Goal: Task Accomplishment & Management: Use online tool/utility

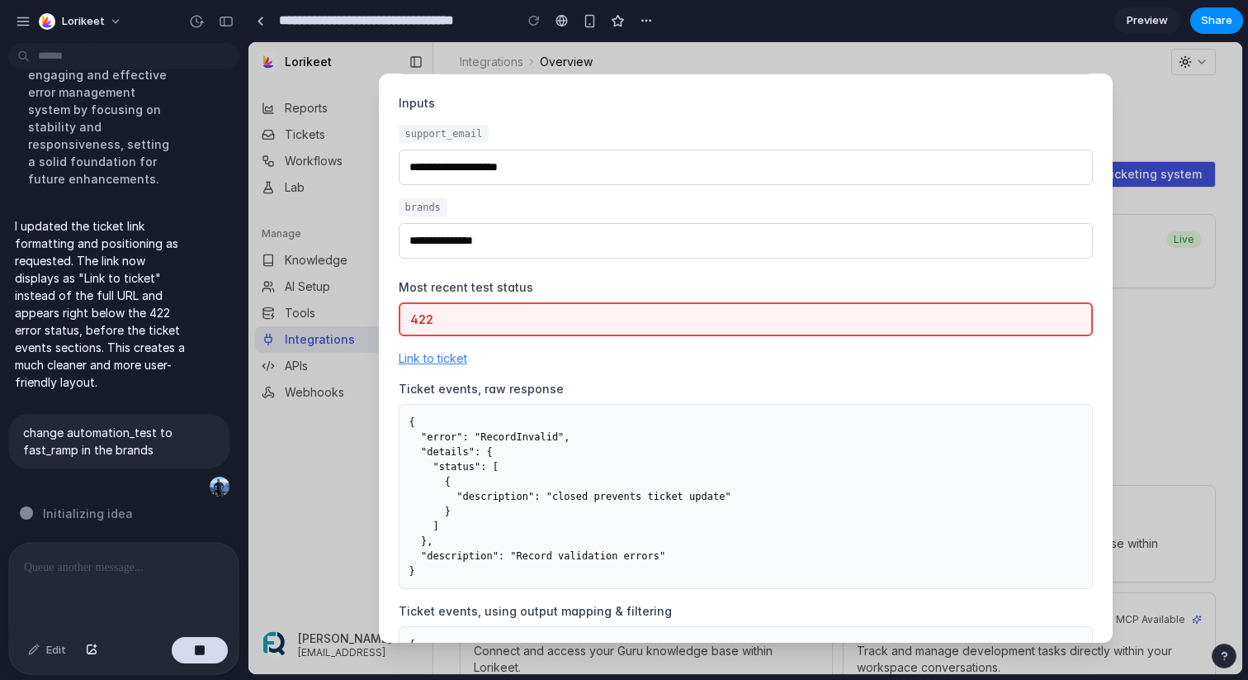
scroll to position [58, 0]
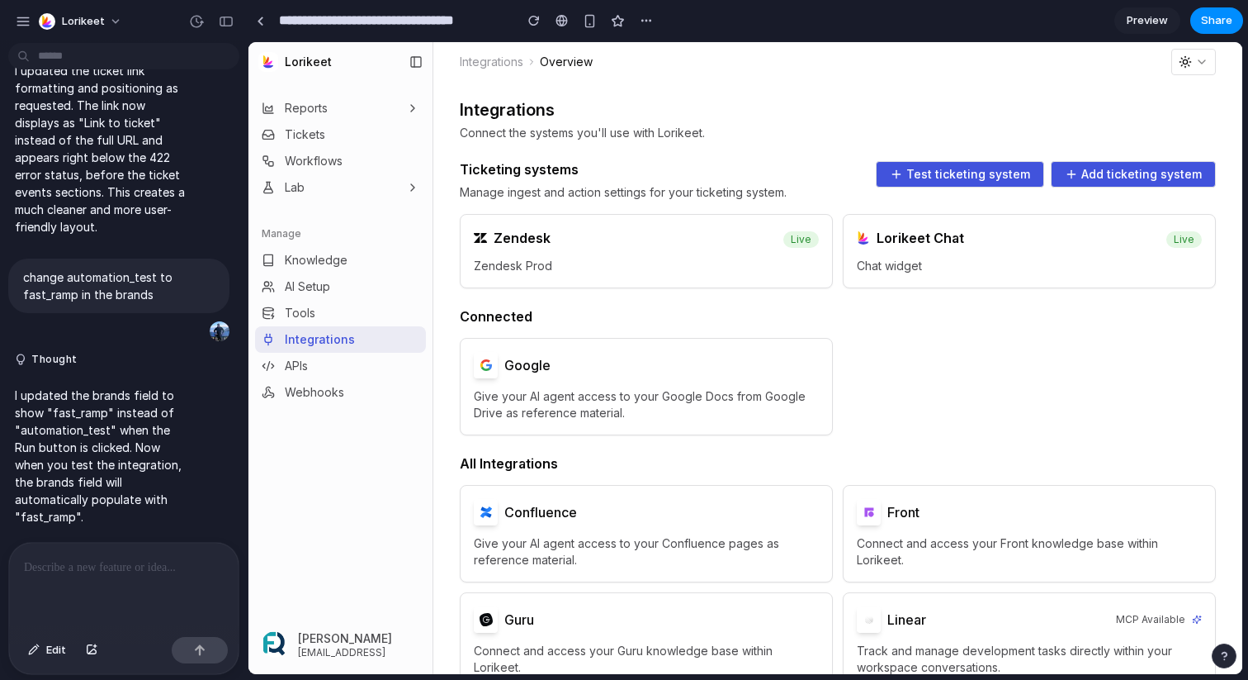
click at [916, 176] on button "Test ticketing system" at bounding box center [960, 174] width 168 height 26
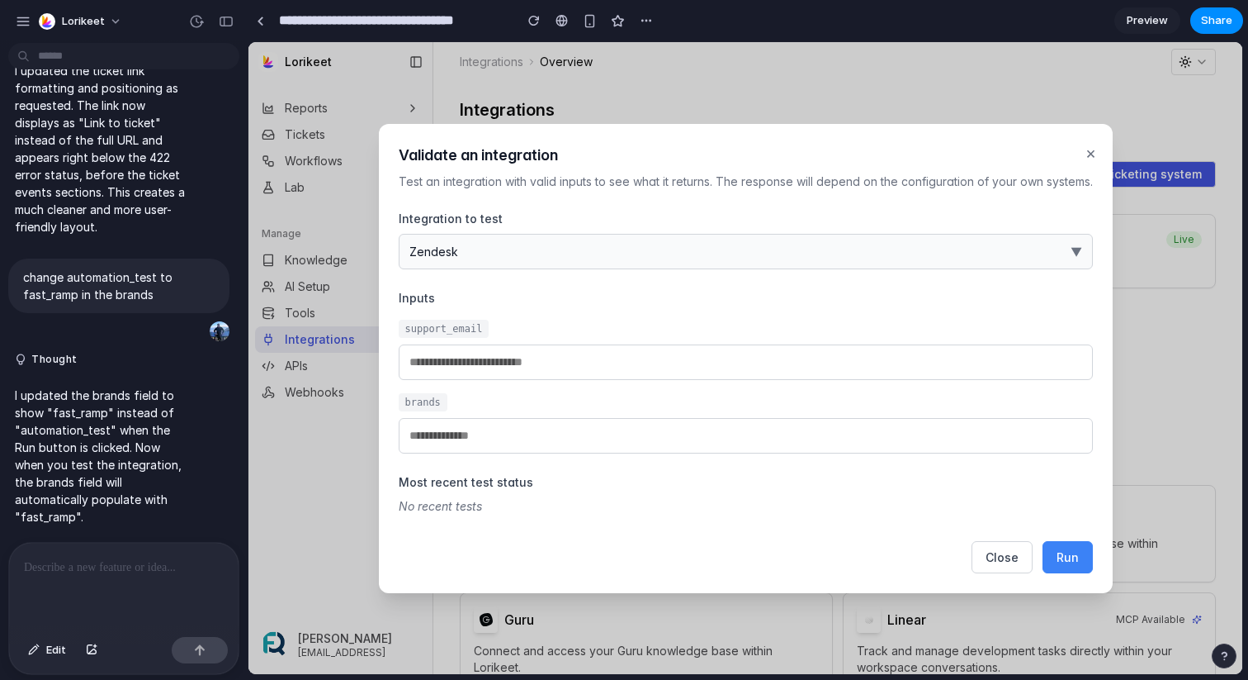
click at [651, 360] on input "email" at bounding box center [746, 362] width 694 height 36
type input "*"
click at [1063, 555] on span "Run" at bounding box center [1068, 557] width 22 height 14
type input "**********"
type input "*********"
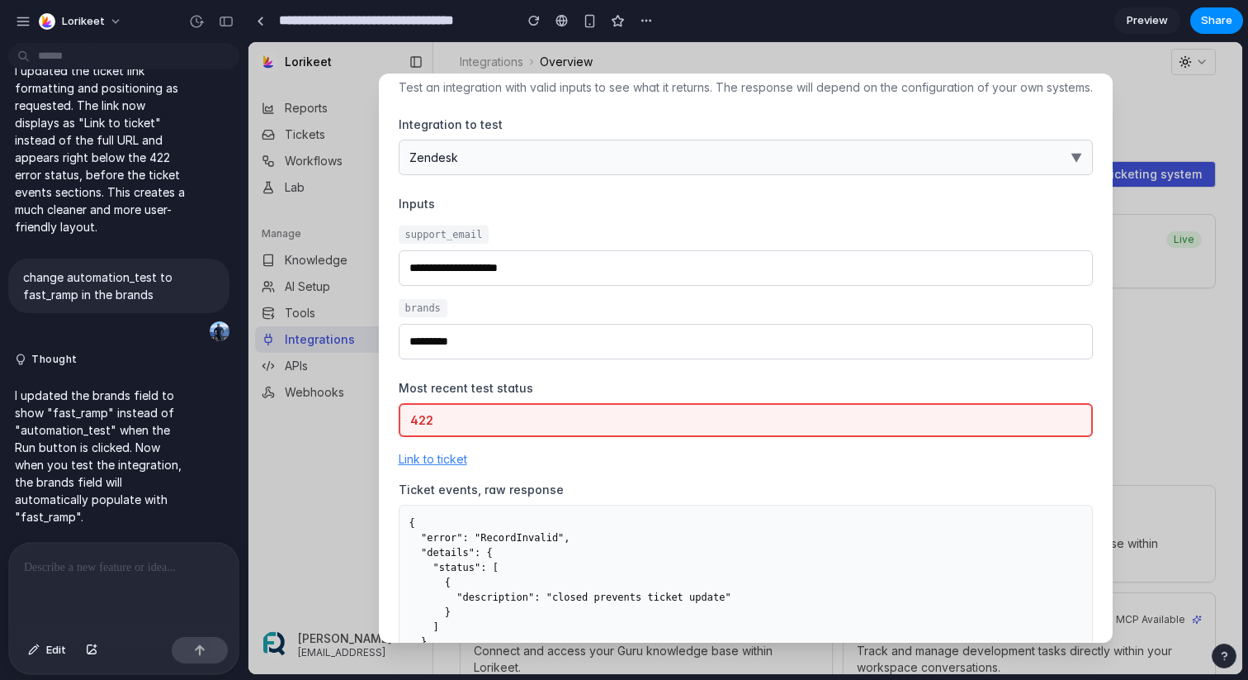
scroll to position [46, 0]
click at [93, 568] on p at bounding box center [124, 567] width 200 height 20
click at [553, 272] on input "**********" at bounding box center [746, 266] width 694 height 36
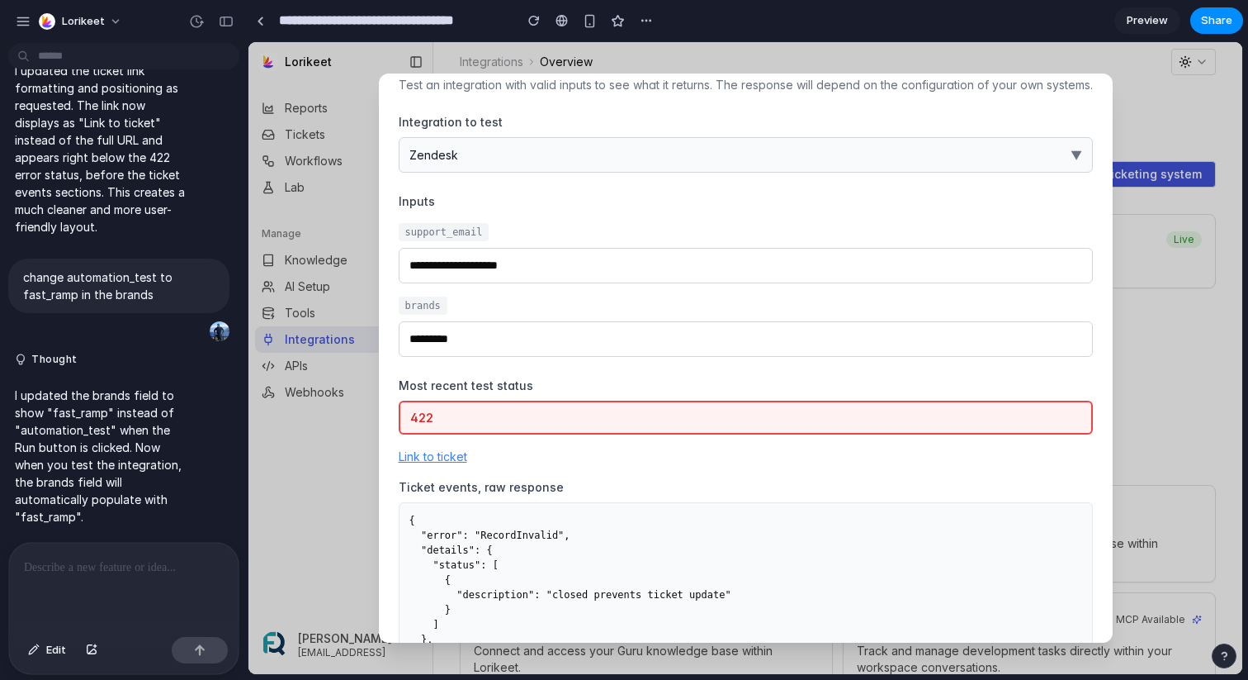
click at [553, 272] on input "**********" at bounding box center [746, 266] width 694 height 36
click at [92, 578] on div at bounding box center [124, 586] width 230 height 88
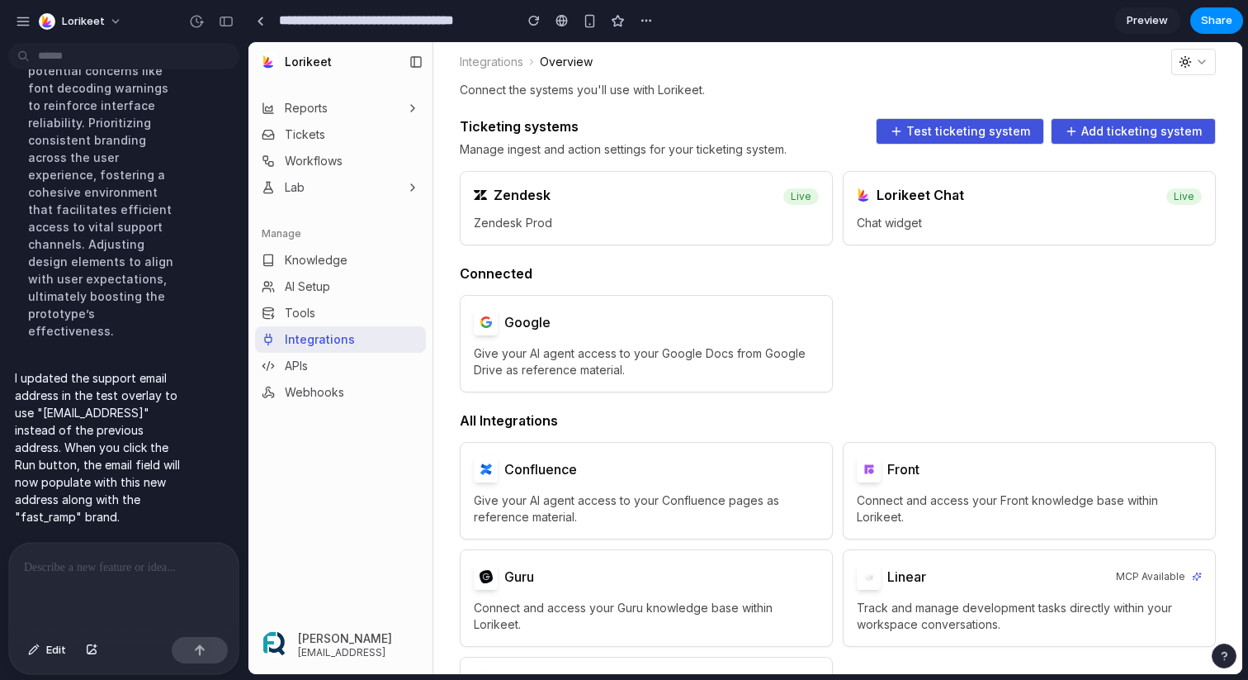
scroll to position [47, 0]
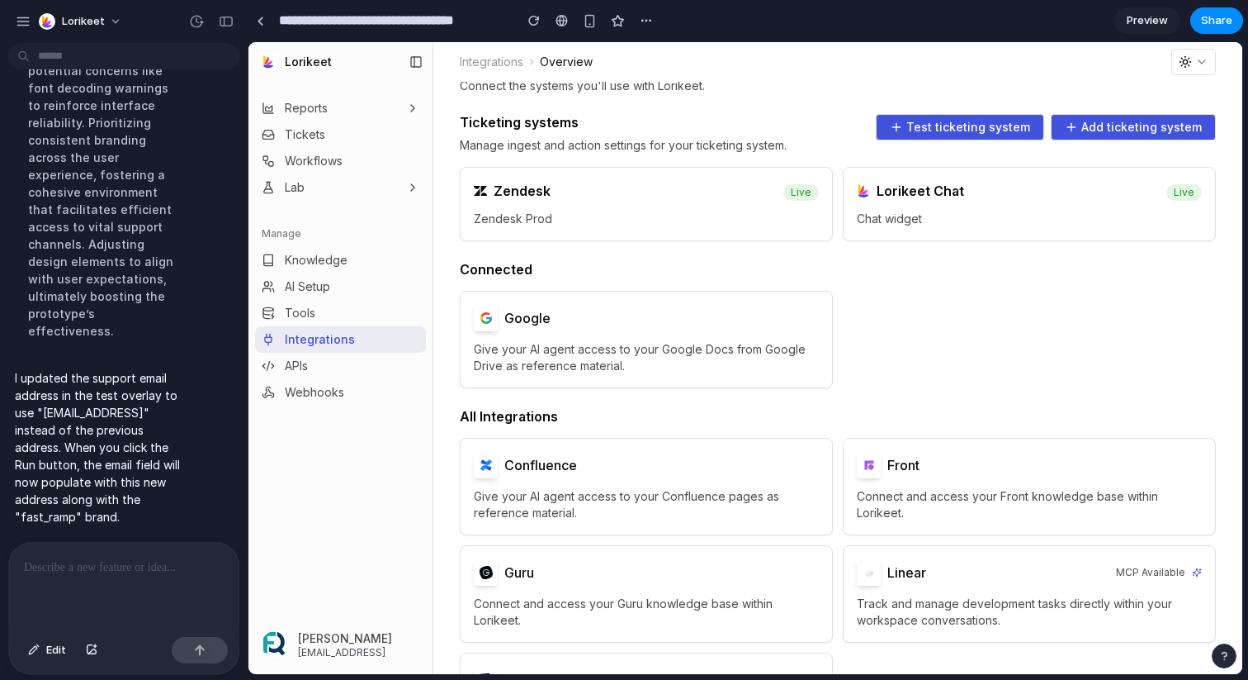
click at [972, 135] on button "Test ticketing system" at bounding box center [960, 127] width 168 height 26
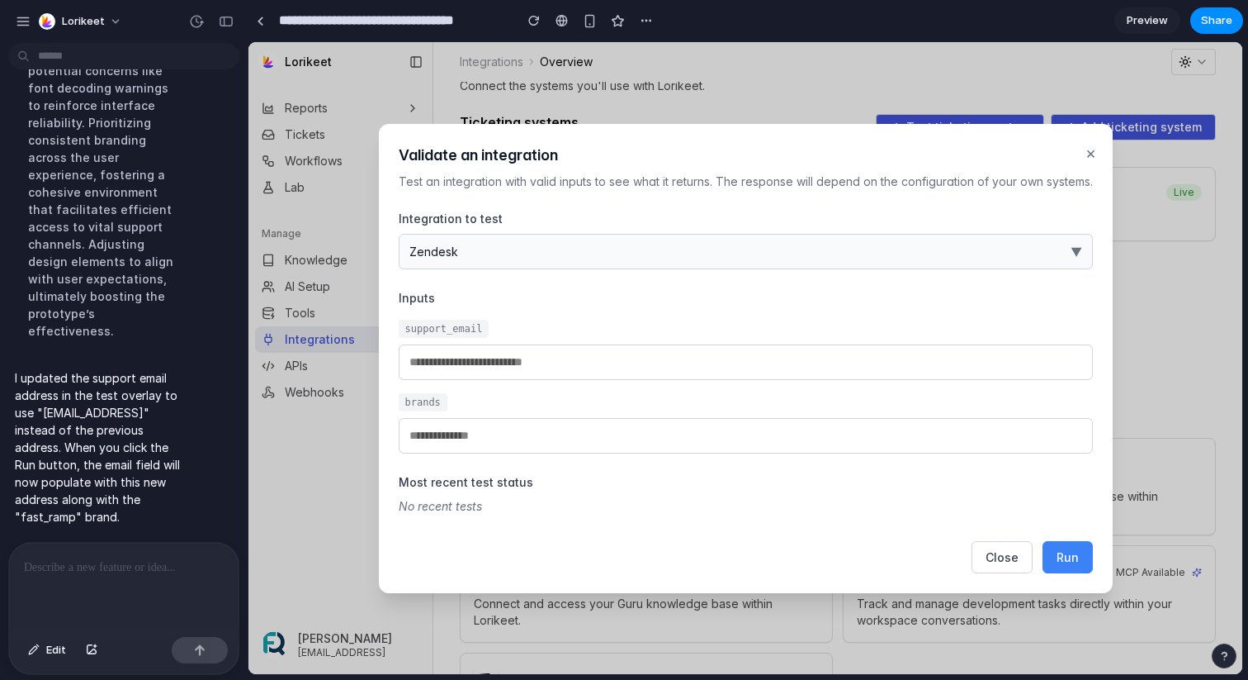
click at [122, 571] on p at bounding box center [124, 567] width 200 height 20
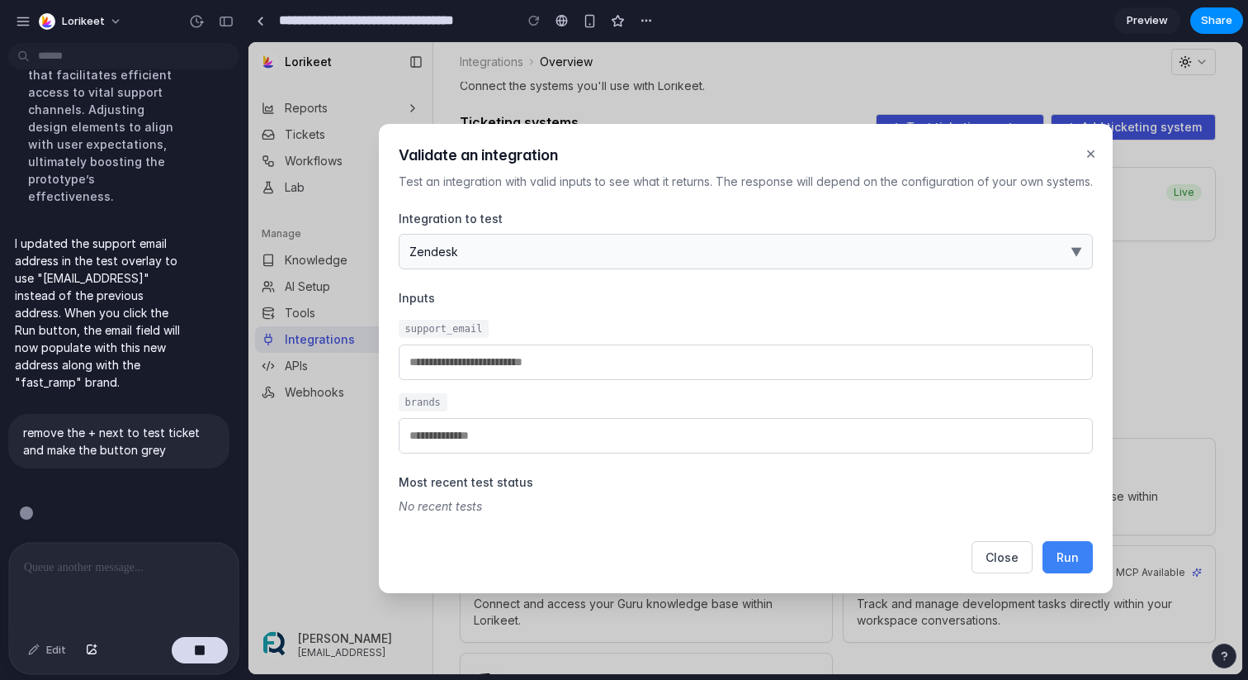
scroll to position [3631, 0]
click at [620, 358] on input "email" at bounding box center [746, 362] width 694 height 36
click at [959, 481] on h3 "Most recent test status" at bounding box center [746, 481] width 694 height 17
click at [1060, 552] on span "Run" at bounding box center [1068, 557] width 22 height 14
type input "**********"
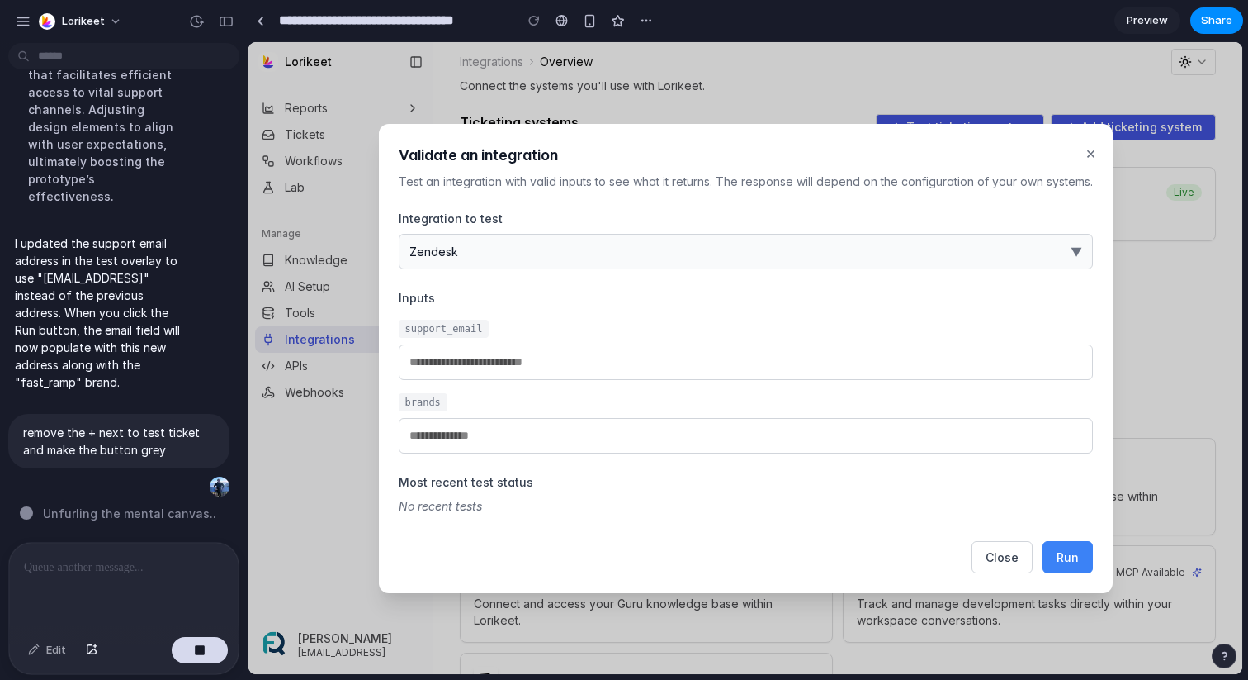
type input "*********"
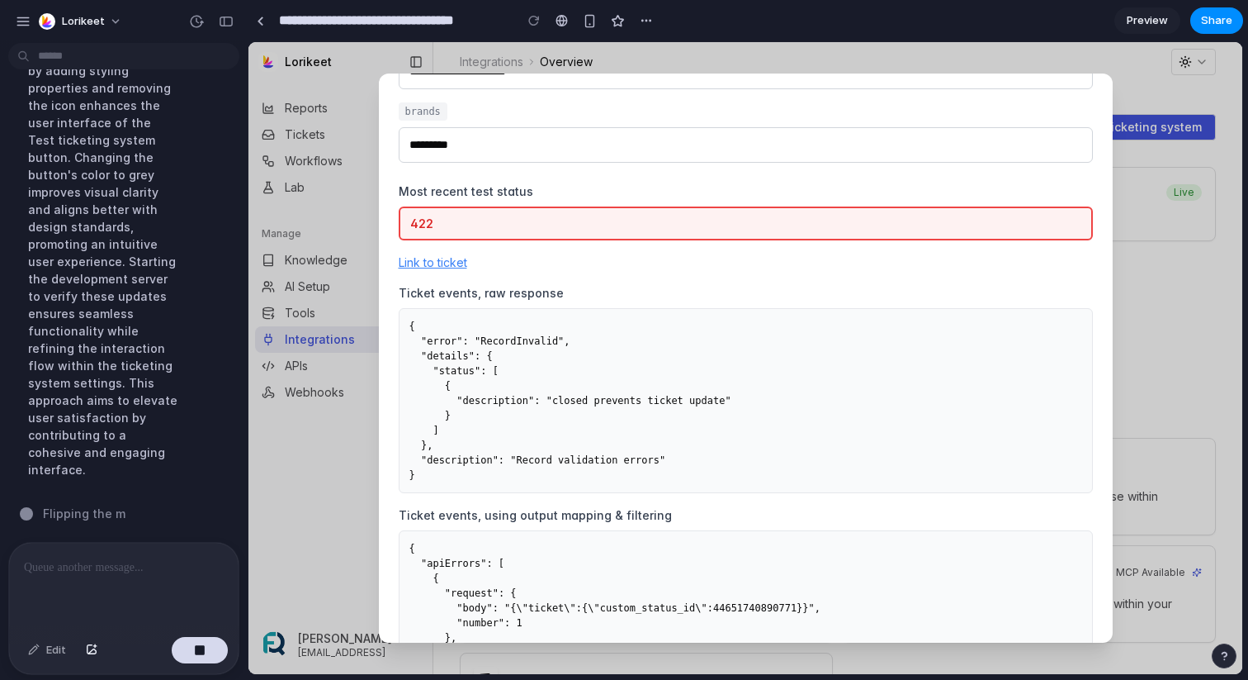
scroll to position [3596, 0]
click at [104, 575] on p at bounding box center [124, 567] width 200 height 20
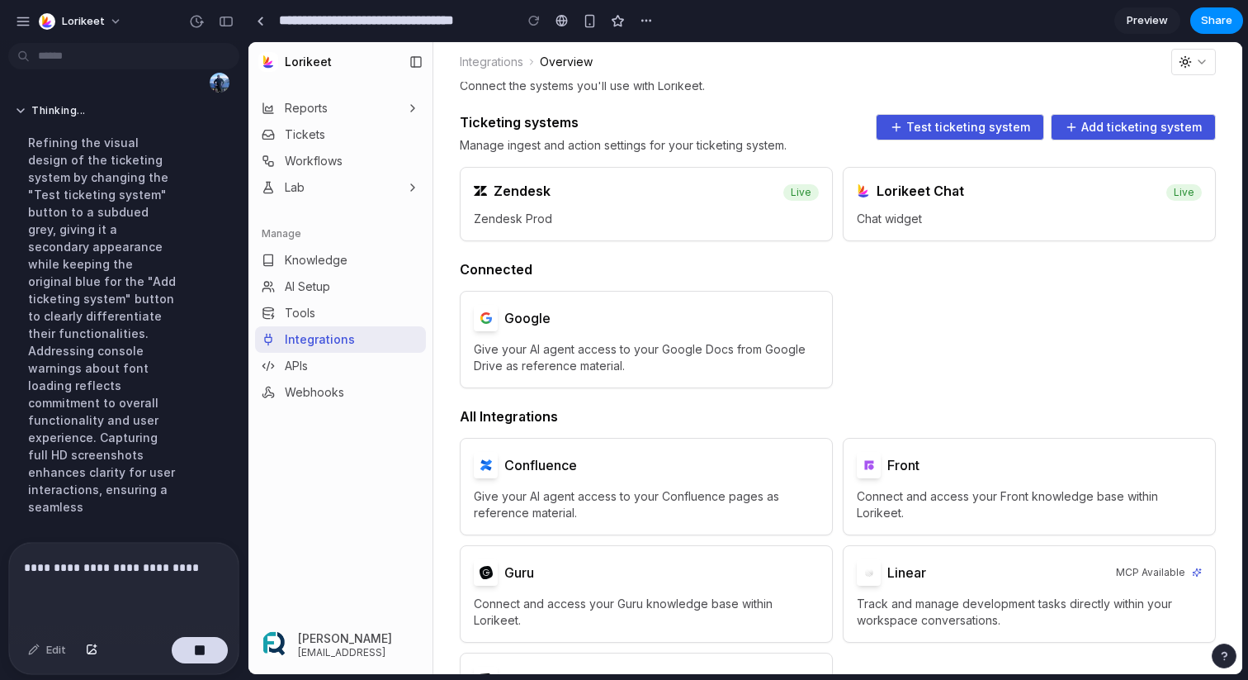
scroll to position [3579, 0]
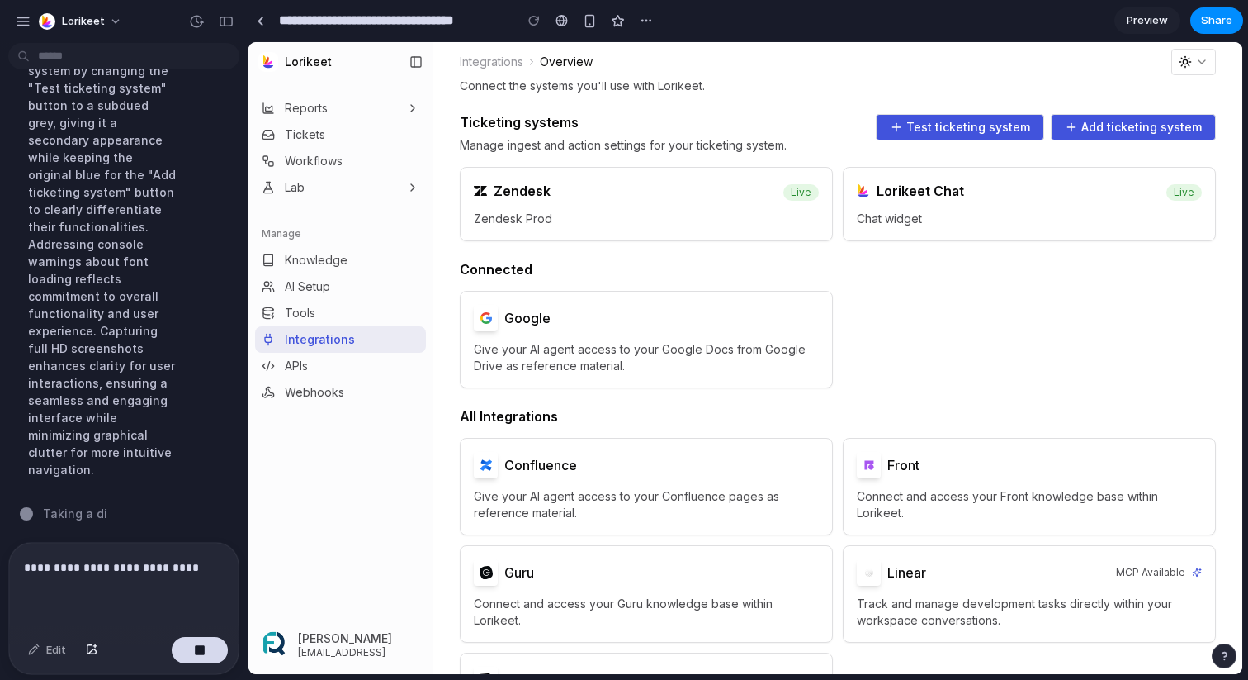
click at [192, 566] on p "**********" at bounding box center [124, 567] width 200 height 20
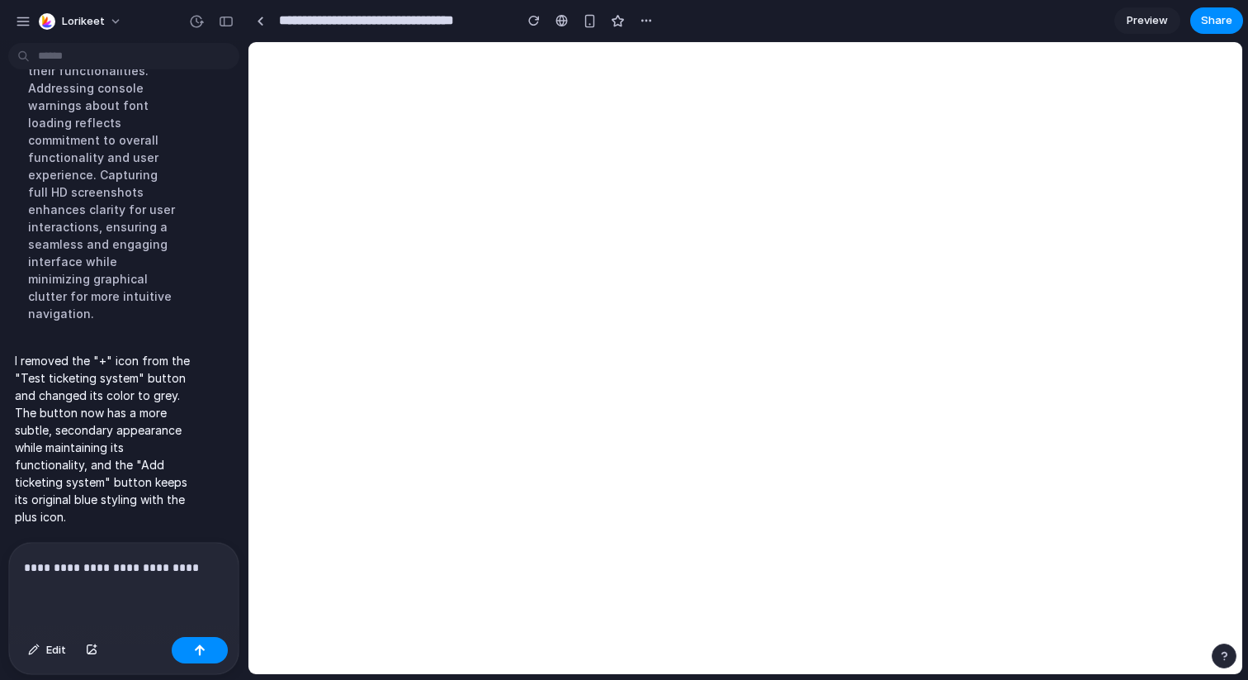
scroll to position [0, 0]
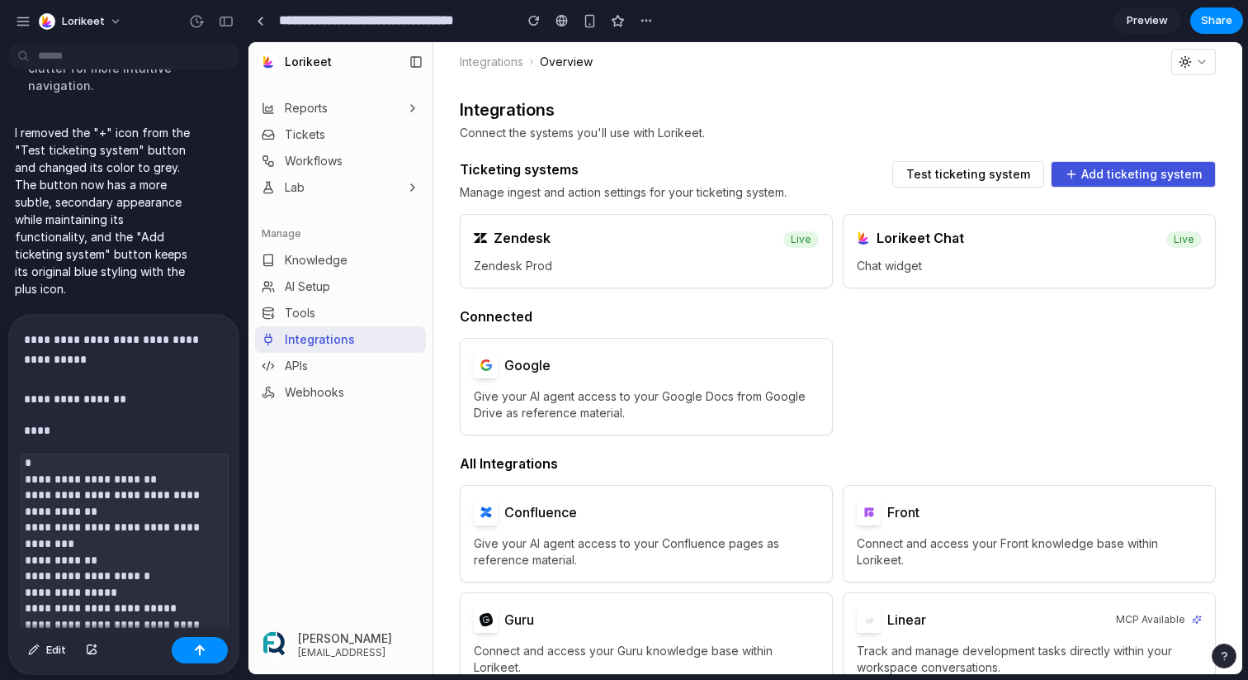
click at [107, 366] on p "**********" at bounding box center [124, 368] width 200 height 79
click at [980, 175] on span "Test ticketing system" at bounding box center [969, 174] width 124 height 12
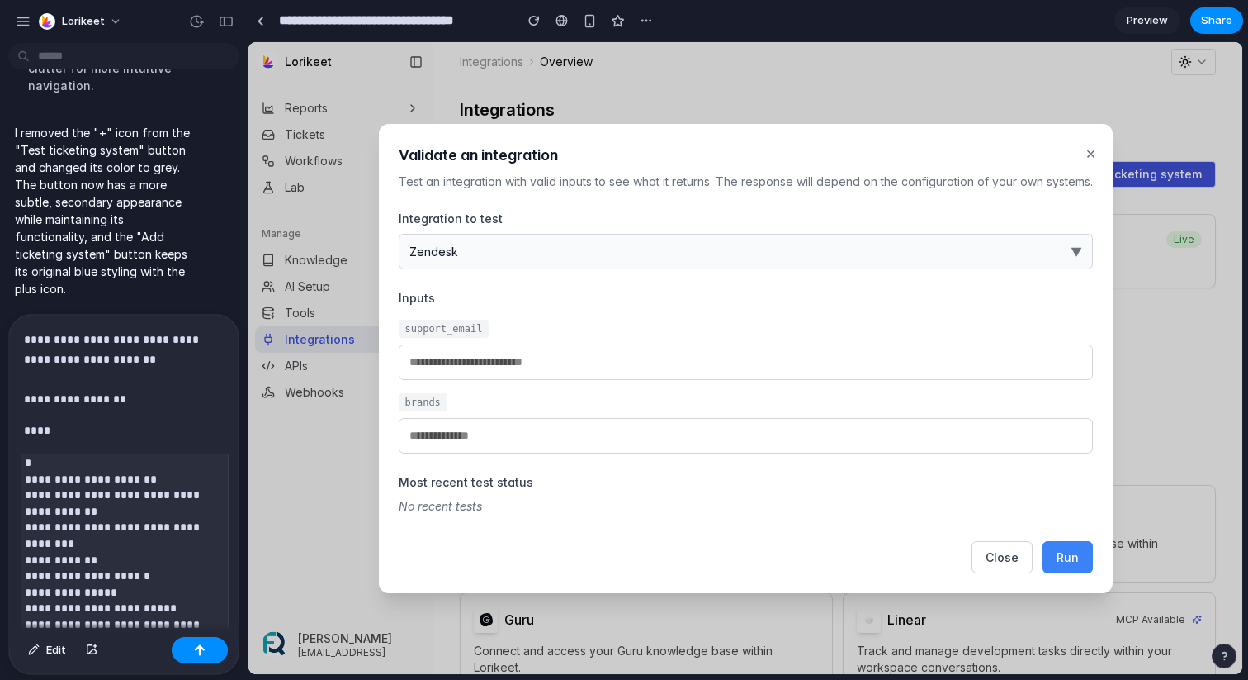
click at [1065, 557] on span "Run" at bounding box center [1068, 557] width 22 height 14
type input "**********"
type input "*********"
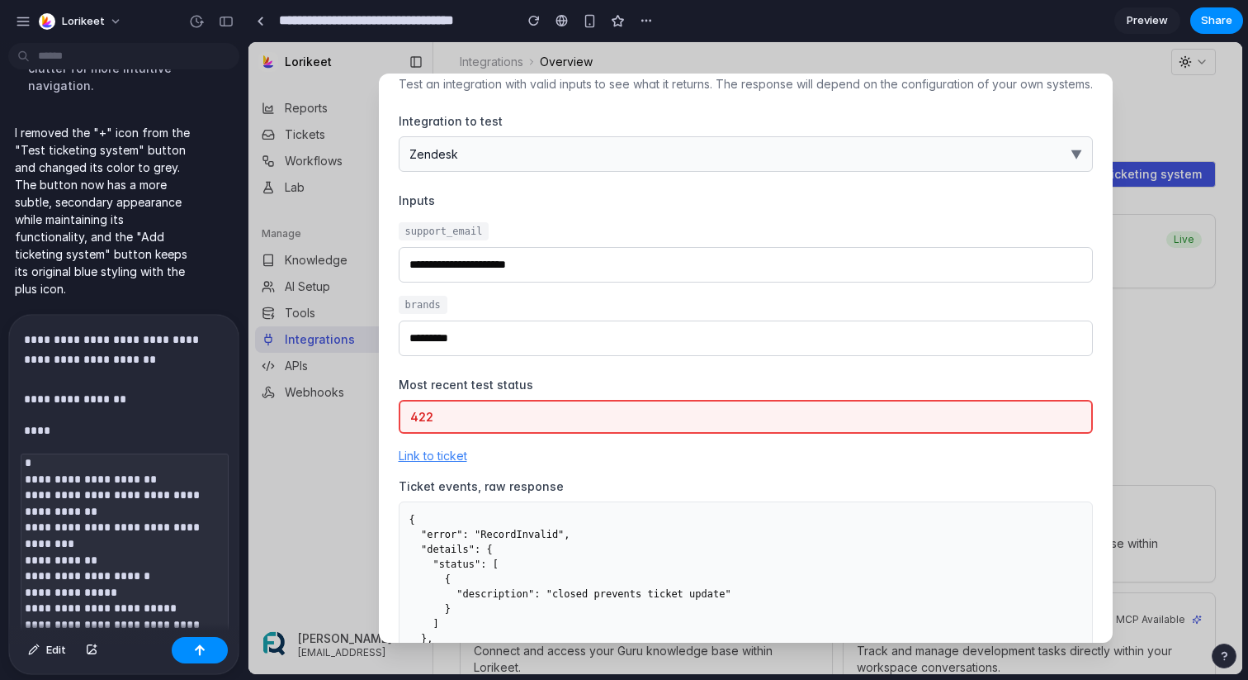
scroll to position [48, 0]
click at [138, 398] on p "**********" at bounding box center [124, 368] width 200 height 79
click at [129, 343] on p "**********" at bounding box center [124, 368] width 200 height 79
click at [135, 343] on p "**********" at bounding box center [124, 368] width 200 height 79
click at [173, 397] on p "**********" at bounding box center [124, 368] width 200 height 79
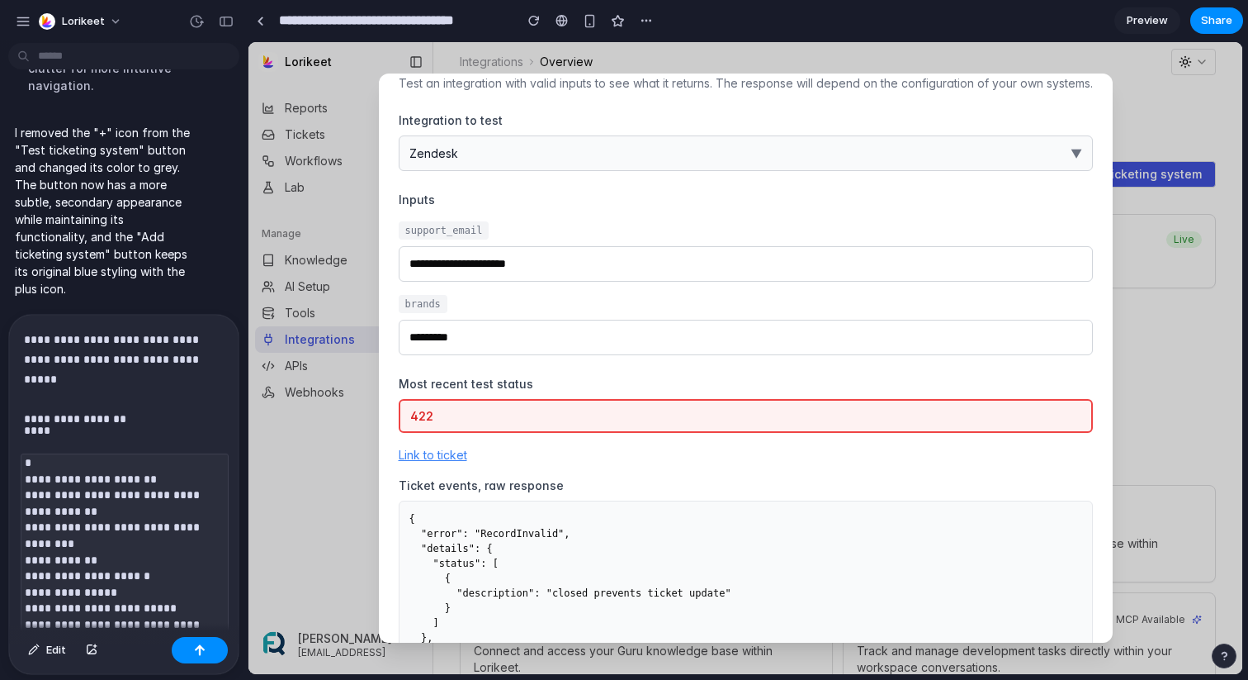
click at [164, 377] on p "**********" at bounding box center [124, 368] width 200 height 79
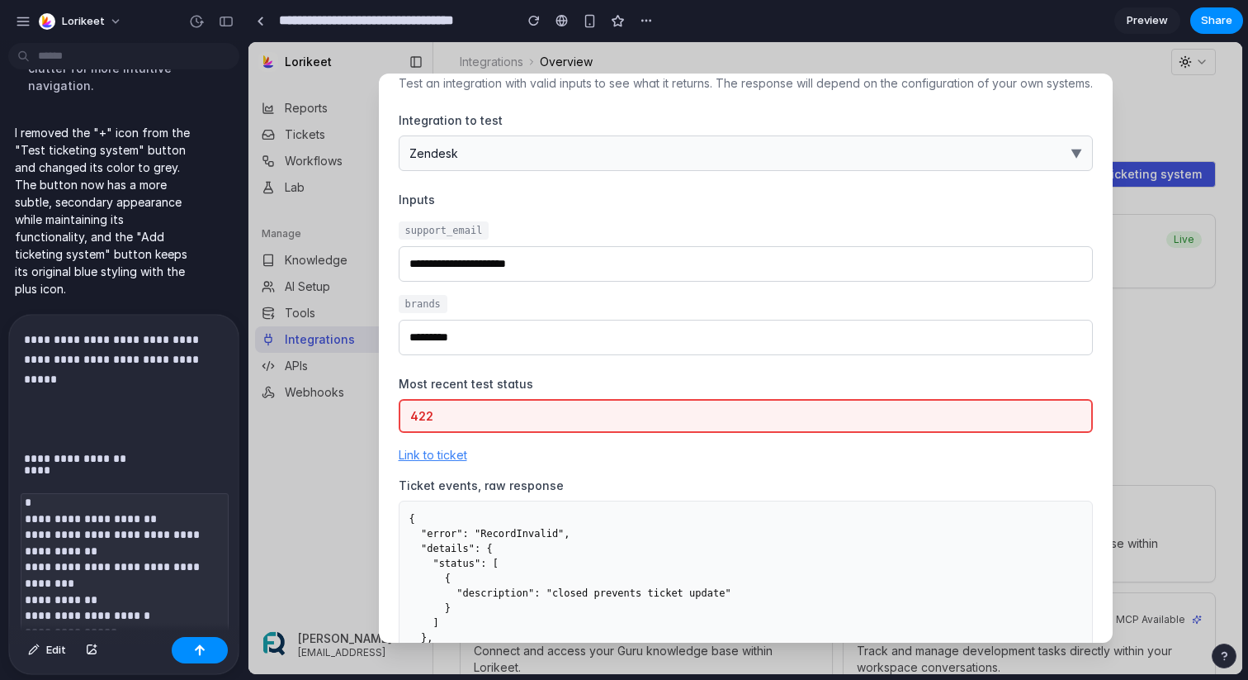
click at [112, 390] on p "**********" at bounding box center [124, 388] width 200 height 119
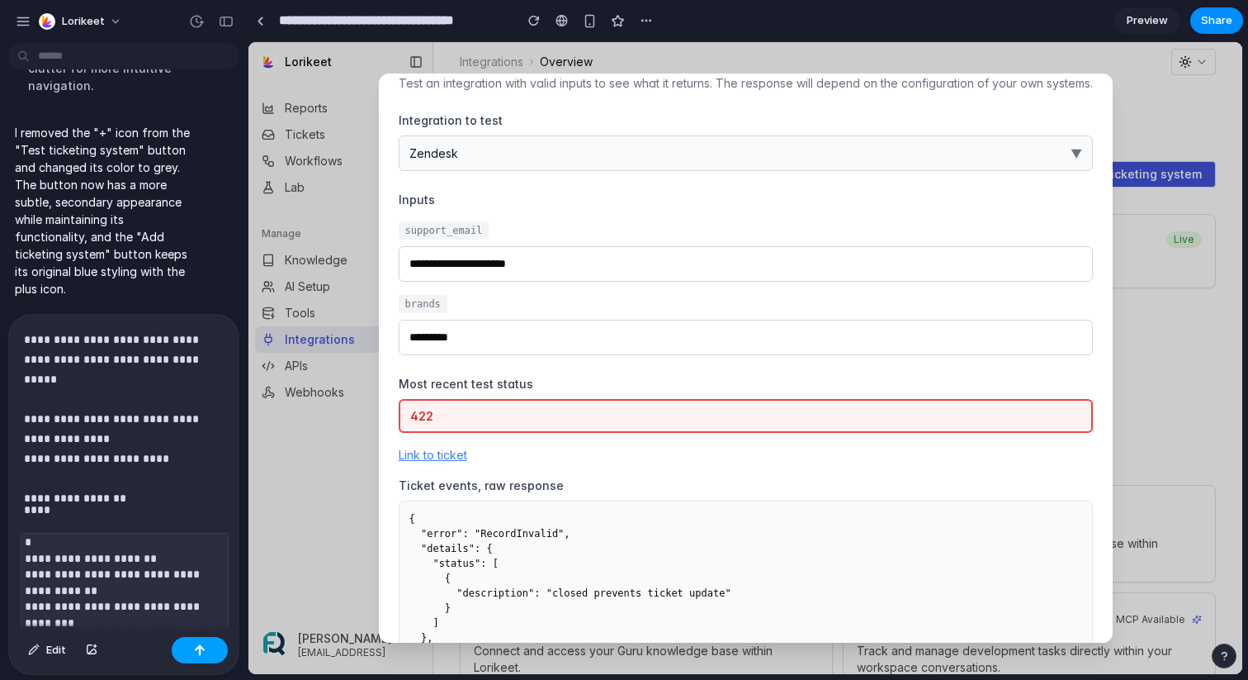
click at [192, 655] on button "button" at bounding box center [200, 650] width 56 height 26
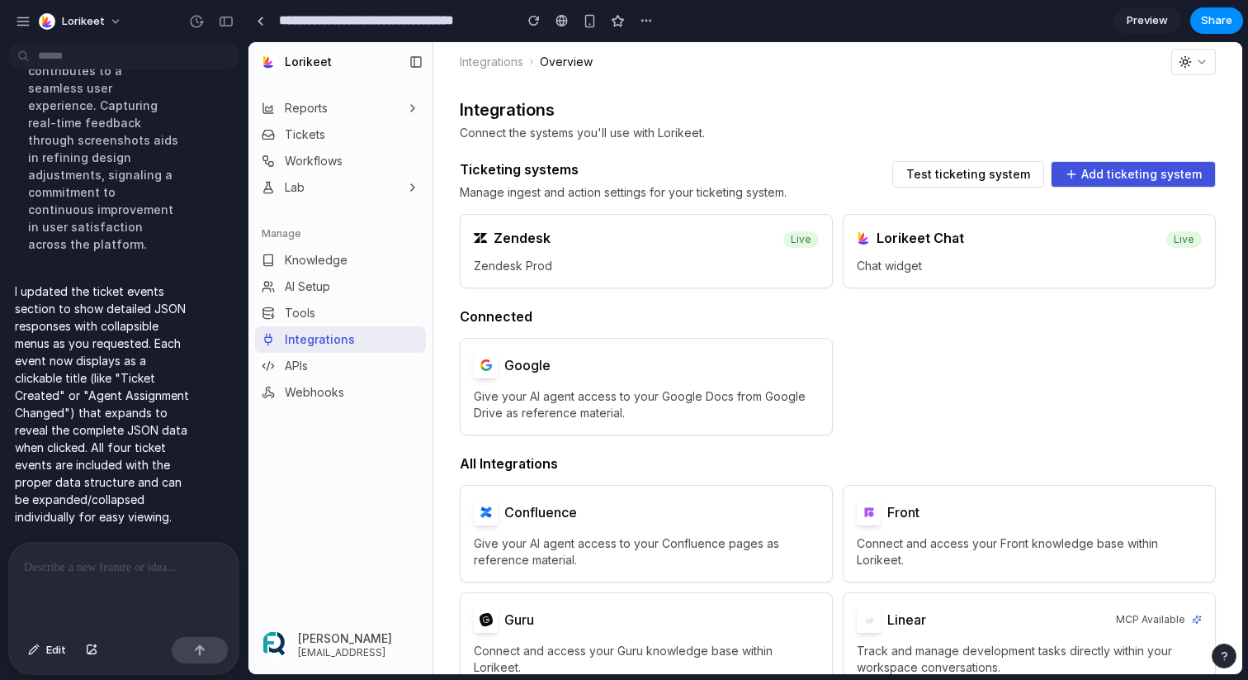
scroll to position [6572, 0]
click at [974, 169] on span "Test ticketing system" at bounding box center [969, 174] width 124 height 12
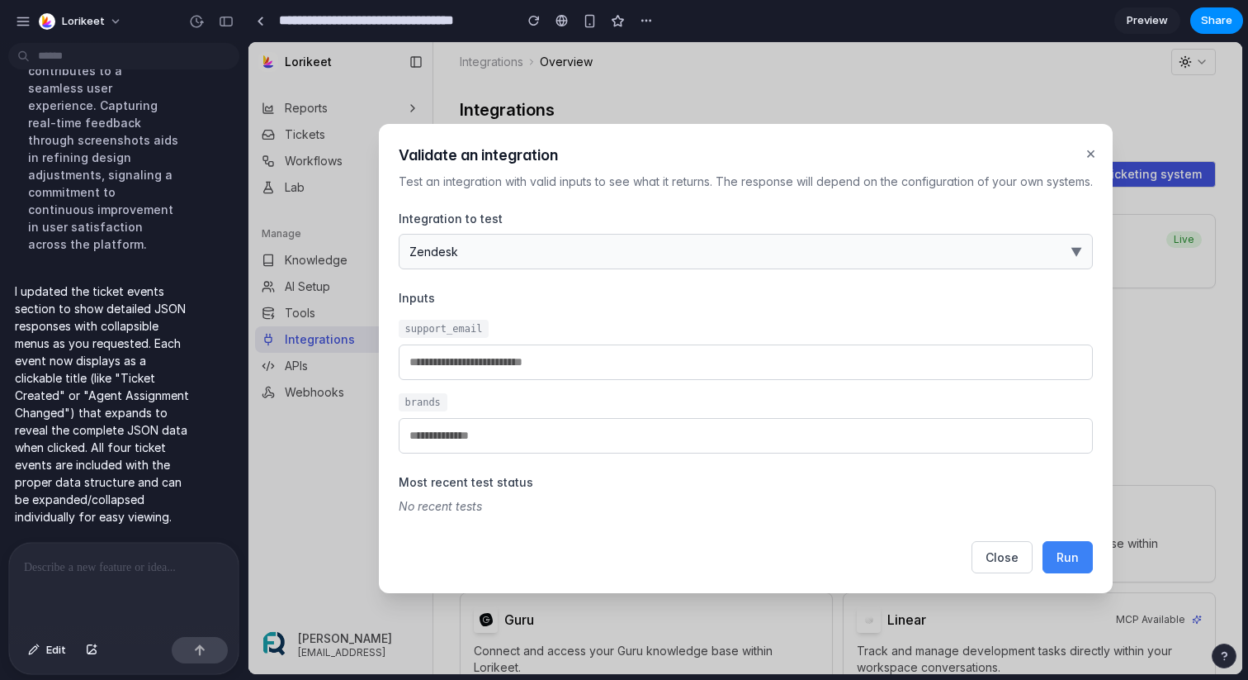
click at [1064, 556] on span "Run" at bounding box center [1068, 557] width 22 height 14
type input "**********"
type input "*********"
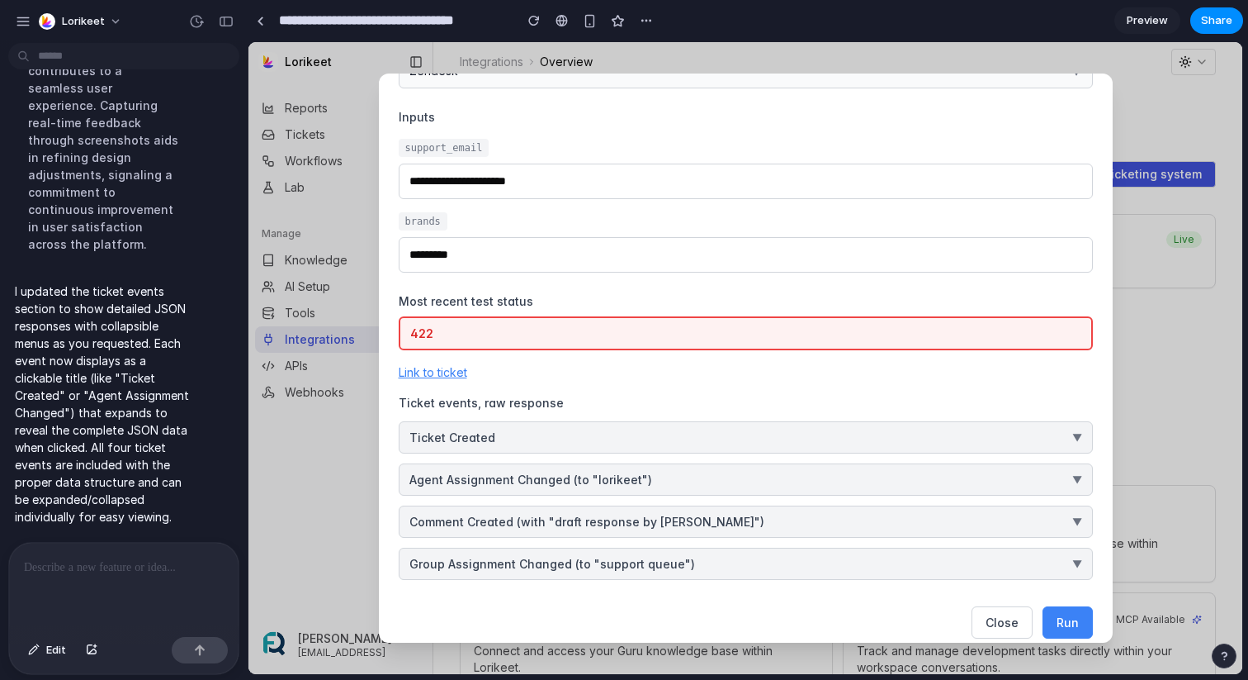
scroll to position [147, 0]
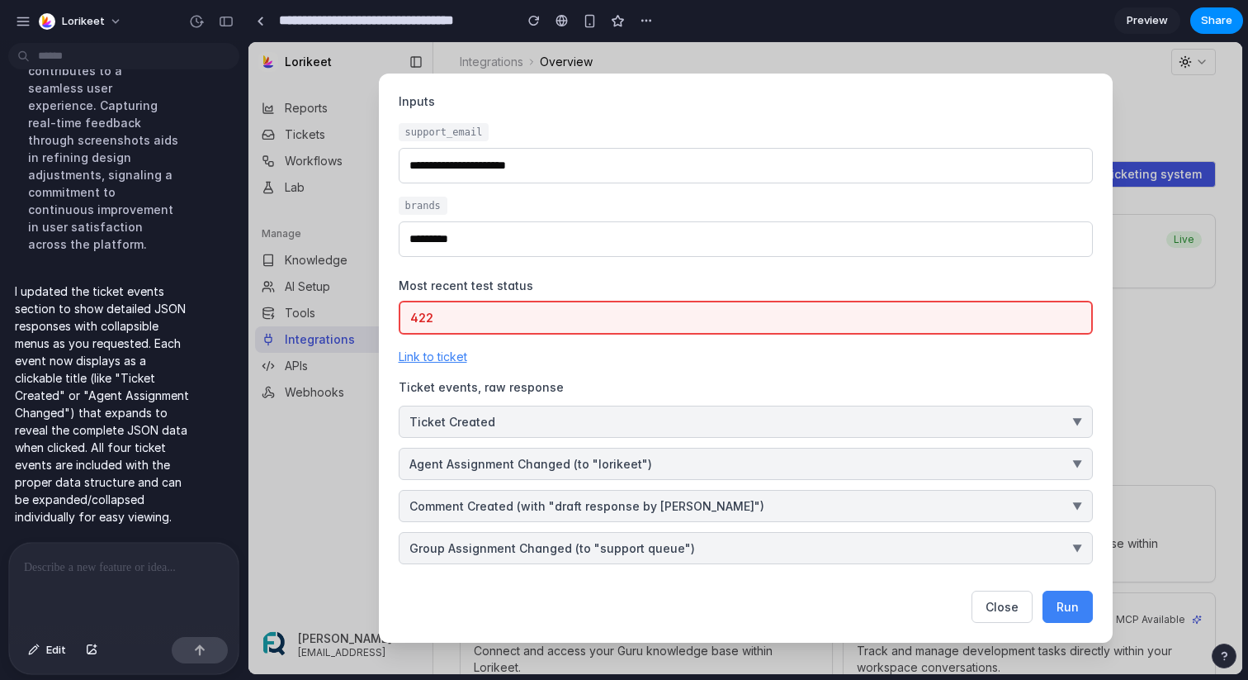
click at [846, 423] on button "Ticket Created ▼" at bounding box center [746, 421] width 694 height 32
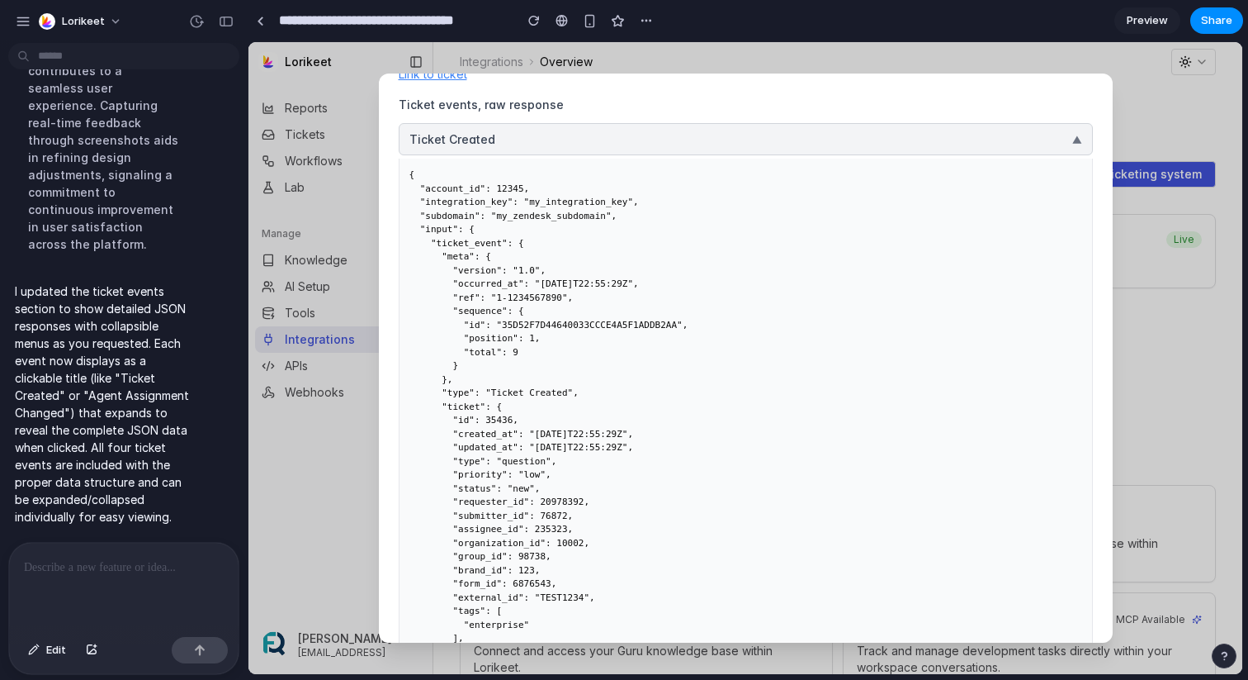
click at [836, 140] on button "Ticket Created ▼" at bounding box center [746, 139] width 694 height 32
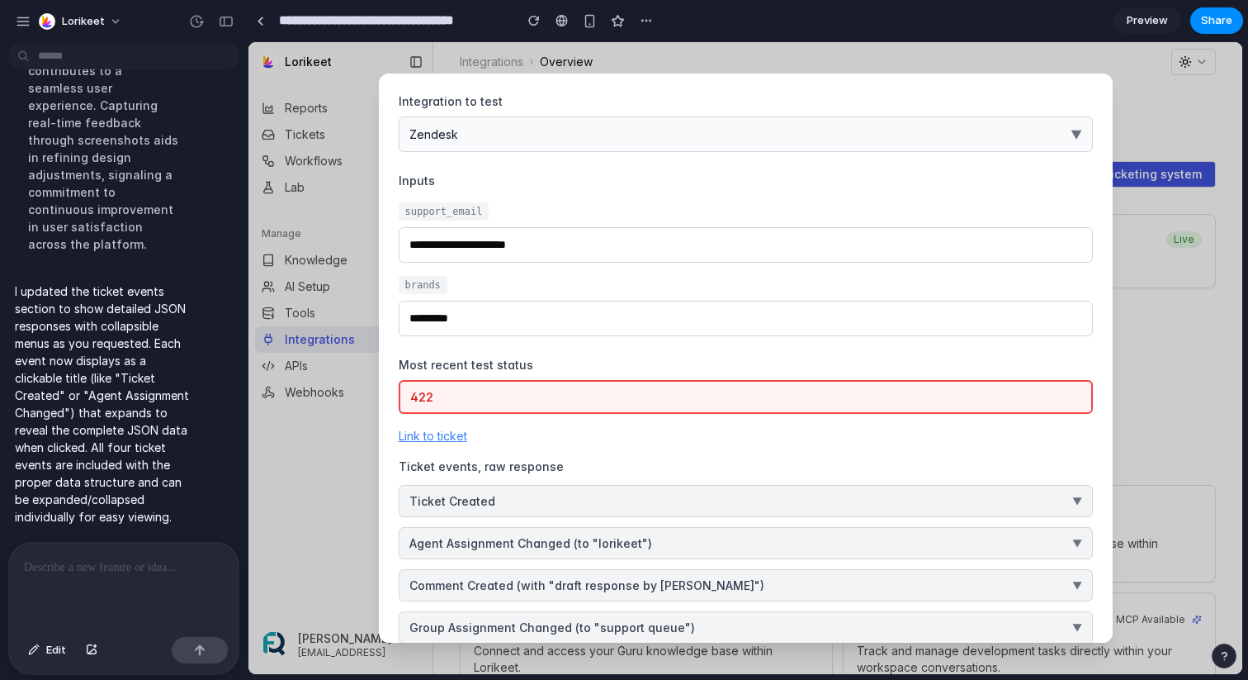
scroll to position [0, 0]
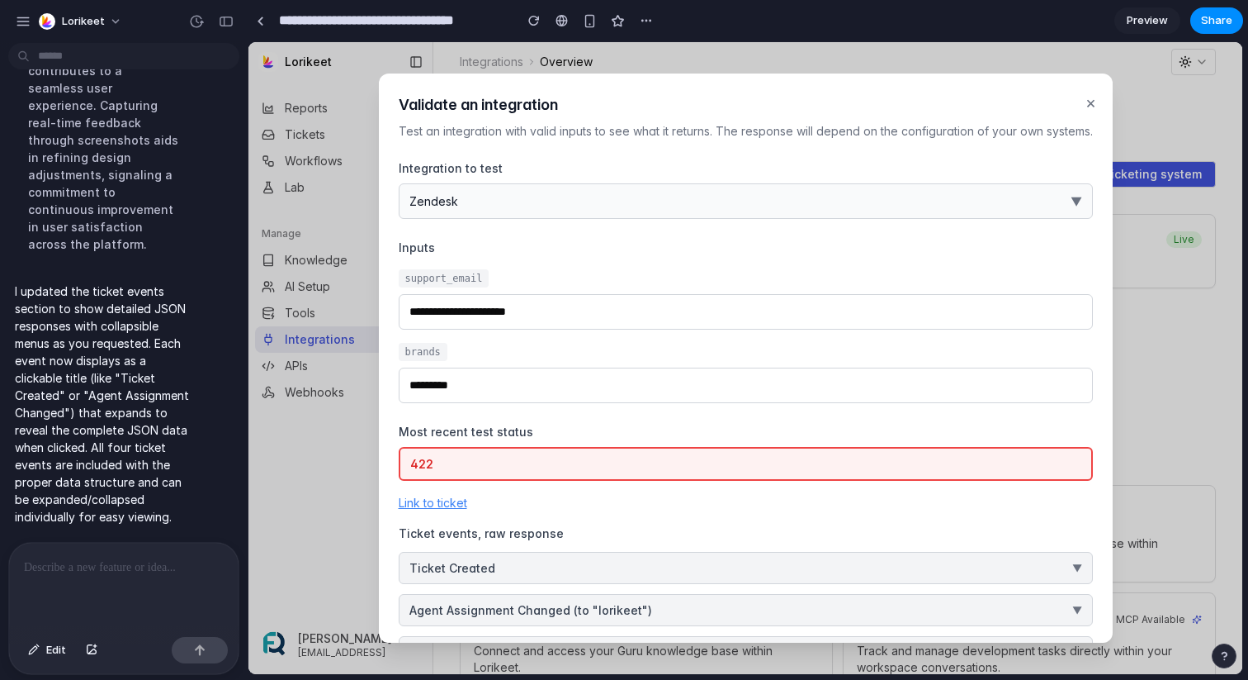
click at [1086, 104] on button "×" at bounding box center [1090, 102] width 17 height 31
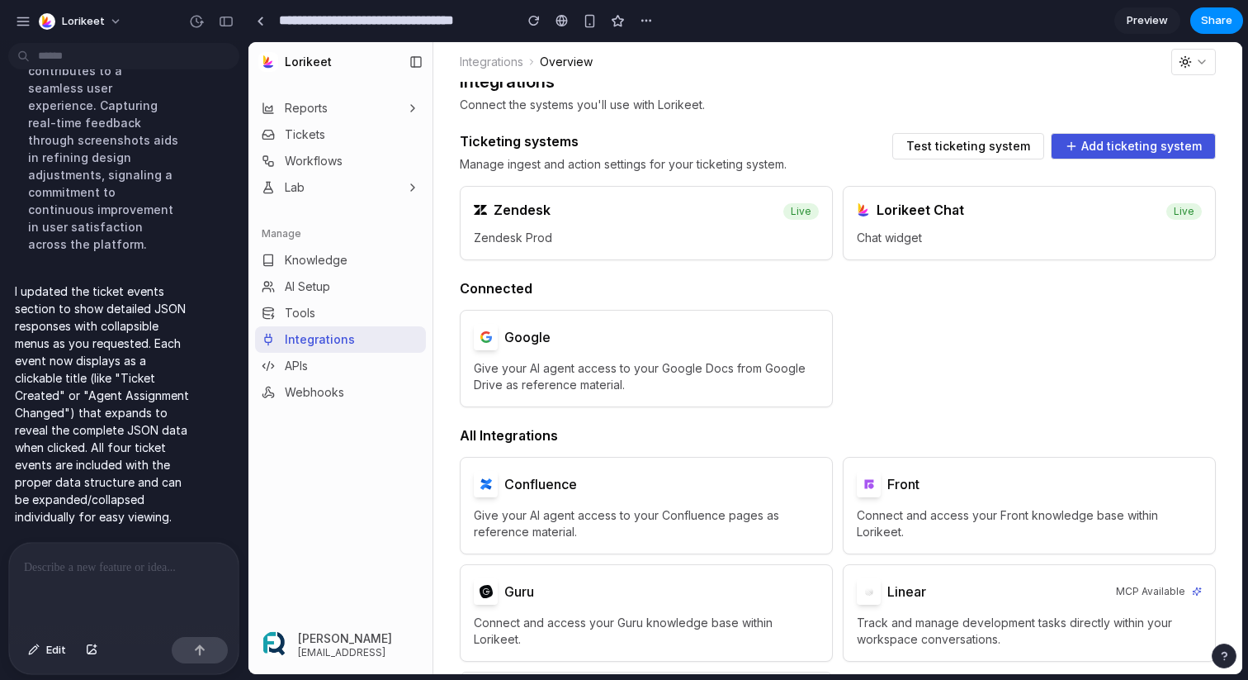
scroll to position [31, 0]
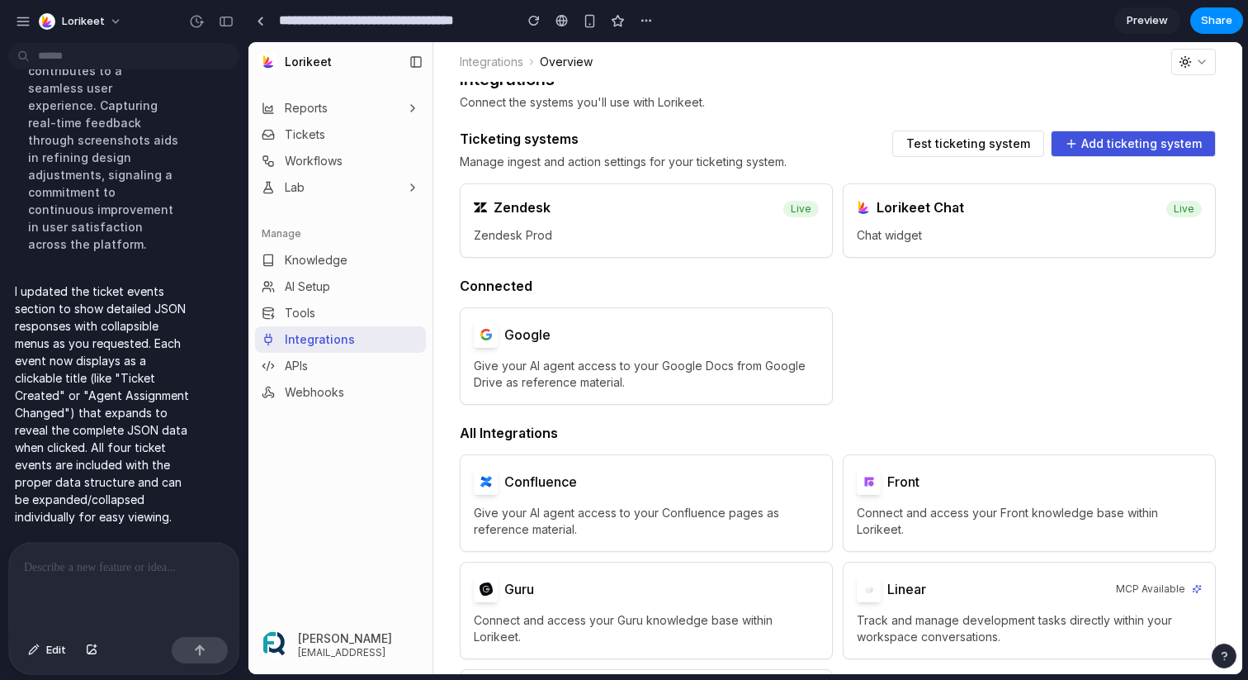
click at [969, 144] on span "Test ticketing system" at bounding box center [969, 144] width 124 height 12
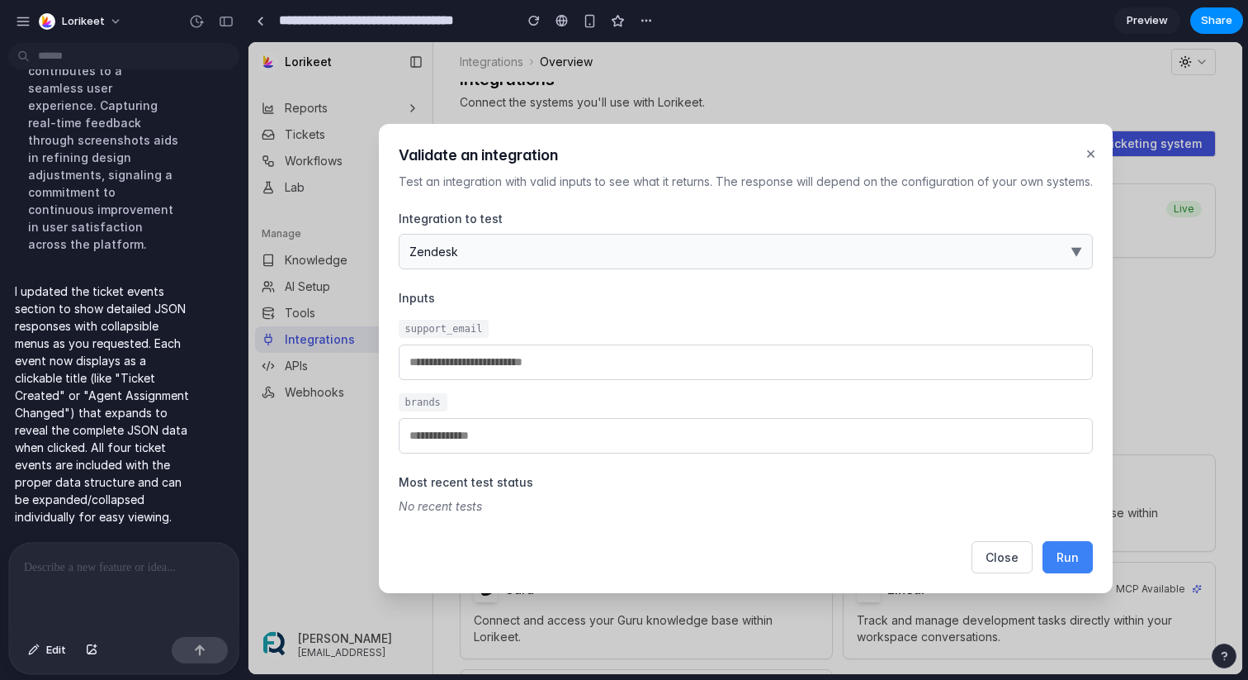
click at [1060, 557] on span "Run" at bounding box center [1068, 557] width 22 height 14
type input "**********"
type input "*********"
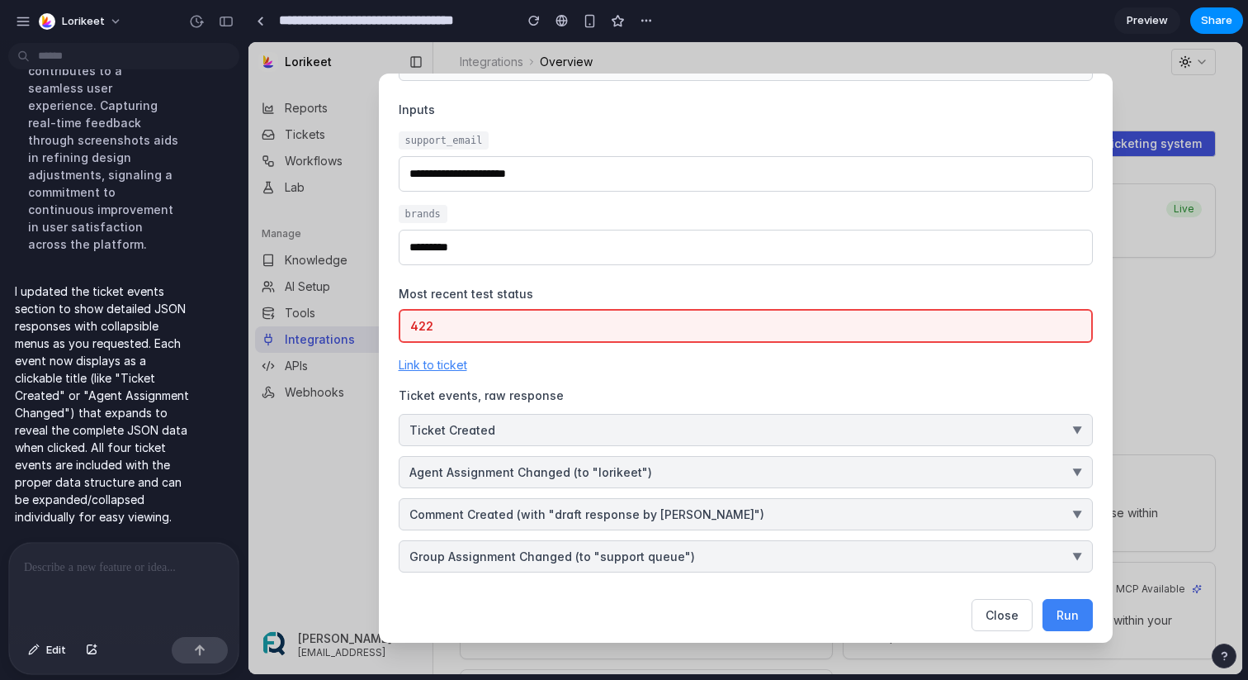
scroll to position [147, 0]
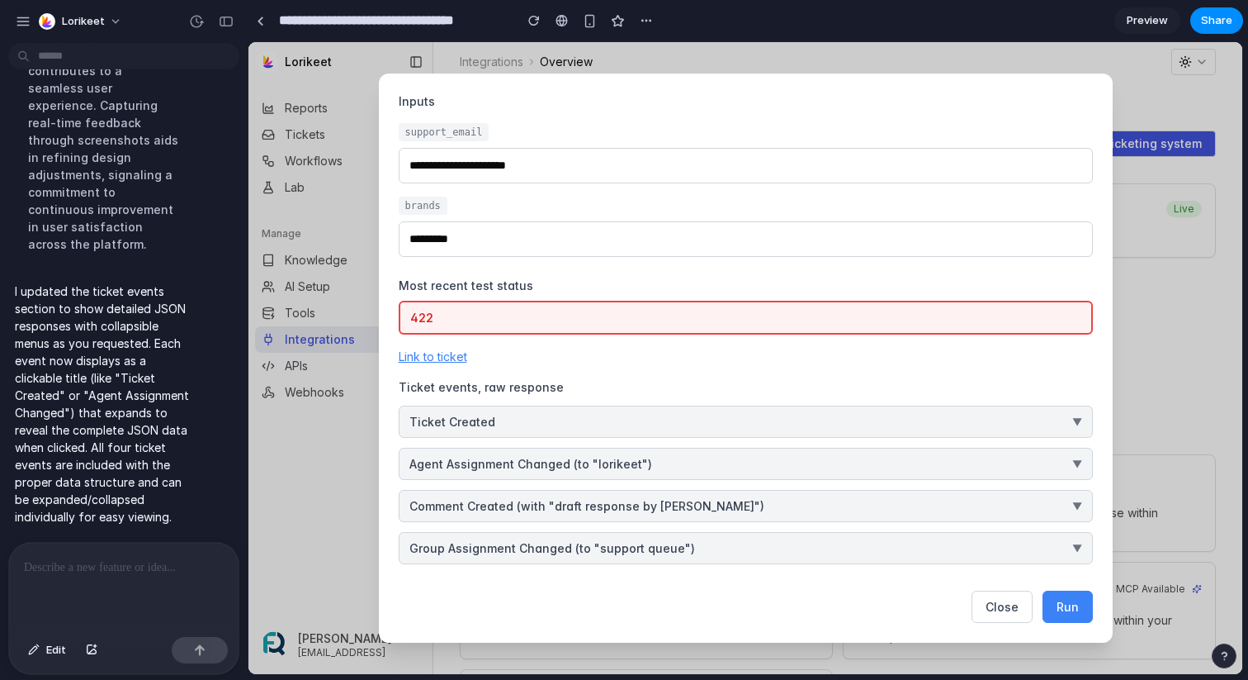
click at [564, 420] on button "Ticket Created ▼" at bounding box center [746, 421] width 694 height 32
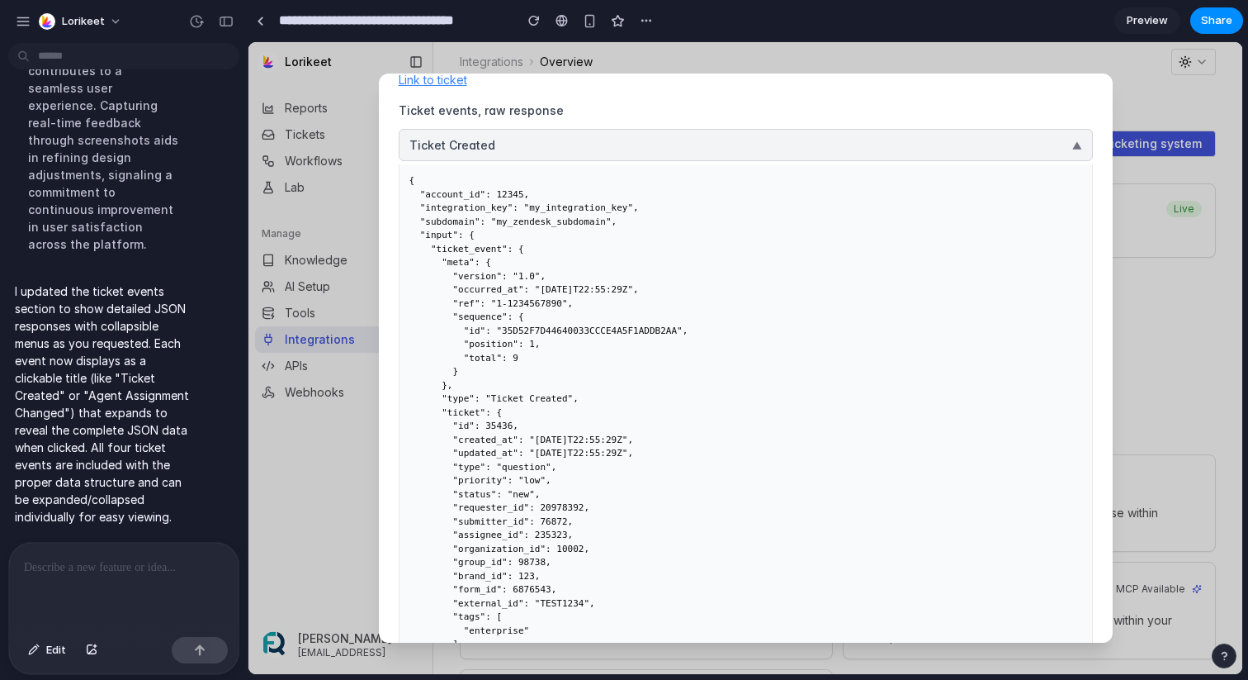
scroll to position [425, 0]
click at [990, 149] on button "Ticket Created ▼" at bounding box center [746, 142] width 694 height 32
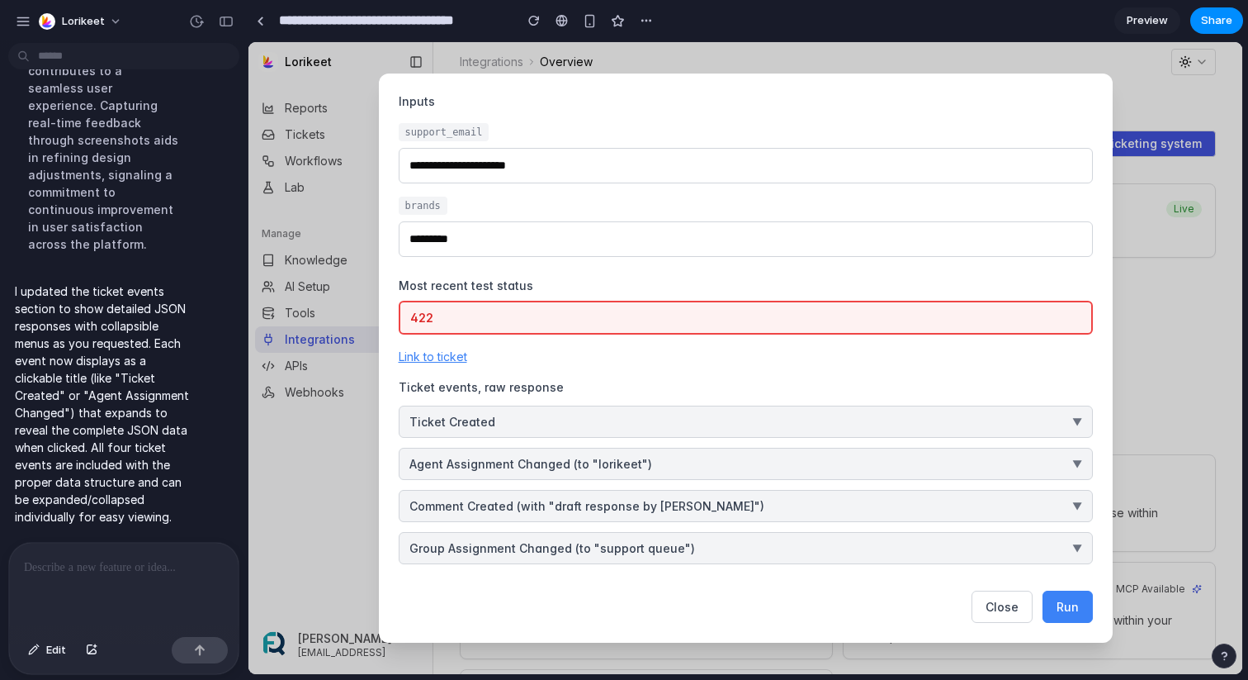
scroll to position [147, 0]
click at [584, 547] on span "Group Assignment Changed (to "support queue")" at bounding box center [553, 547] width 286 height 17
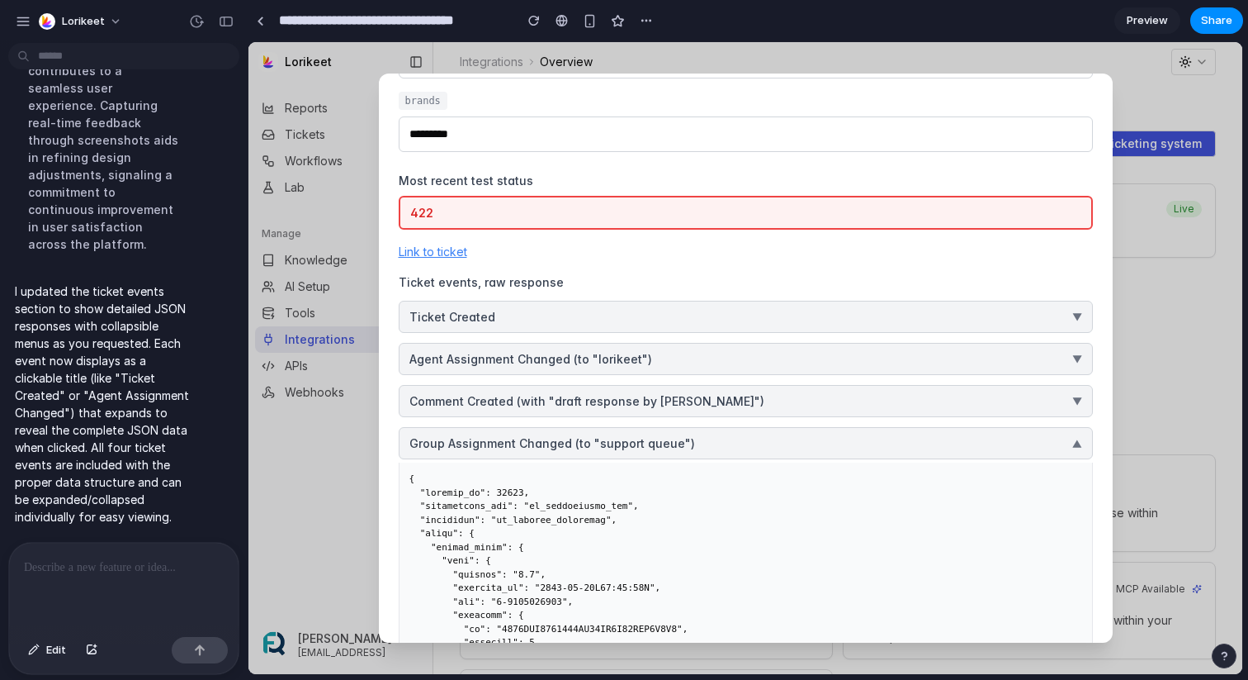
scroll to position [278, 0]
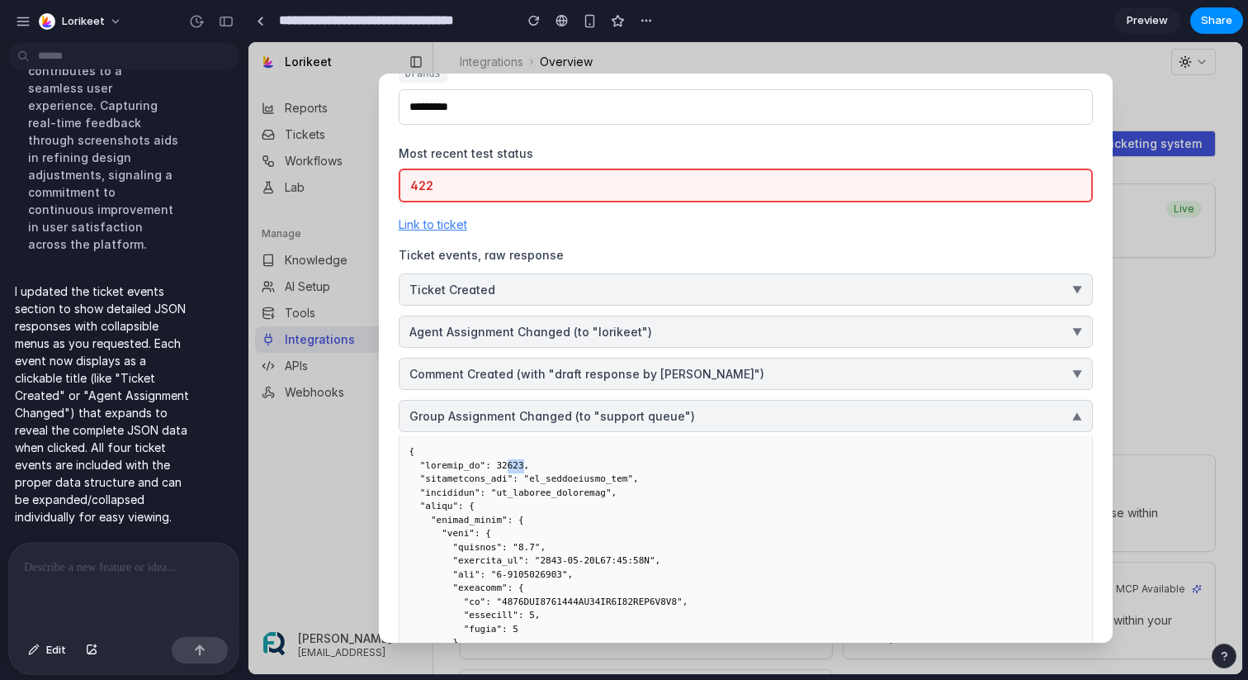
drag, startPoint x: 525, startPoint y: 460, endPoint x: 511, endPoint y: 459, distance: 14.1
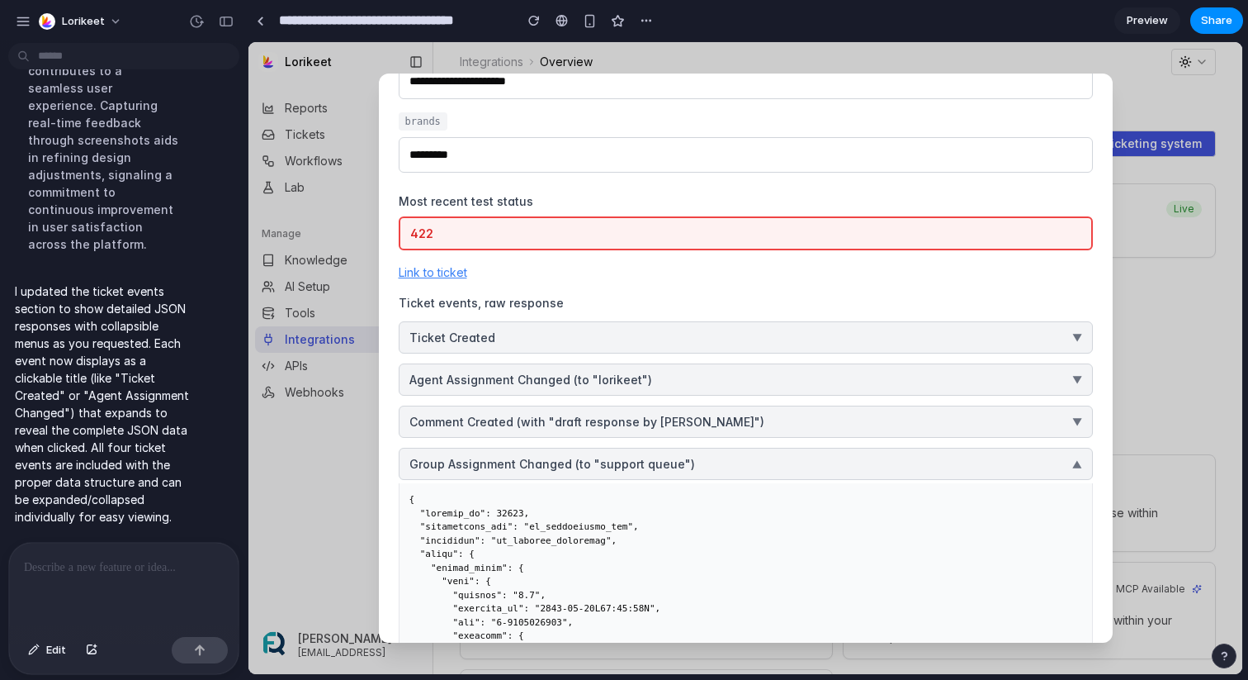
scroll to position [236, 0]
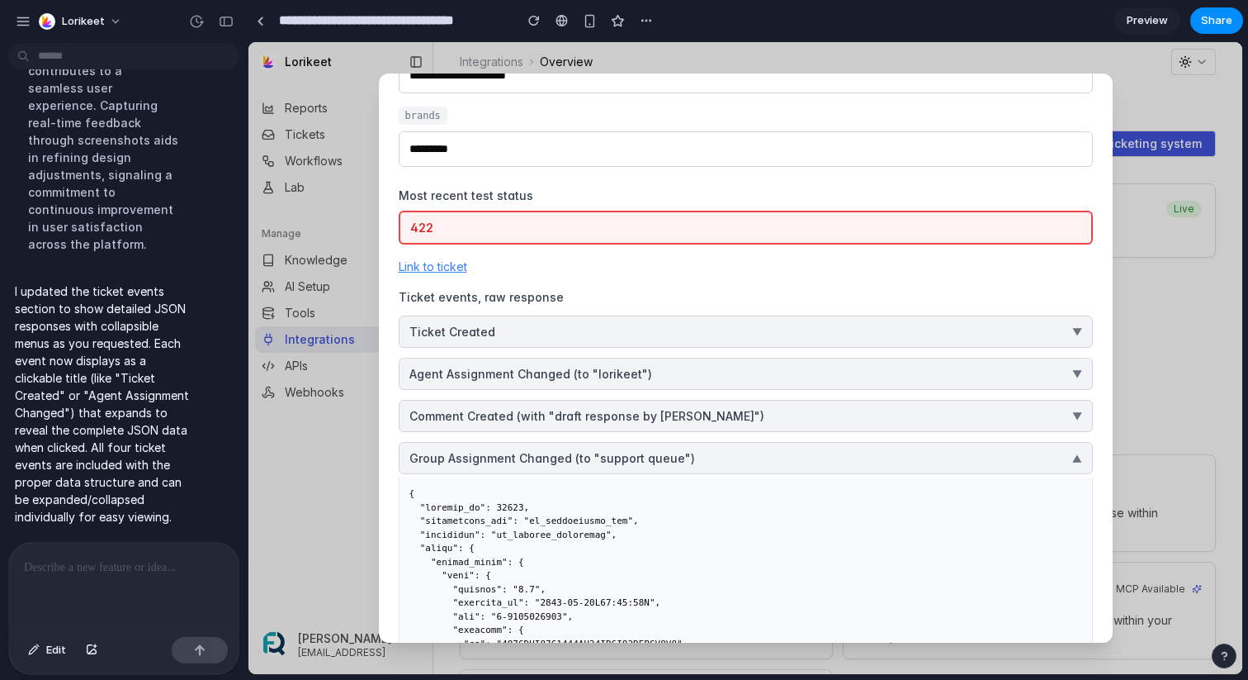
click at [720, 460] on button "Group Assignment Changed (to "support queue") ▼" at bounding box center [746, 458] width 694 height 32
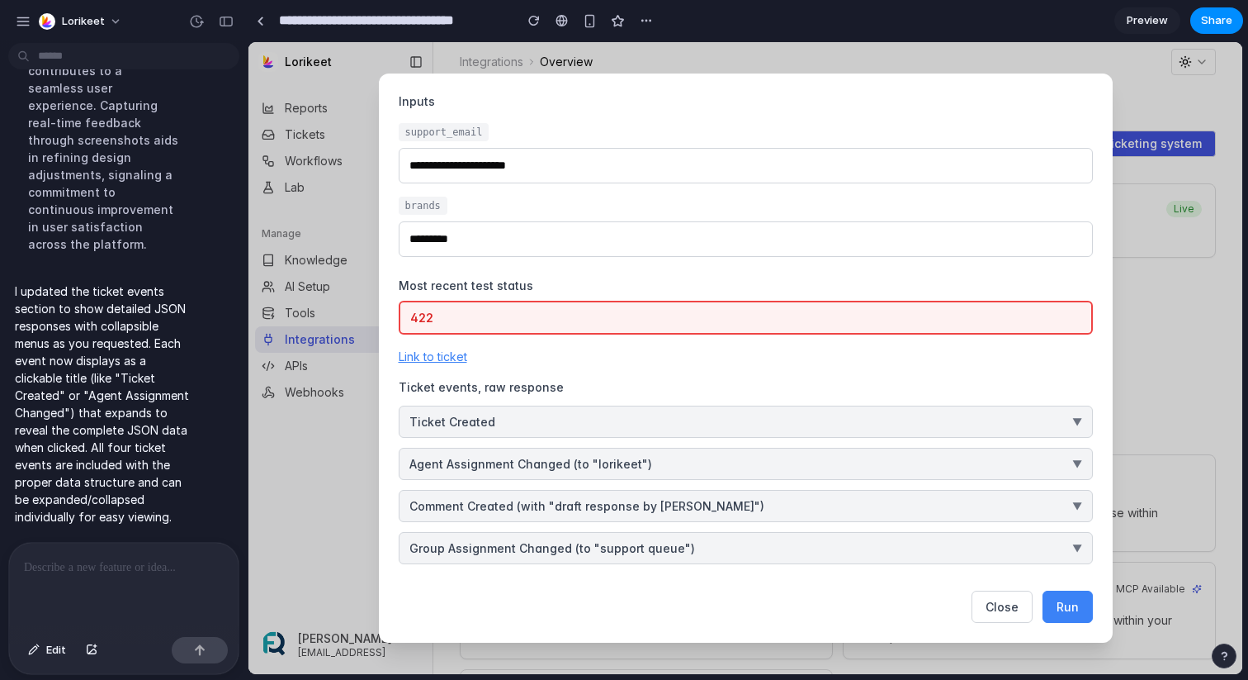
scroll to position [147, 0]
drag, startPoint x: 471, startPoint y: 315, endPoint x: 398, endPoint y: 315, distance: 73.5
click at [399, 315] on div "422" at bounding box center [746, 318] width 694 height 34
click at [538, 320] on div "422" at bounding box center [746, 318] width 694 height 34
drag, startPoint x: 435, startPoint y: 317, endPoint x: 404, endPoint y: 317, distance: 31.4
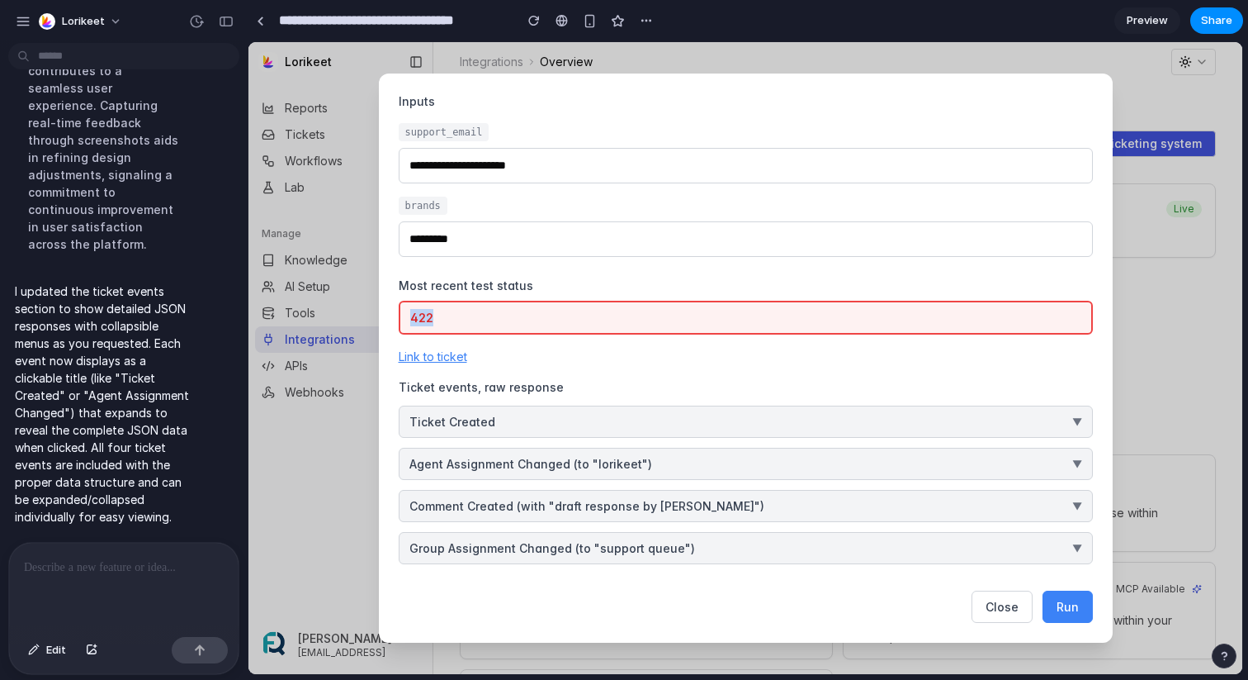
click at [404, 317] on div "422" at bounding box center [746, 318] width 694 height 34
click at [576, 325] on div "422" at bounding box center [746, 318] width 694 height 34
click at [926, 442] on div "422 Link to ticket Ticket events, raw response Ticket Created ▼ Agent Assignmen…" at bounding box center [746, 432] width 694 height 263
click at [917, 422] on button "Ticket Created ▼" at bounding box center [746, 421] width 694 height 32
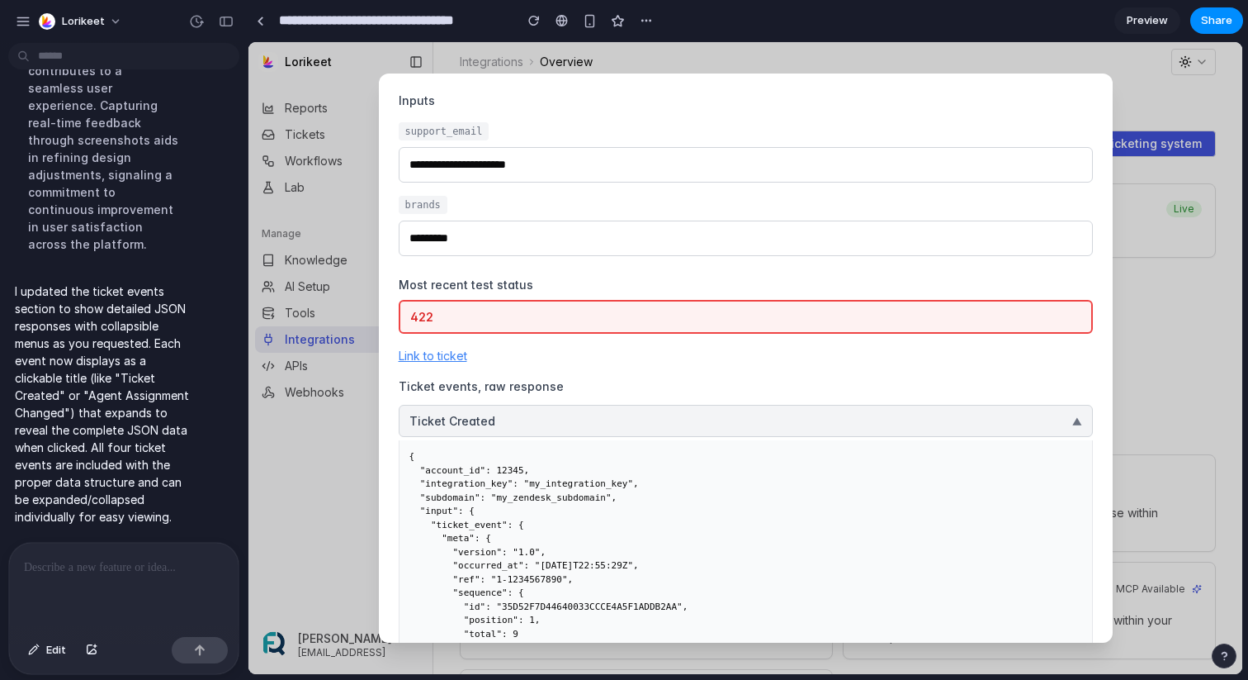
click at [939, 424] on button "Ticket Created ▼" at bounding box center [746, 421] width 694 height 32
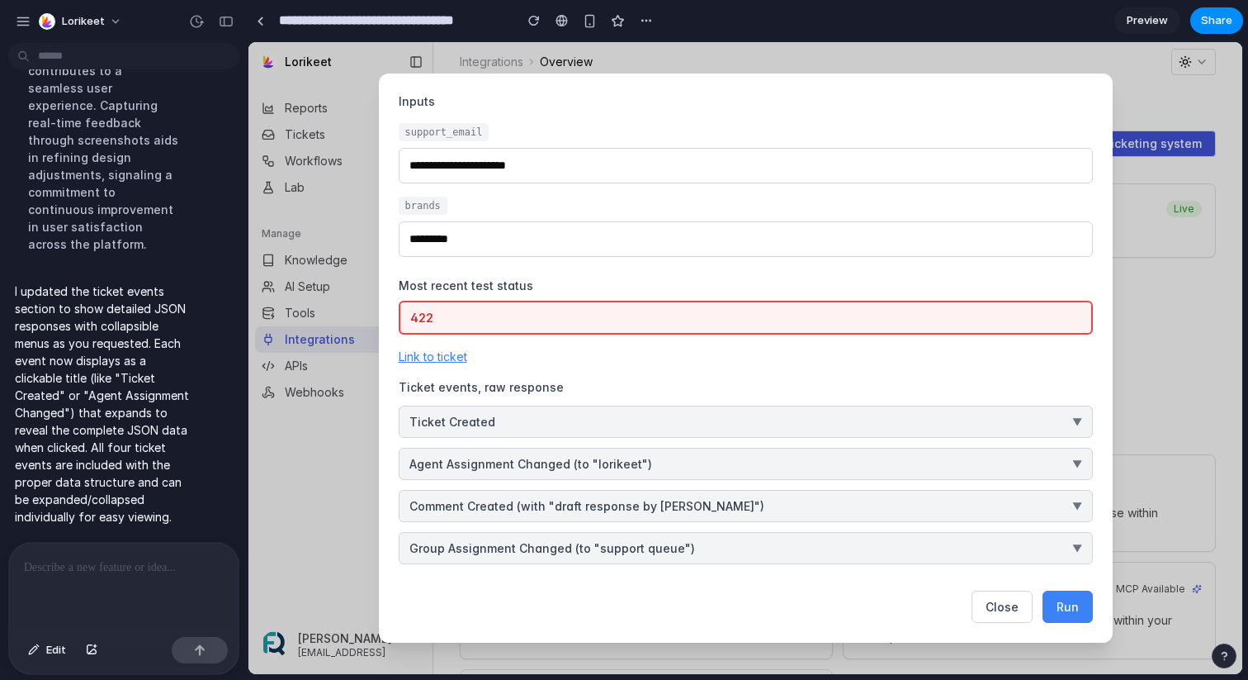
click at [581, 419] on button "Ticket Created ▼" at bounding box center [746, 421] width 694 height 32
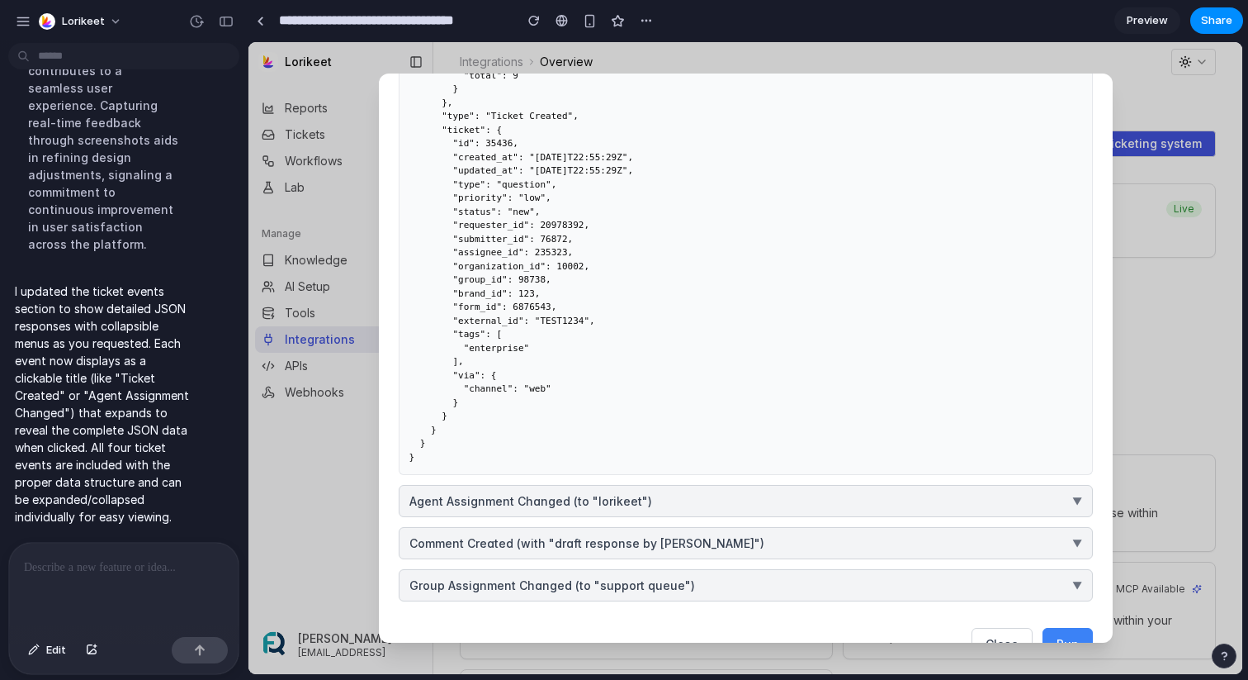
scroll to position [743, 0]
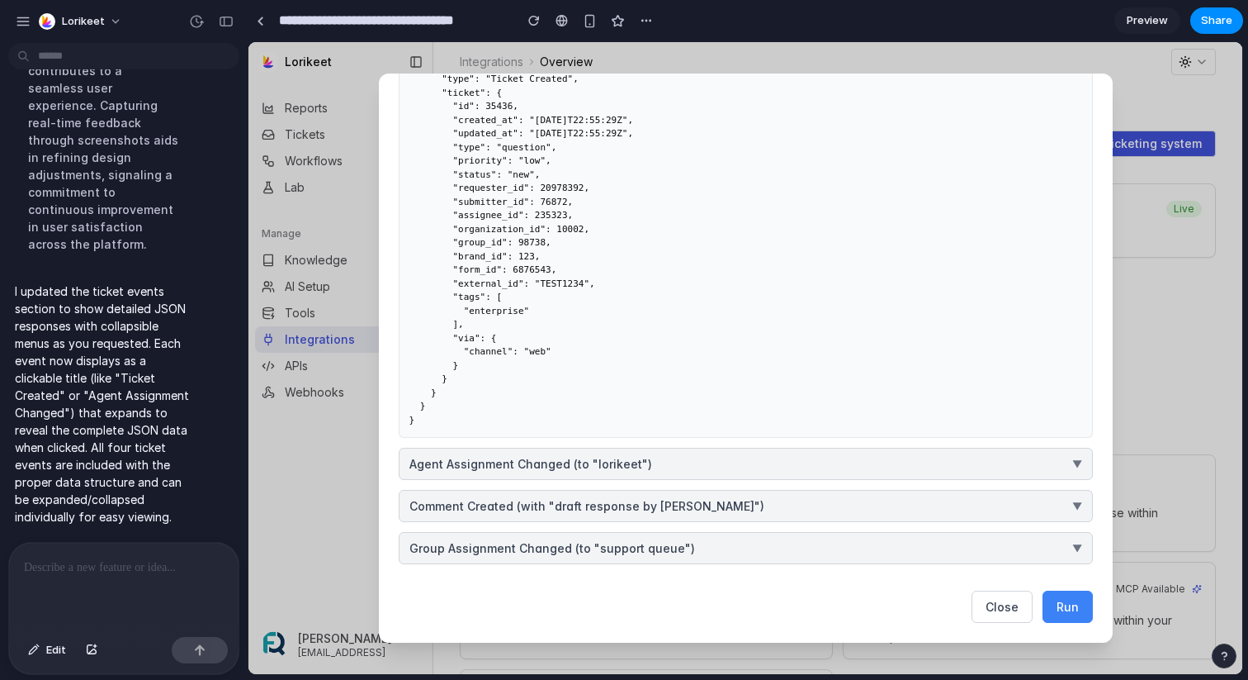
click at [666, 465] on button "Agent Assignment Changed (to "lorikeet") ▼" at bounding box center [746, 464] width 694 height 32
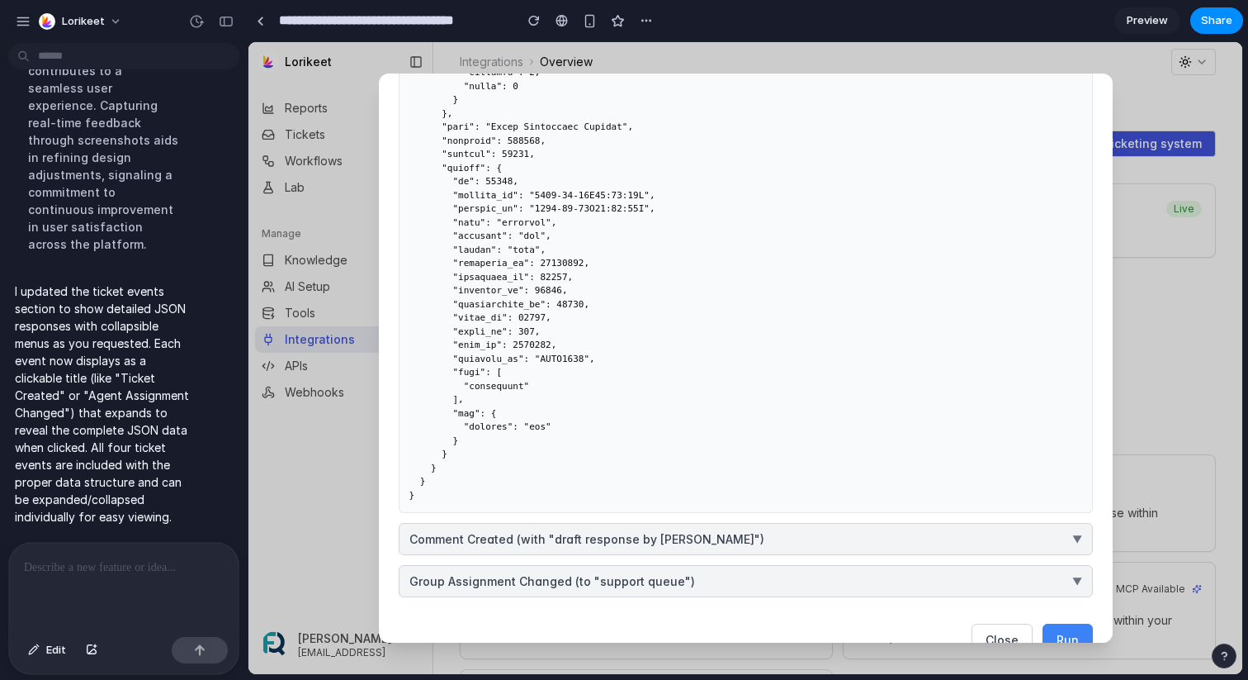
scroll to position [1367, 0]
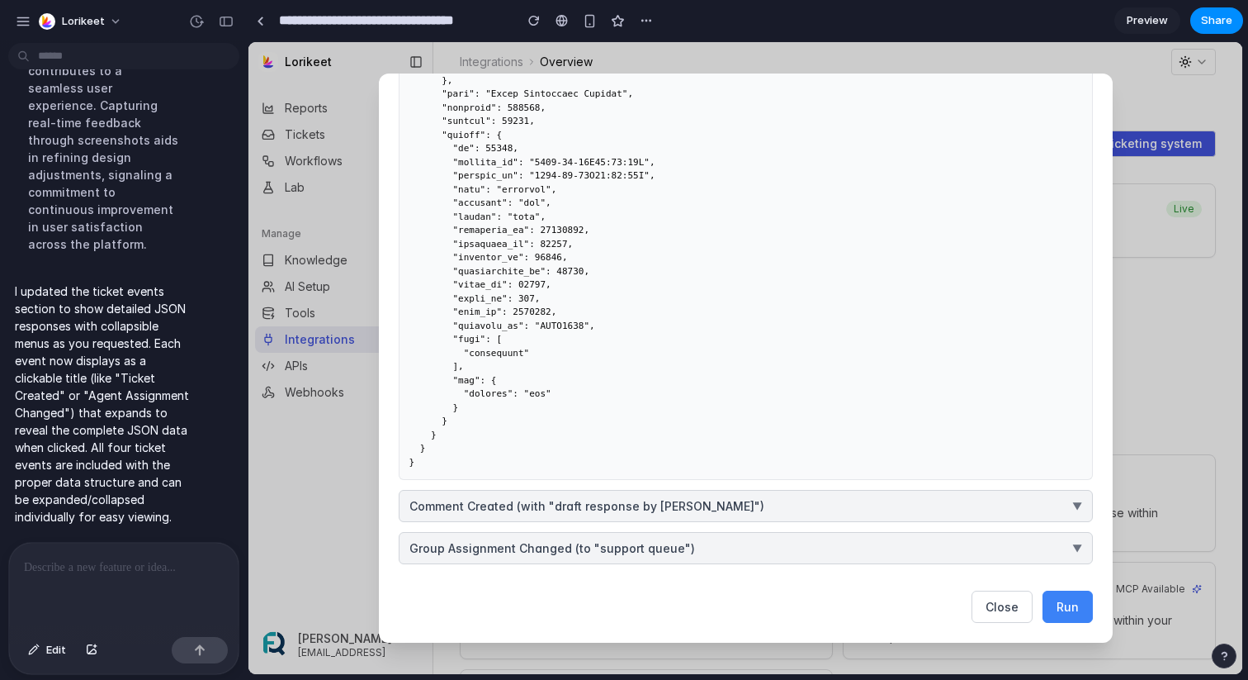
click at [746, 506] on button "Comment Created (with "draft response by lorikeet") ▼" at bounding box center [746, 506] width 694 height 32
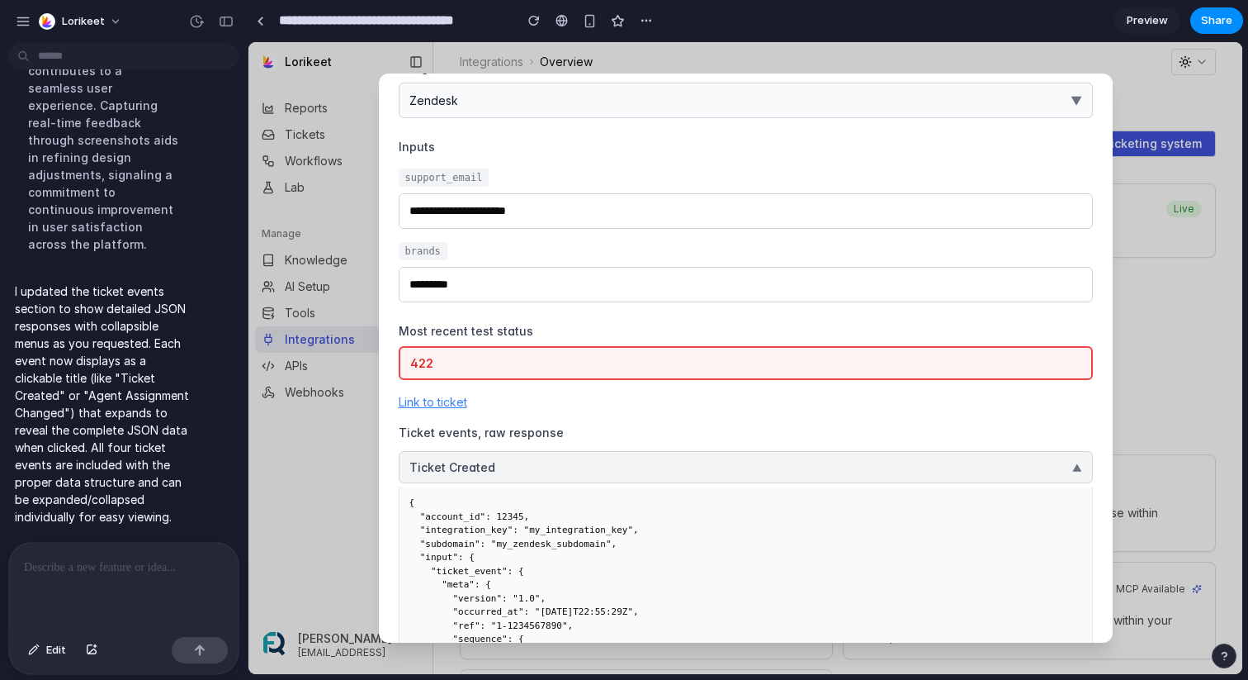
scroll to position [102, 0]
click at [544, 465] on button "Ticket Created ▼" at bounding box center [746, 465] width 694 height 32
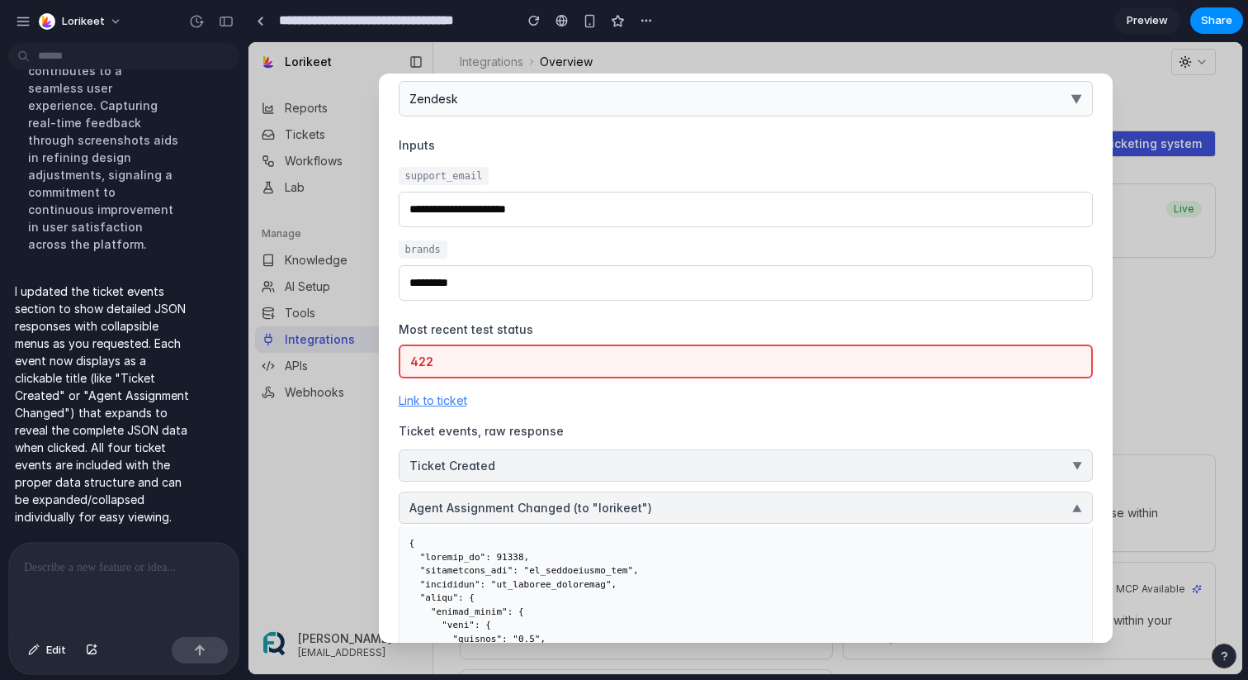
click at [556, 511] on span "Agent Assignment Changed (to "lorikeet")" at bounding box center [531, 507] width 243 height 17
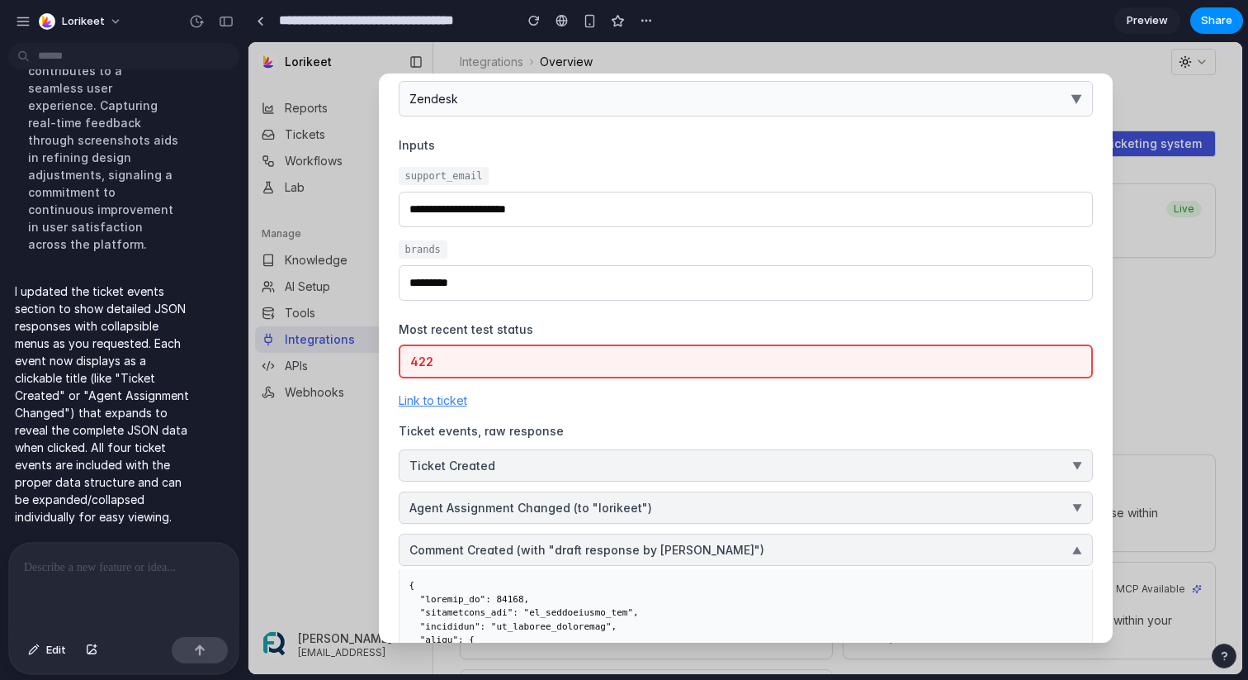
click at [564, 552] on span "Comment Created (with "draft response by [PERSON_NAME]")" at bounding box center [587, 549] width 355 height 17
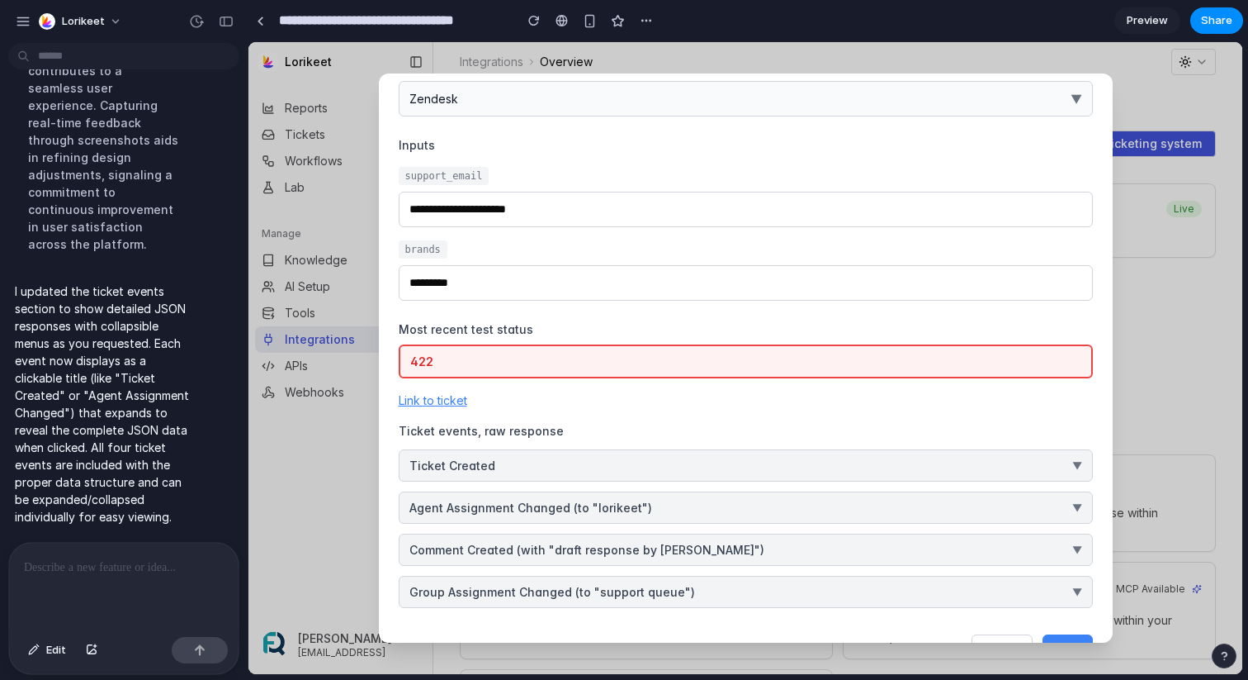
scroll to position [147, 0]
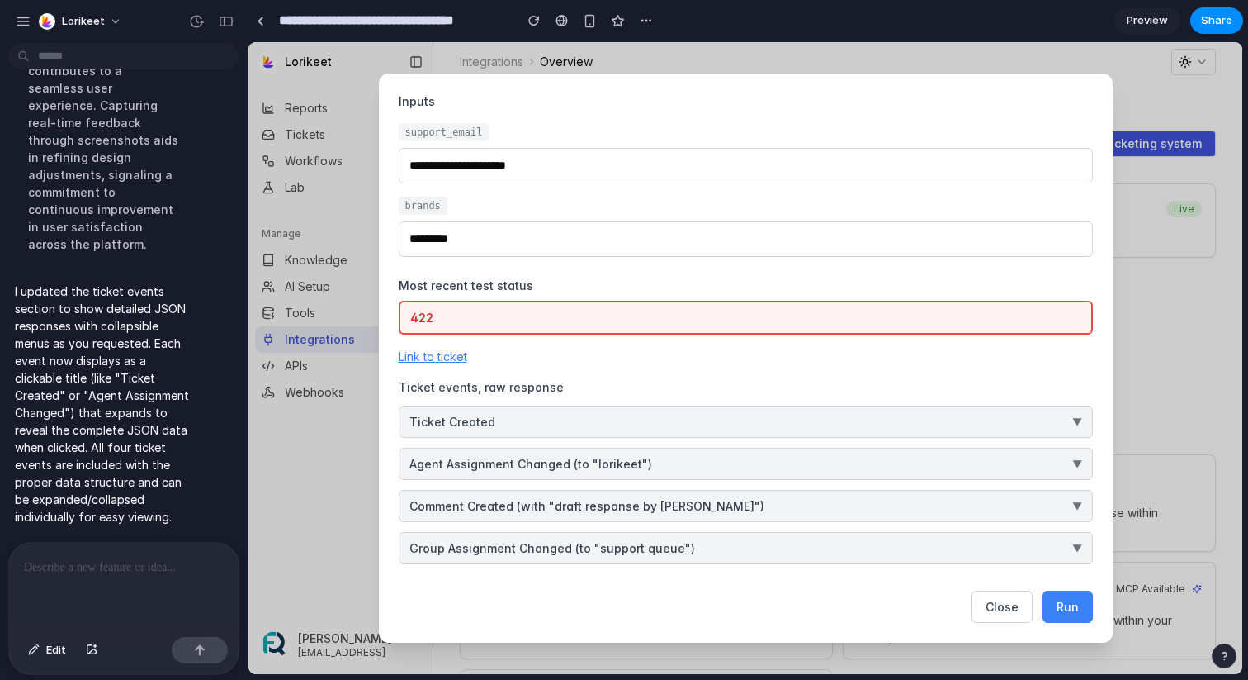
click at [141, 572] on p at bounding box center [124, 567] width 200 height 20
click at [143, 581] on div "******" at bounding box center [124, 586] width 230 height 88
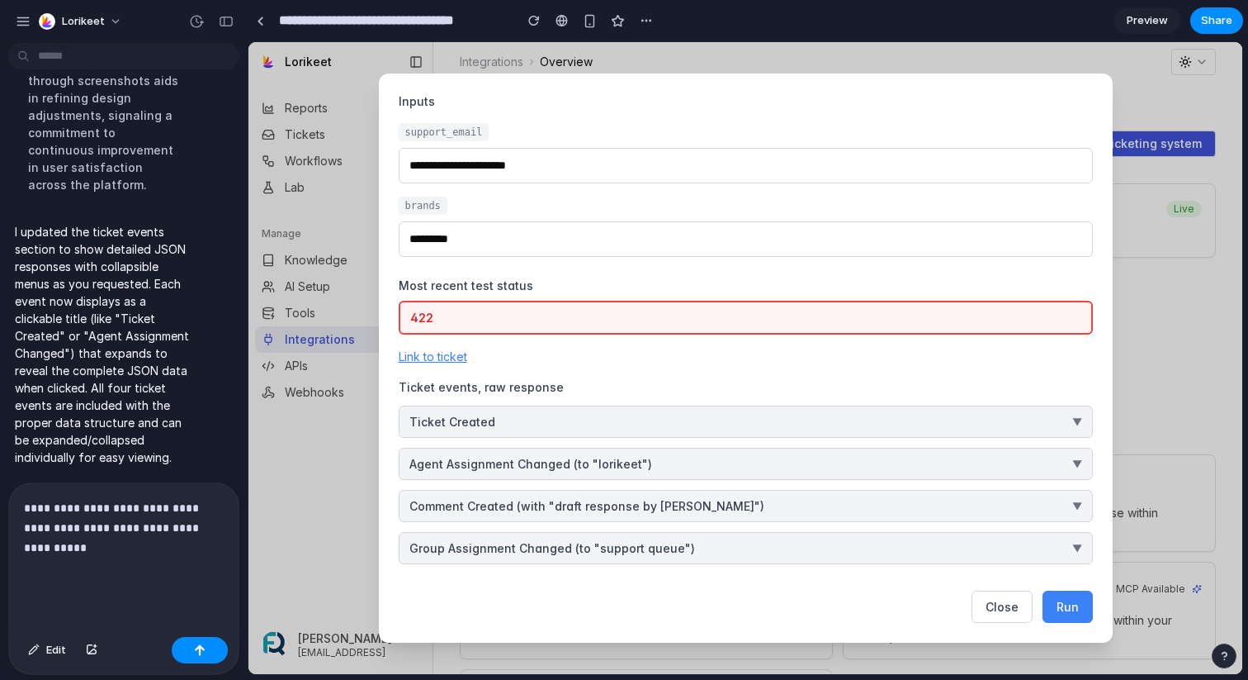
click at [195, 581] on div "**********" at bounding box center [124, 556] width 230 height 147
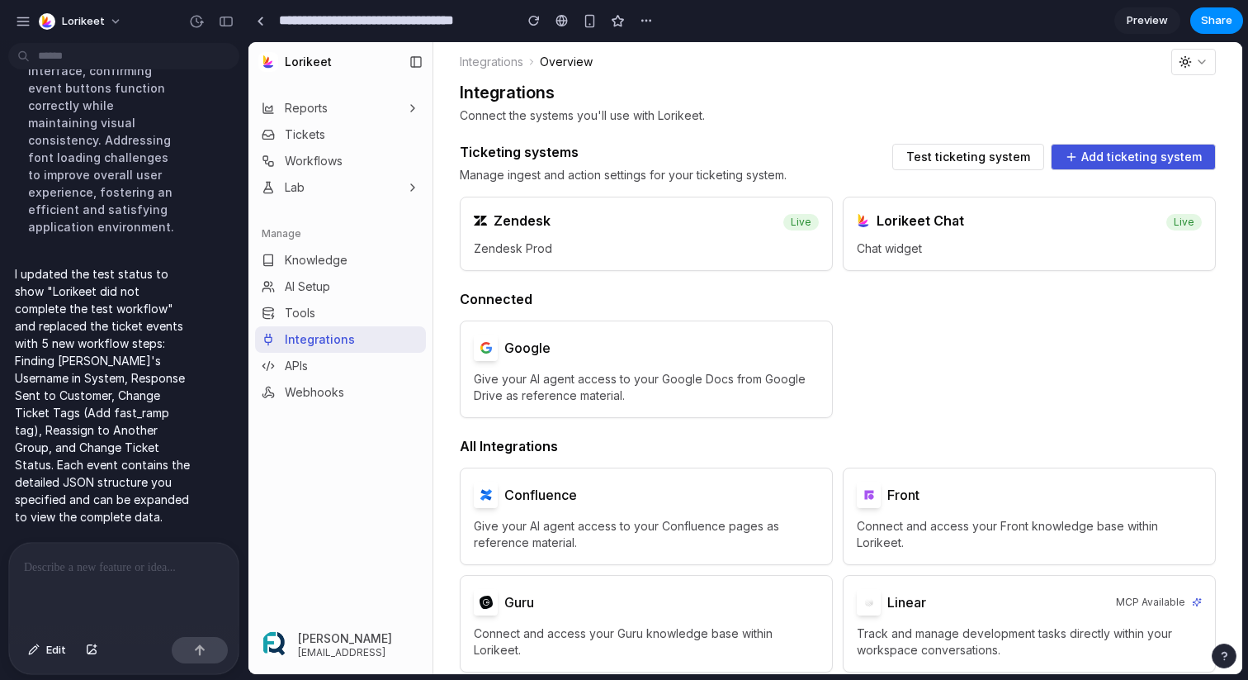
scroll to position [21, 0]
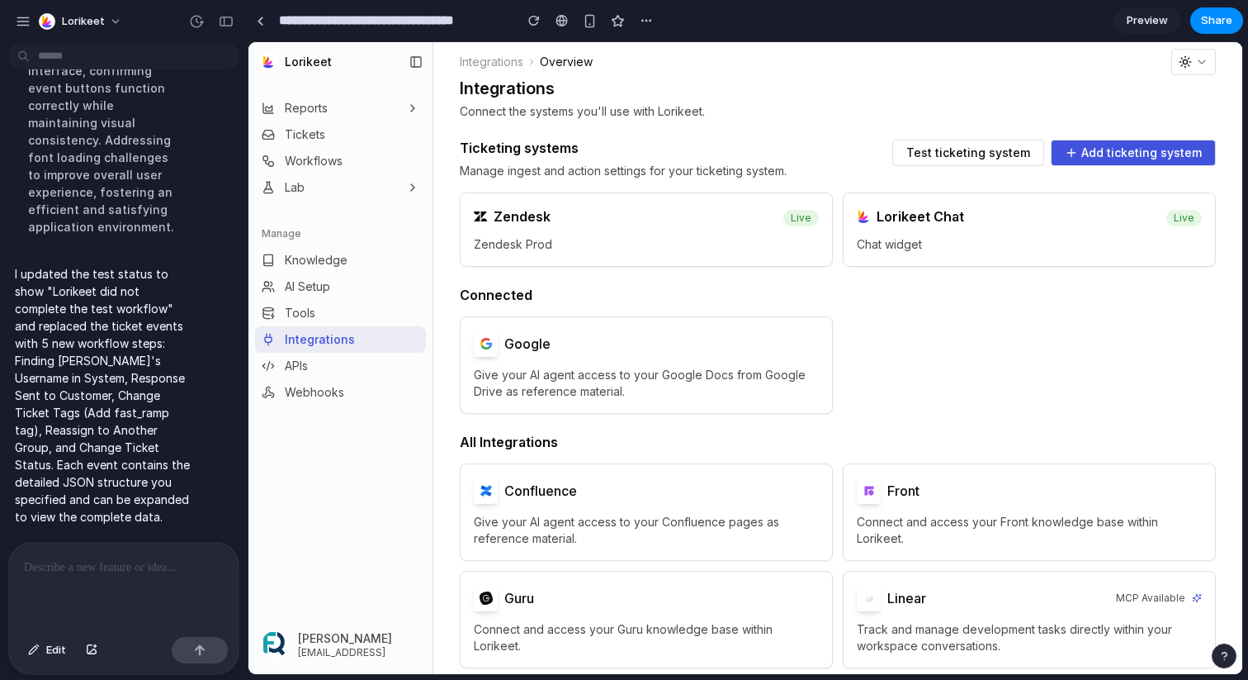
click at [562, 244] on span "Zendesk Prod" at bounding box center [646, 244] width 345 height 17
click at [561, 237] on span "Zendesk Prod" at bounding box center [646, 244] width 345 height 17
click at [958, 154] on span "Test ticketing system" at bounding box center [969, 153] width 124 height 12
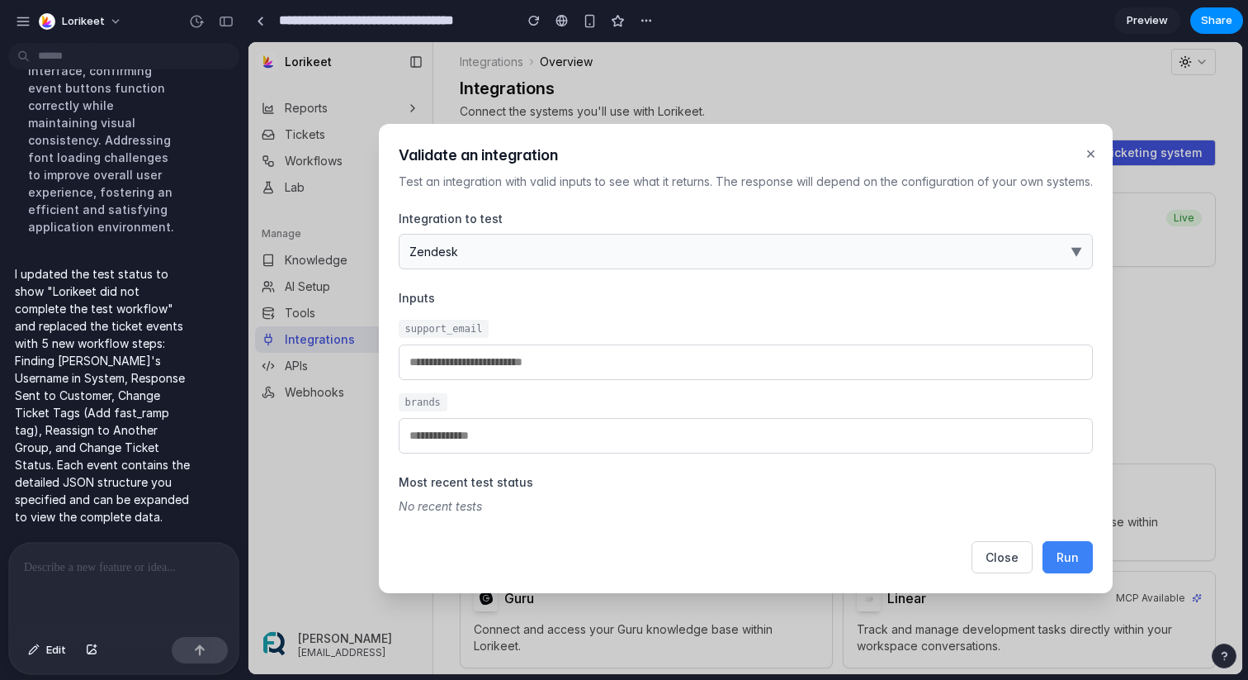
click at [619, 347] on input "email" at bounding box center [746, 362] width 694 height 36
click at [1067, 566] on button "Run" at bounding box center [1068, 557] width 50 height 32
type input "**********"
type input "*********"
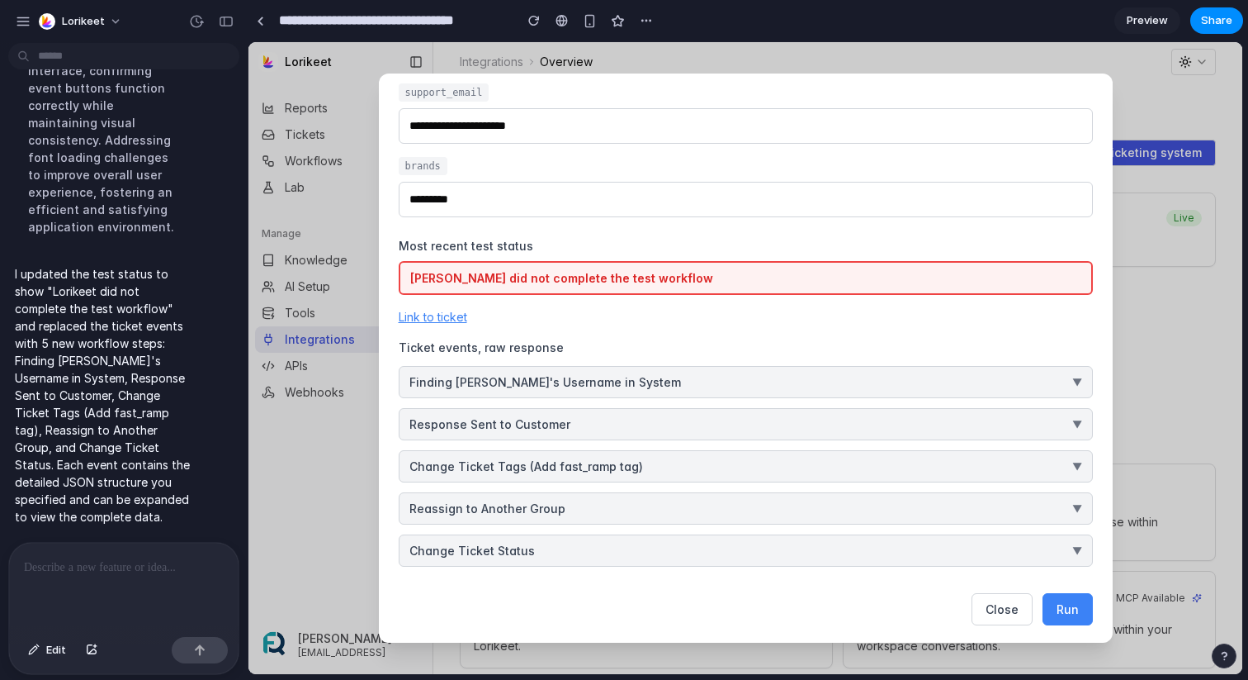
scroll to position [189, 0]
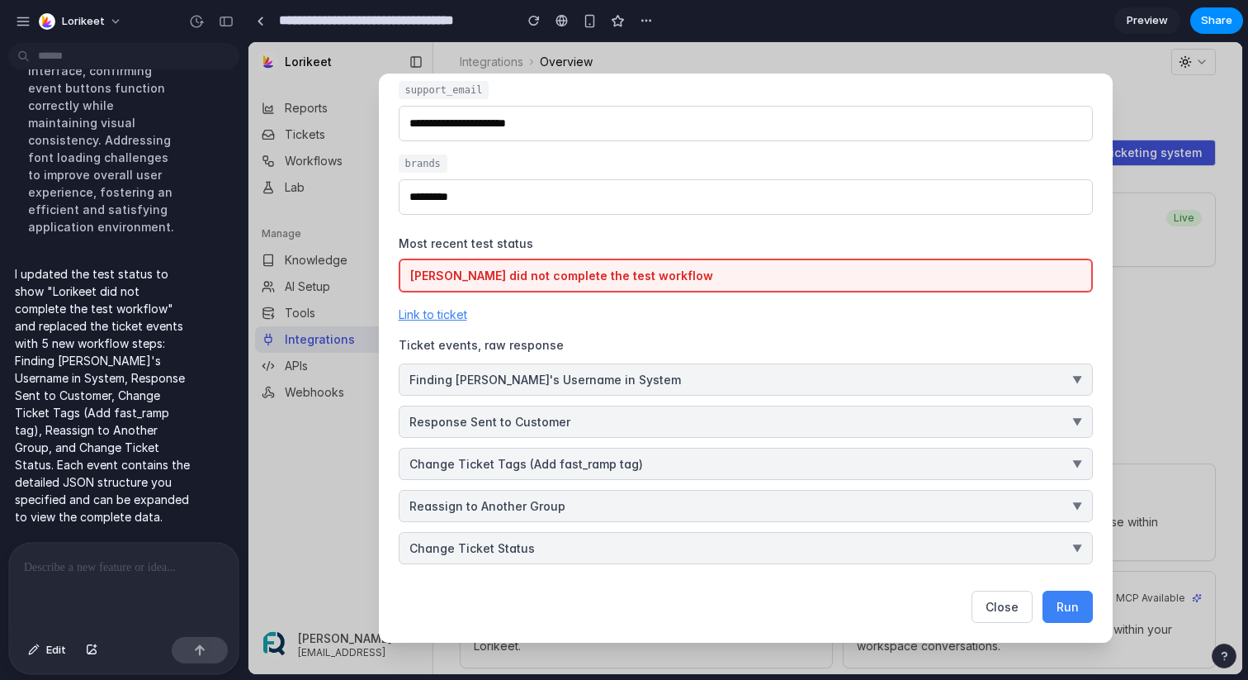
click at [737, 371] on button "Finding Lorikeet's Username in System ▼" at bounding box center [746, 379] width 694 height 32
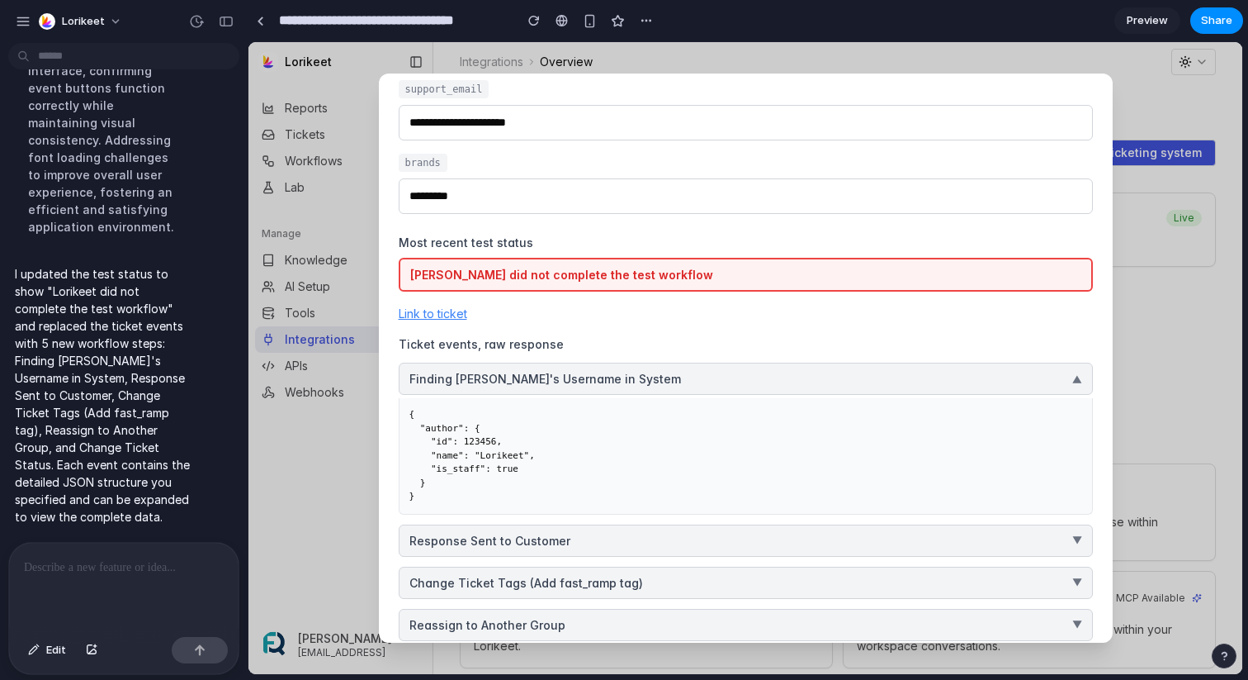
click at [766, 379] on button "Finding Lorikeet's Username in System ▼" at bounding box center [746, 378] width 694 height 32
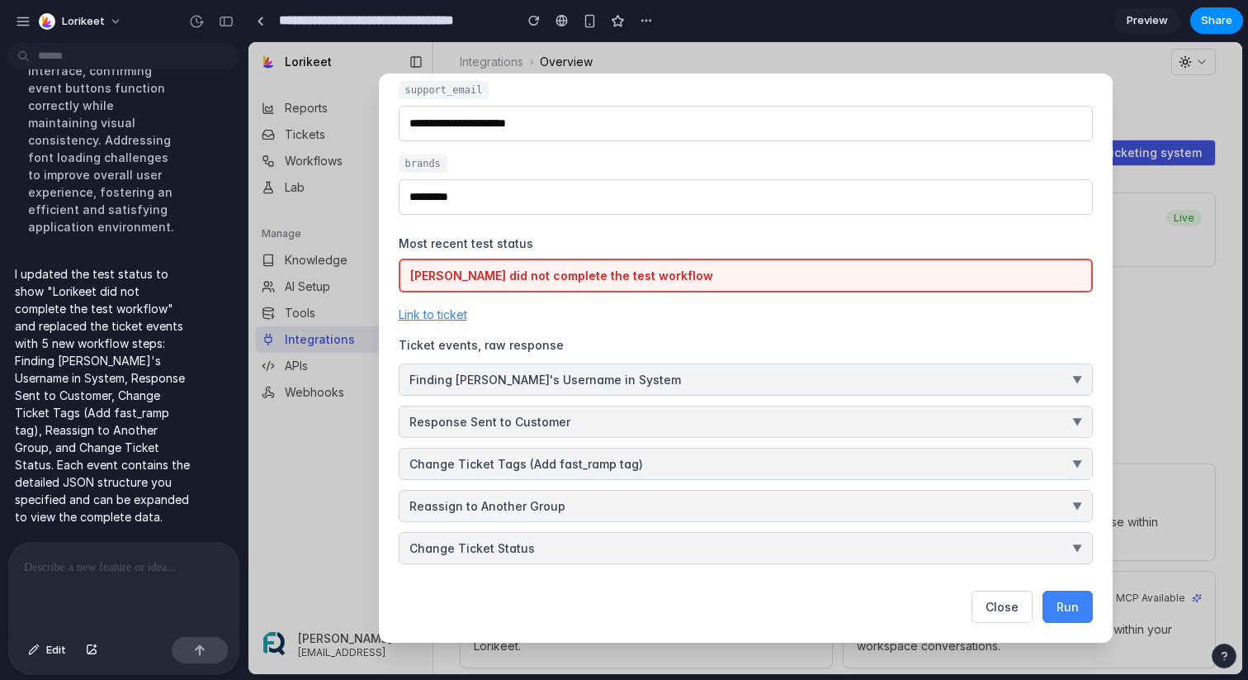
click at [740, 379] on button "Finding Lorikeet's Username in System ▼" at bounding box center [746, 379] width 694 height 32
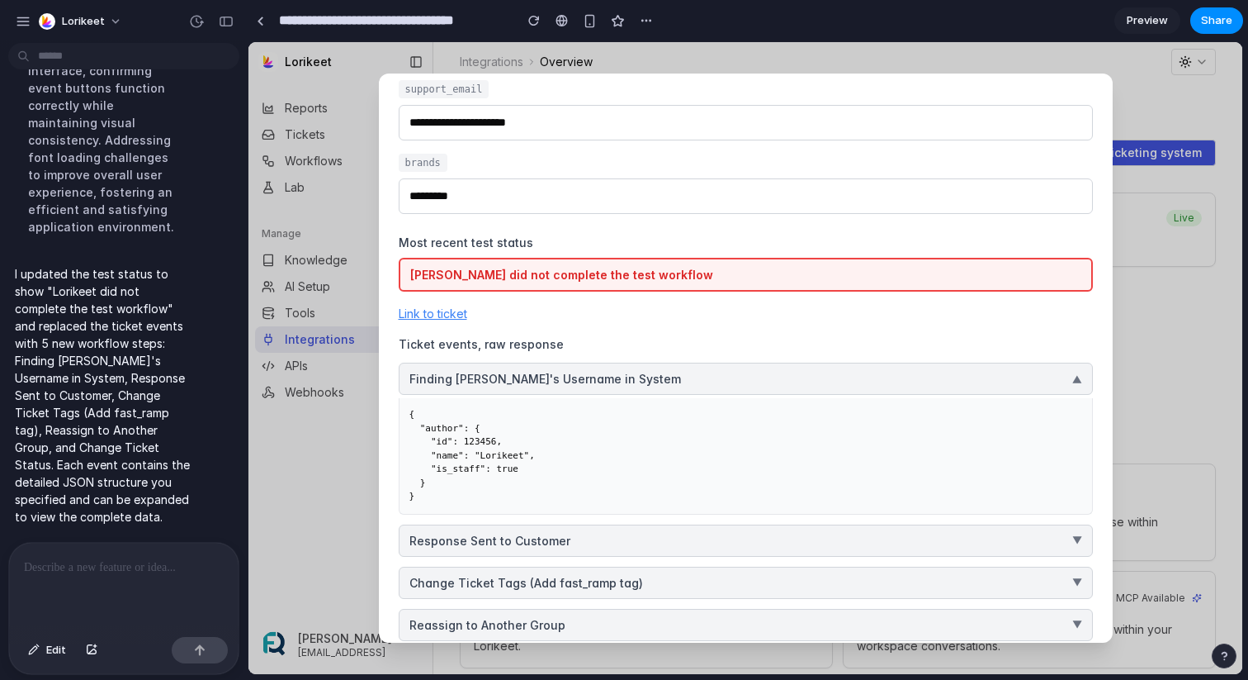
click at [740, 379] on button "Finding Lorikeet's Username in System ▼" at bounding box center [746, 378] width 694 height 32
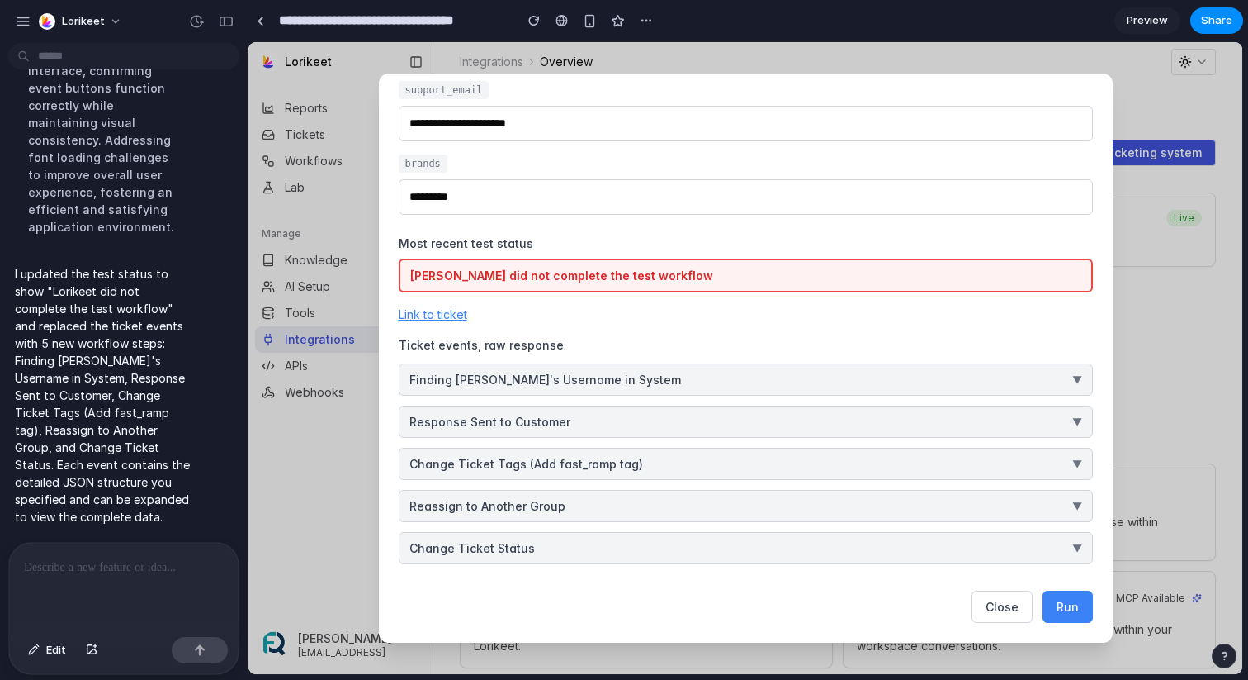
click at [712, 382] on button "Finding Lorikeet's Username in System ▼" at bounding box center [746, 379] width 694 height 32
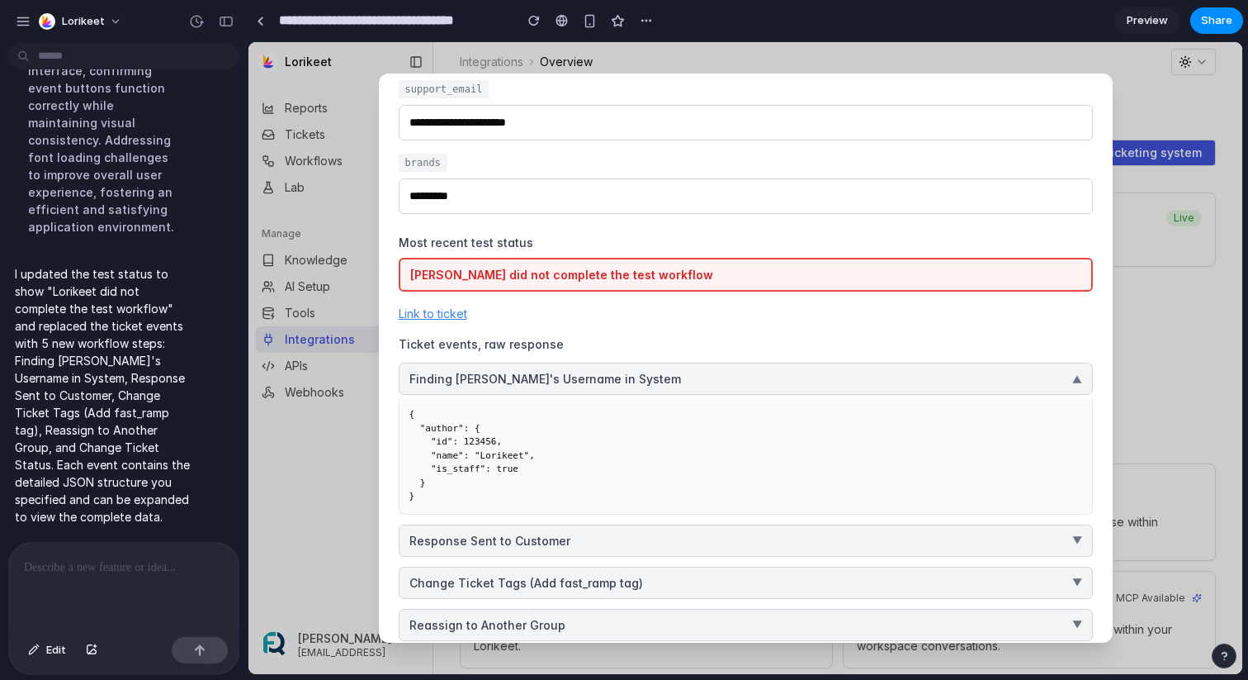
click at [712, 382] on button "Finding Lorikeet's Username in System ▼" at bounding box center [746, 378] width 694 height 32
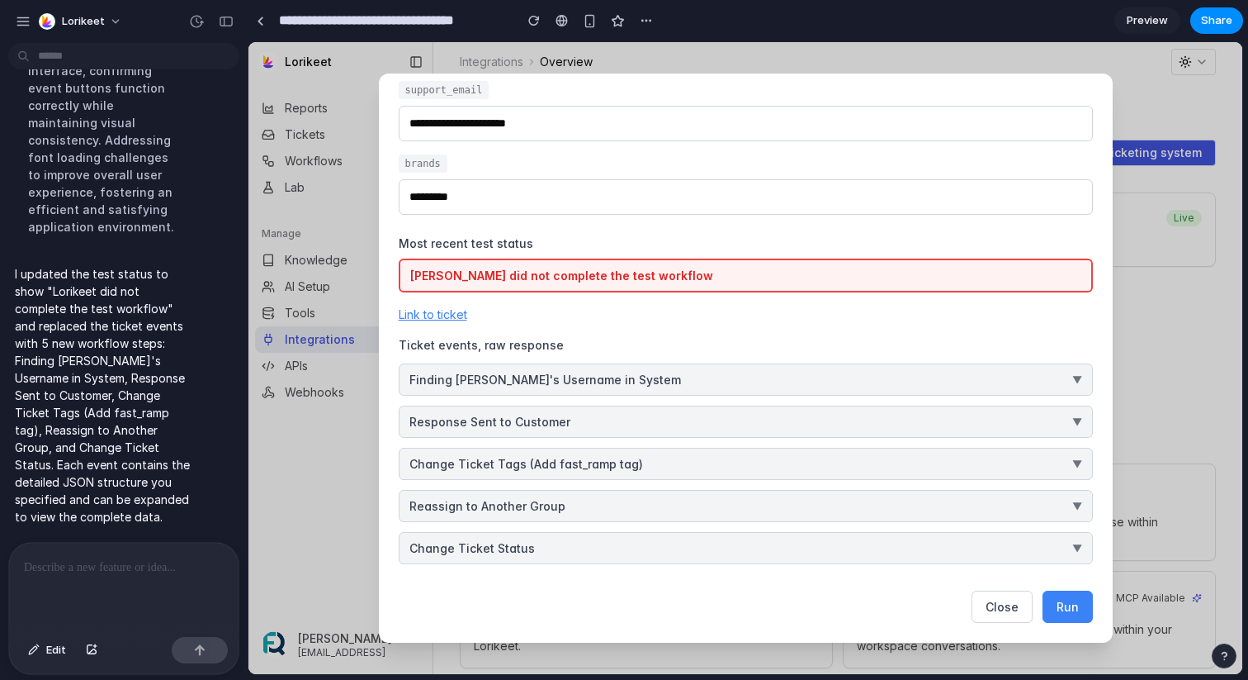
click at [151, 580] on div at bounding box center [124, 586] width 230 height 88
click at [144, 555] on div at bounding box center [124, 586] width 230 height 88
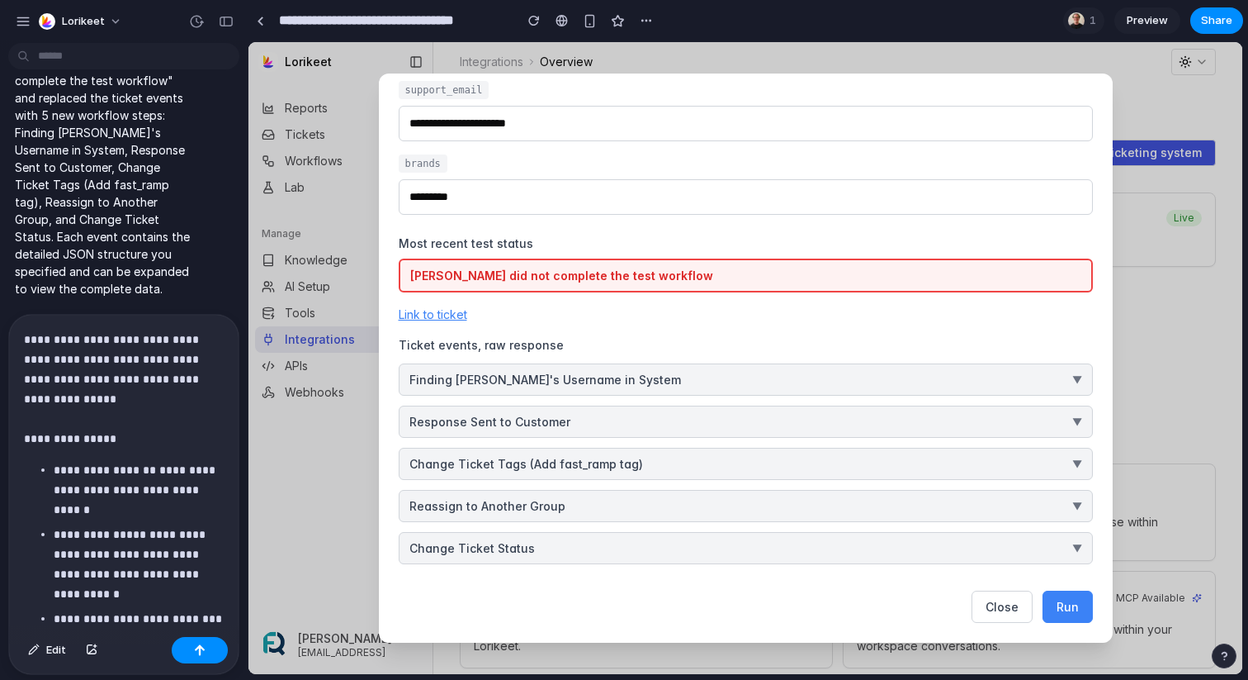
click at [130, 378] on p "**********" at bounding box center [124, 388] width 200 height 119
click at [144, 389] on p "**********" at bounding box center [124, 388] width 200 height 119
click at [203, 648] on div "button" at bounding box center [200, 650] width 12 height 12
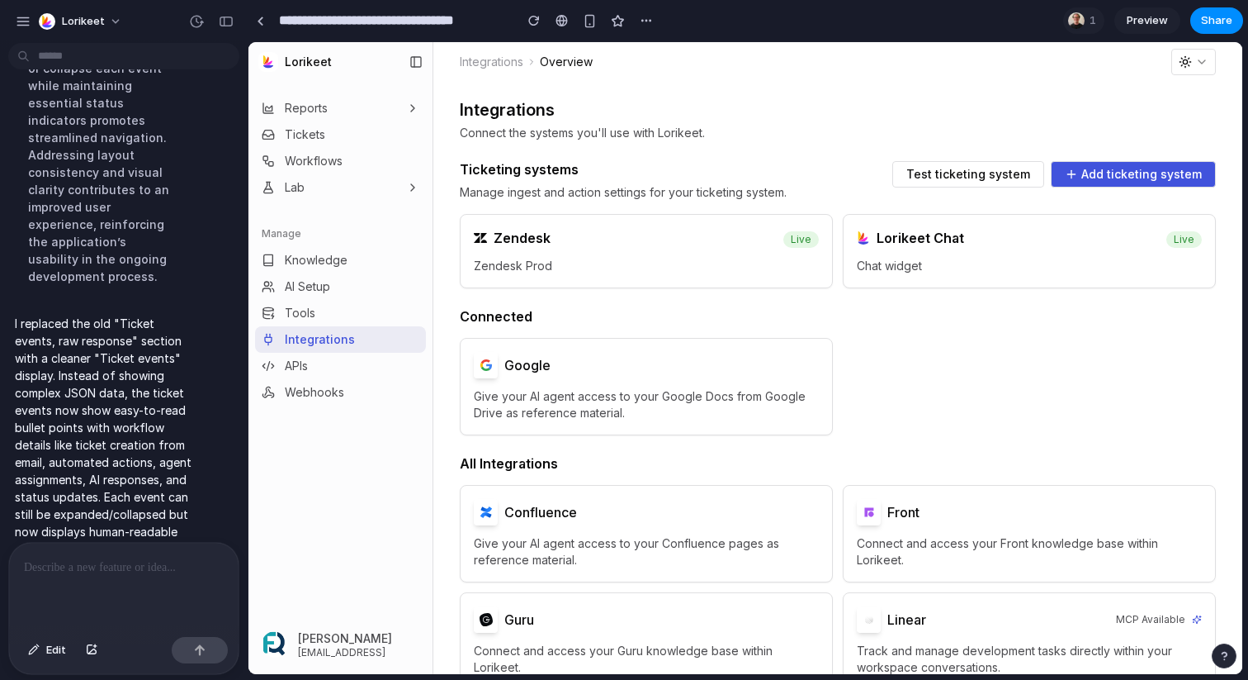
scroll to position [11122, 0]
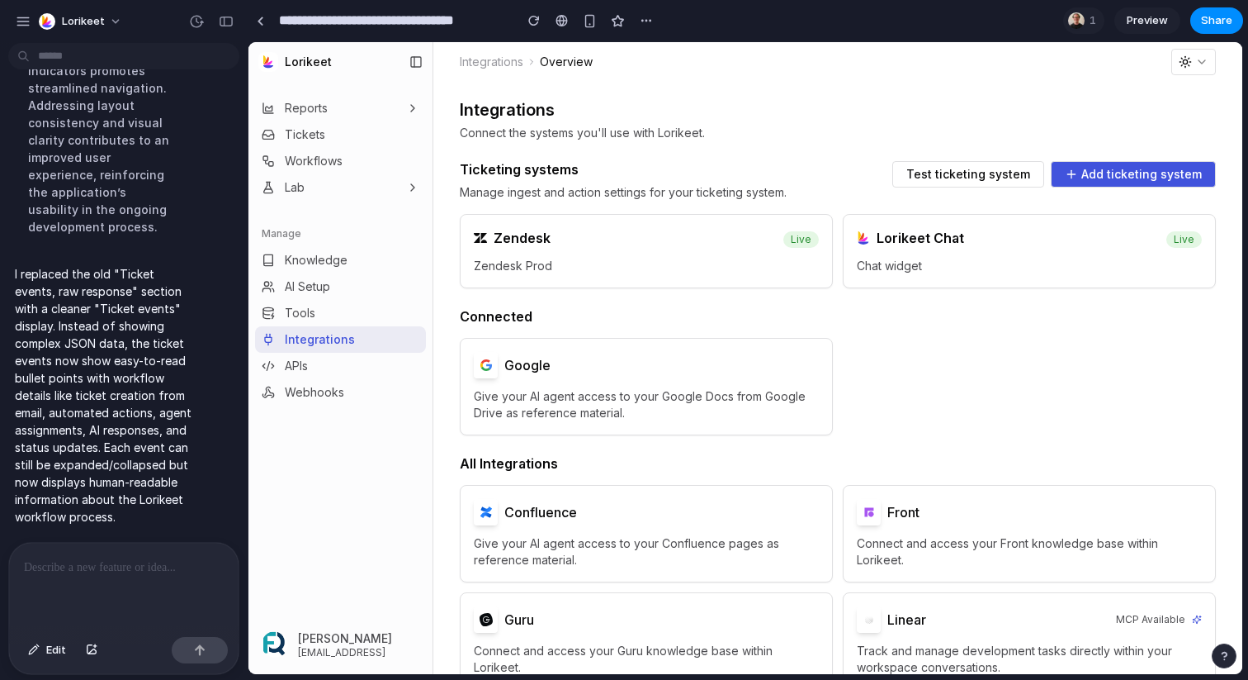
click at [969, 178] on span "Test ticketing system" at bounding box center [969, 174] width 124 height 12
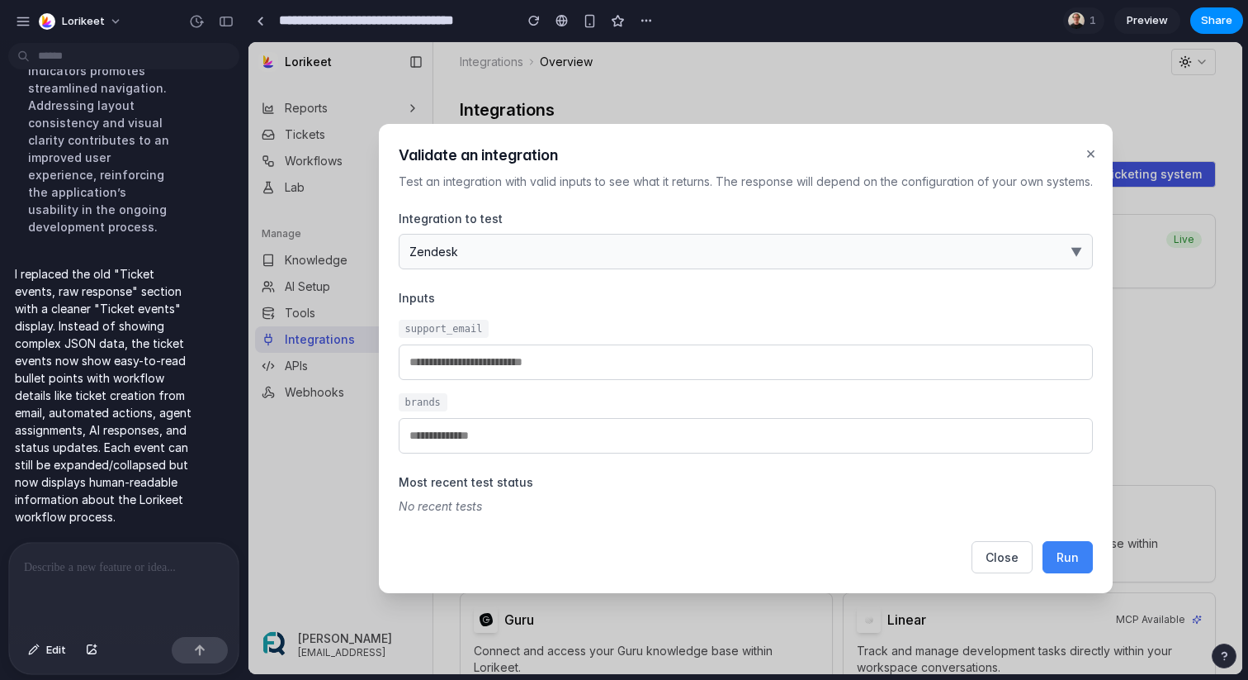
click at [697, 369] on input "email" at bounding box center [746, 362] width 694 height 36
click at [1065, 565] on button "Run" at bounding box center [1068, 557] width 50 height 32
type input "**********"
type input "*********"
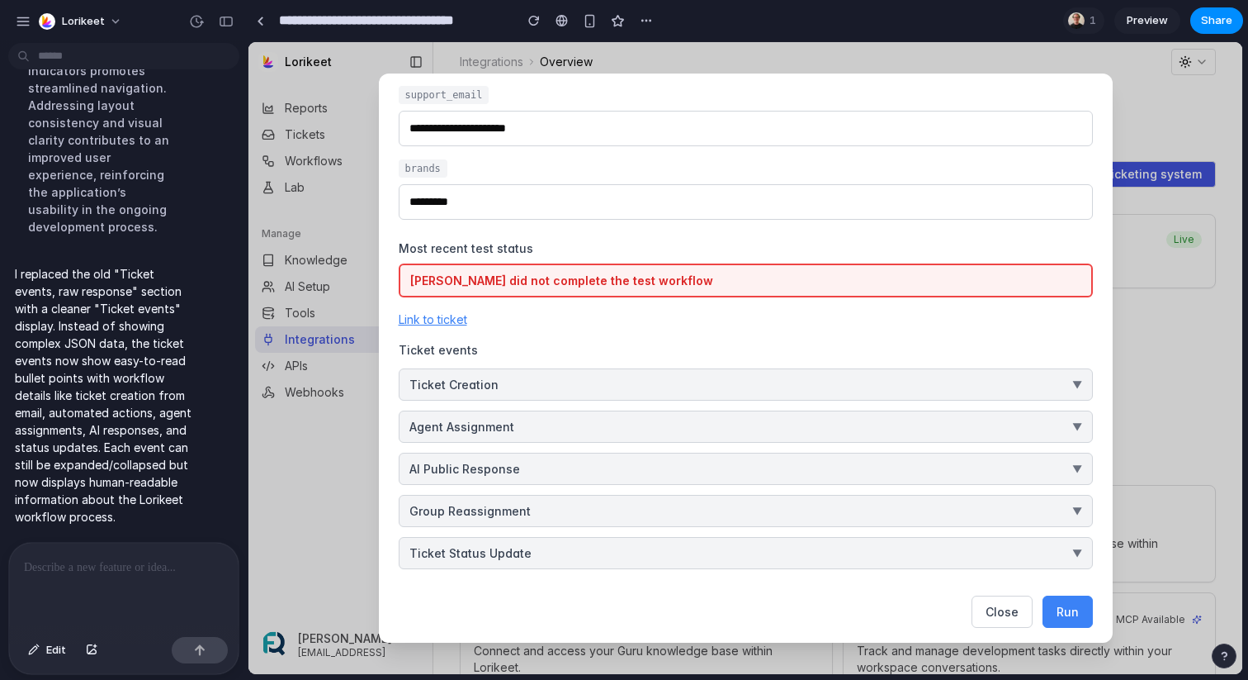
scroll to position [189, 0]
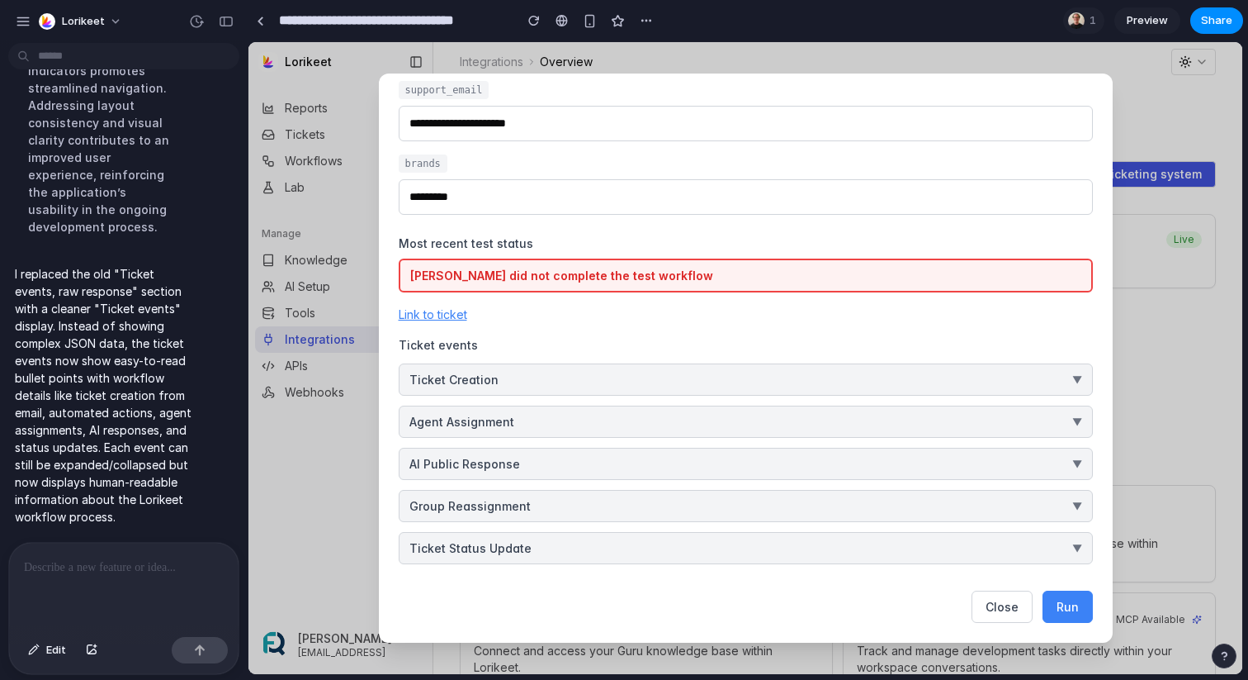
click at [770, 380] on button "Ticket Creation ▼" at bounding box center [746, 379] width 694 height 32
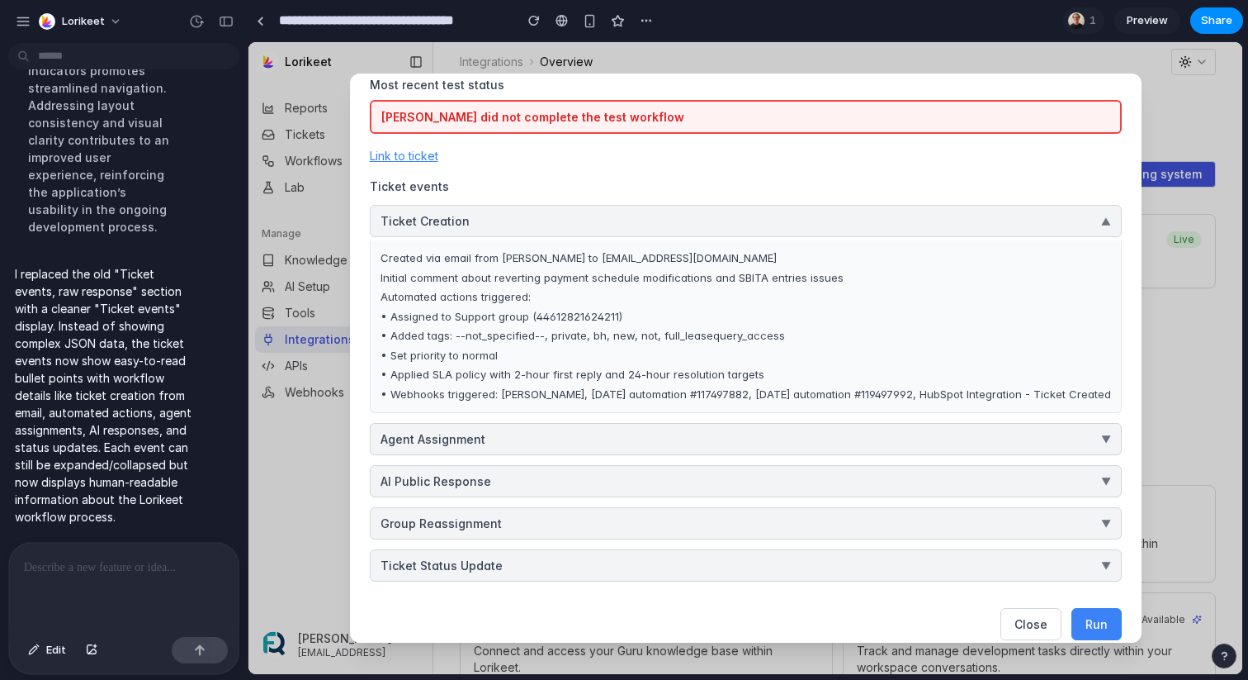
scroll to position [356, 0]
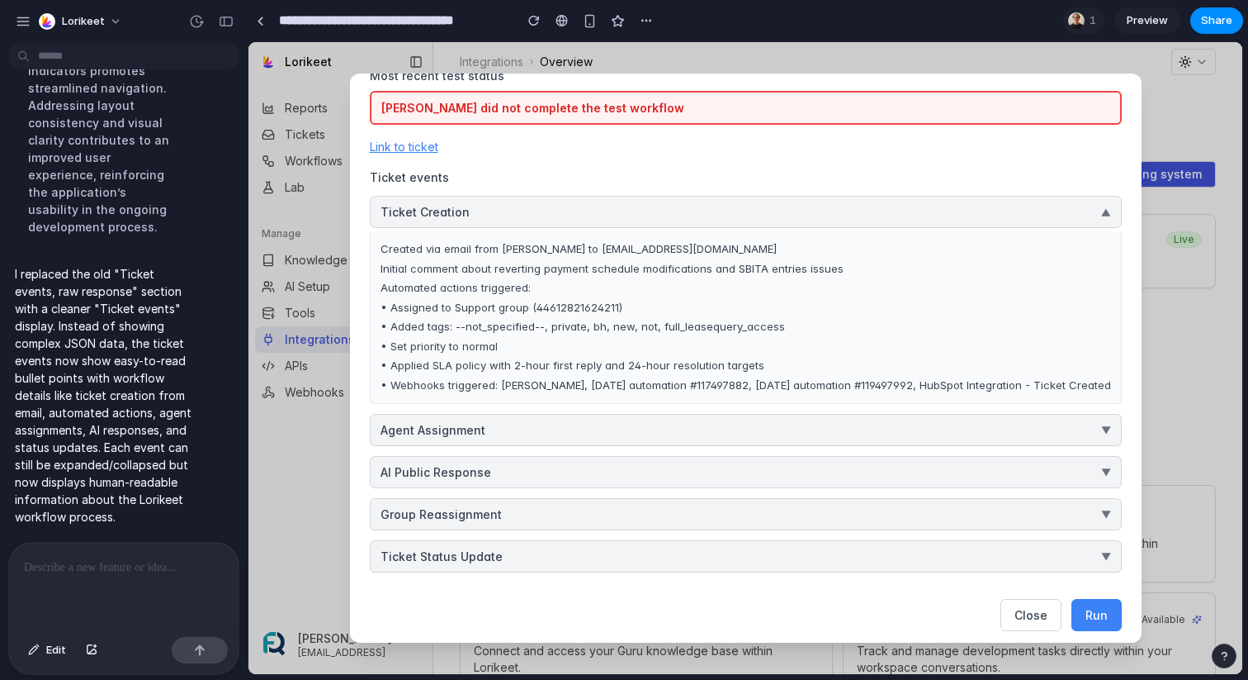
click at [680, 425] on button "Agent Assignment ▼" at bounding box center [746, 430] width 752 height 32
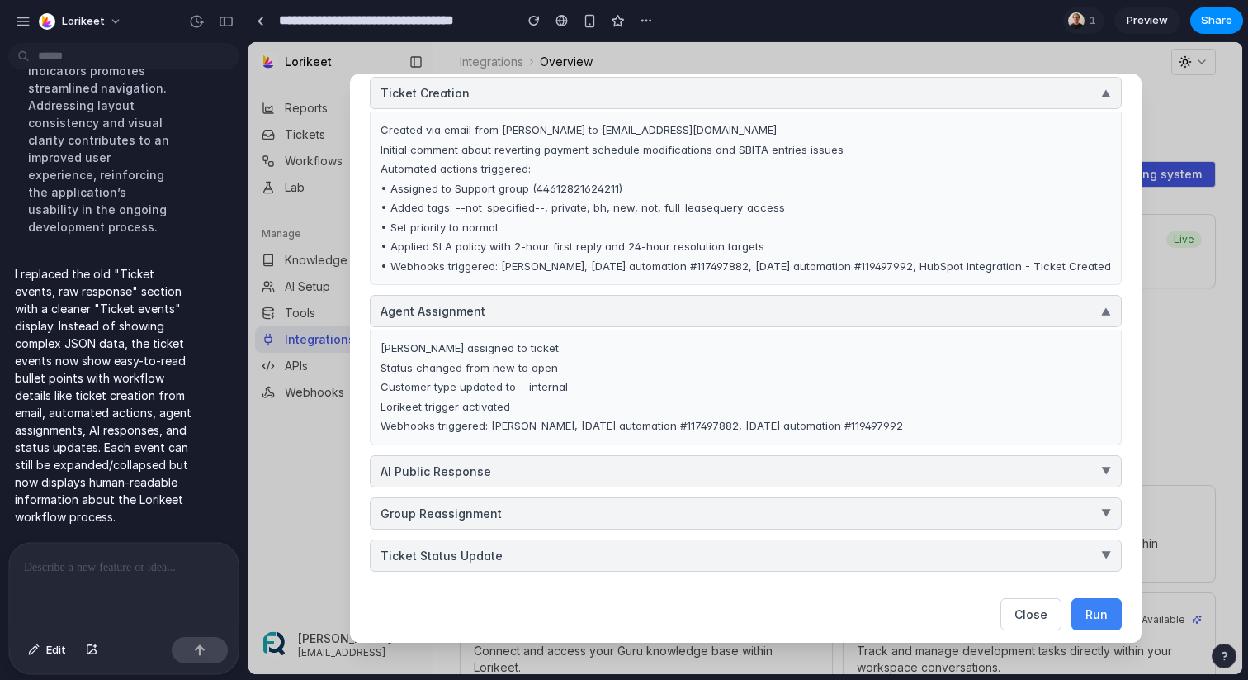
scroll to position [482, 0]
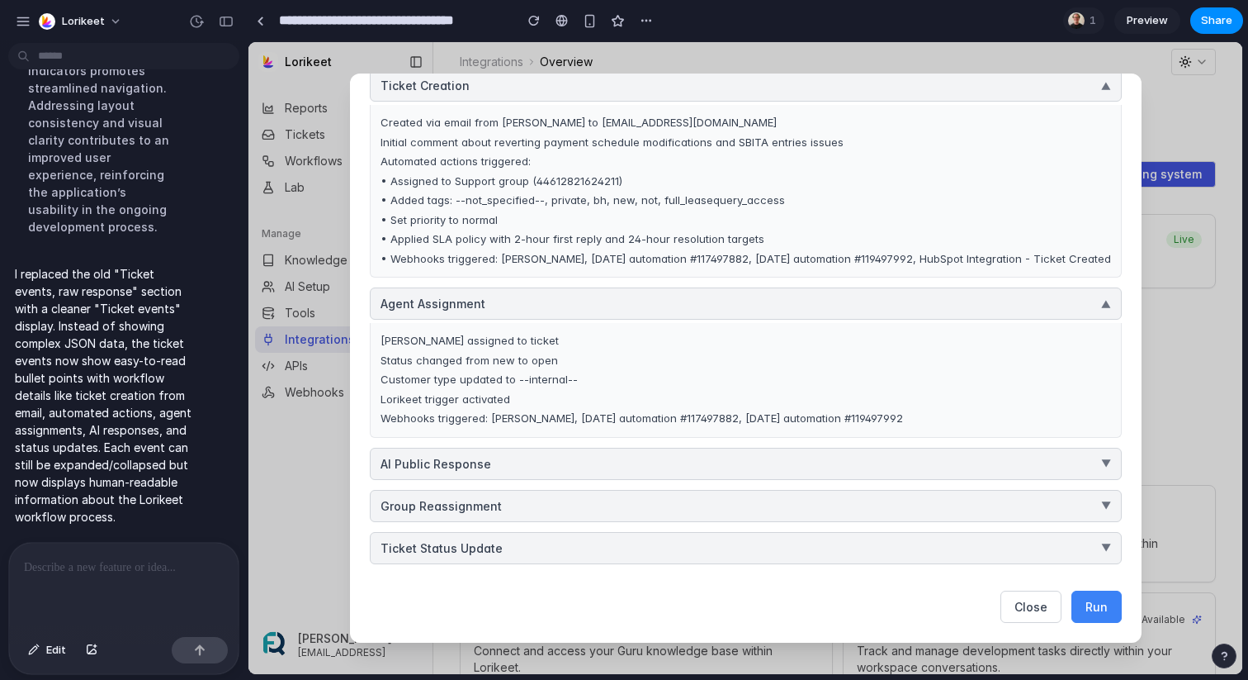
click at [703, 468] on button "AI Public Response ▼" at bounding box center [746, 464] width 752 height 32
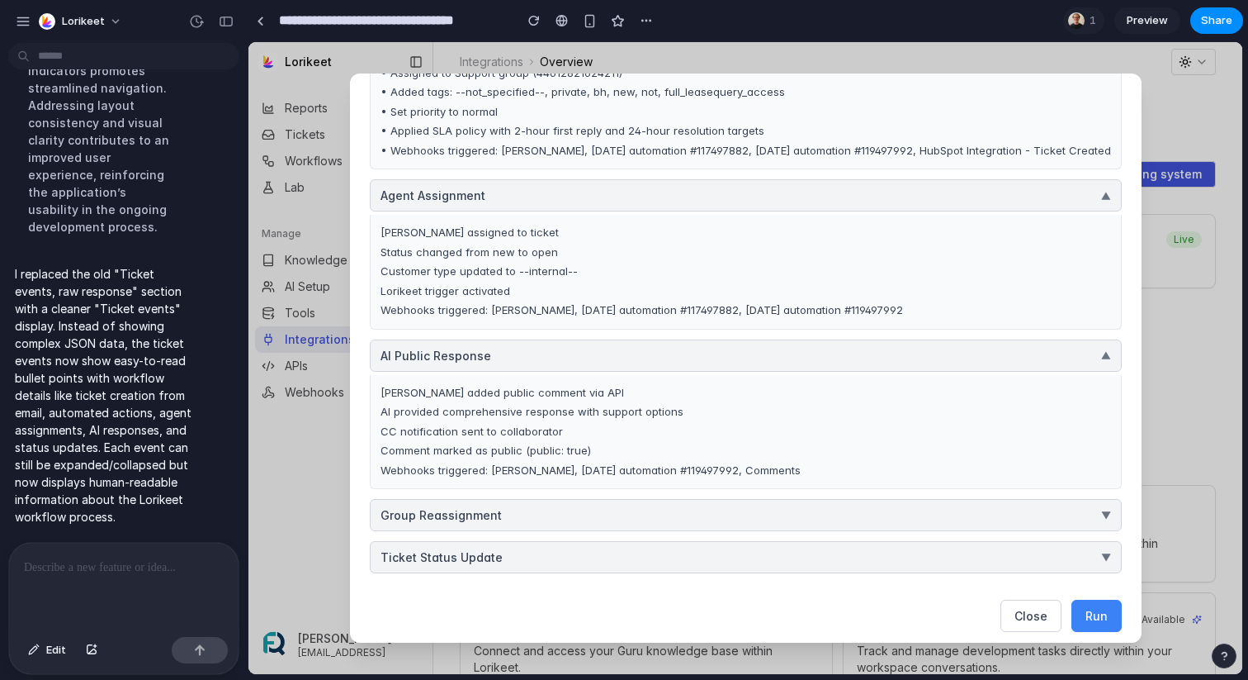
scroll to position [600, 0]
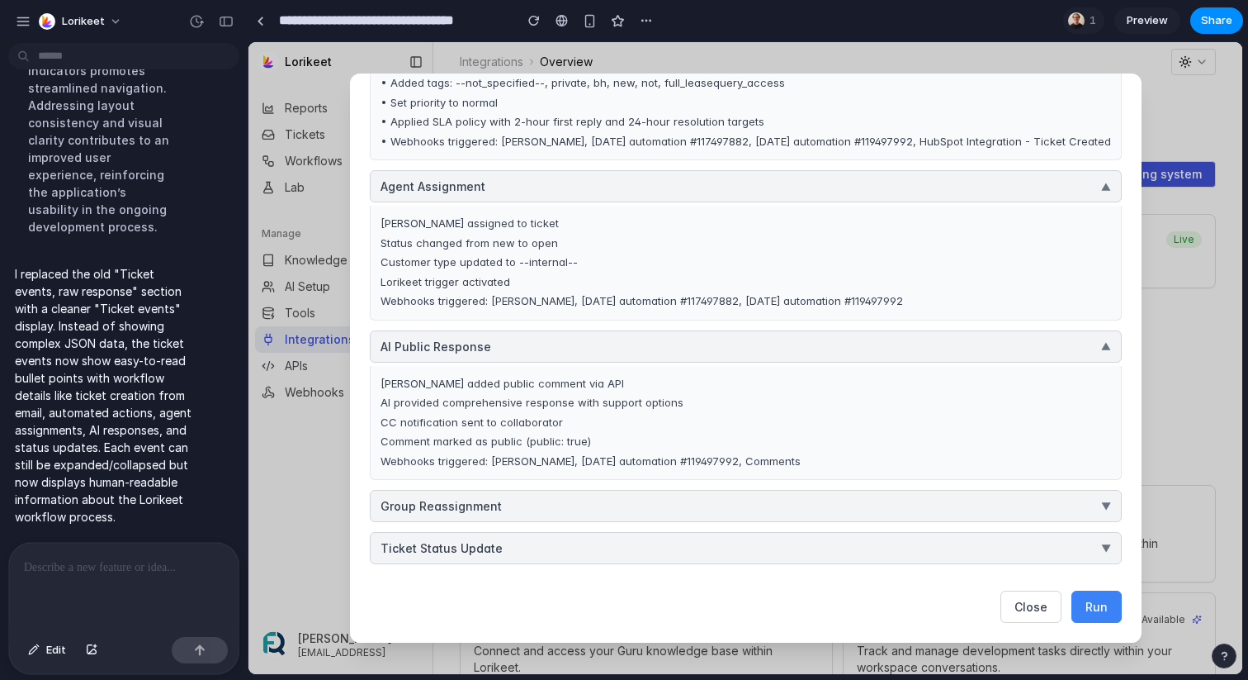
click at [670, 509] on button "Group Reassignment ▼" at bounding box center [746, 506] width 752 height 32
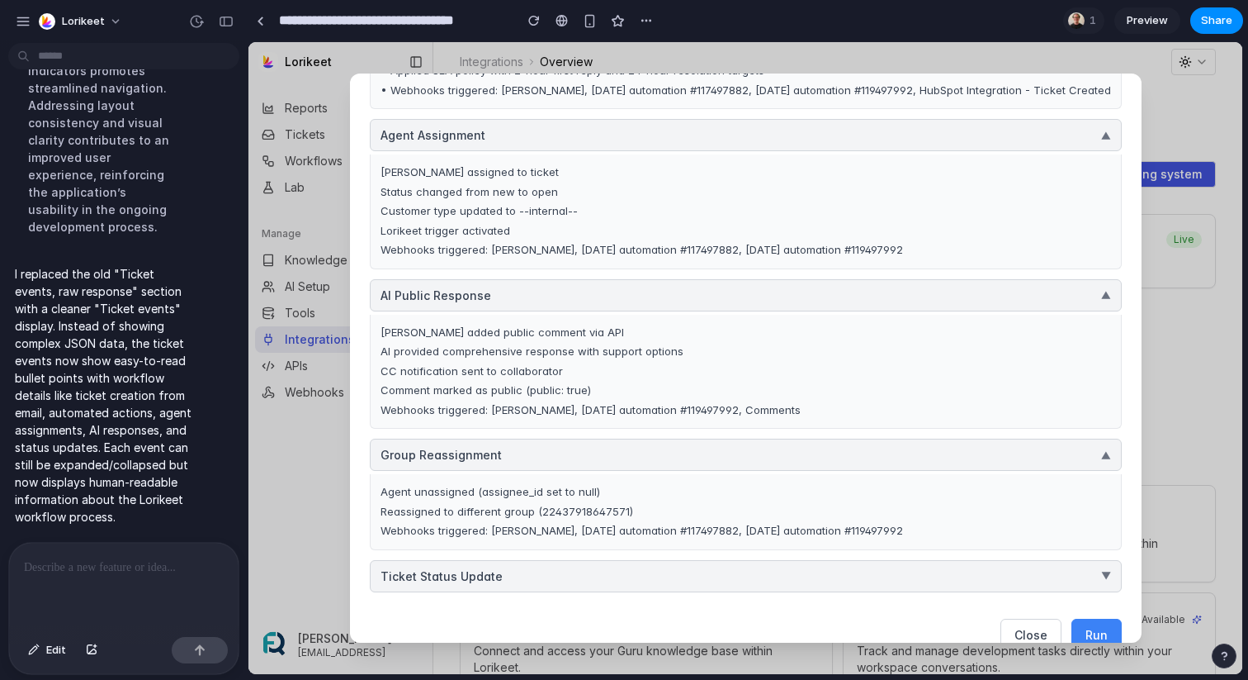
scroll to position [679, 0]
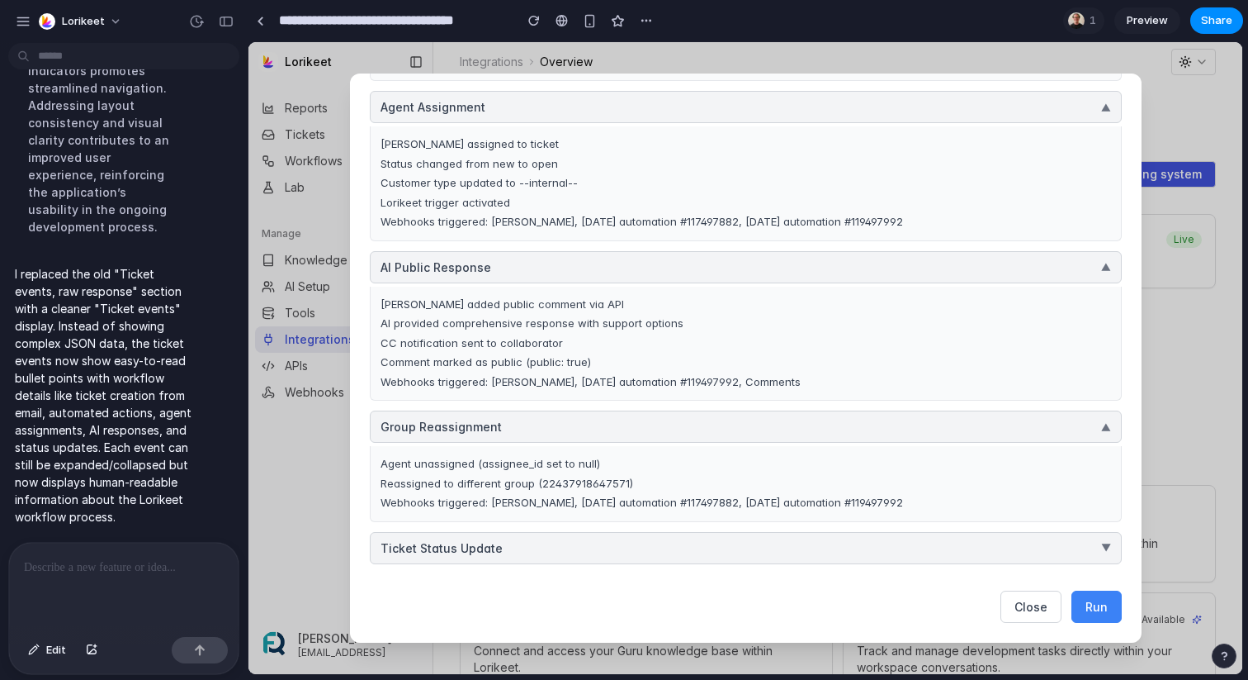
click at [667, 547] on button "Ticket Status Update ▼" at bounding box center [746, 548] width 752 height 32
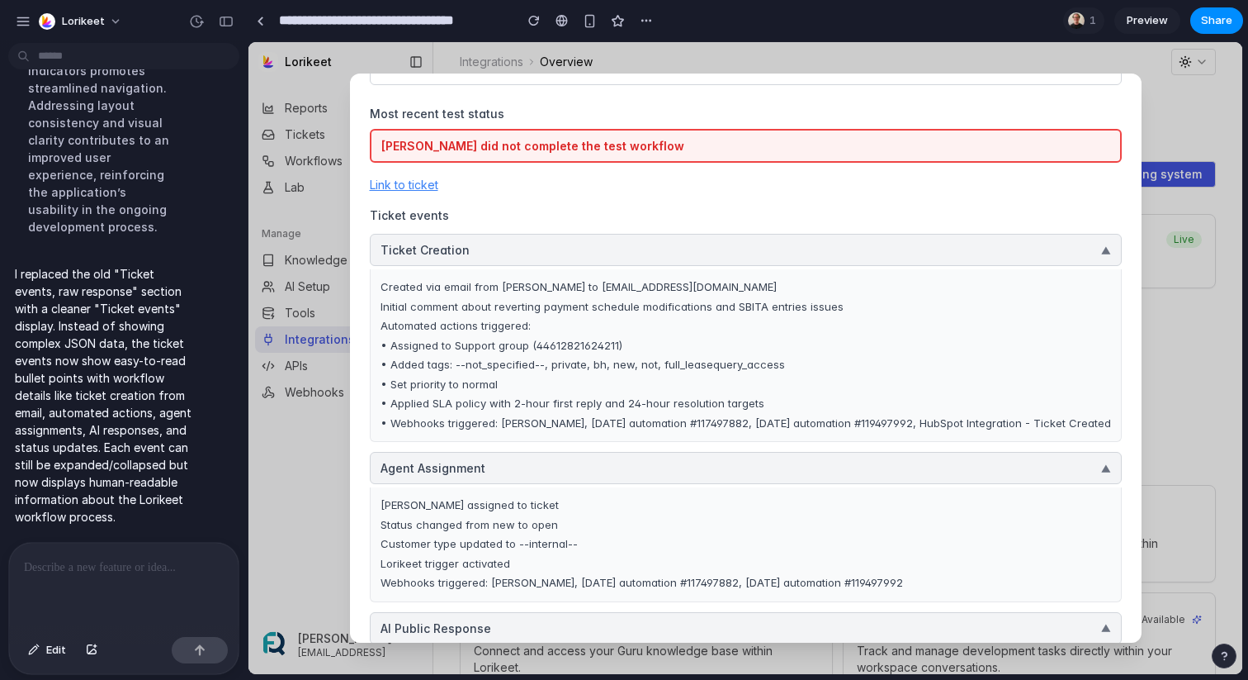
scroll to position [164, 0]
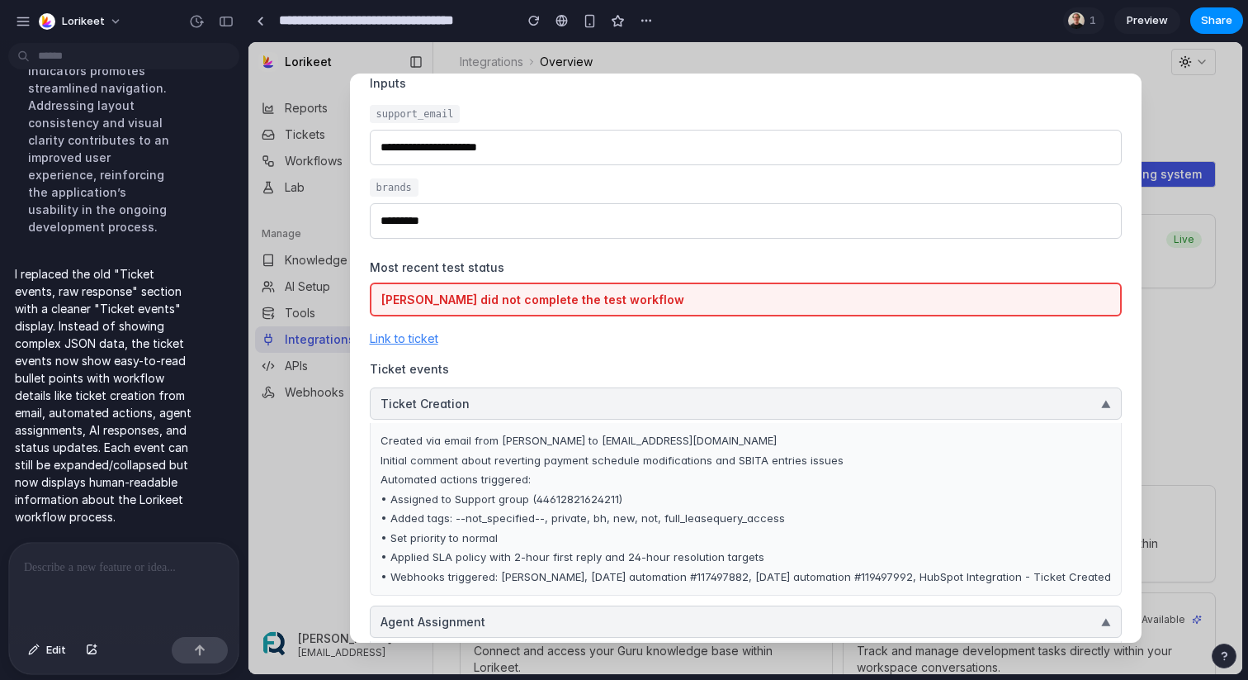
click at [83, 556] on div at bounding box center [124, 586] width 230 height 88
drag, startPoint x: 632, startPoint y: 301, endPoint x: 360, endPoint y: 305, distance: 271.7
click at [360, 305] on div "**********" at bounding box center [746, 357] width 792 height 569
copy div "[PERSON_NAME] did not complete the test workflow"
click at [42, 573] on p at bounding box center [124, 567] width 200 height 20
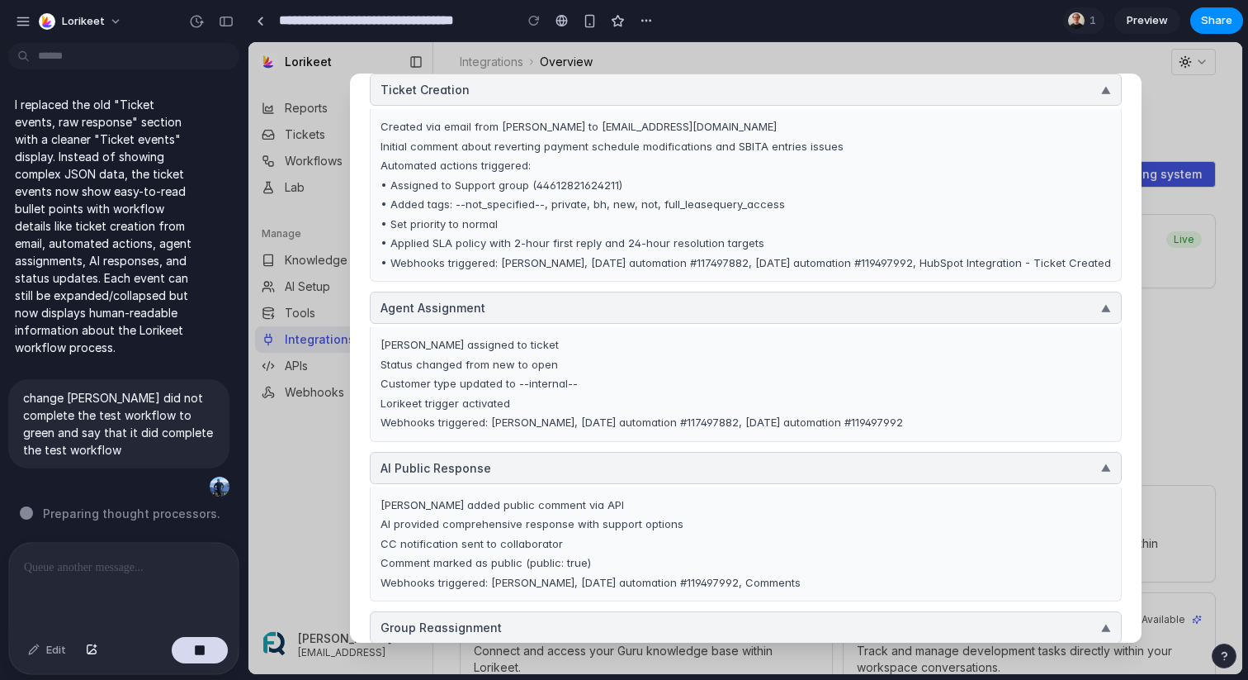
scroll to position [454, 0]
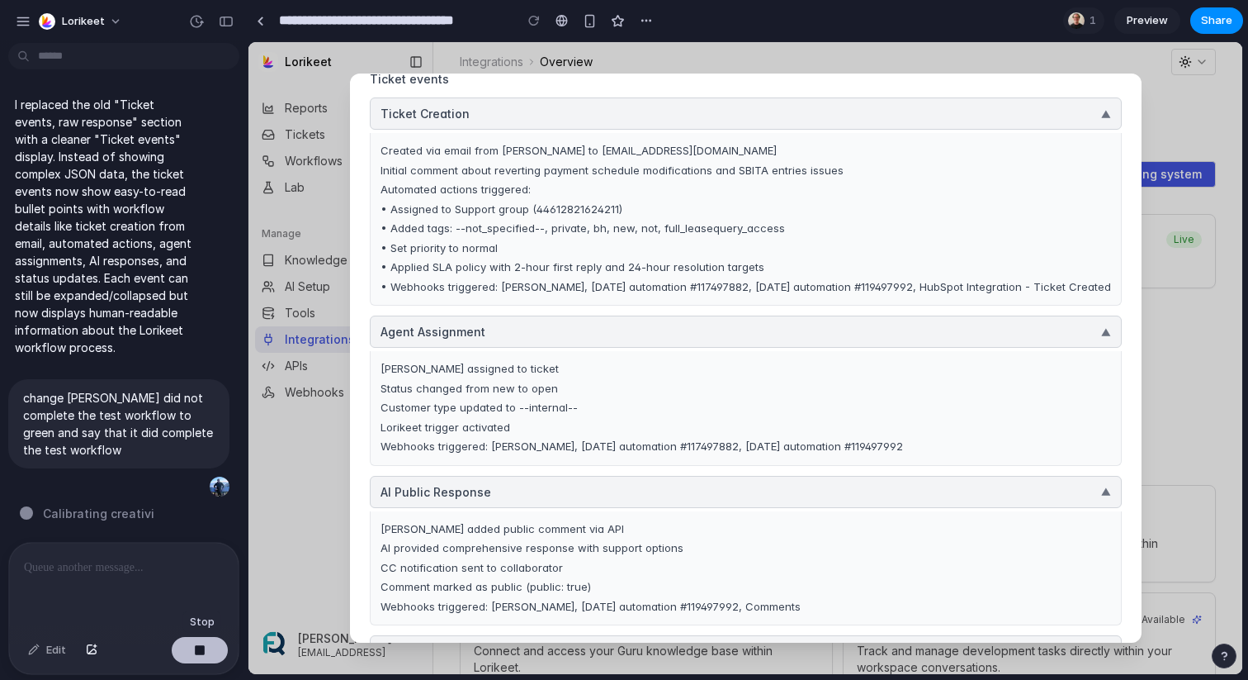
click at [206, 639] on button "button" at bounding box center [200, 650] width 56 height 26
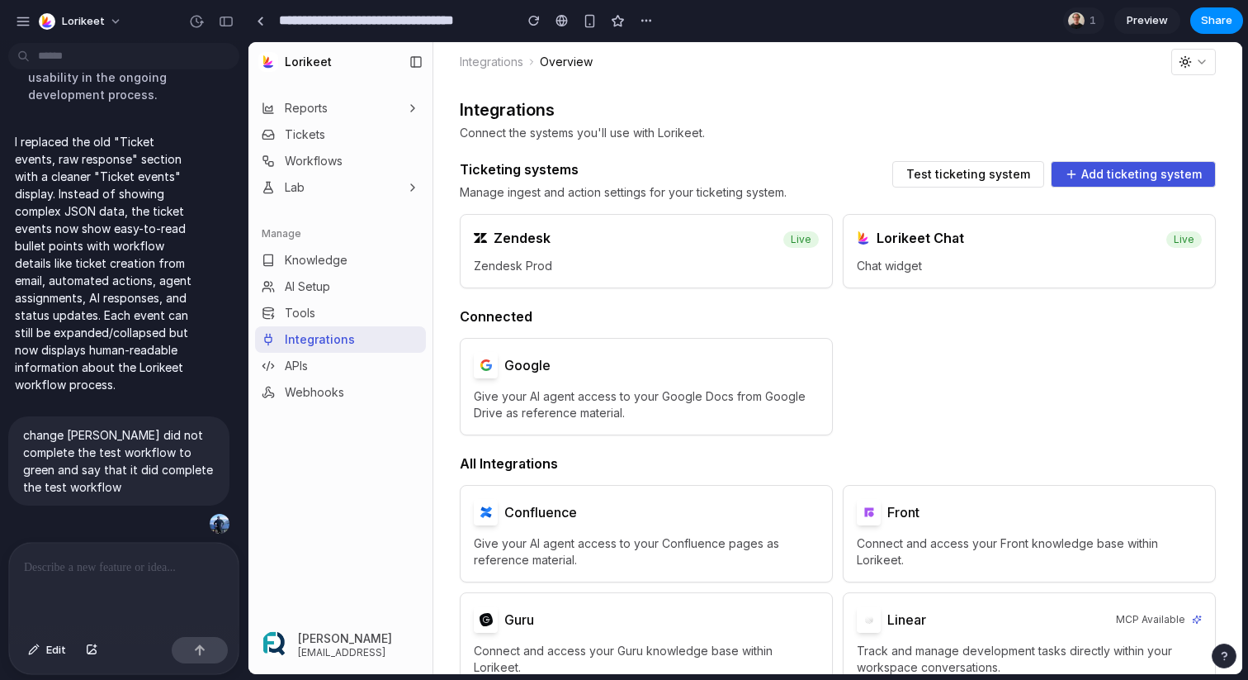
scroll to position [0, 0]
click at [655, 261] on span "Zendesk Prod" at bounding box center [646, 266] width 345 height 17
click at [973, 177] on span "Test ticketing system" at bounding box center [969, 174] width 124 height 12
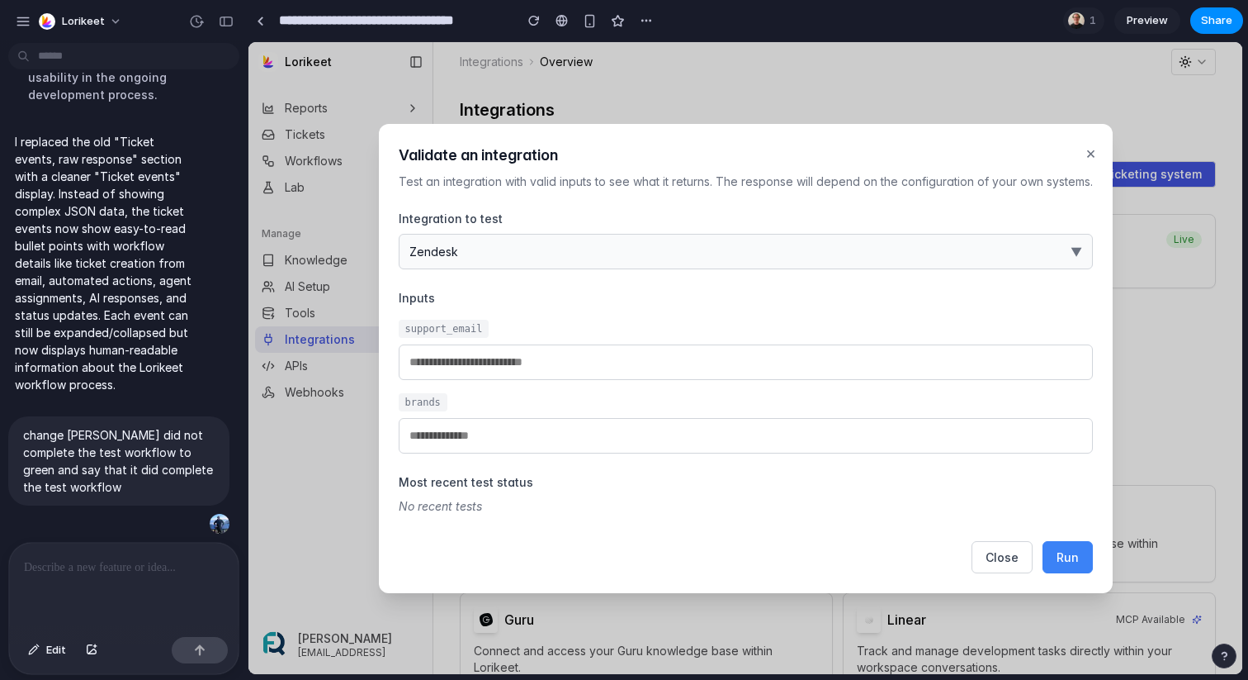
click at [1074, 554] on span "Run" at bounding box center [1068, 557] width 22 height 14
type input "**********"
type input "*********"
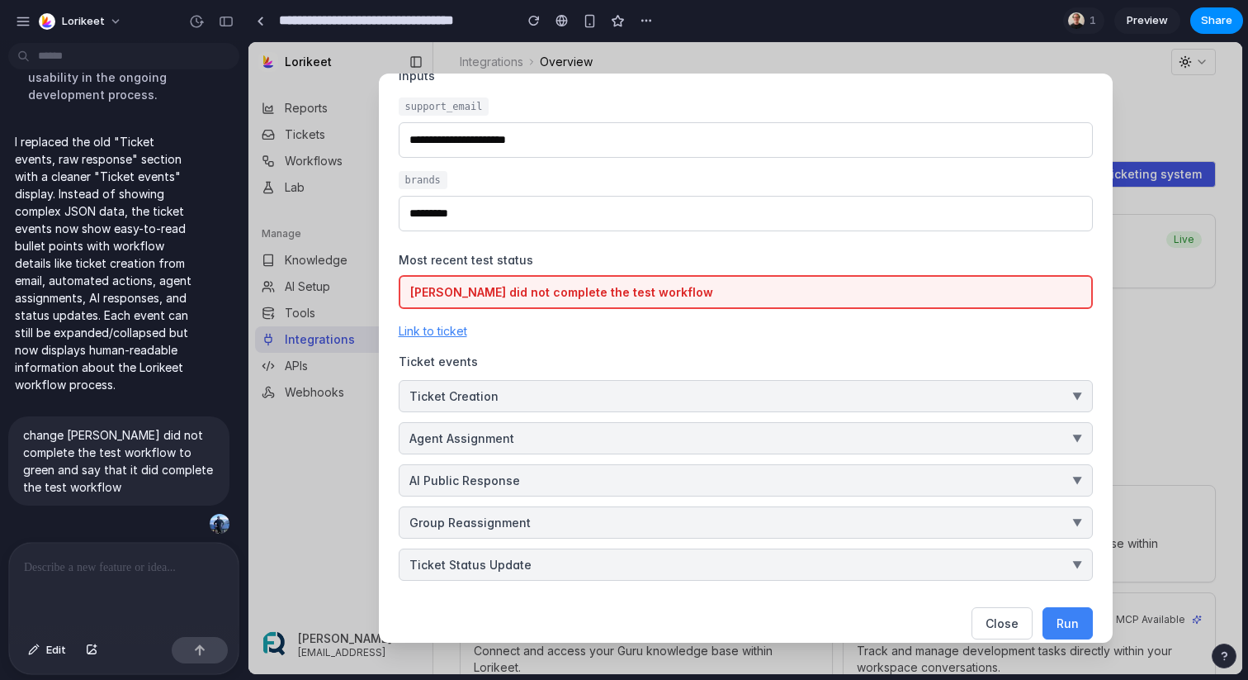
scroll to position [189, 0]
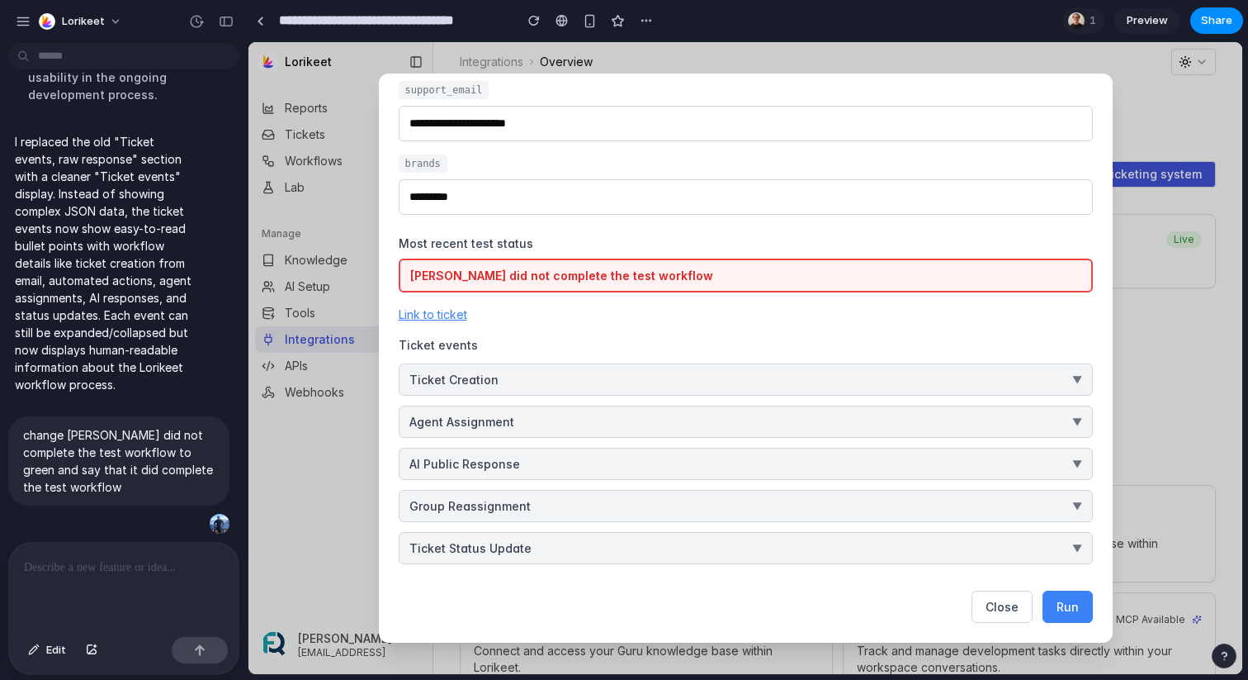
click at [130, 573] on p at bounding box center [124, 567] width 200 height 20
click at [561, 374] on button "Ticket Creation ▼" at bounding box center [746, 379] width 694 height 32
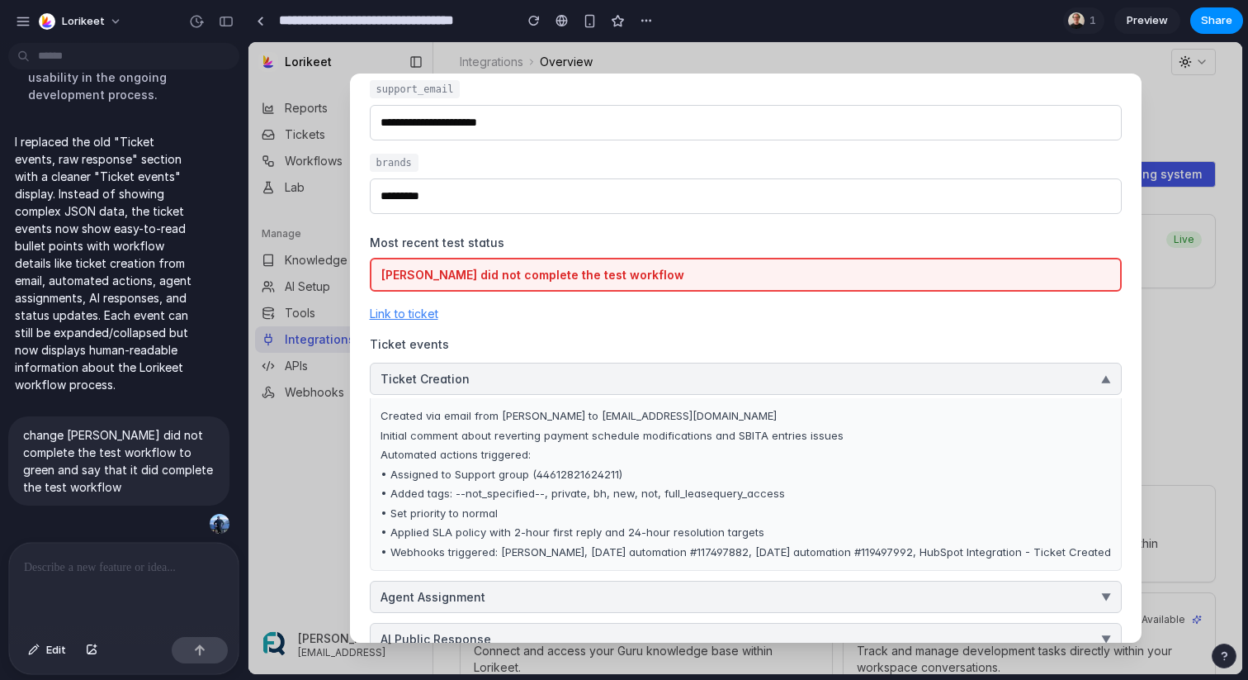
click at [598, 388] on button "Ticket Creation ▼" at bounding box center [746, 378] width 752 height 32
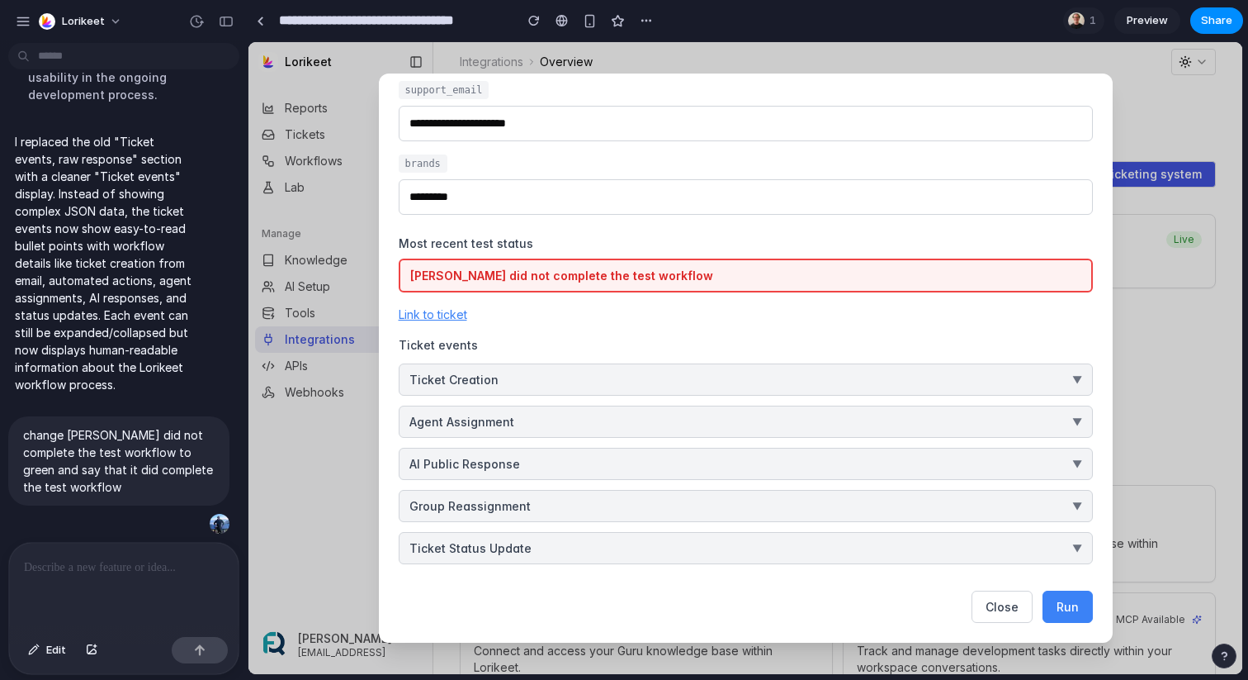
click at [484, 373] on span "Ticket Creation" at bounding box center [454, 379] width 89 height 17
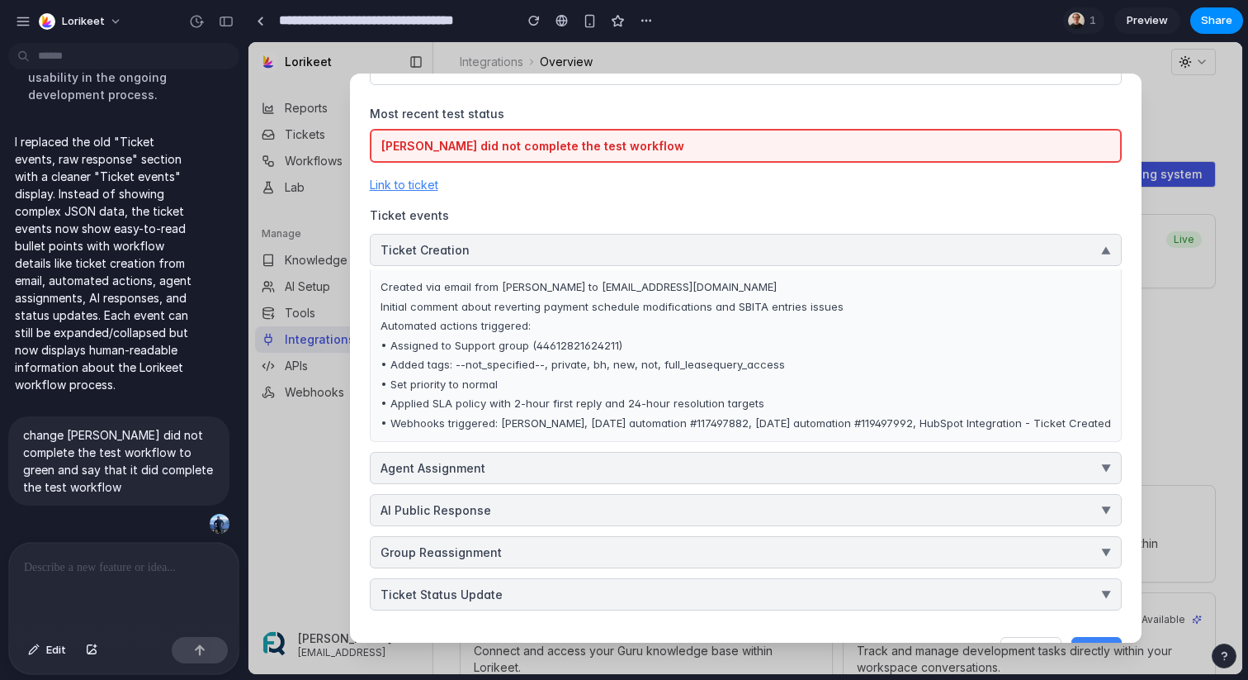
scroll to position [320, 0]
click at [577, 458] on button "Agent Assignment ▼" at bounding box center [746, 466] width 752 height 32
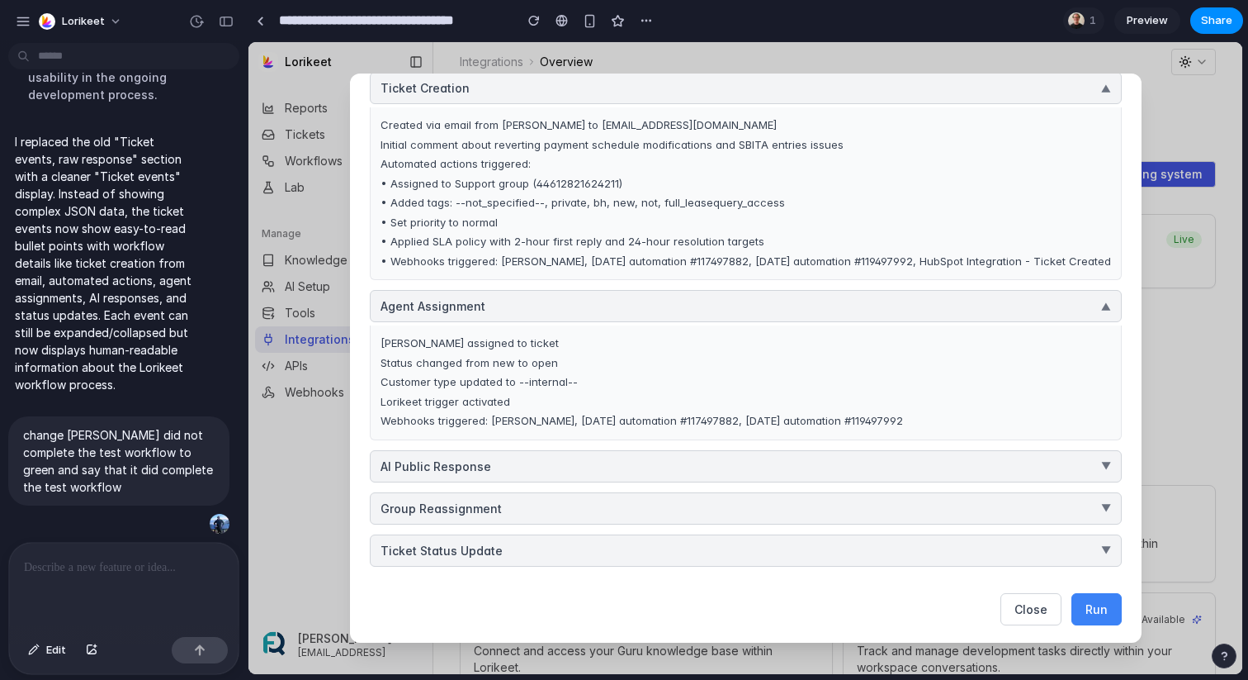
scroll to position [482, 0]
click at [552, 466] on button "AI Public Response ▼" at bounding box center [746, 464] width 752 height 32
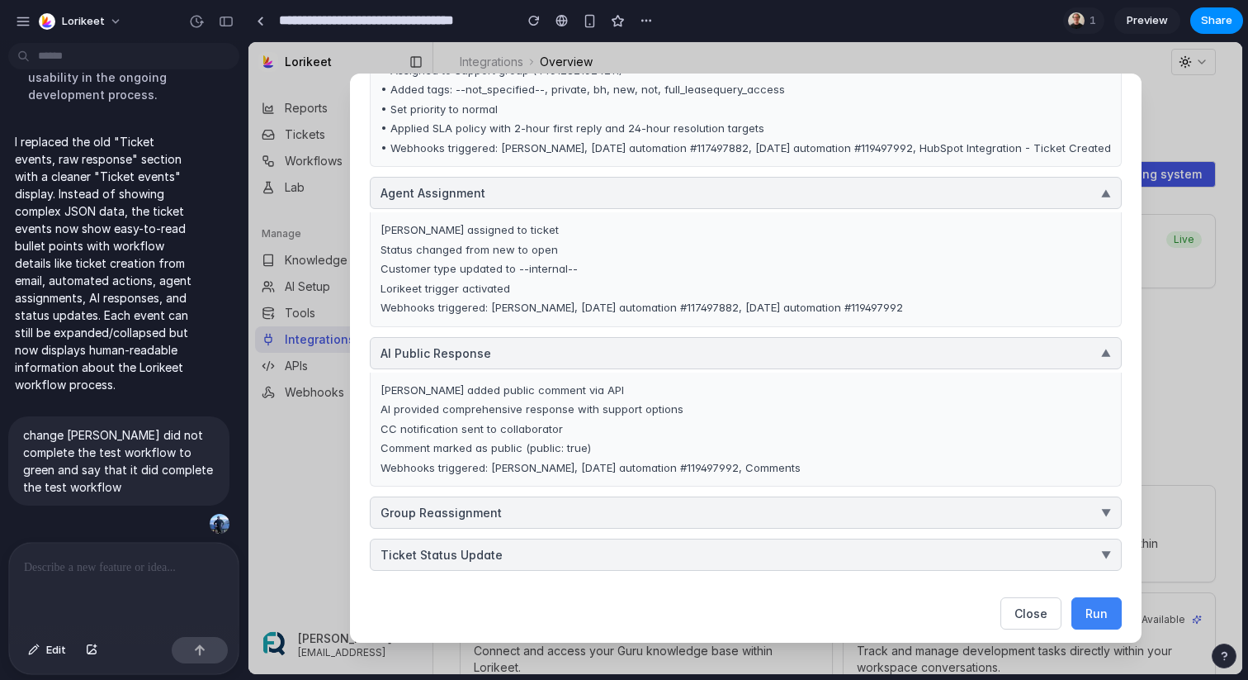
scroll to position [600, 0]
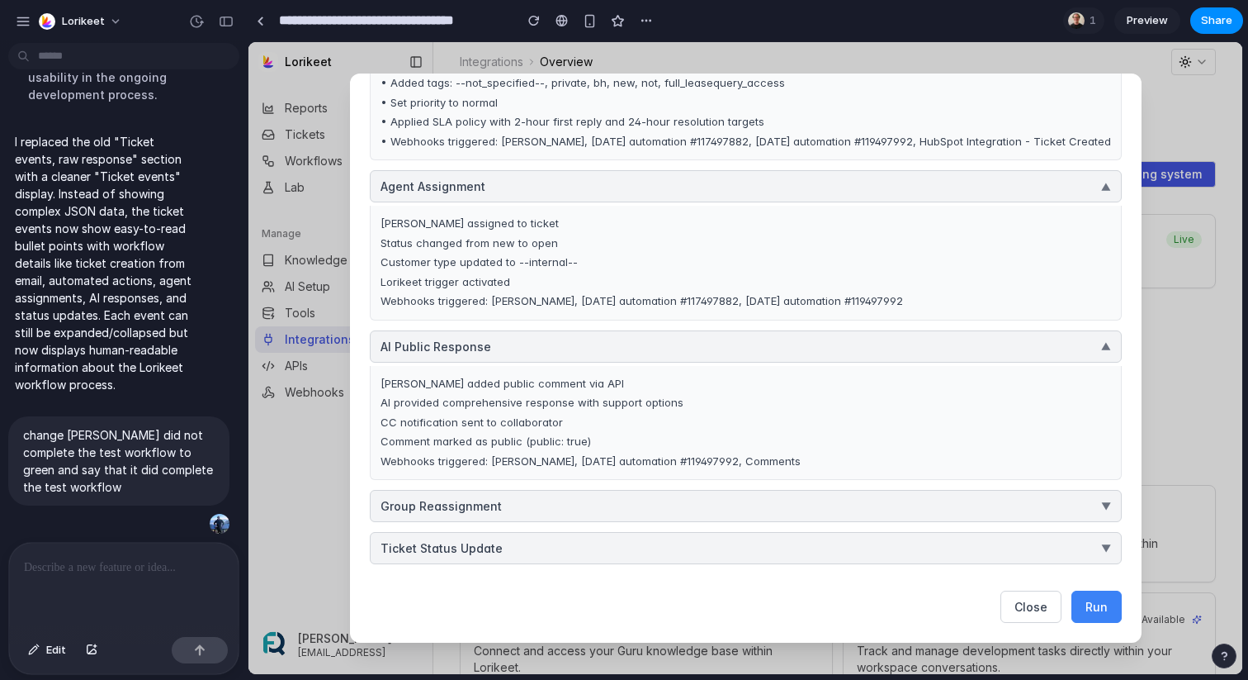
click at [629, 498] on button "Group Reassignment ▼" at bounding box center [746, 506] width 752 height 32
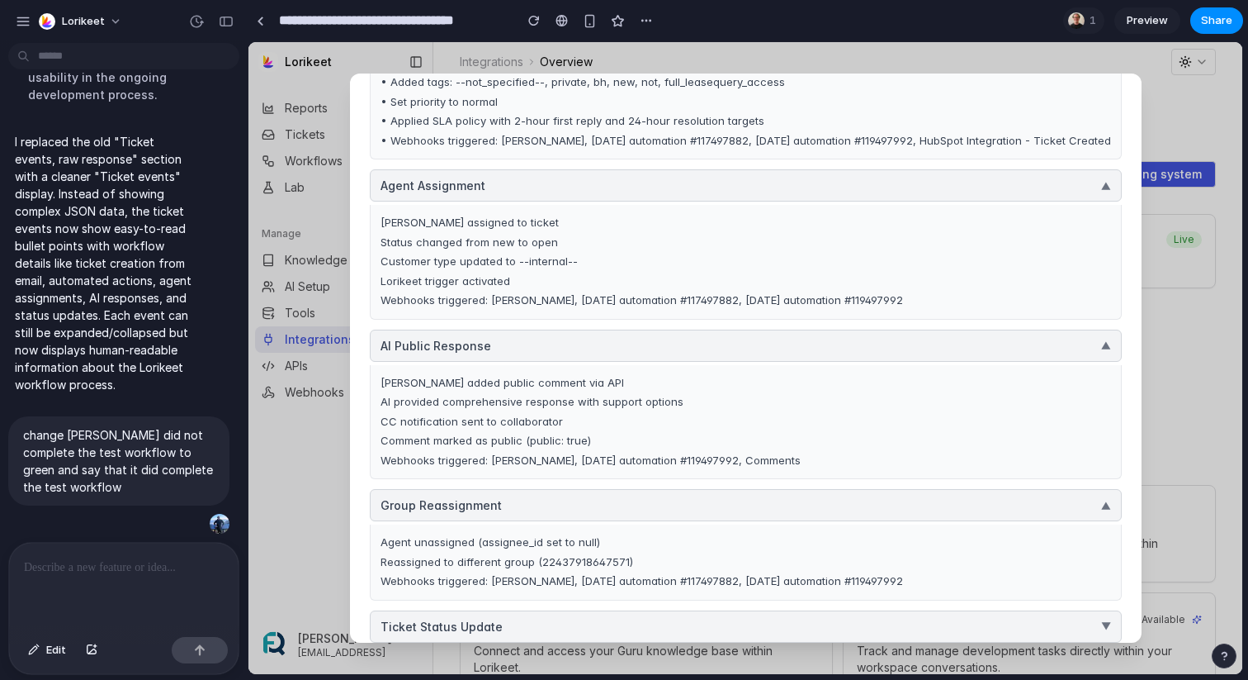
scroll to position [679, 0]
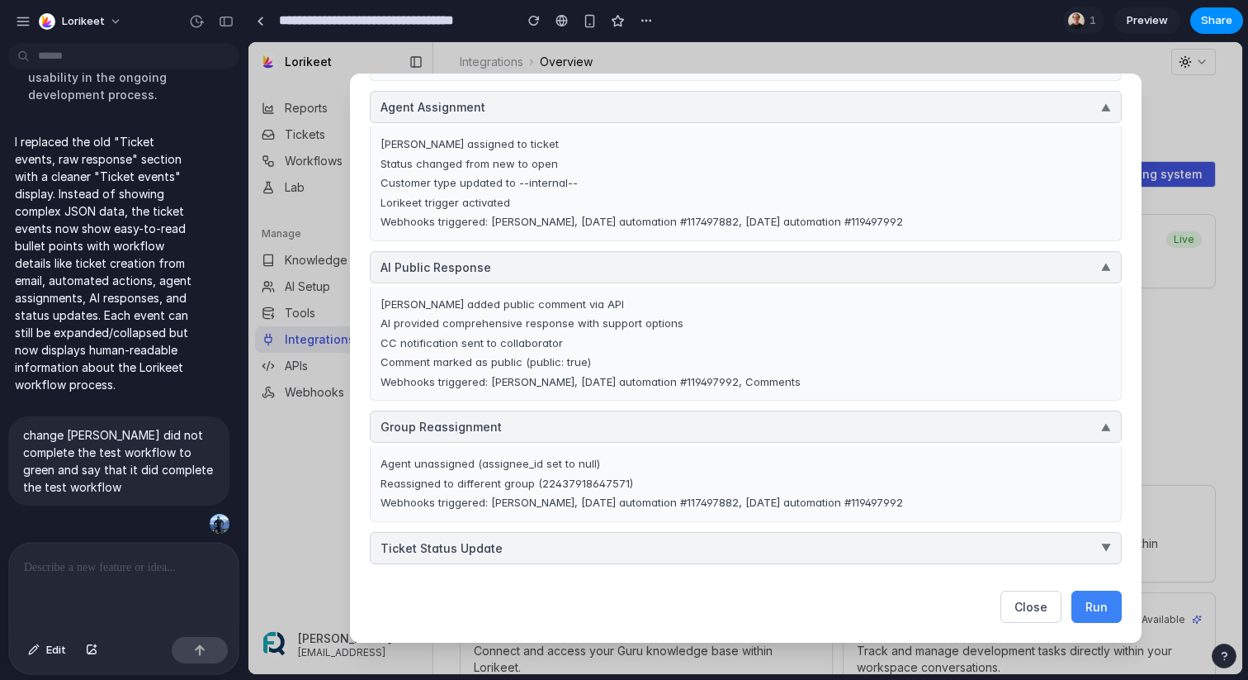
click at [629, 547] on button "Ticket Status Update ▼" at bounding box center [746, 548] width 752 height 32
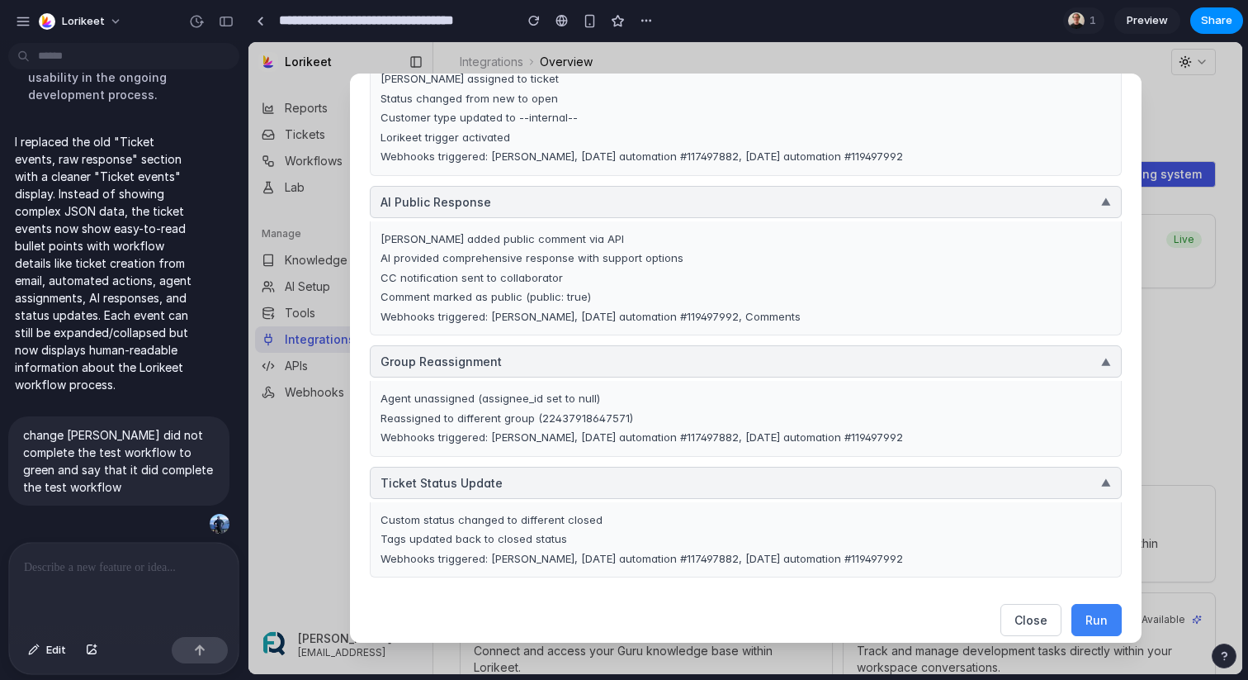
scroll to position [758, 0]
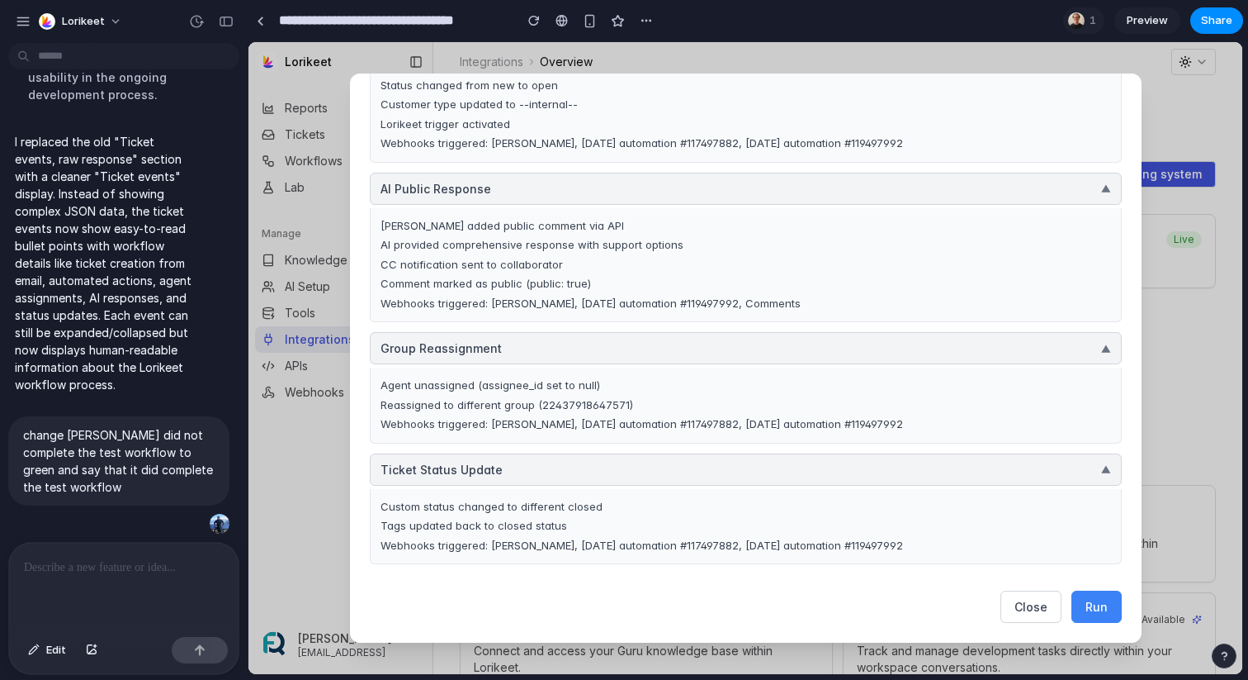
click at [107, 581] on div at bounding box center [124, 586] width 230 height 88
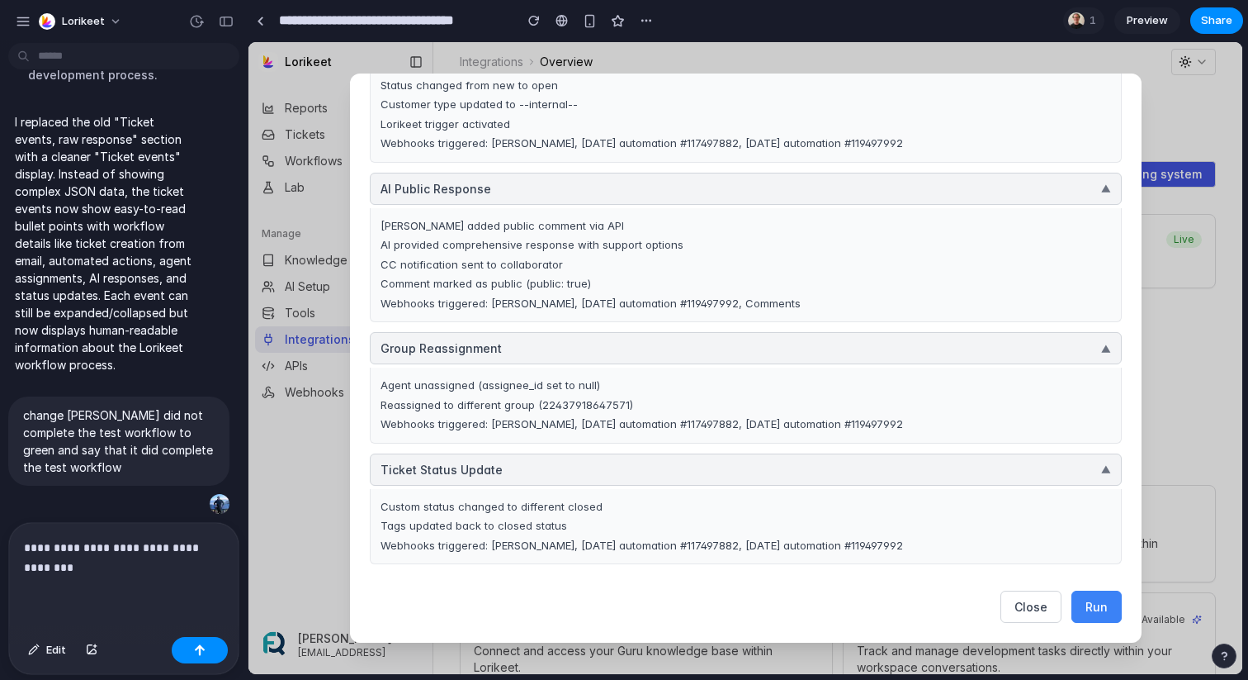
click at [123, 548] on p "**********" at bounding box center [124, 558] width 200 height 40
click at [159, 547] on p "**********" at bounding box center [124, 558] width 200 height 40
click at [60, 571] on p "**********" at bounding box center [124, 558] width 200 height 40
click at [64, 569] on p "**********" at bounding box center [124, 558] width 200 height 40
click at [118, 571] on p "**********" at bounding box center [124, 558] width 200 height 40
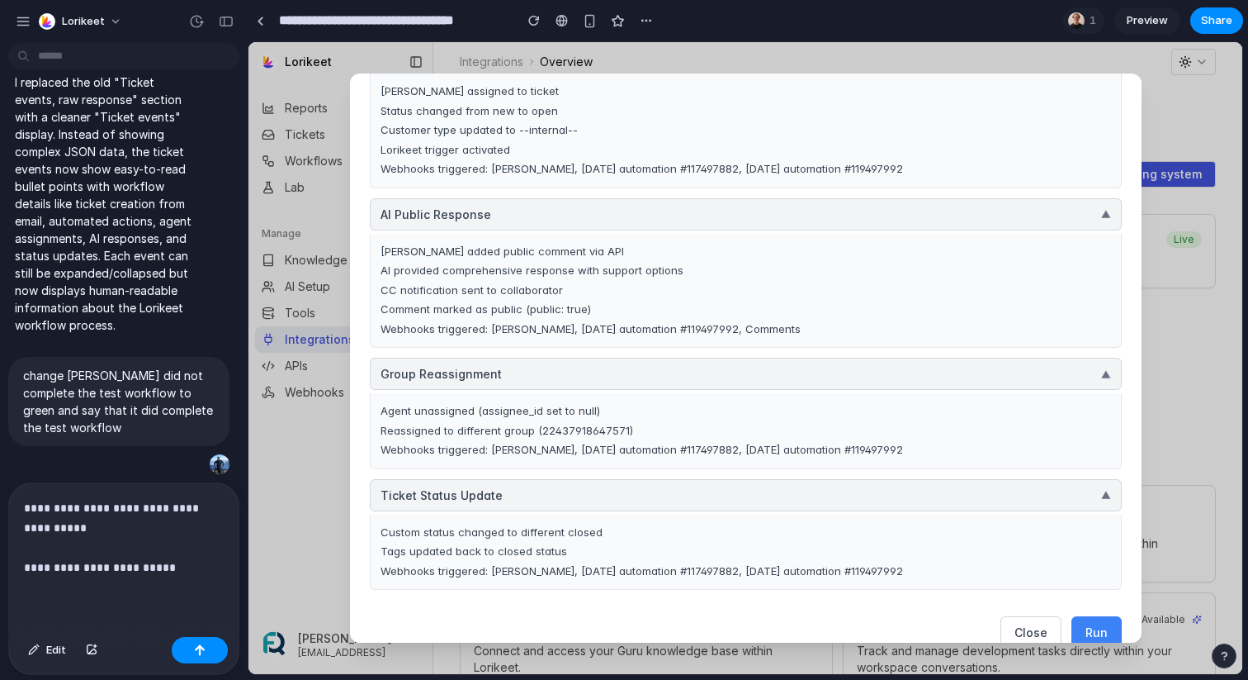
scroll to position [743, 0]
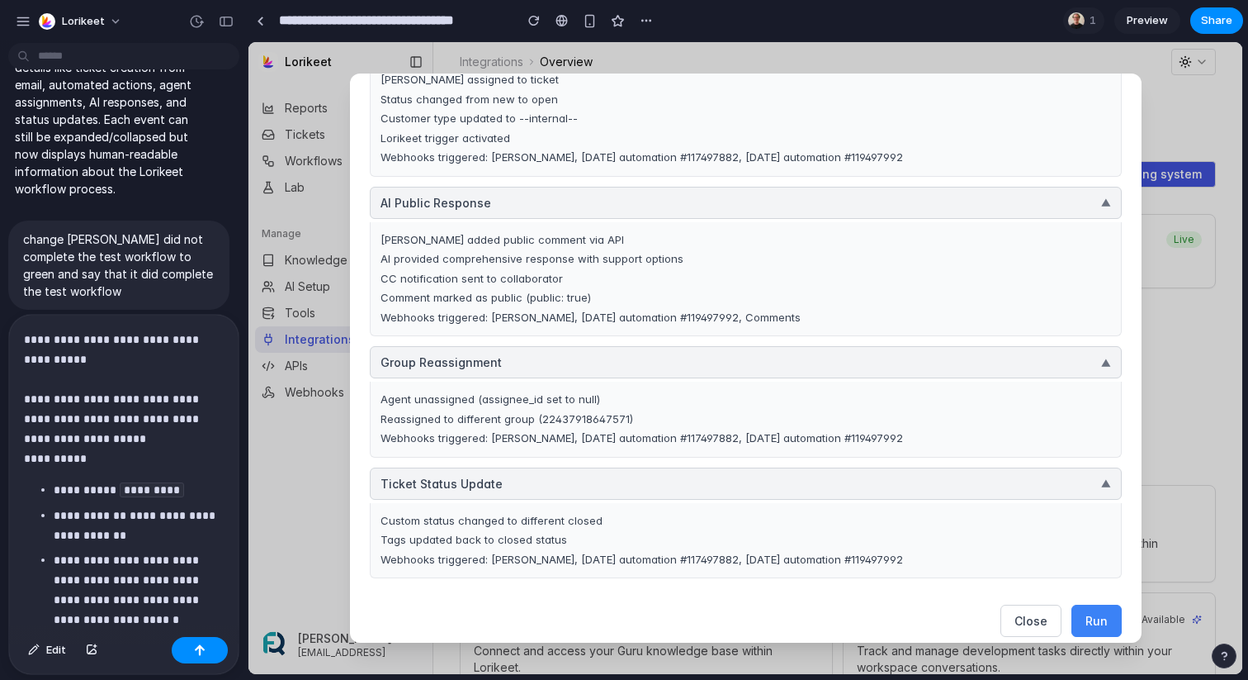
click at [197, 618] on p "**********" at bounding box center [139, 609] width 170 height 119
click at [118, 486] on p "**********" at bounding box center [139, 490] width 170 height 21
click at [112, 461] on p "**********" at bounding box center [124, 398] width 200 height 139
click at [201, 646] on div "button" at bounding box center [200, 650] width 12 height 12
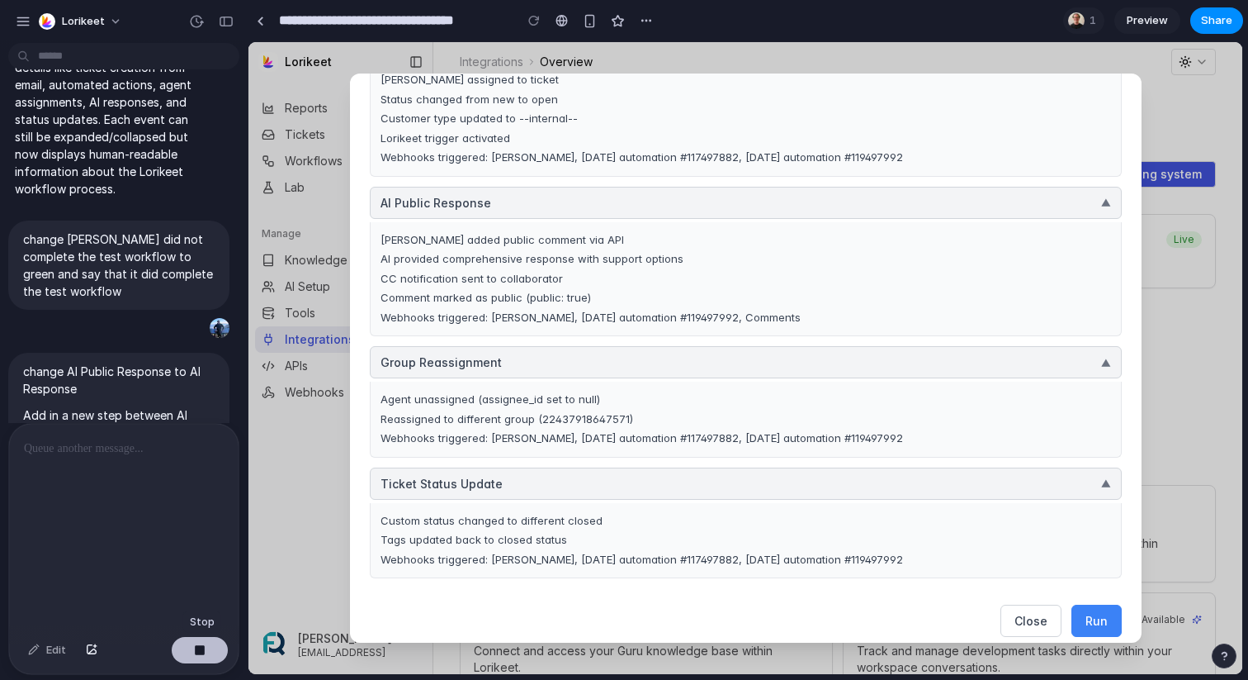
scroll to position [11617, 0]
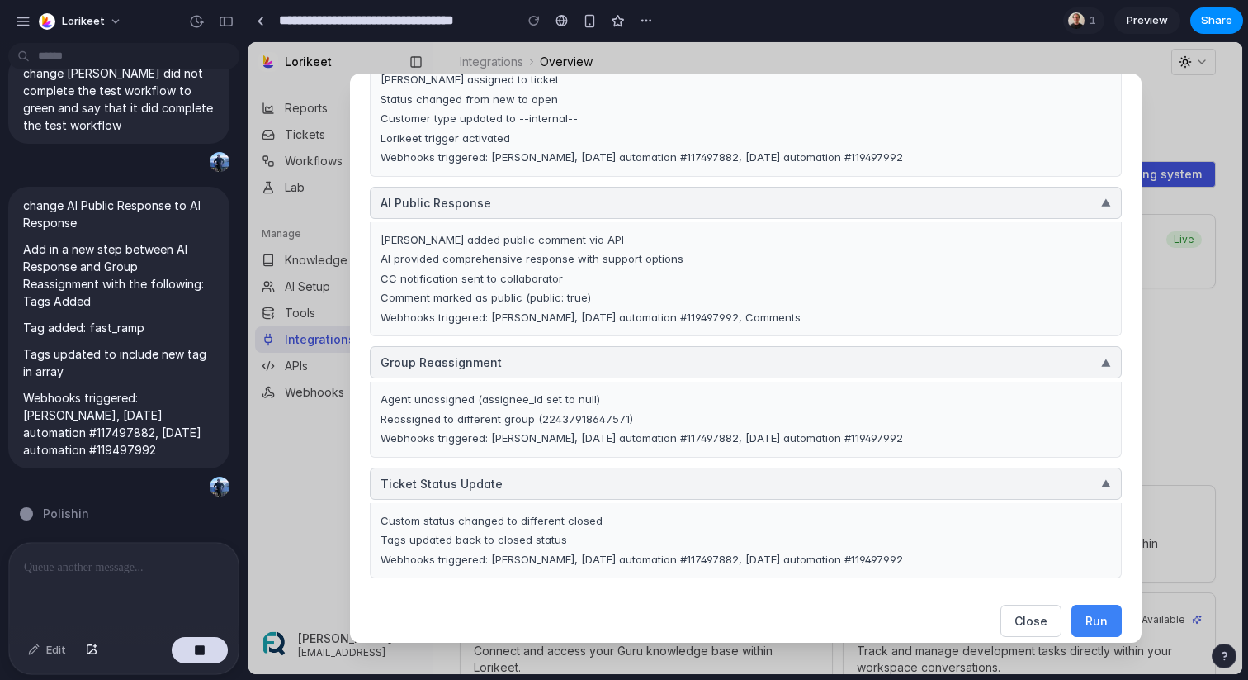
click at [125, 561] on p at bounding box center [124, 567] width 200 height 20
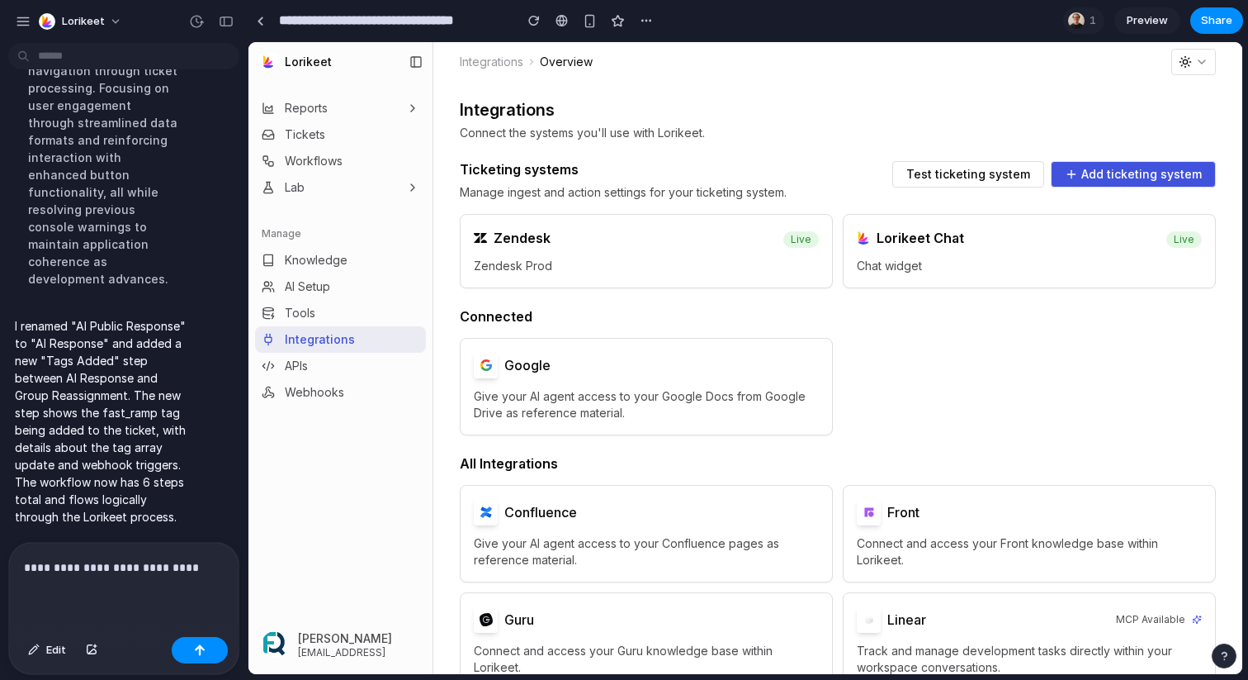
scroll to position [0, 0]
click at [198, 558] on p "**********" at bounding box center [124, 567] width 200 height 20
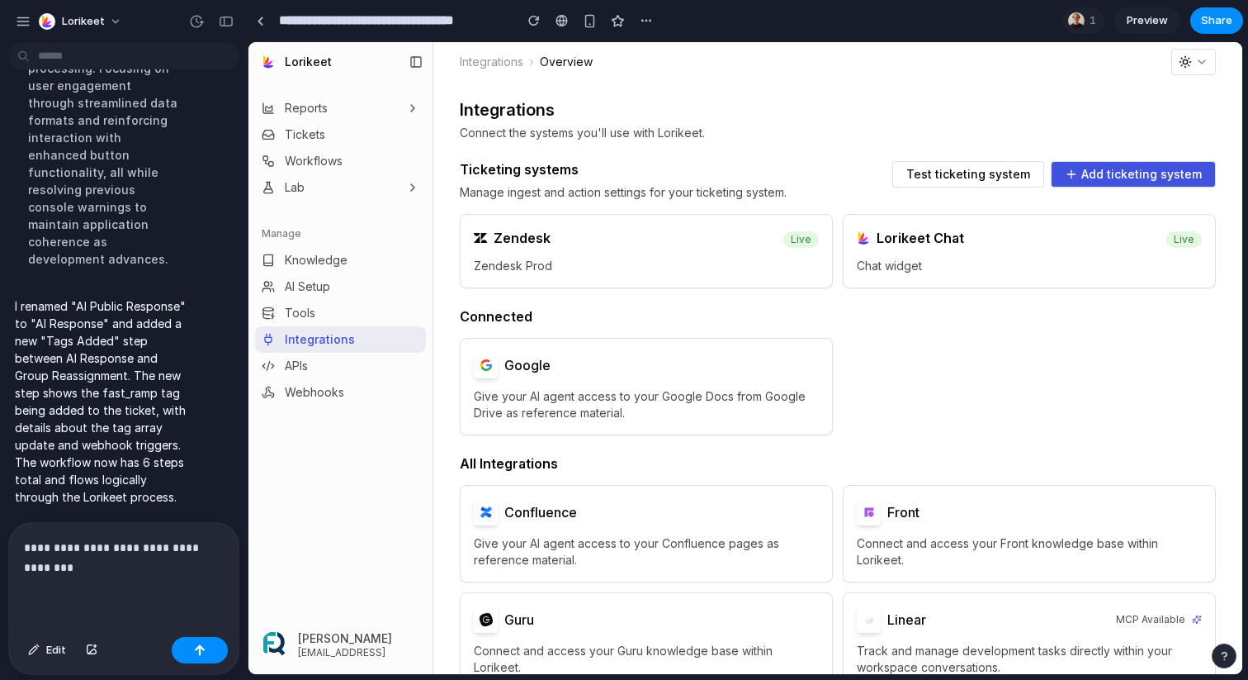
click at [980, 173] on span "Test ticketing system" at bounding box center [969, 174] width 124 height 12
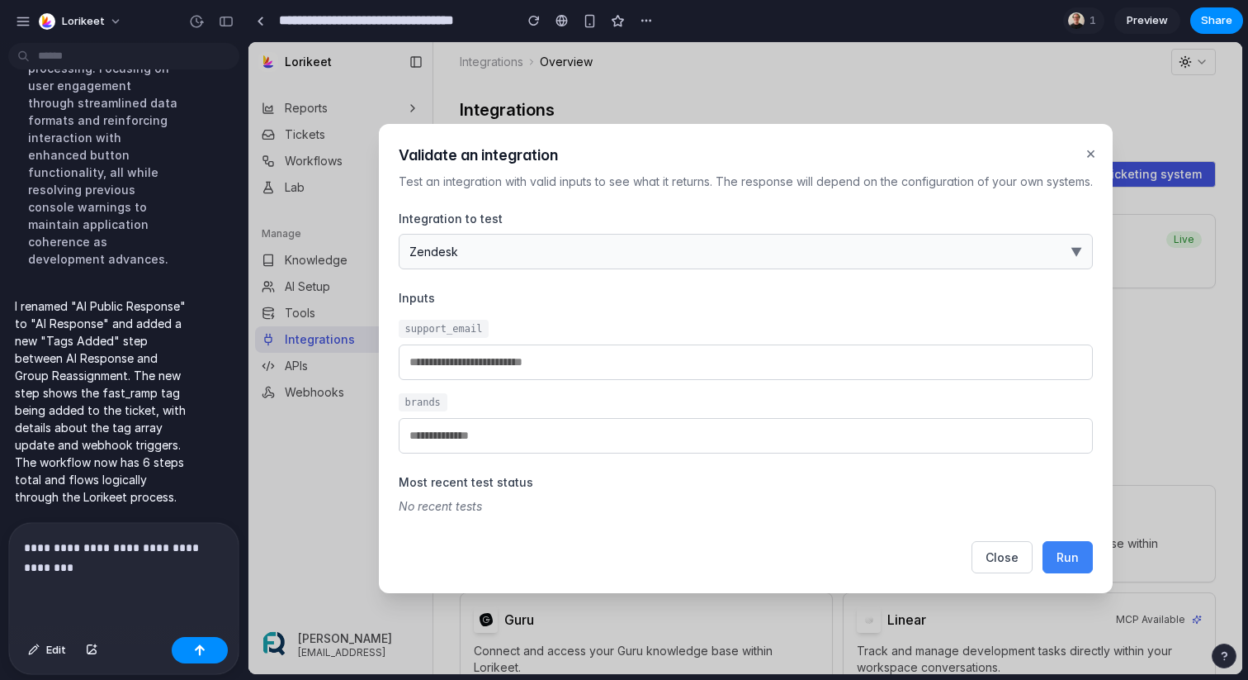
click at [1060, 547] on button "Run" at bounding box center [1068, 557] width 50 height 32
type input "**********"
type input "*********"
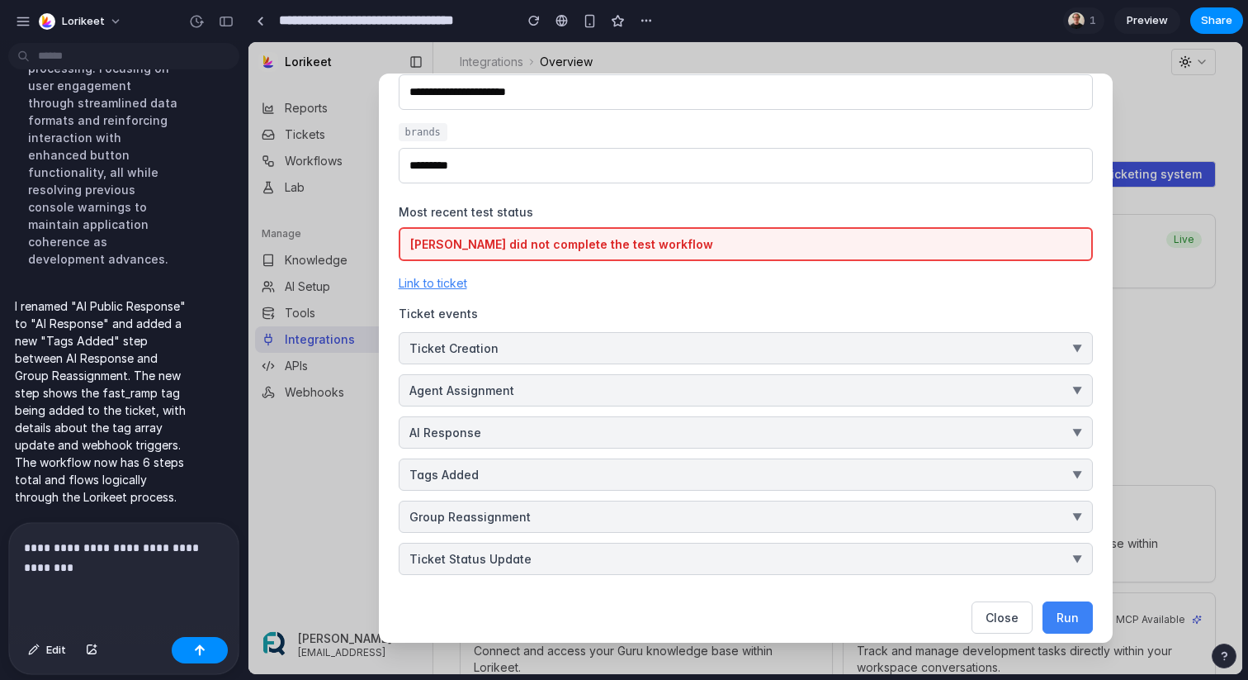
scroll to position [231, 0]
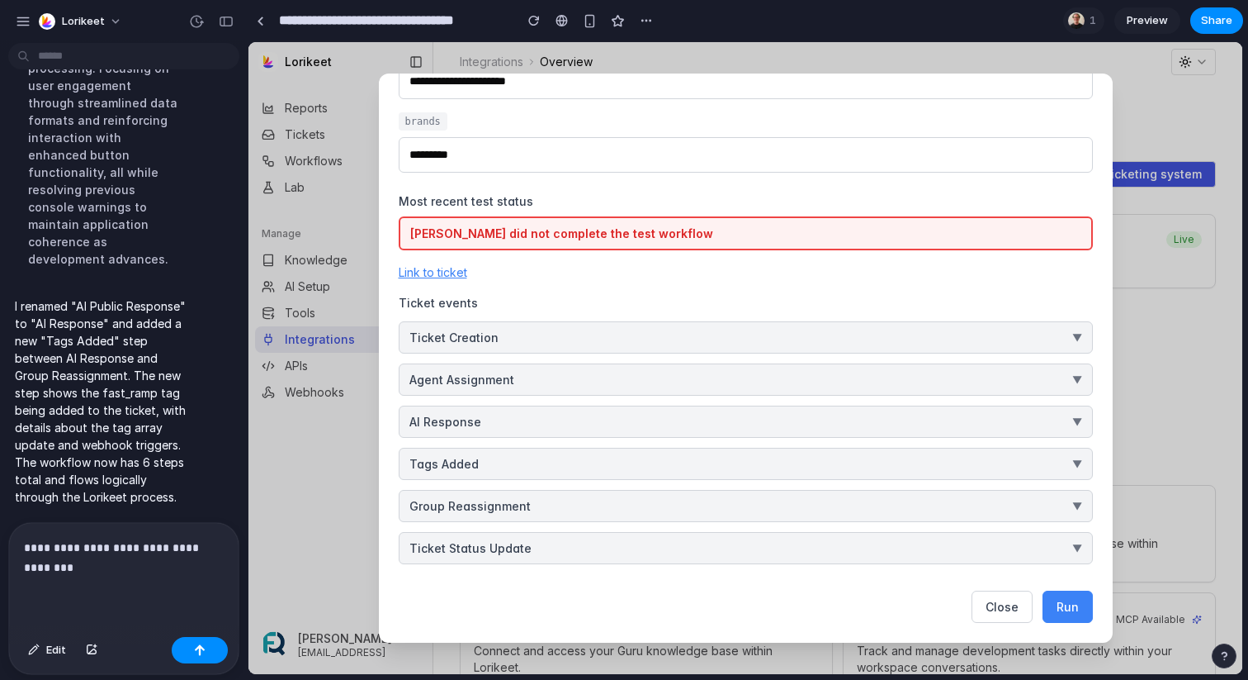
click at [893, 544] on button "Ticket Status Update ▼" at bounding box center [746, 548] width 694 height 32
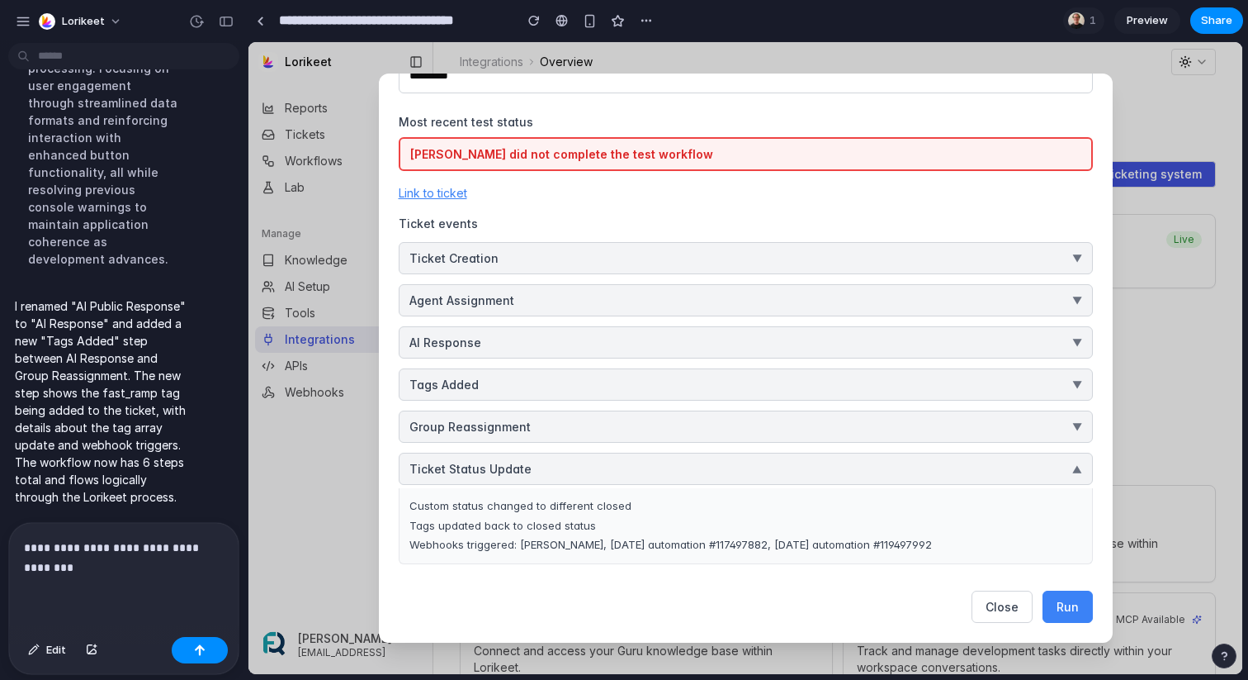
scroll to position [310, 0]
drag, startPoint x: 941, startPoint y: 546, endPoint x: 388, endPoint y: 500, distance: 555.1
click at [388, 500] on div "**********" at bounding box center [746, 357] width 734 height 569
copy div "Custom status changed to different closed Tags updated back to closed status We…"
click at [653, 514] on div "Custom status changed to different closed Tags updated back to closed status We…" at bounding box center [746, 526] width 694 height 76
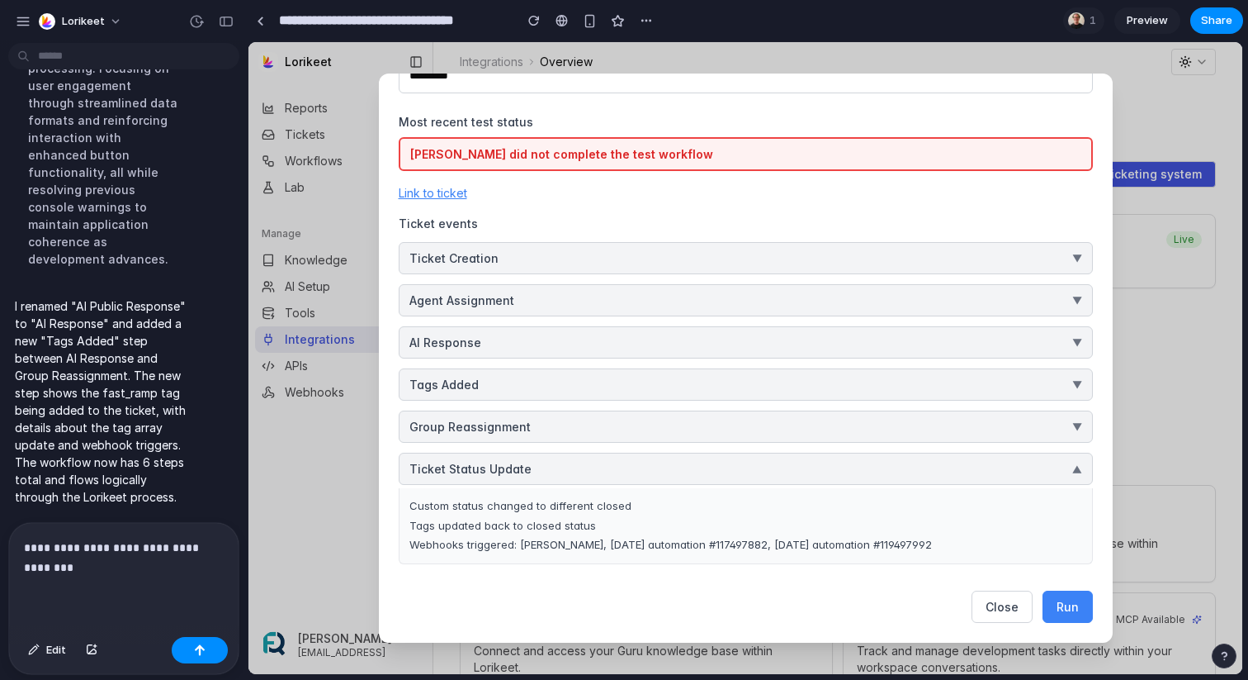
click at [142, 575] on p "**********" at bounding box center [124, 558] width 200 height 40
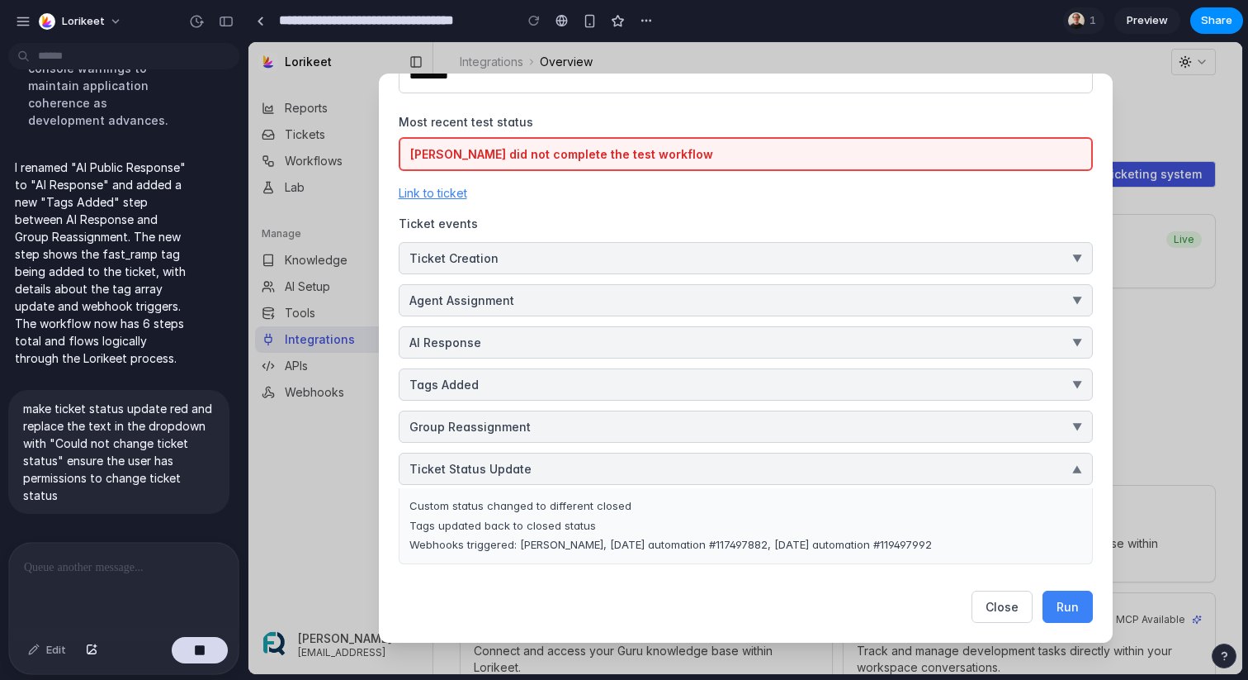
scroll to position [12096, 0]
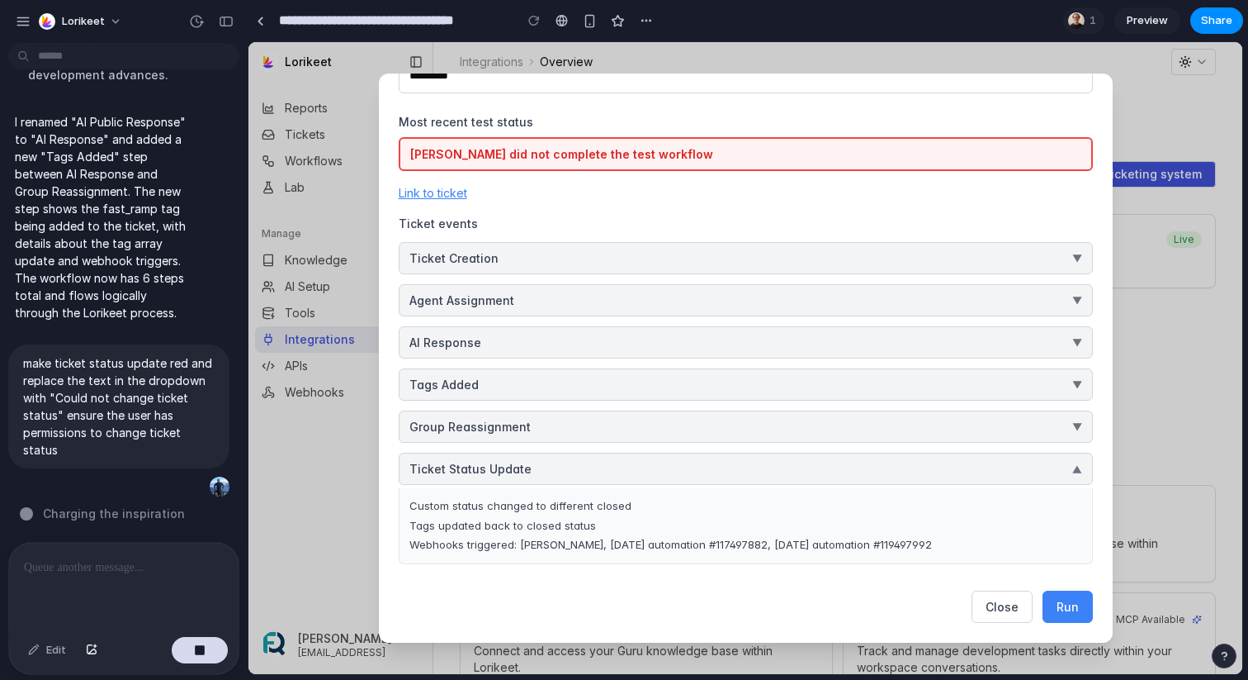
click at [156, 572] on p at bounding box center [124, 567] width 200 height 20
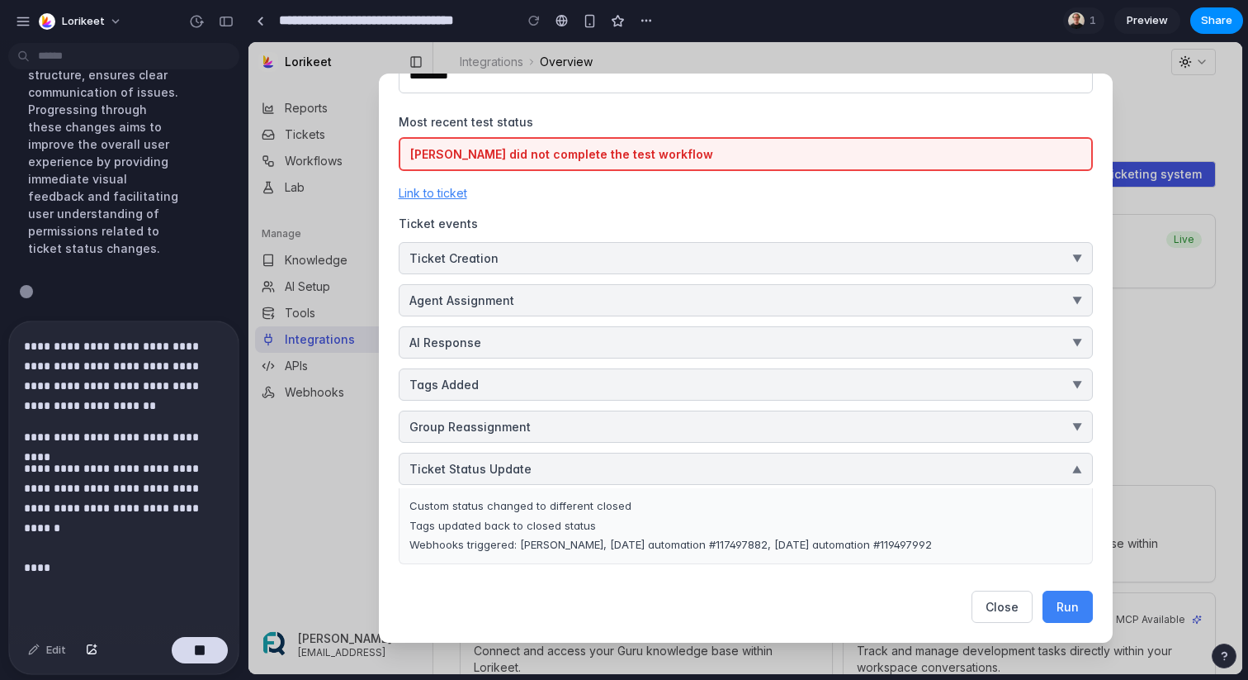
scroll to position [12265, 0]
drag, startPoint x: 449, startPoint y: 123, endPoint x: 400, endPoint y: 122, distance: 49.5
click at [395, 123] on div "**********" at bounding box center [746, 357] width 734 height 569
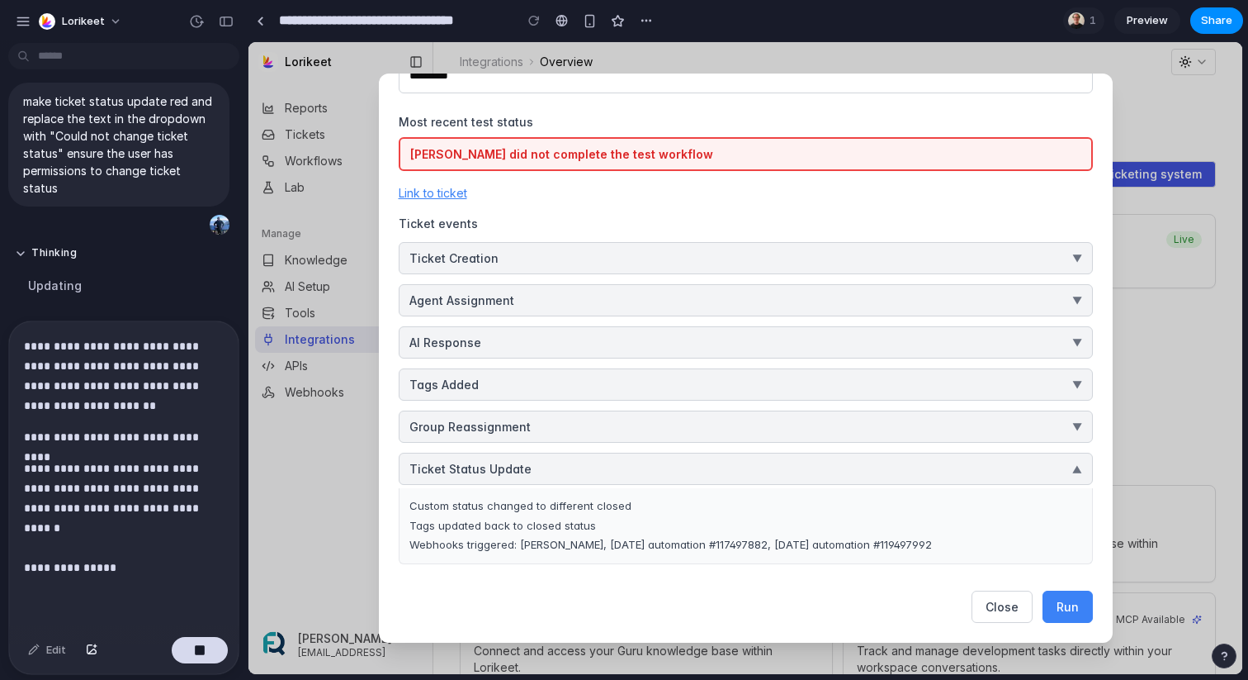
click at [545, 149] on div "[PERSON_NAME] did not complete the test workflow" at bounding box center [746, 154] width 694 height 34
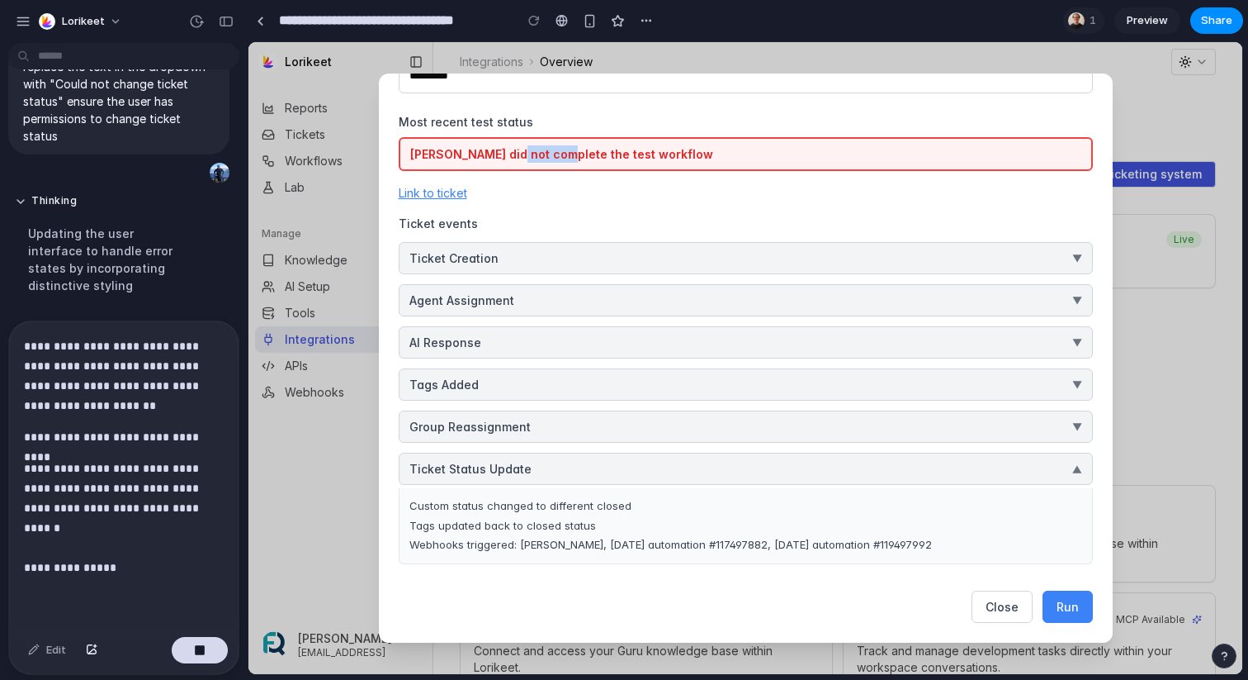
click at [545, 149] on div "[PERSON_NAME] did not complete the test workflow" at bounding box center [746, 154] width 694 height 34
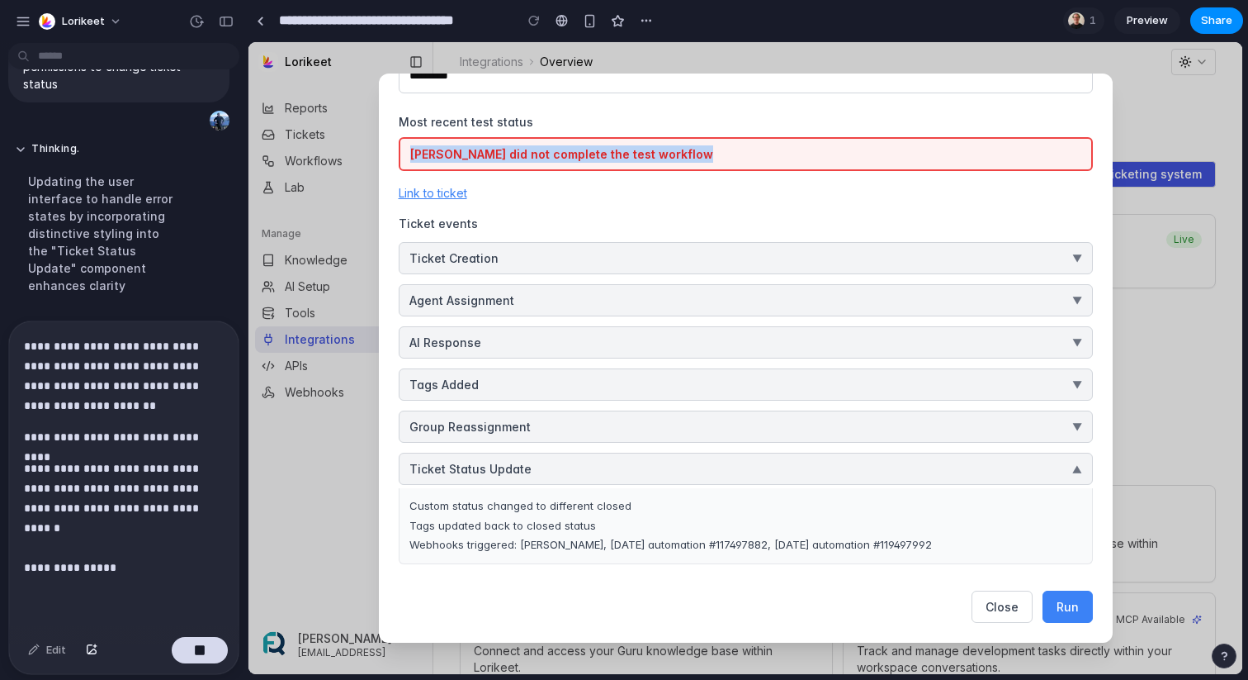
click at [545, 149] on div "[PERSON_NAME] did not complete the test workflow" at bounding box center [746, 154] width 694 height 34
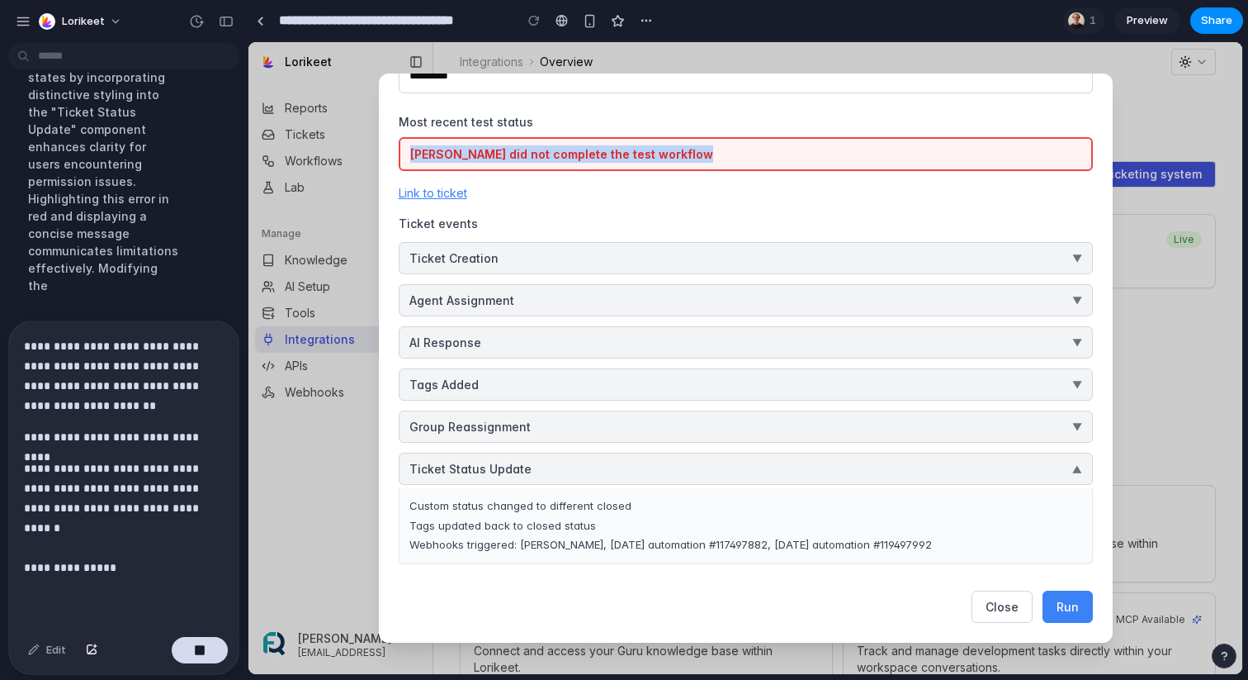
copy div "[PERSON_NAME] did not complete the test workflow"
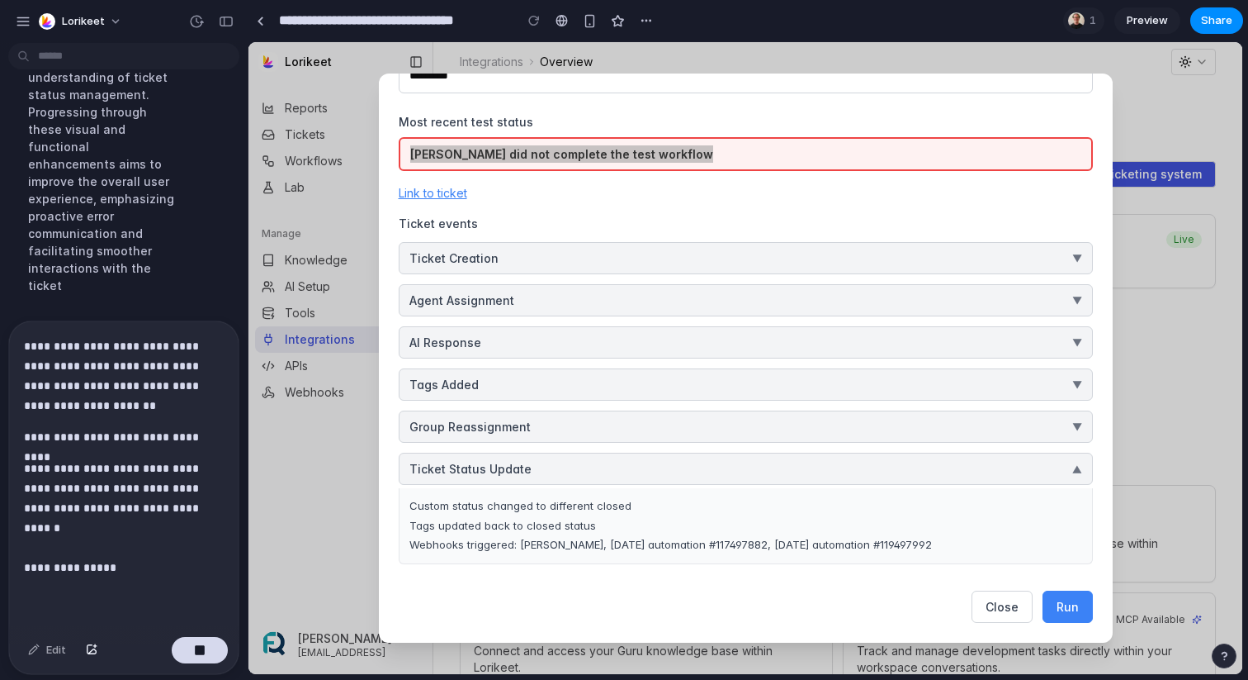
click at [144, 565] on p "**********" at bounding box center [124, 517] width 200 height 119
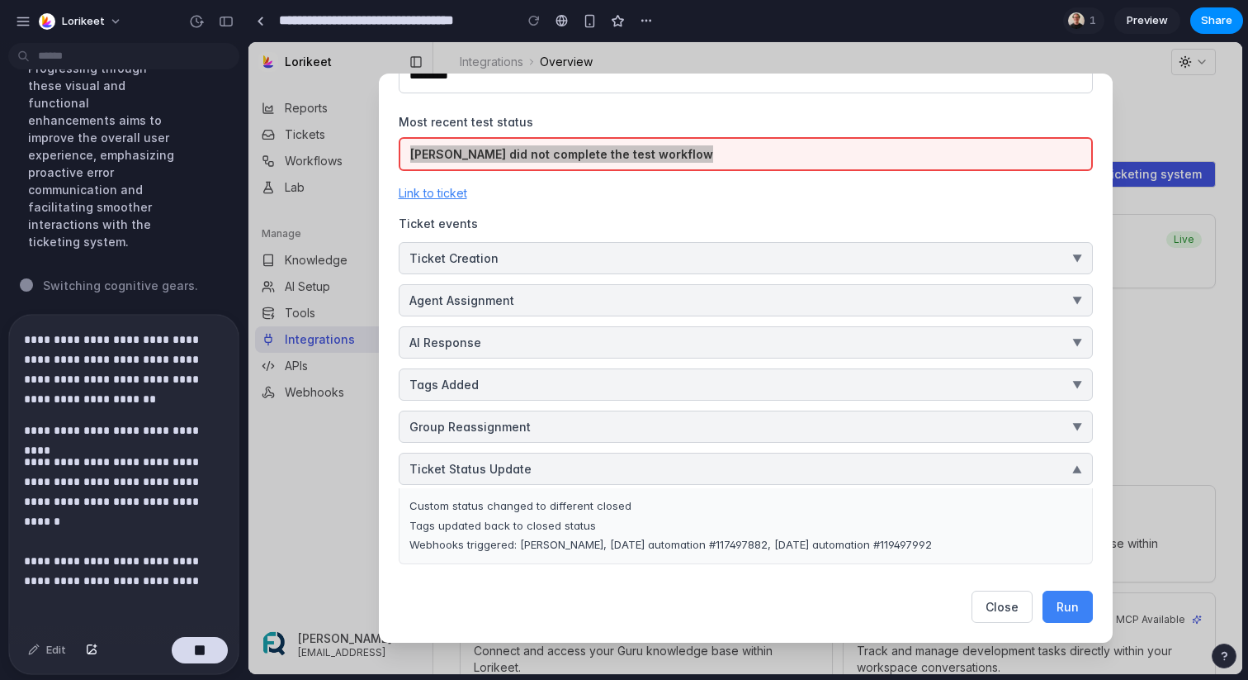
click at [187, 591] on div "**********" at bounding box center [124, 505] width 230 height 380
click at [188, 599] on p "**********" at bounding box center [124, 541] width 200 height 178
click at [24, 618] on p "**********" at bounding box center [124, 541] width 200 height 178
click at [200, 607] on p "**********" at bounding box center [124, 541] width 200 height 178
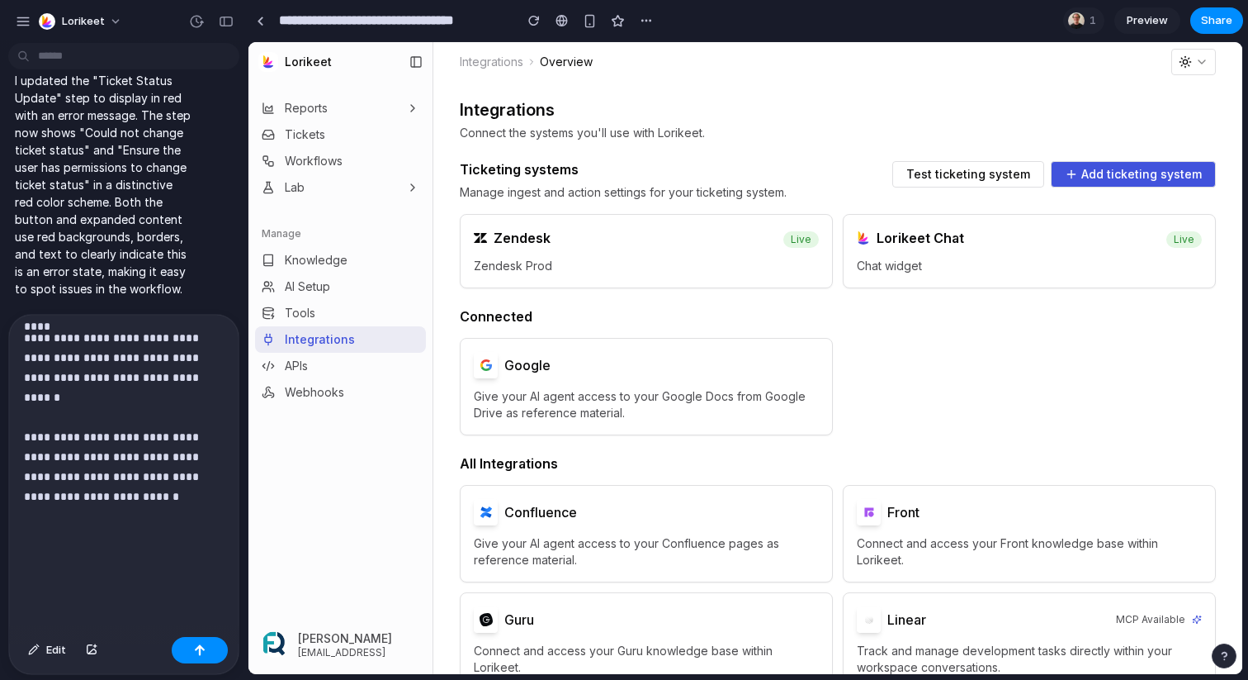
scroll to position [12497, 0]
click at [623, 249] on div "Zendesk Live" at bounding box center [647, 236] width 372 height 43
click at [969, 168] on span "Test ticketing system" at bounding box center [969, 174] width 124 height 12
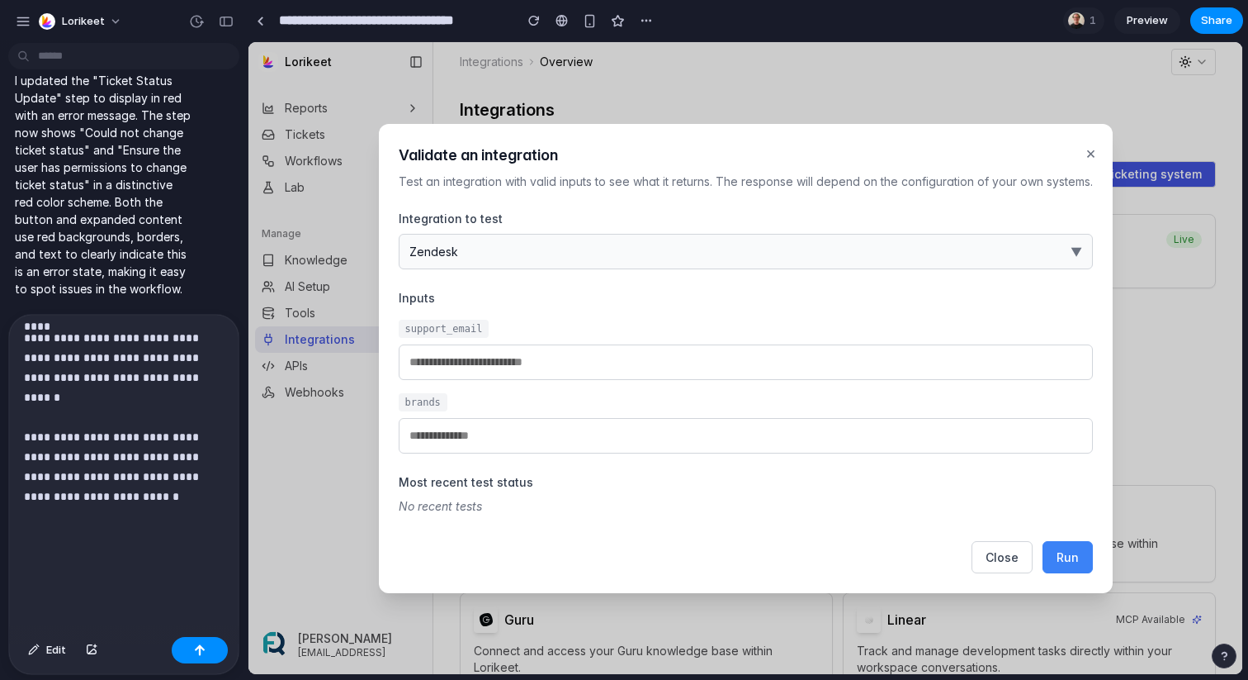
click at [1066, 561] on span "Run" at bounding box center [1068, 557] width 22 height 14
type input "**********"
type input "*********"
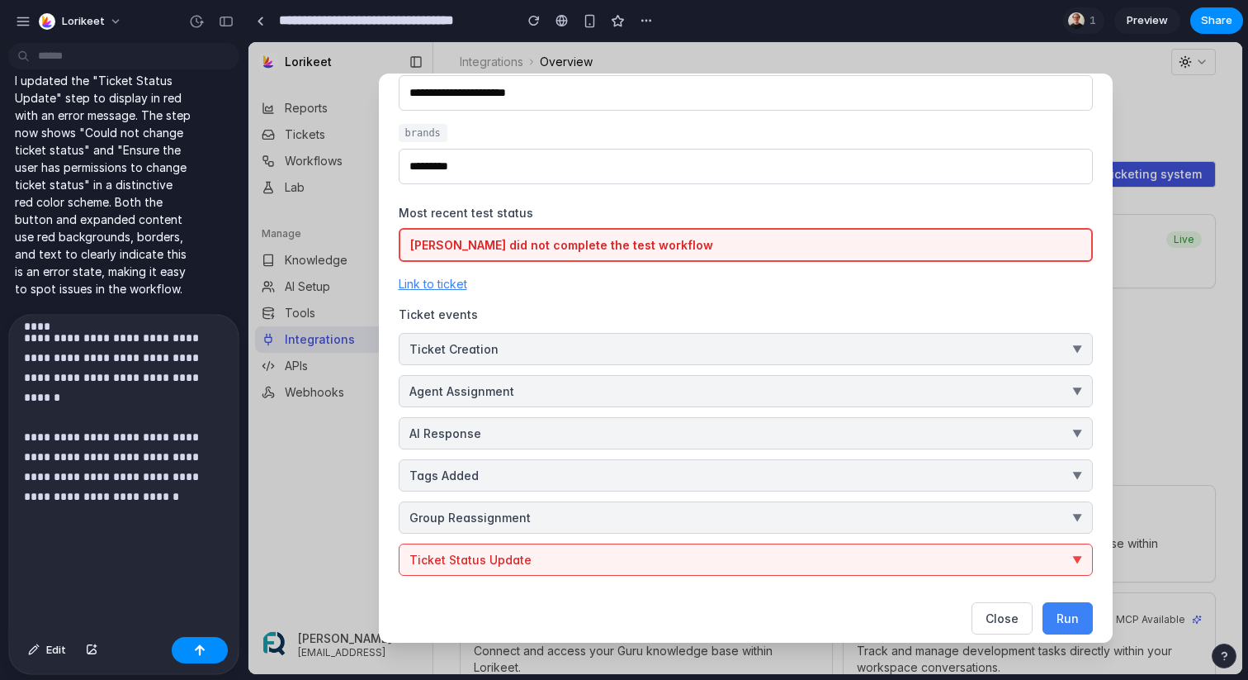
scroll to position [231, 0]
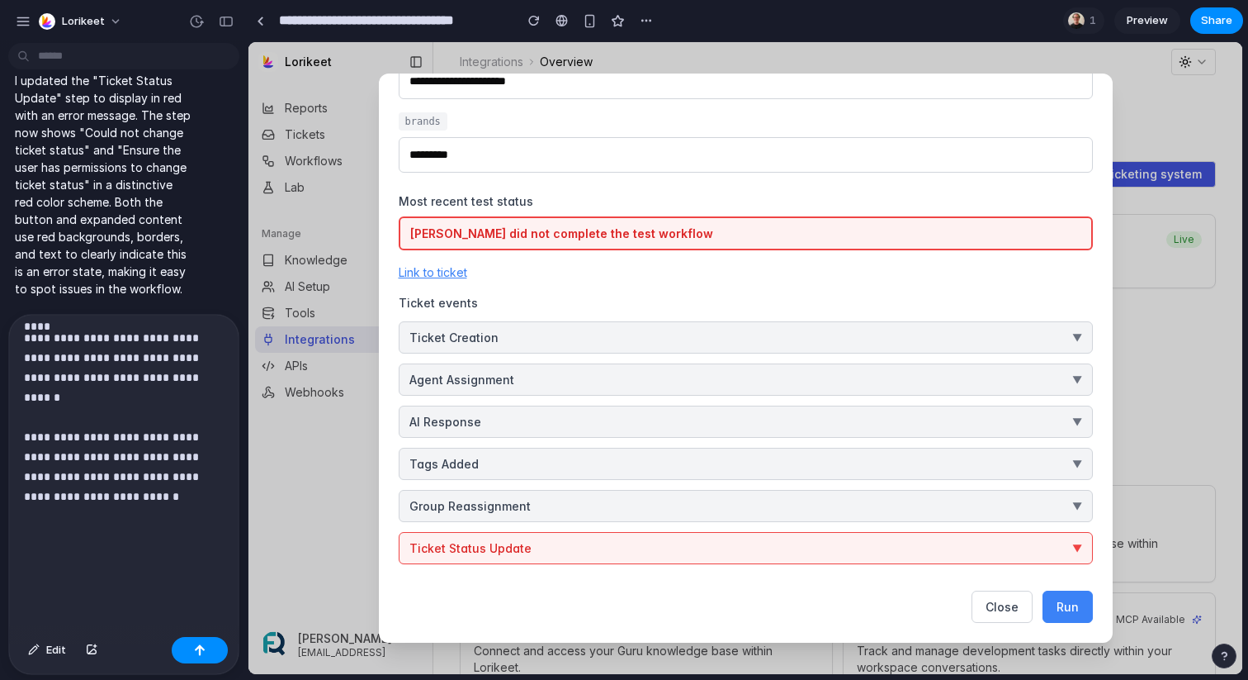
click at [907, 544] on button "Ticket Status Update ▼" at bounding box center [746, 548] width 694 height 32
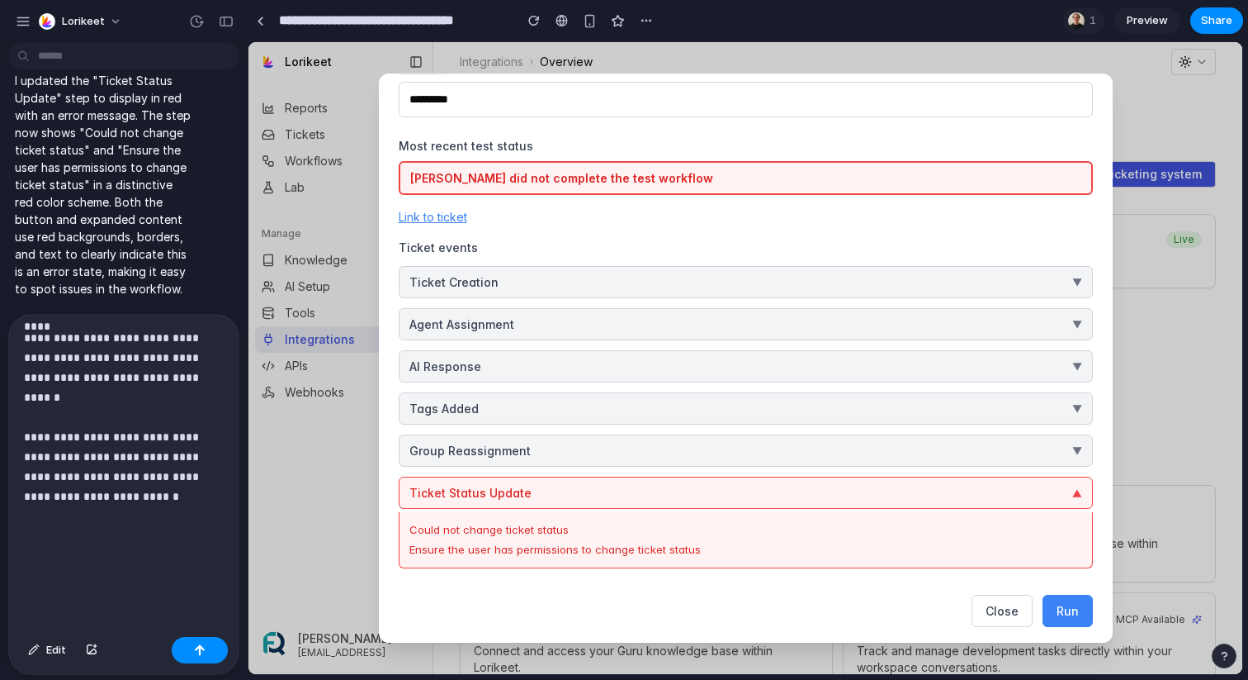
scroll to position [291, 0]
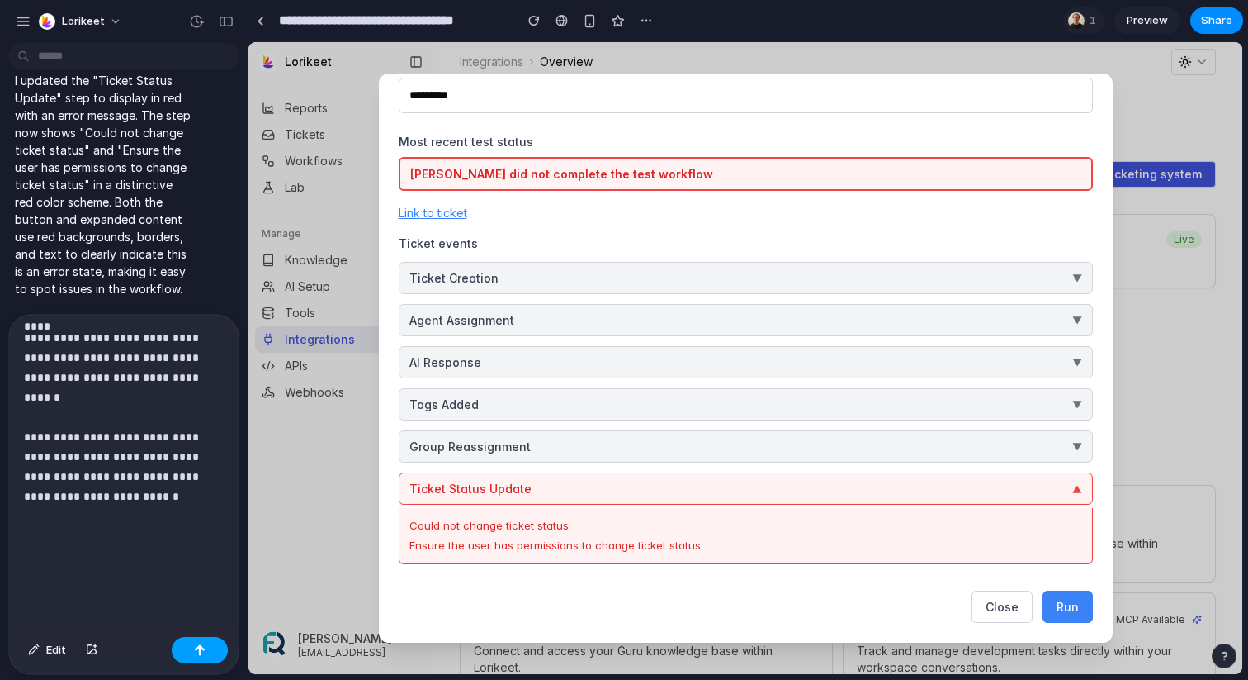
click at [209, 655] on button "button" at bounding box center [200, 650] width 56 height 26
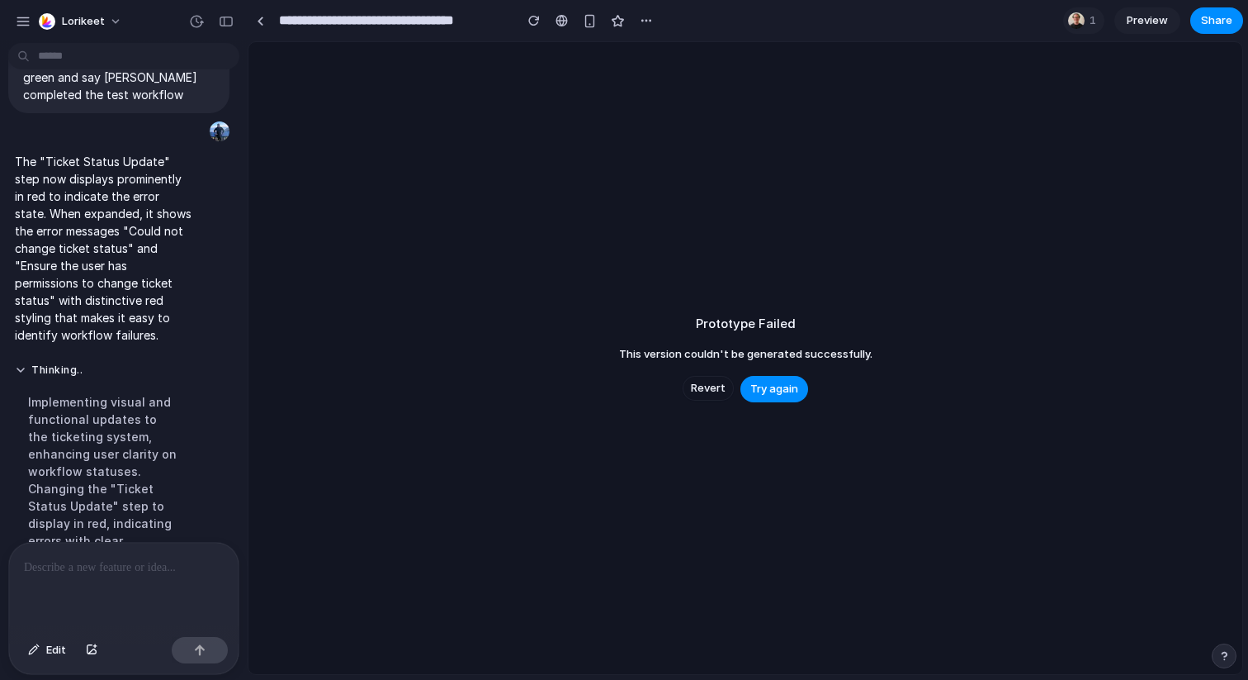
scroll to position [12829, 0]
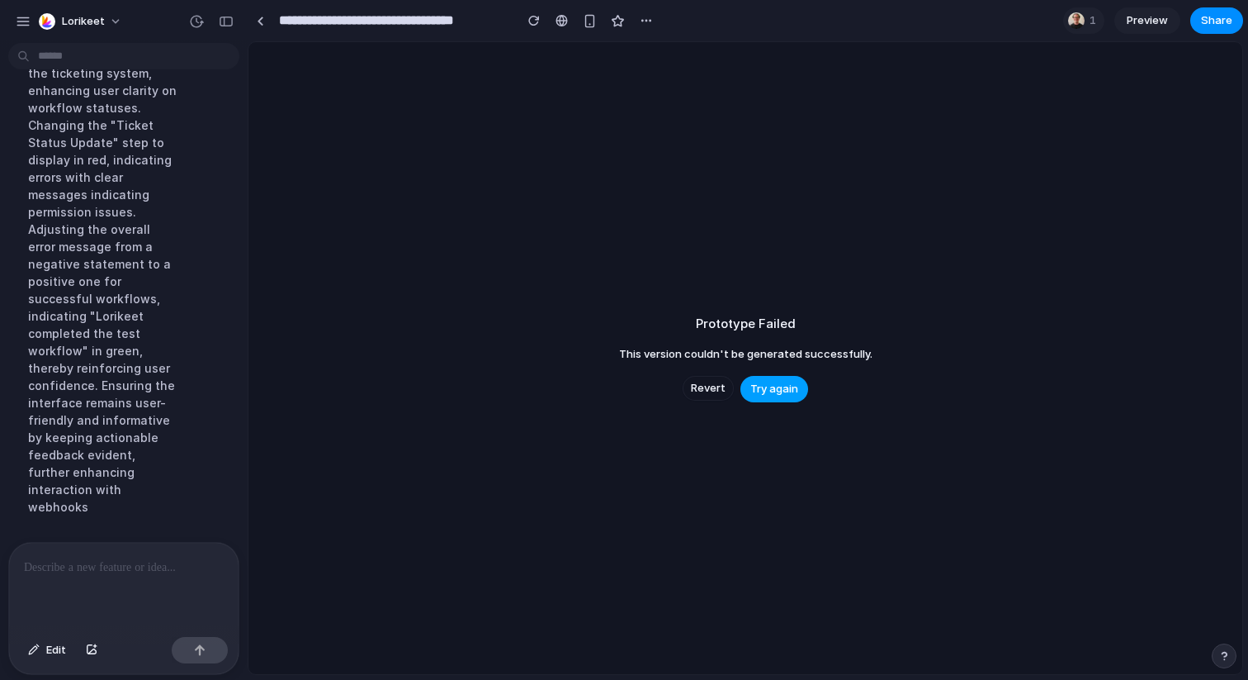
click at [777, 381] on span "Try again" at bounding box center [775, 389] width 48 height 17
click at [766, 394] on span "Try again" at bounding box center [775, 389] width 48 height 17
click at [159, 325] on div "Implementing visual and functional updates to the ticketing system, enhancing u…" at bounding box center [103, 272] width 177 height 505
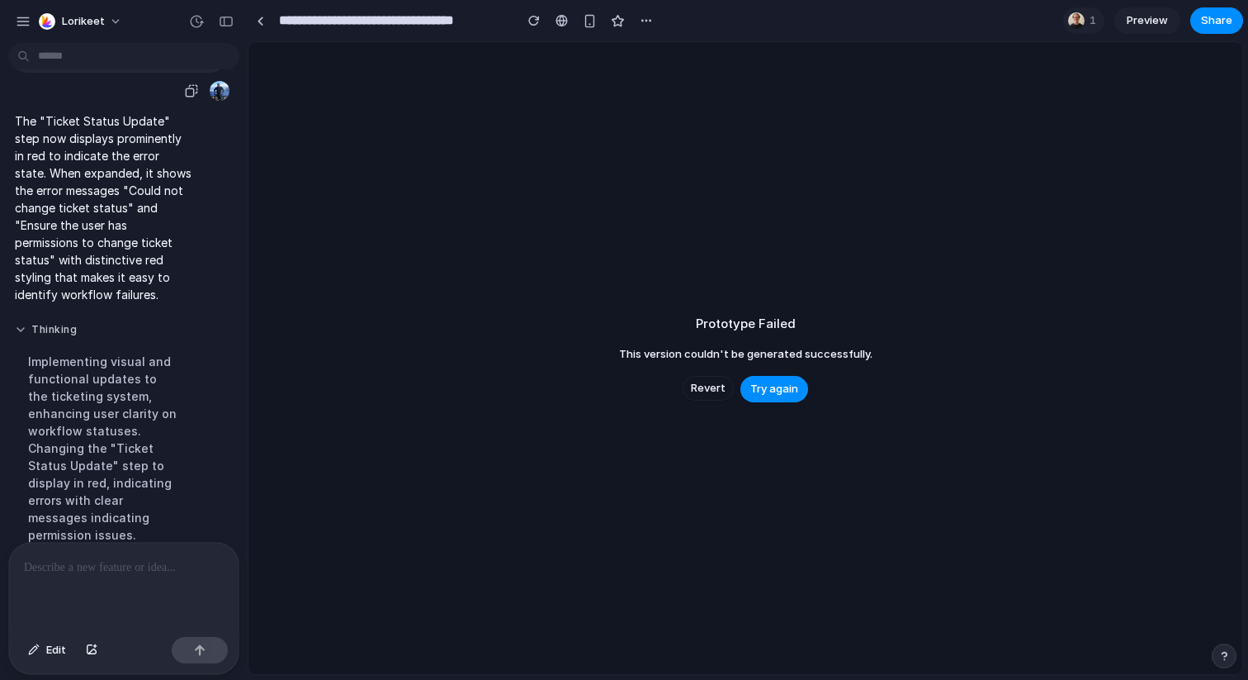
scroll to position [12388, 0]
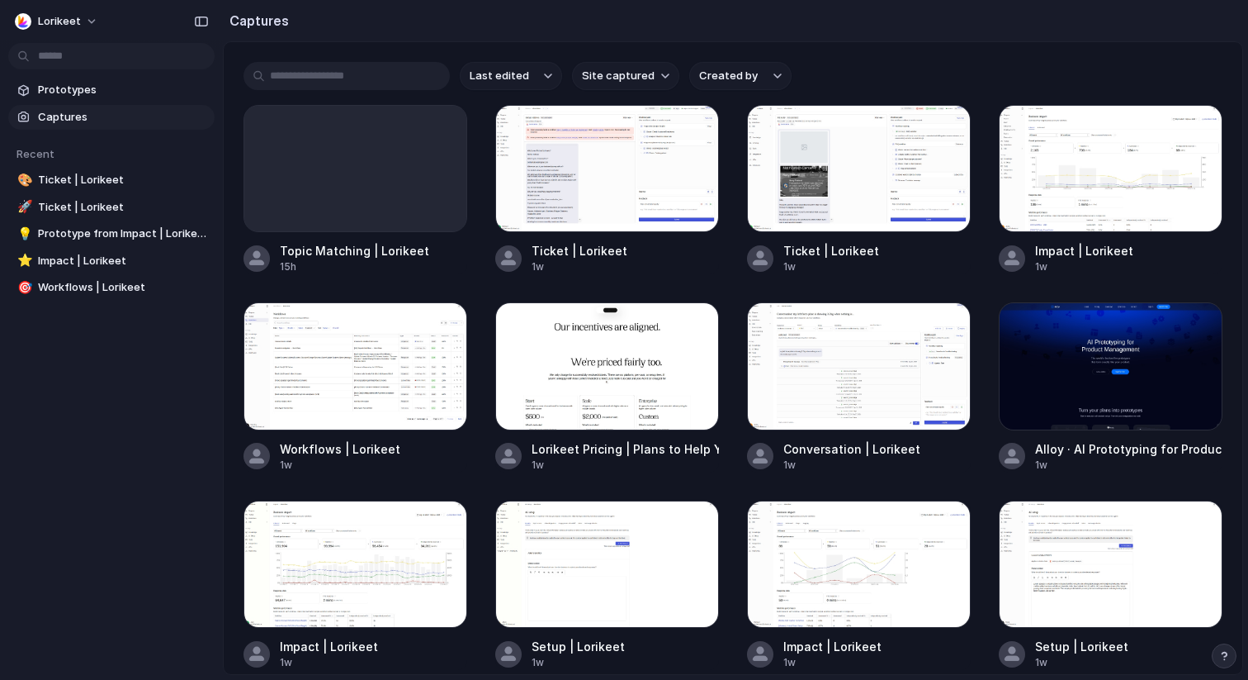
scroll to position [22, 0]
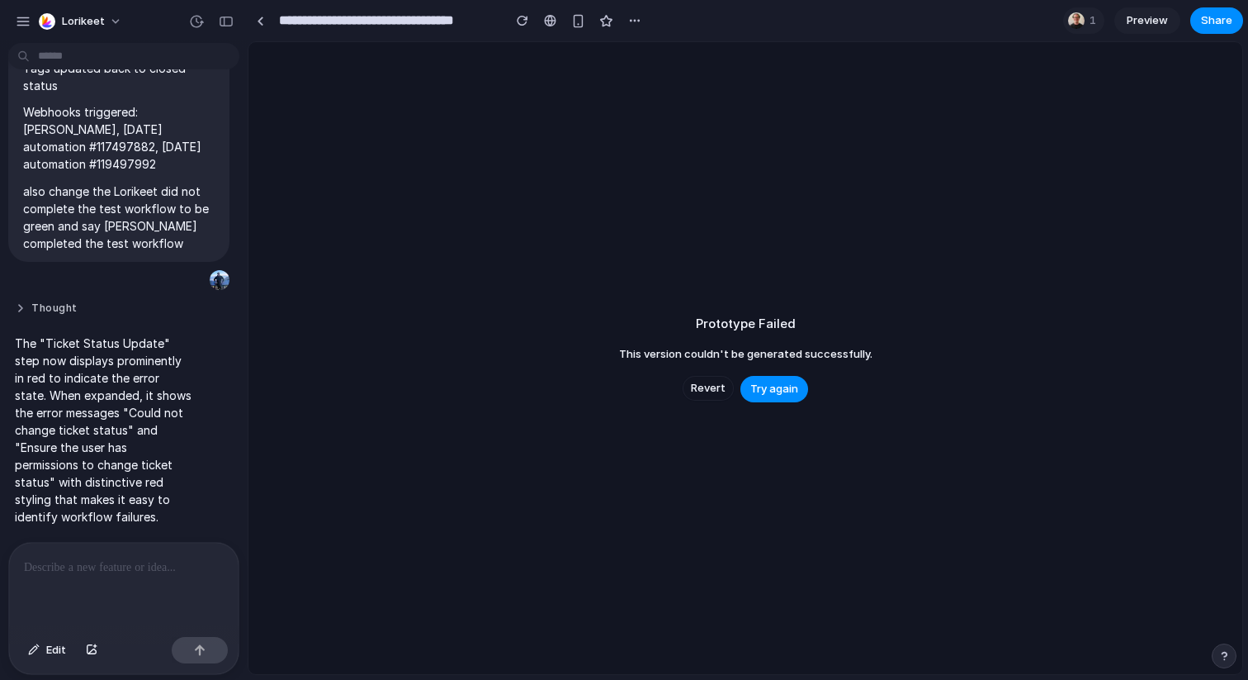
scroll to position [12368, 0]
click at [36, 315] on button "Thought" at bounding box center [103, 308] width 177 height 14
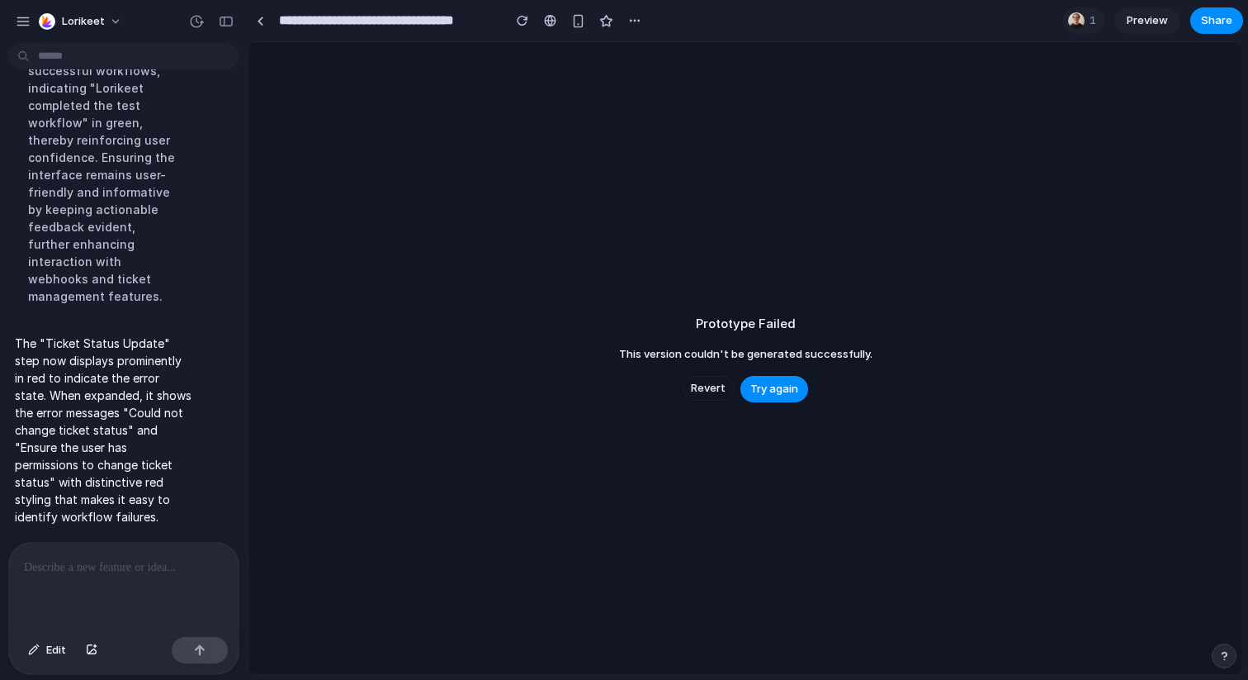
scroll to position [12847, 0]
click at [763, 391] on span "Try again" at bounding box center [775, 389] width 48 height 17
click at [711, 385] on span "Revert" at bounding box center [708, 388] width 35 height 17
click at [699, 386] on span "Revert" at bounding box center [708, 388] width 35 height 17
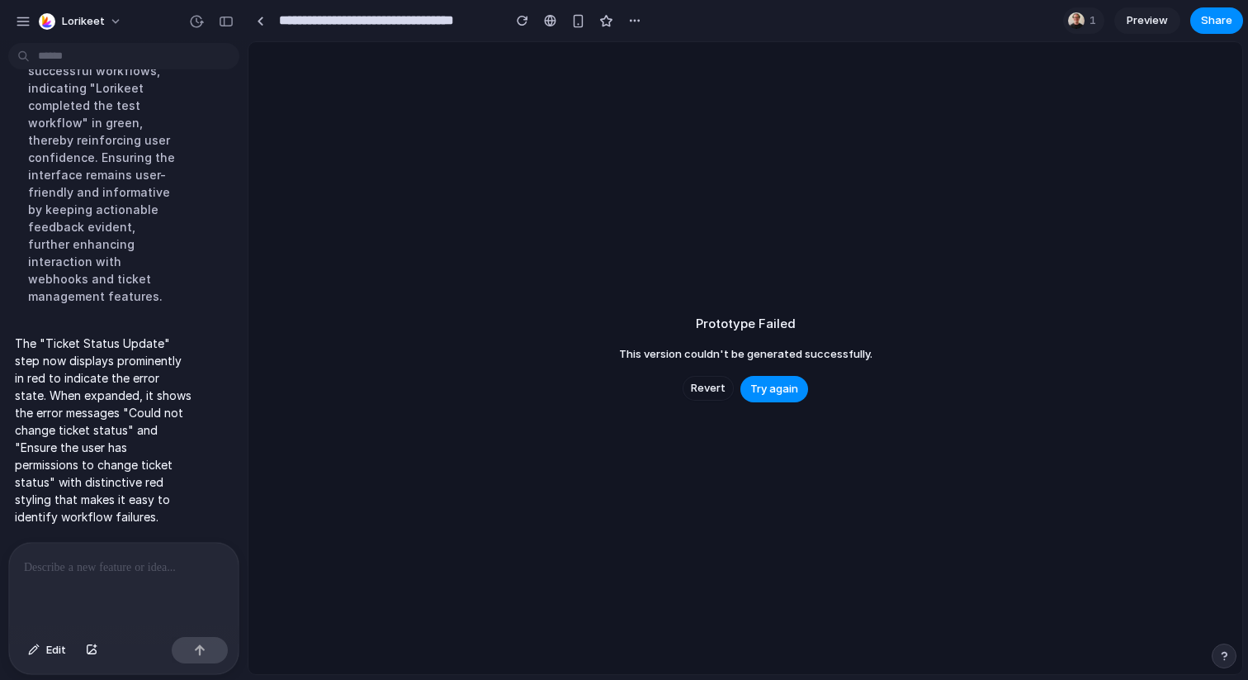
click at [699, 386] on span "Revert" at bounding box center [708, 388] width 35 height 17
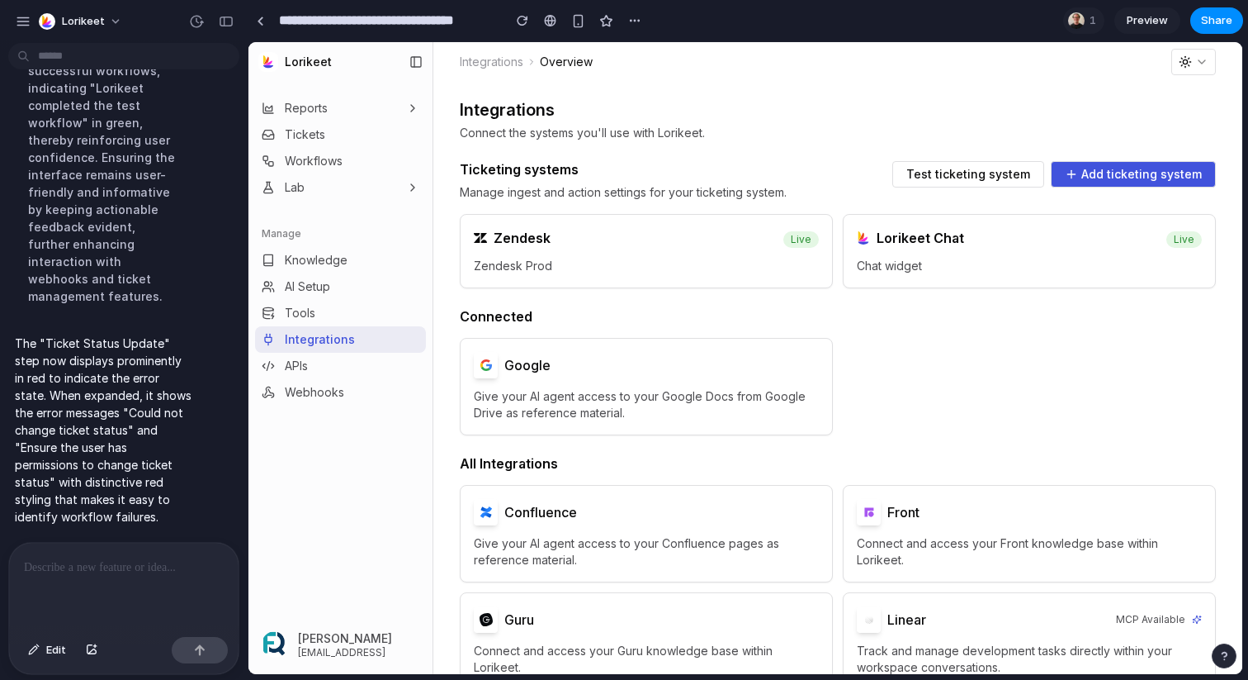
scroll to position [0, 0]
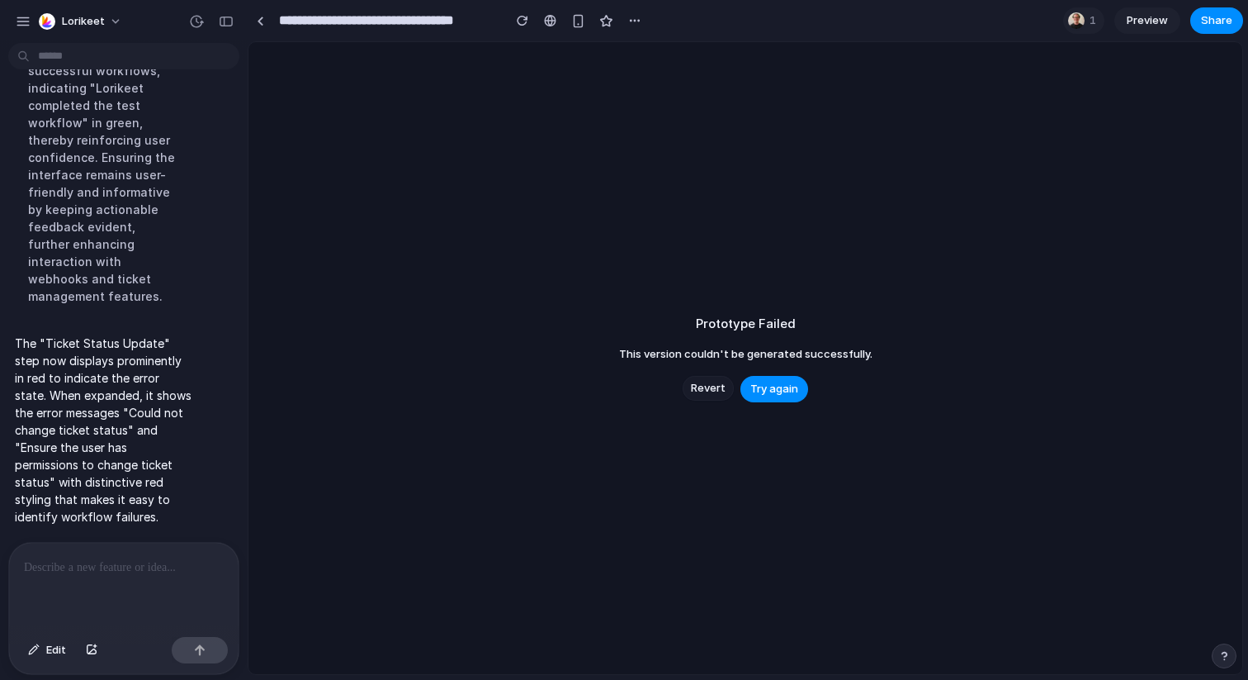
click at [708, 392] on span "Revert" at bounding box center [708, 388] width 35 height 17
click at [768, 391] on span "Try again" at bounding box center [775, 389] width 48 height 17
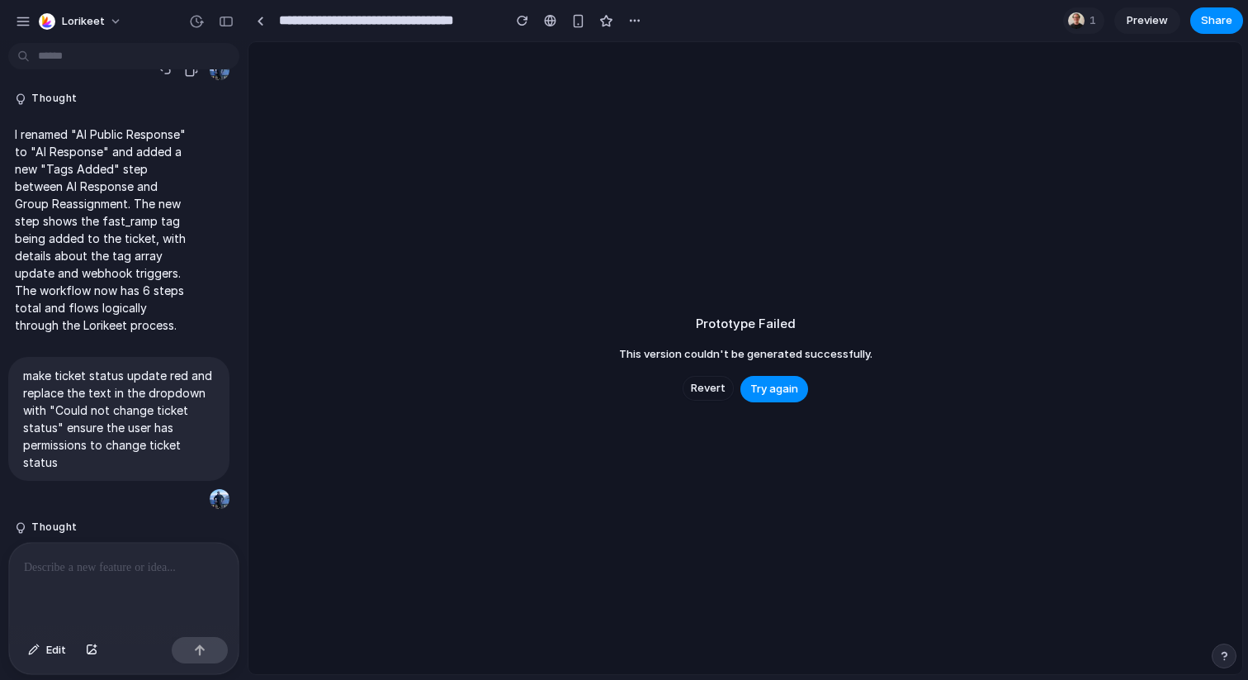
scroll to position [11369, 0]
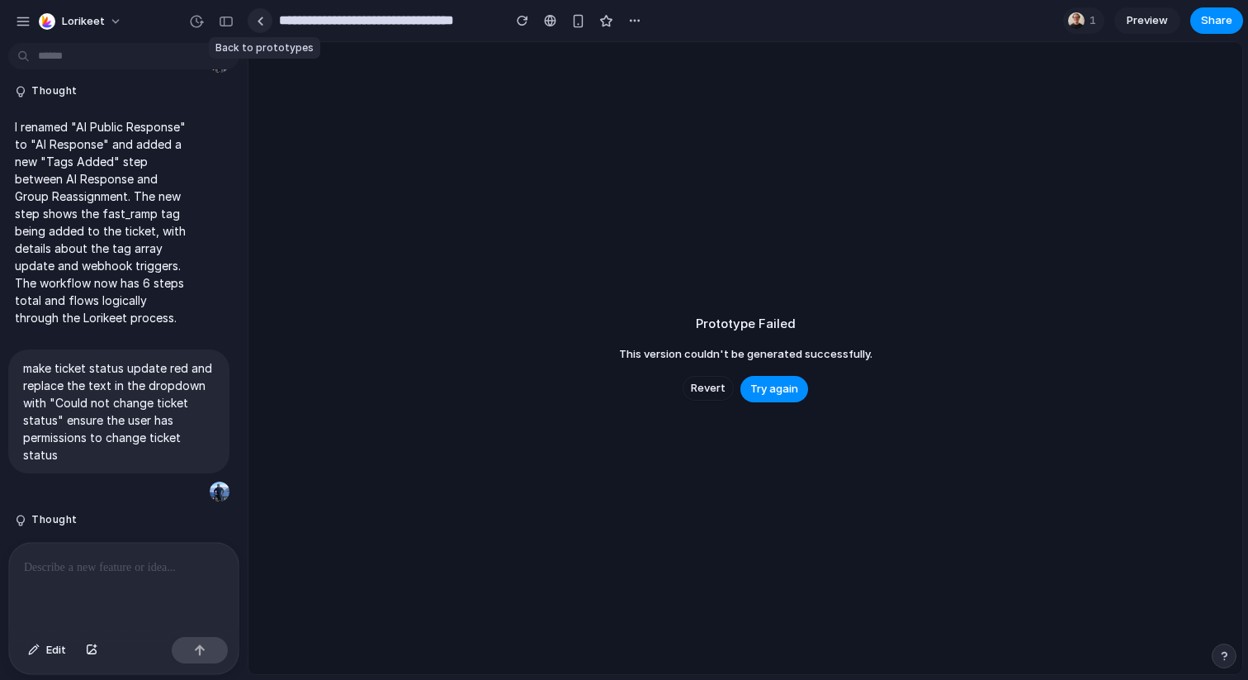
click at [262, 21] on div at bounding box center [260, 21] width 7 height 9
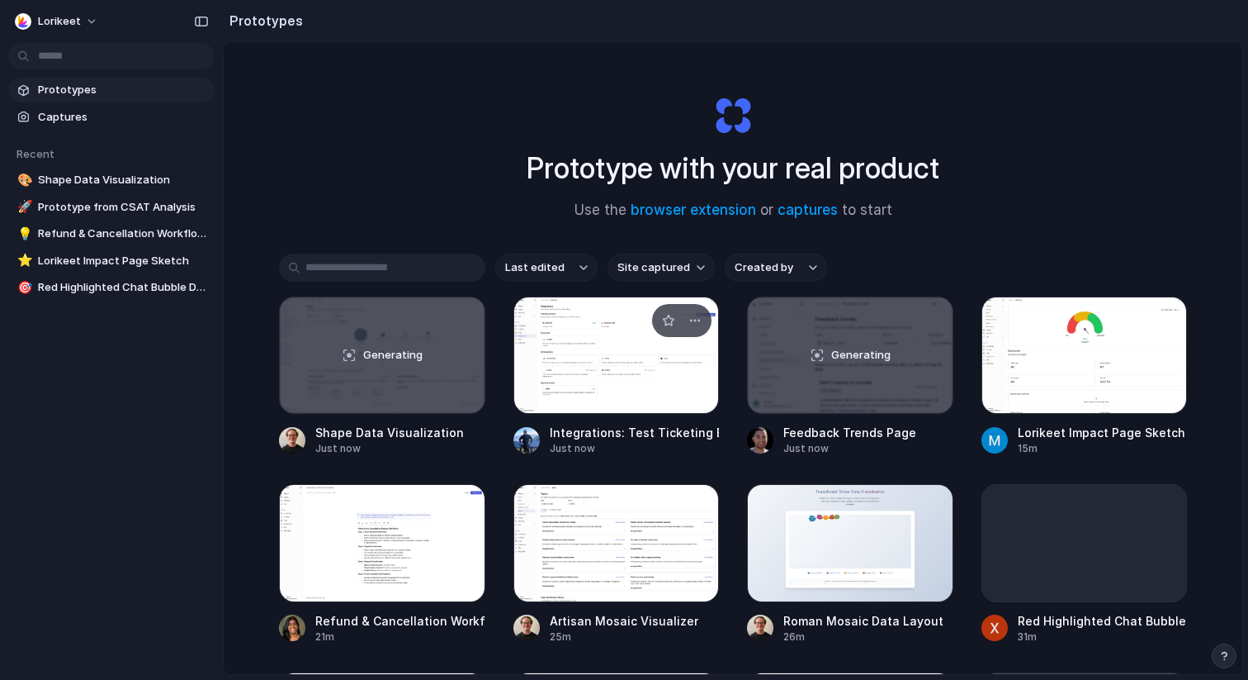
click at [634, 429] on div "Integrations: Test Ticketing Button" at bounding box center [635, 432] width 170 height 17
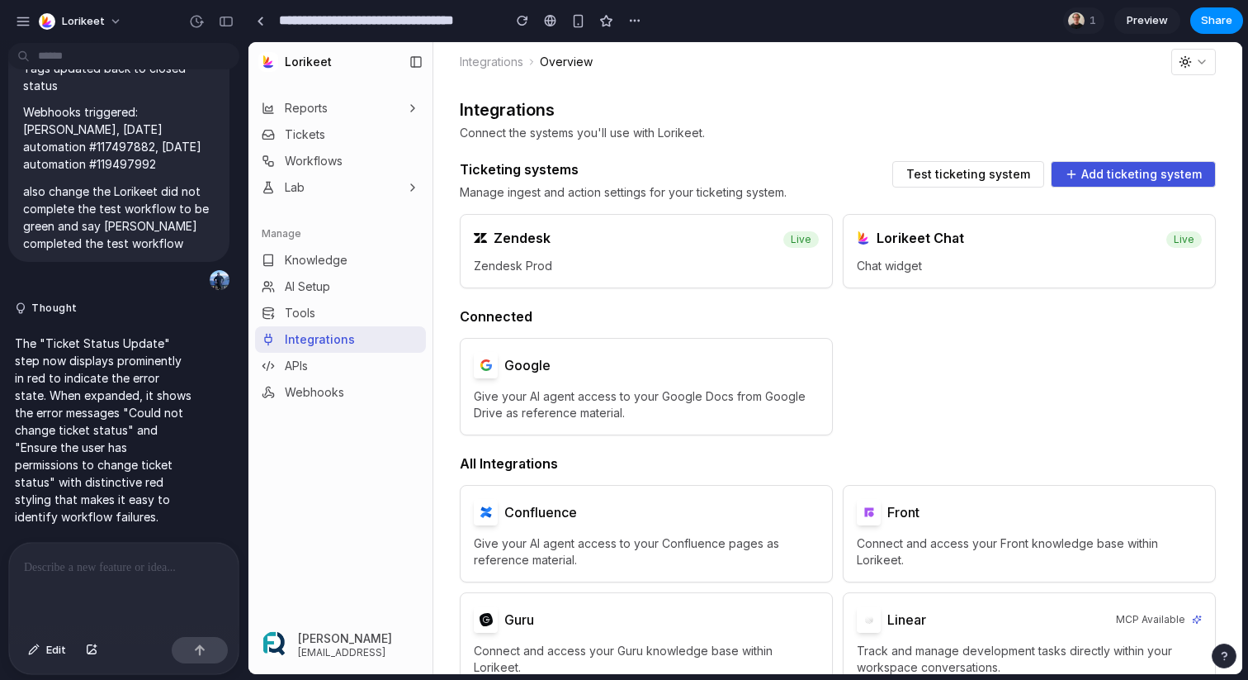
click at [590, 249] on div "Zendesk Live" at bounding box center [647, 236] width 372 height 43
click at [964, 170] on span "Test ticketing system" at bounding box center [969, 174] width 124 height 12
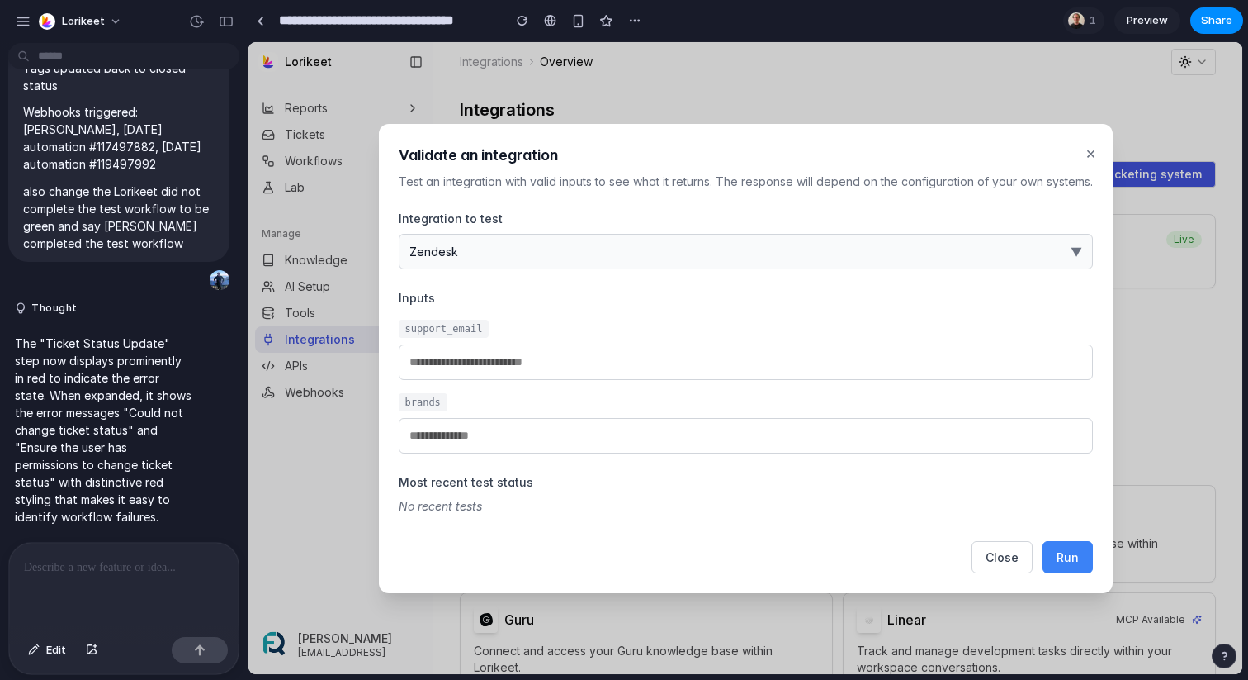
click at [833, 353] on input "email" at bounding box center [746, 362] width 694 height 36
click at [1068, 557] on span "Run" at bounding box center [1068, 557] width 22 height 14
type input "**********"
type input "*********"
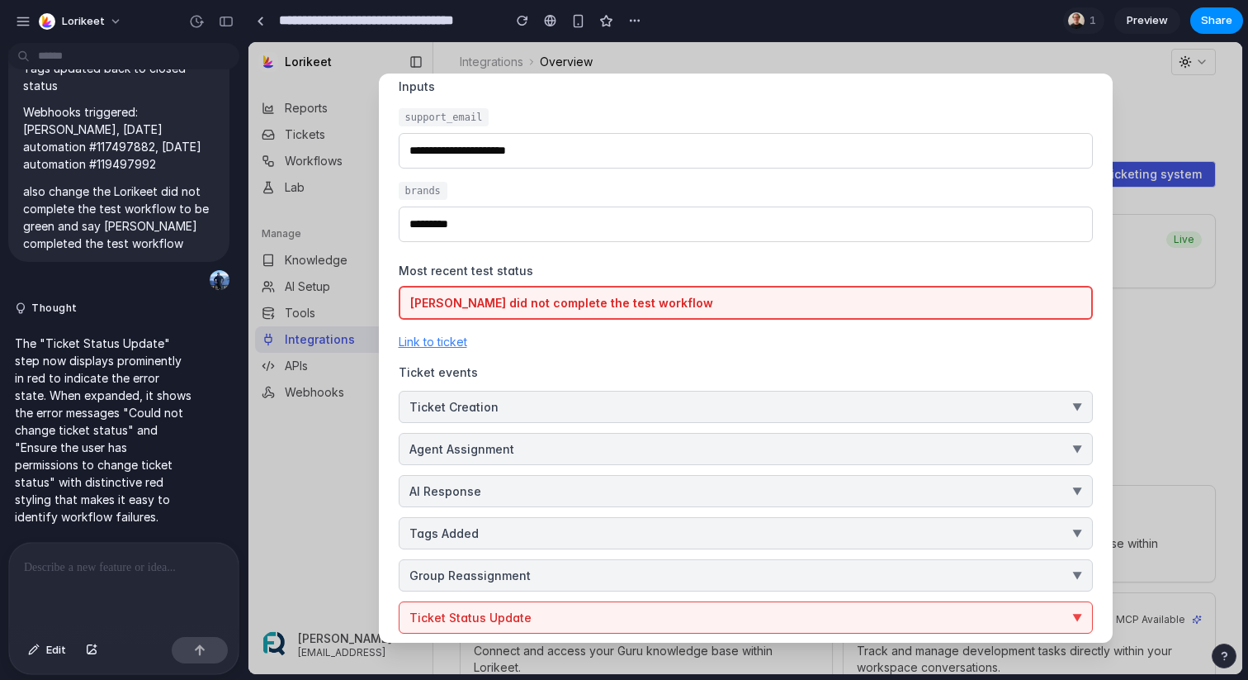
scroll to position [231, 0]
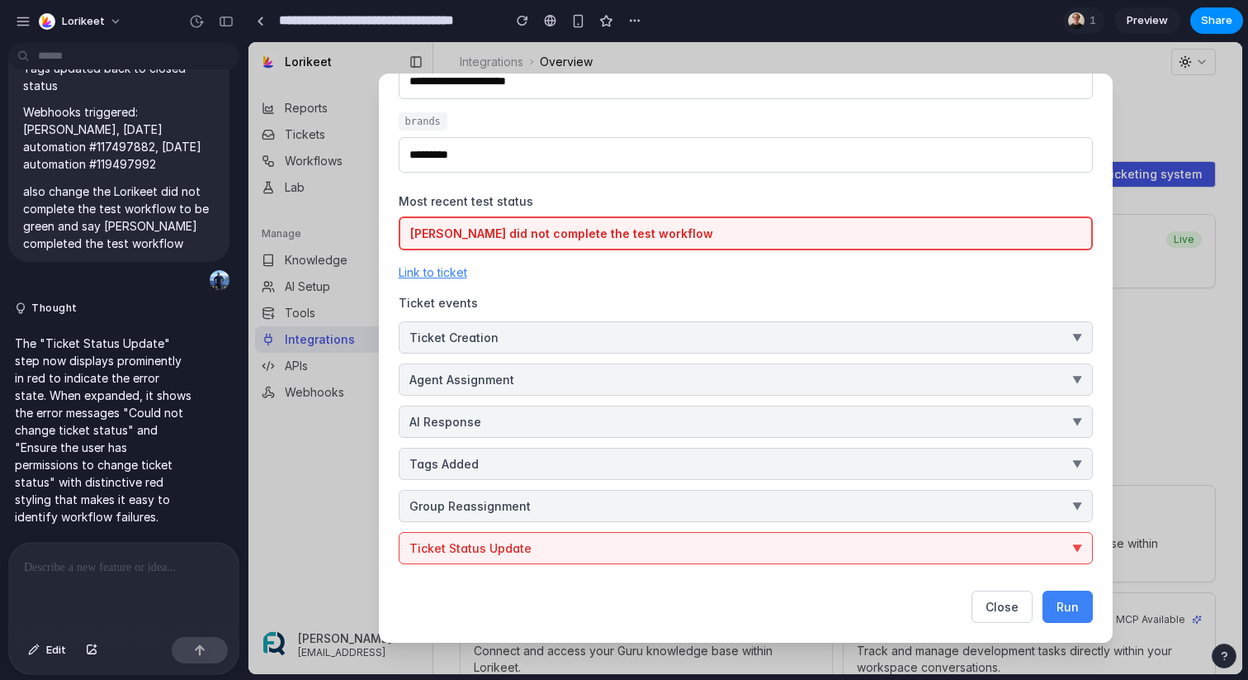
click at [1063, 610] on span "Run" at bounding box center [1068, 606] width 22 height 14
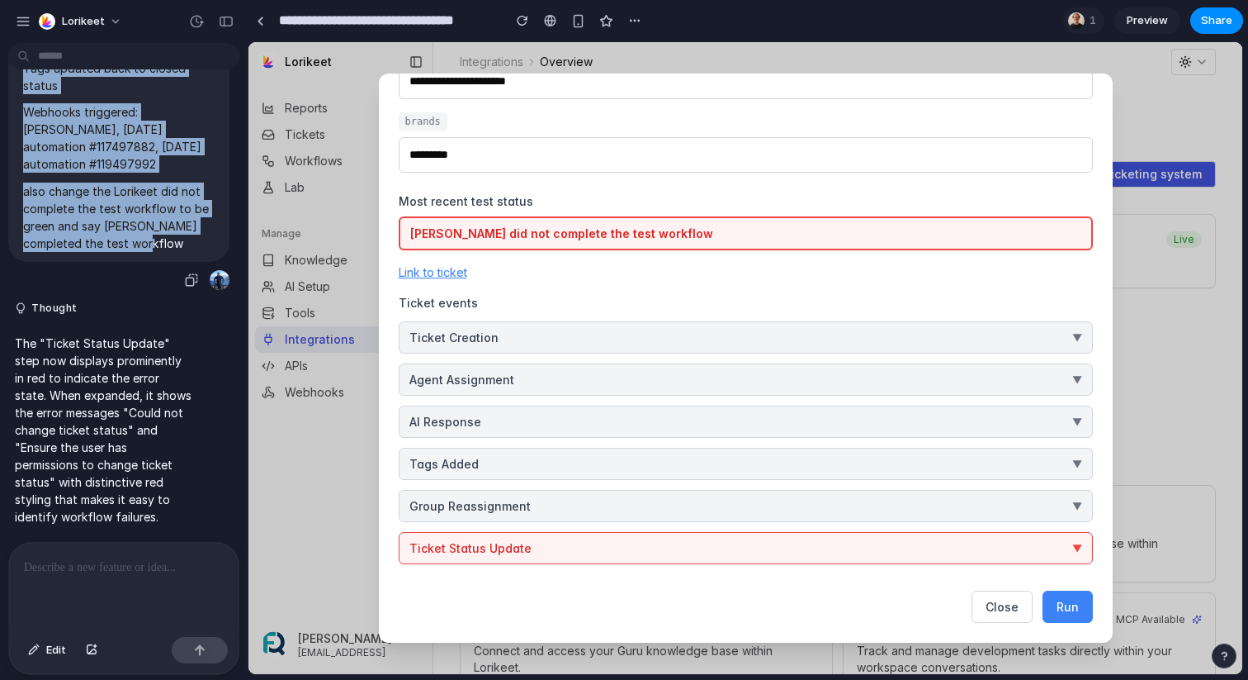
drag, startPoint x: 129, startPoint y: 342, endPoint x: 21, endPoint y: 97, distance: 266.9
click at [21, 97] on div "after clicking run again, change the text under ticket stus update to: Custom s…" at bounding box center [118, 116] width 221 height 291
copy span "after clicking run again, change the text under ticket stus update to: Custom s…"
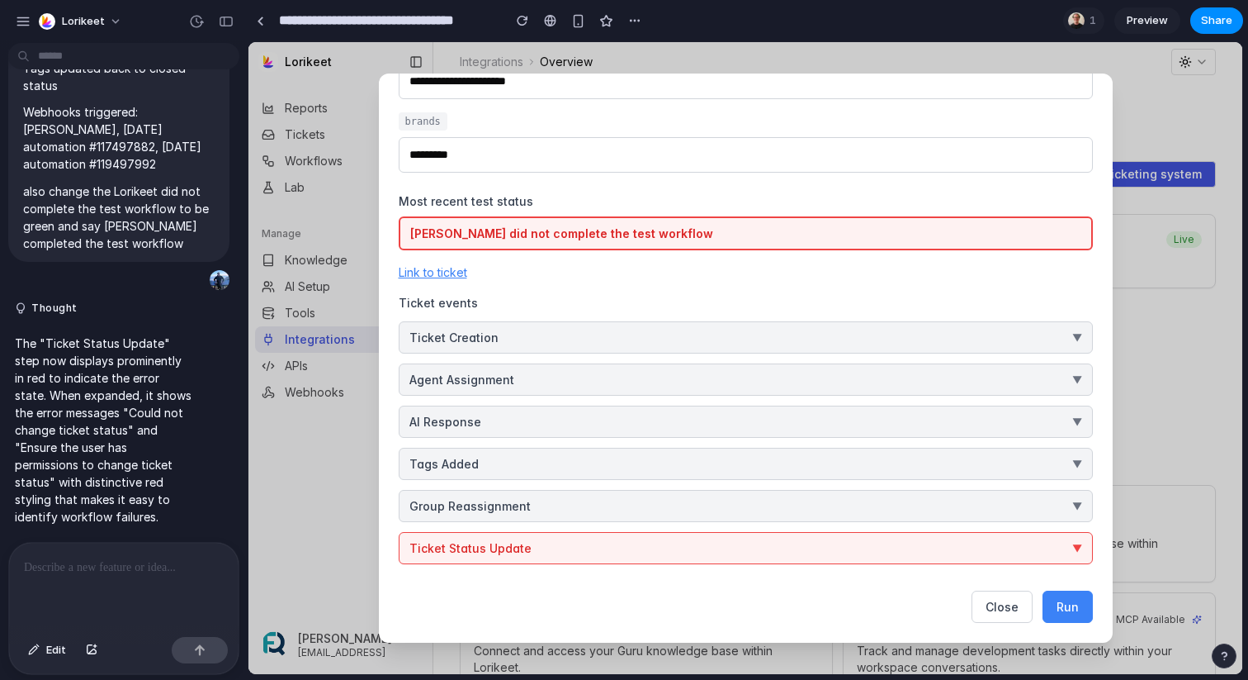
click at [156, 557] on p at bounding box center [124, 567] width 200 height 20
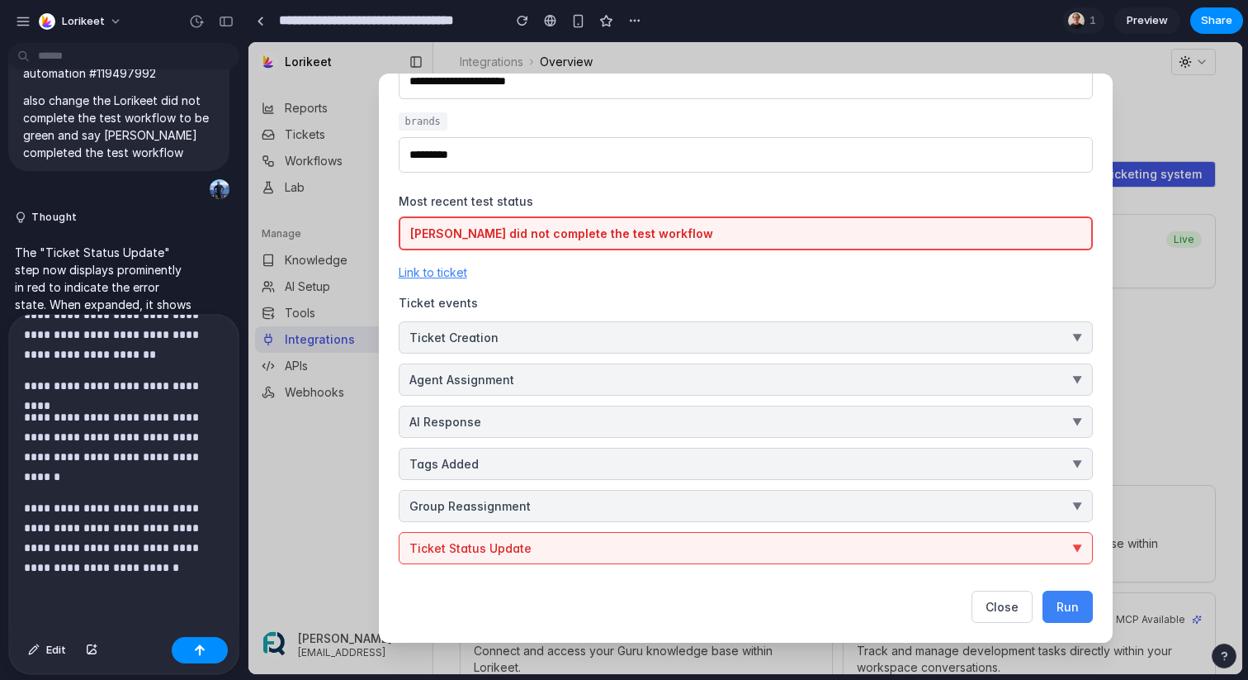
scroll to position [0, 0]
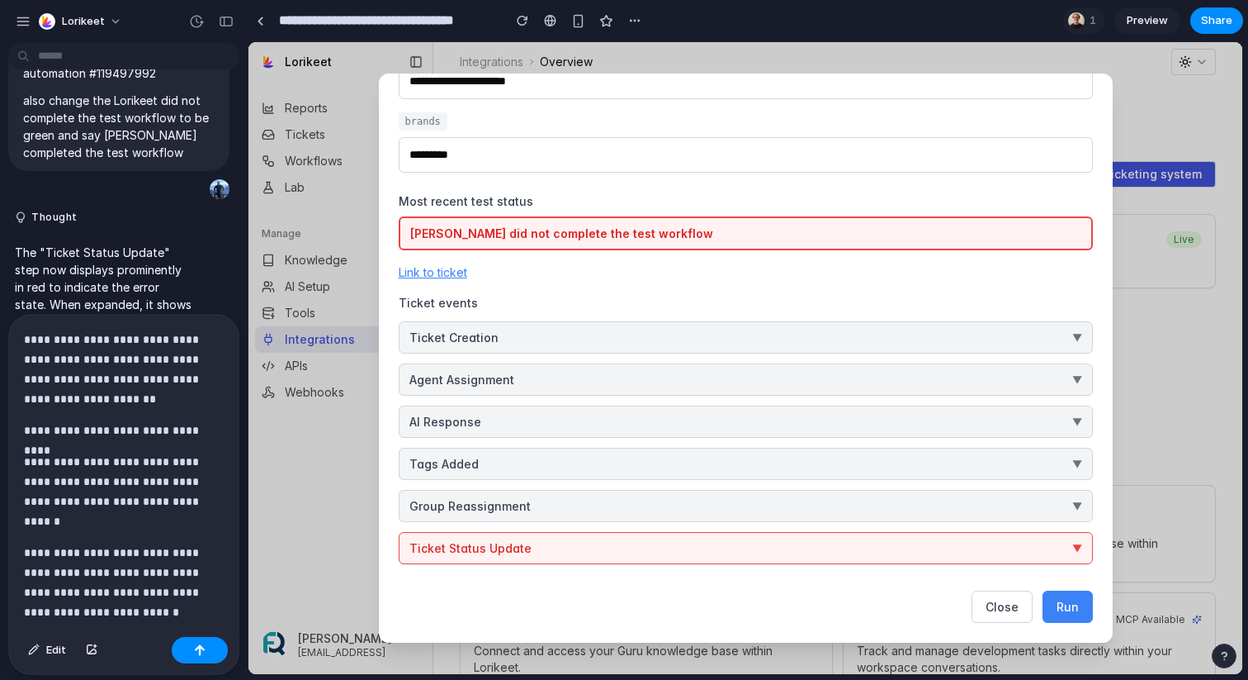
click at [96, 343] on p "**********" at bounding box center [124, 368] width 200 height 79
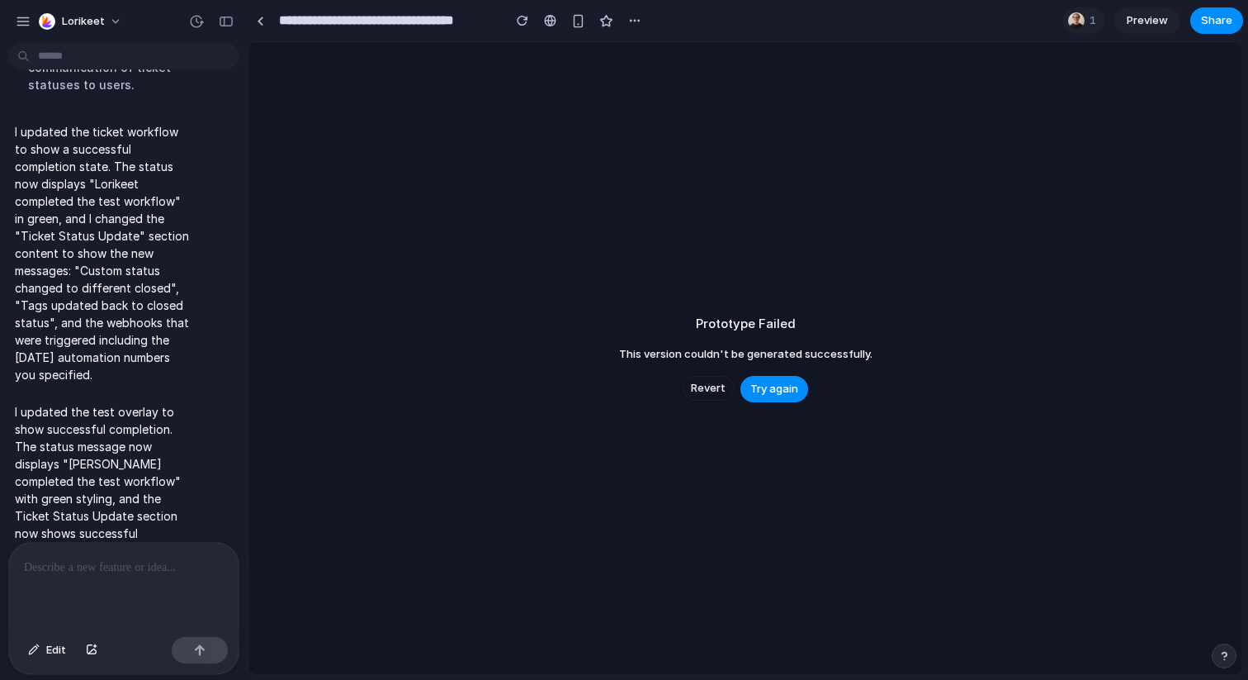
scroll to position [13493, 0]
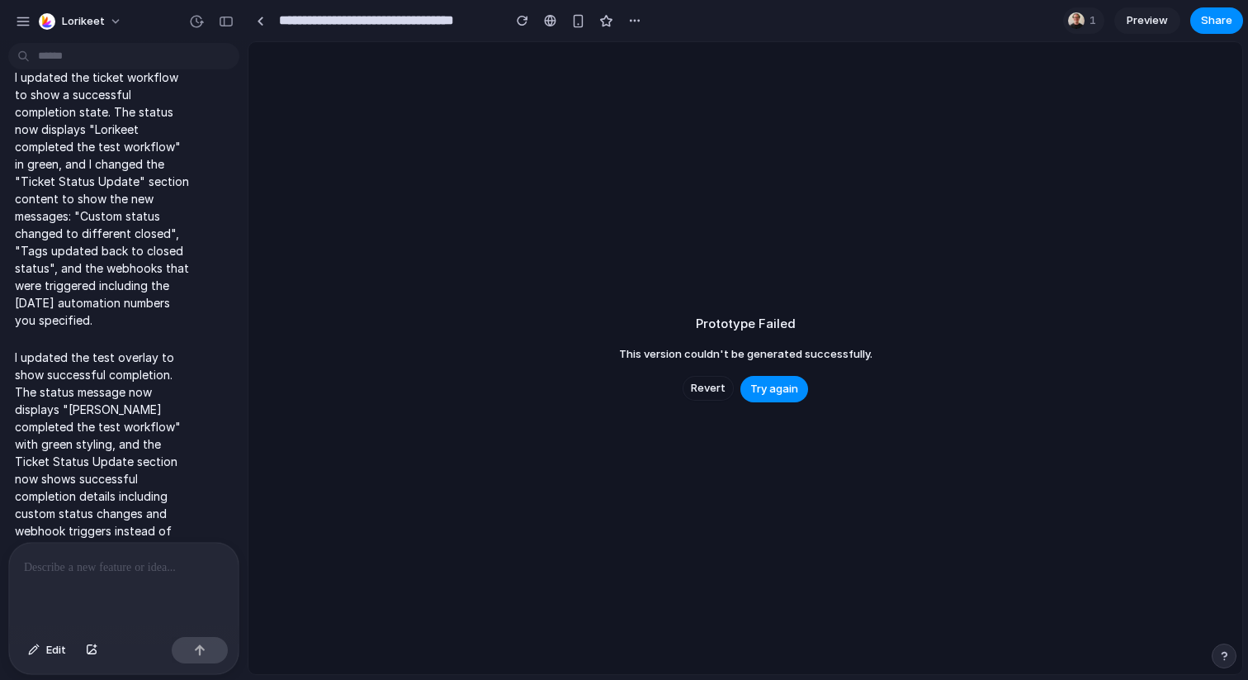
scroll to position [13244, 0]
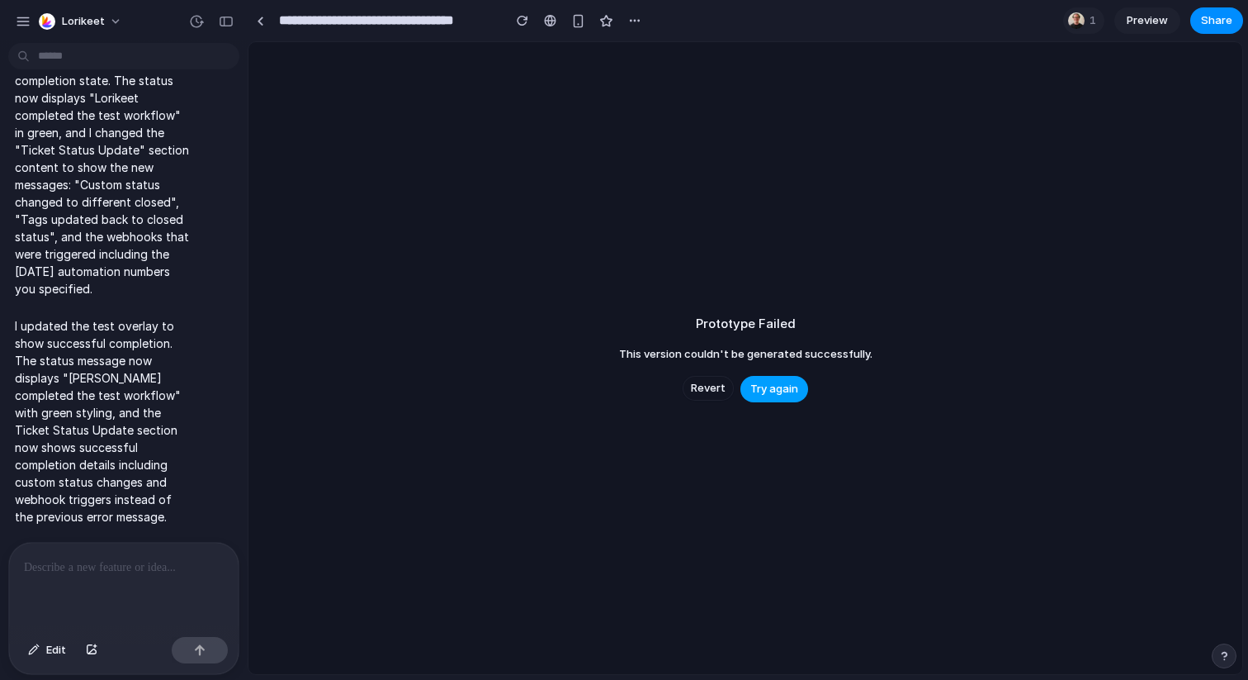
click at [779, 386] on span "Try again" at bounding box center [775, 389] width 48 height 17
click at [114, 570] on p at bounding box center [124, 567] width 200 height 20
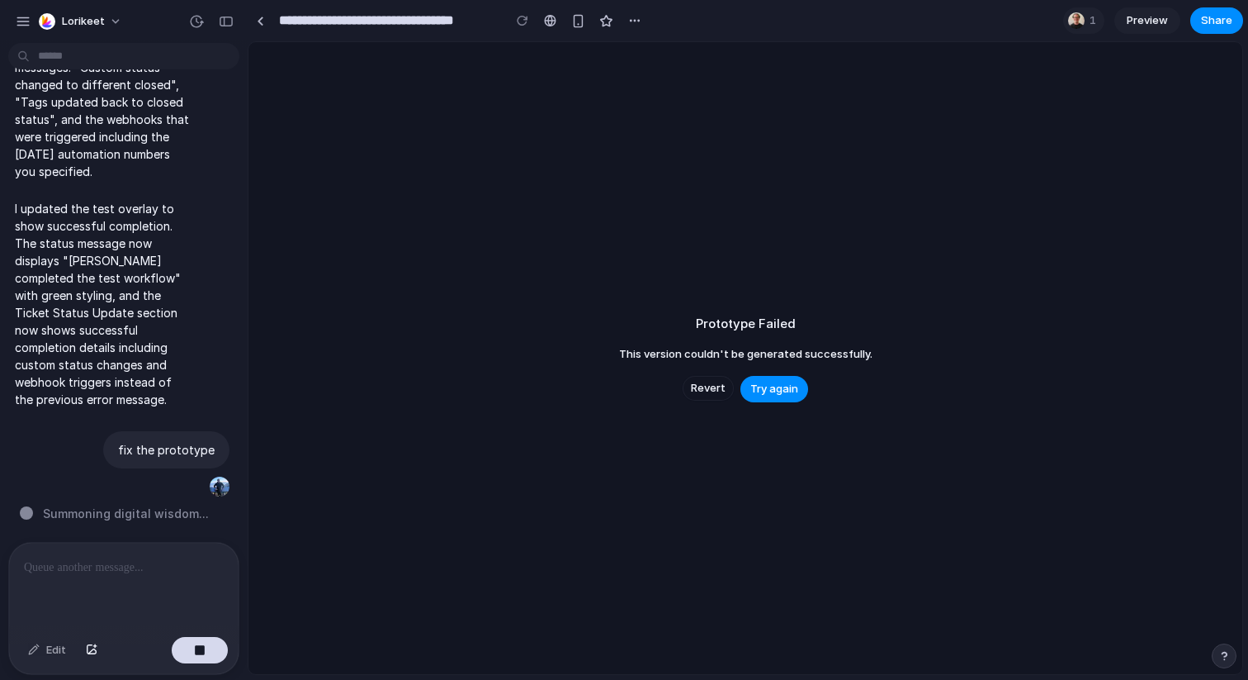
scroll to position [13246, 0]
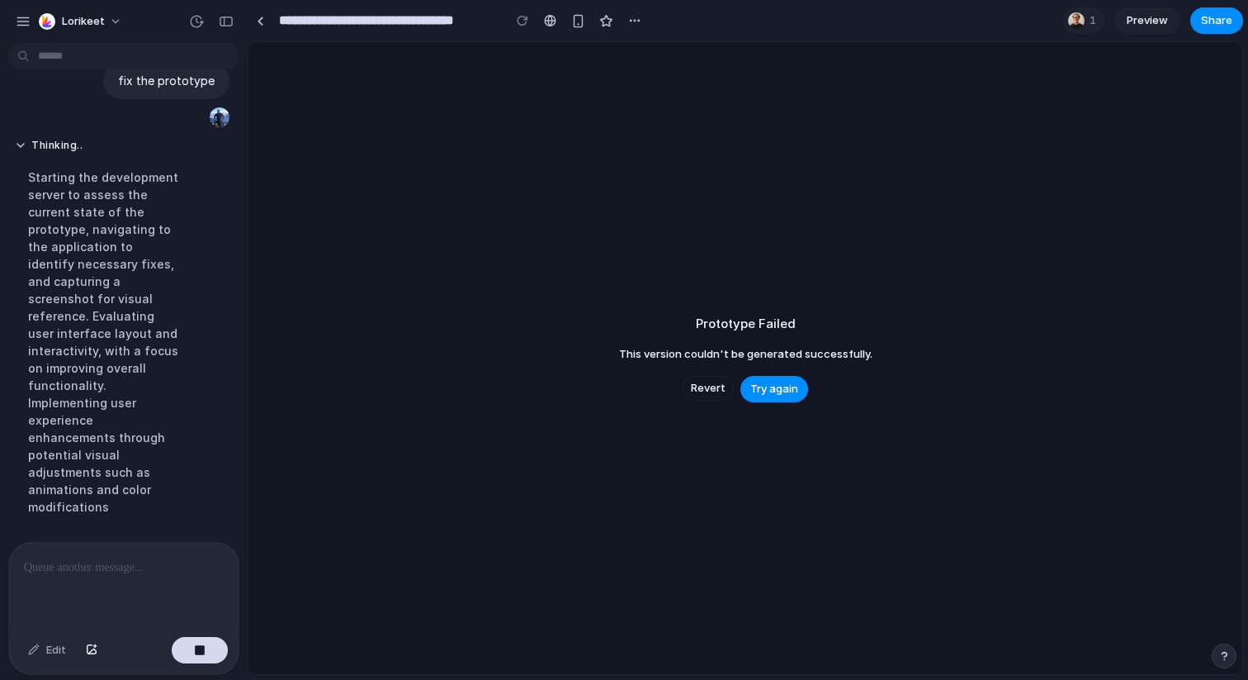
drag, startPoint x: 704, startPoint y: 390, endPoint x: 550, endPoint y: 328, distance: 166.4
click at [550, 328] on div "Prototype Failed This version couldn't be generated successfully. Revert Try ag…" at bounding box center [746, 358] width 994 height 632
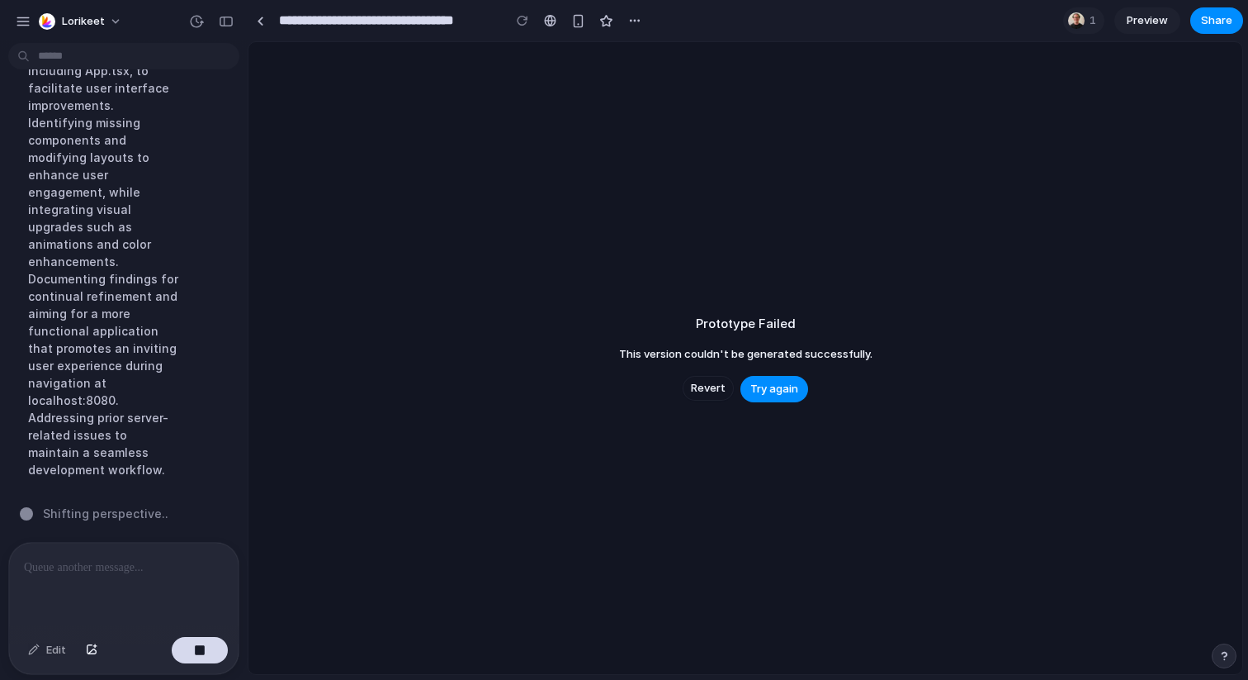
scroll to position [13740, 0]
click at [706, 391] on span "Revert" at bounding box center [708, 388] width 35 height 17
click at [690, 386] on button "Revert" at bounding box center [708, 388] width 51 height 25
click at [696, 396] on button "Revert" at bounding box center [708, 388] width 51 height 25
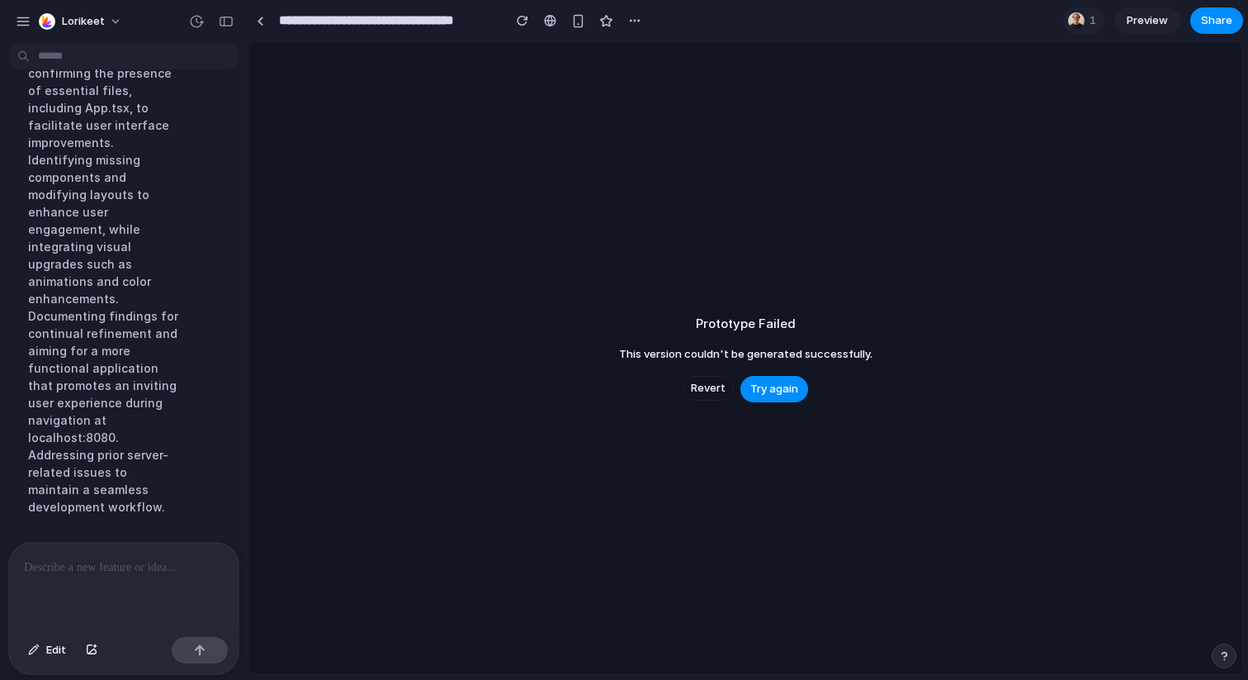
scroll to position [13669, 0]
click at [696, 396] on button "Revert" at bounding box center [708, 388] width 51 height 25
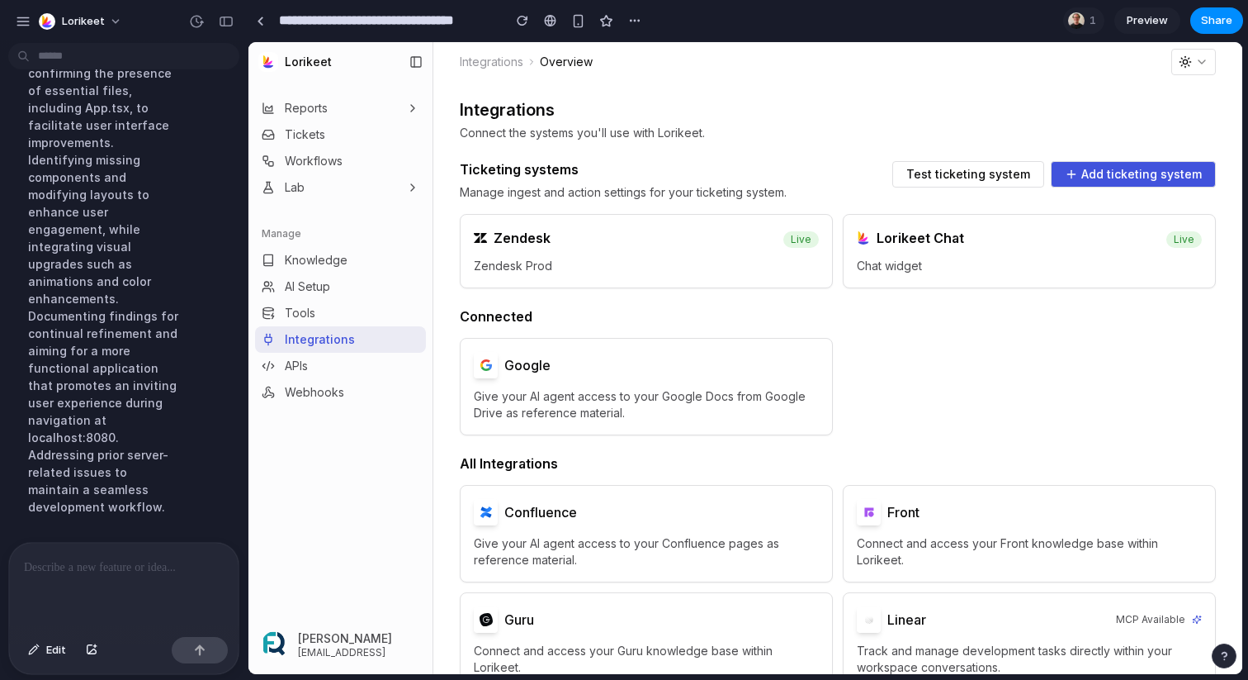
scroll to position [0, 0]
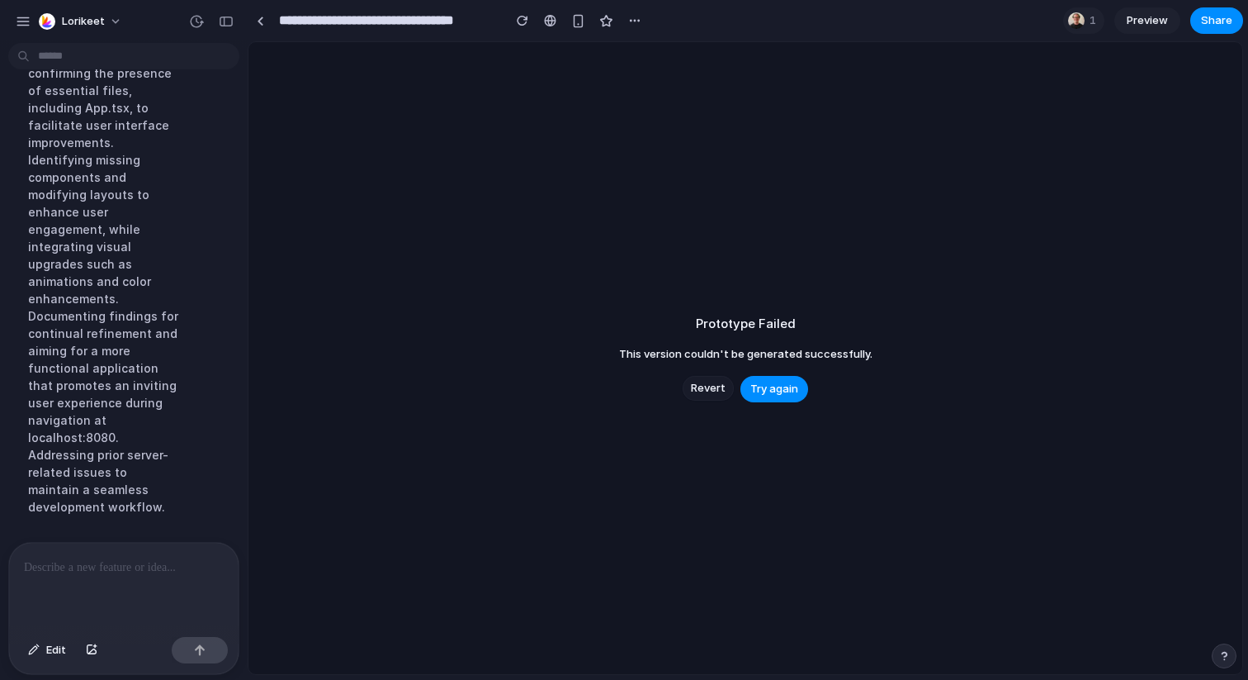
click at [708, 391] on span "Revert" at bounding box center [708, 388] width 35 height 17
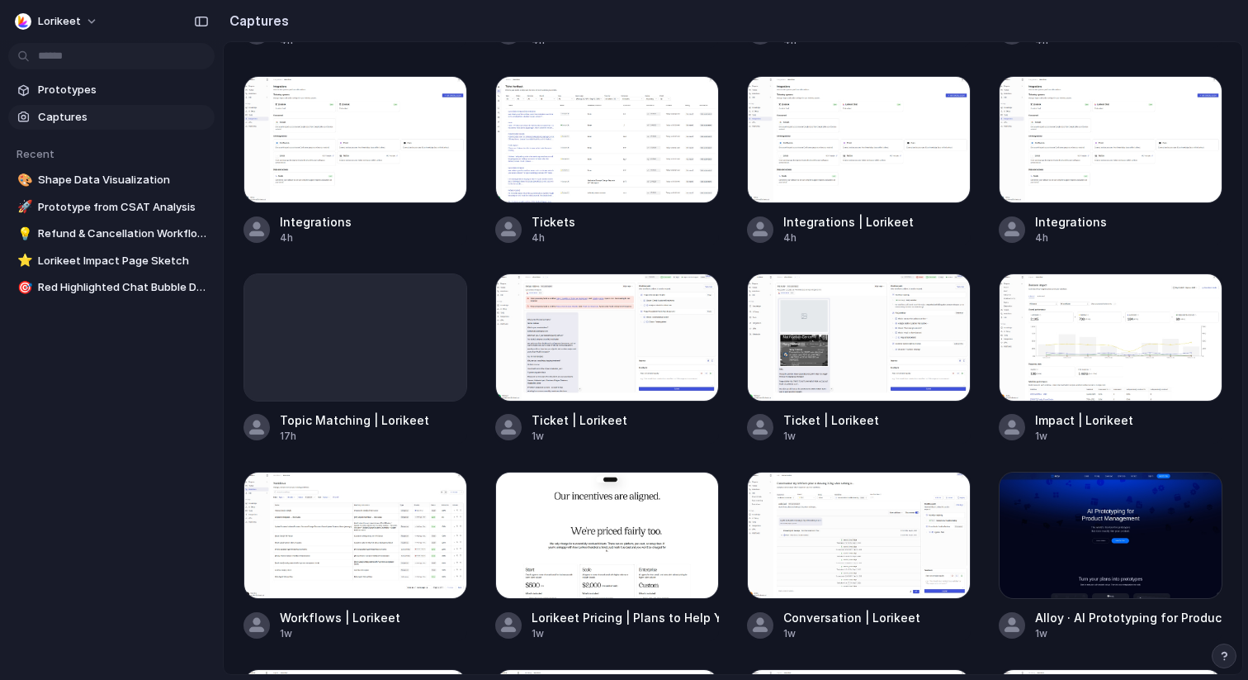
scroll to position [821, 0]
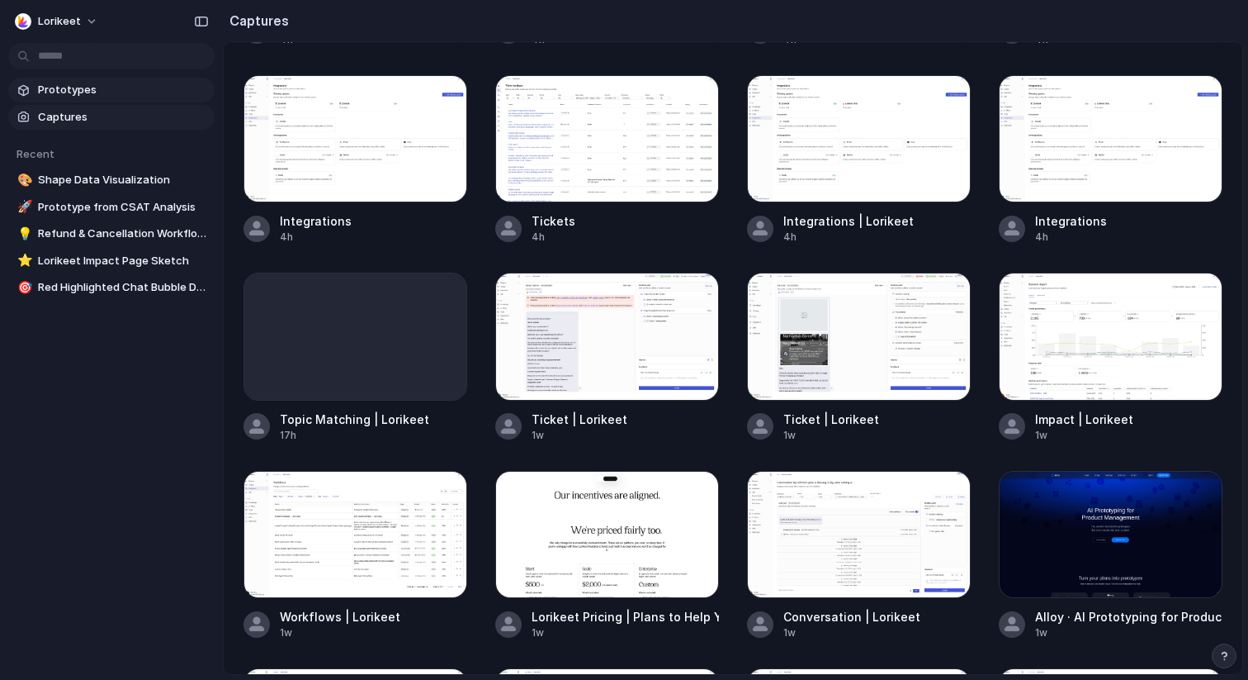
click at [128, 96] on span "Prototypes" at bounding box center [123, 90] width 170 height 17
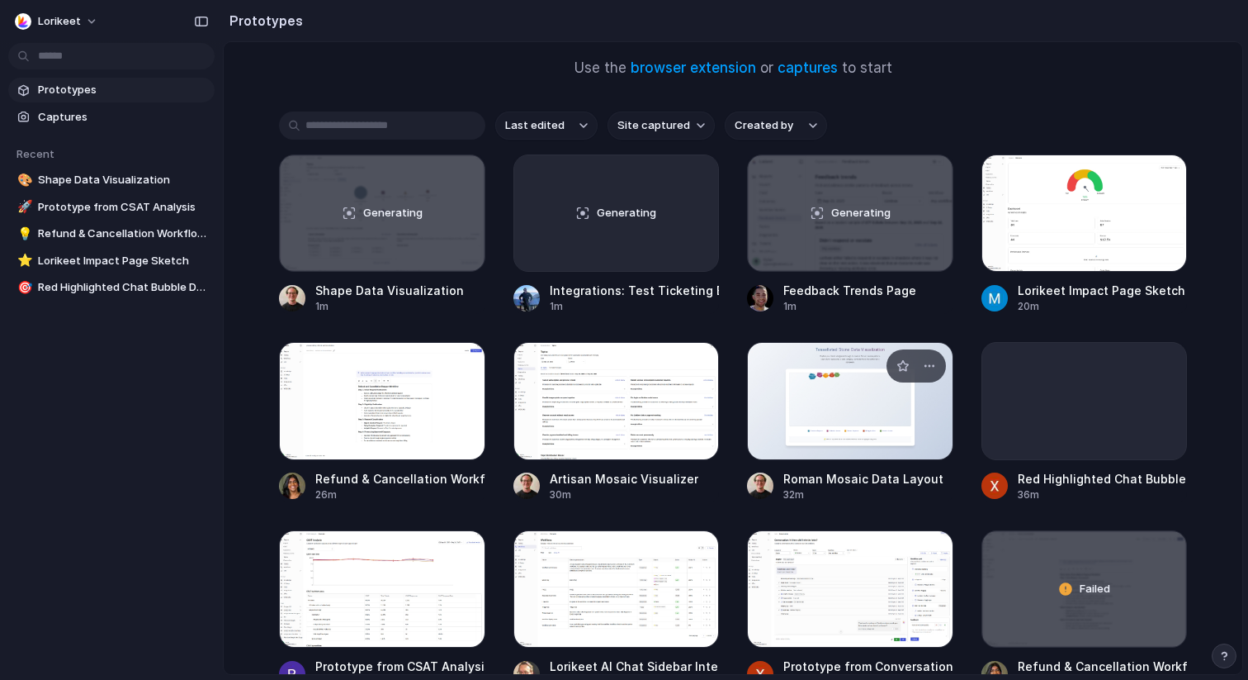
scroll to position [150, 0]
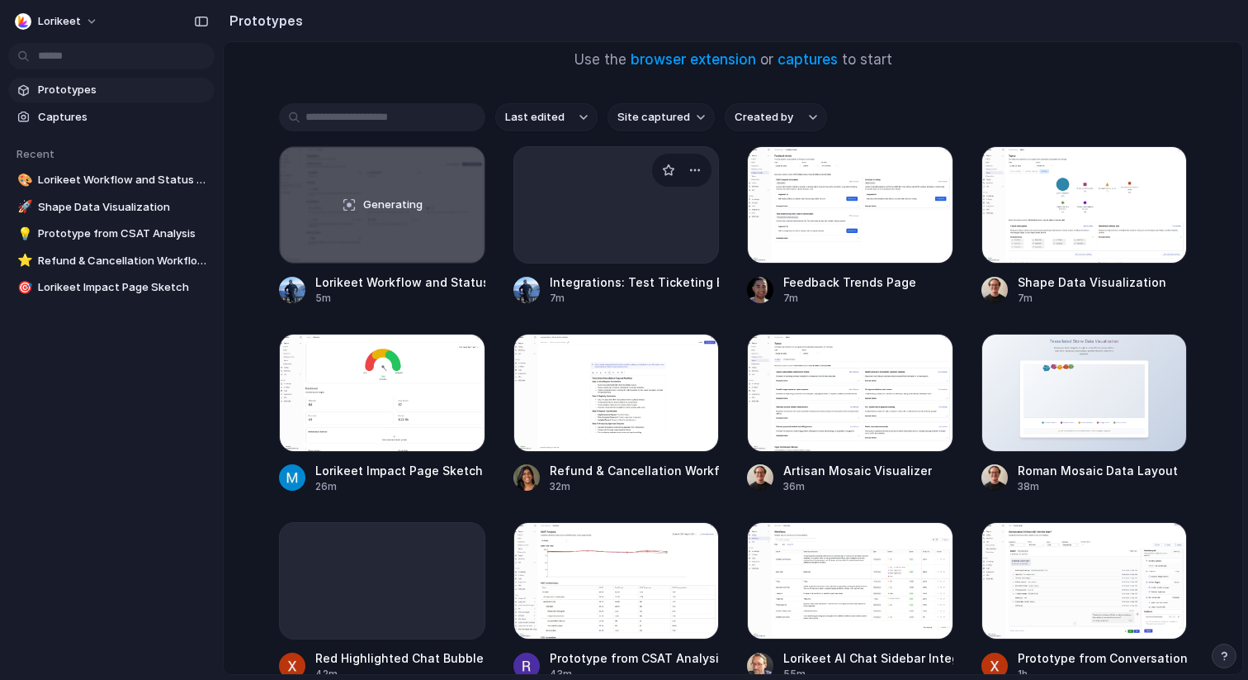
click at [604, 200] on div at bounding box center [617, 204] width 206 height 117
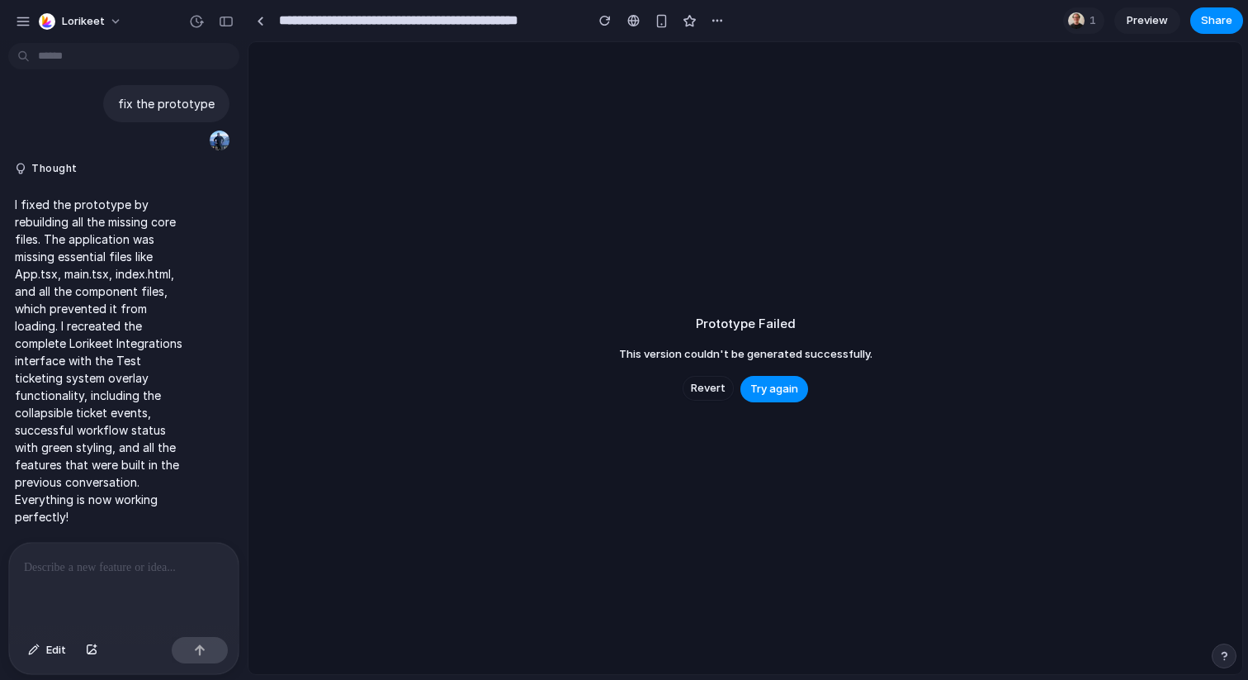
scroll to position [13417, 0]
click at [714, 386] on span "Revert" at bounding box center [708, 388] width 35 height 17
click at [711, 386] on span "Revert" at bounding box center [708, 388] width 35 height 17
click at [693, 380] on span "Revert" at bounding box center [708, 388] width 35 height 17
click at [708, 390] on span "Revert" at bounding box center [708, 388] width 35 height 17
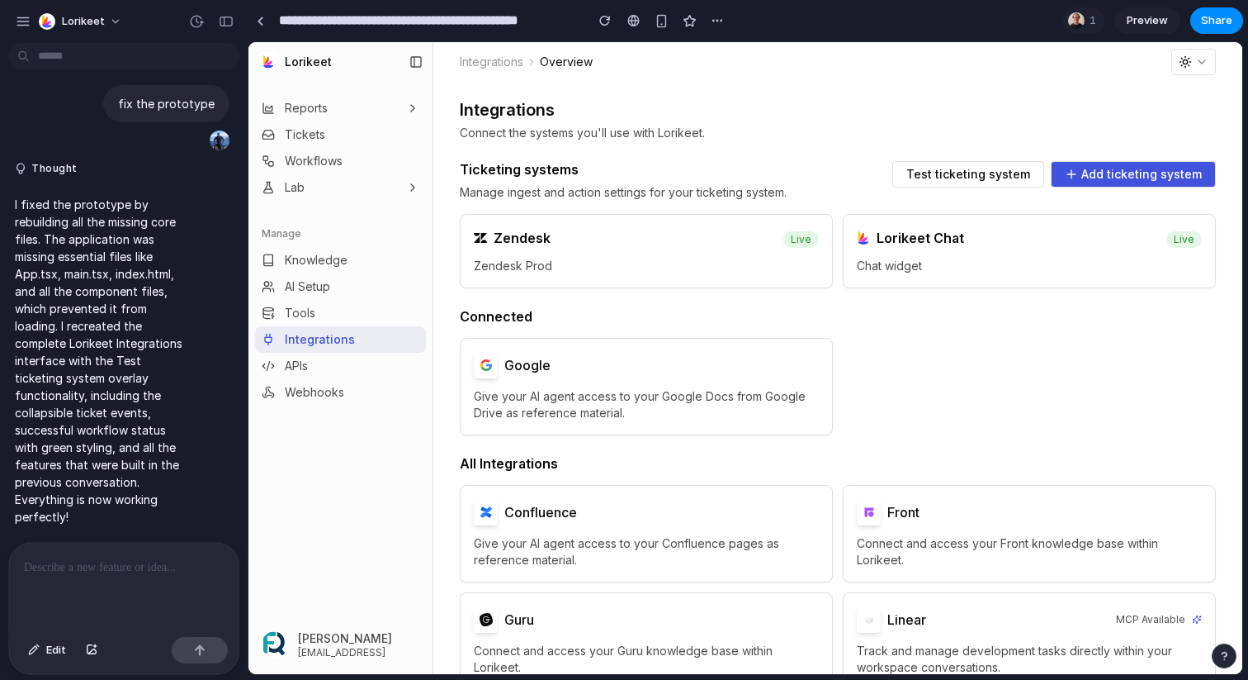
scroll to position [0, 0]
click at [707, 390] on span "Give your AI agent access to your Google Docs from Google Drive as reference ma…" at bounding box center [646, 404] width 345 height 33
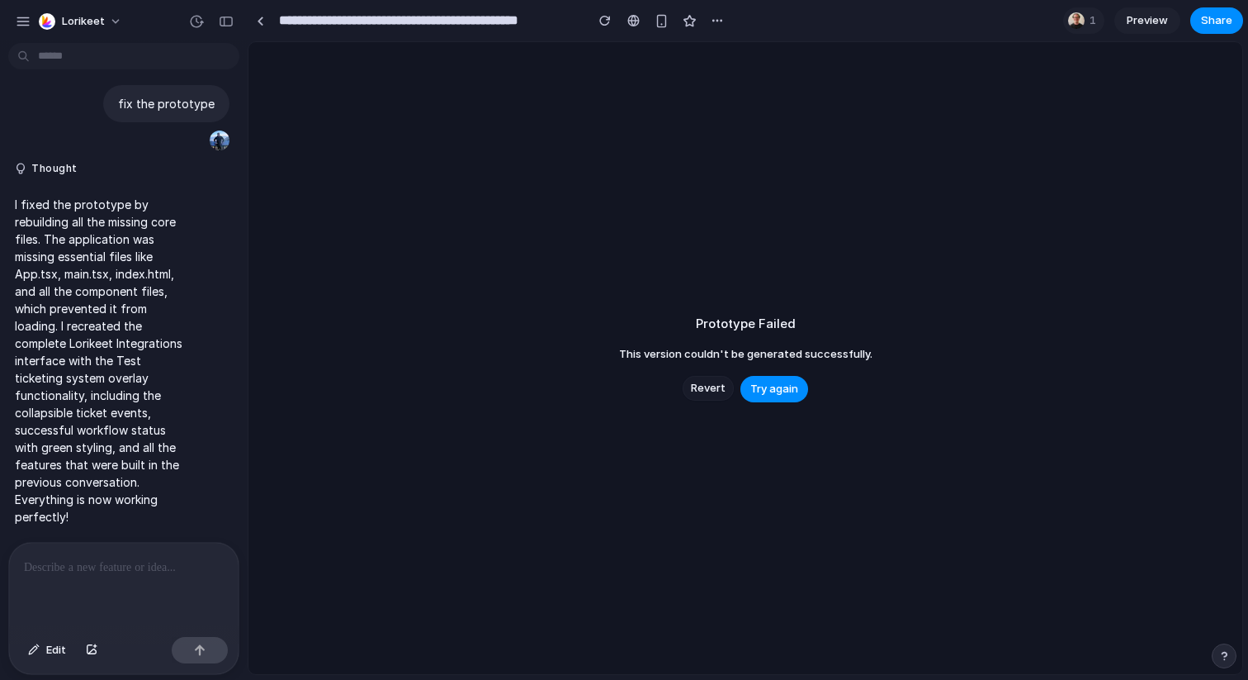
click at [713, 386] on span "Revert" at bounding box center [708, 388] width 35 height 17
click at [713, 388] on span "Revert" at bounding box center [708, 388] width 35 height 17
click at [713, 377] on button "Revert" at bounding box center [708, 388] width 51 height 25
click at [779, 400] on button "Try again" at bounding box center [775, 389] width 68 height 26
click at [715, 376] on button "Revert" at bounding box center [708, 388] width 51 height 25
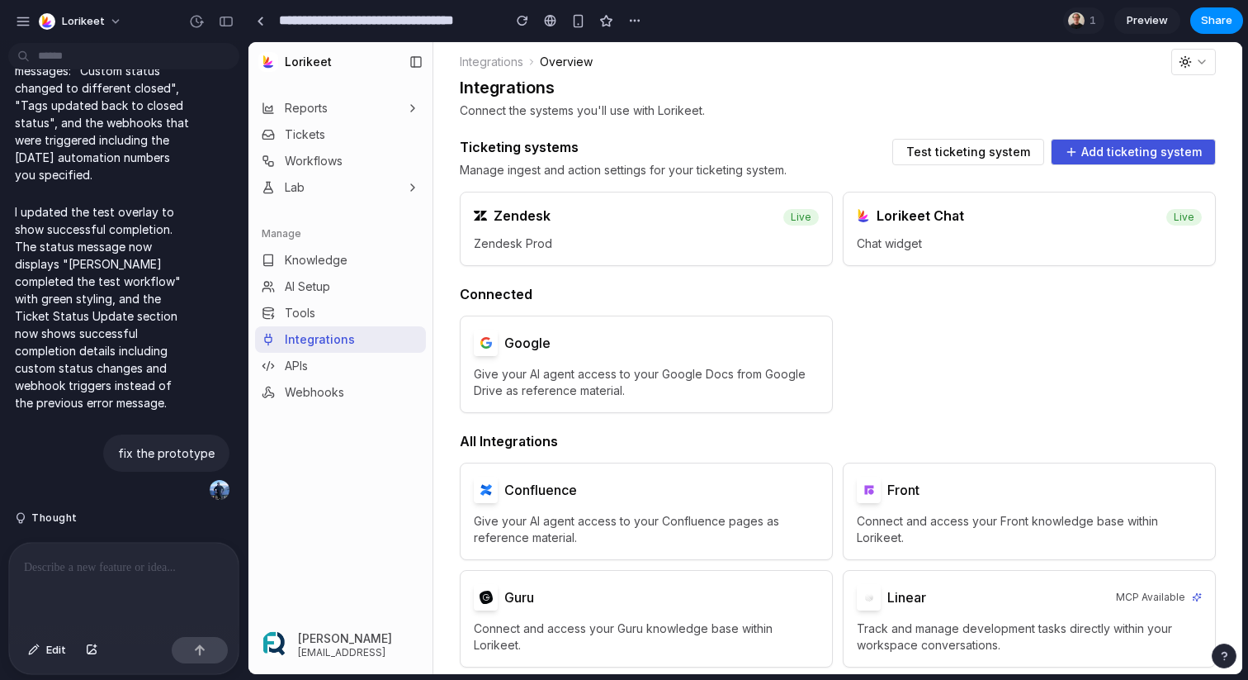
scroll to position [24, 0]
click at [597, 225] on div "Zendesk Live" at bounding box center [647, 212] width 372 height 43
click at [915, 154] on button "Test ticketing system" at bounding box center [969, 150] width 152 height 26
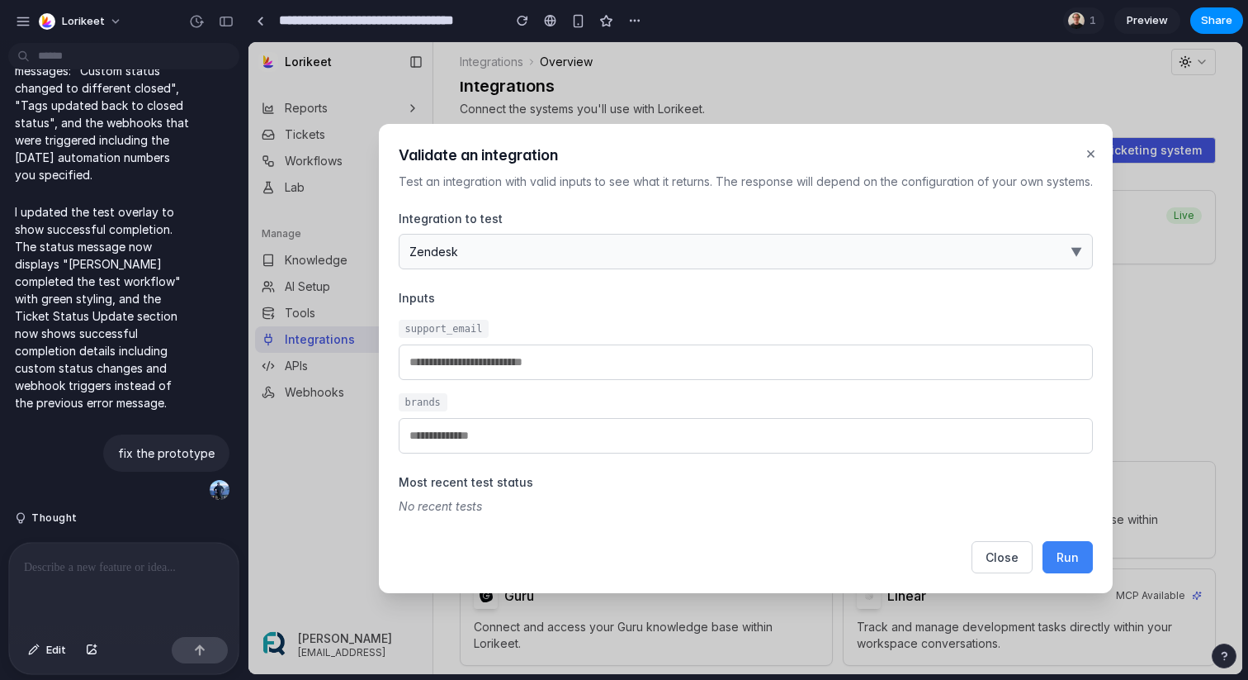
click at [1078, 554] on button "Run" at bounding box center [1068, 557] width 50 height 32
type input "**********"
type input "*********"
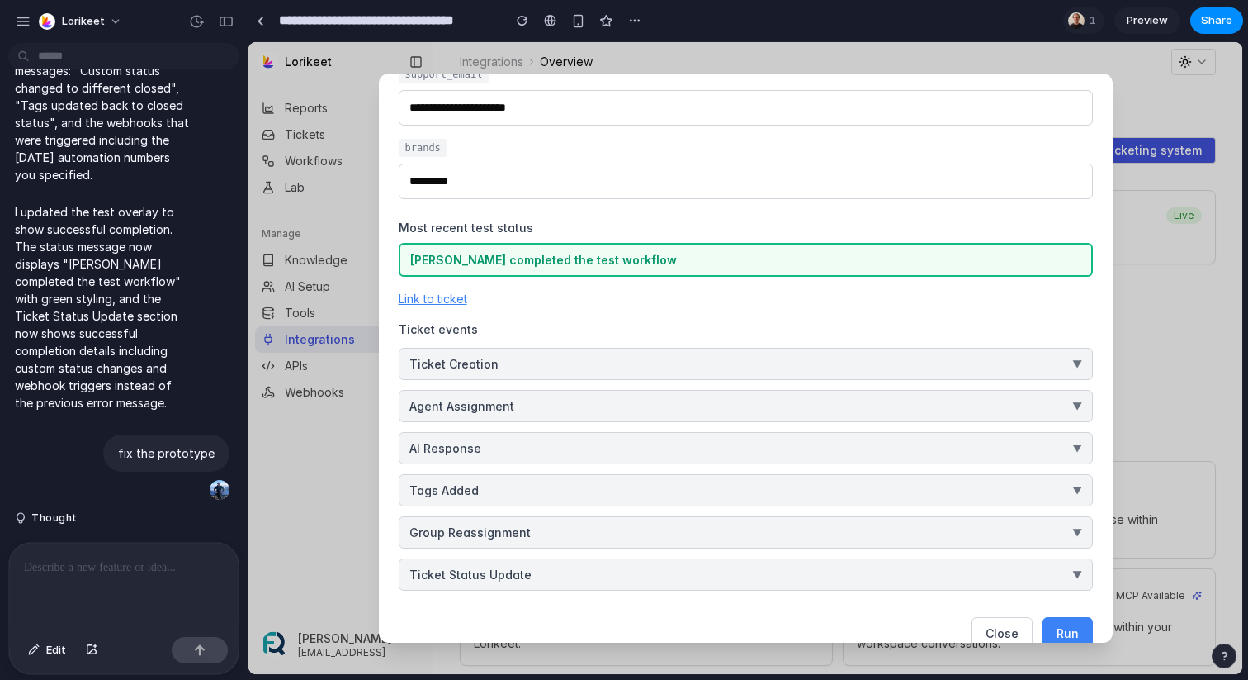
scroll to position [231, 0]
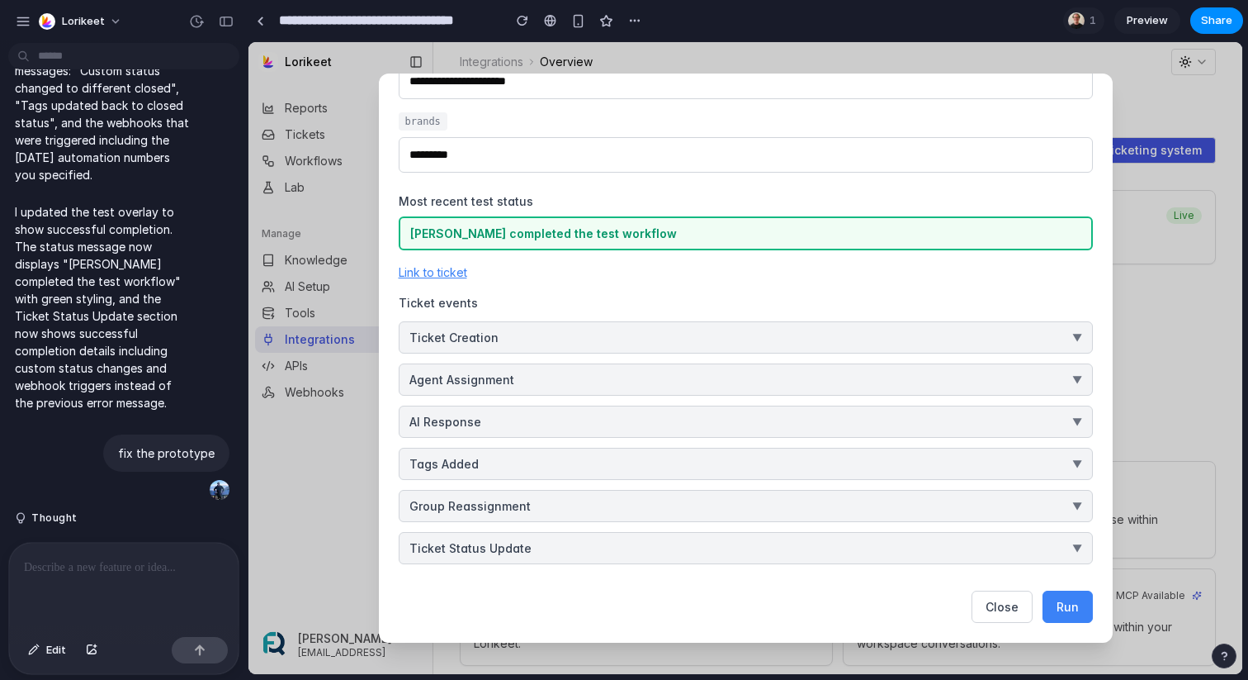
click at [911, 546] on button "Ticket Status Update ▼" at bounding box center [746, 548] width 694 height 32
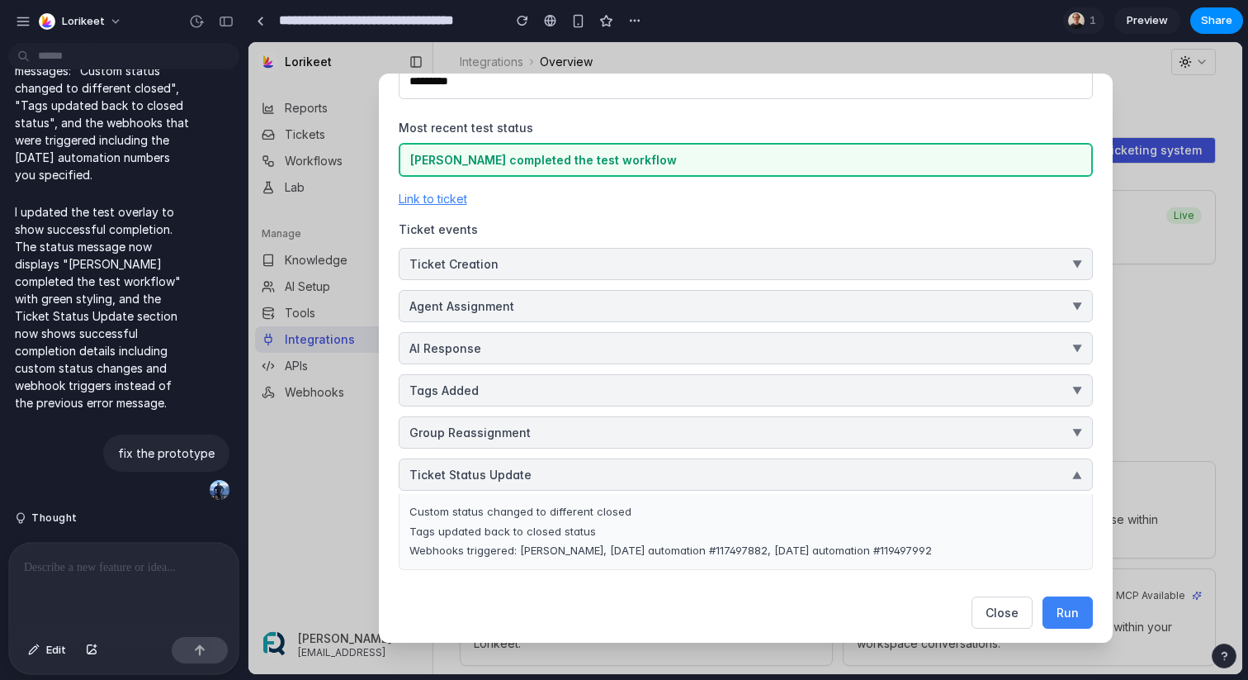
scroll to position [310, 0]
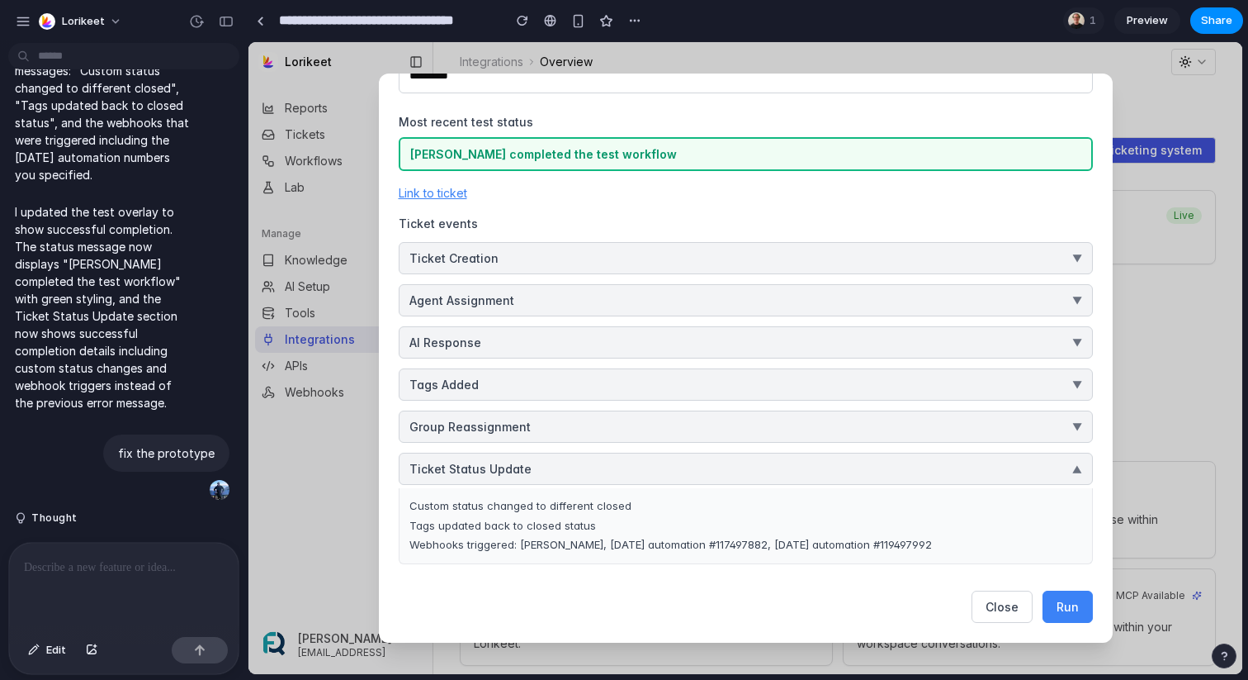
click at [1067, 599] on span "Run" at bounding box center [1068, 606] width 22 height 14
click at [165, 571] on p at bounding box center [124, 567] width 200 height 20
click at [565, 459] on button "Ticket Status Update ▼" at bounding box center [746, 468] width 694 height 32
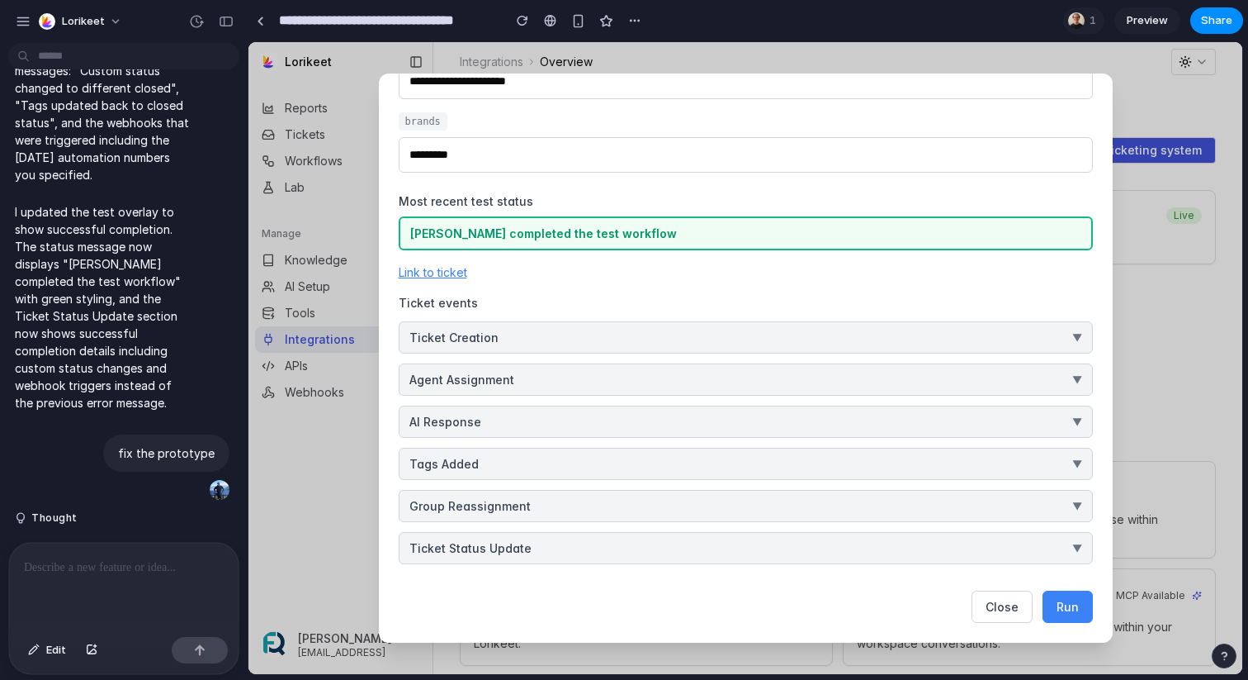
scroll to position [13209, 0]
click at [631, 18] on div "button" at bounding box center [634, 20] width 13 height 13
click at [660, 53] on span "Duplicate" at bounding box center [677, 57] width 50 height 17
click at [487, 19] on input "**********" at bounding box center [386, 21] width 221 height 30
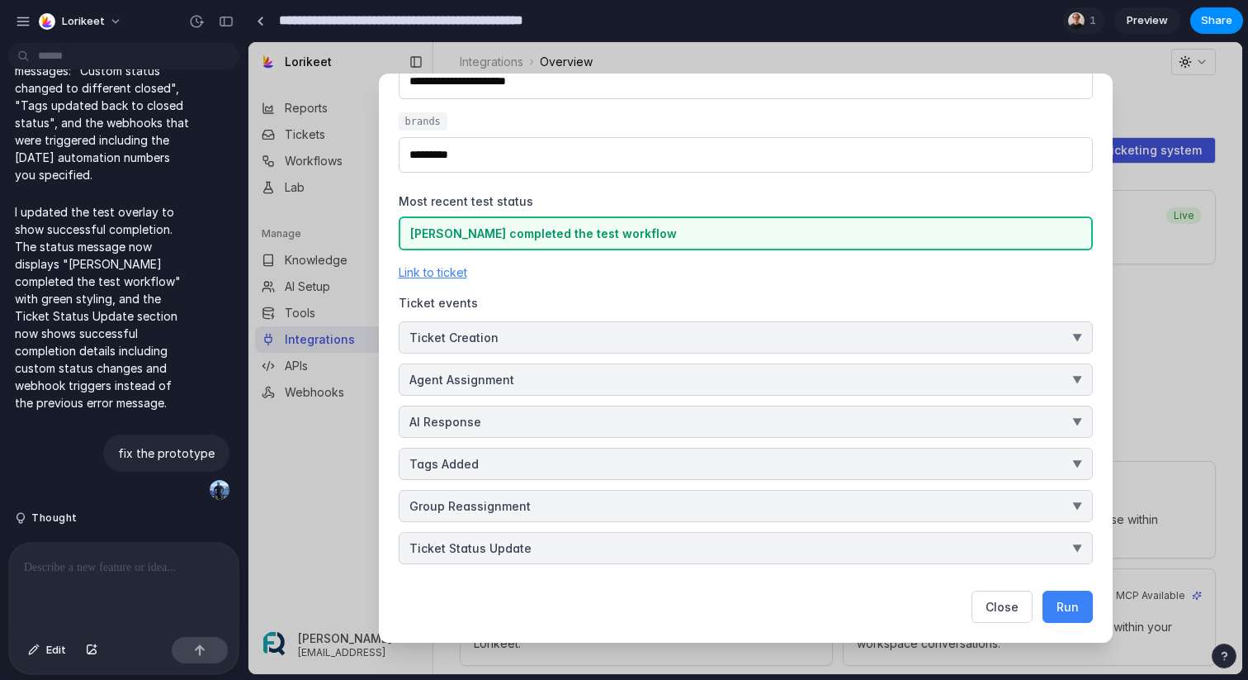
click at [586, 22] on div "**********" at bounding box center [489, 21] width 482 height 30
type input "**********"
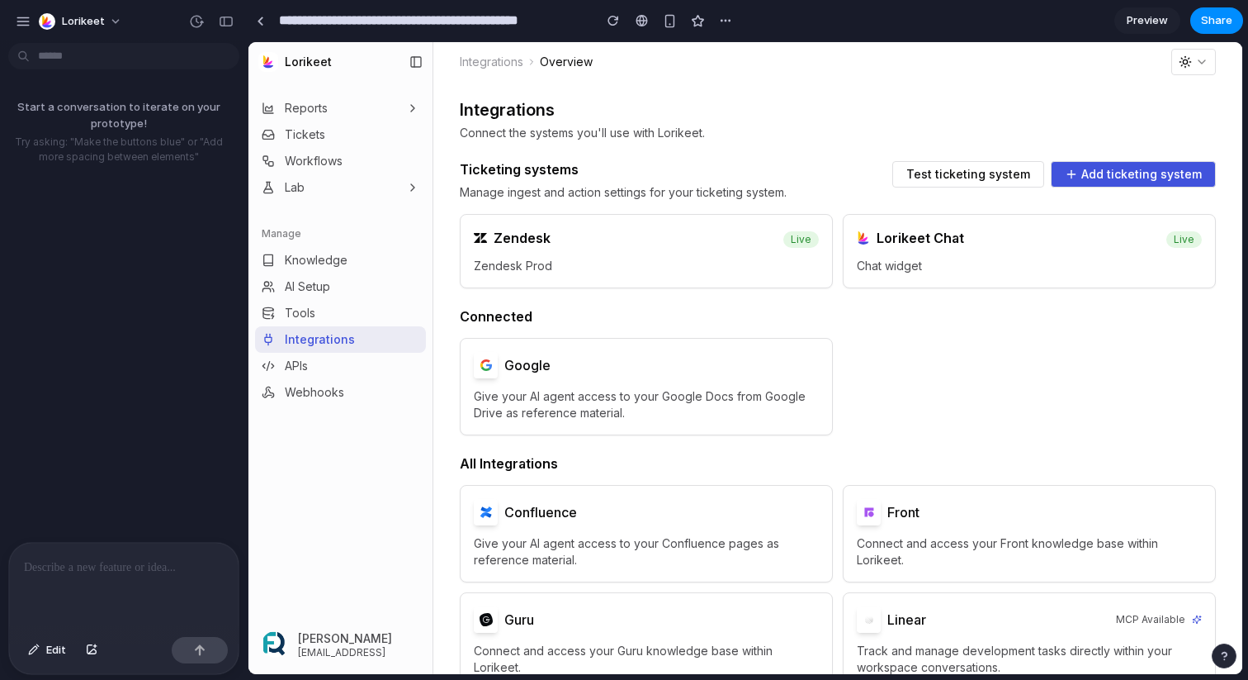
click at [339, 26] on input "**********" at bounding box center [432, 21] width 312 height 30
drag, startPoint x: 358, startPoint y: 22, endPoint x: 270, endPoint y: 16, distance: 87.8
click at [270, 16] on div "**********" at bounding box center [493, 21] width 490 height 30
click at [486, 19] on input "**********" at bounding box center [386, 21] width 221 height 30
type input "**********"
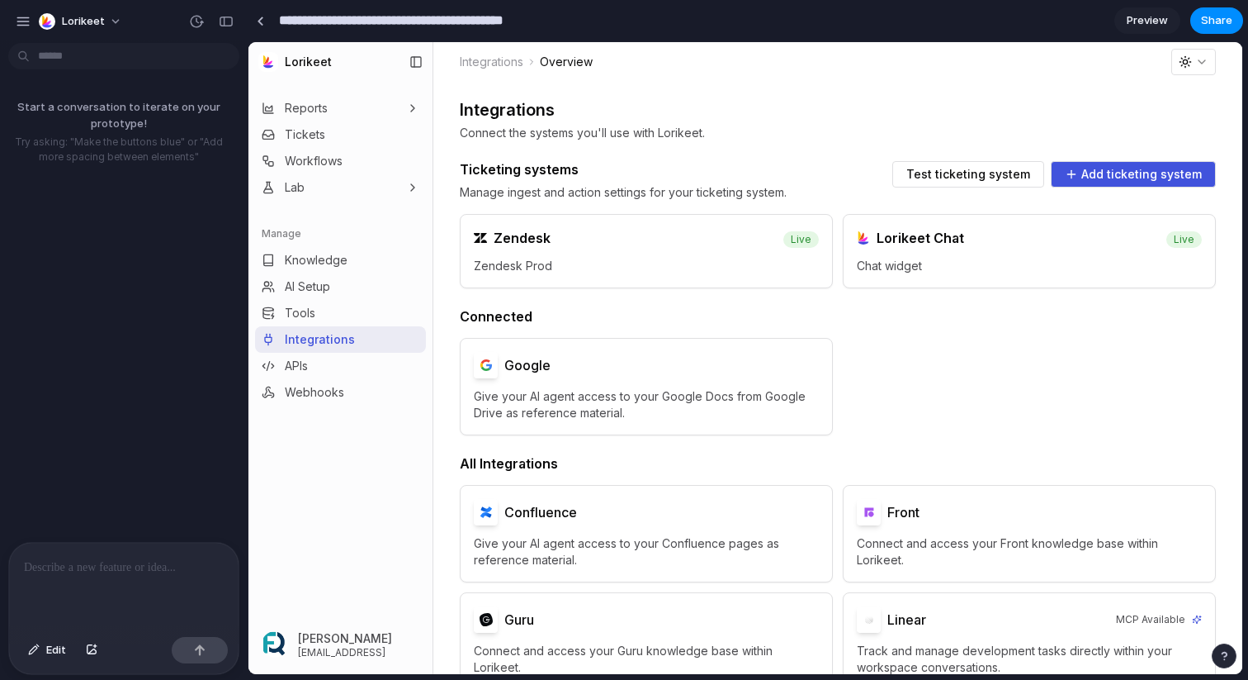
click at [160, 556] on div at bounding box center [124, 586] width 230 height 88
click at [972, 182] on button "Test ticketing system" at bounding box center [969, 174] width 152 height 26
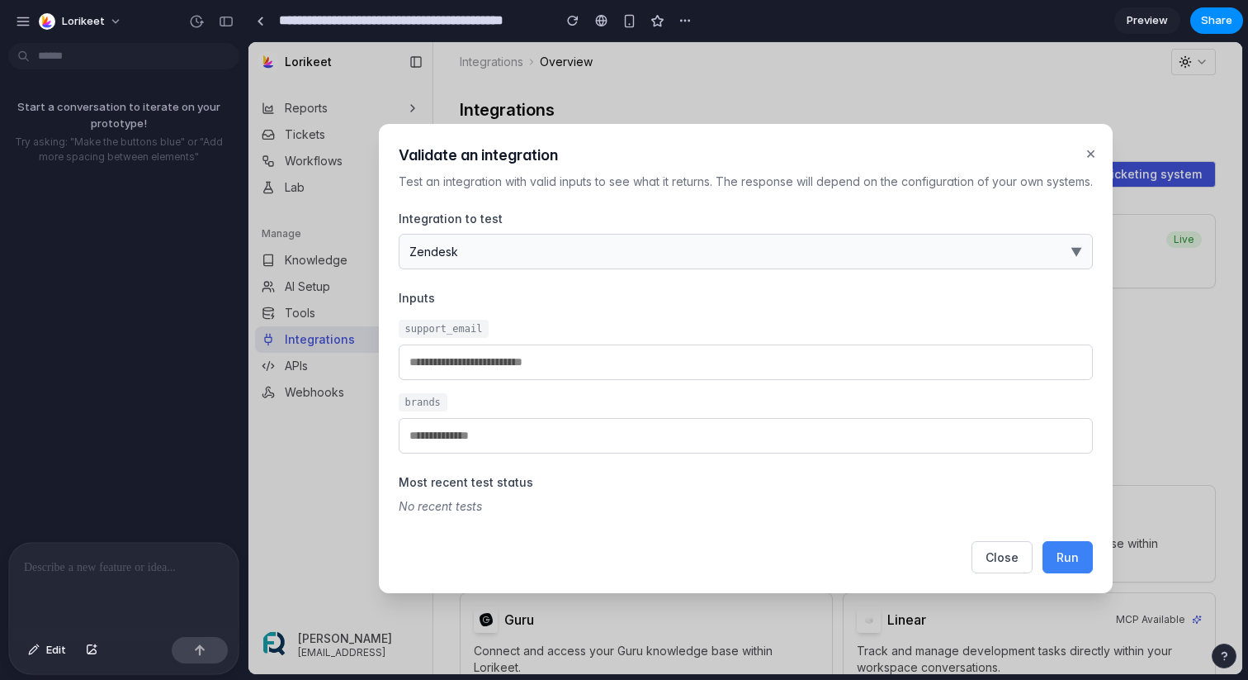
click at [1107, 567] on div "× Validate an integration Test an integration with valid inputs to see what it …" at bounding box center [746, 358] width 734 height 469
click at [1068, 557] on span "Run" at bounding box center [1068, 557] width 22 height 14
type input "**********"
type input "*********"
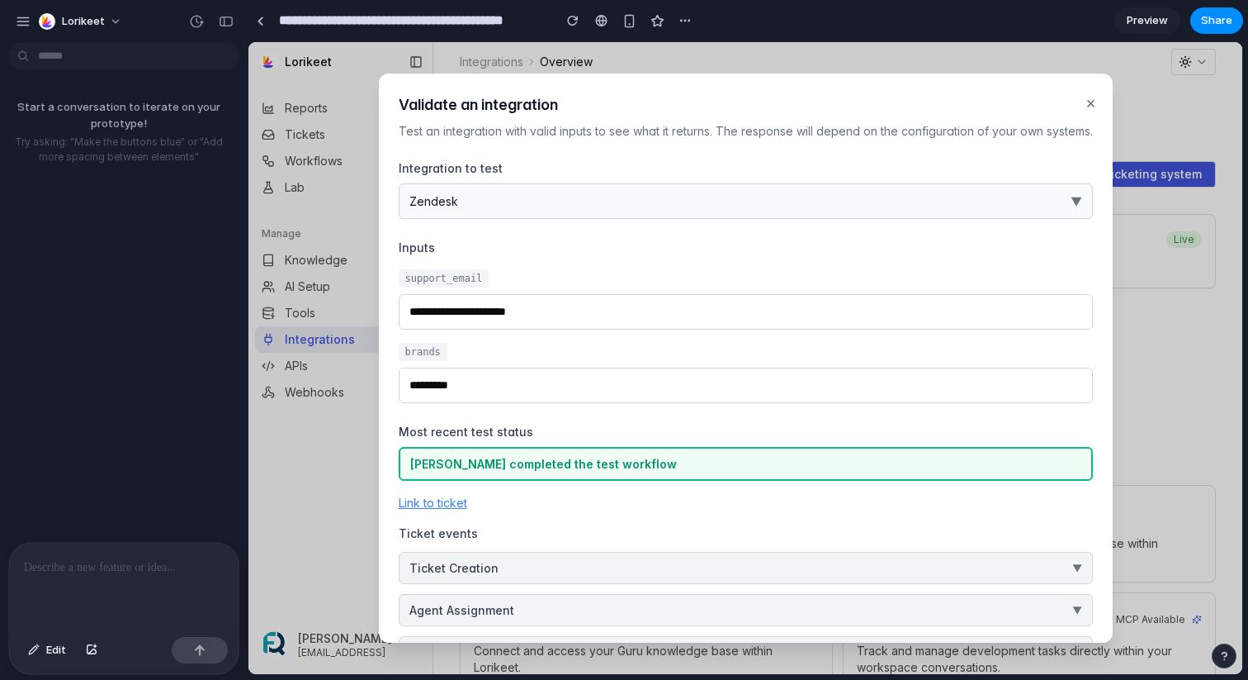
scroll to position [231, 0]
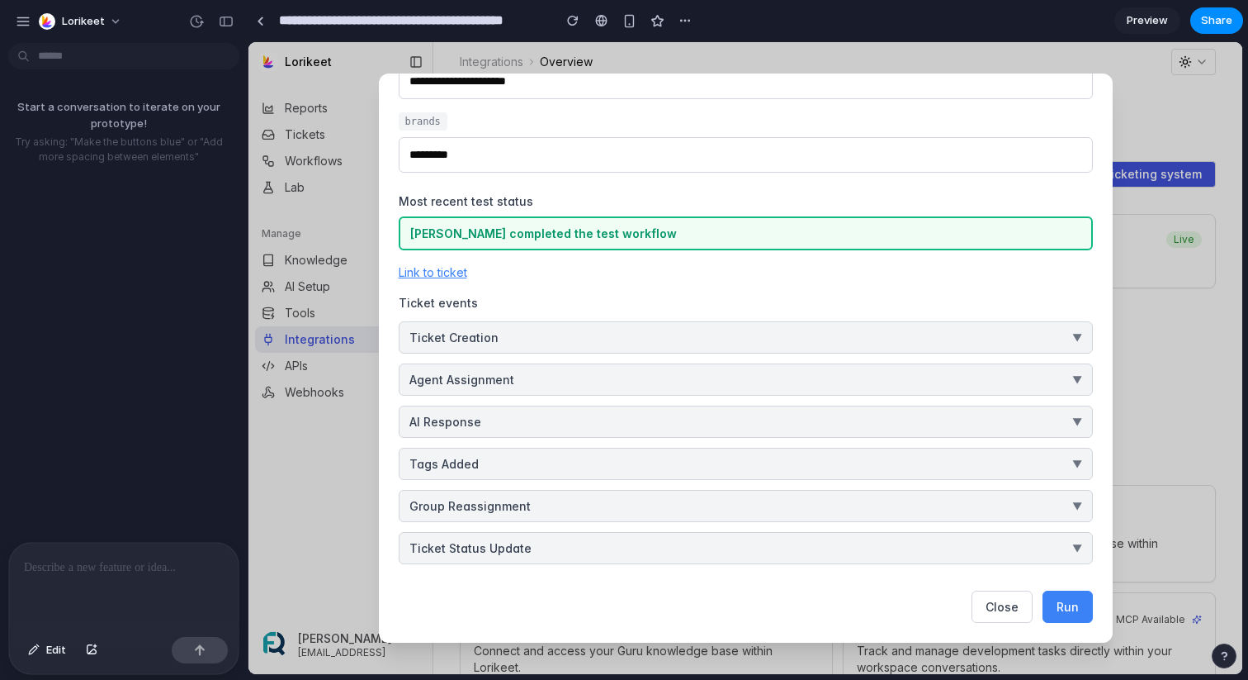
click at [663, 230] on div "[PERSON_NAME] completed the test workflow" at bounding box center [746, 233] width 694 height 34
copy div "[PERSON_NAME] completed the test workflow"
click at [90, 567] on p at bounding box center [124, 567] width 200 height 20
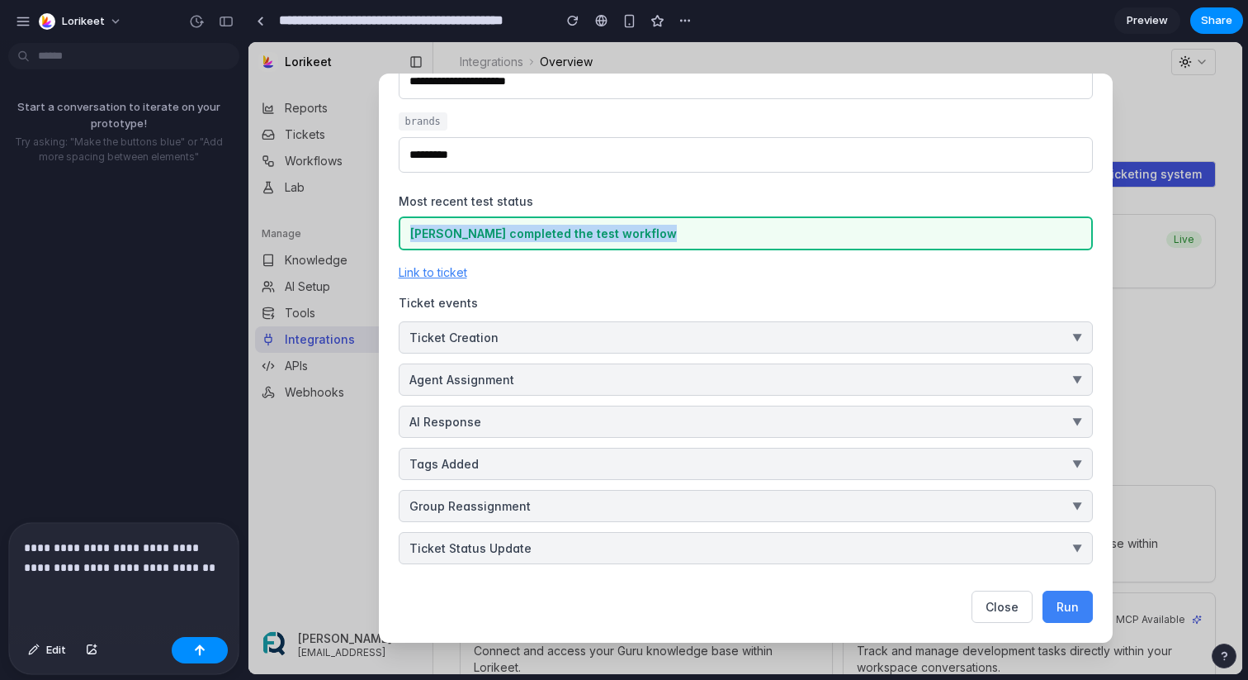
click at [547, 555] on button "Ticket Status Update ▼" at bounding box center [746, 548] width 694 height 32
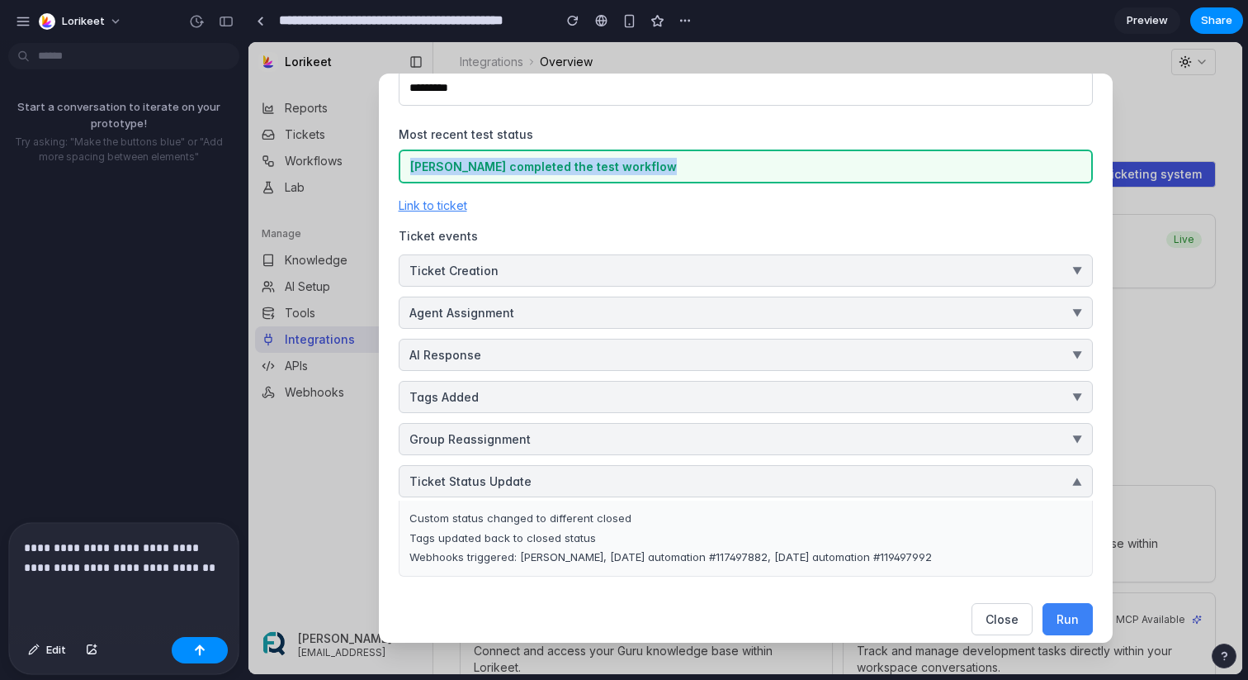
scroll to position [301, 0]
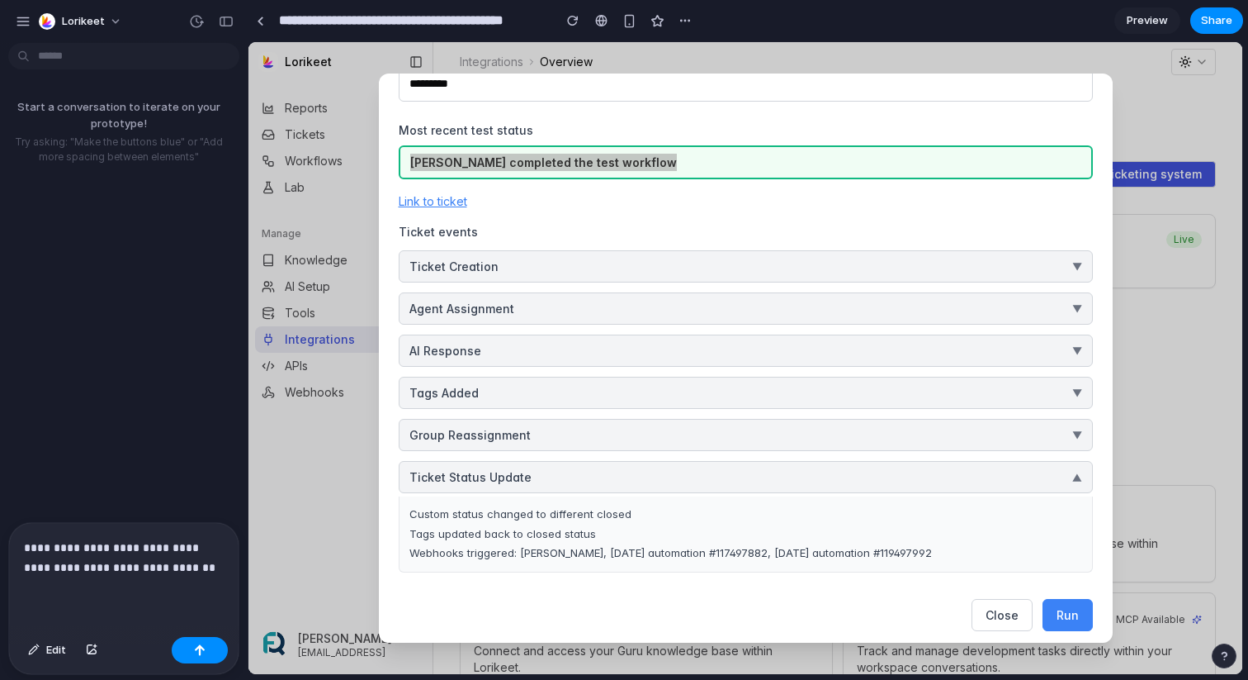
click at [211, 567] on p "**********" at bounding box center [124, 558] width 200 height 40
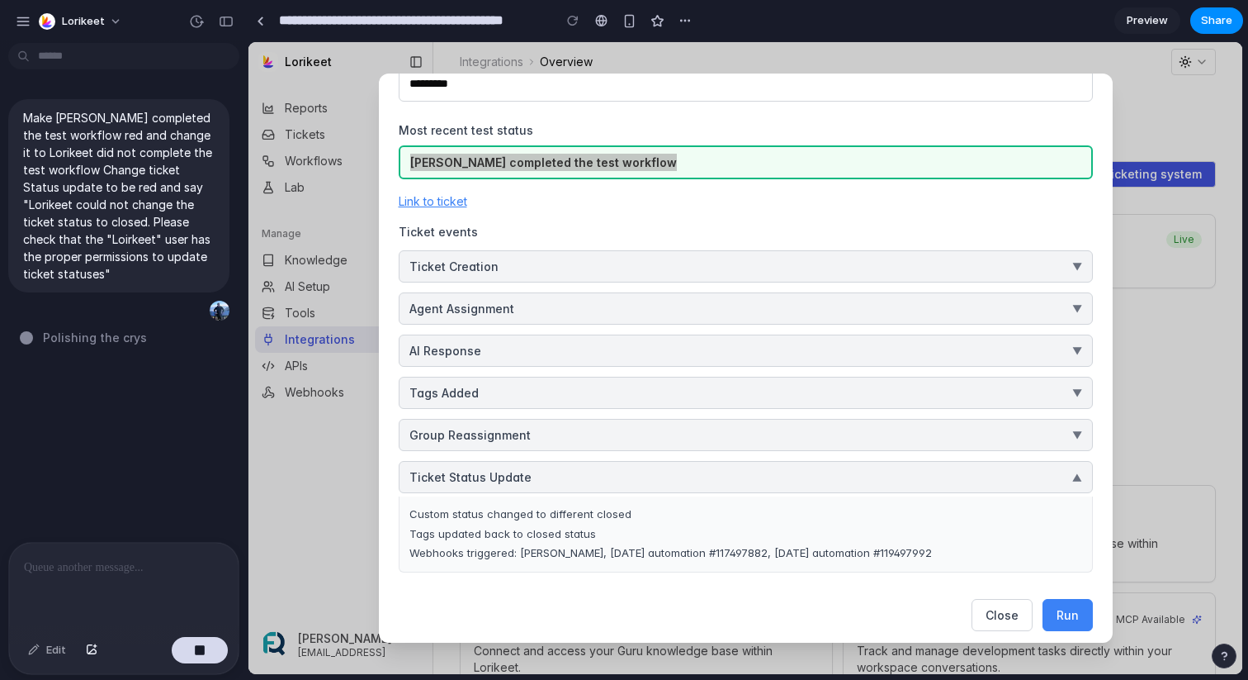
type input "**********"
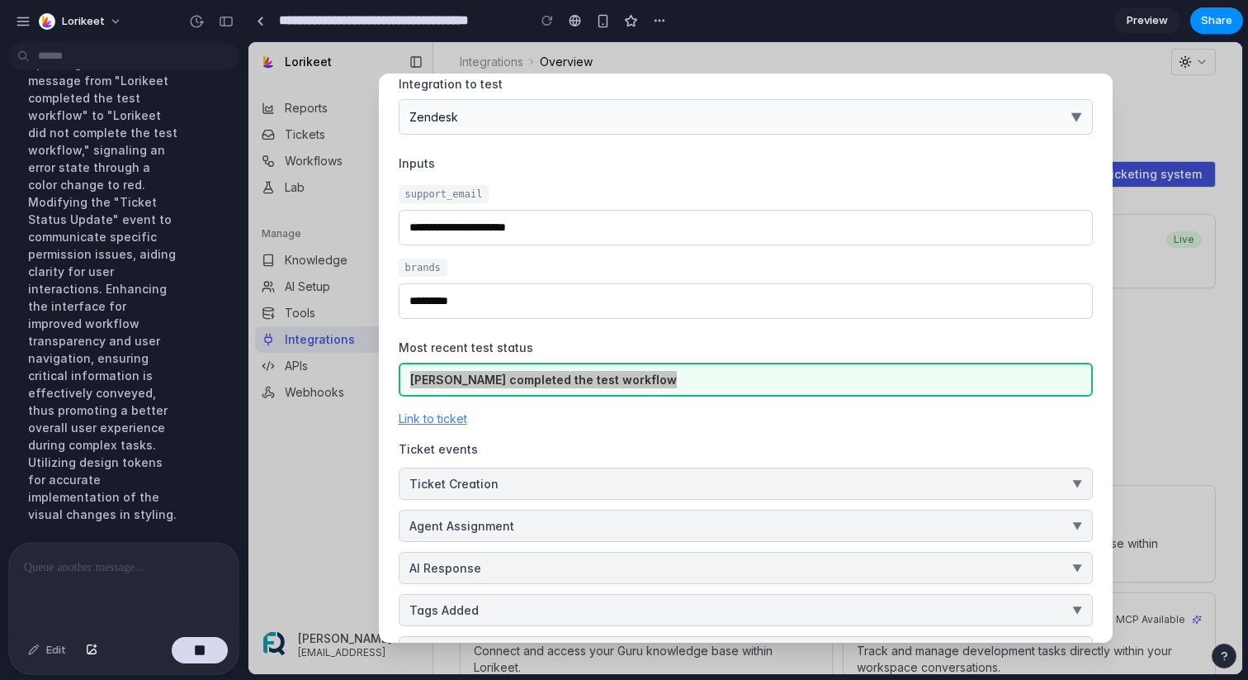
scroll to position [319, 0]
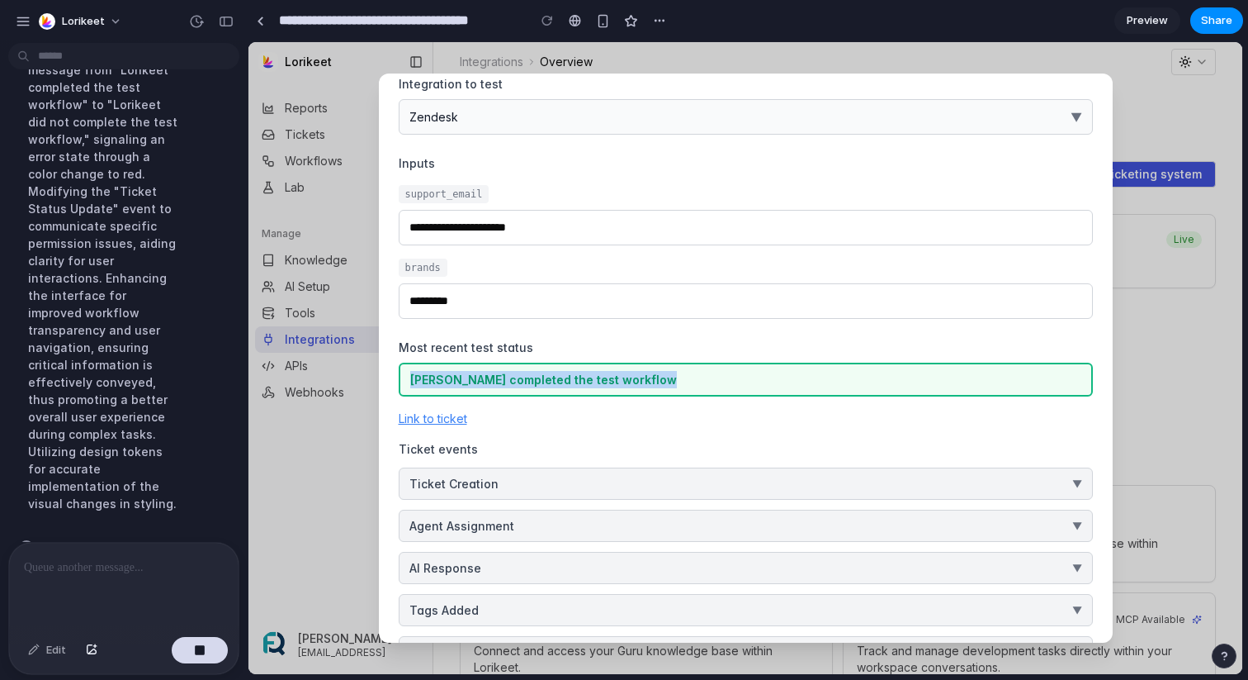
click at [779, 388] on div "[PERSON_NAME] completed the test workflow" at bounding box center [746, 379] width 694 height 34
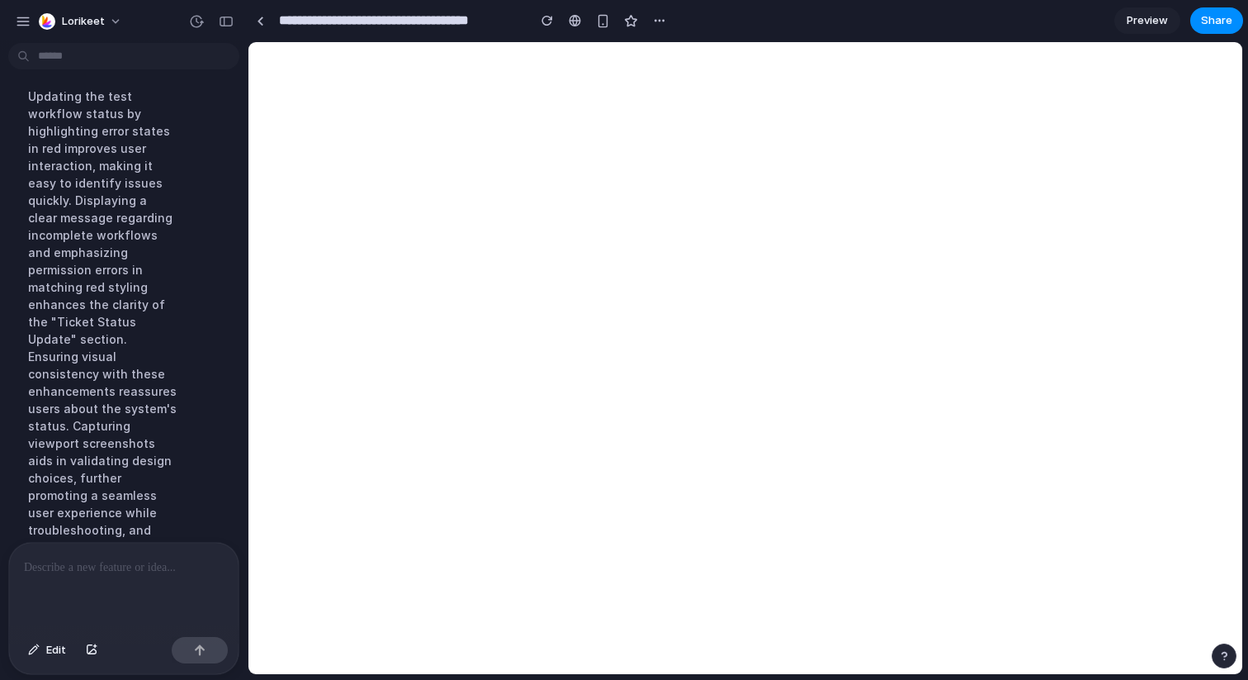
scroll to position [527, 0]
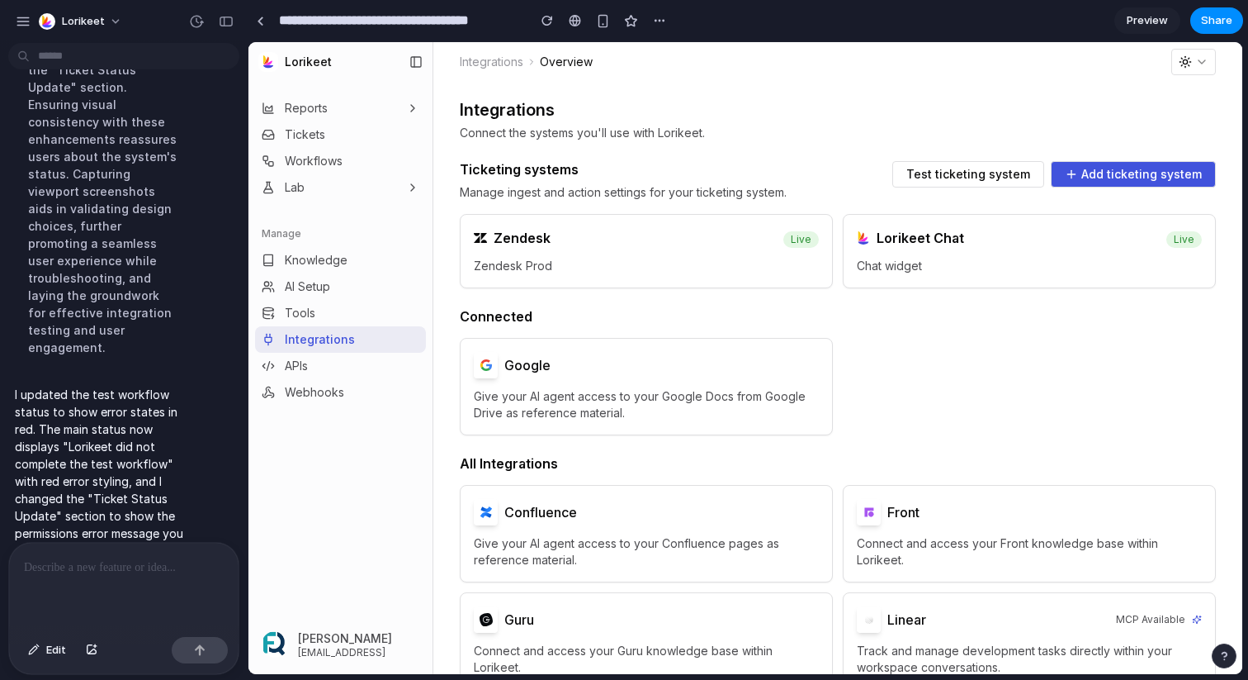
click at [640, 245] on div "Zendesk" at bounding box center [619, 238] width 290 height 17
click at [958, 179] on span "Test ticketing system" at bounding box center [969, 174] width 124 height 12
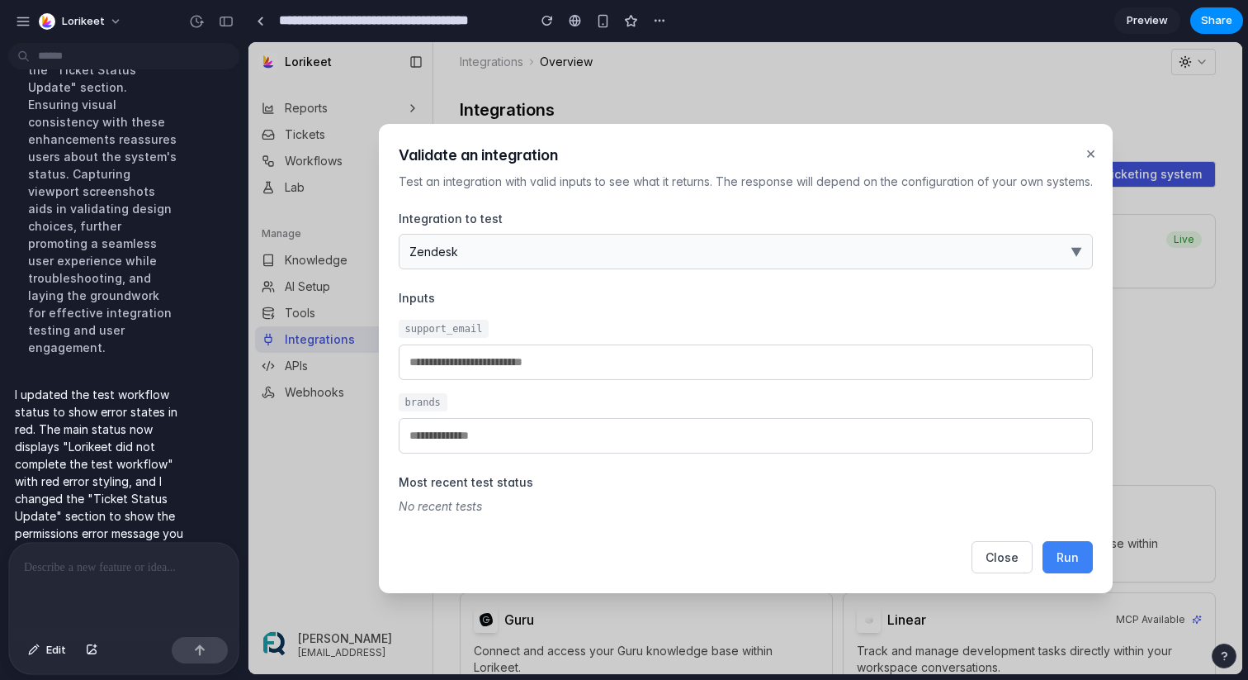
click at [1070, 557] on span "Run" at bounding box center [1068, 557] width 22 height 14
type input "**********"
type input "*********"
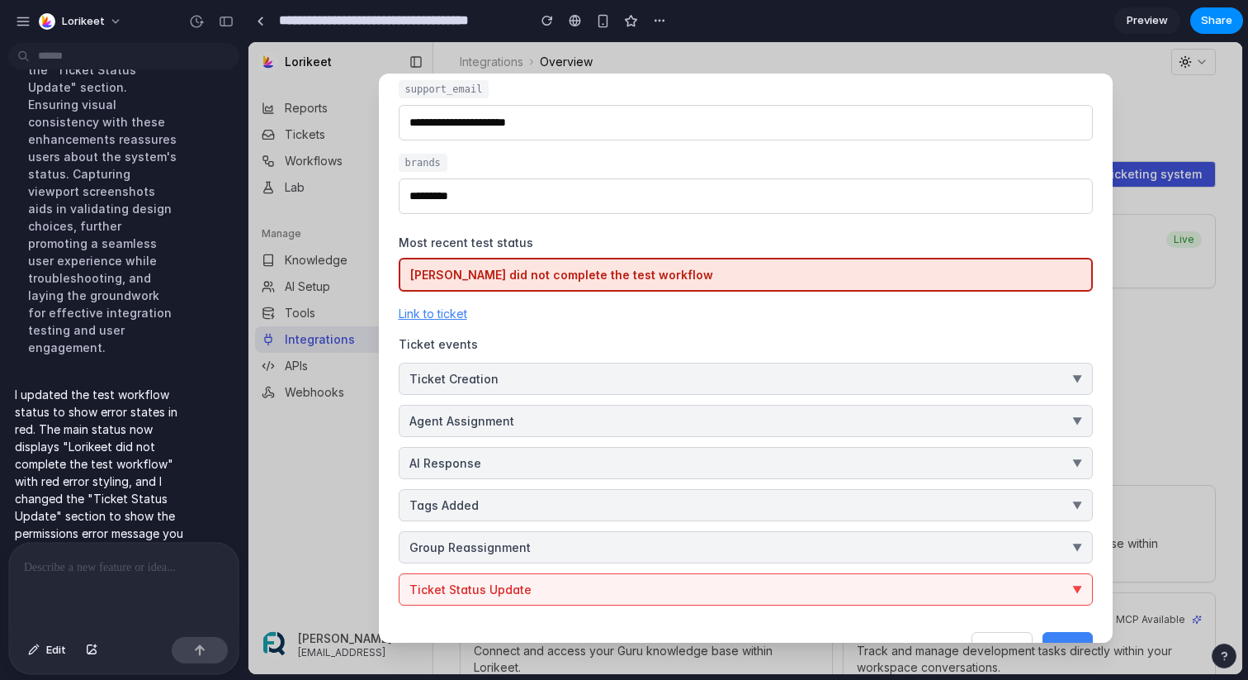
scroll to position [231, 0]
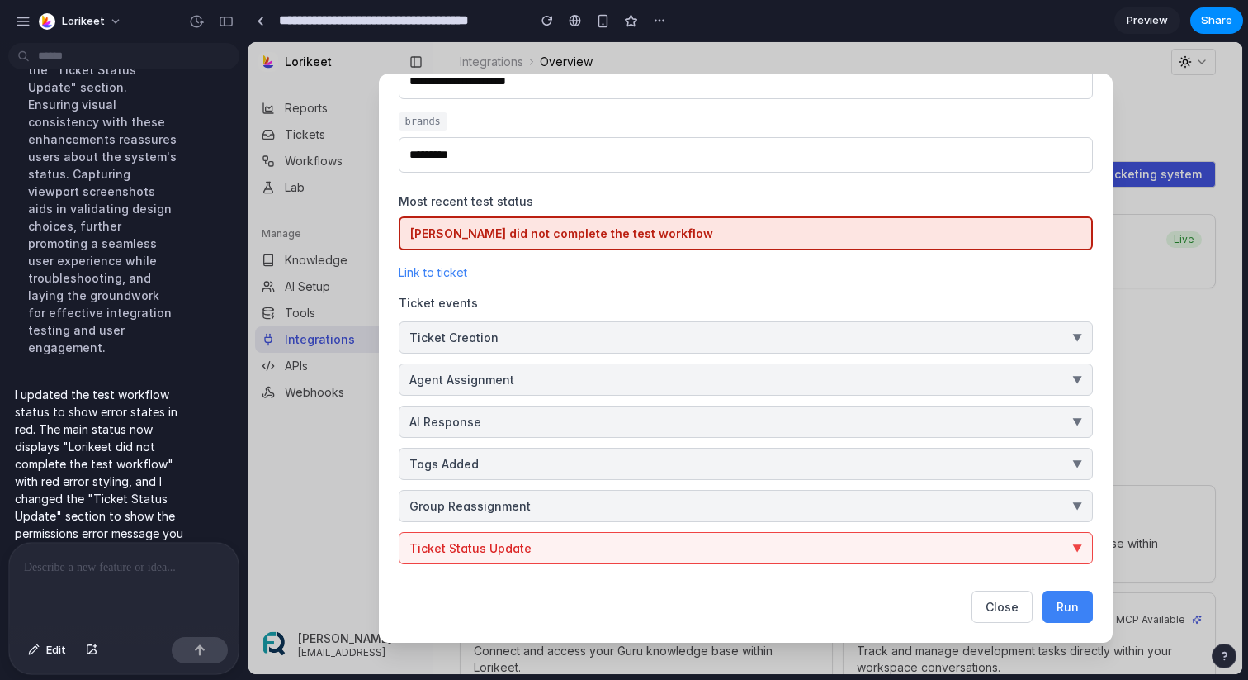
click at [956, 542] on button "Ticket Status Update ▼" at bounding box center [746, 548] width 694 height 32
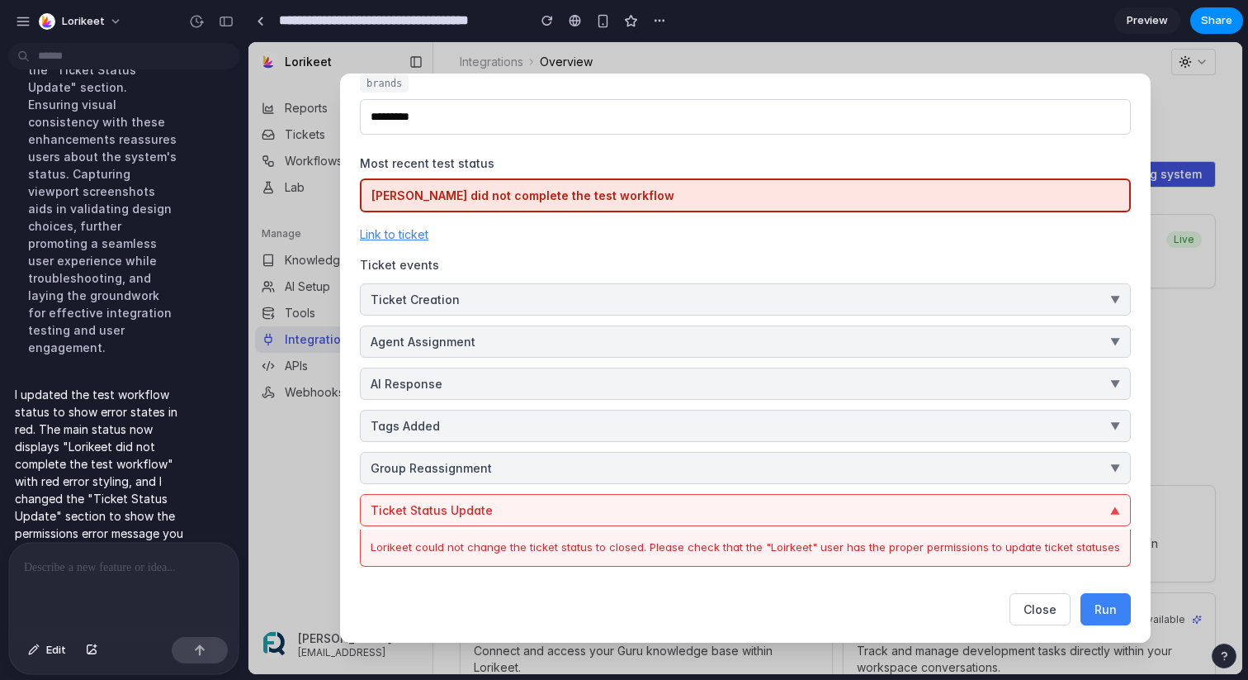
scroll to position [271, 0]
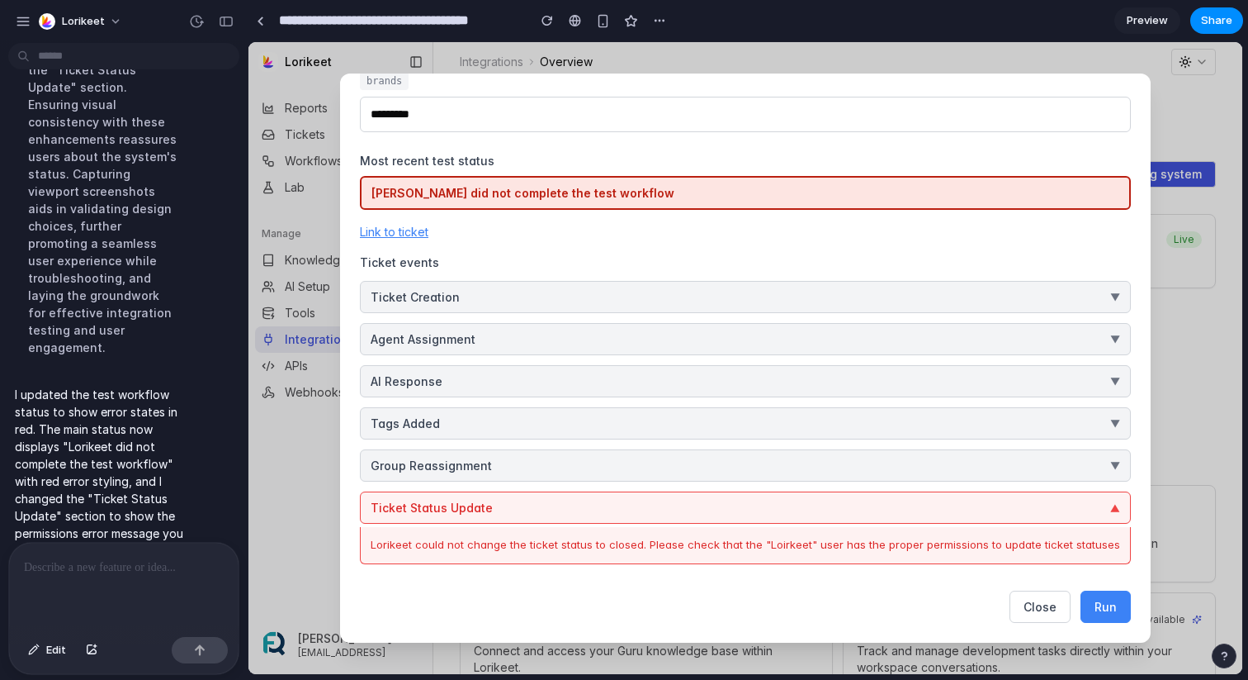
click at [145, 547] on div at bounding box center [124, 586] width 230 height 88
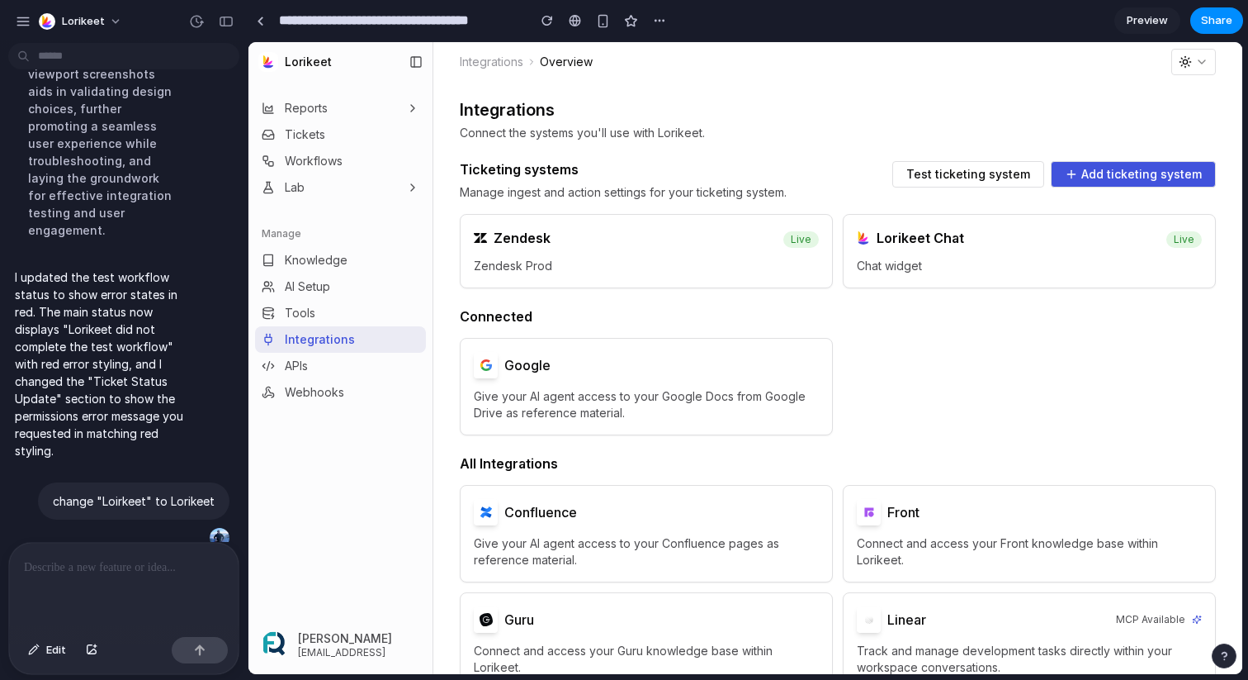
scroll to position [850, 0]
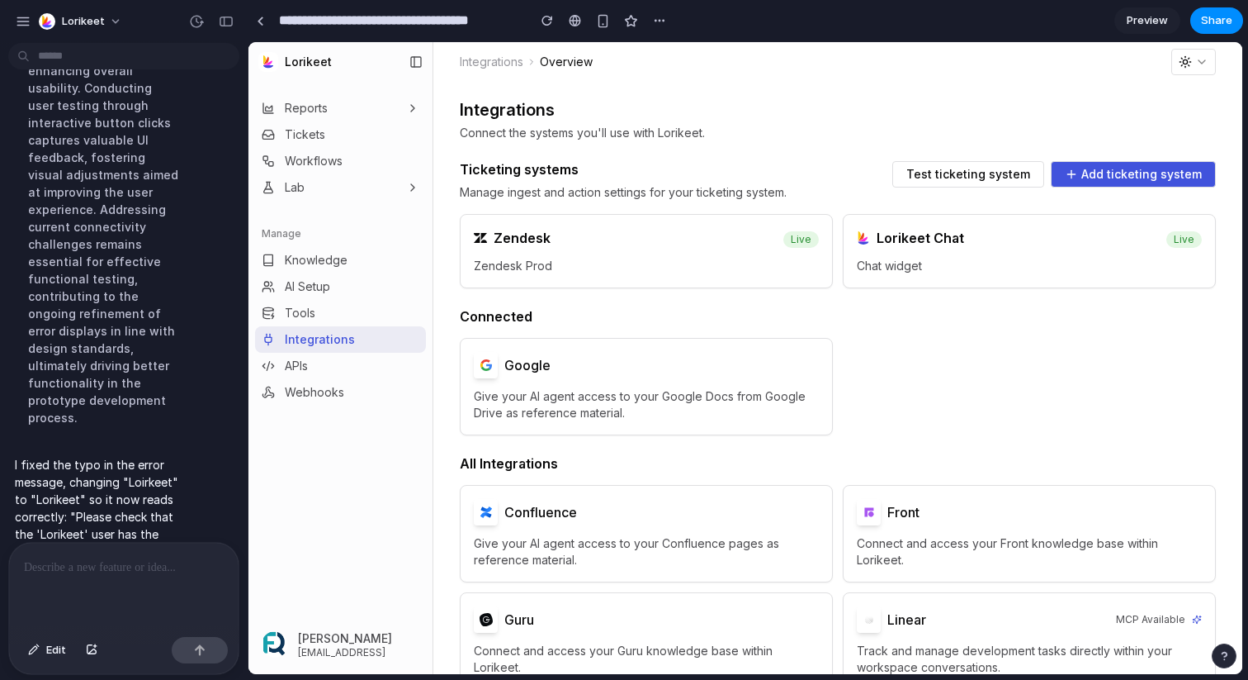
click at [959, 168] on span "Test ticketing system" at bounding box center [969, 174] width 124 height 12
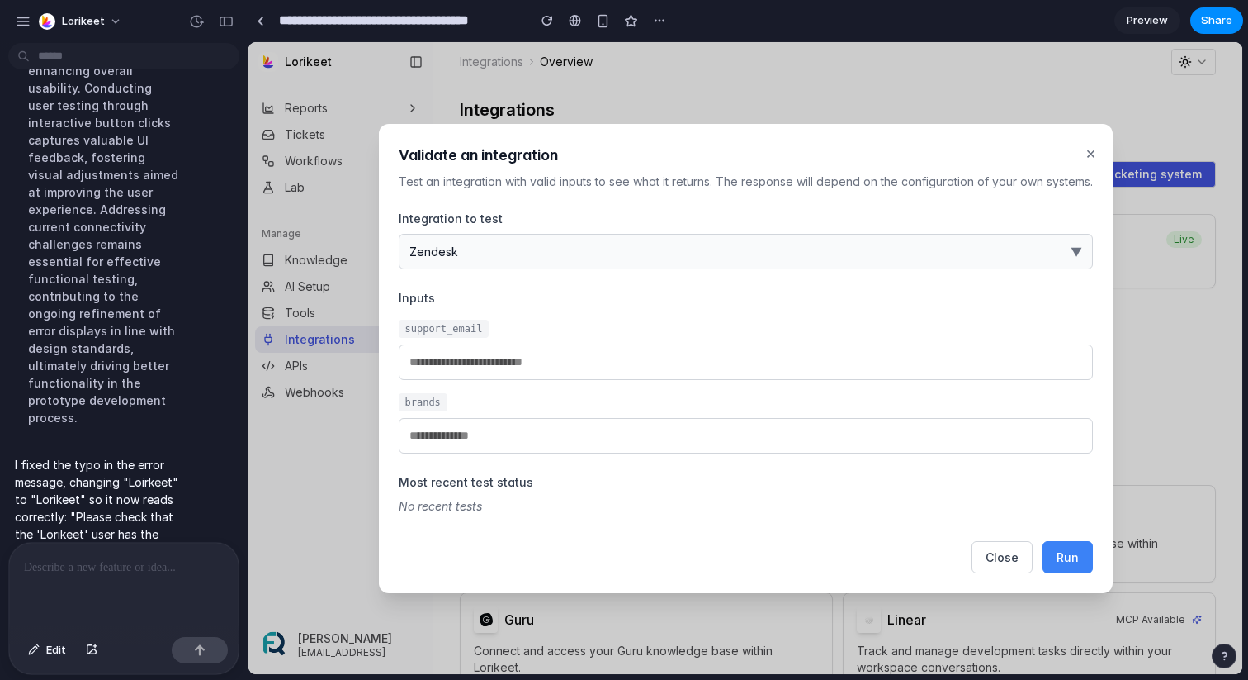
click at [1086, 560] on button "Run" at bounding box center [1068, 557] width 50 height 32
type input "**********"
type input "*********"
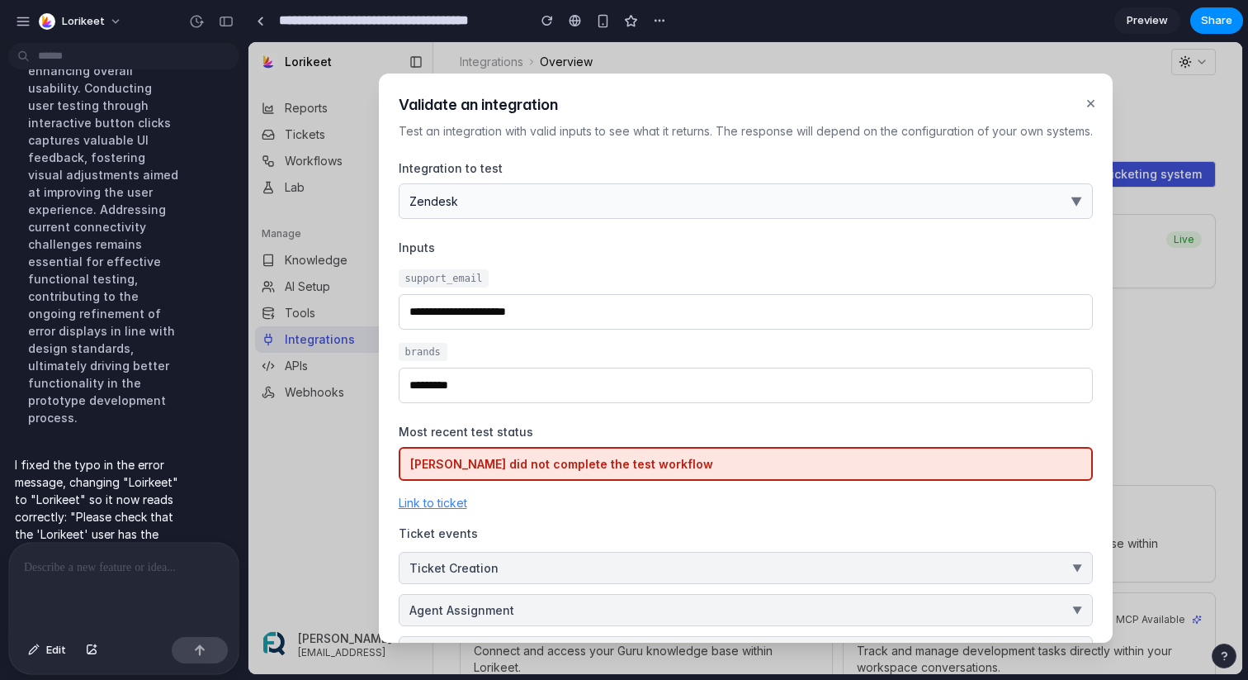
scroll to position [231, 0]
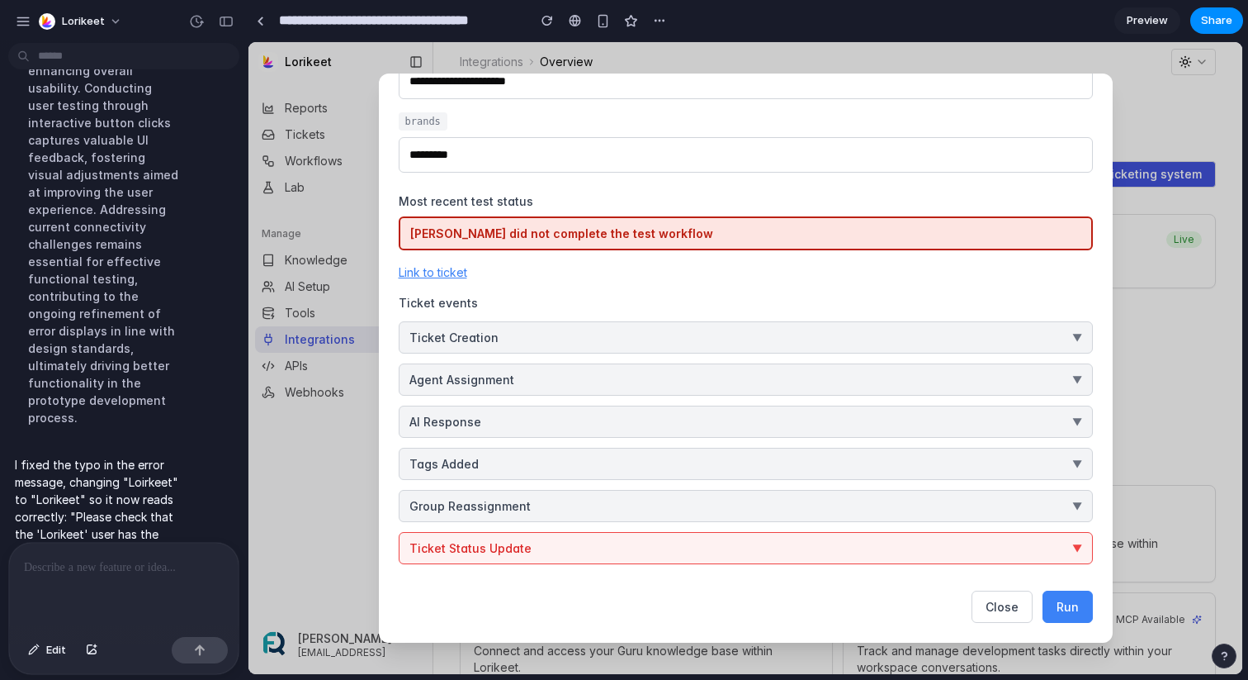
click at [764, 543] on button "Ticket Status Update ▼" at bounding box center [746, 548] width 694 height 32
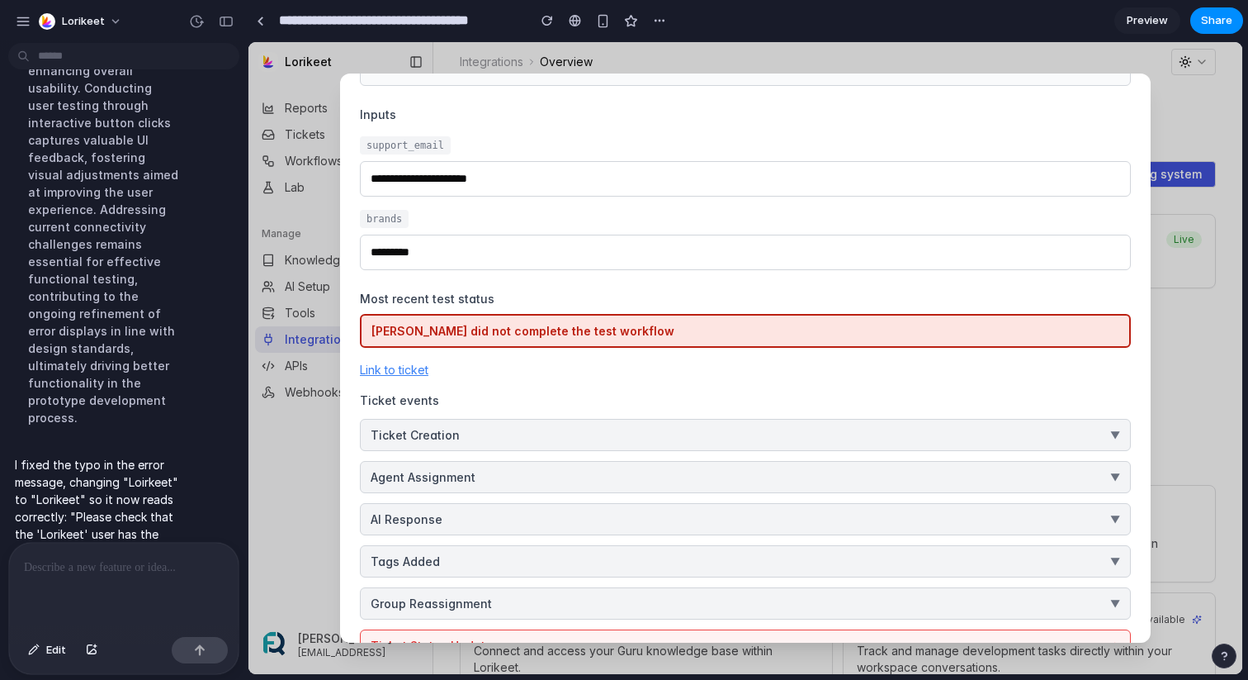
scroll to position [0, 0]
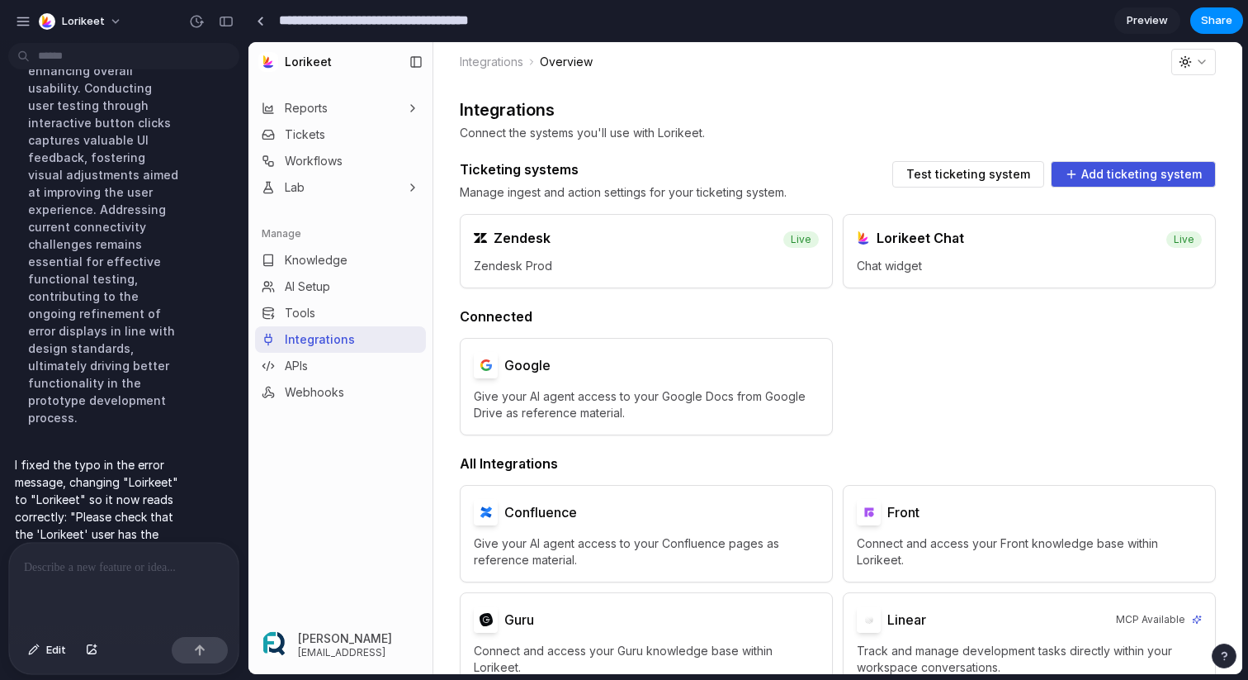
click at [499, 16] on input "**********" at bounding box center [399, 21] width 246 height 30
paste input "**********"
type input "**********"
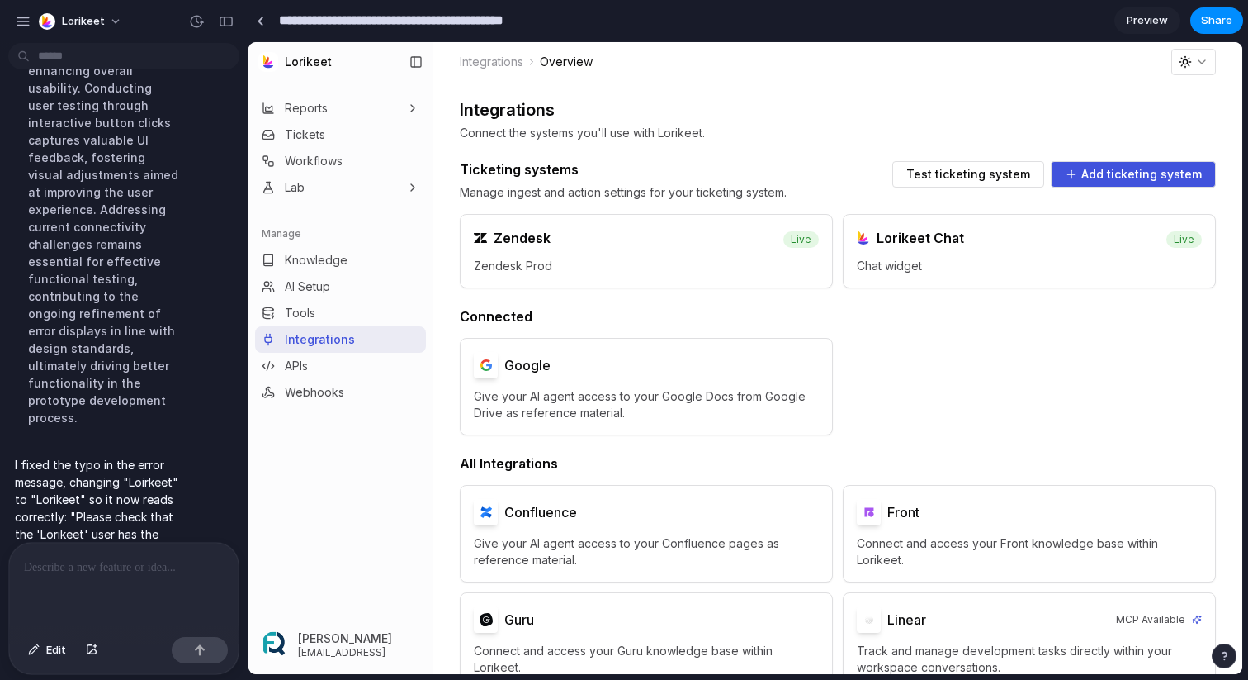
click at [993, 103] on h2 "Integrations" at bounding box center [838, 110] width 756 height 17
click at [645, 241] on div "Zendesk" at bounding box center [619, 238] width 290 height 17
click at [971, 183] on button "Test ticketing system" at bounding box center [969, 174] width 152 height 26
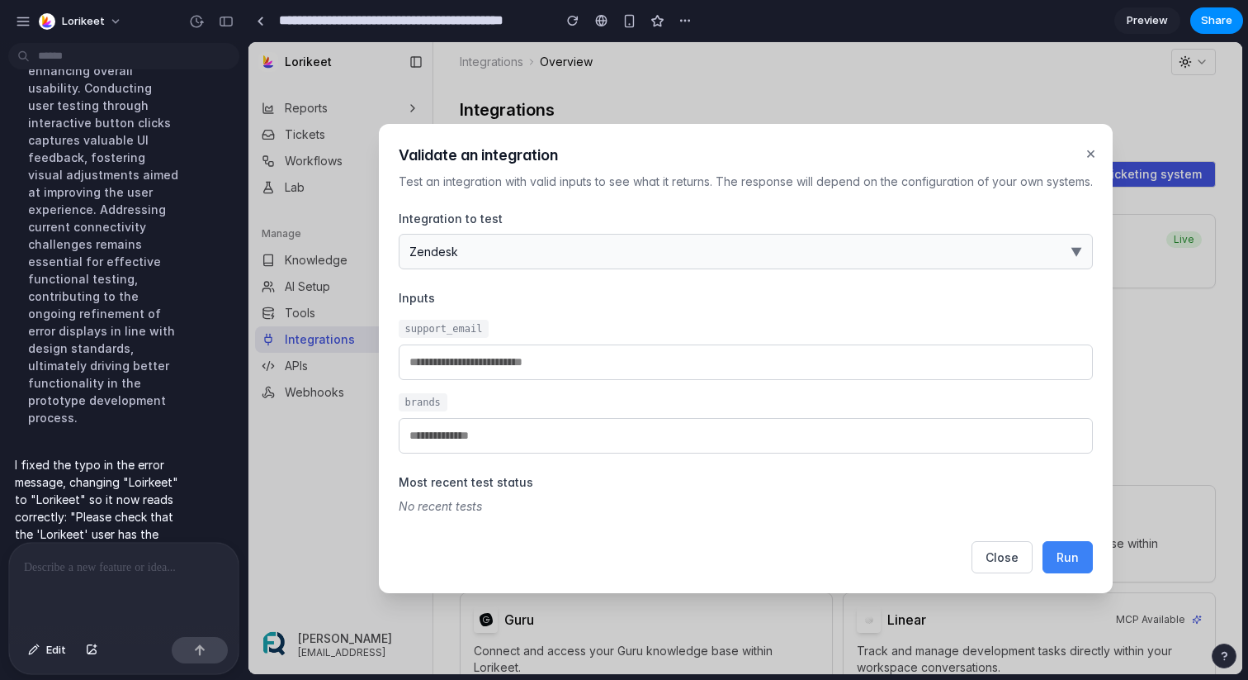
click at [1060, 552] on span "Run" at bounding box center [1068, 557] width 22 height 14
type input "**********"
type input "*********"
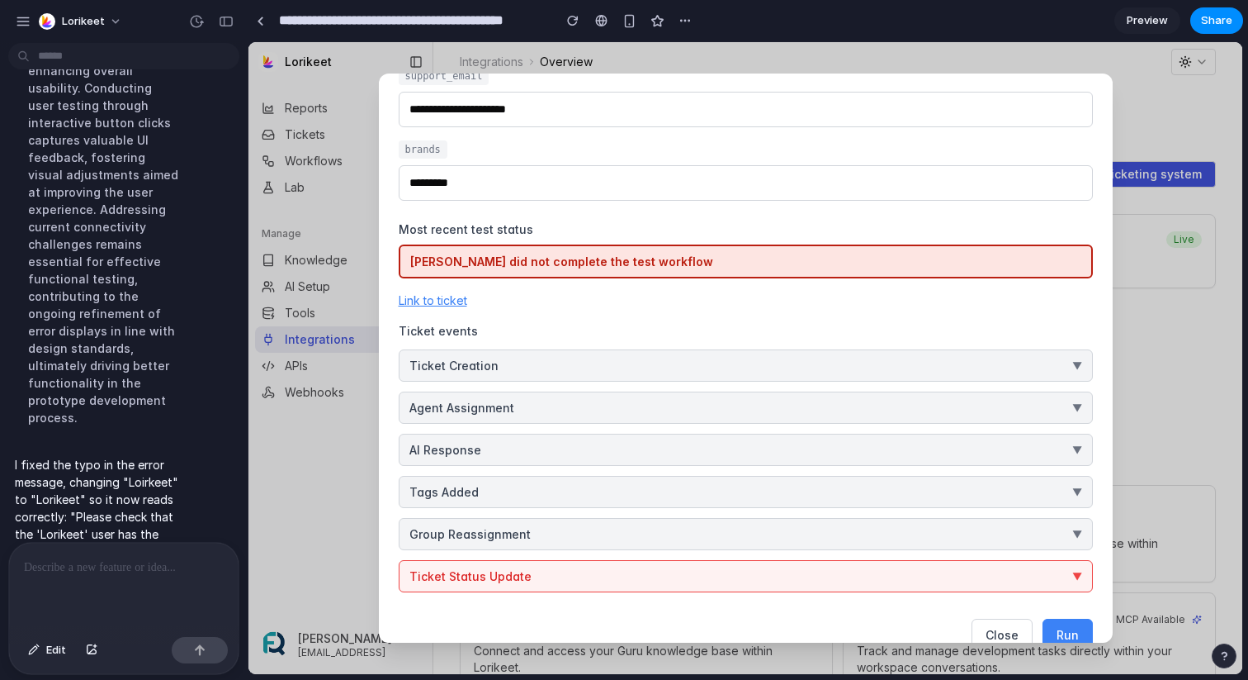
scroll to position [231, 0]
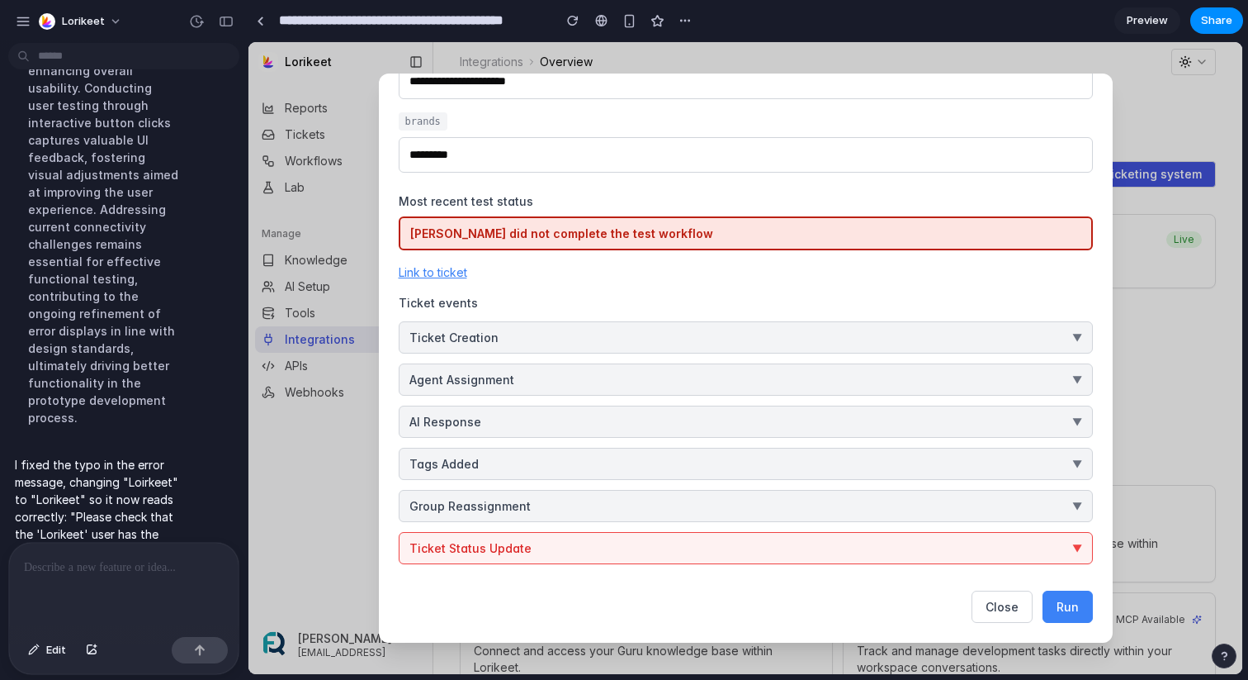
click at [1072, 609] on span "Run" at bounding box center [1068, 606] width 22 height 14
click at [996, 549] on button "Ticket Status Update ▼" at bounding box center [746, 548] width 694 height 32
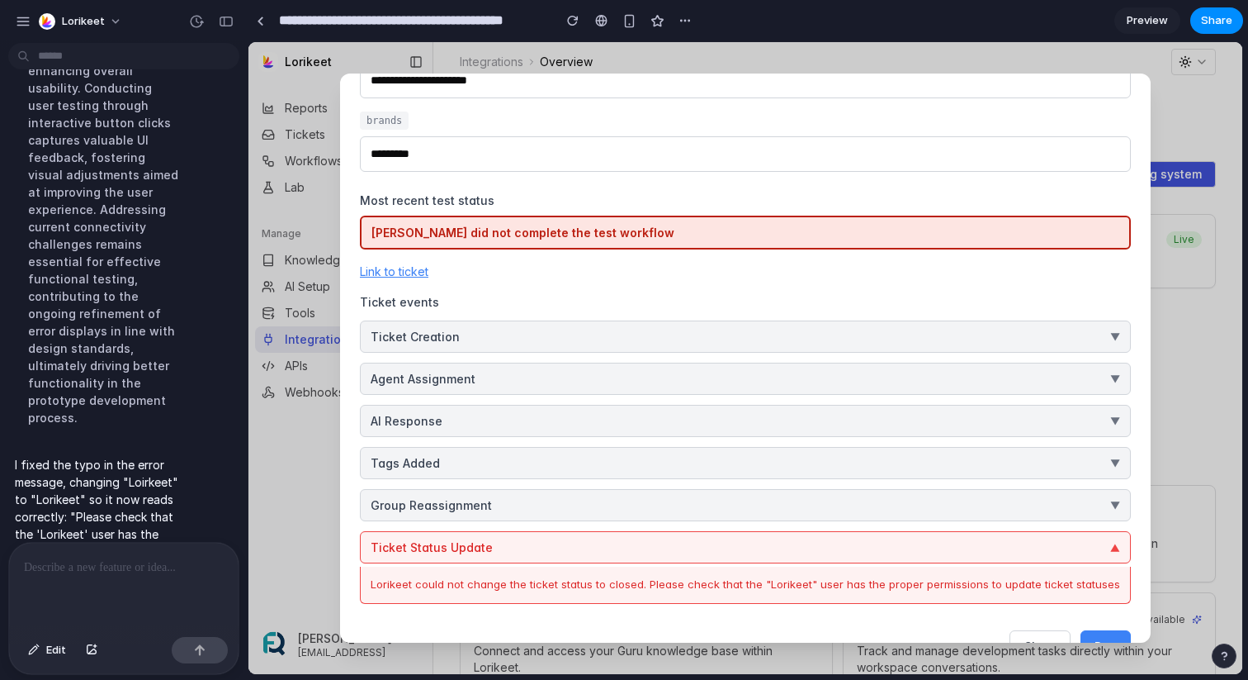
scroll to position [271, 0]
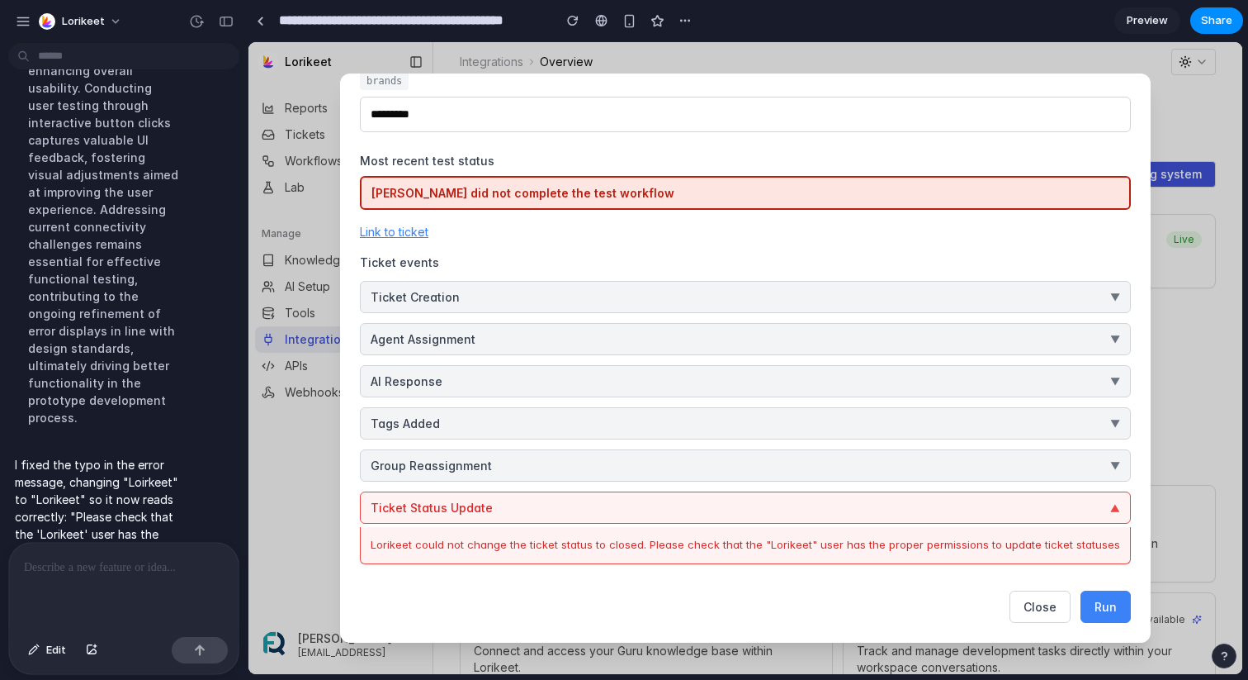
click at [783, 288] on button "Ticket Creation ▼" at bounding box center [745, 297] width 771 height 32
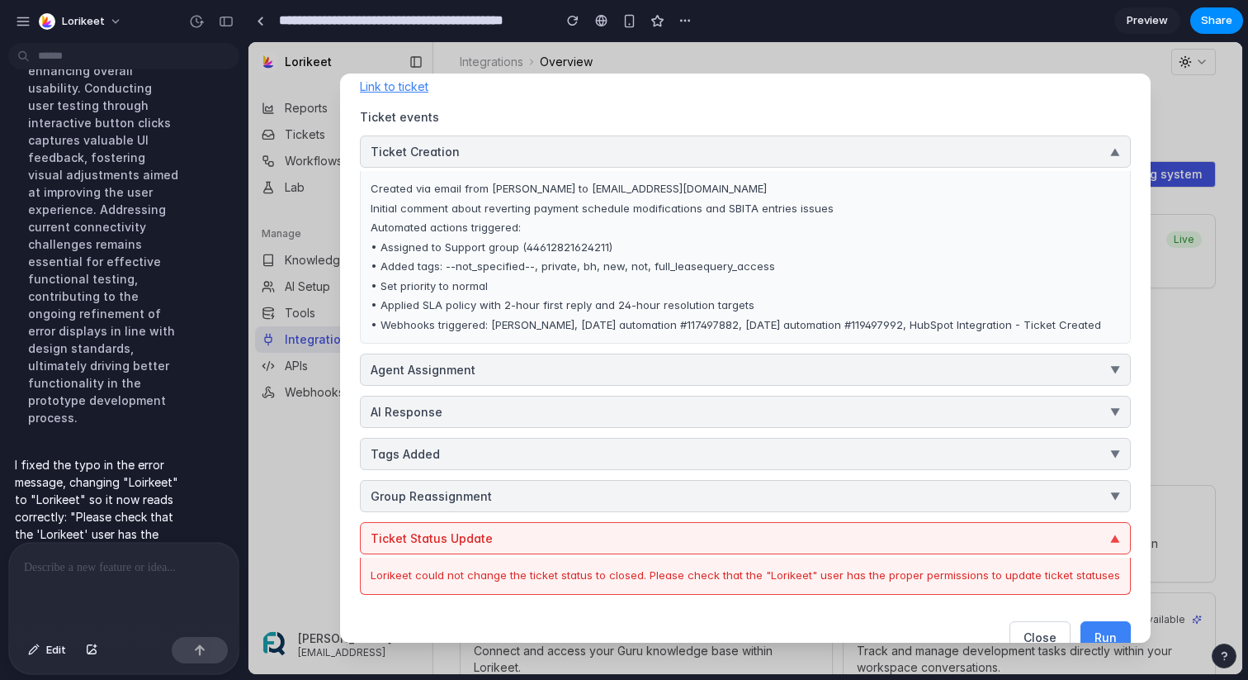
scroll to position [438, 0]
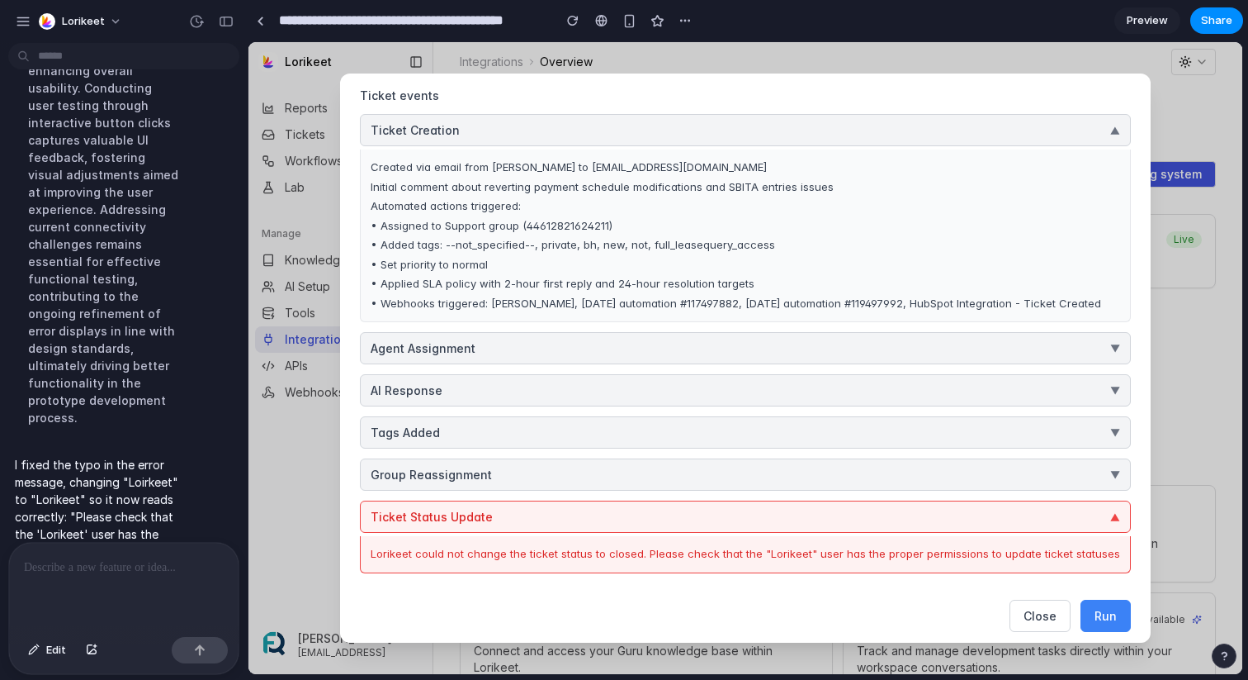
click at [806, 343] on button "Agent Assignment ▼" at bounding box center [745, 348] width 771 height 32
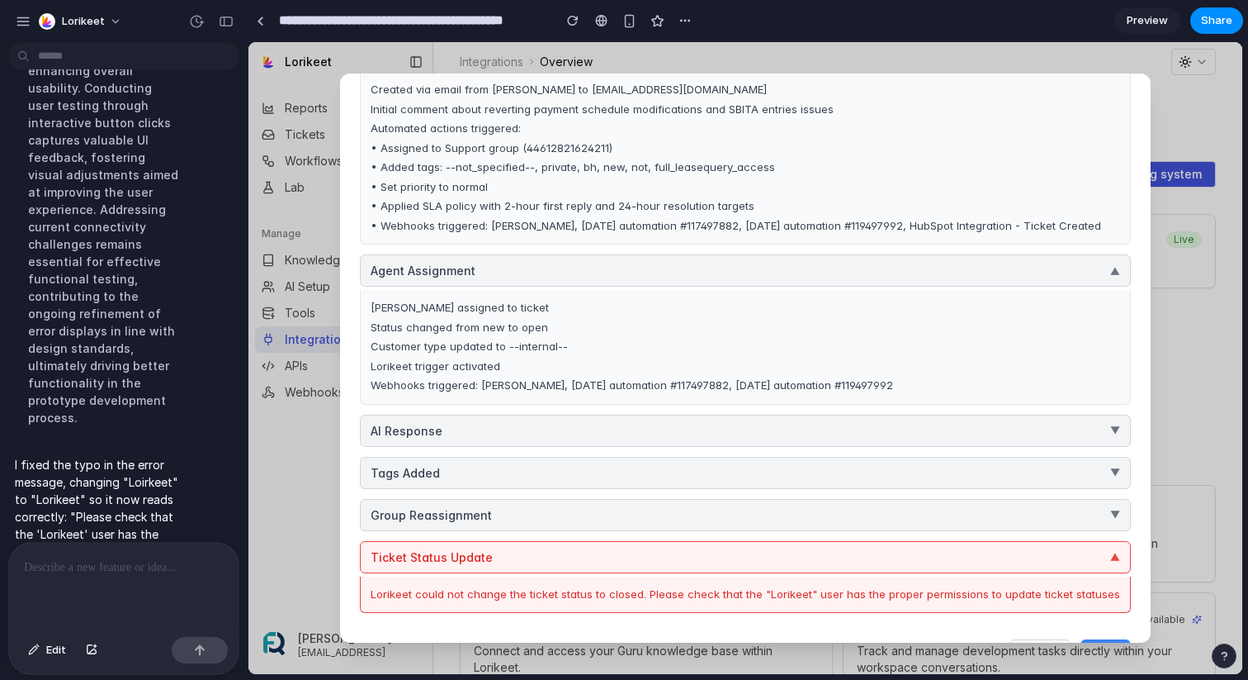
scroll to position [529, 0]
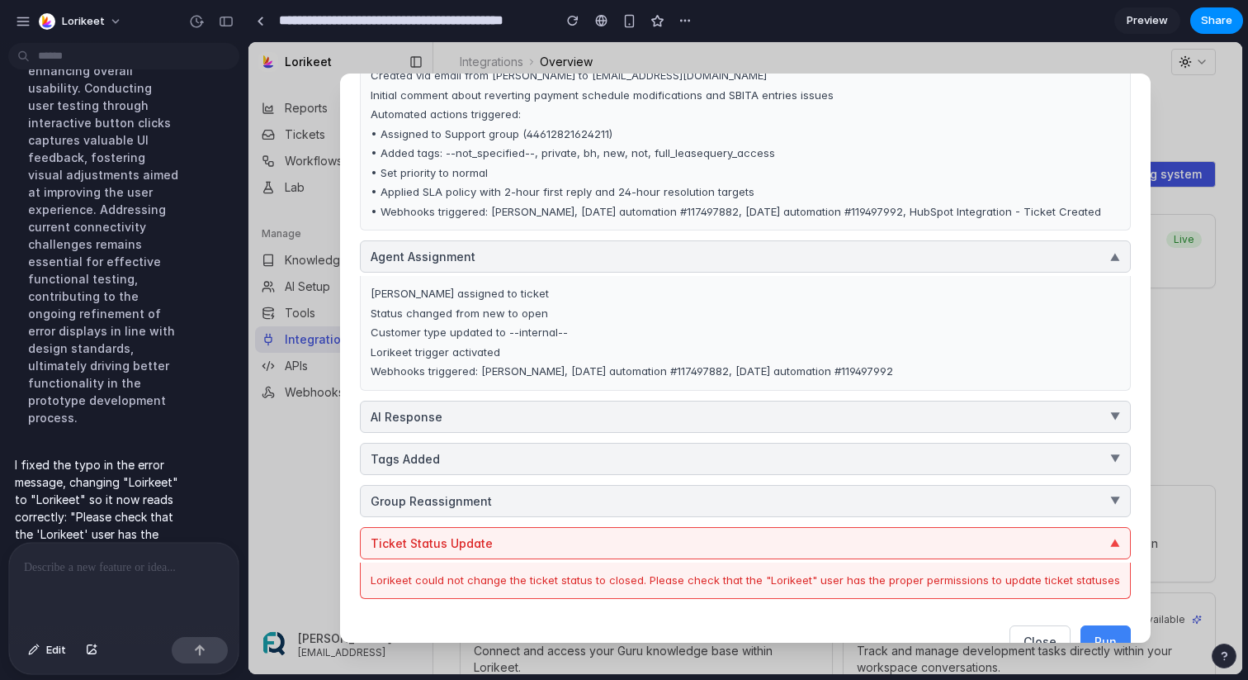
click at [812, 415] on button "AI Response ▼" at bounding box center [745, 416] width 771 height 32
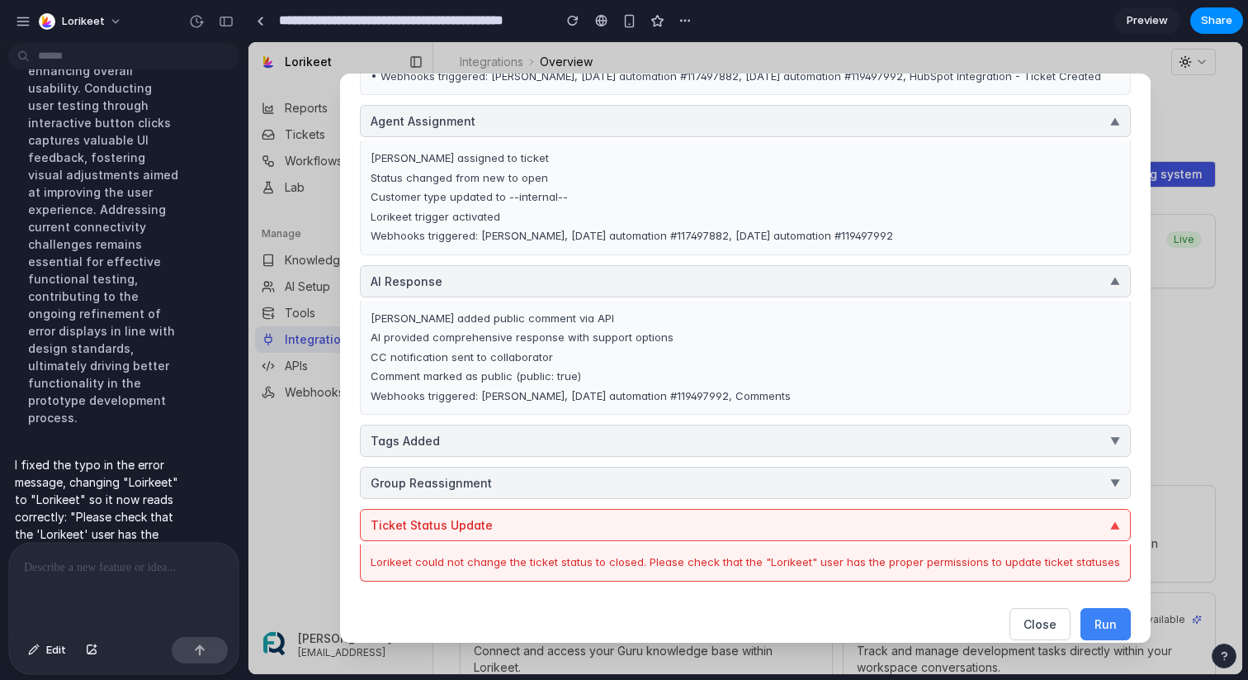
scroll to position [682, 0]
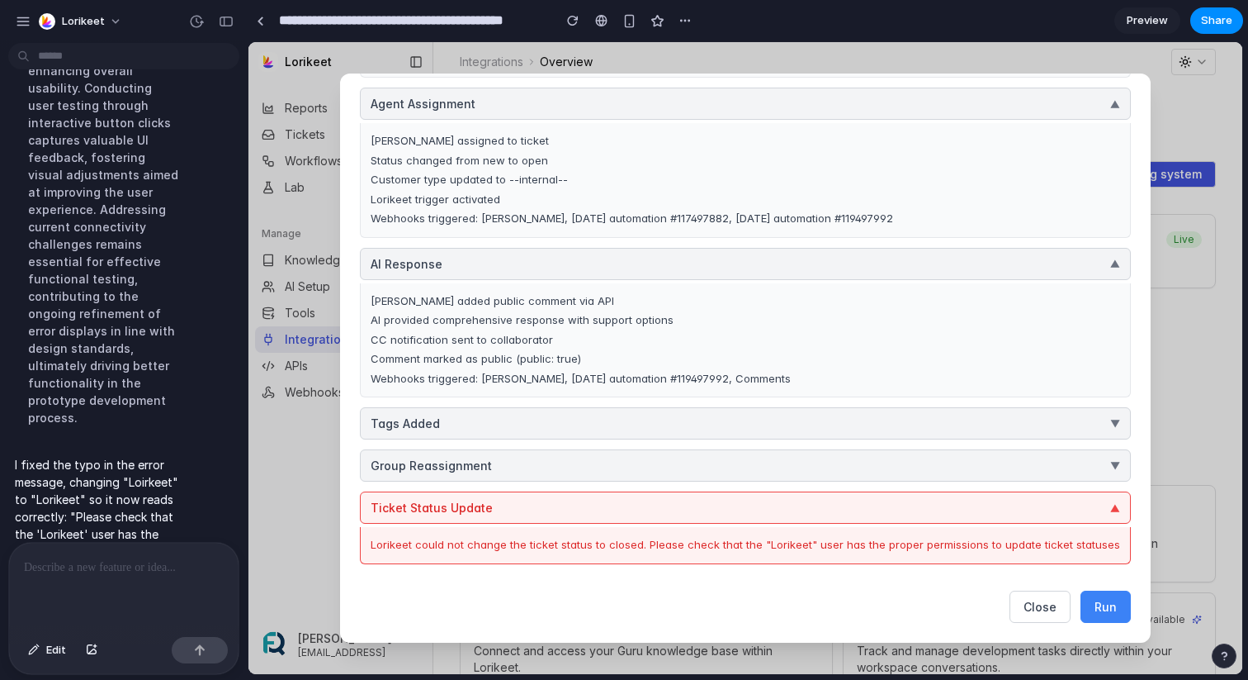
click at [617, 367] on div "Lorikeet added public comment via API AI provided comprehensive response with s…" at bounding box center [745, 340] width 771 height 115
click at [745, 412] on button "Tags Added ▼" at bounding box center [745, 423] width 771 height 32
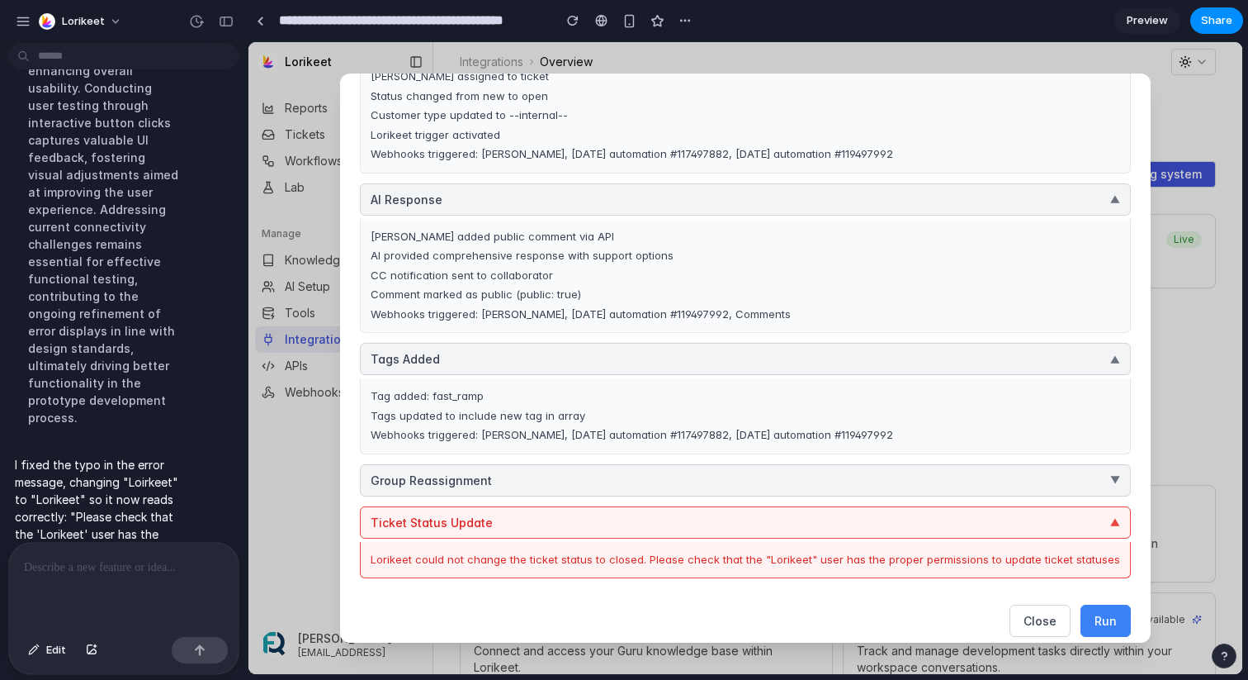
scroll to position [761, 0]
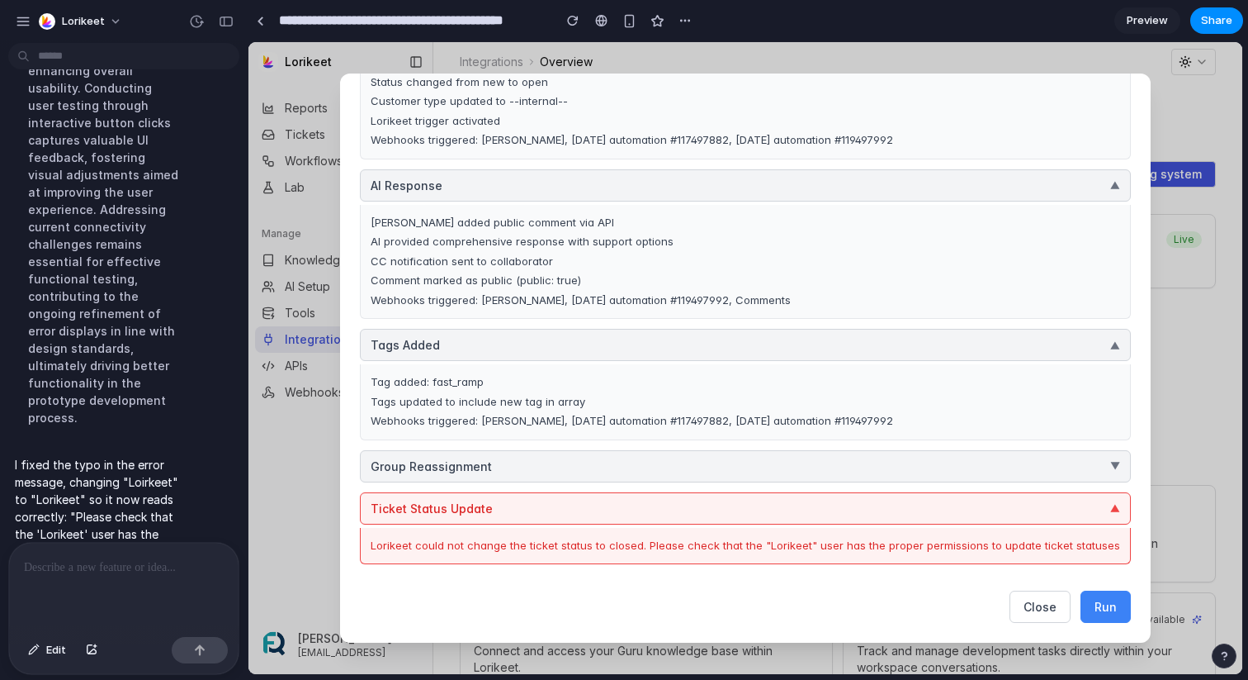
click at [747, 460] on button "Group Reassignment ▼" at bounding box center [745, 466] width 771 height 32
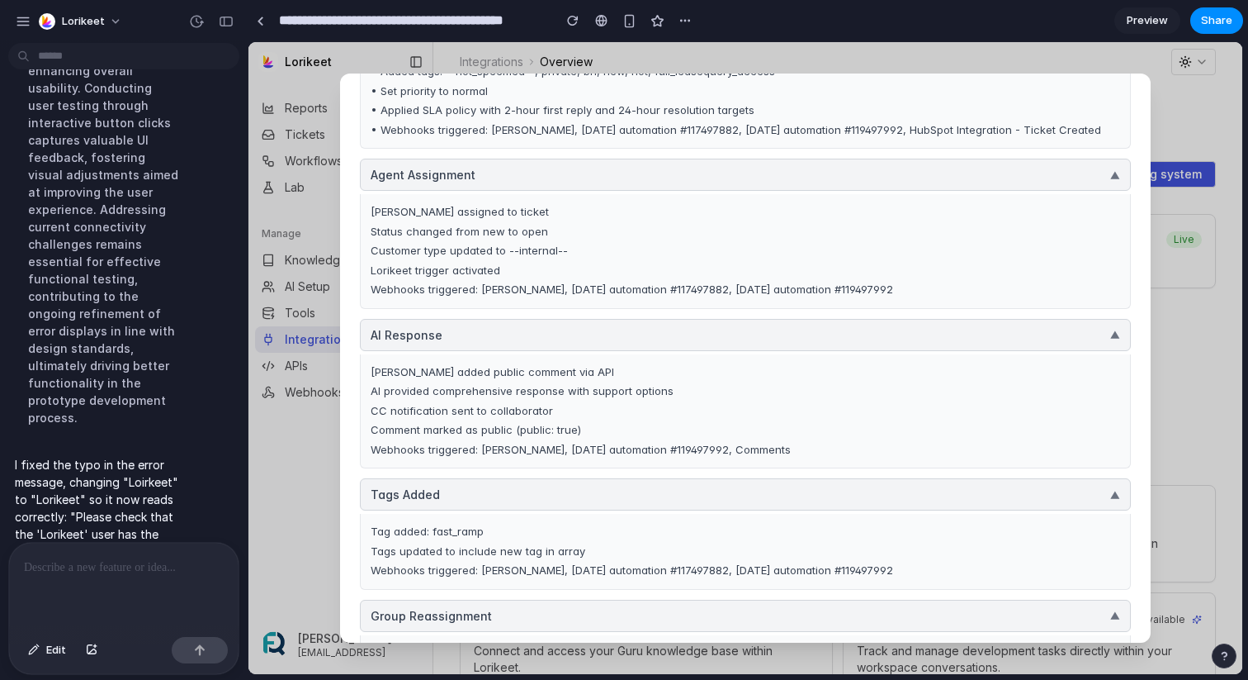
scroll to position [840, 0]
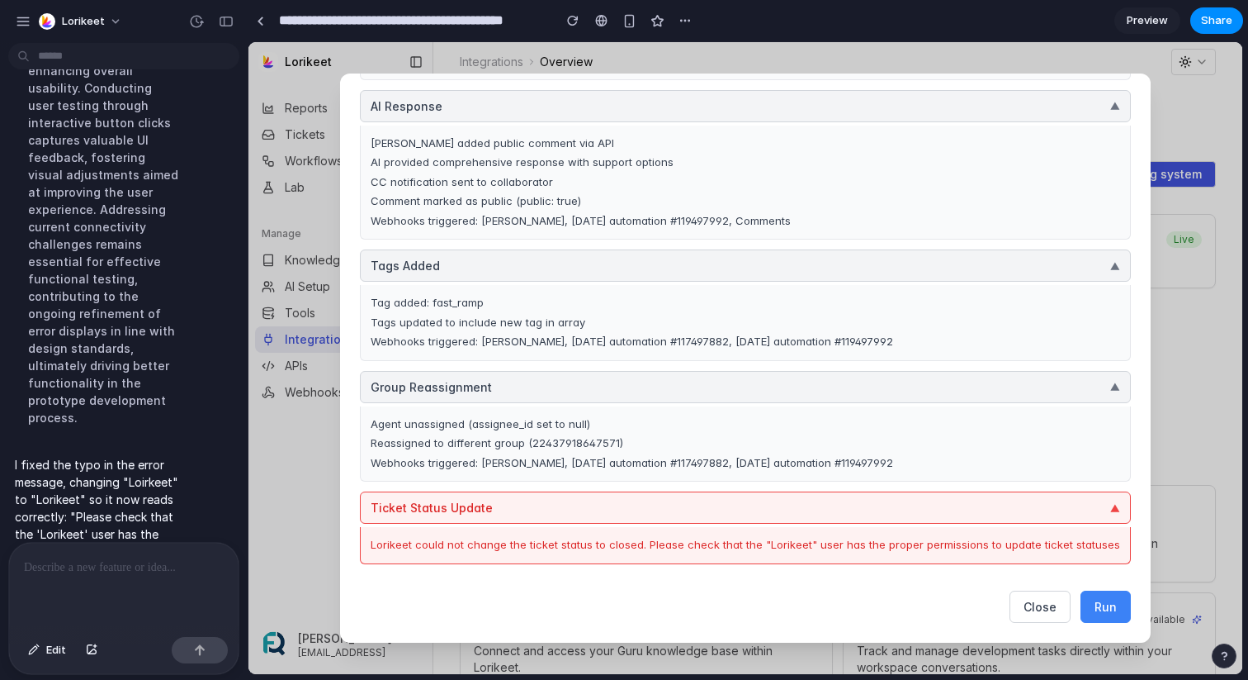
click at [932, 497] on button "Ticket Status Update ▼" at bounding box center [745, 507] width 771 height 32
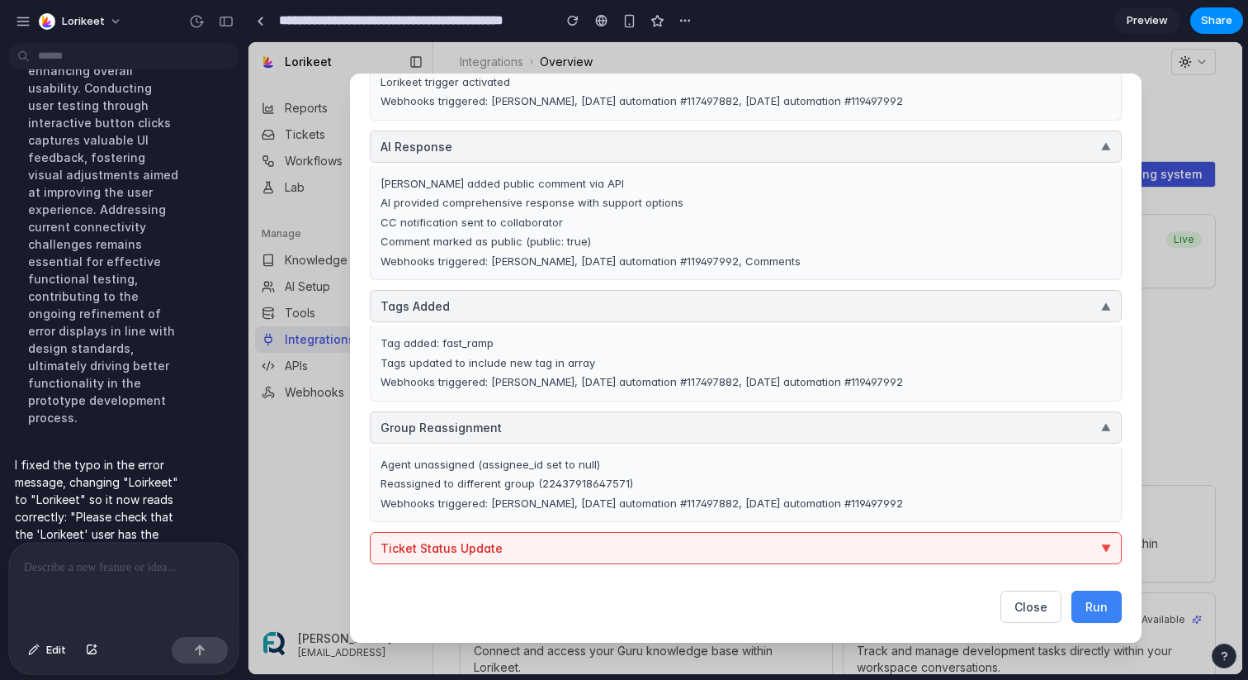
click at [906, 433] on button "Group Reassignment ▼" at bounding box center [746, 427] width 752 height 32
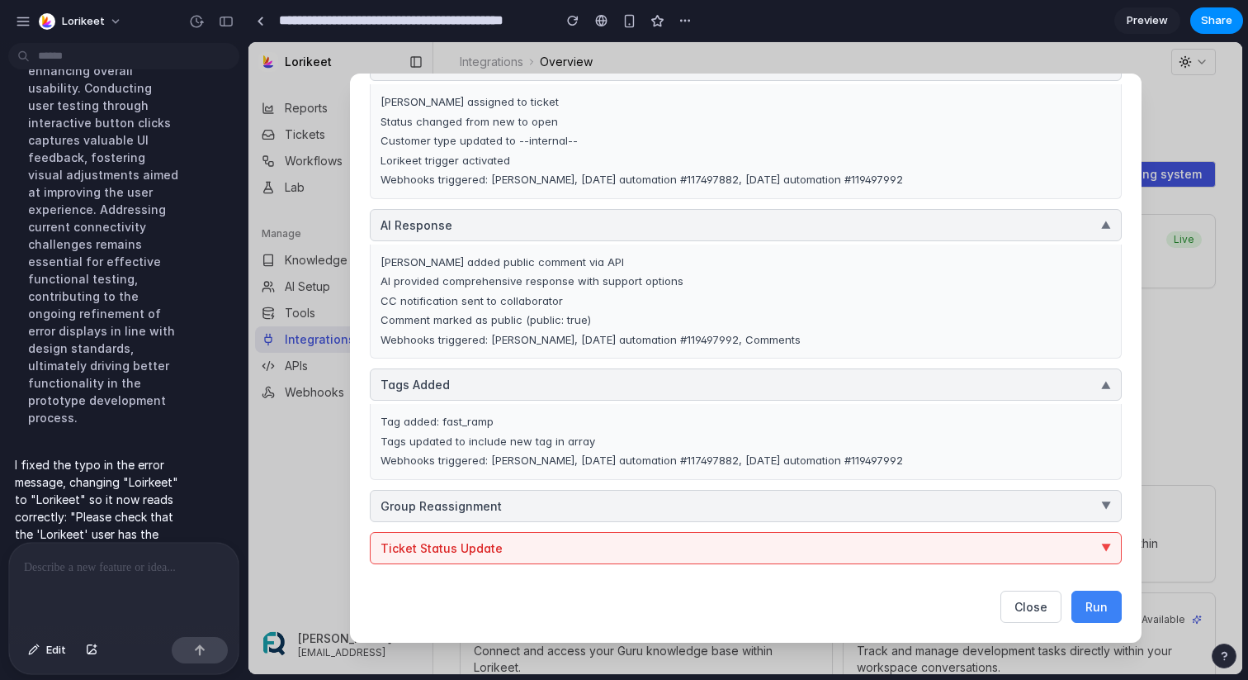
click at [888, 387] on button "Tags Added ▼" at bounding box center [746, 384] width 752 height 32
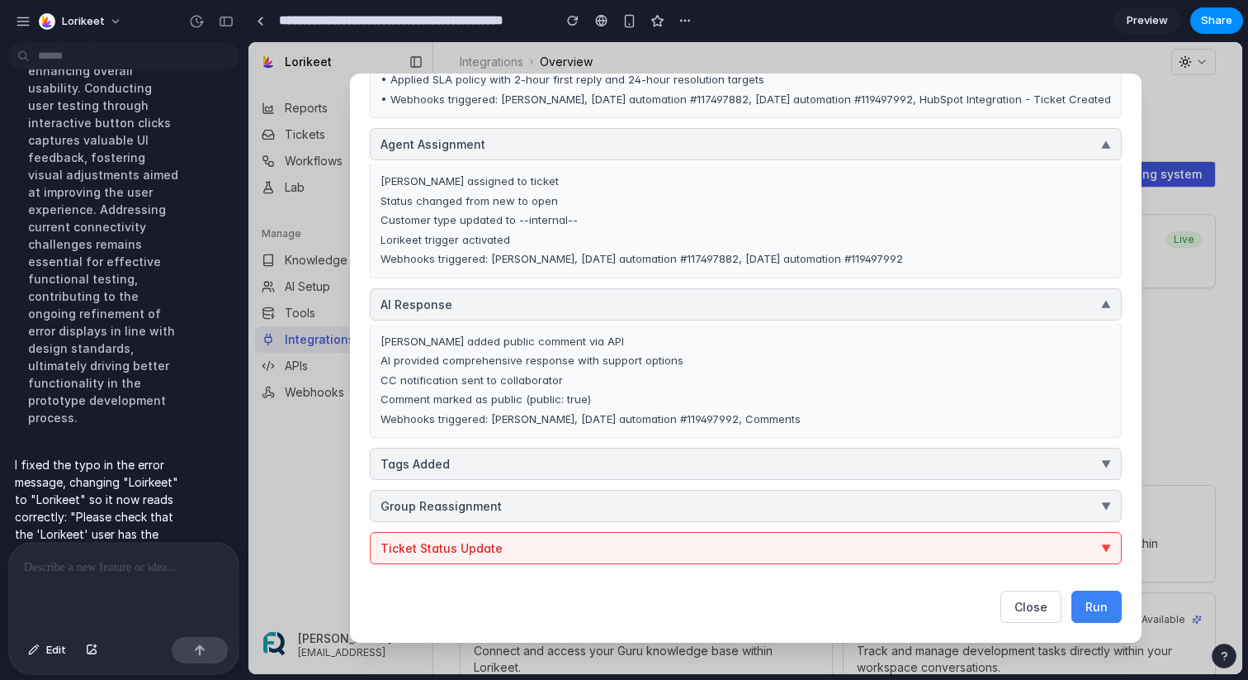
click at [845, 316] on button "AI Response ▼" at bounding box center [746, 304] width 752 height 32
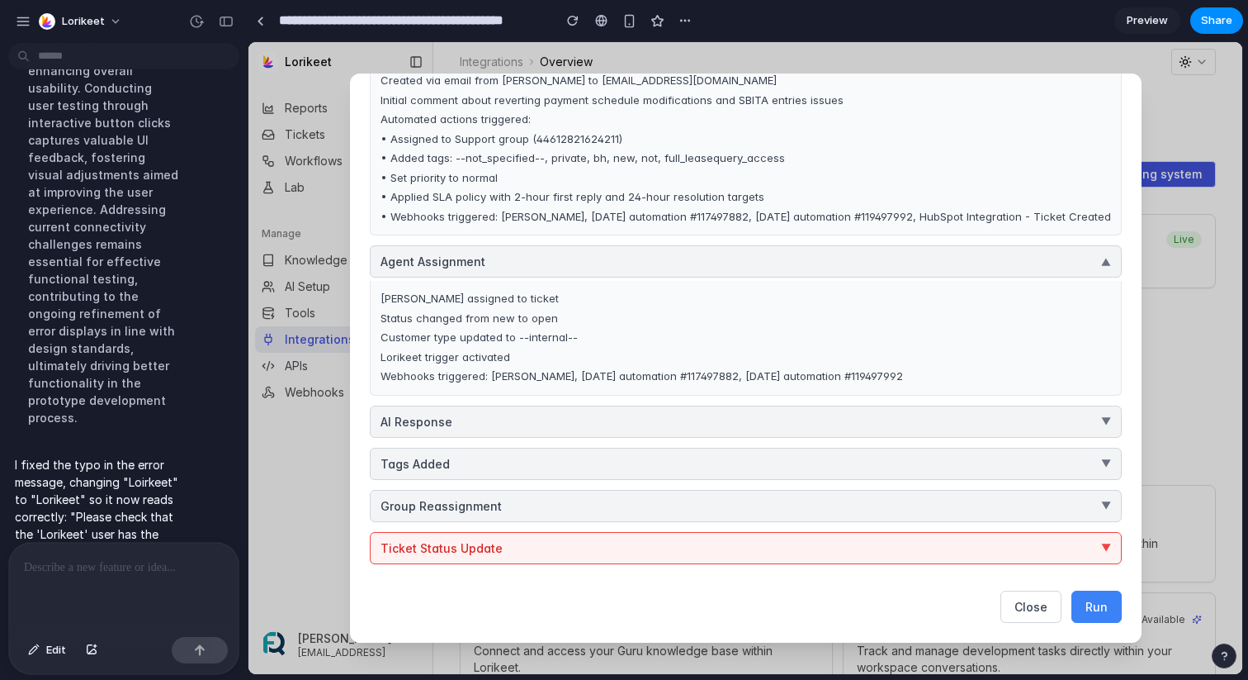
click at [811, 249] on button "Agent Assignment ▼" at bounding box center [746, 261] width 752 height 32
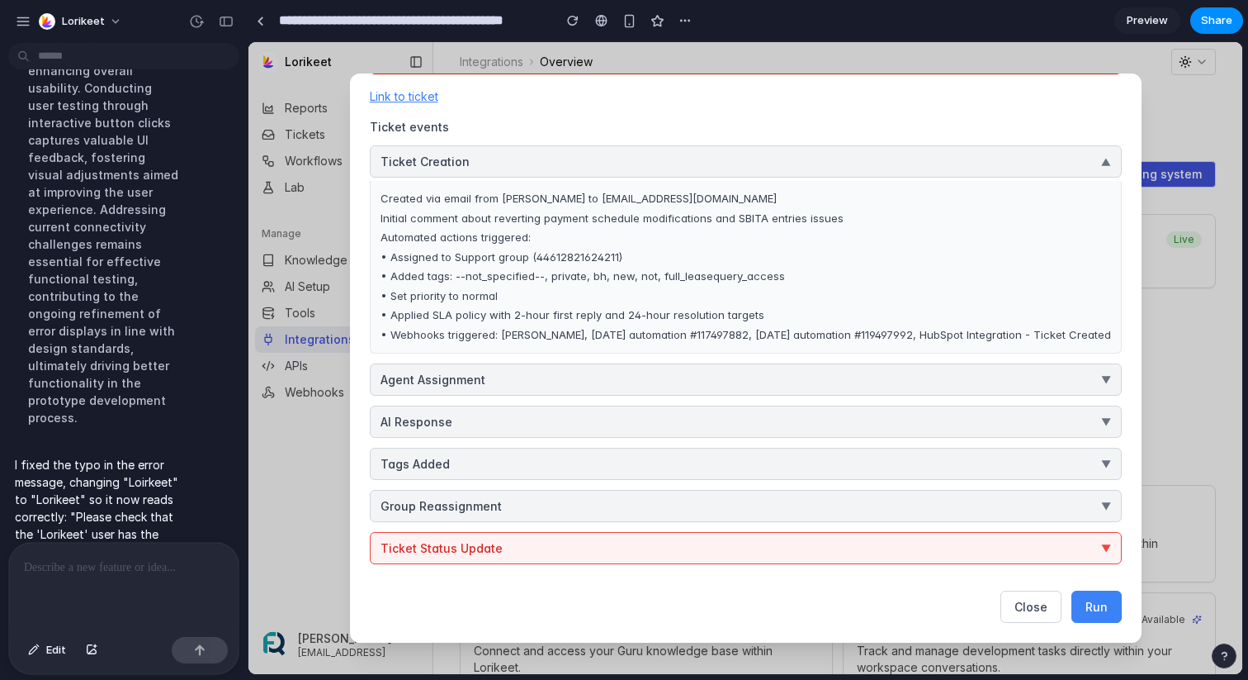
click at [766, 170] on button "Ticket Creation ▼" at bounding box center [746, 161] width 752 height 32
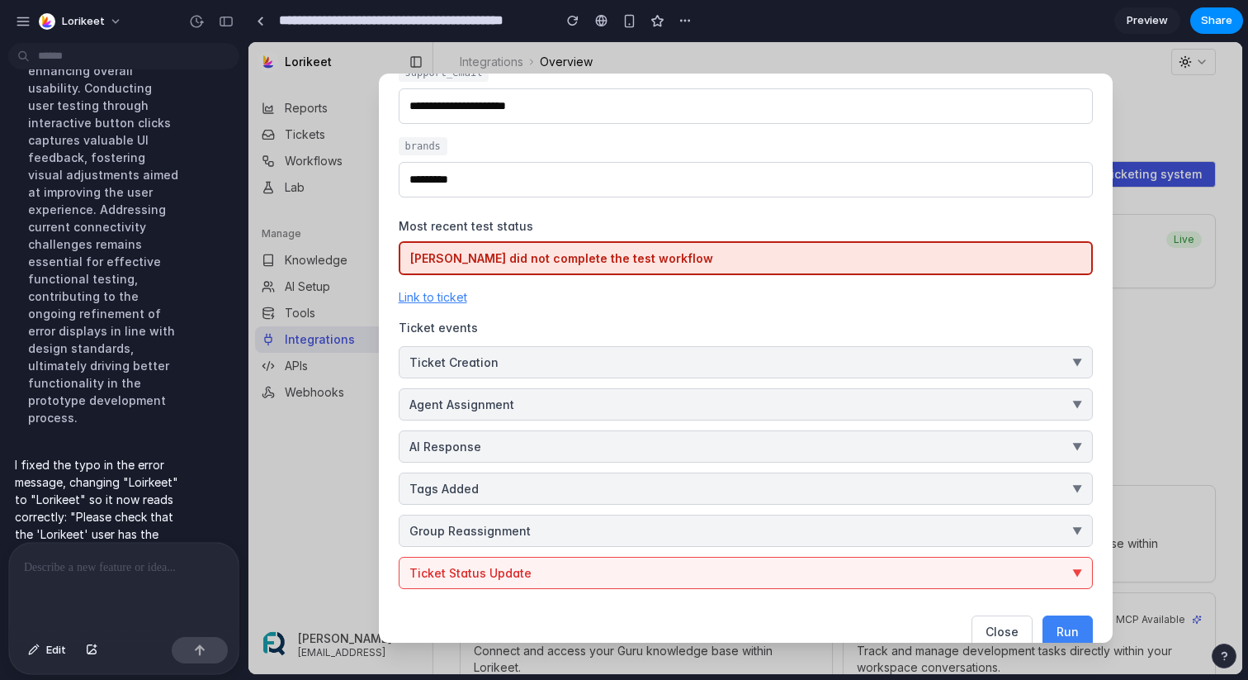
scroll to position [231, 0]
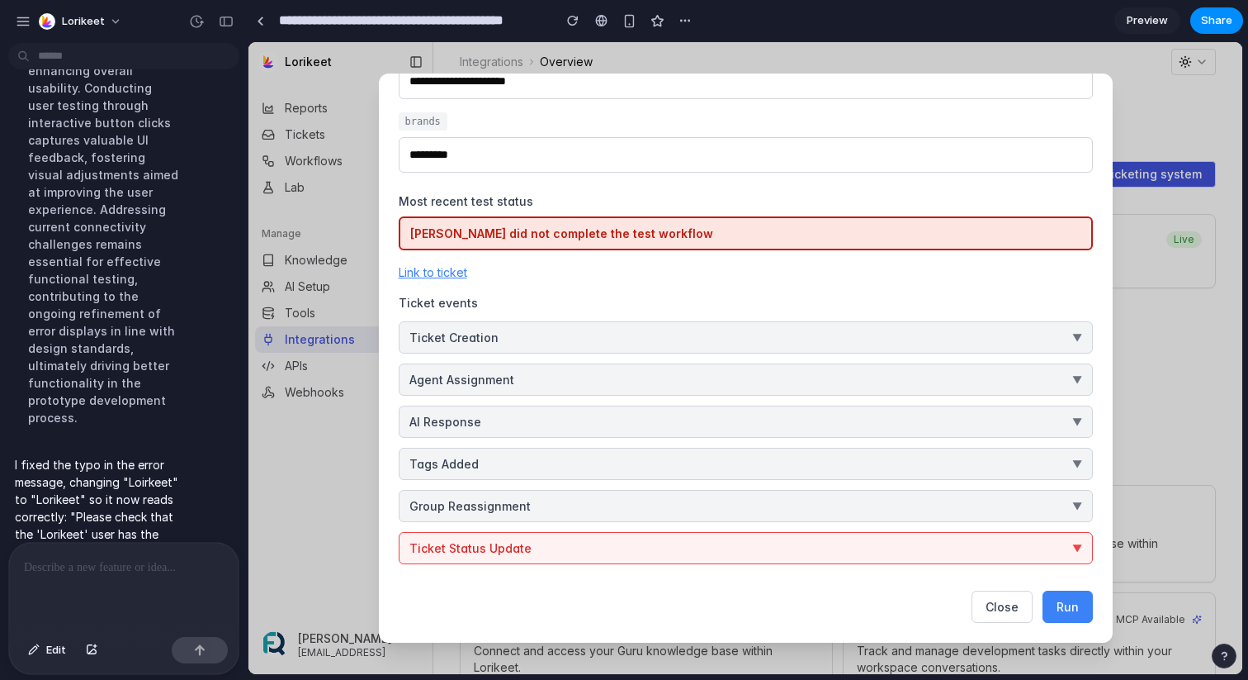
click at [1049, 549] on button "Ticket Status Update ▼" at bounding box center [746, 548] width 694 height 32
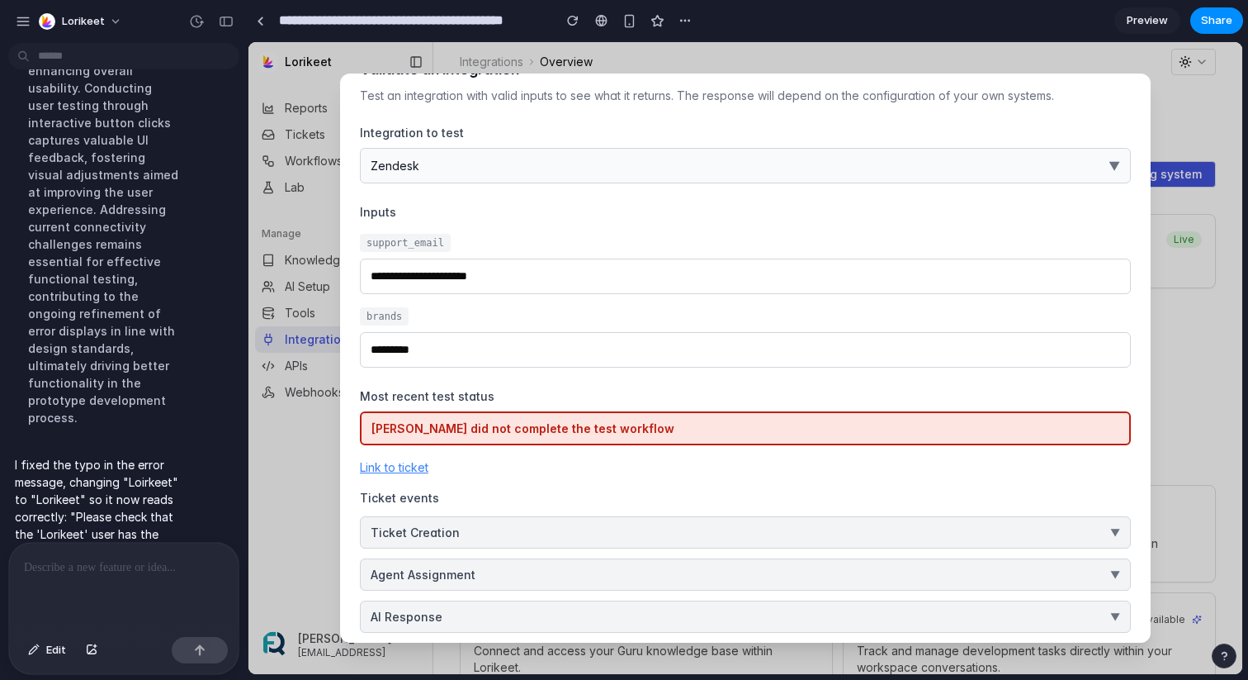
scroll to position [36, 0]
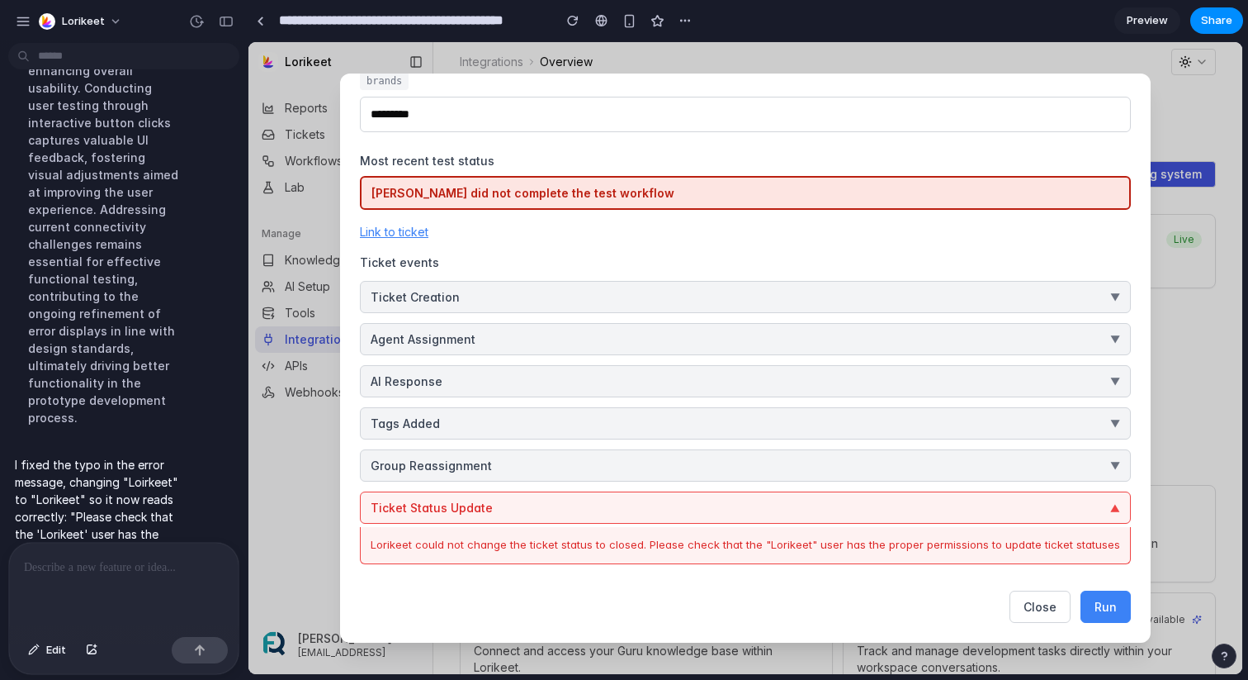
click at [797, 503] on button "Ticket Status Update ▼" at bounding box center [745, 507] width 771 height 32
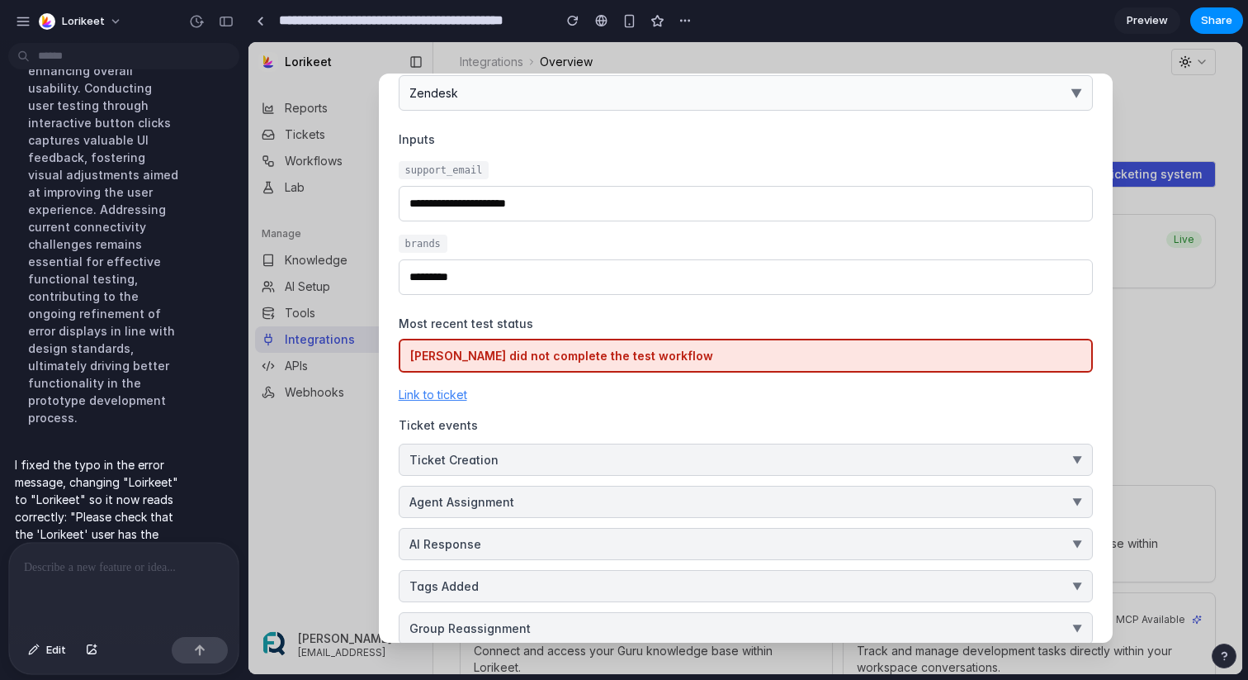
scroll to position [0, 0]
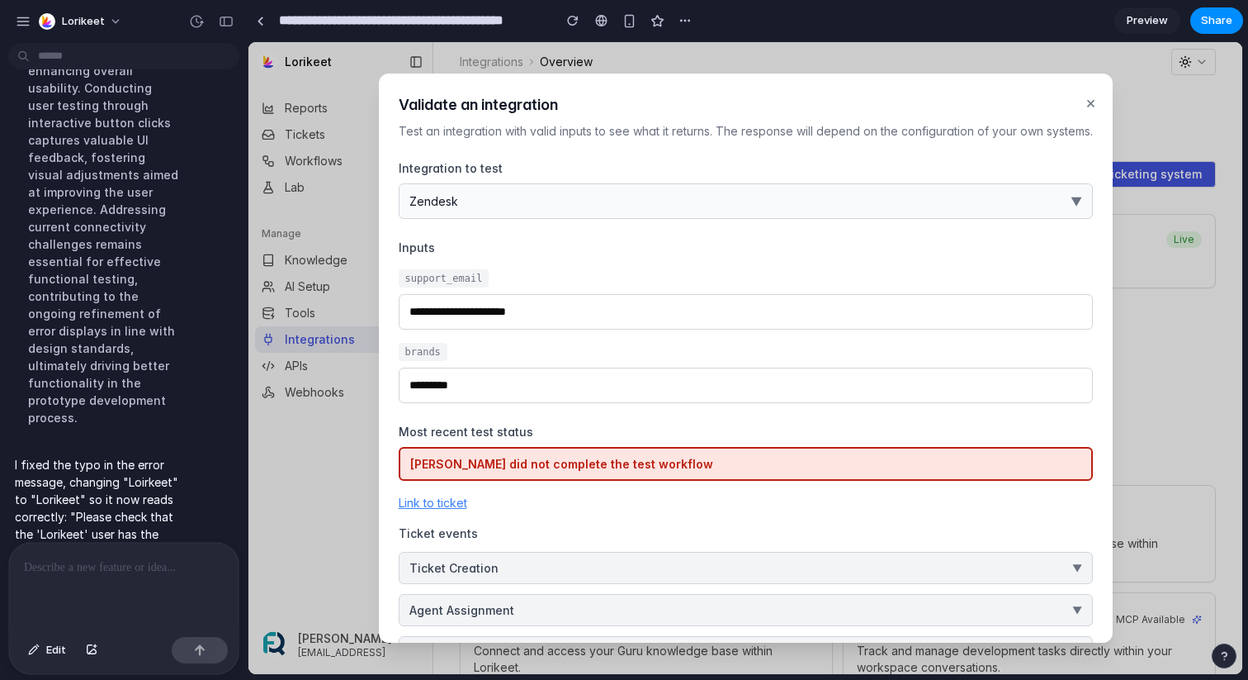
click at [1096, 102] on button "×" at bounding box center [1090, 102] width 17 height 31
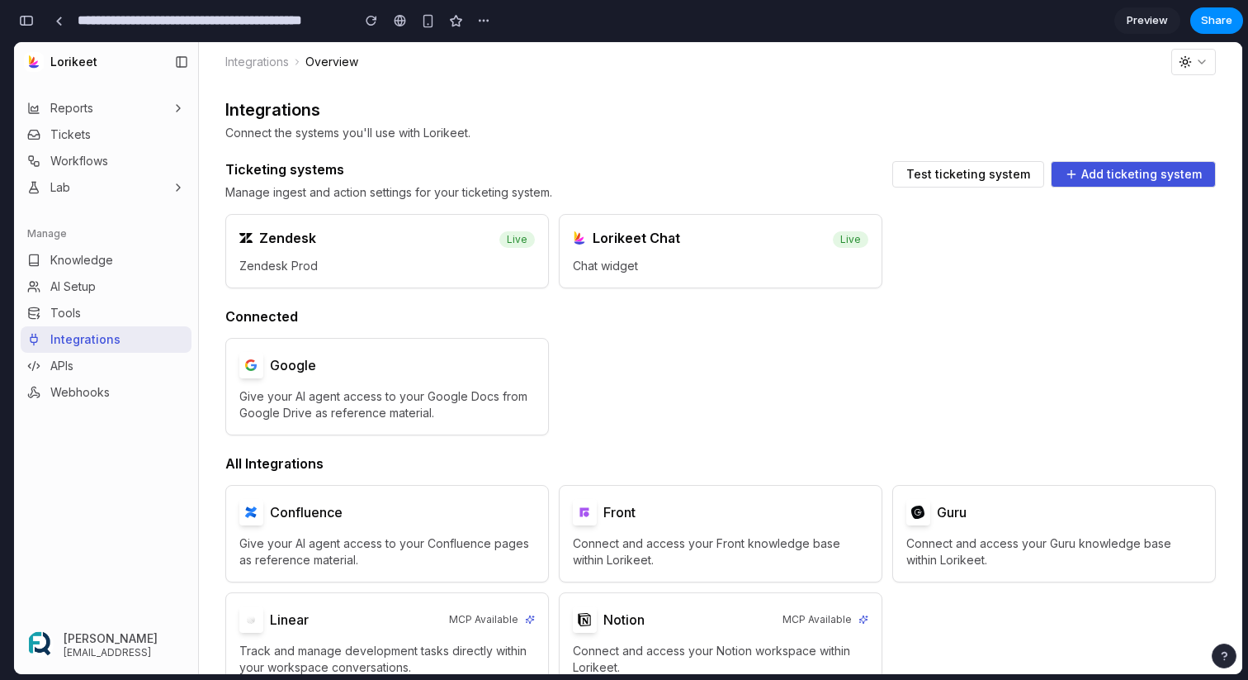
scroll to position [1041, 0]
click at [936, 180] on span "Test ticketing system" at bounding box center [969, 174] width 124 height 12
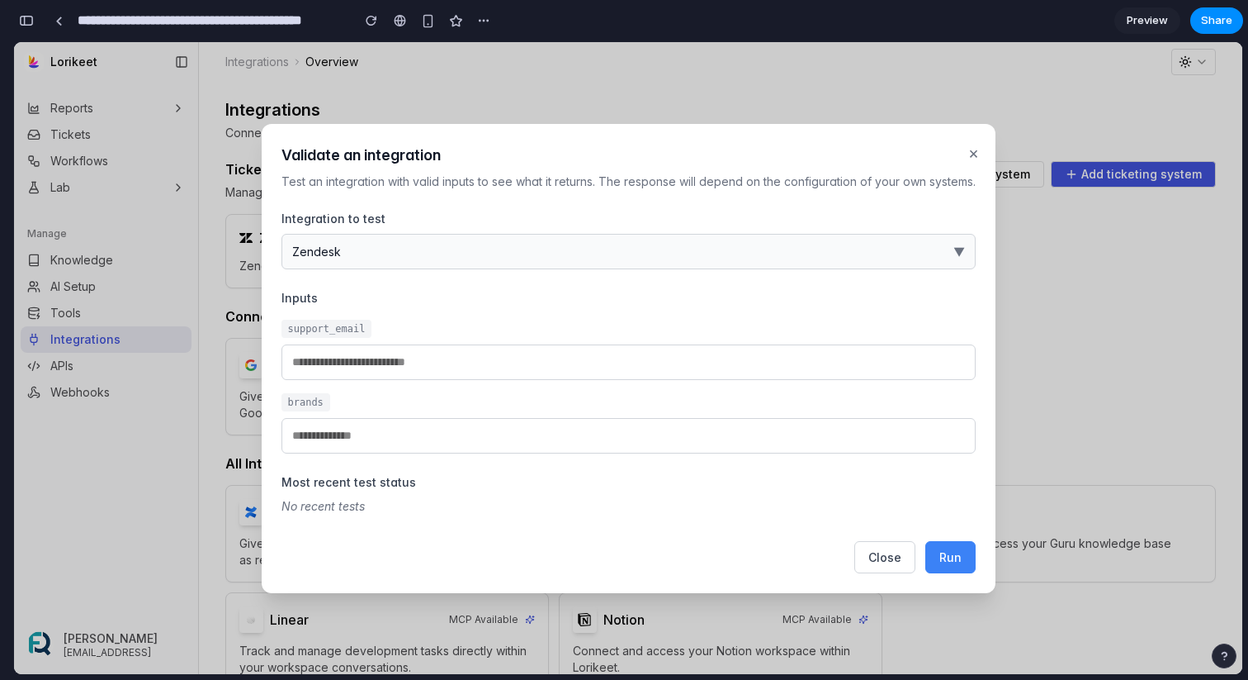
click at [959, 562] on span "Run" at bounding box center [951, 557] width 22 height 14
type input "**********"
type input "*********"
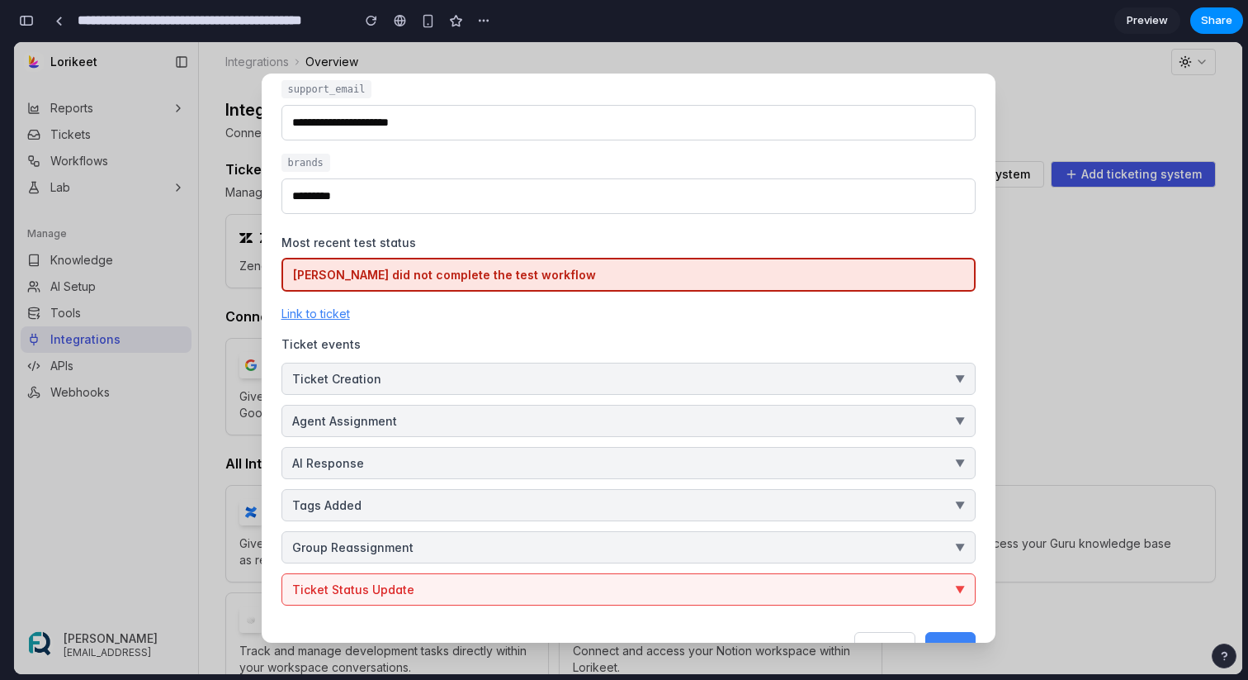
scroll to position [231, 0]
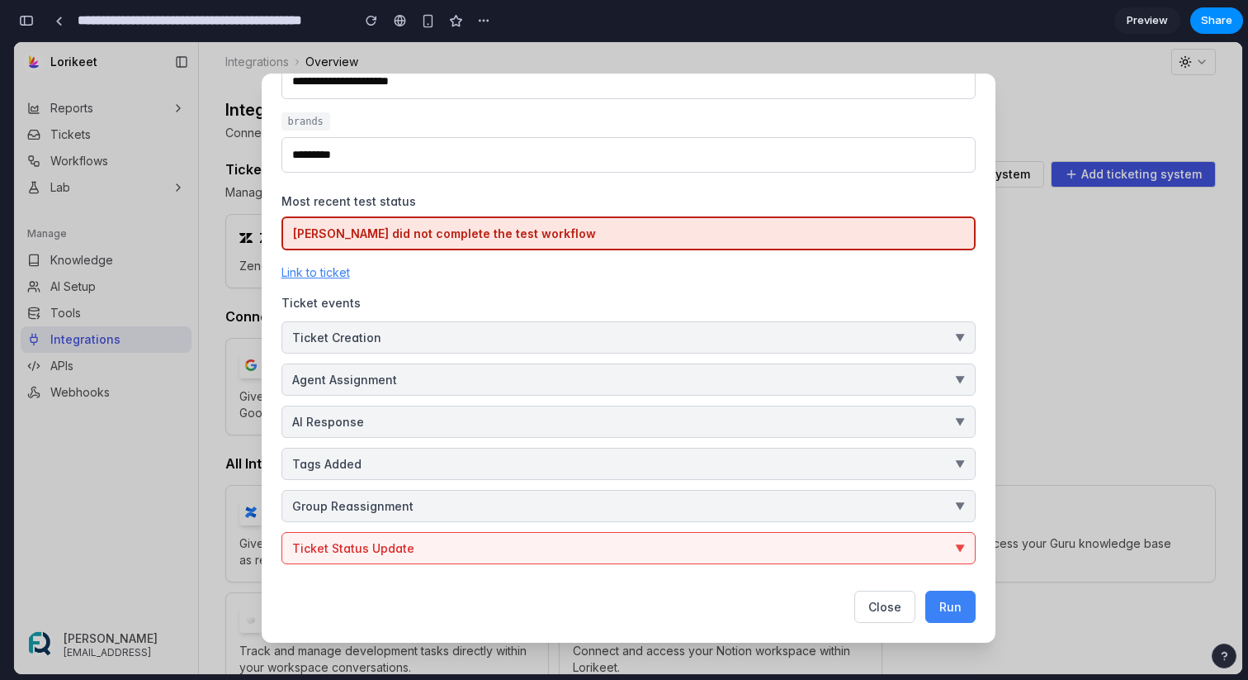
click at [550, 341] on button "Ticket Creation ▼" at bounding box center [629, 337] width 694 height 32
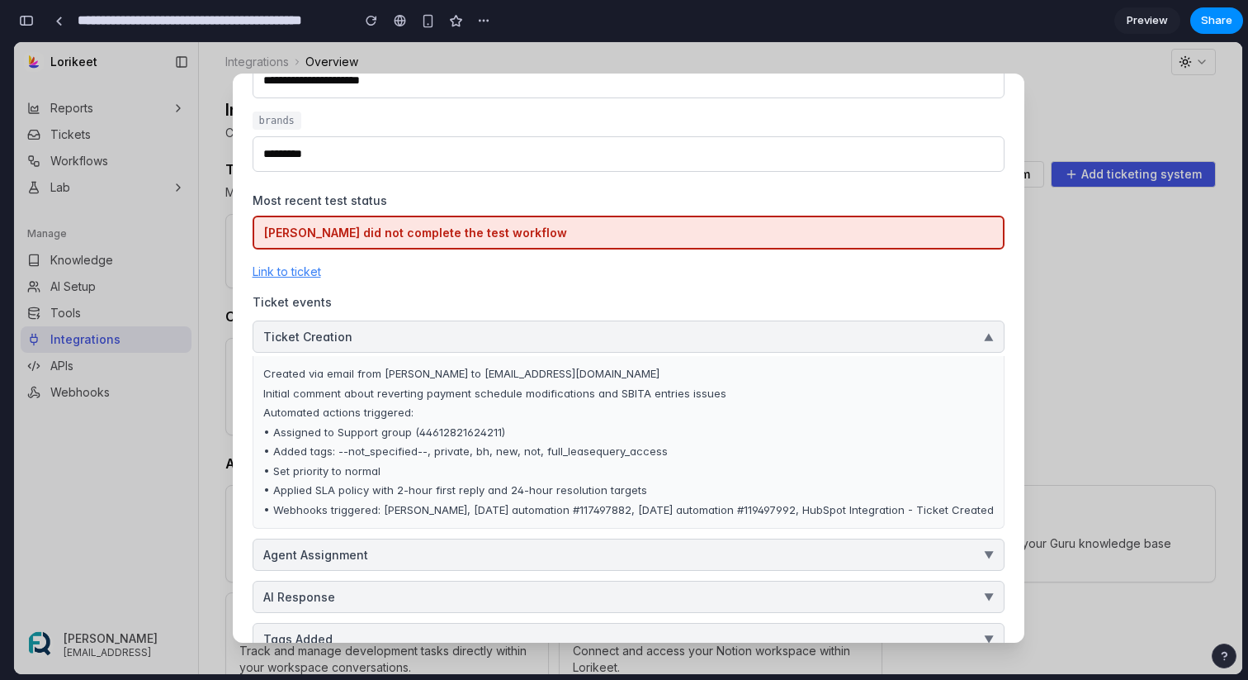
click at [500, 339] on button "Ticket Creation ▼" at bounding box center [629, 336] width 752 height 32
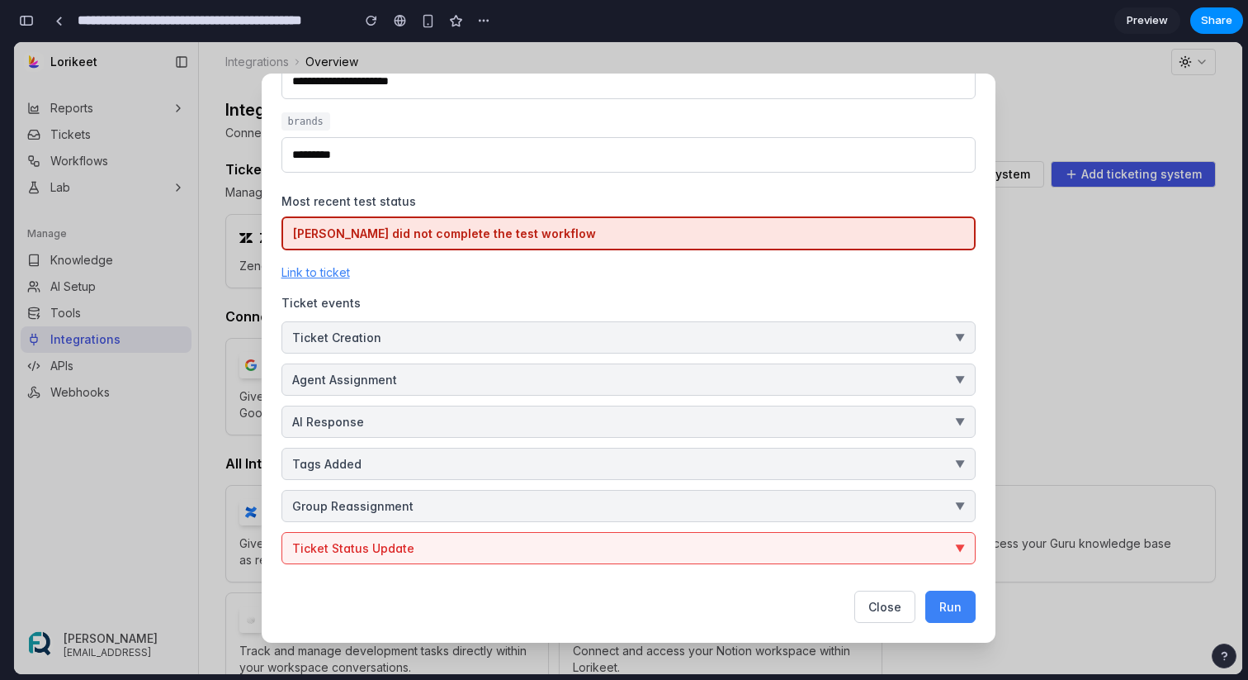
click at [462, 539] on button "Ticket Status Update ▼" at bounding box center [629, 548] width 694 height 32
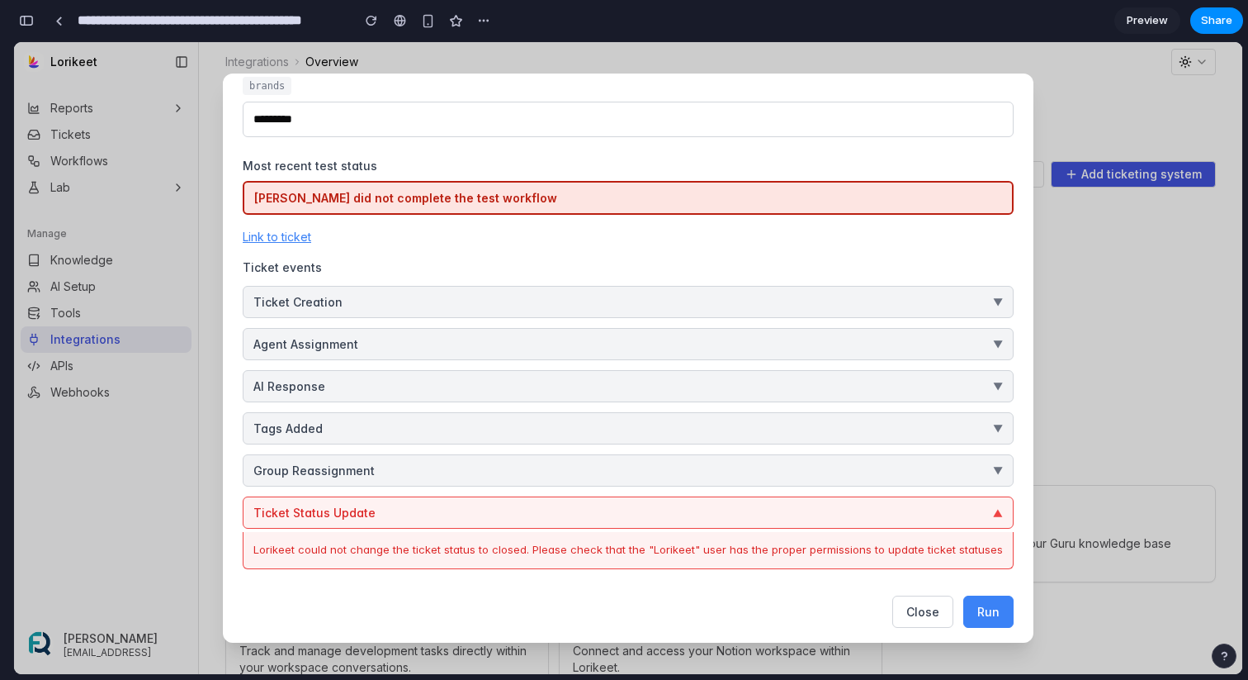
scroll to position [271, 0]
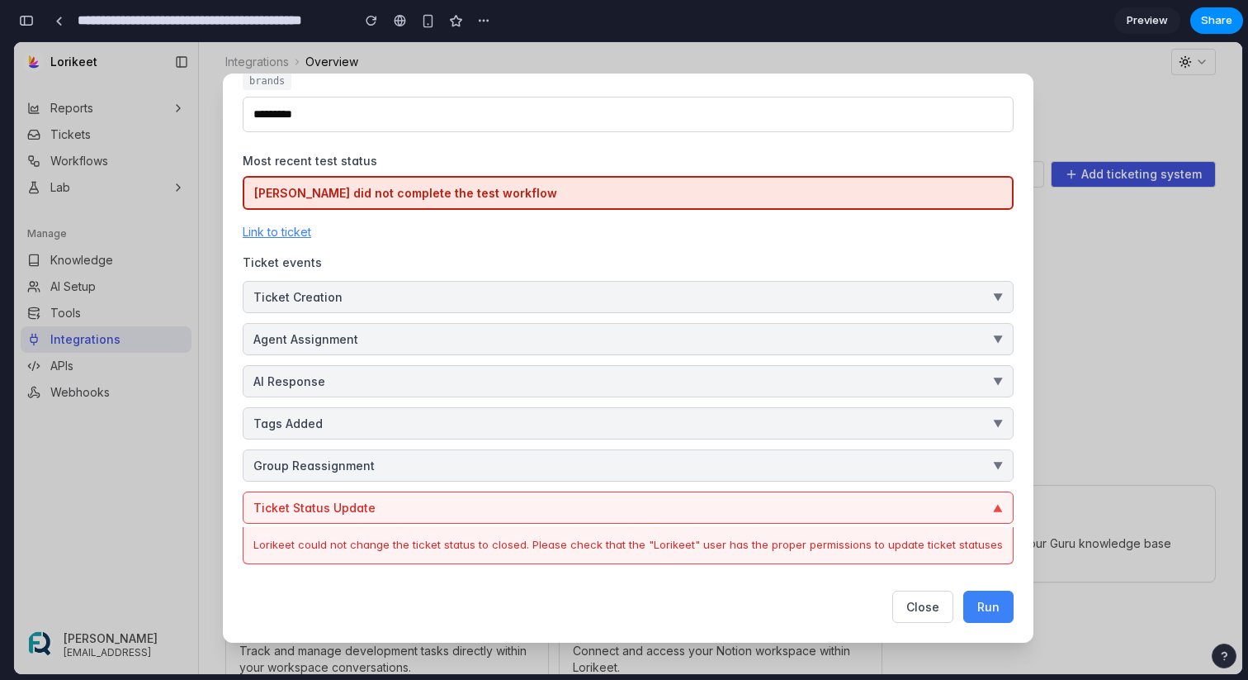
click at [405, 302] on button "Ticket Creation ▼" at bounding box center [628, 297] width 771 height 32
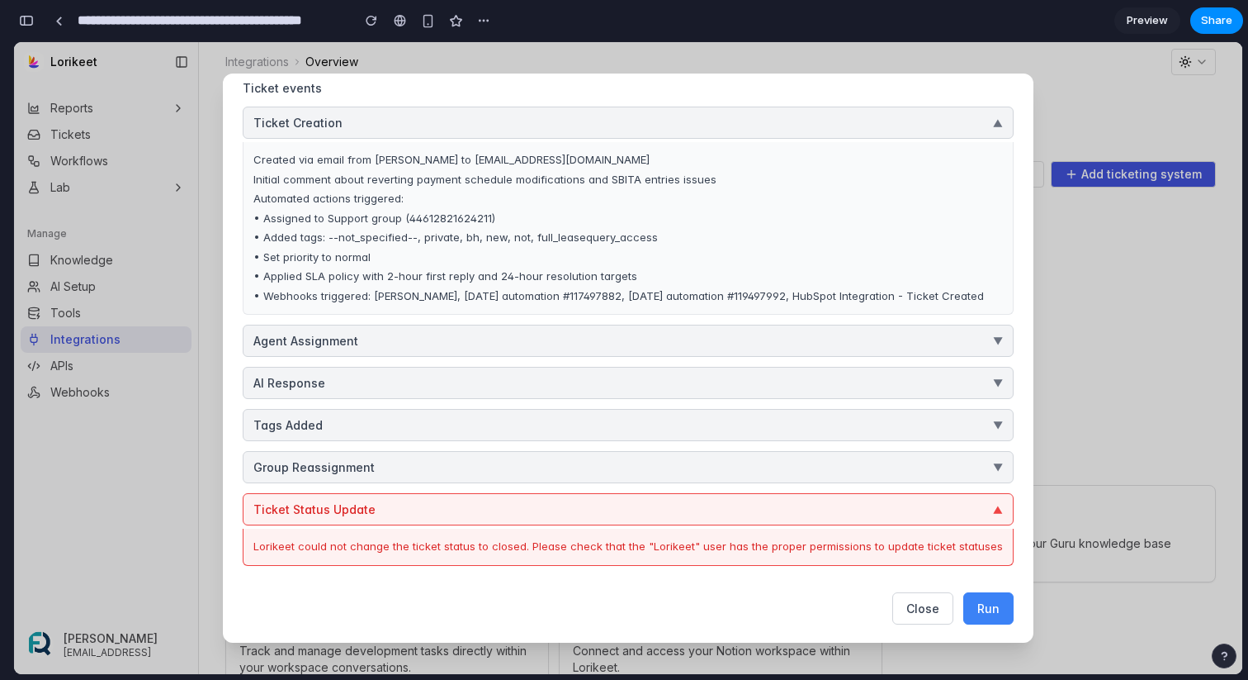
scroll to position [447, 0]
click at [637, 341] on button "Agent Assignment ▼" at bounding box center [628, 339] width 771 height 32
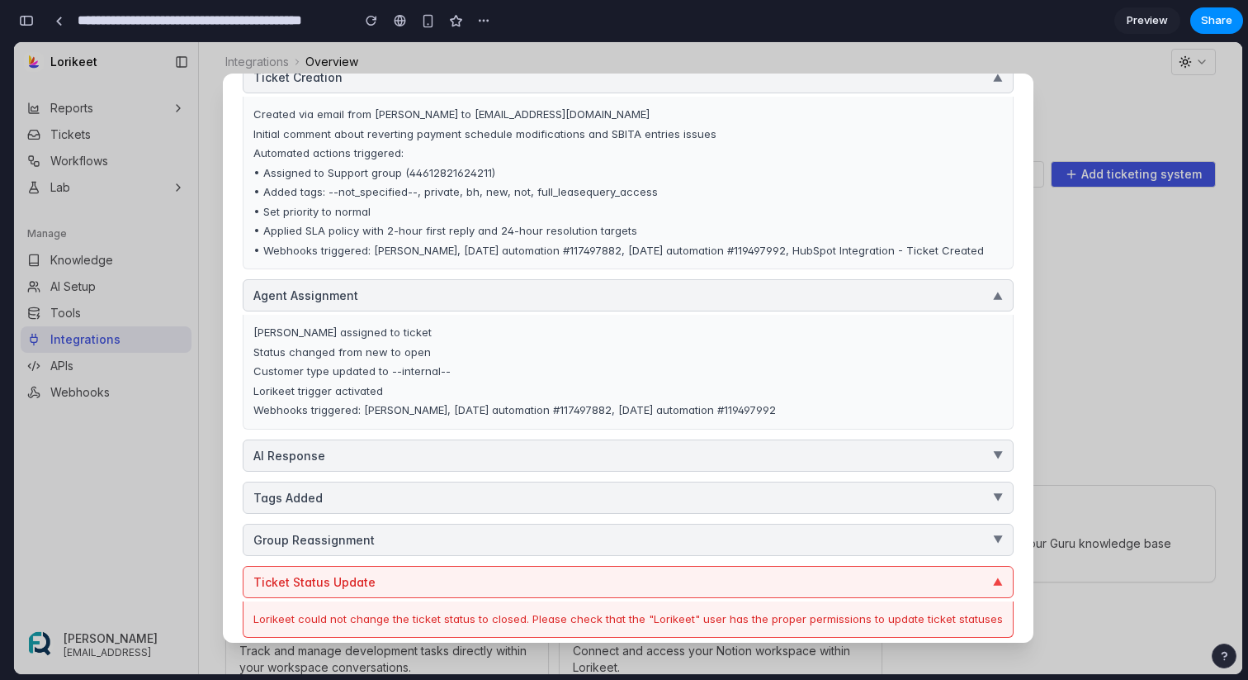
scroll to position [495, 0]
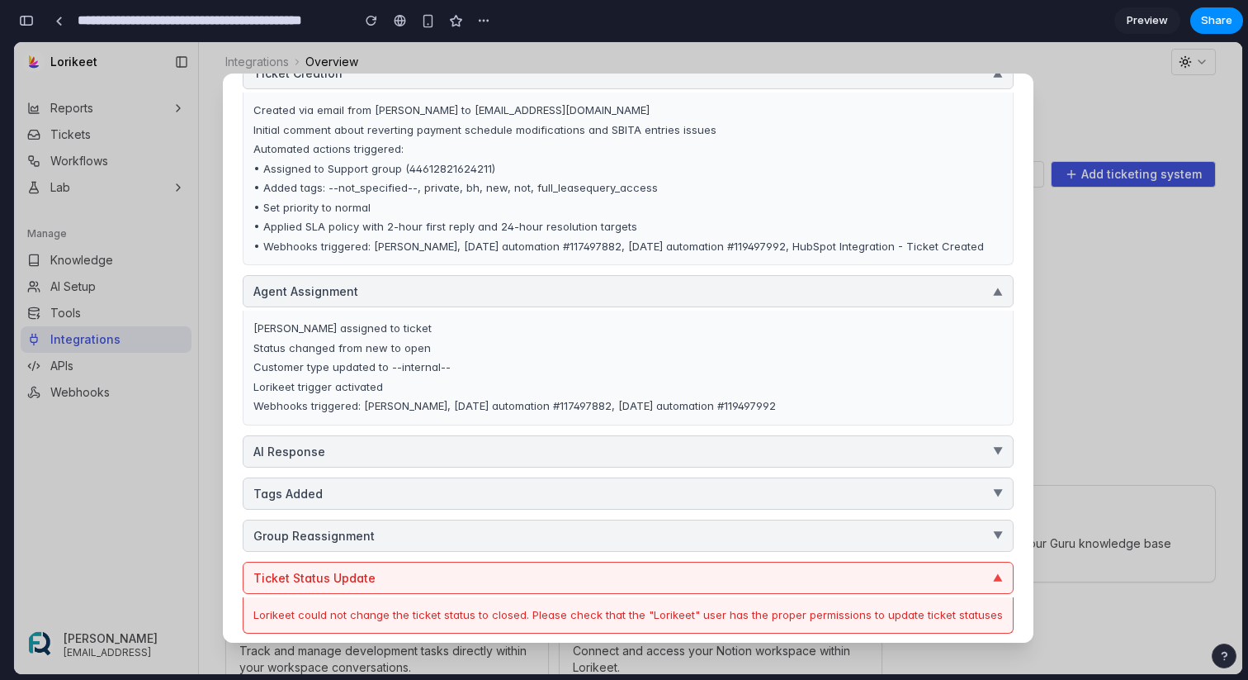
click at [476, 278] on button "Agent Assignment ▼" at bounding box center [628, 291] width 771 height 32
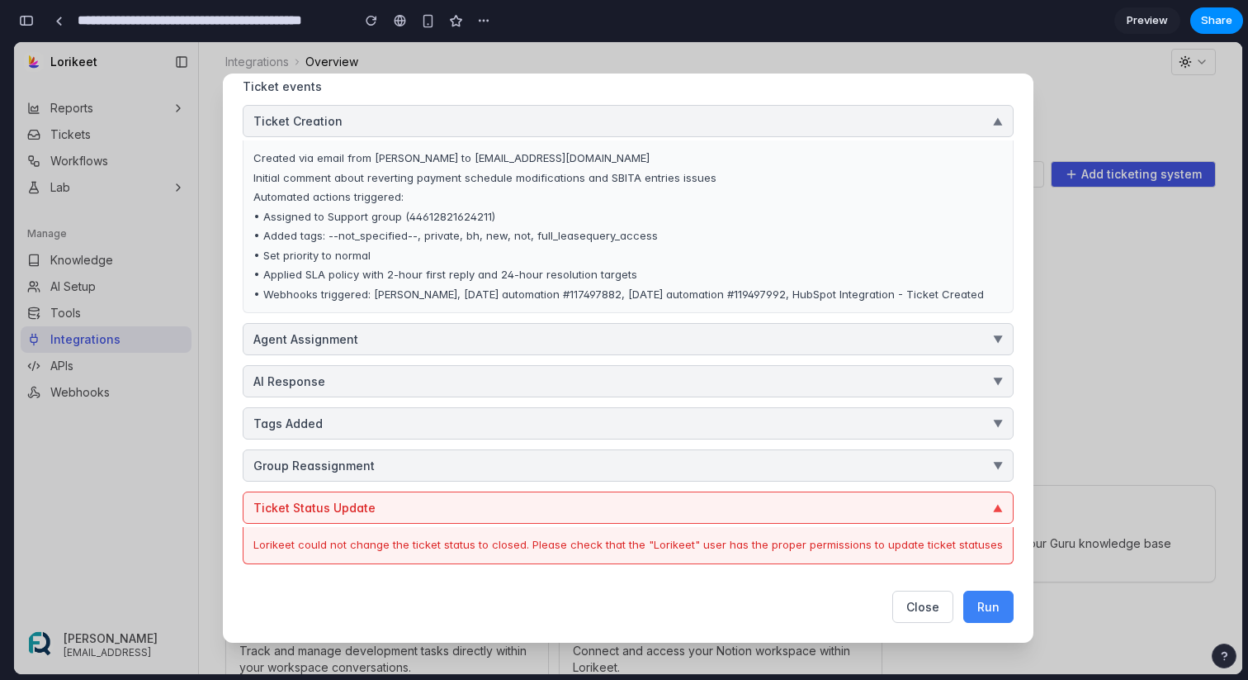
click at [476, 119] on button "Ticket Creation ▼" at bounding box center [628, 121] width 771 height 32
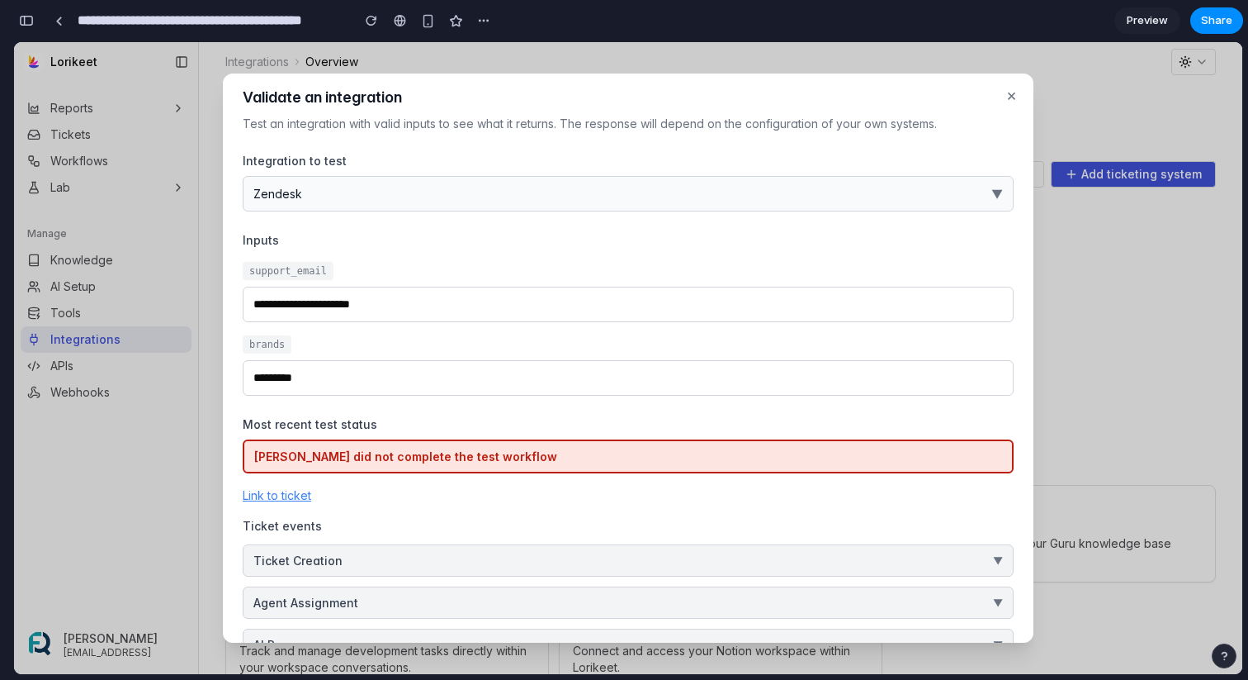
scroll to position [0, 0]
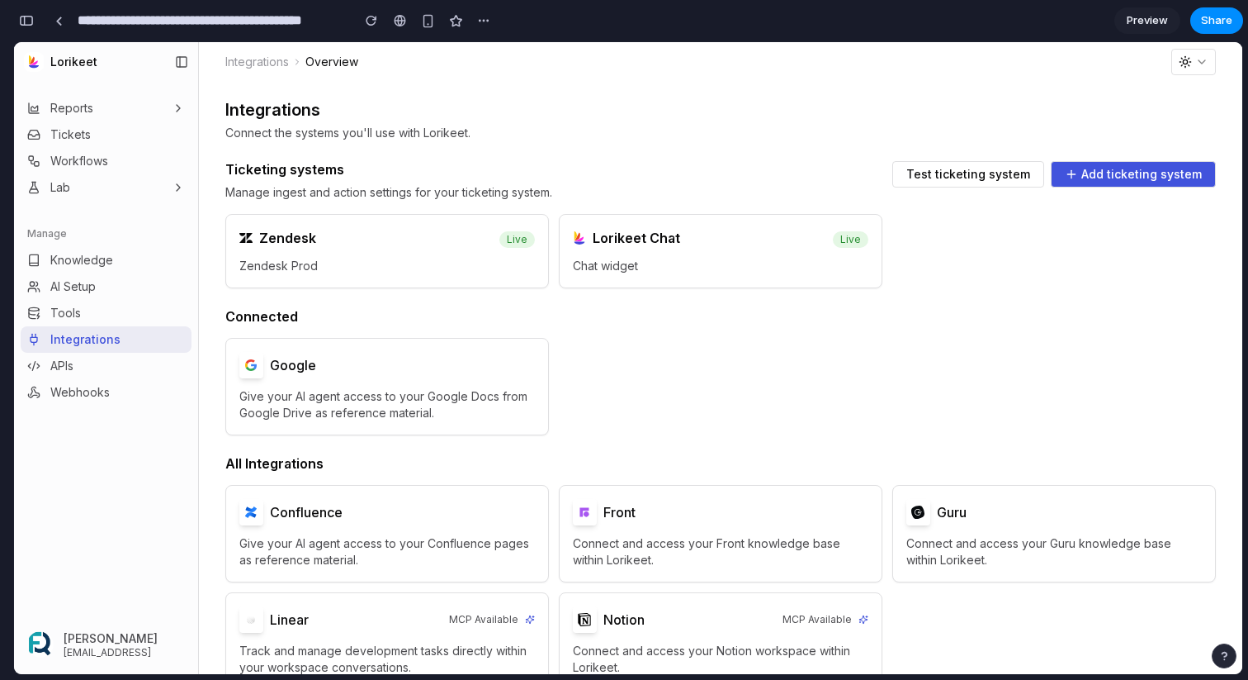
click at [973, 173] on span "Test ticketing system" at bounding box center [969, 174] width 124 height 12
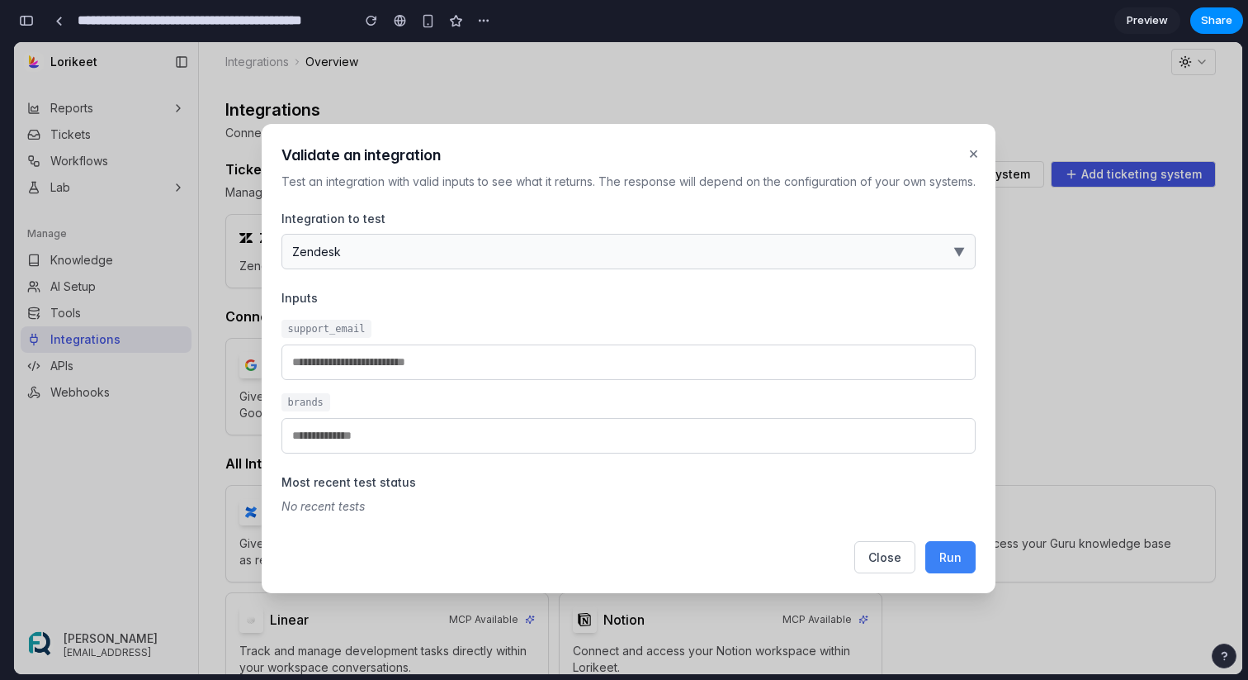
click at [950, 558] on span "Run" at bounding box center [951, 557] width 22 height 14
type input "**********"
type input "*********"
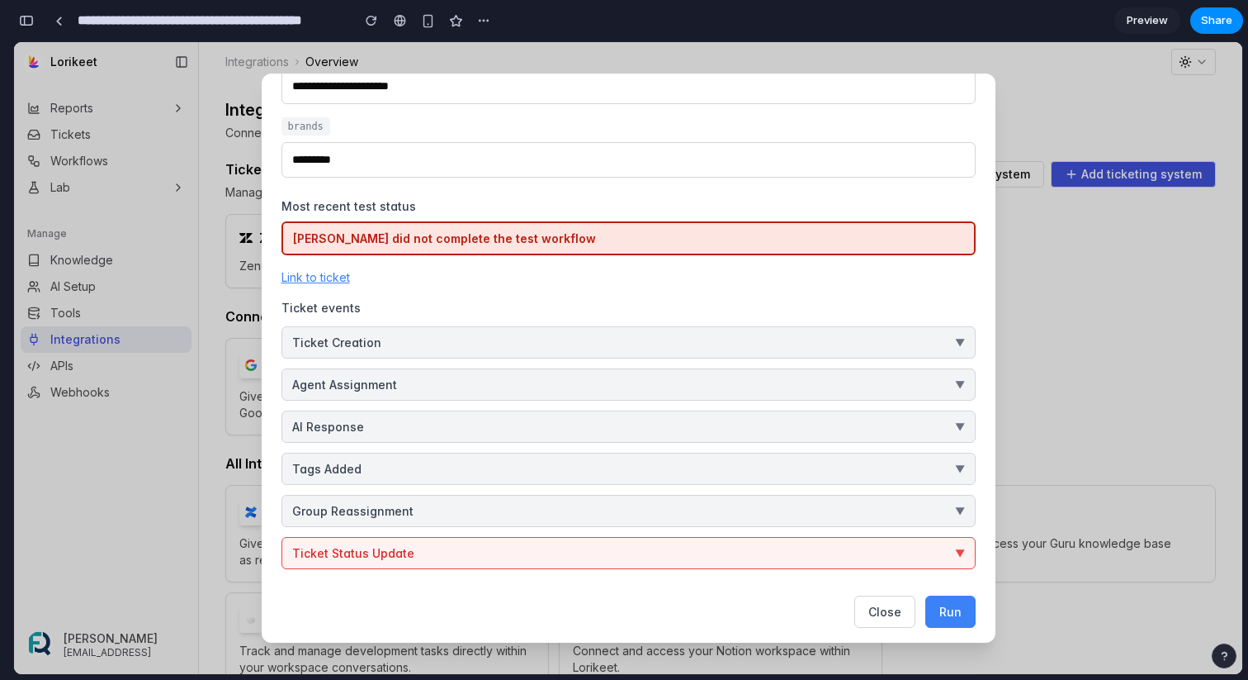
scroll to position [231, 0]
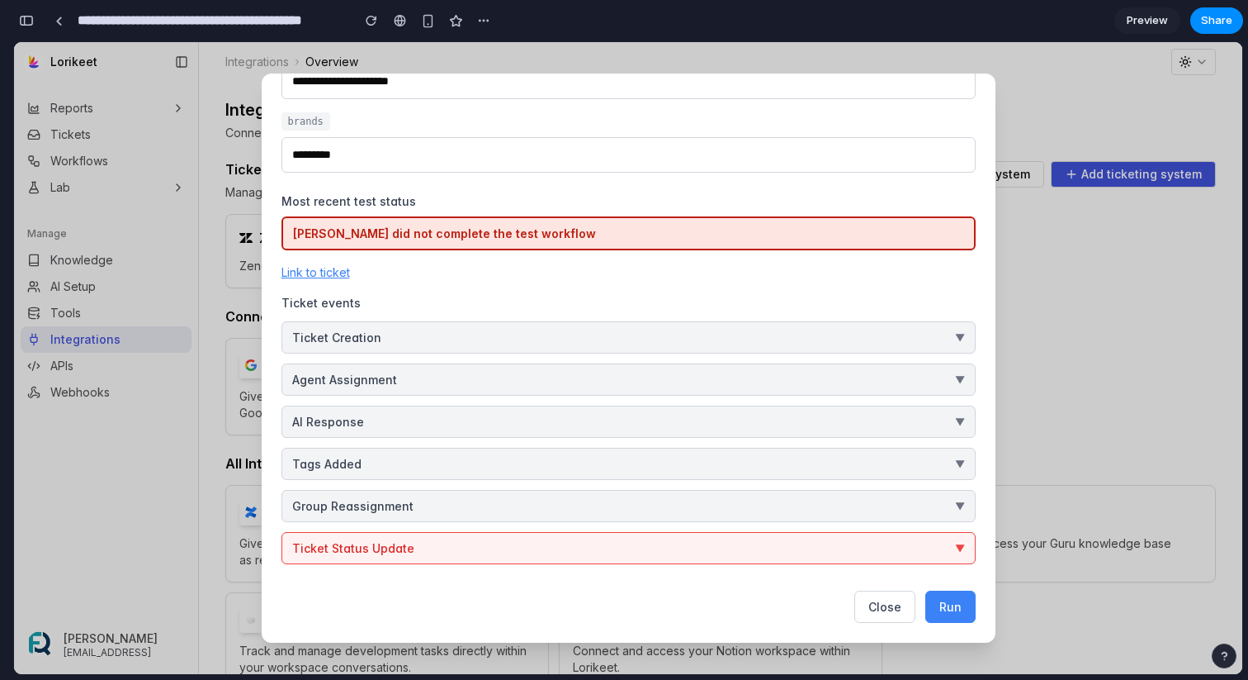
click at [623, 325] on button "Ticket Creation ▼" at bounding box center [629, 337] width 694 height 32
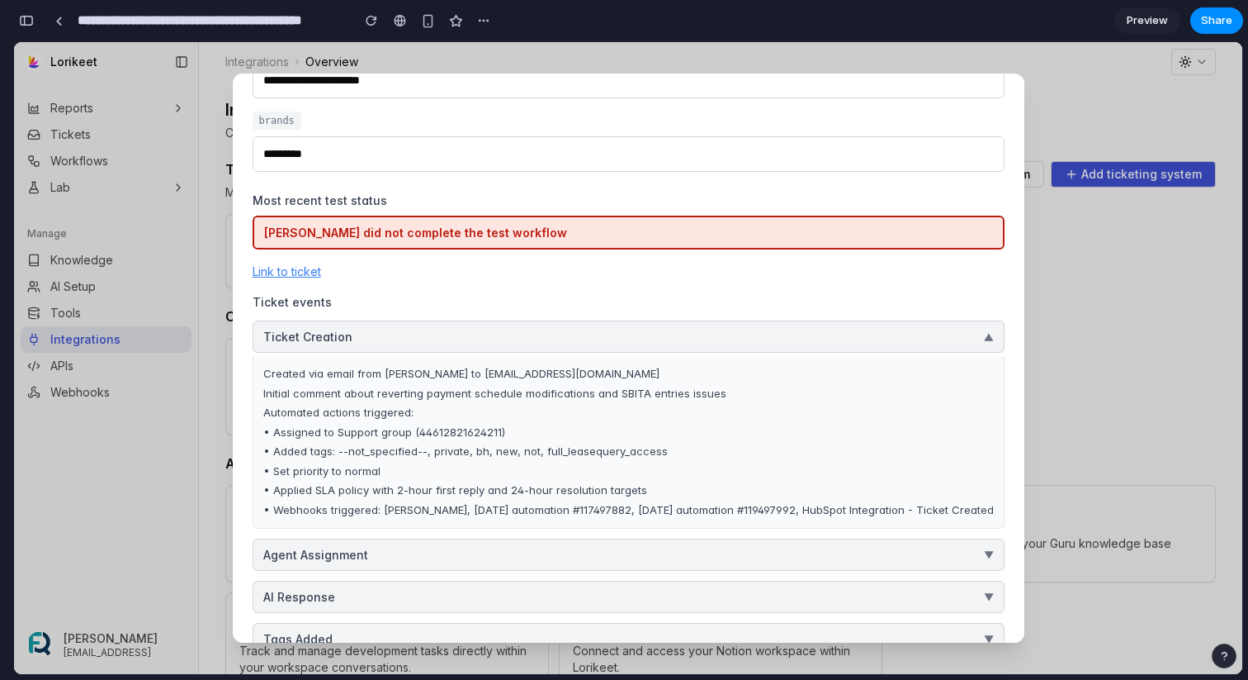
click at [629, 338] on button "Ticket Creation ▼" at bounding box center [629, 336] width 752 height 32
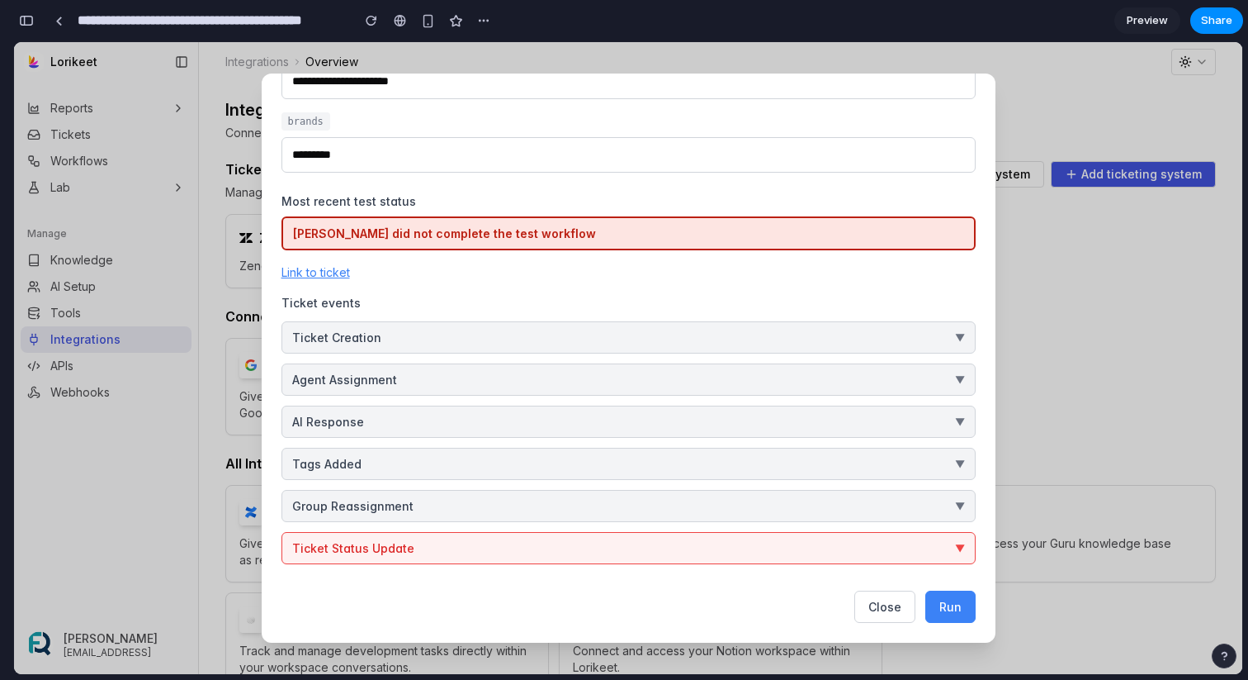
click at [643, 381] on button "Agent Assignment ▼" at bounding box center [629, 379] width 694 height 32
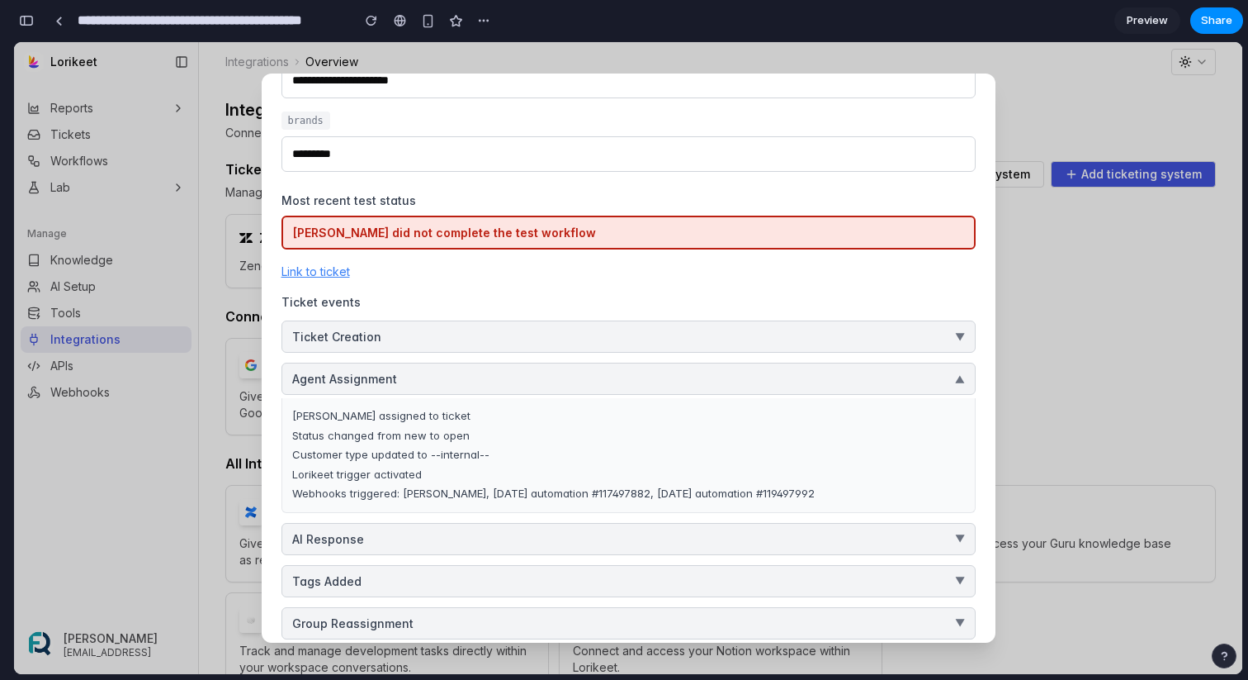
click at [643, 381] on button "Agent Assignment ▼" at bounding box center [629, 378] width 694 height 32
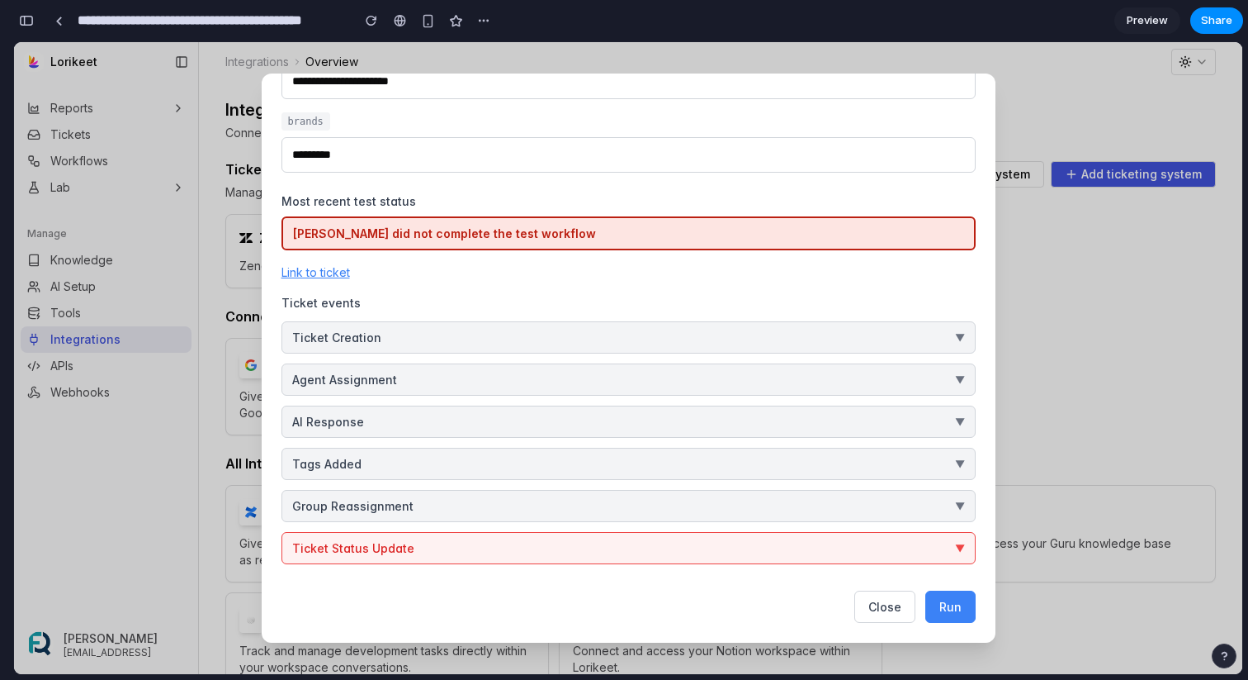
click at [949, 342] on button "Ticket Creation ▼" at bounding box center [629, 337] width 694 height 32
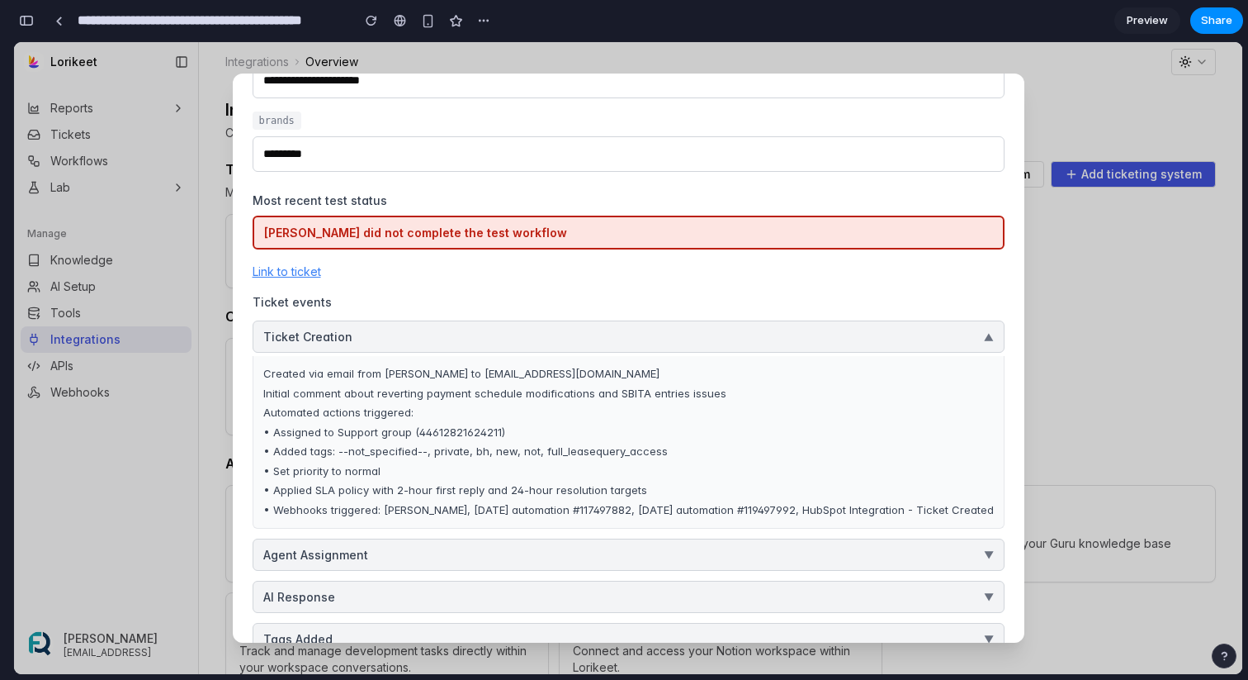
click at [899, 336] on button "Ticket Creation ▼" at bounding box center [629, 336] width 752 height 32
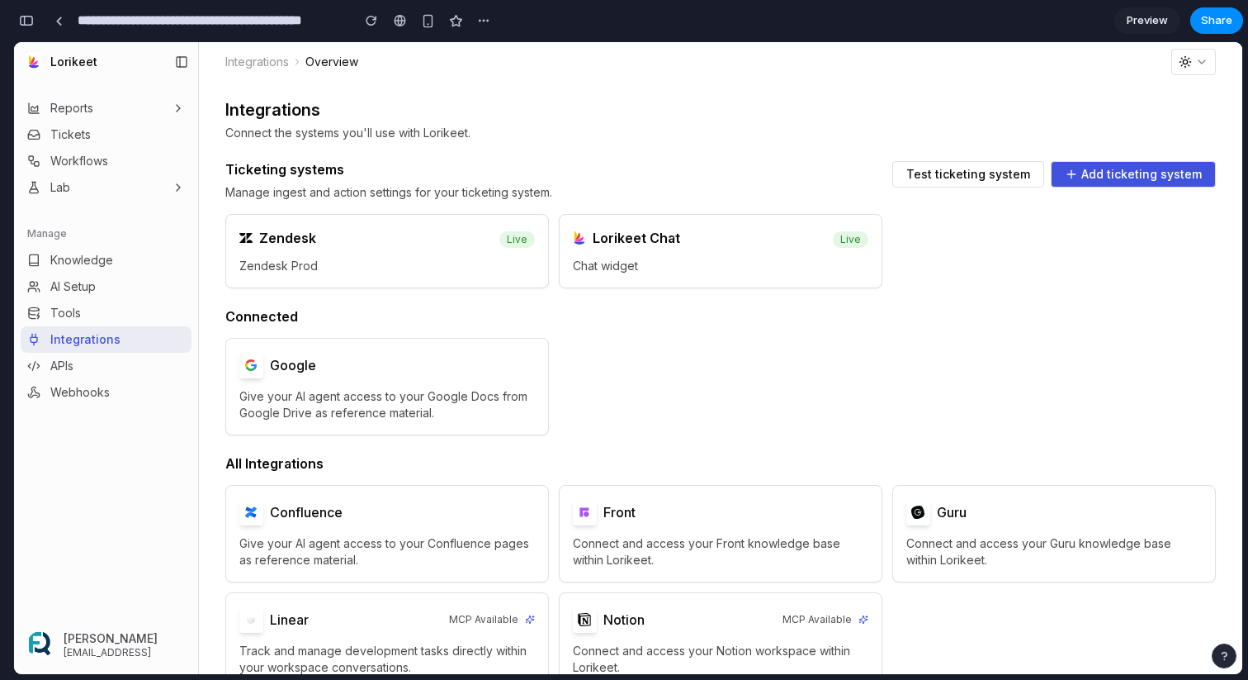
click at [351, 245] on div "Zendesk" at bounding box center [359, 238] width 240 height 17
click at [979, 171] on span "Test ticketing system" at bounding box center [969, 174] width 124 height 12
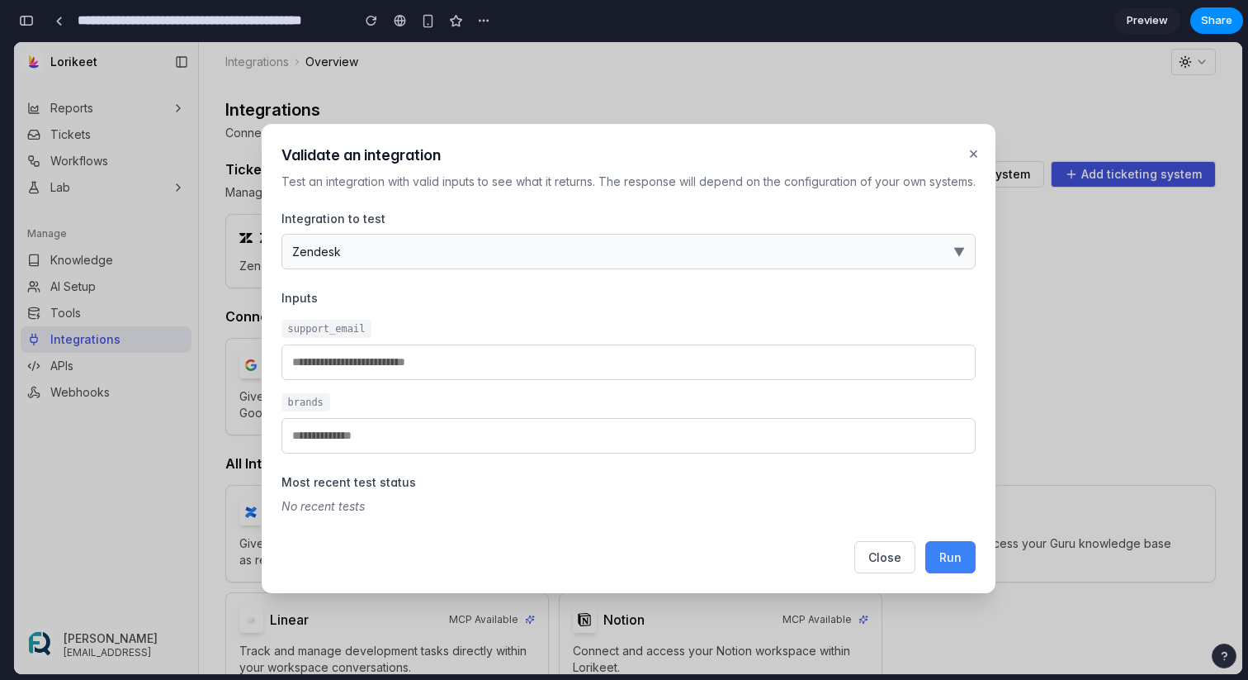
click at [936, 561] on button "Run" at bounding box center [951, 557] width 50 height 32
type input "**********"
type input "*********"
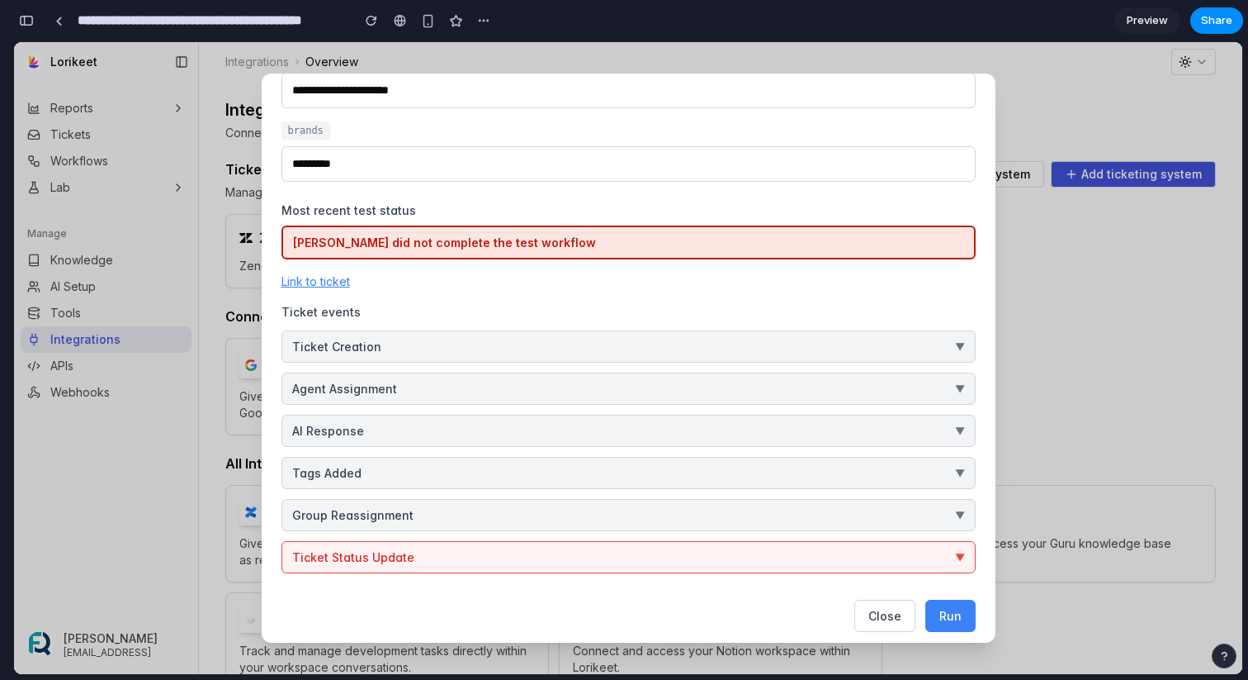
scroll to position [222, 0]
click at [608, 553] on button "Ticket Status Update ▼" at bounding box center [629, 556] width 694 height 32
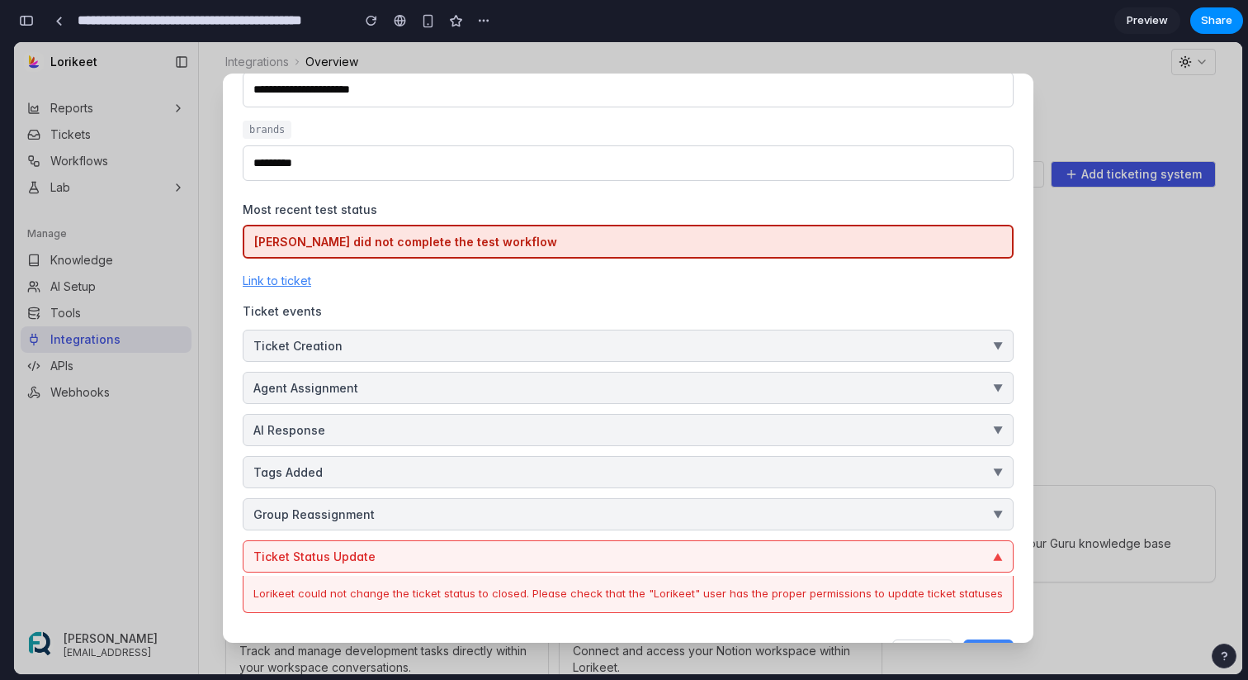
click at [608, 553] on button "Ticket Status Update ▼" at bounding box center [628, 556] width 771 height 32
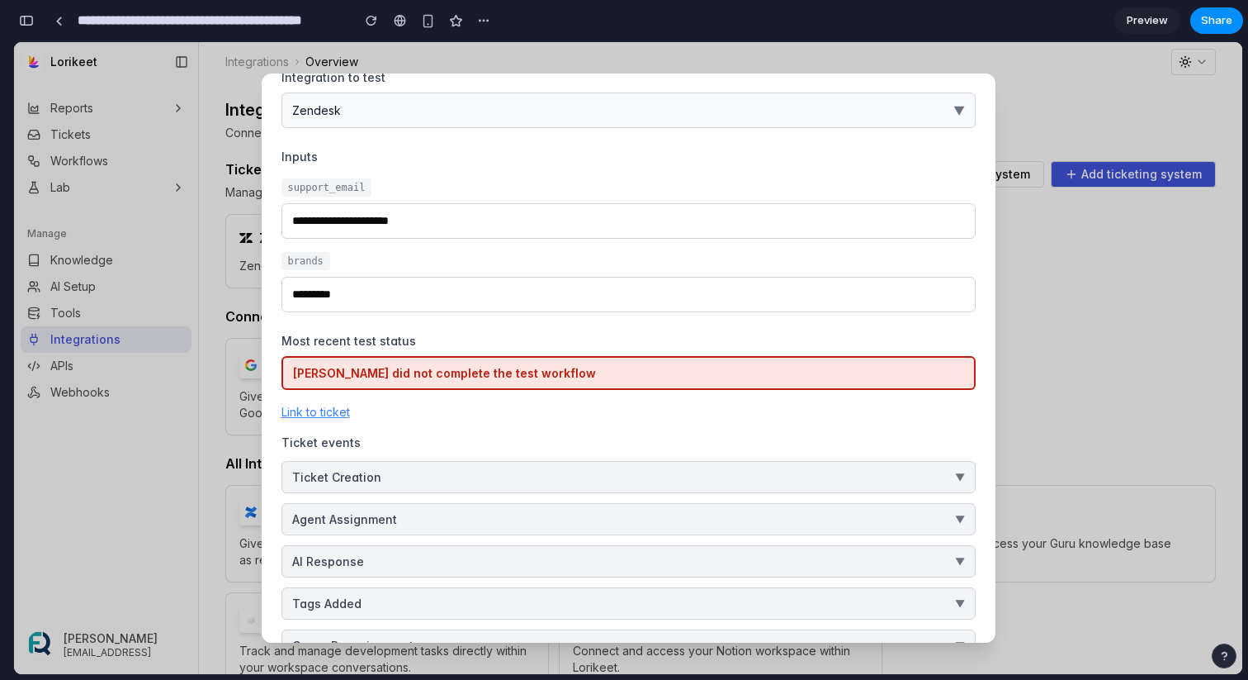
scroll to position [0, 0]
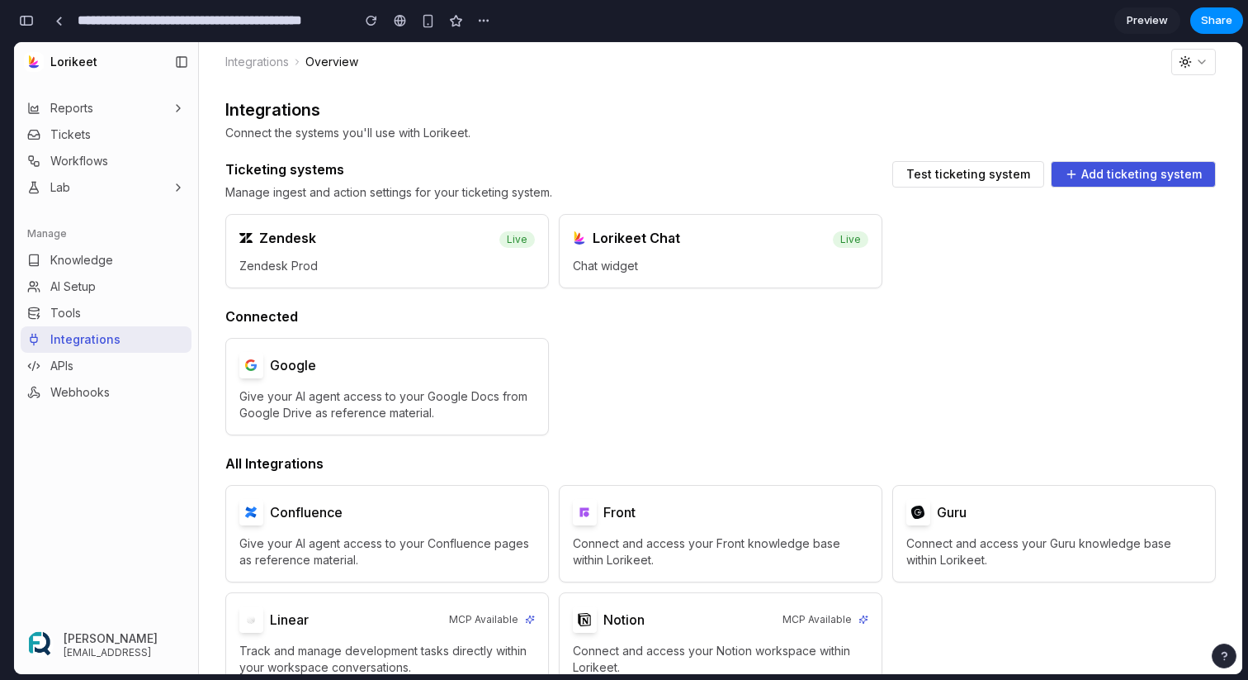
click at [387, 250] on div "Zendesk Live" at bounding box center [387, 236] width 322 height 43
click at [923, 173] on span "Test ticketing system" at bounding box center [969, 174] width 124 height 12
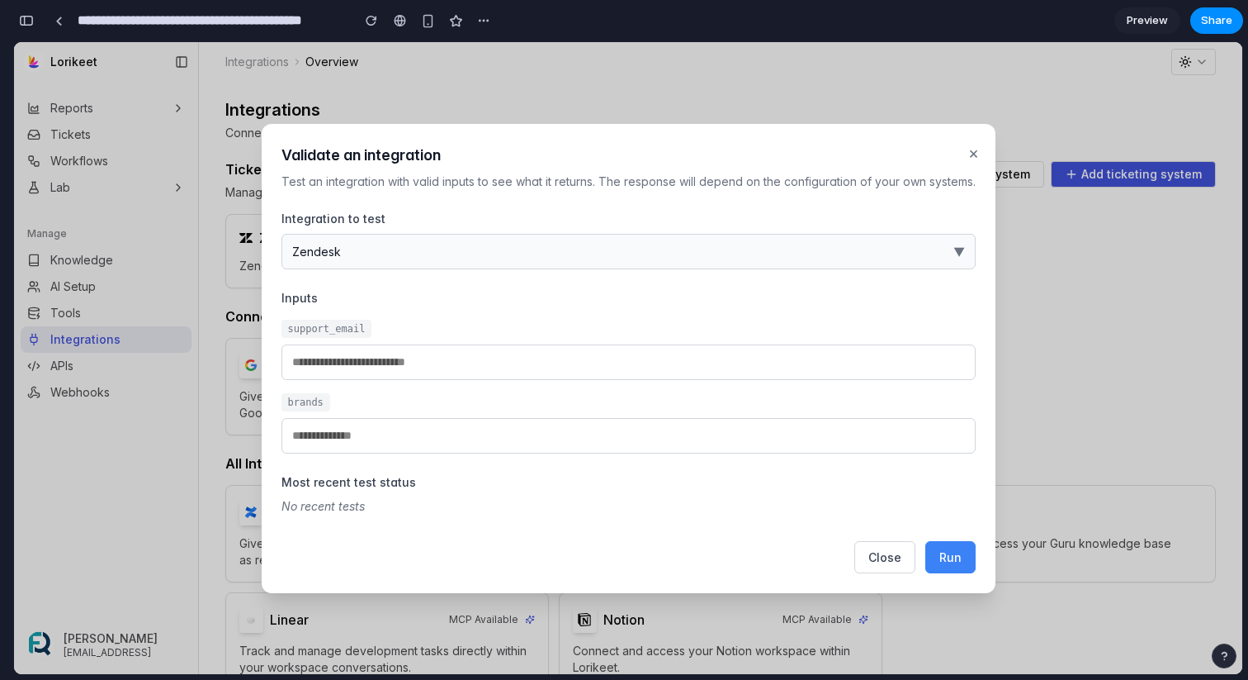
click at [888, 563] on button "Close" at bounding box center [885, 557] width 61 height 32
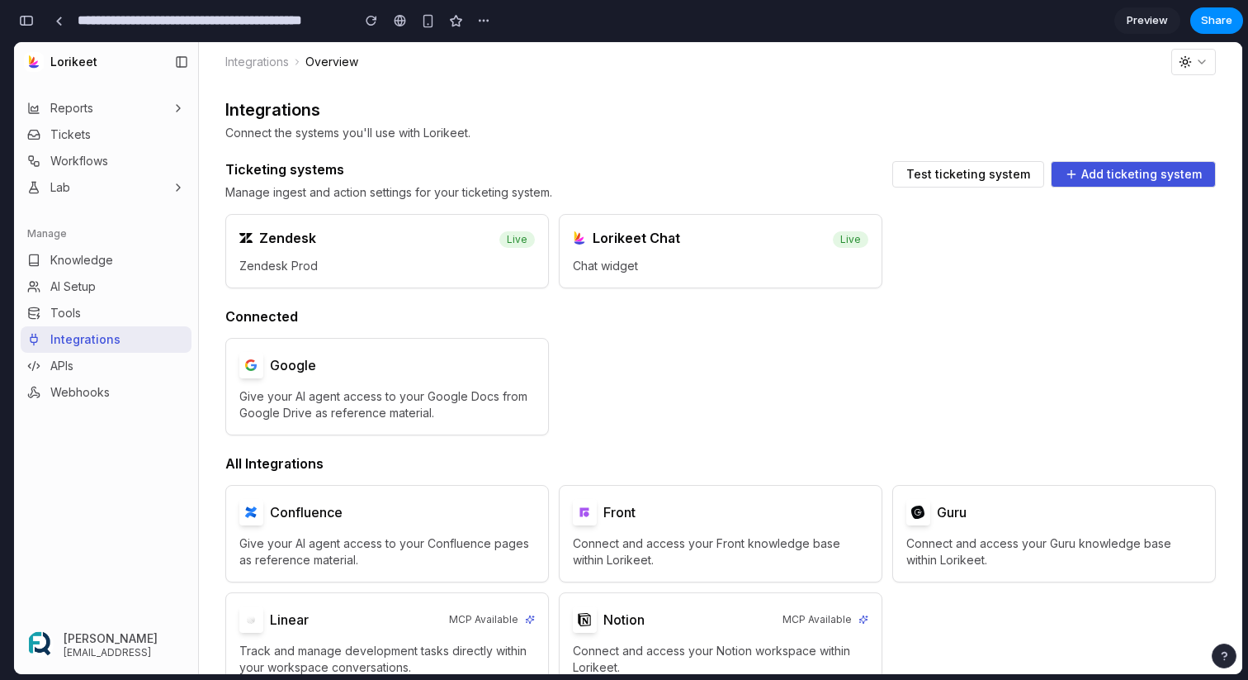
click at [476, 263] on span "Zendesk Prod" at bounding box center [387, 266] width 296 height 17
click at [992, 171] on span "Test ticketing system" at bounding box center [969, 174] width 124 height 12
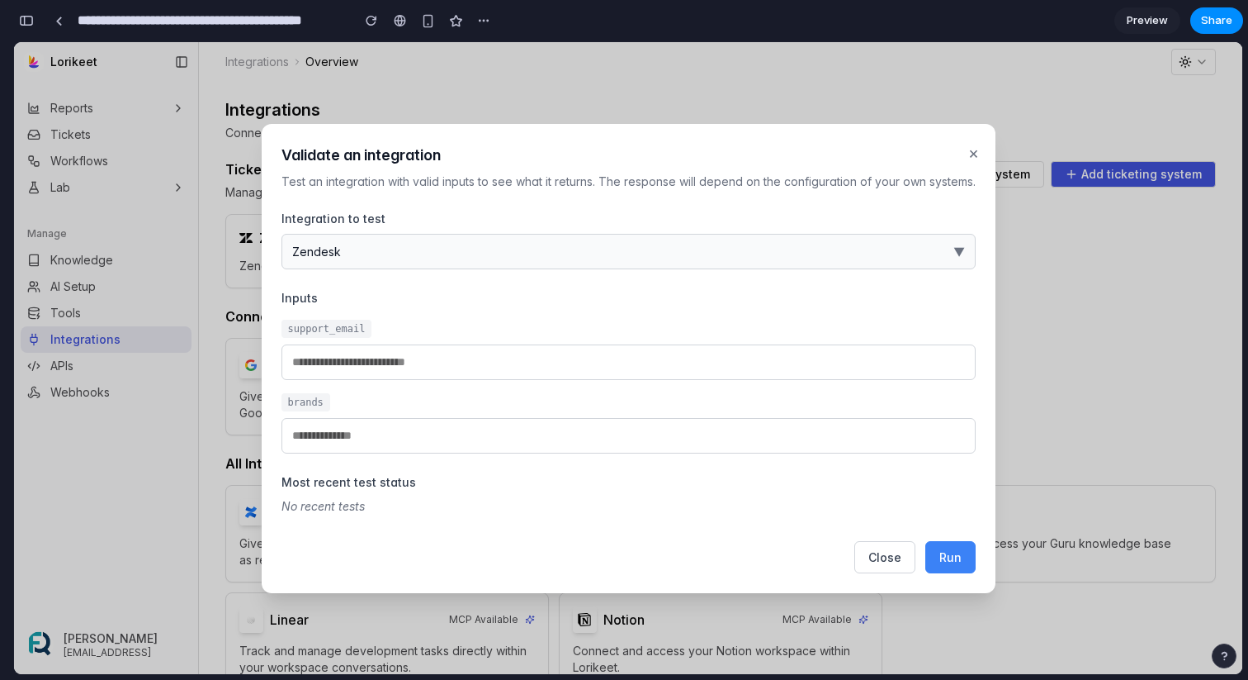
click at [954, 562] on span "Run" at bounding box center [951, 557] width 22 height 14
type input "**********"
type input "*********"
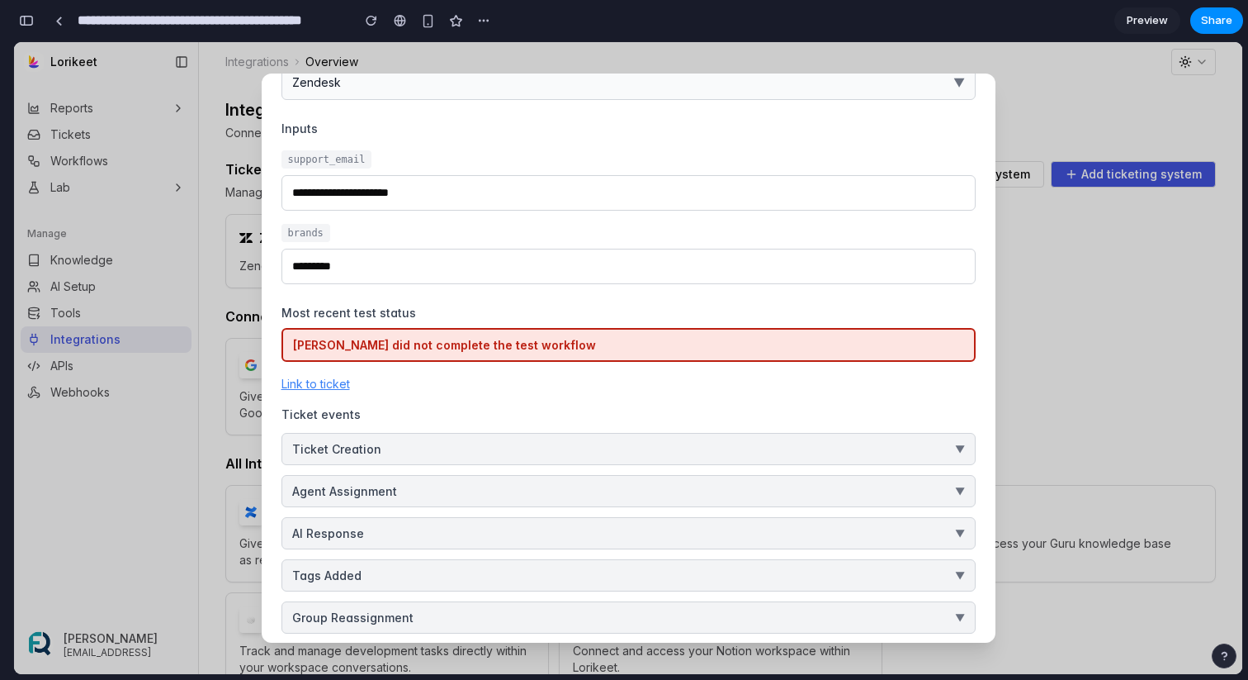
scroll to position [131, 0]
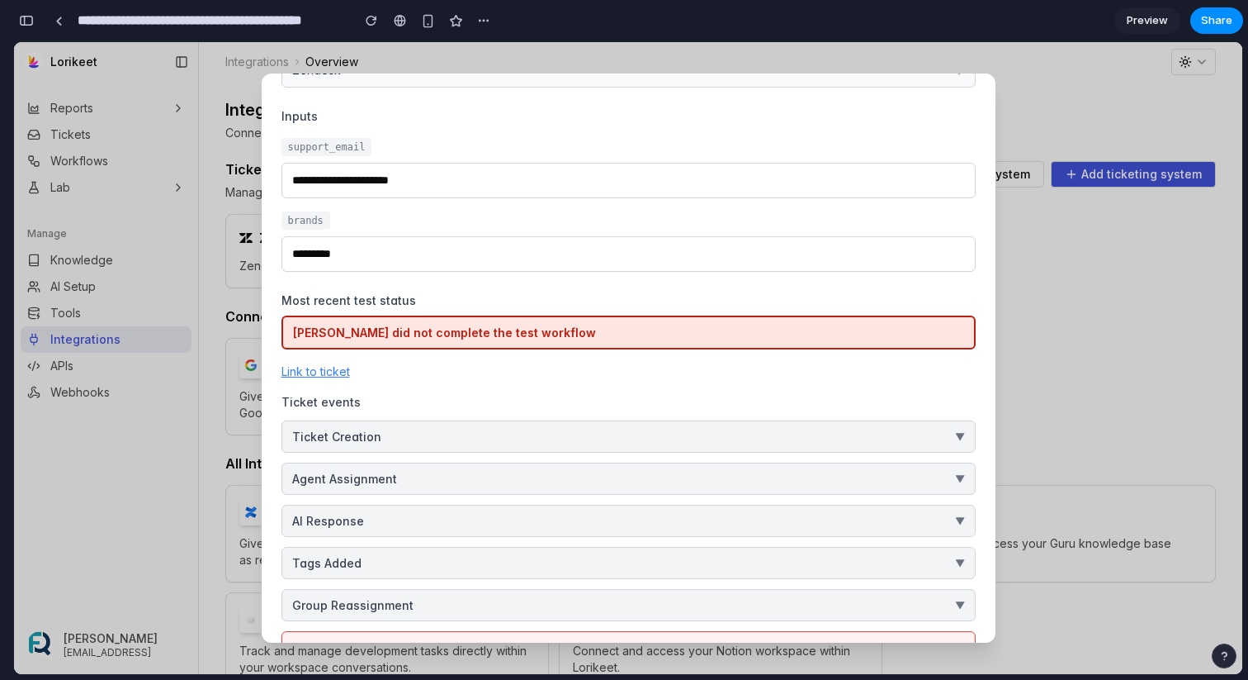
click at [324, 372] on link "Link to ticket" at bounding box center [316, 371] width 69 height 14
drag, startPoint x: 340, startPoint y: 261, endPoint x: 282, endPoint y: 261, distance: 57.8
click at [282, 261] on input "*********" at bounding box center [629, 254] width 694 height 36
click at [453, 246] on input "*********" at bounding box center [629, 254] width 694 height 36
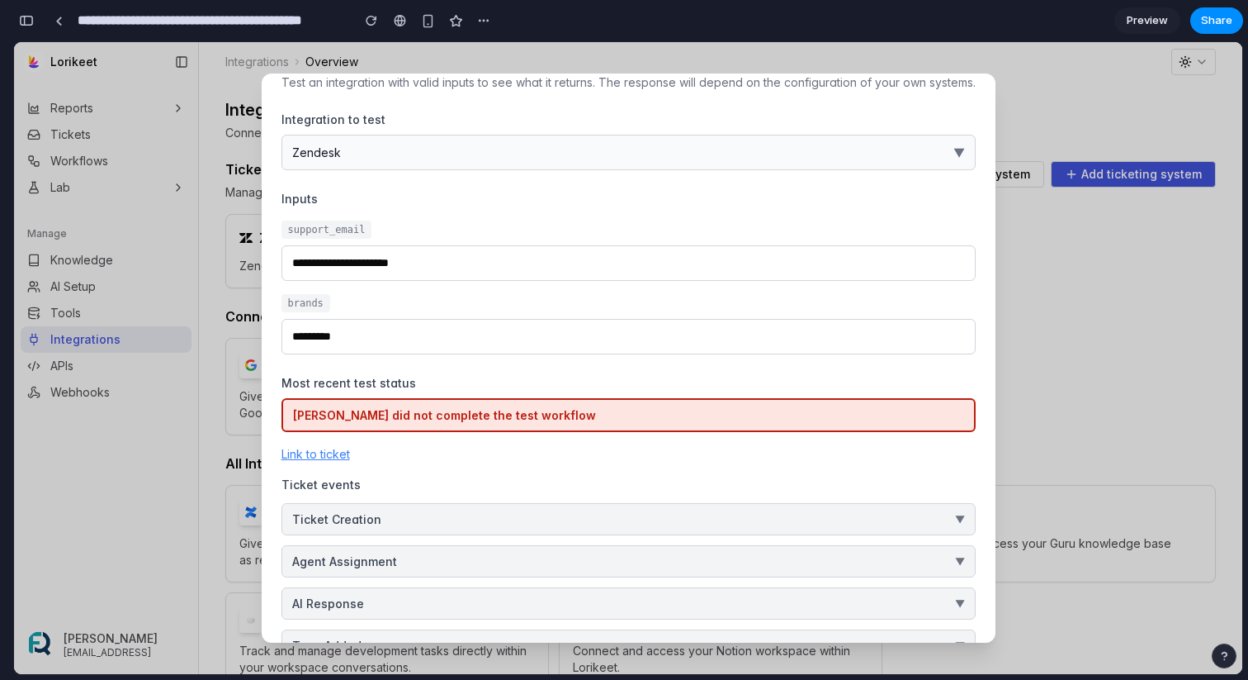
scroll to position [47, 0]
drag, startPoint x: 357, startPoint y: 343, endPoint x: 282, endPoint y: 300, distance: 87.0
click at [282, 300] on div "brands *********" at bounding box center [629, 326] width 694 height 60
click at [349, 301] on div "brands" at bounding box center [629, 305] width 694 height 18
drag, startPoint x: 388, startPoint y: 347, endPoint x: 262, endPoint y: 294, distance: 136.9
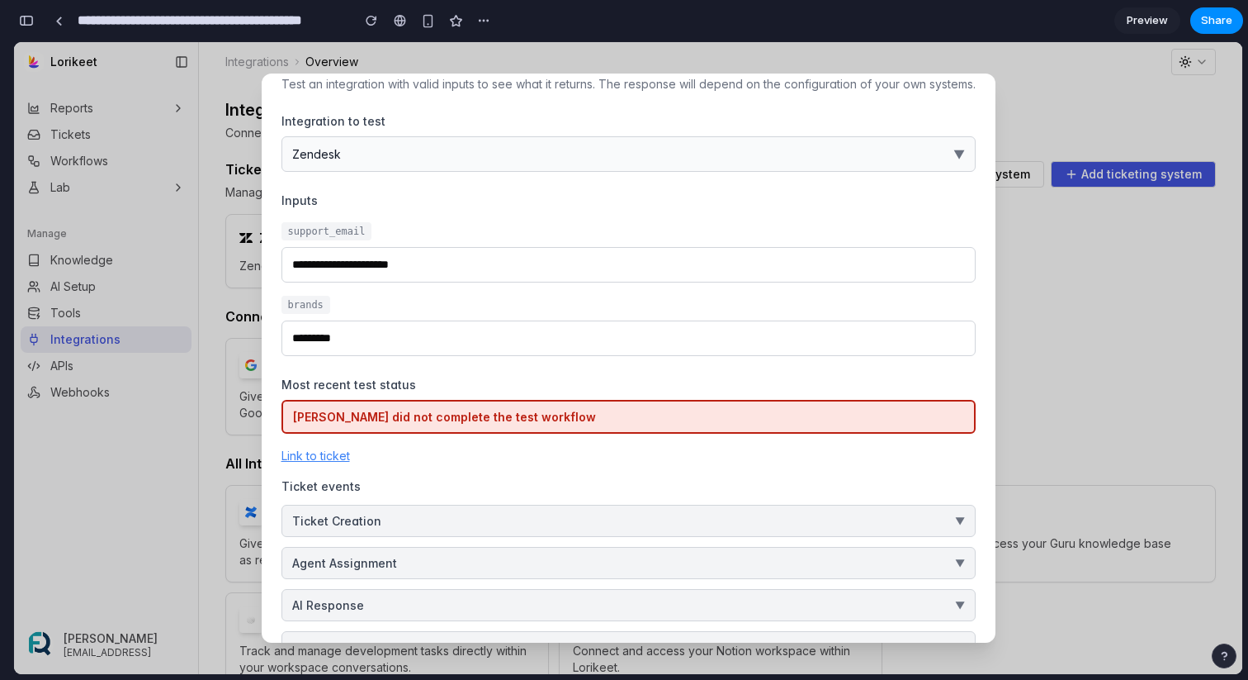
click at [262, 294] on div "**********" at bounding box center [629, 357] width 734 height 569
click at [502, 324] on input "*********" at bounding box center [629, 338] width 694 height 36
drag, startPoint x: 367, startPoint y: 335, endPoint x: 293, endPoint y: 300, distance: 82.4
click at [293, 300] on div "brands *********" at bounding box center [629, 326] width 694 height 60
click at [425, 318] on div "brands *********" at bounding box center [629, 326] width 694 height 60
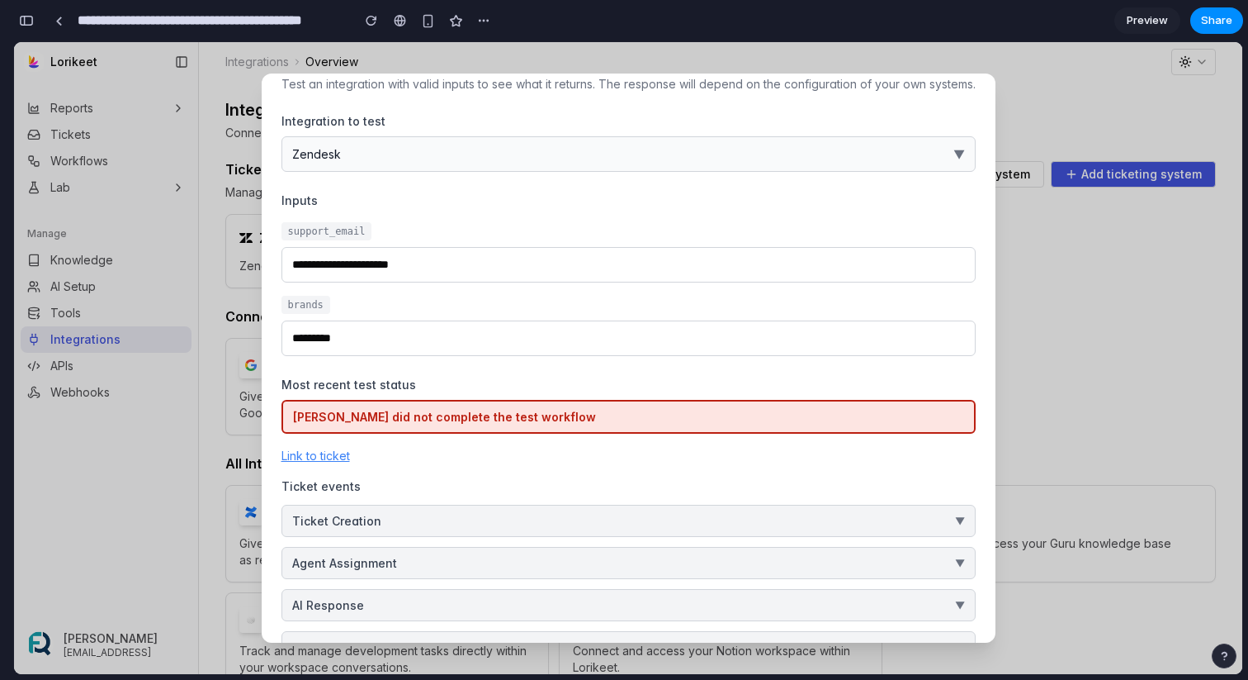
drag, startPoint x: 457, startPoint y: 266, endPoint x: 222, endPoint y: 226, distance: 237.8
click at [222, 226] on div "**********" at bounding box center [628, 358] width 1229 height 632
click at [348, 225] on span "support_email" at bounding box center [327, 231] width 91 height 18
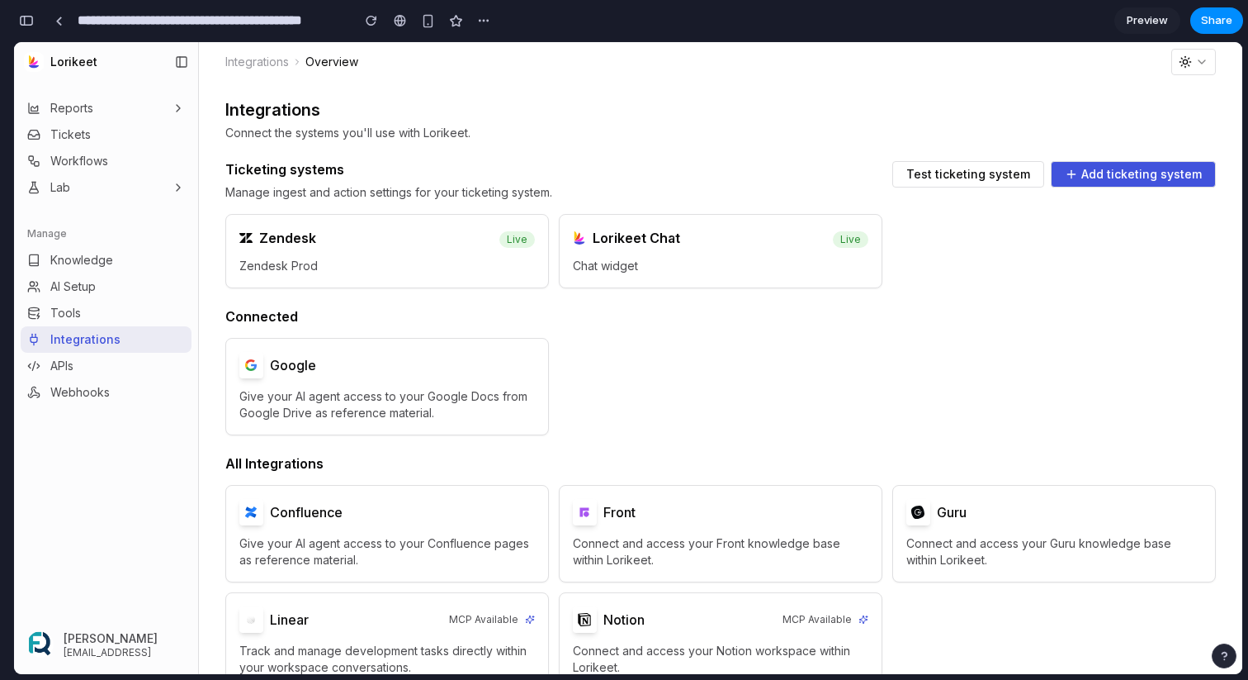
click at [966, 164] on button "Test ticketing system" at bounding box center [969, 174] width 152 height 26
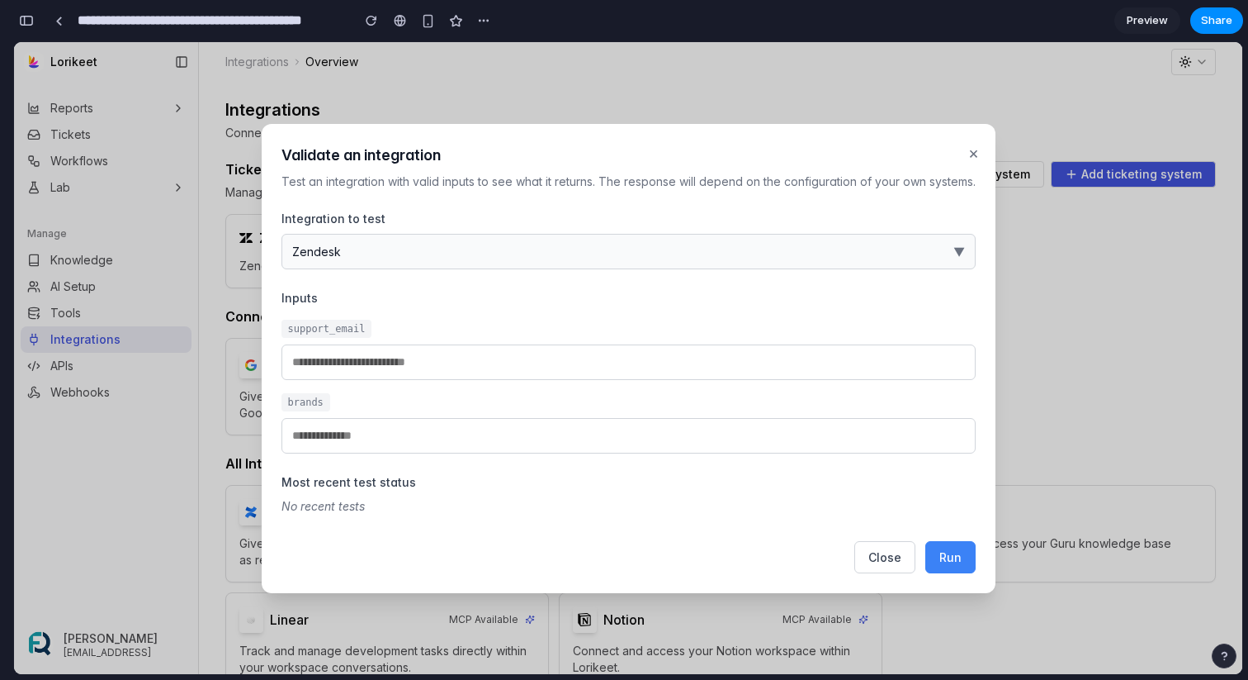
click at [950, 557] on span "Run" at bounding box center [951, 557] width 22 height 14
type input "**********"
type input "*********"
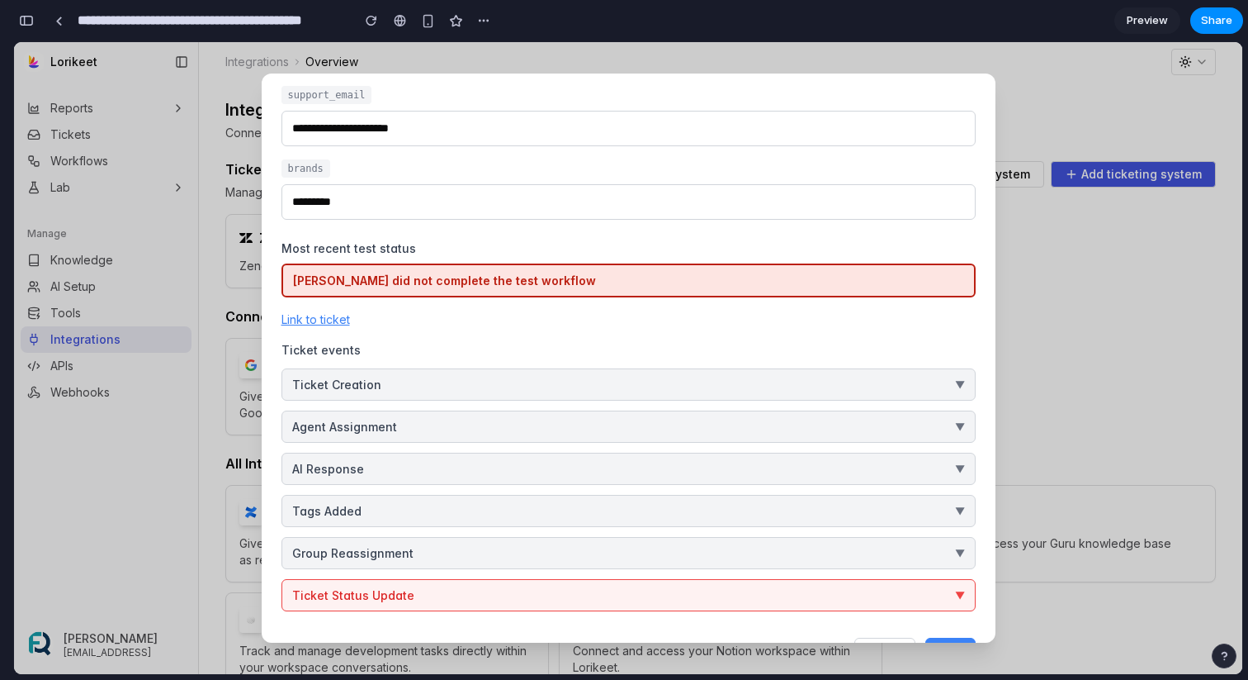
scroll to position [192, 0]
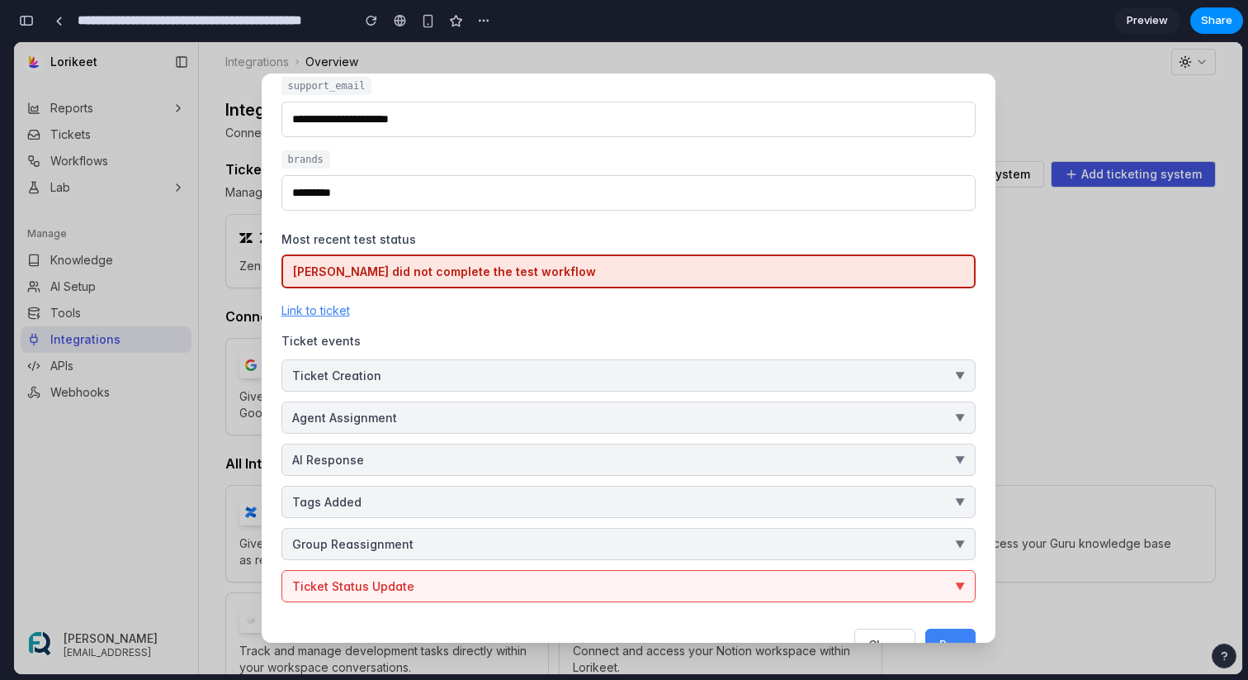
click at [581, 430] on button "Agent Assignment ▼" at bounding box center [629, 417] width 694 height 32
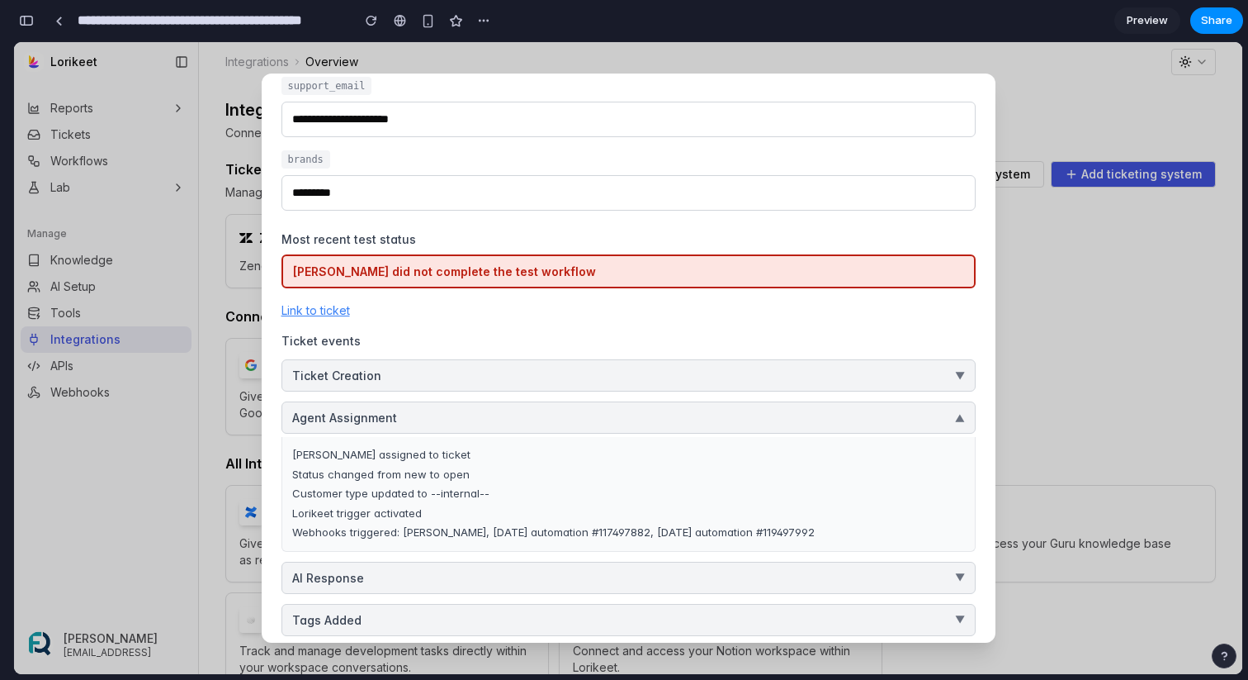
click at [591, 409] on button "Agent Assignment ▼" at bounding box center [629, 417] width 694 height 32
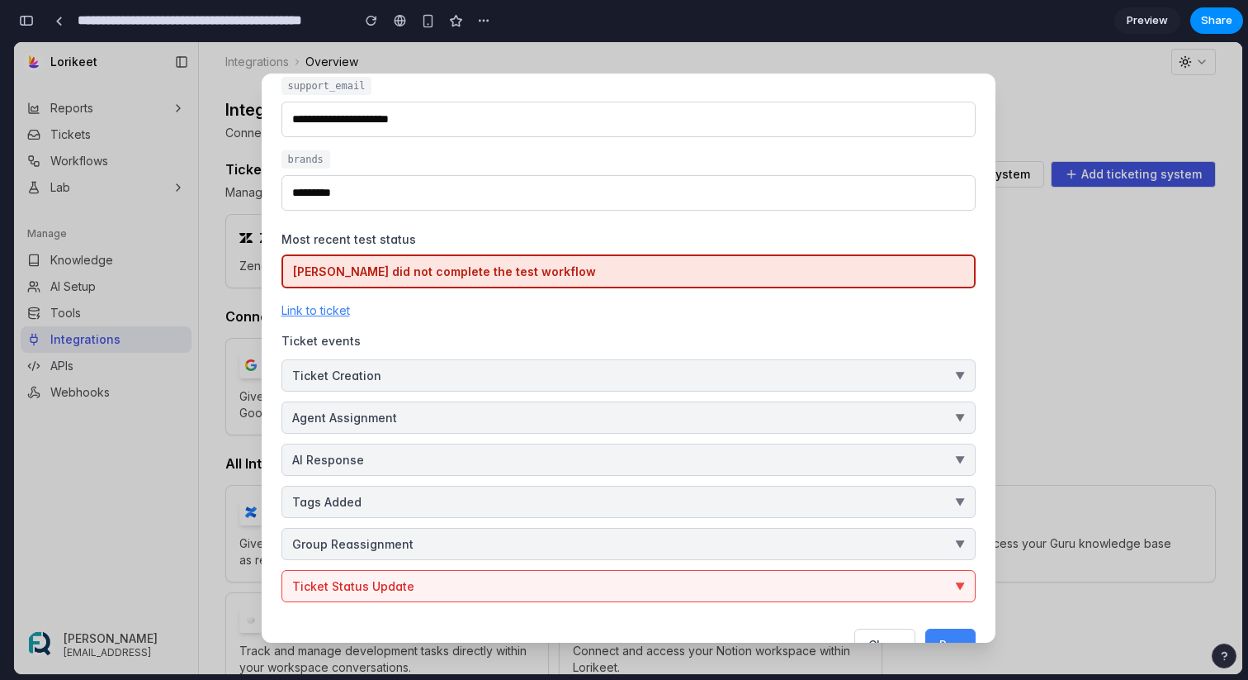
click at [641, 422] on button "Agent Assignment ▼" at bounding box center [629, 417] width 694 height 32
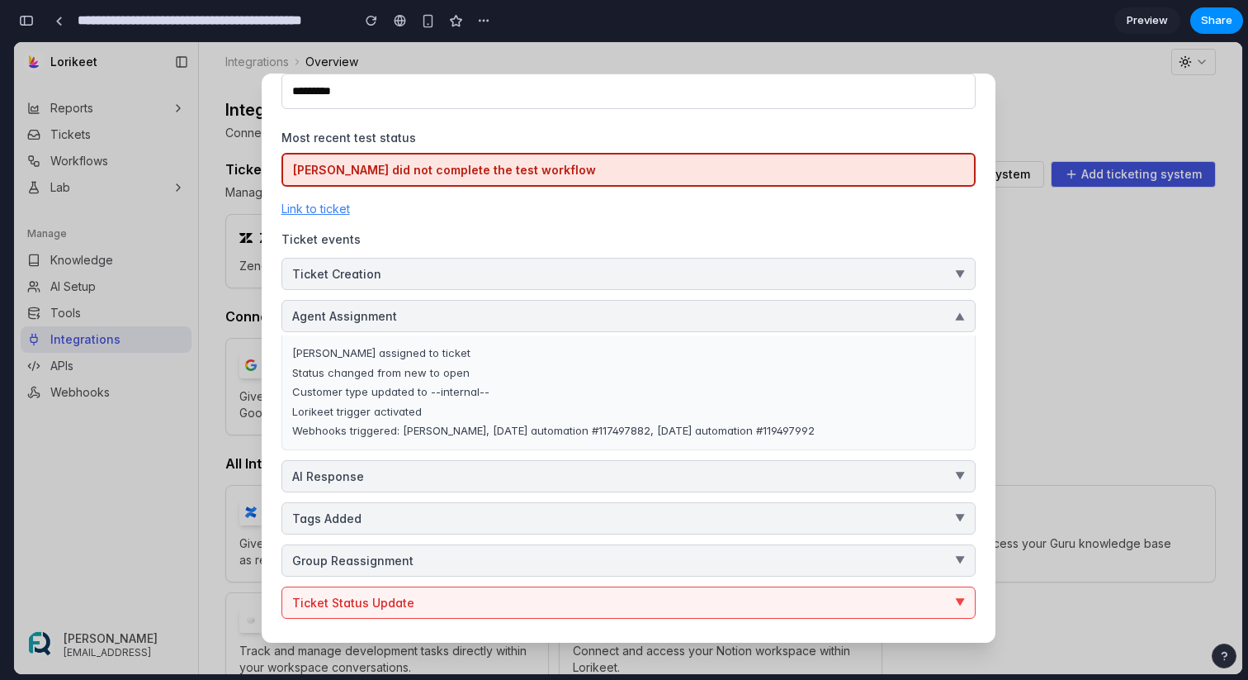
click at [553, 466] on button "AI Response ▼" at bounding box center [629, 476] width 694 height 32
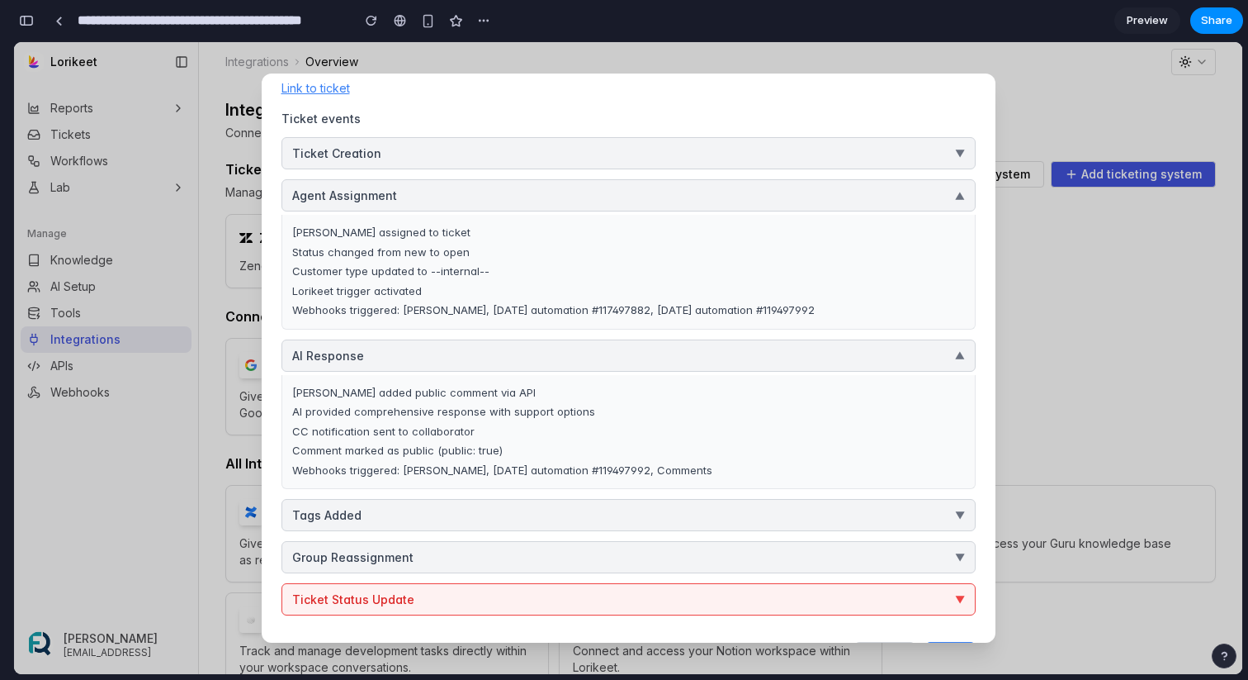
scroll to position [410, 0]
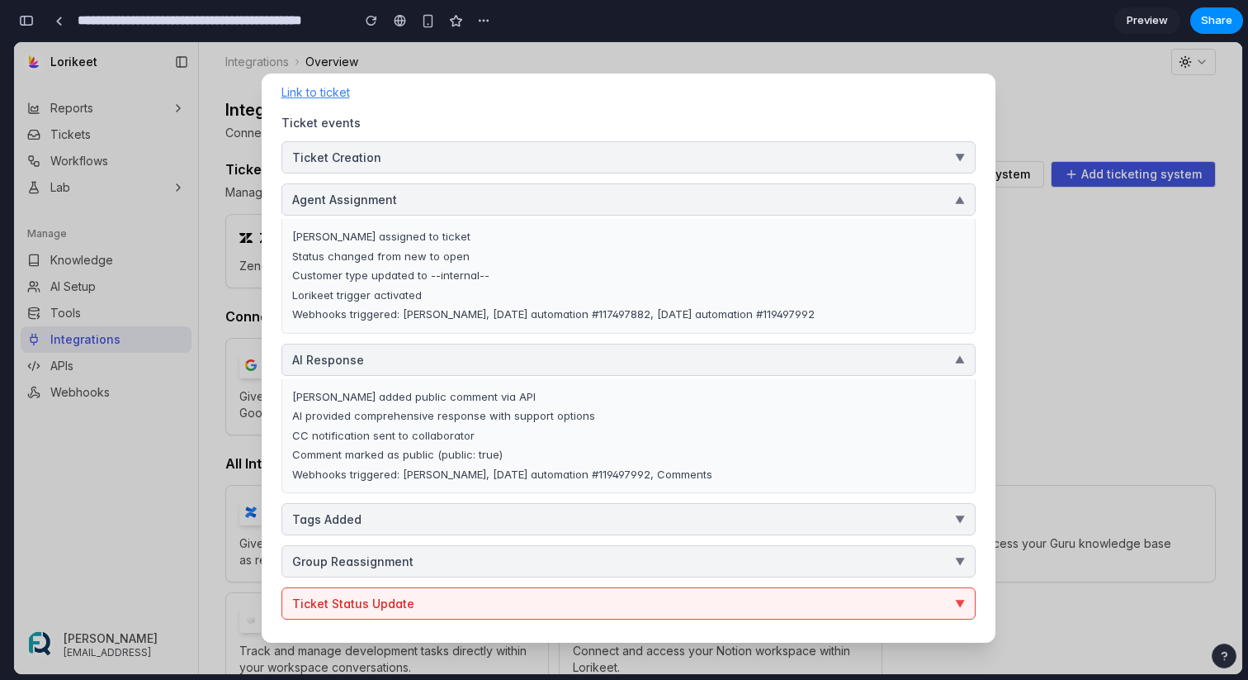
click at [462, 353] on button "AI Response ▼" at bounding box center [629, 359] width 694 height 32
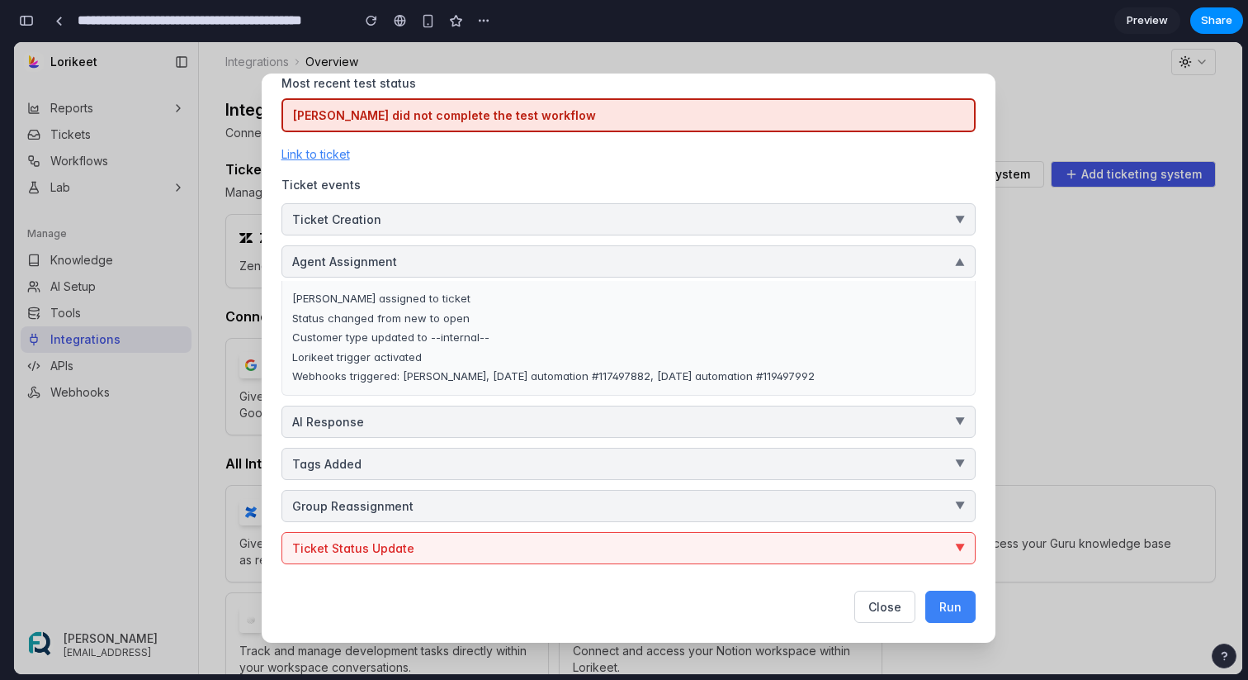
drag, startPoint x: 472, startPoint y: 270, endPoint x: 438, endPoint y: 261, distance: 35.1
click at [438, 261] on button "Agent Assignment ▼" at bounding box center [629, 261] width 694 height 32
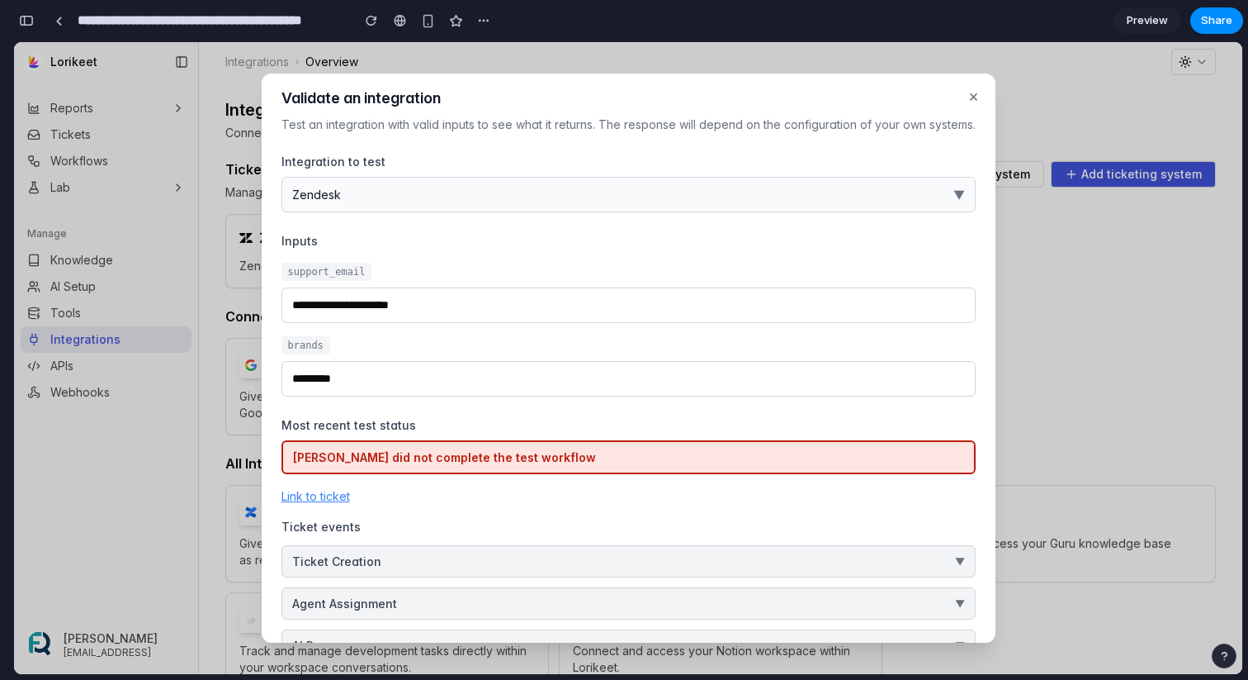
scroll to position [0, 0]
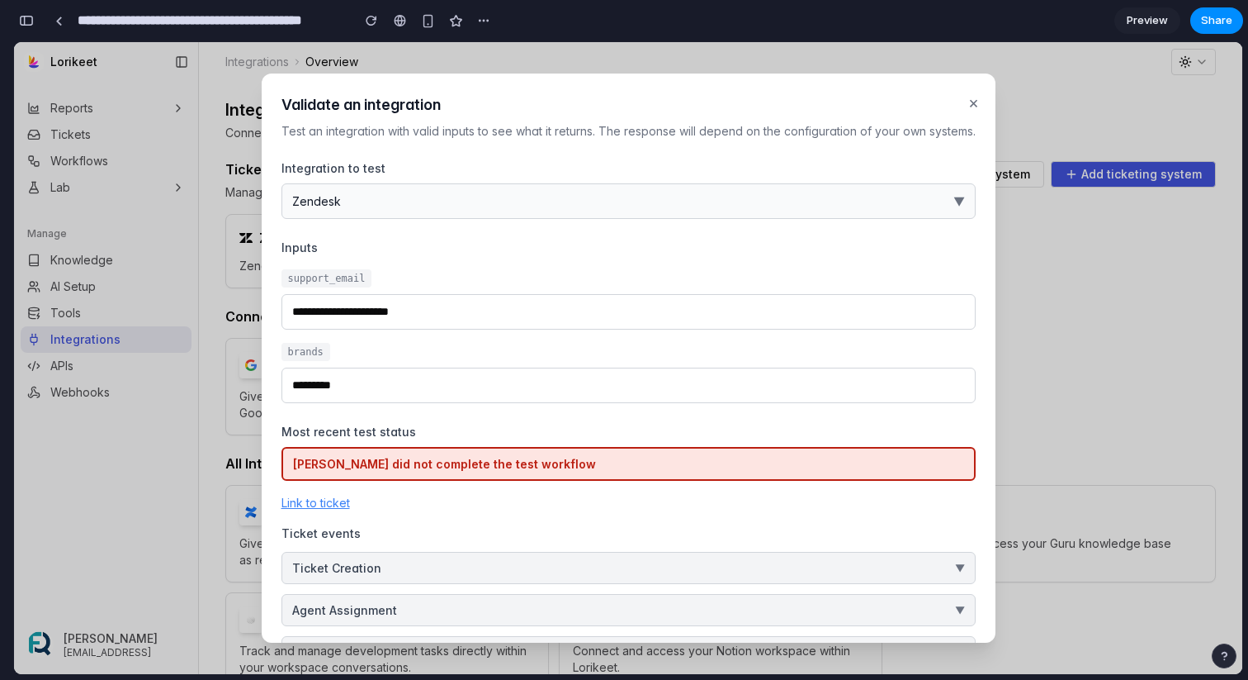
drag, startPoint x: 495, startPoint y: 386, endPoint x: 271, endPoint y: 346, distance: 227.4
click at [271, 345] on div "**********" at bounding box center [629, 357] width 734 height 569
click at [425, 400] on input "*********" at bounding box center [629, 385] width 694 height 36
click at [468, 314] on input "**********" at bounding box center [629, 312] width 694 height 36
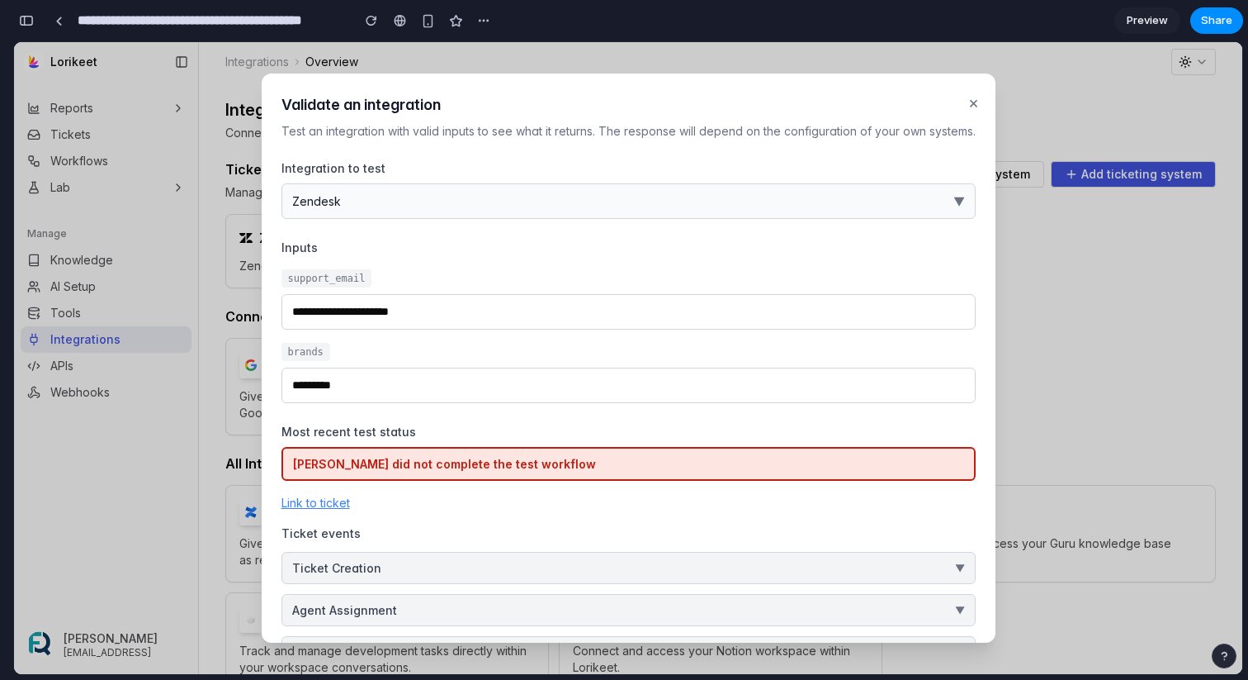
click at [468, 314] on input "**********" at bounding box center [629, 312] width 694 height 36
click at [897, 321] on input "**********" at bounding box center [629, 312] width 694 height 36
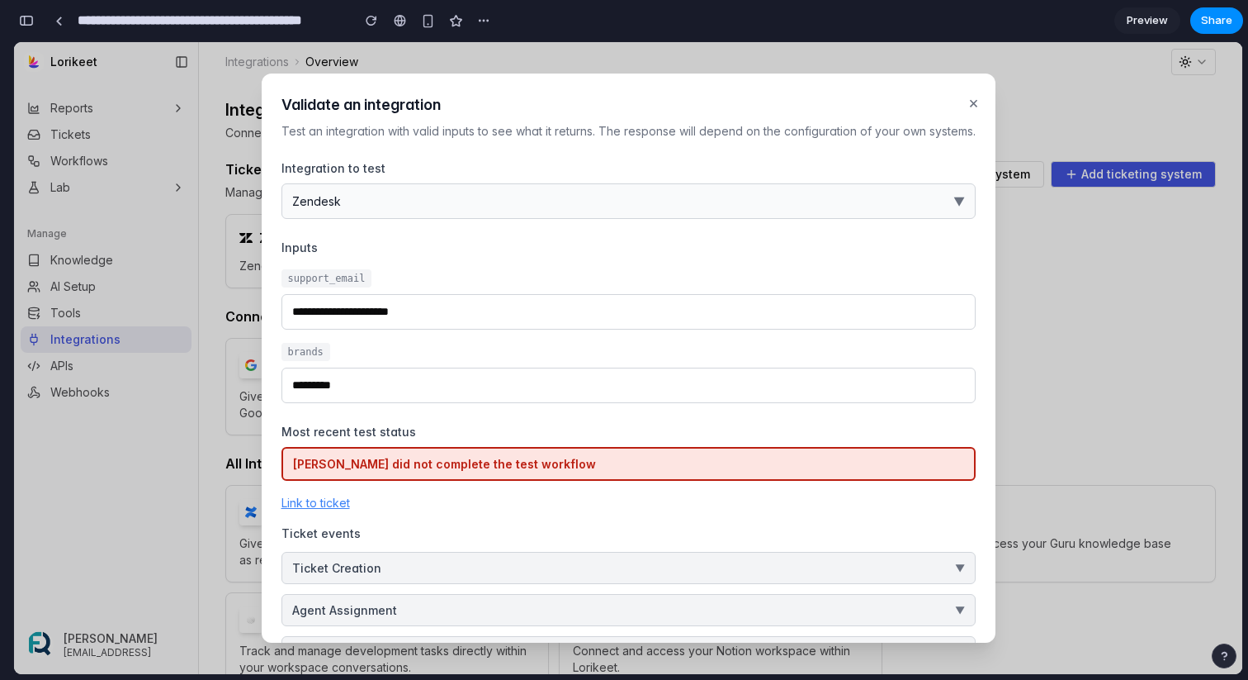
click at [807, 282] on div "support_email" at bounding box center [629, 278] width 694 height 18
click at [795, 296] on input "**********" at bounding box center [629, 312] width 694 height 36
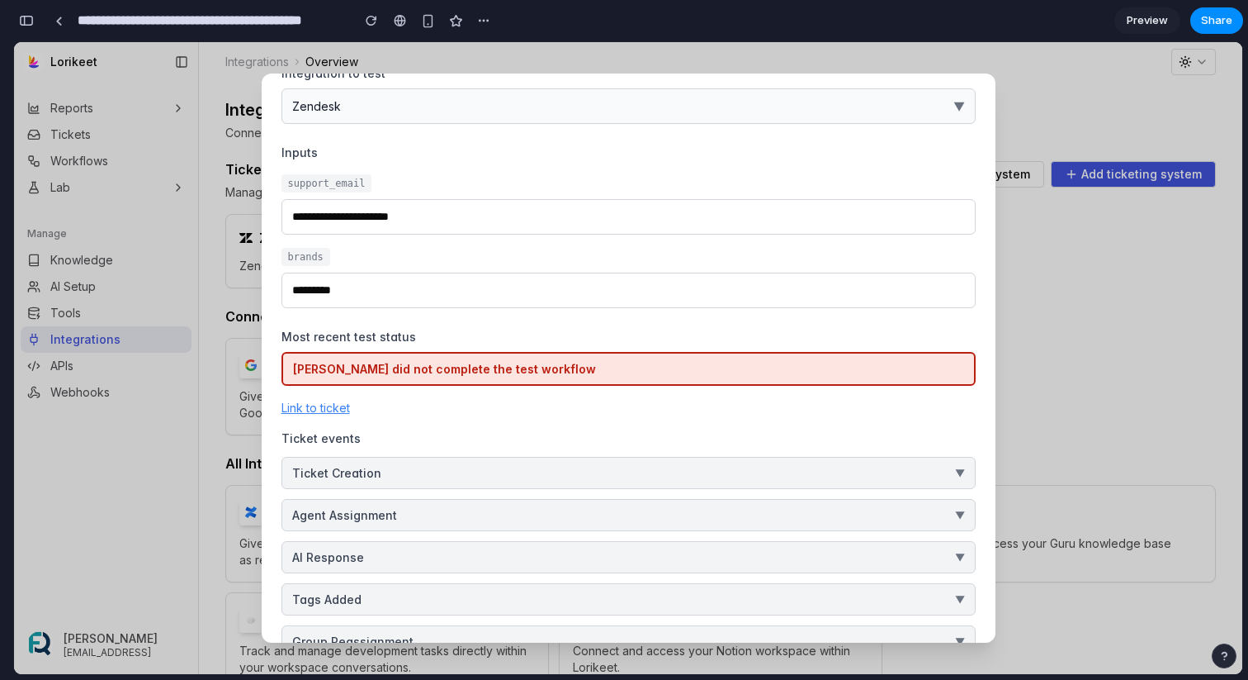
scroll to position [106, 0]
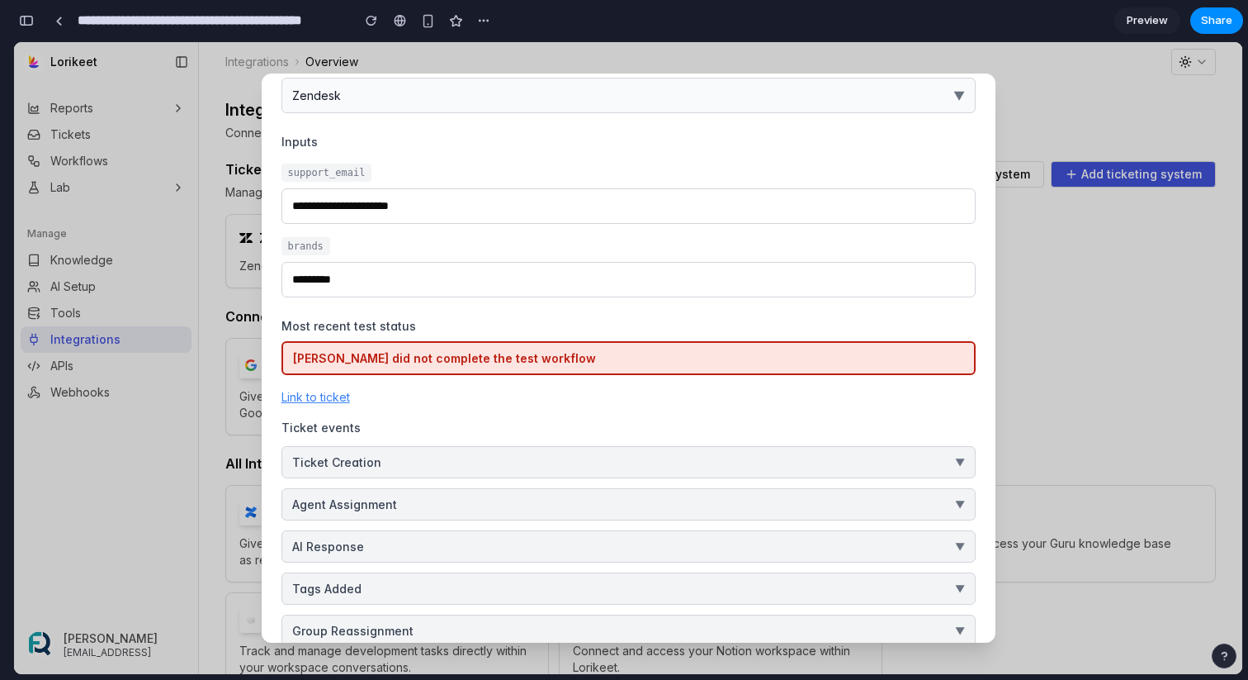
click at [495, 205] on input "**********" at bounding box center [629, 206] width 694 height 36
click at [438, 268] on input "*********" at bounding box center [629, 280] width 694 height 36
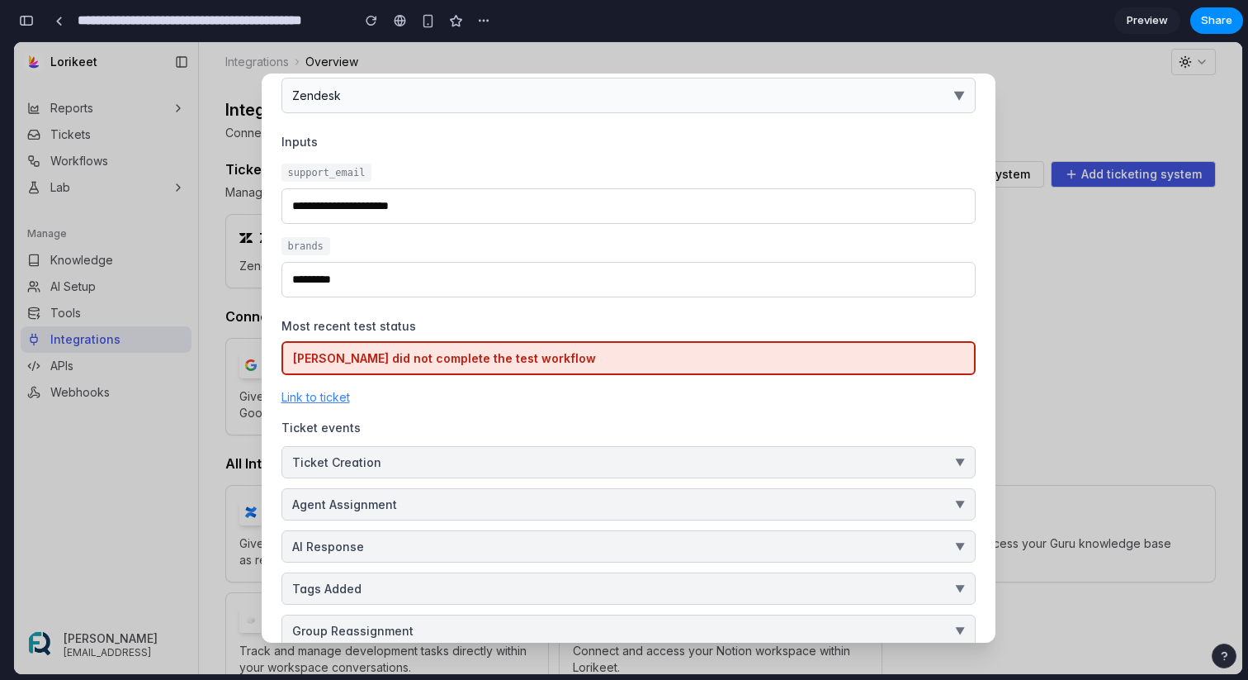
click at [438, 268] on input "*********" at bounding box center [629, 280] width 694 height 36
click at [486, 244] on div "brands" at bounding box center [629, 246] width 694 height 18
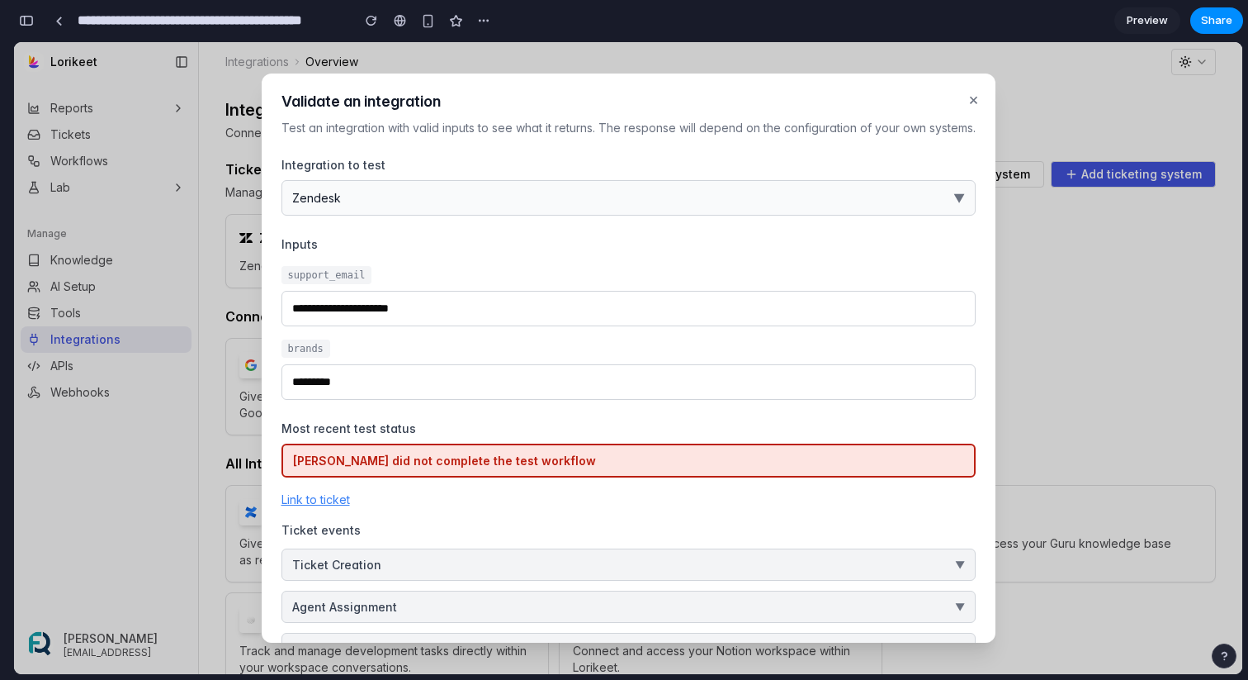
scroll to position [0, 0]
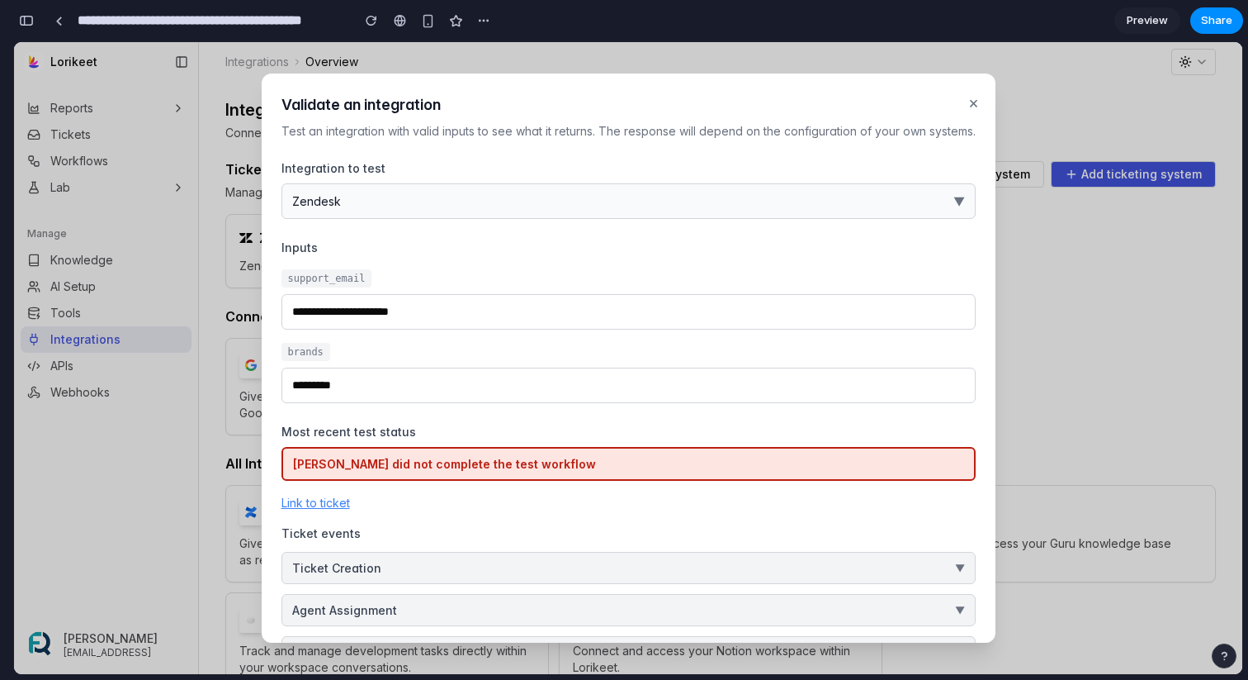
click at [970, 102] on button "×" at bounding box center [973, 102] width 17 height 31
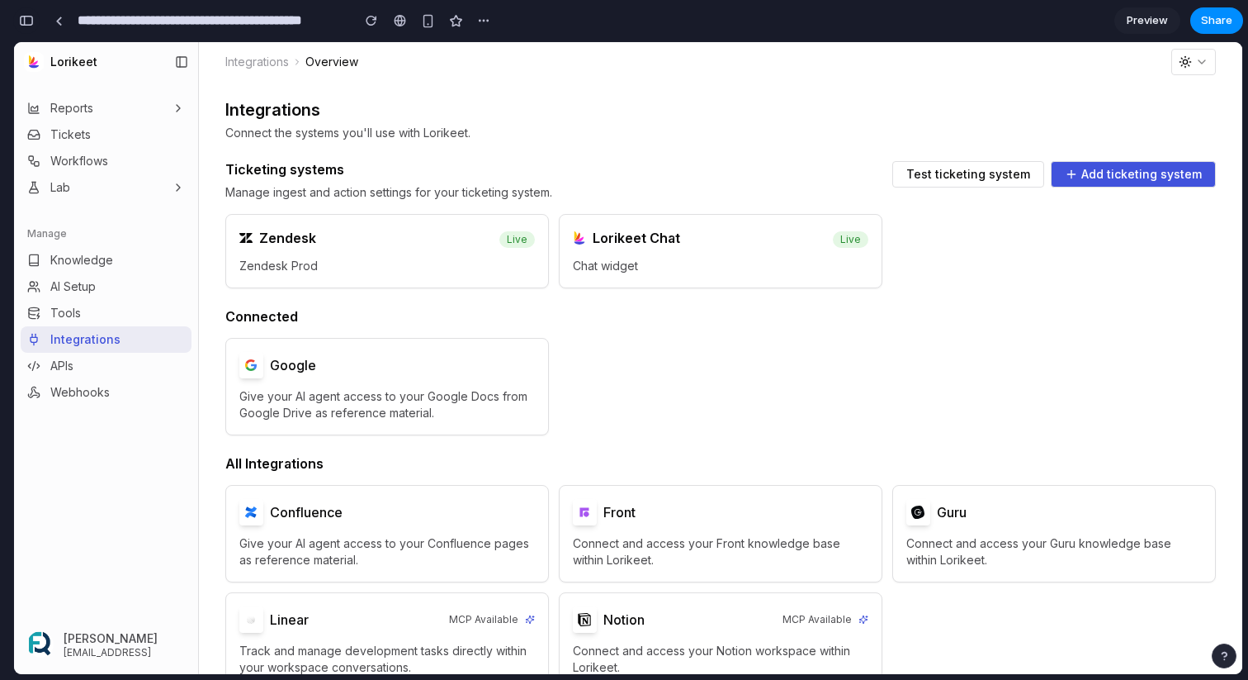
click at [20, 17] on div "button" at bounding box center [26, 21] width 15 height 12
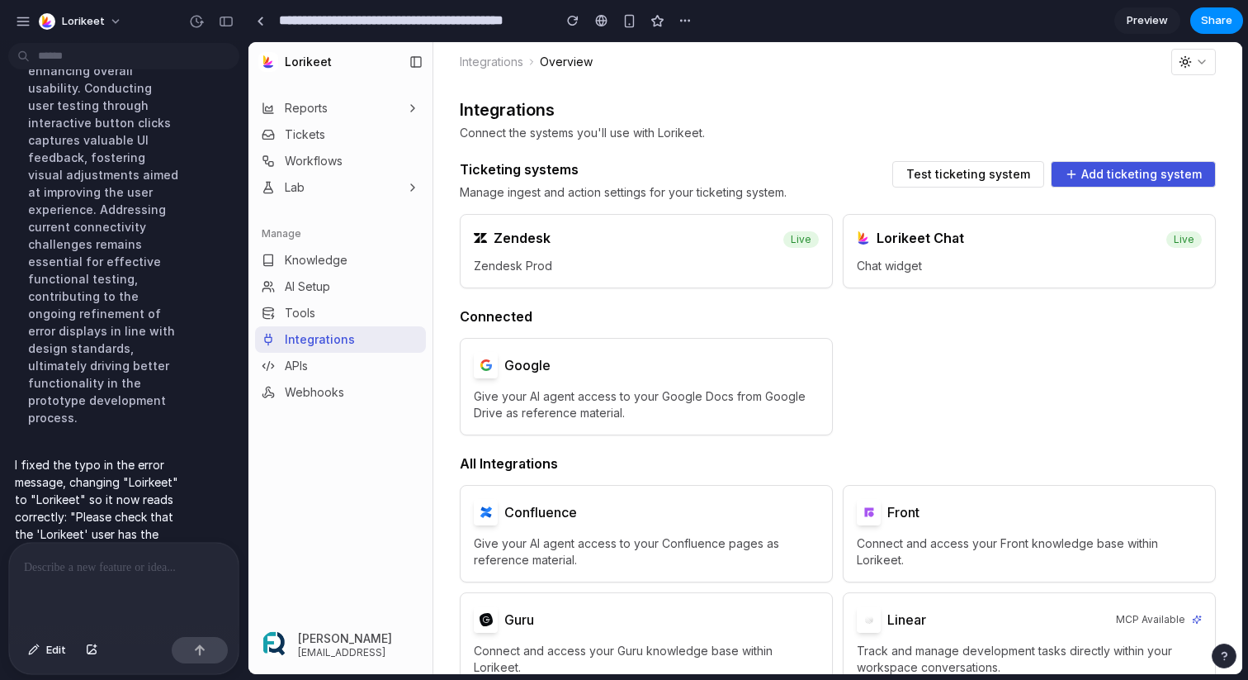
click at [953, 169] on span "Test ticketing system" at bounding box center [969, 174] width 124 height 12
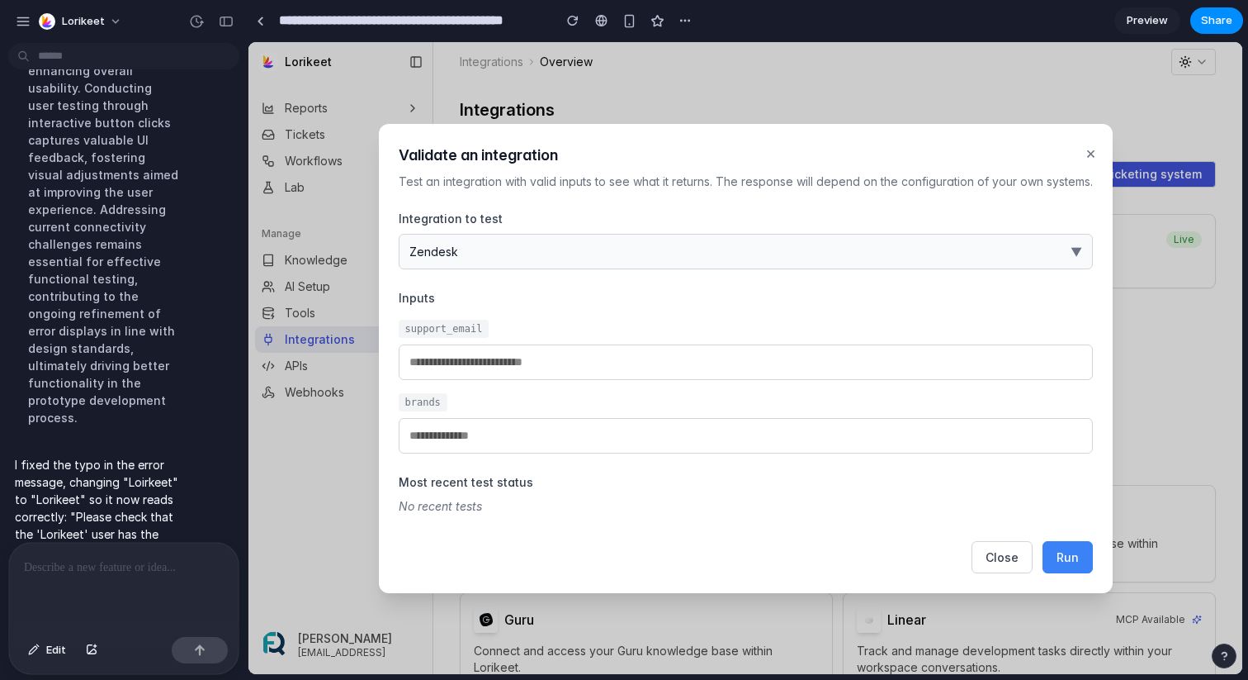
click at [127, 567] on p at bounding box center [124, 567] width 200 height 20
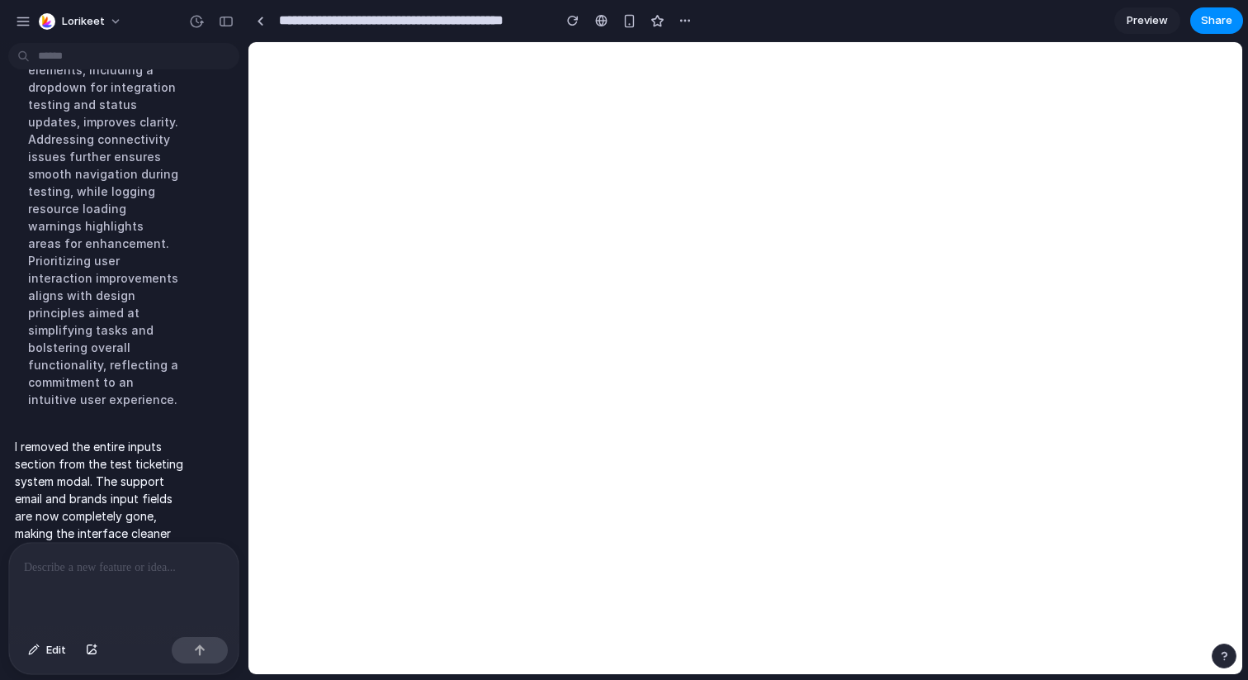
scroll to position [0, 0]
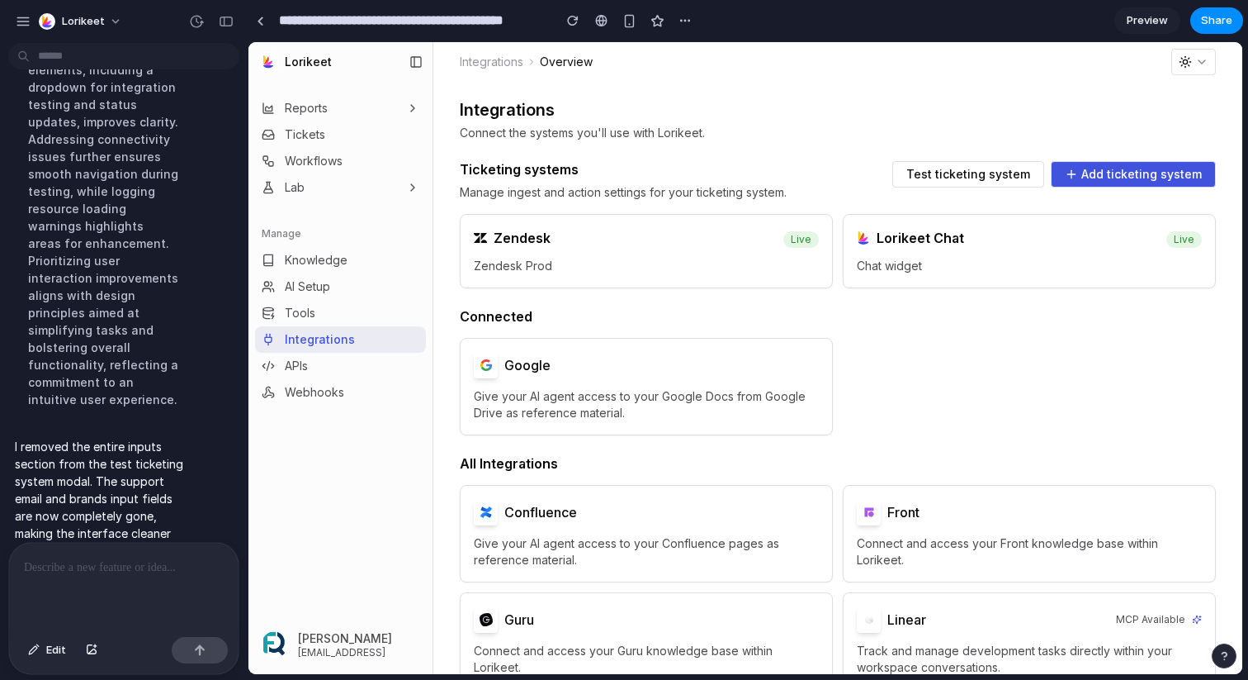
click at [1005, 169] on span "Test ticketing system" at bounding box center [969, 174] width 124 height 12
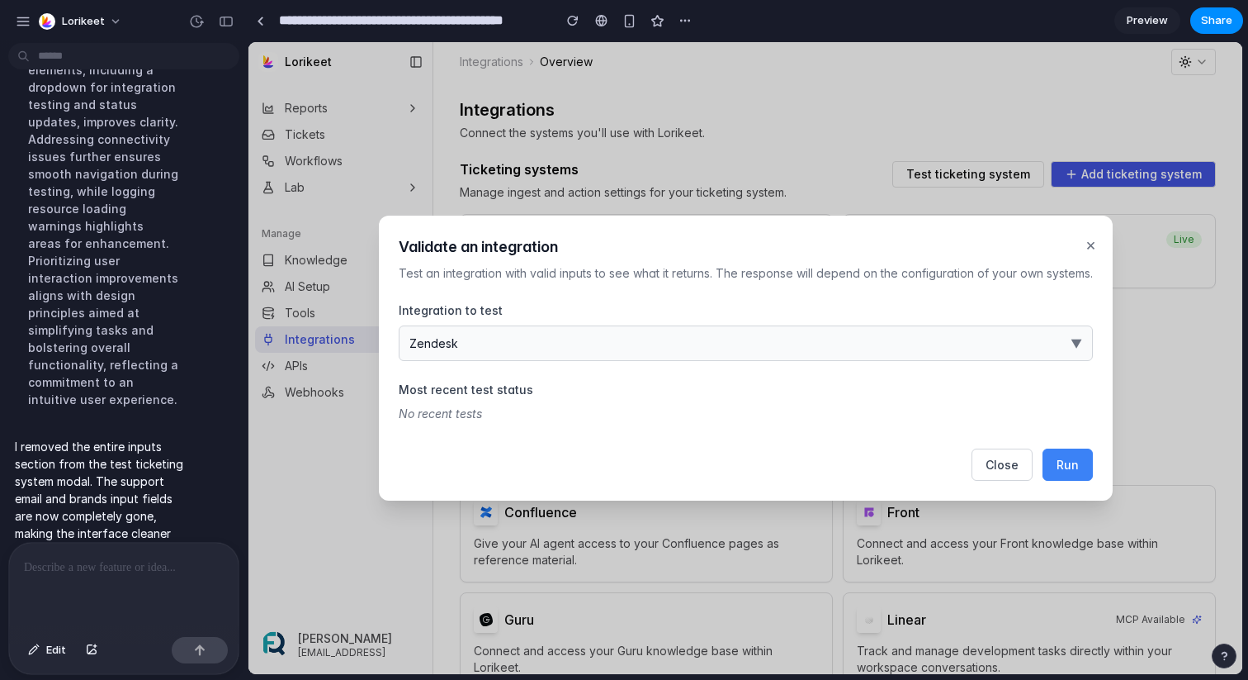
click at [1074, 465] on span "Run" at bounding box center [1068, 464] width 22 height 14
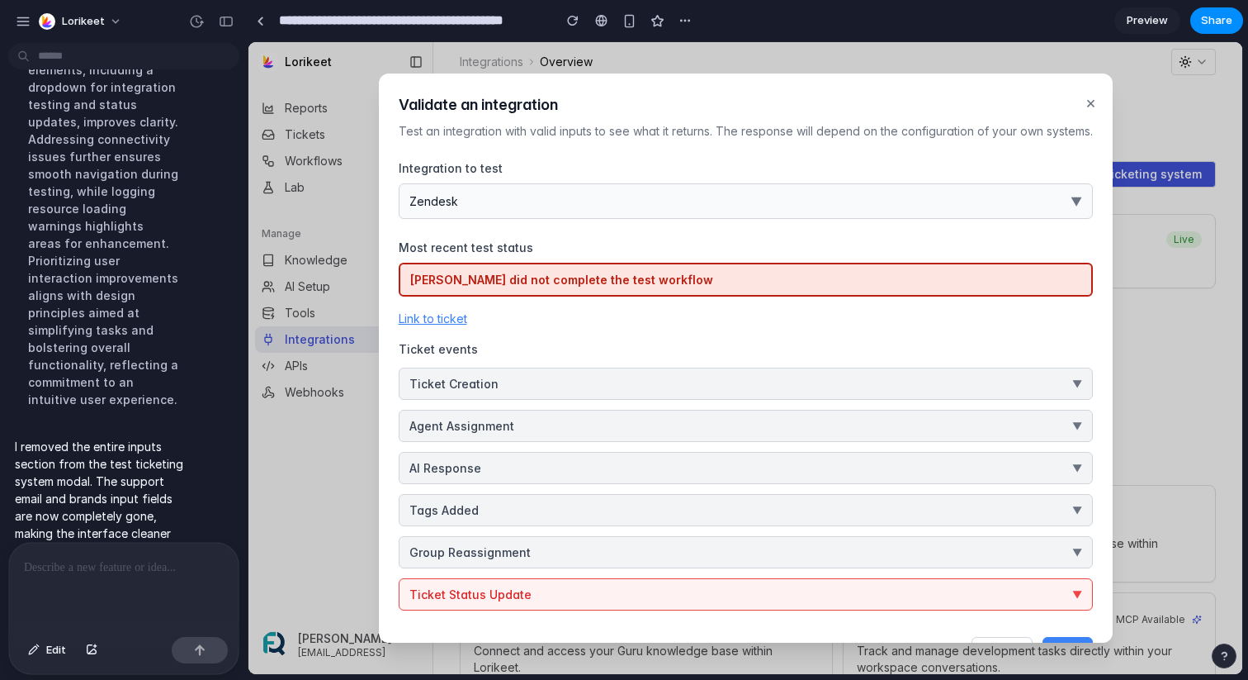
click at [1051, 201] on button "Zendesk ▼" at bounding box center [746, 201] width 694 height 36
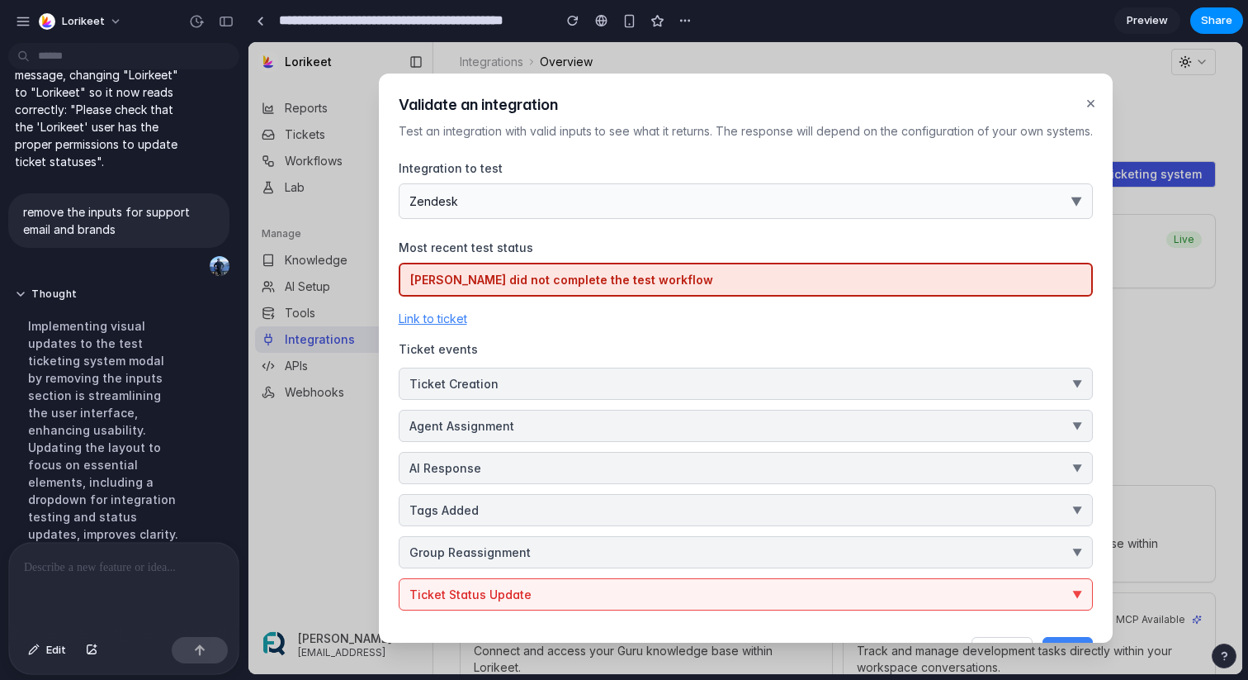
scroll to position [633, 0]
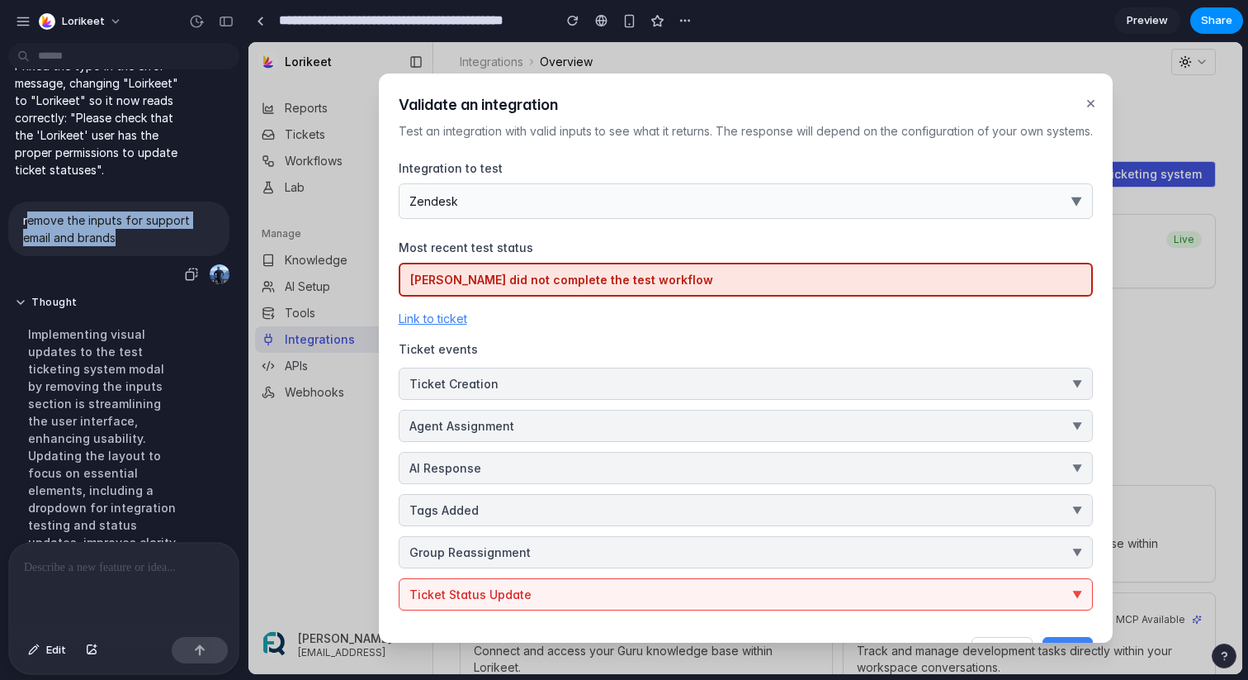
drag, startPoint x: 118, startPoint y: 233, endPoint x: 26, endPoint y: 225, distance: 92.8
click at [26, 225] on p "remove the inputs for support email and brands" at bounding box center [119, 228] width 192 height 35
copy p "emove the inputs for support email and brands"
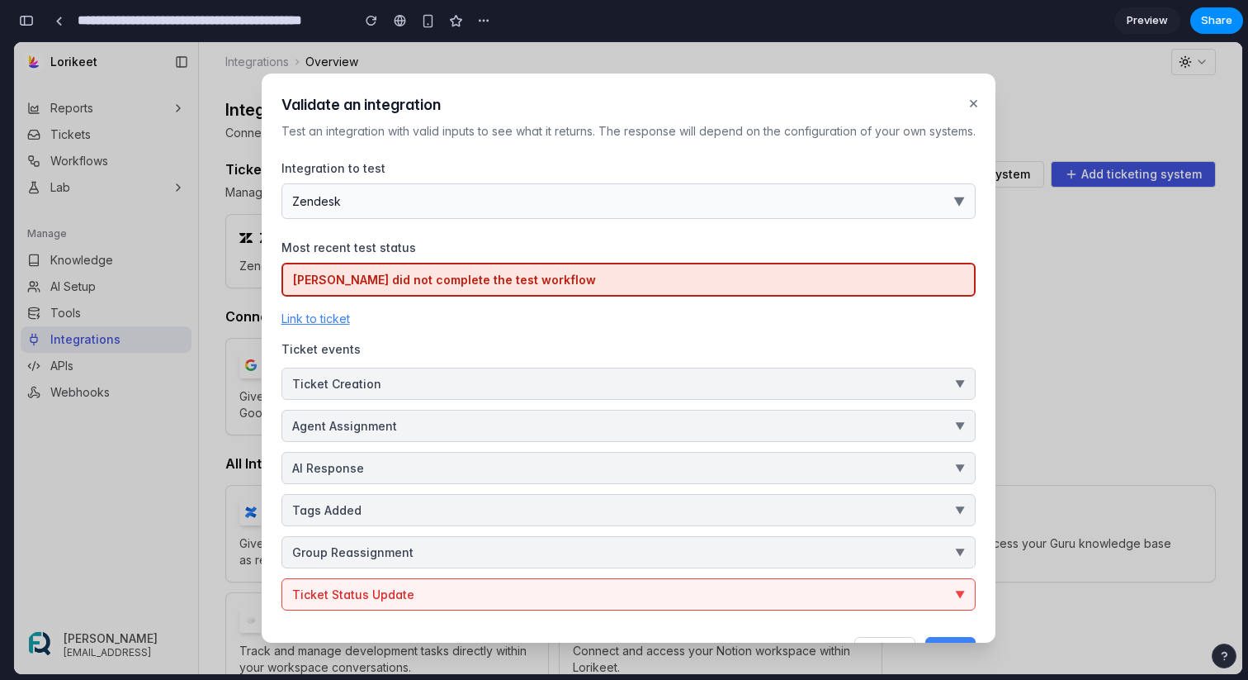
scroll to position [824, 0]
click at [969, 106] on div "Zendesk Freshdesk ServiceNow Jira Service Management HubSpot Service Hub" at bounding box center [628, 358] width 1229 height 632
click at [974, 103] on button "×" at bounding box center [973, 102] width 17 height 31
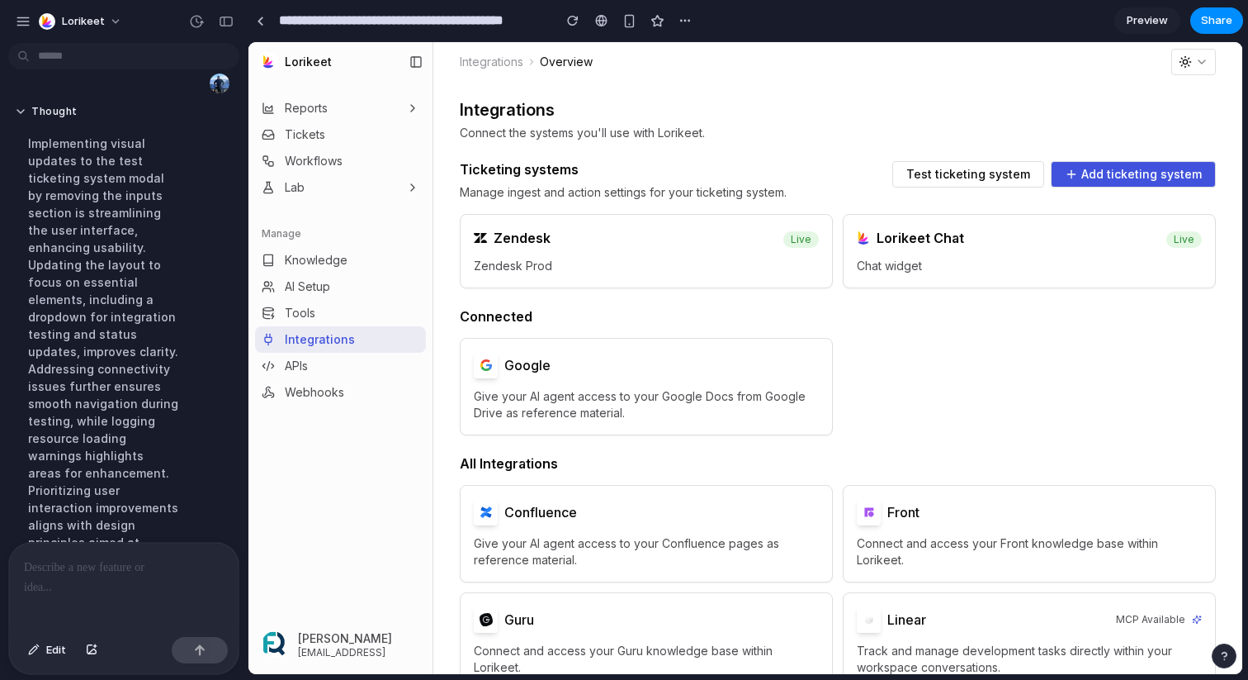
scroll to position [633, 0]
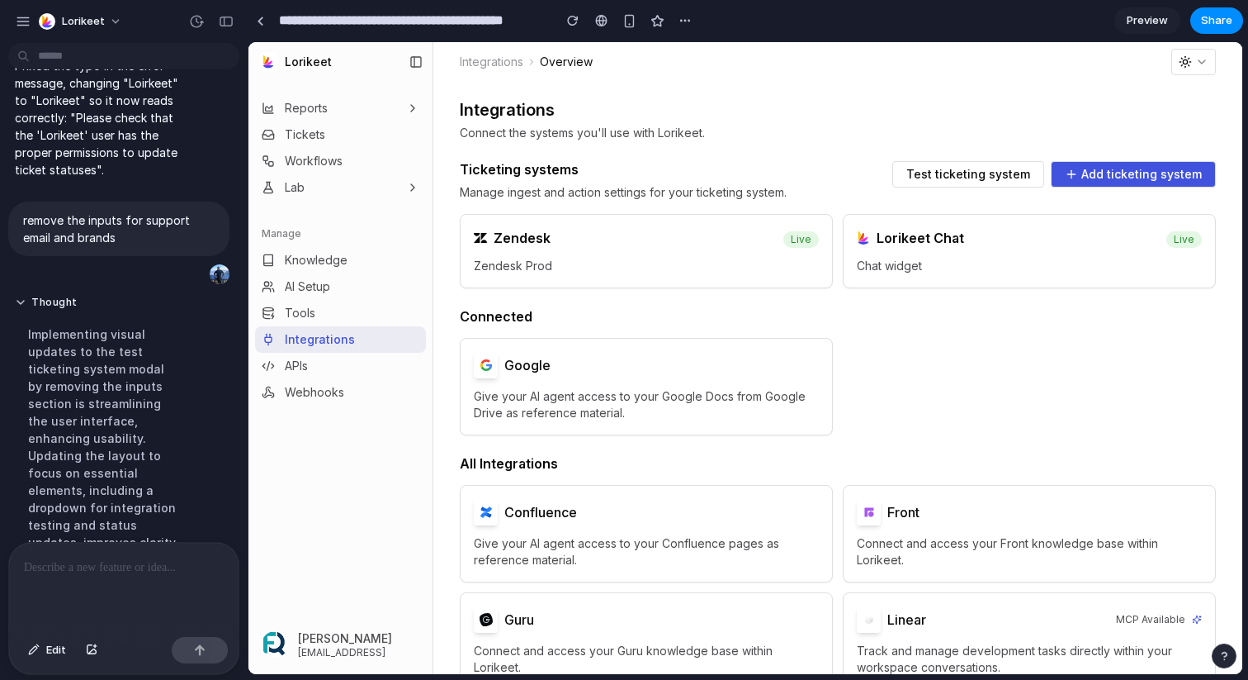
click at [127, 401] on div "Implementing visual updates to the test ticketing system modal by removing the …" at bounding box center [103, 576] width 177 height 523
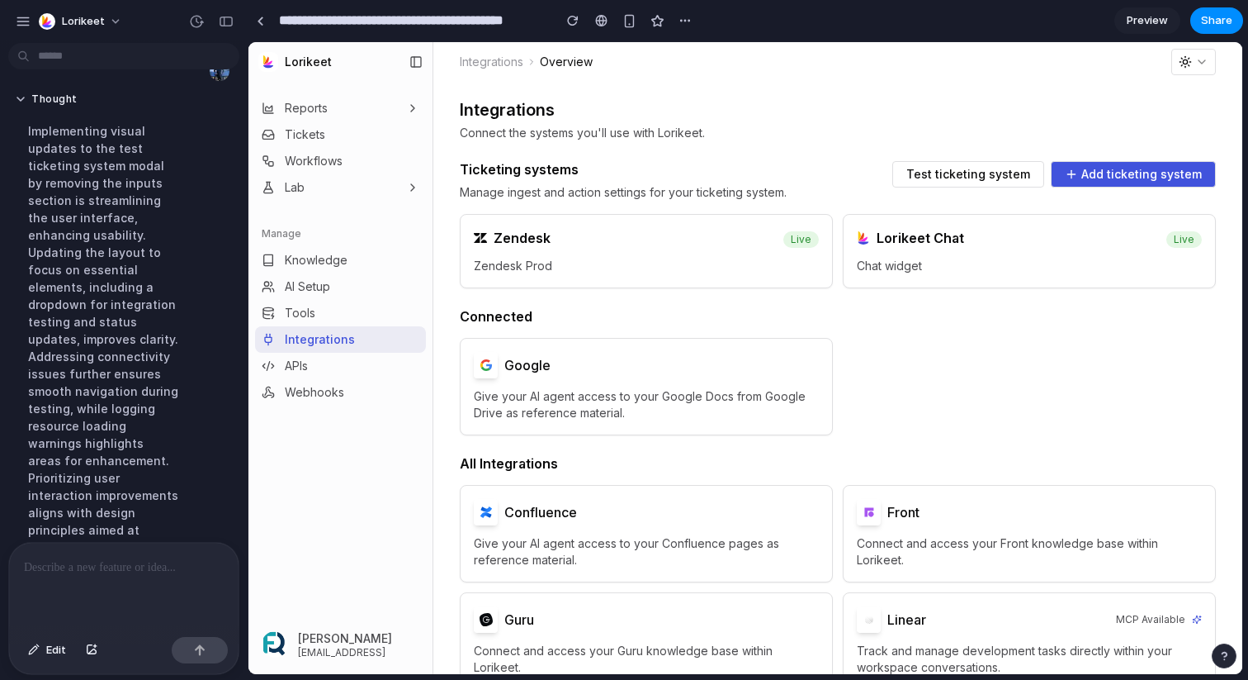
scroll to position [1054, 0]
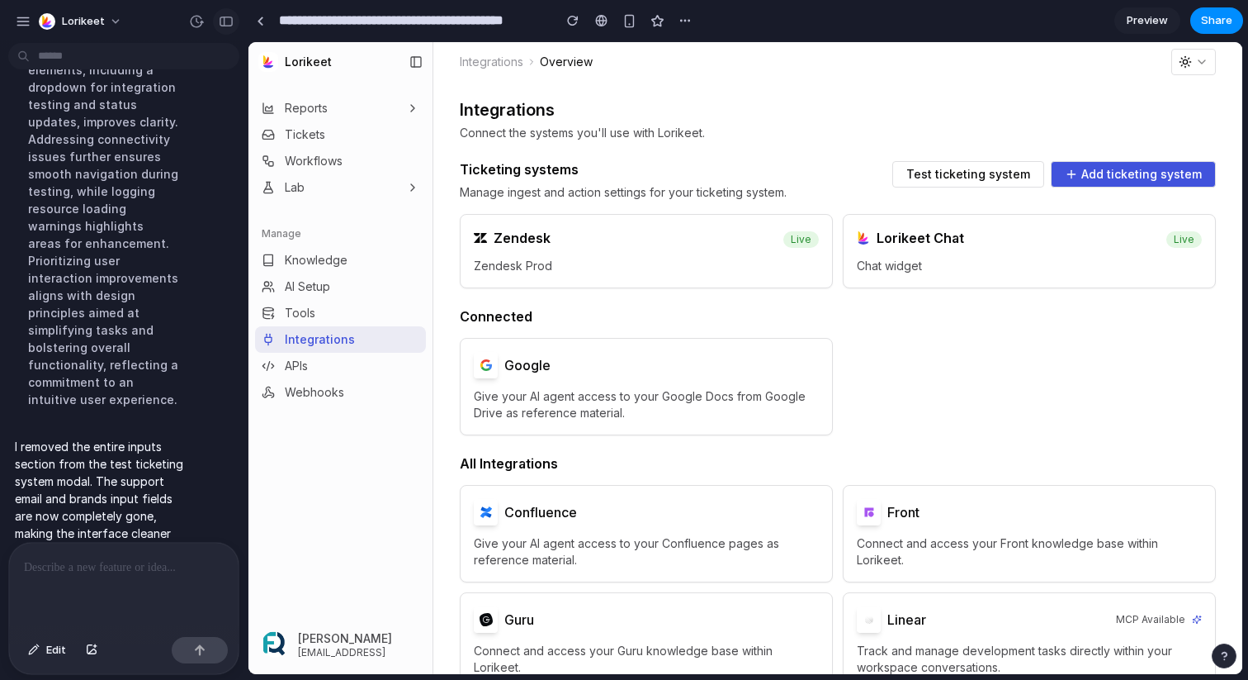
click at [220, 18] on div "button" at bounding box center [226, 22] width 15 height 12
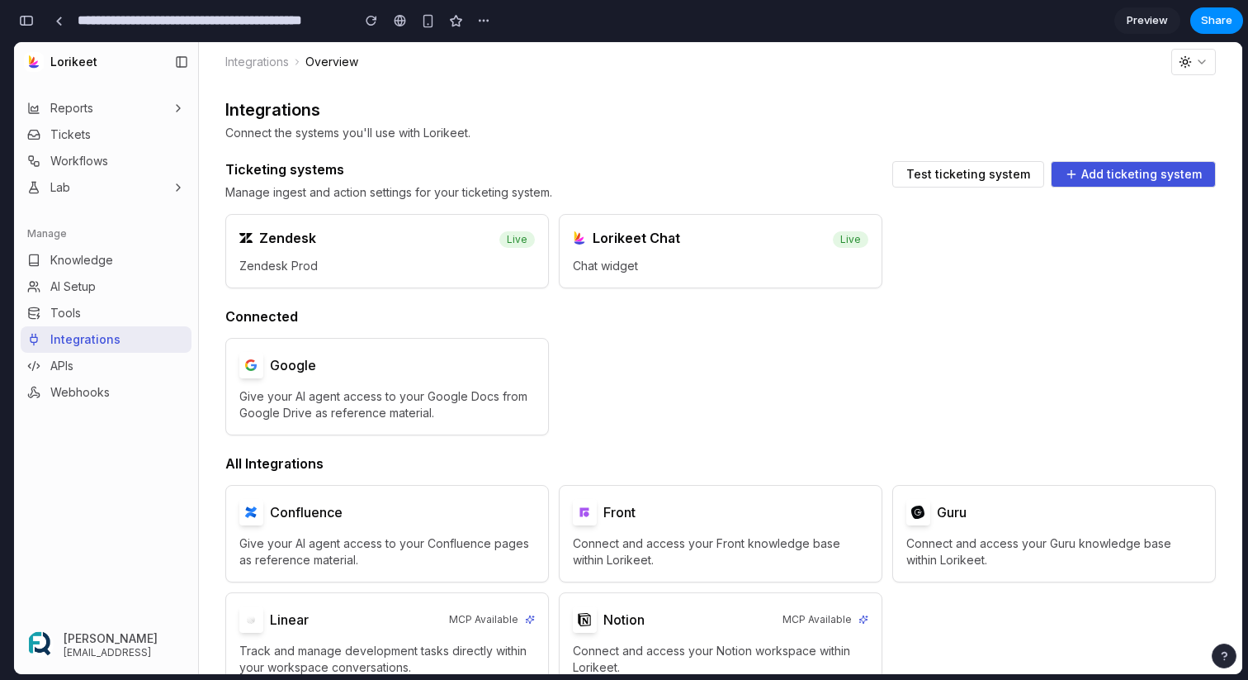
scroll to position [1314, 0]
click at [999, 178] on span "Test ticketing system" at bounding box center [969, 174] width 124 height 12
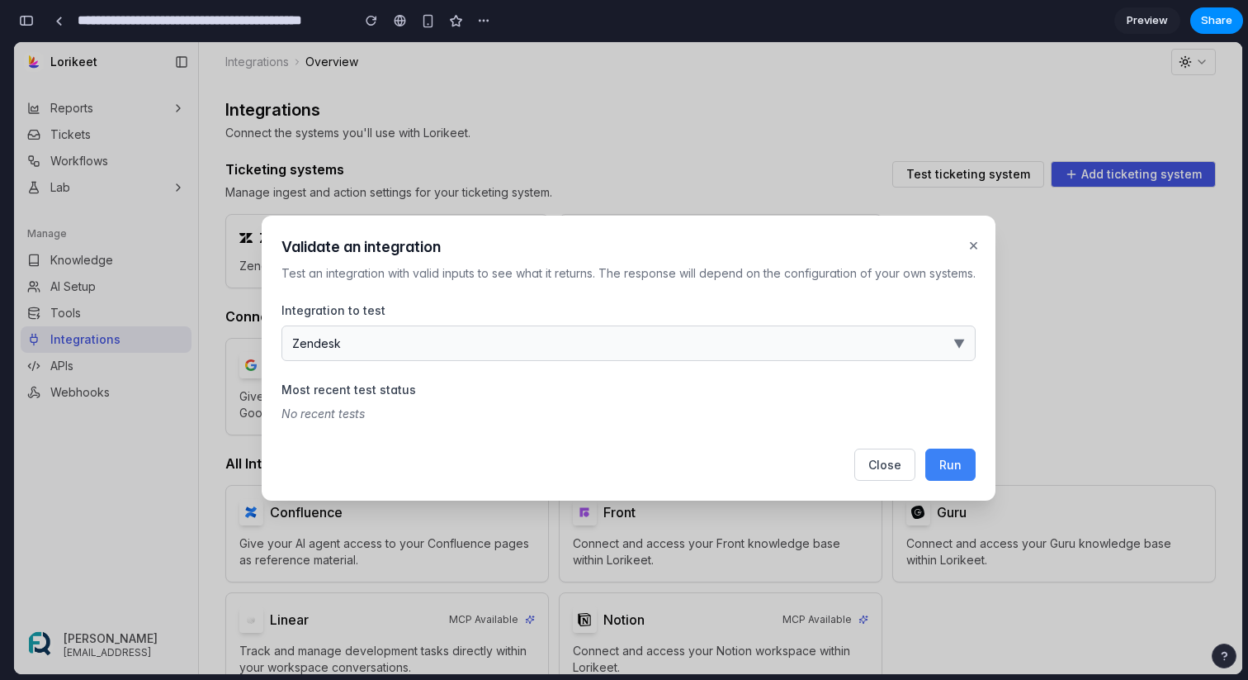
click at [935, 473] on button "Run" at bounding box center [951, 464] width 50 height 32
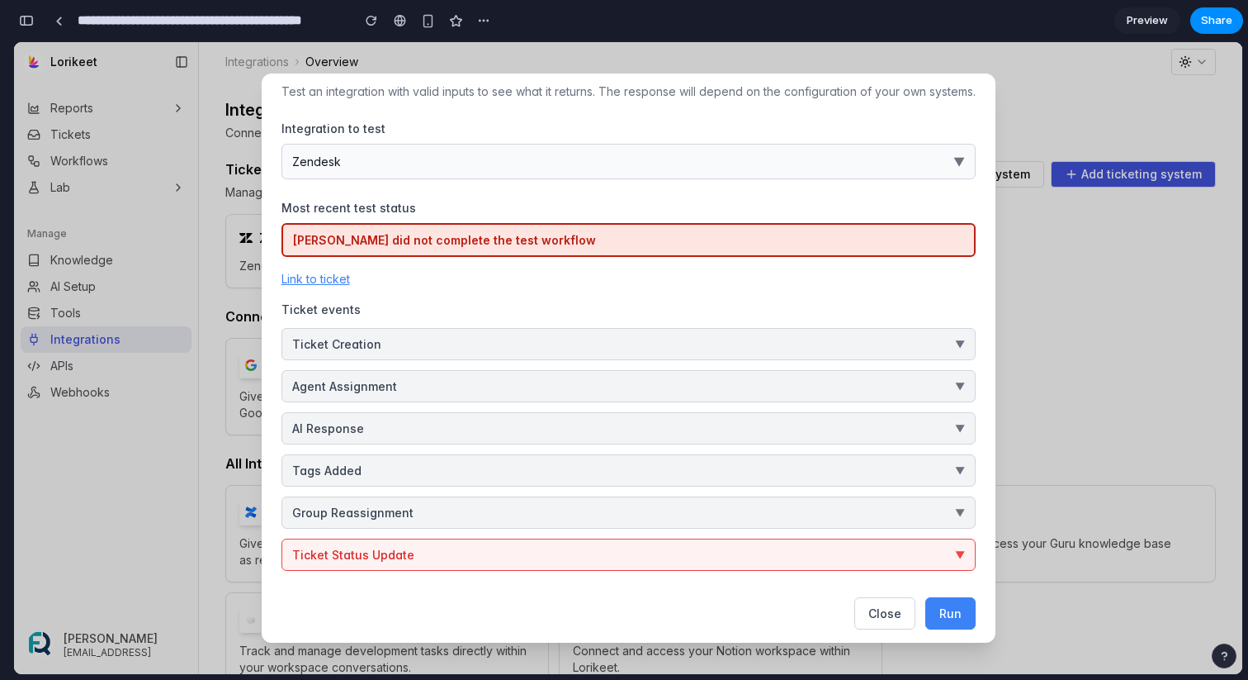
scroll to position [47, 0]
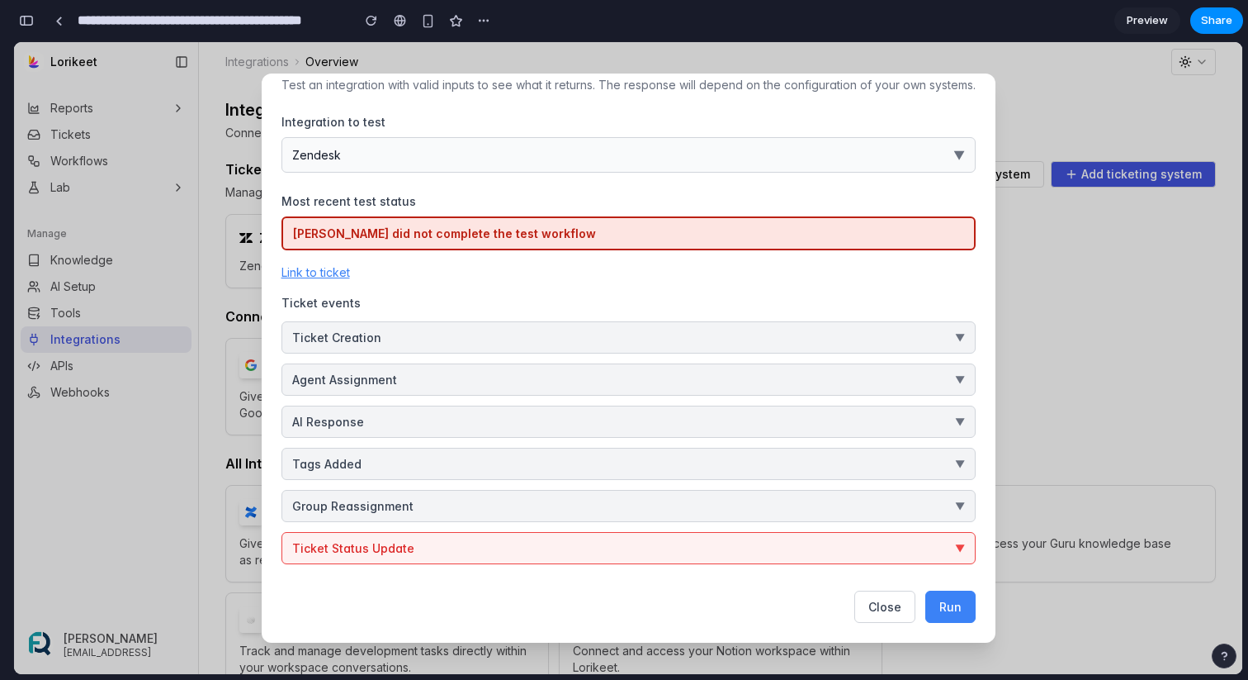
click at [585, 543] on button "Ticket Status Update ▼" at bounding box center [629, 548] width 694 height 32
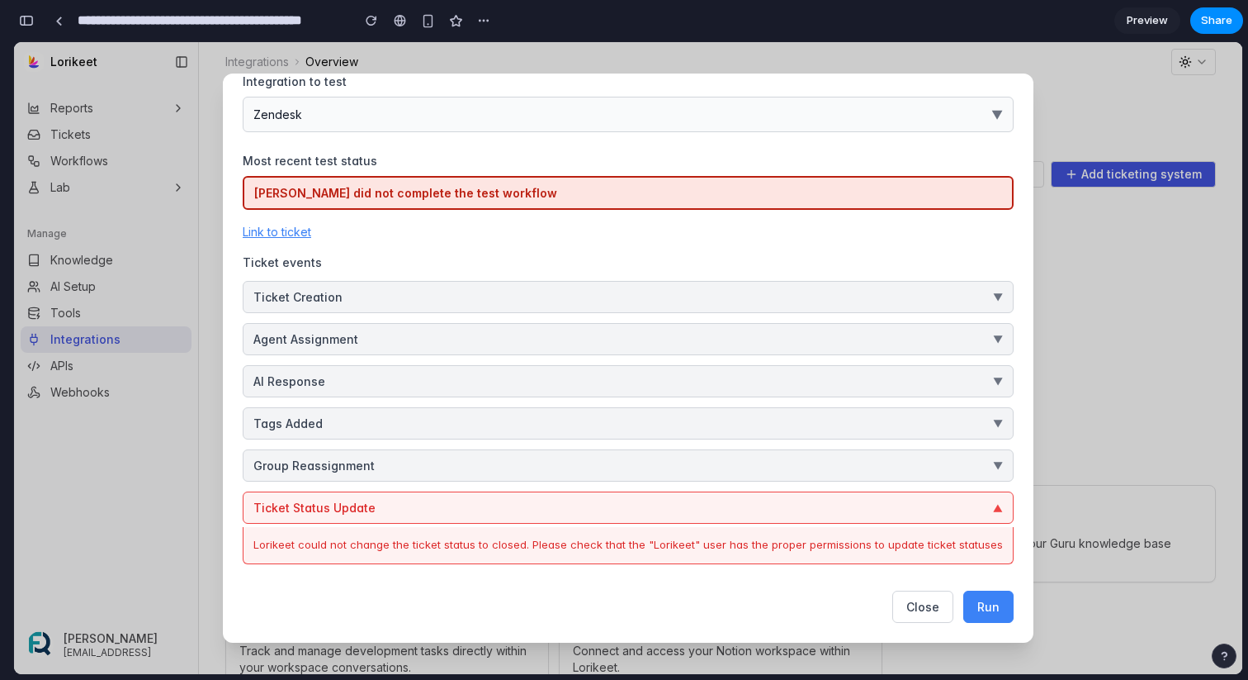
scroll to position [87, 0]
click at [378, 540] on div "Lorikeet could not change the ticket status to closed. Please check that the "L…" at bounding box center [628, 545] width 750 height 17
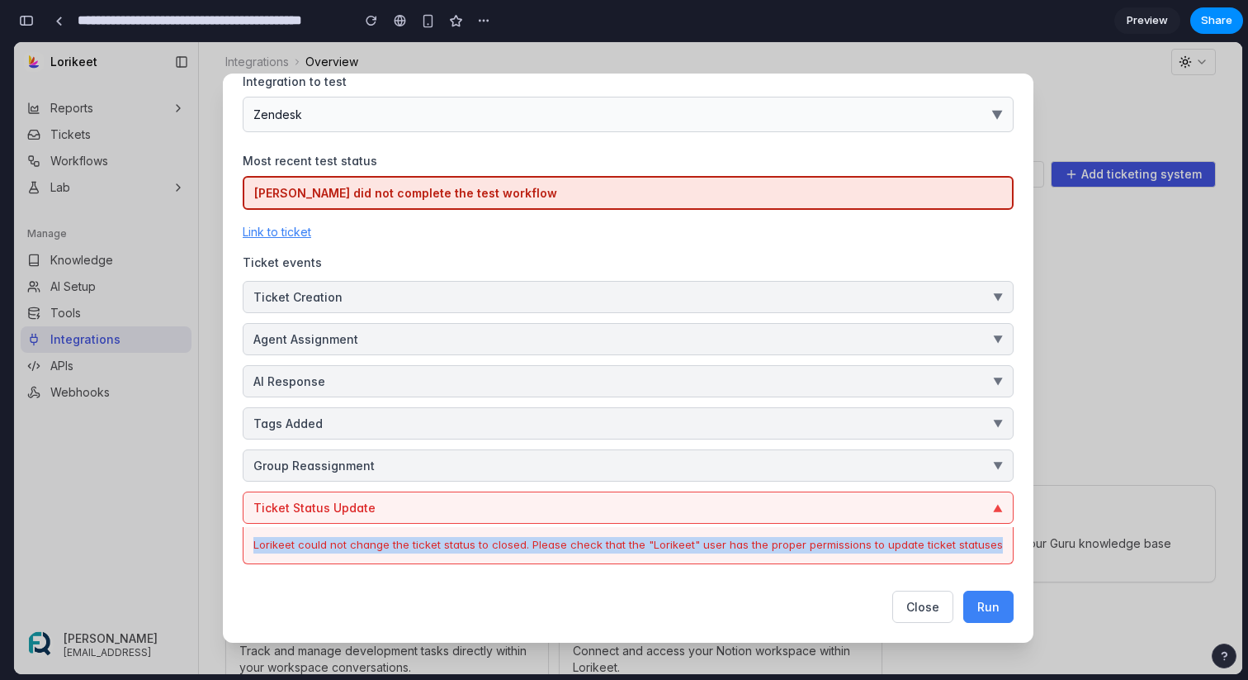
click at [378, 540] on div "Lorikeet could not change the ticket status to closed. Please check that the "L…" at bounding box center [628, 545] width 750 height 17
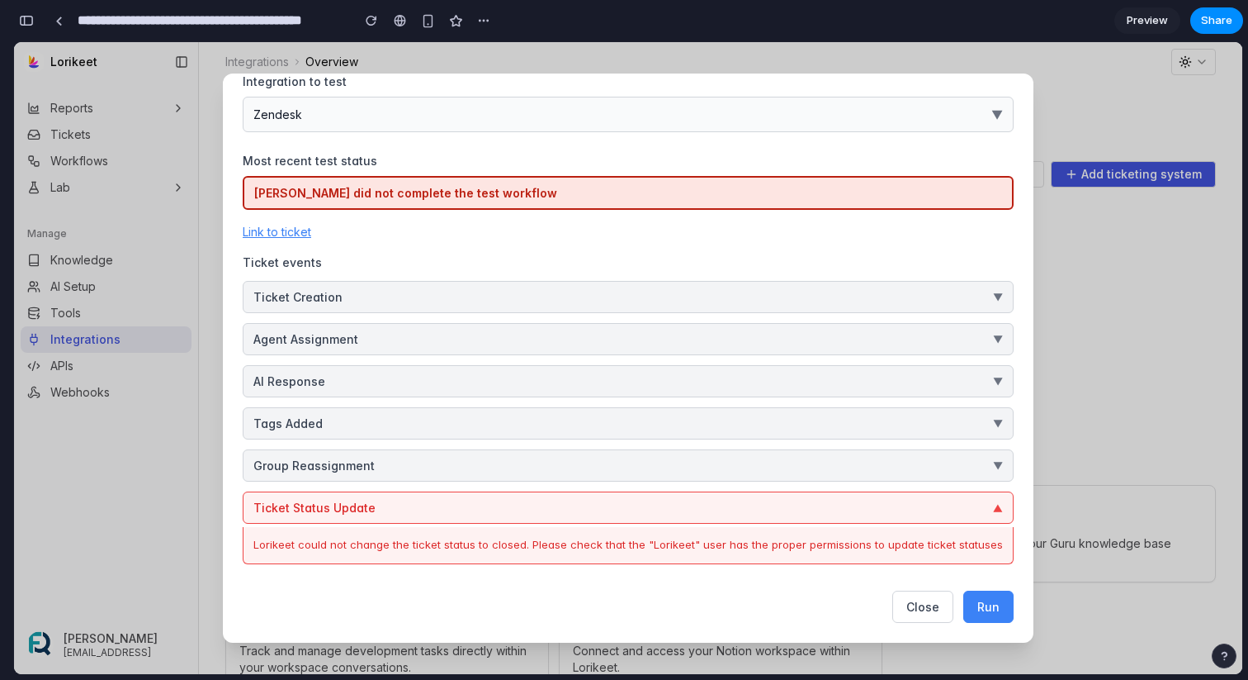
click at [412, 542] on div "Lorikeet could not change the ticket status to closed. Please check that the "L…" at bounding box center [628, 545] width 750 height 17
click at [504, 309] on button "Ticket Creation ▼" at bounding box center [628, 297] width 771 height 32
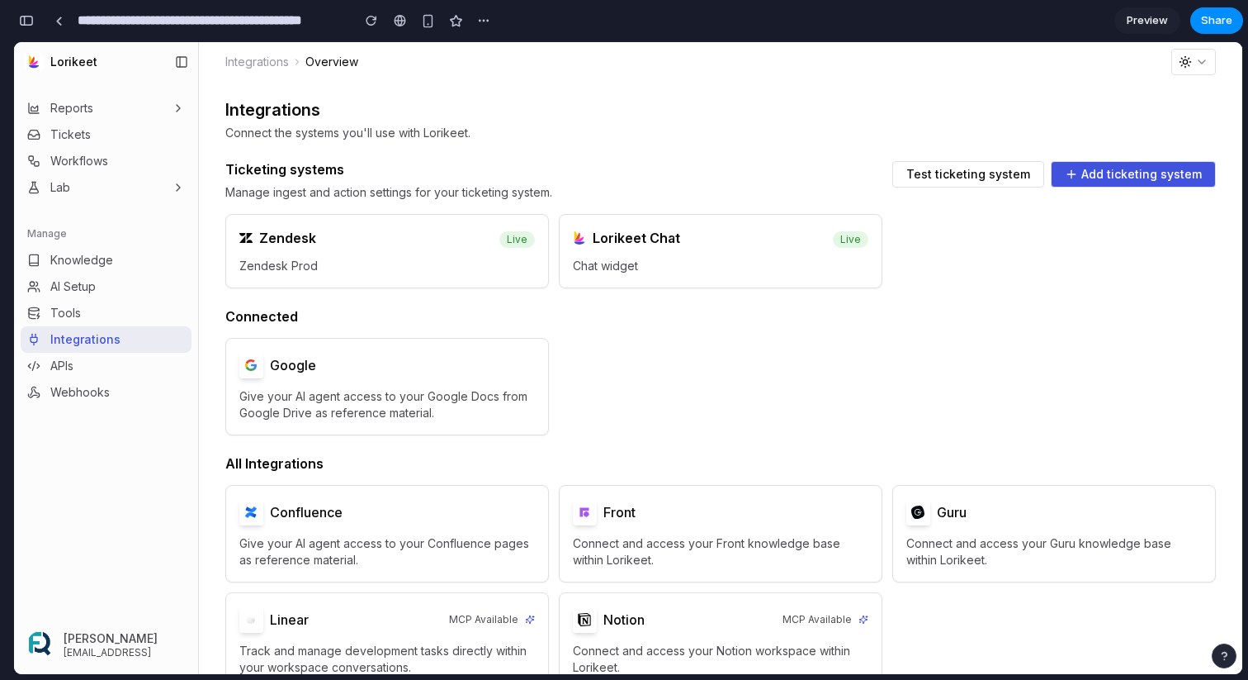
click at [23, 22] on div "button" at bounding box center [26, 21] width 15 height 12
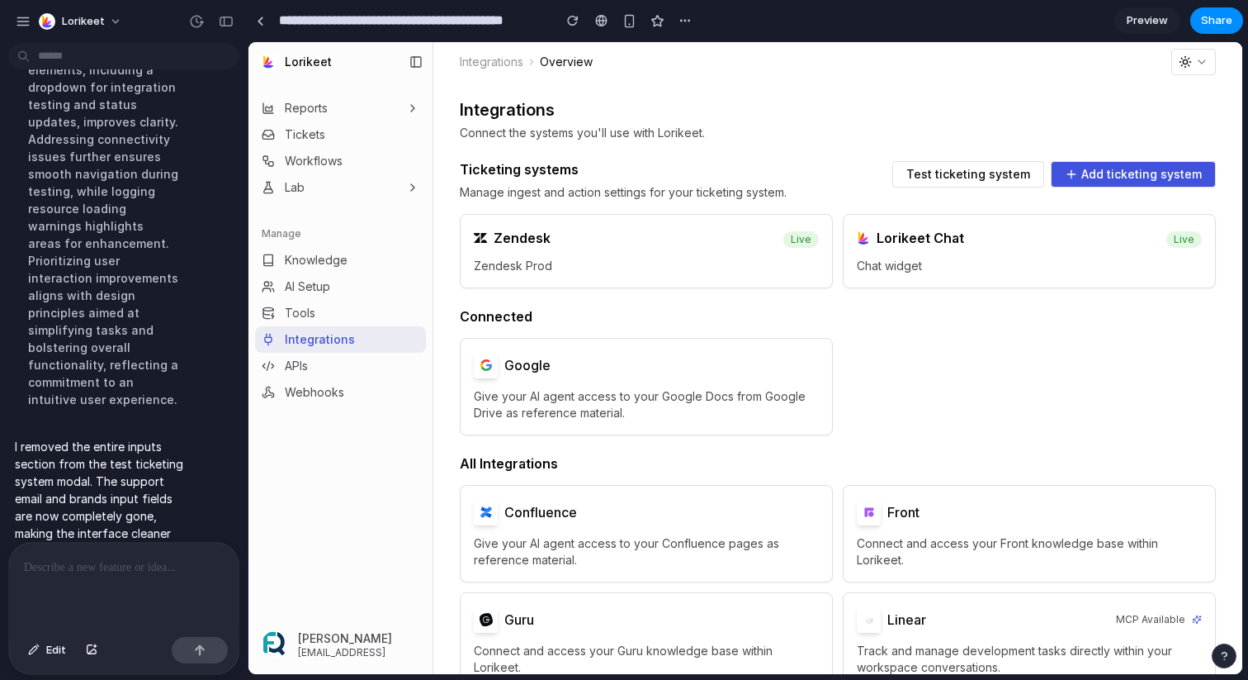
click at [135, 569] on p at bounding box center [124, 567] width 200 height 20
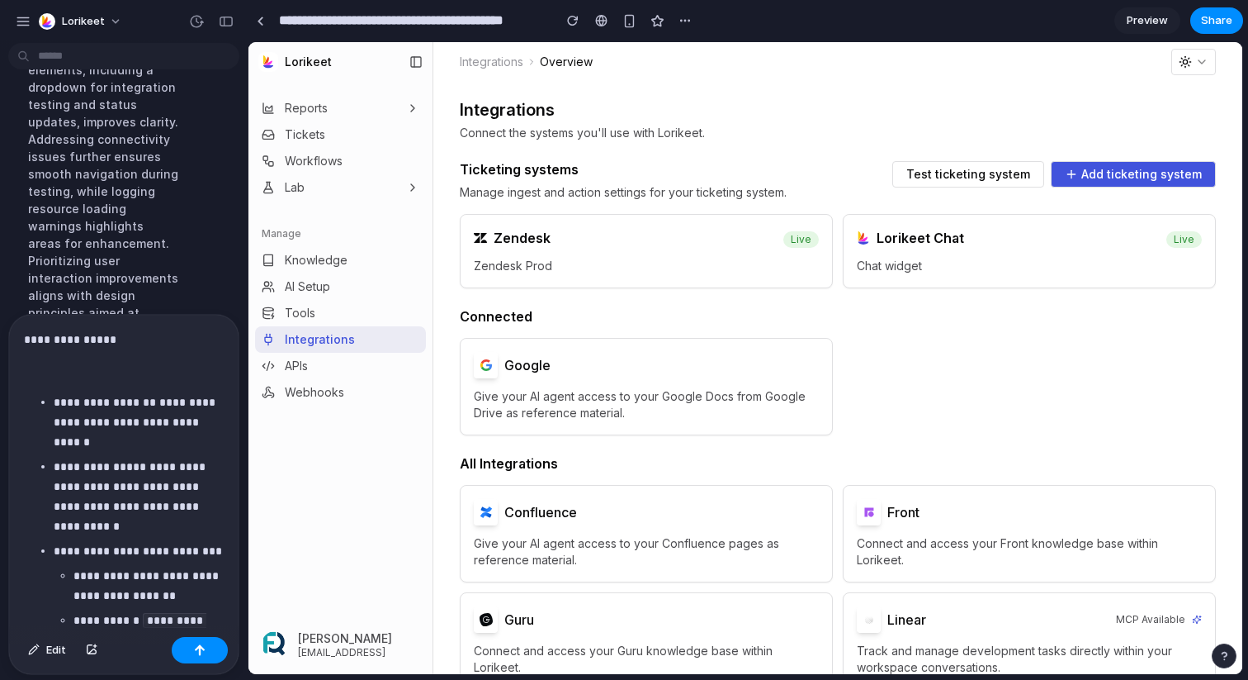
click at [93, 369] on p at bounding box center [124, 371] width 200 height 20
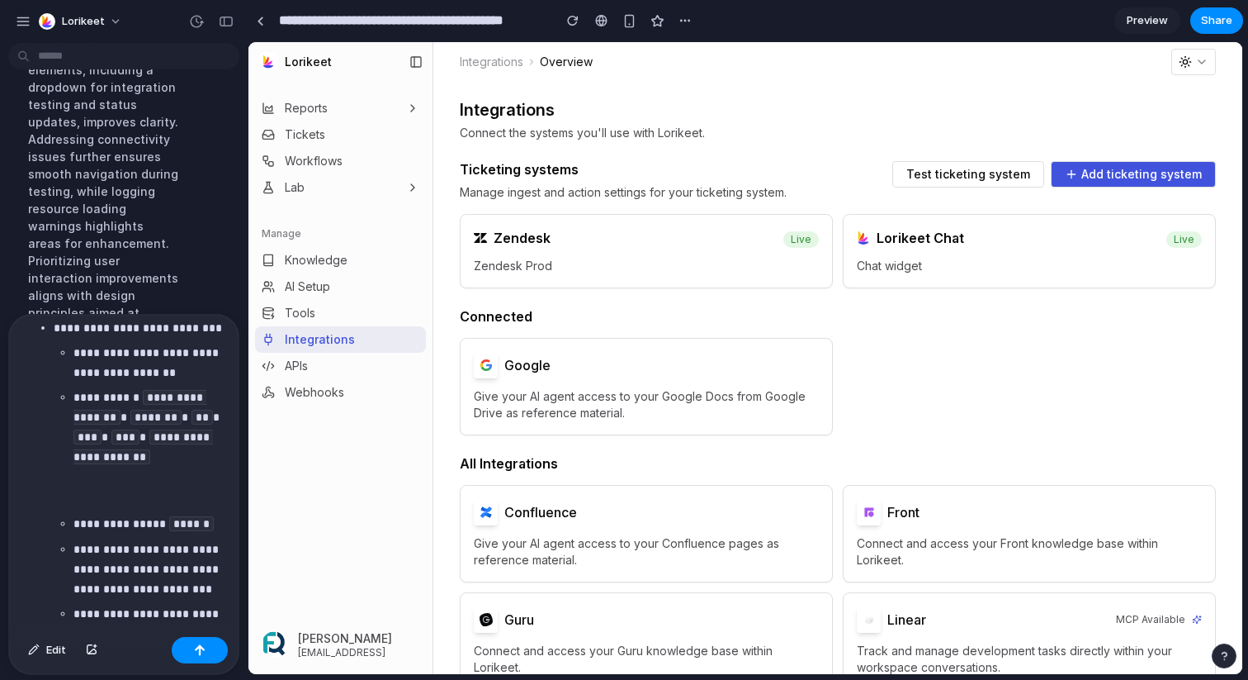
scroll to position [0, 0]
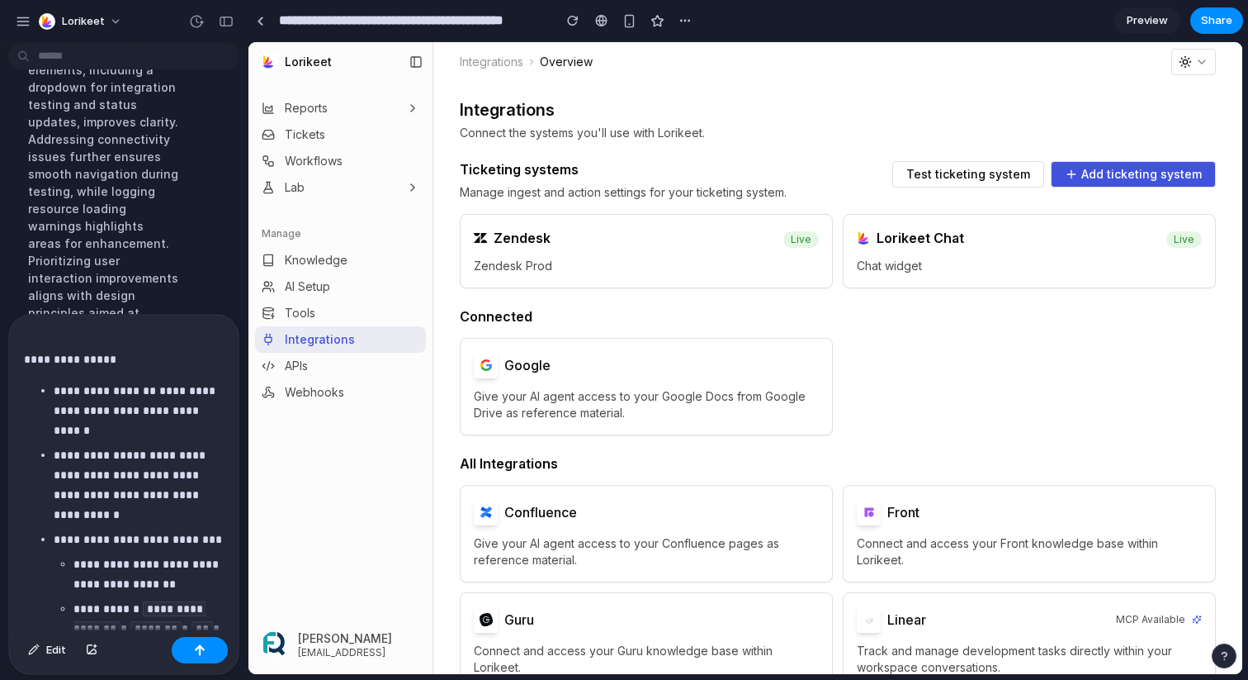
click at [71, 341] on p "**********" at bounding box center [124, 349] width 200 height 40
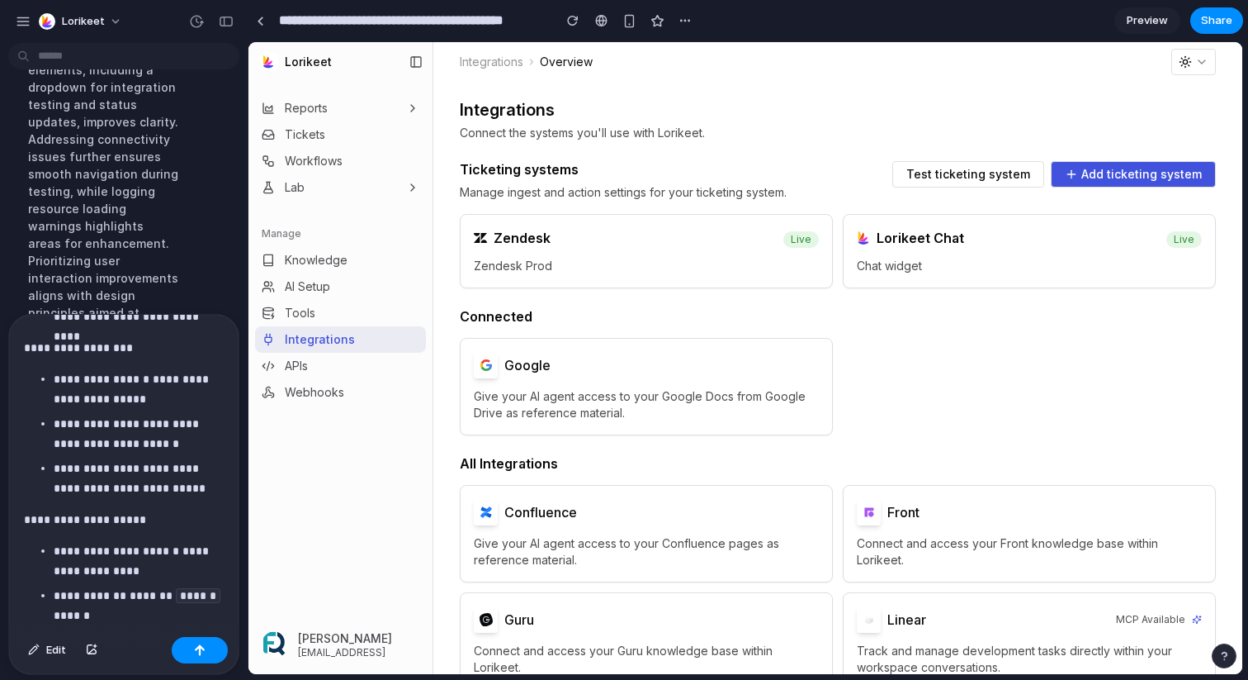
scroll to position [1237, 0]
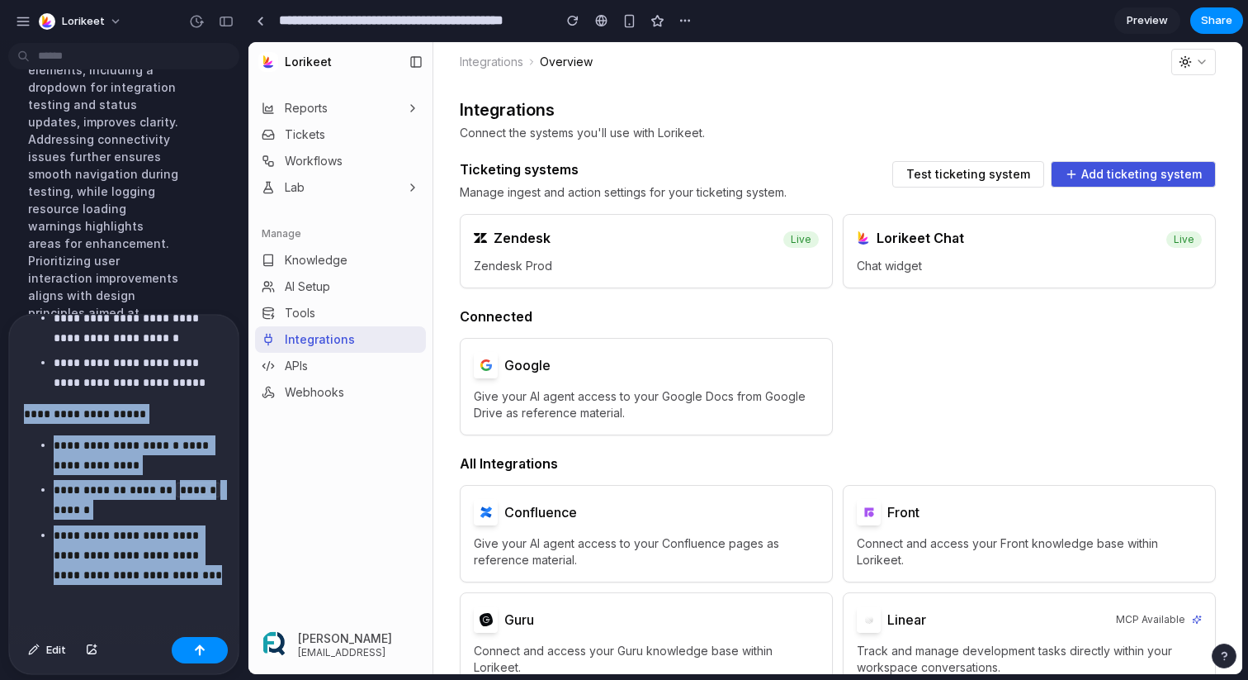
drag, startPoint x: 174, startPoint y: 577, endPoint x: 2, endPoint y: 412, distance: 238.9
click at [2, 412] on div "**********" at bounding box center [119, 494] width 238 height 361
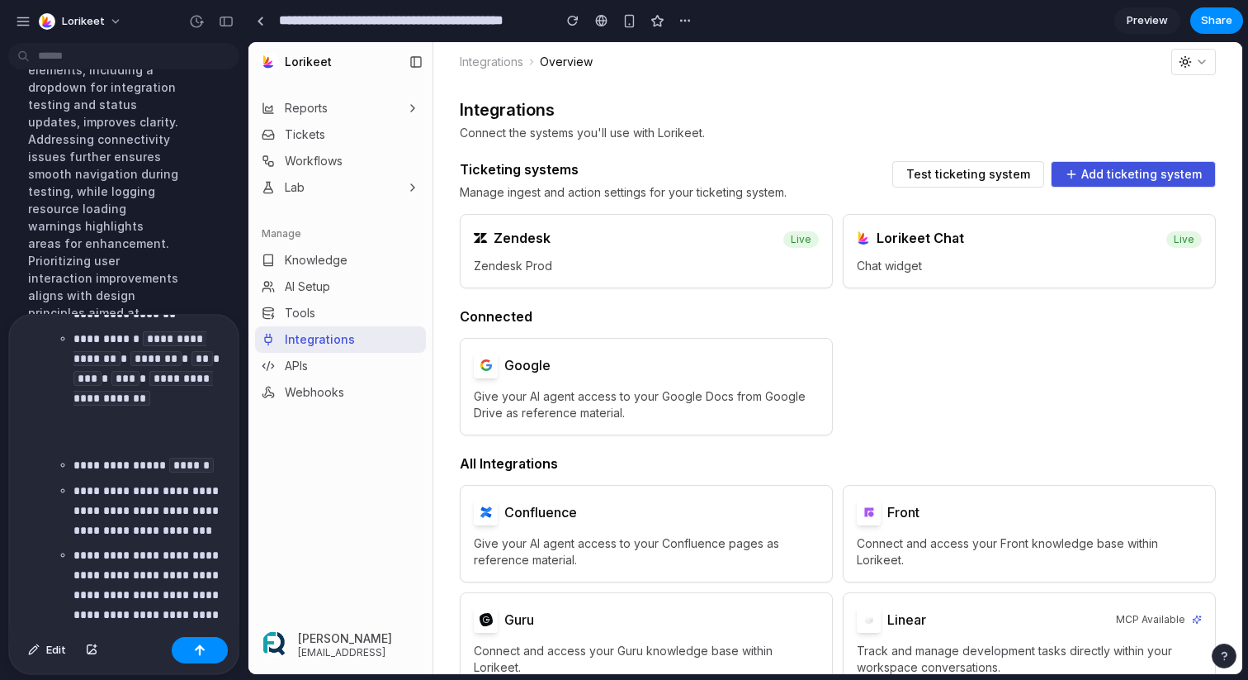
scroll to position [0, 0]
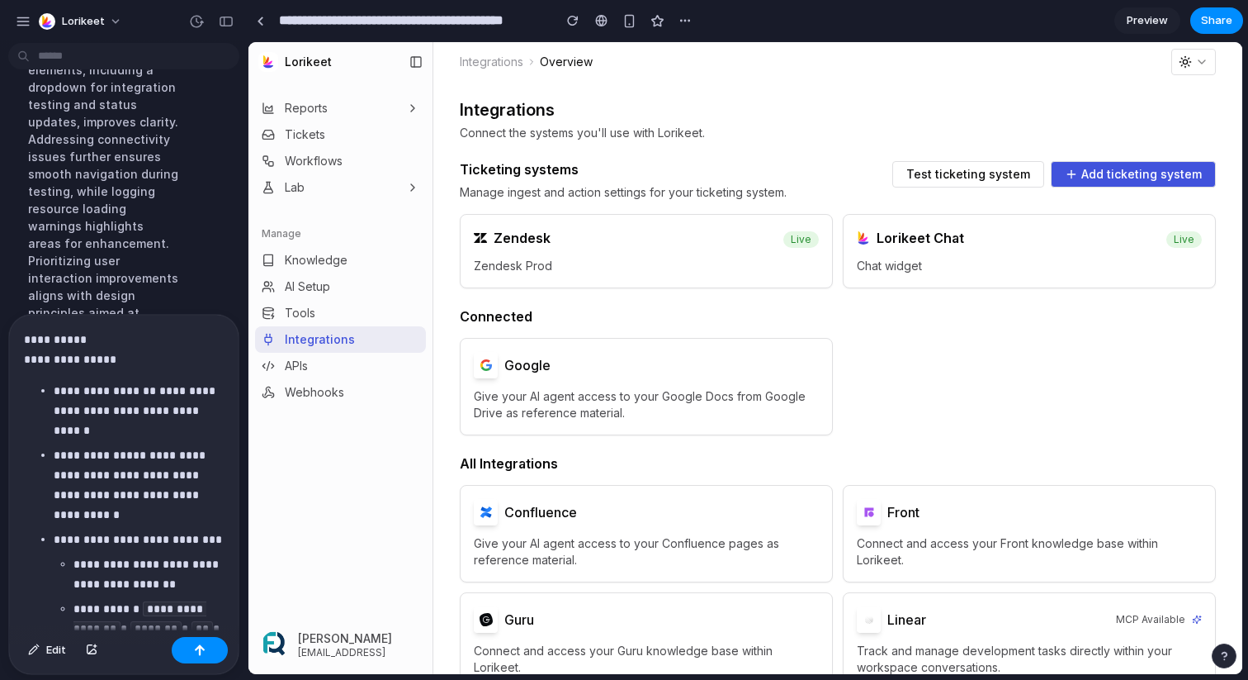
click at [111, 344] on p "**********" at bounding box center [124, 349] width 200 height 40
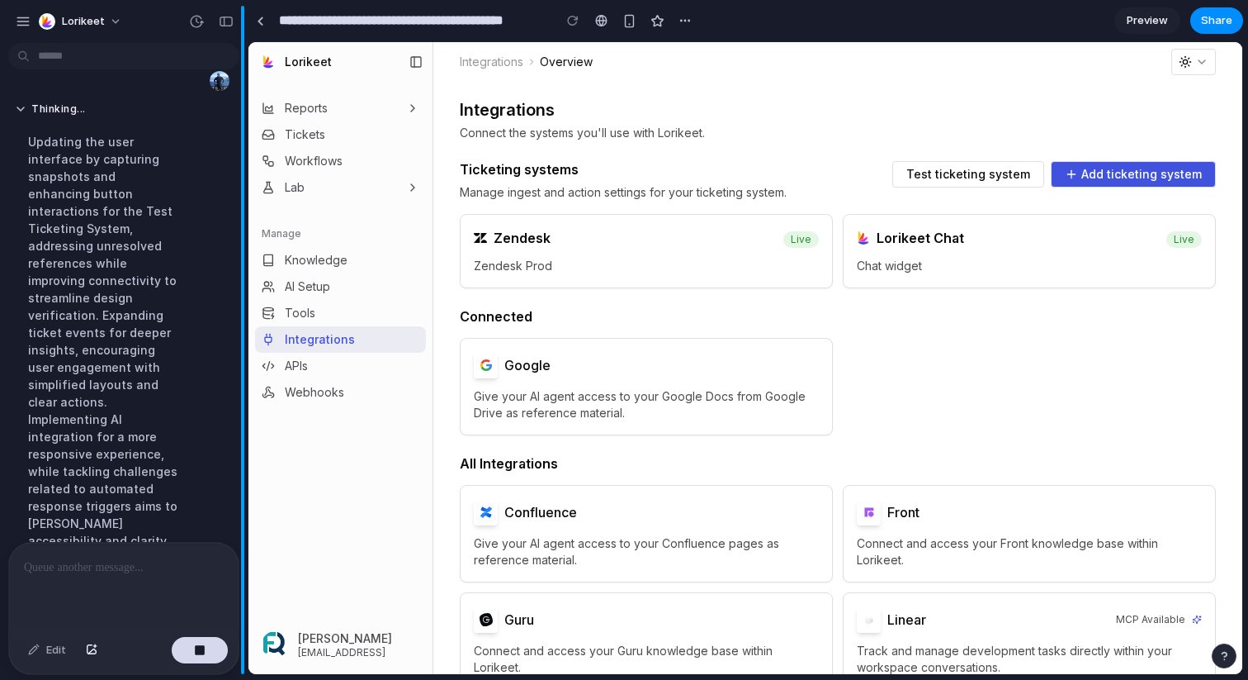
scroll to position [2276, 0]
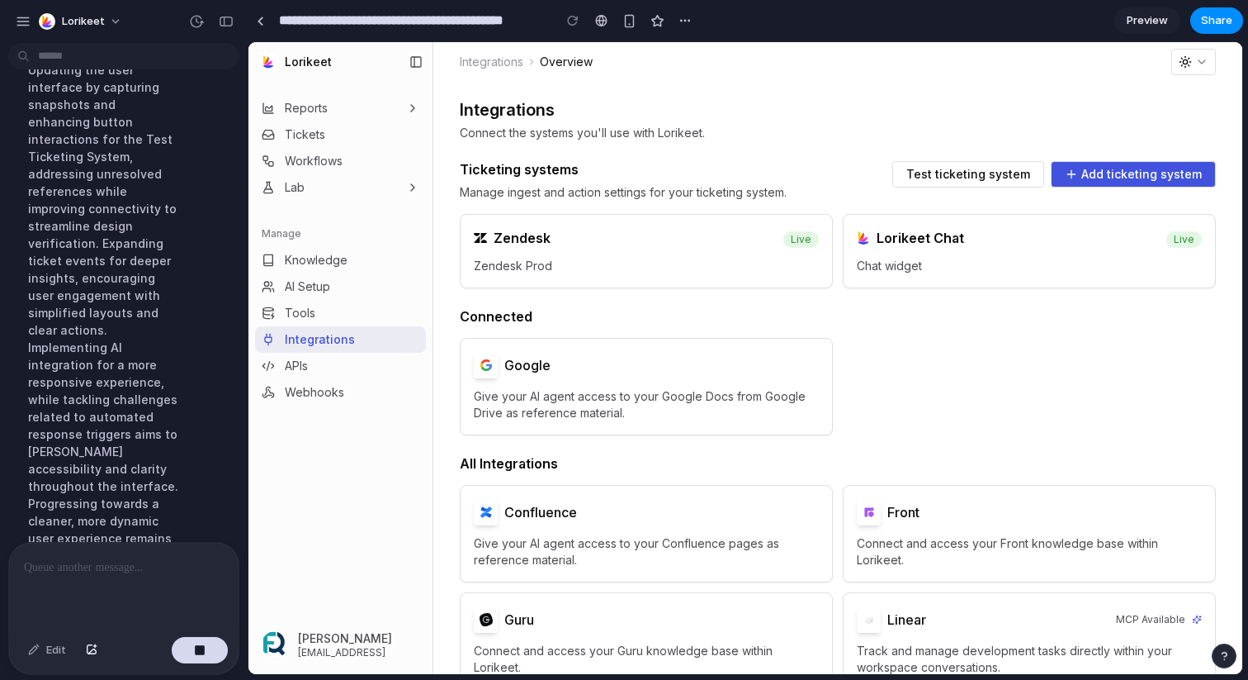
click at [975, 178] on span "Test ticketing system" at bounding box center [969, 174] width 124 height 12
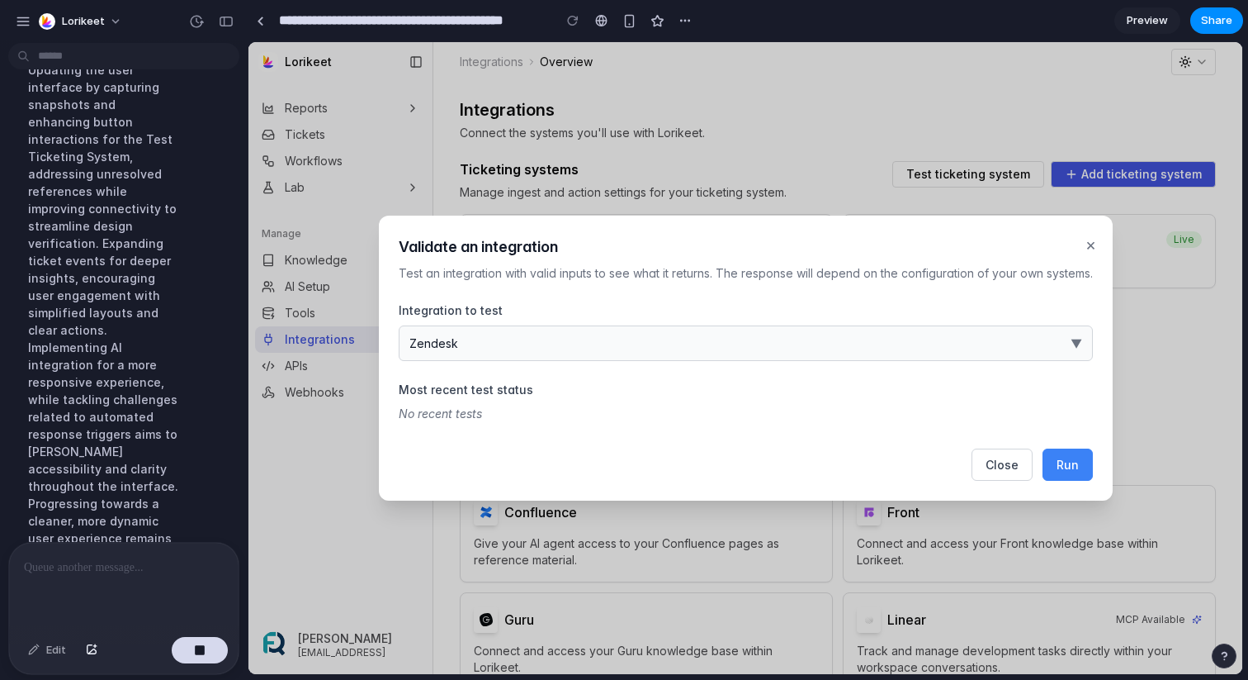
click at [1060, 462] on span "Run" at bounding box center [1068, 464] width 22 height 14
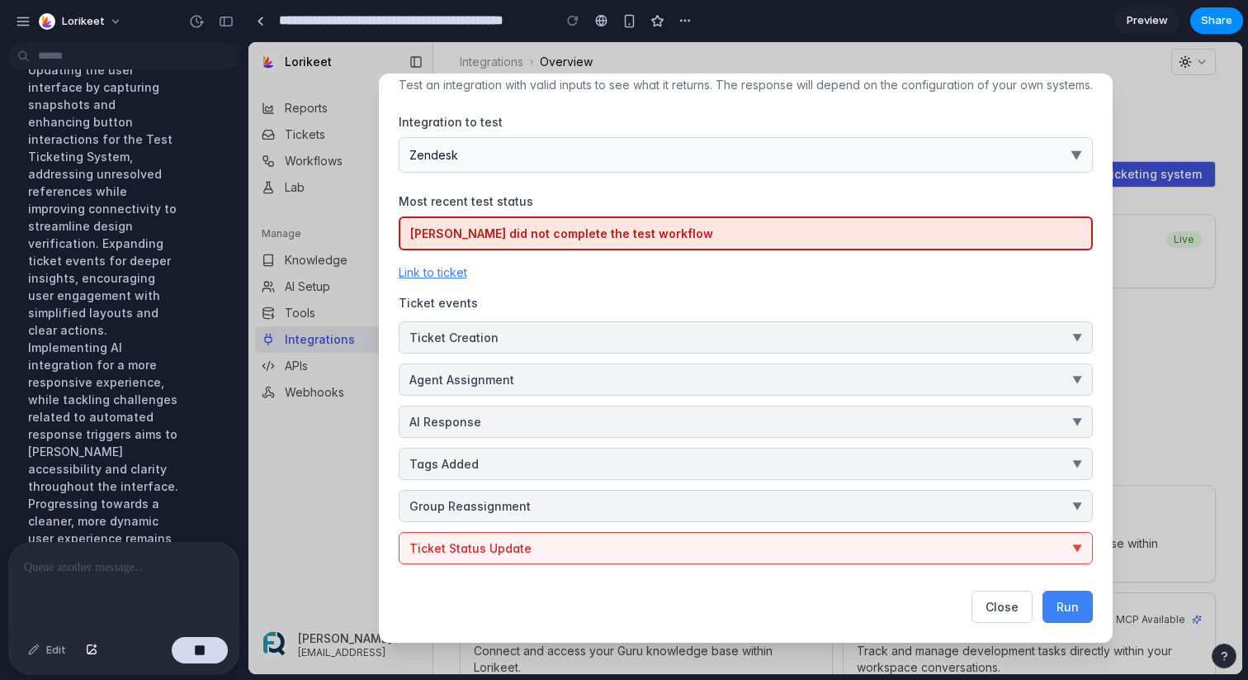
scroll to position [0, 0]
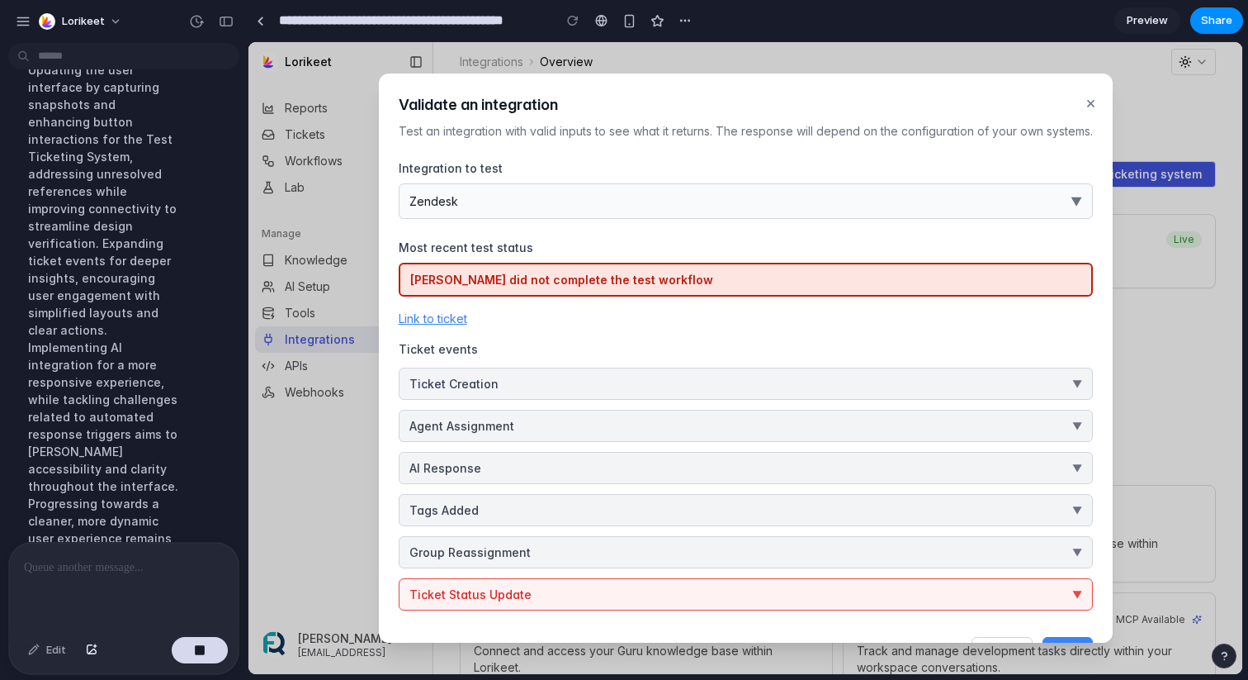
click at [1090, 104] on button "×" at bounding box center [1090, 102] width 17 height 31
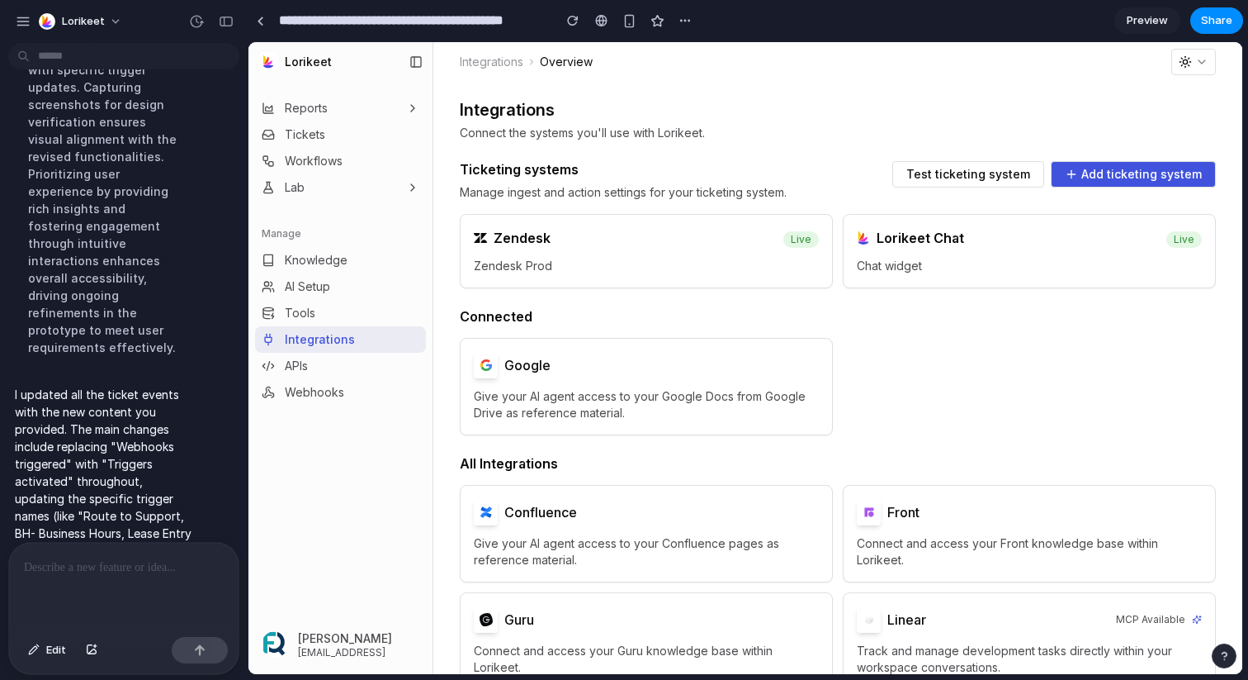
click at [964, 168] on span "Test ticketing system" at bounding box center [969, 174] width 124 height 12
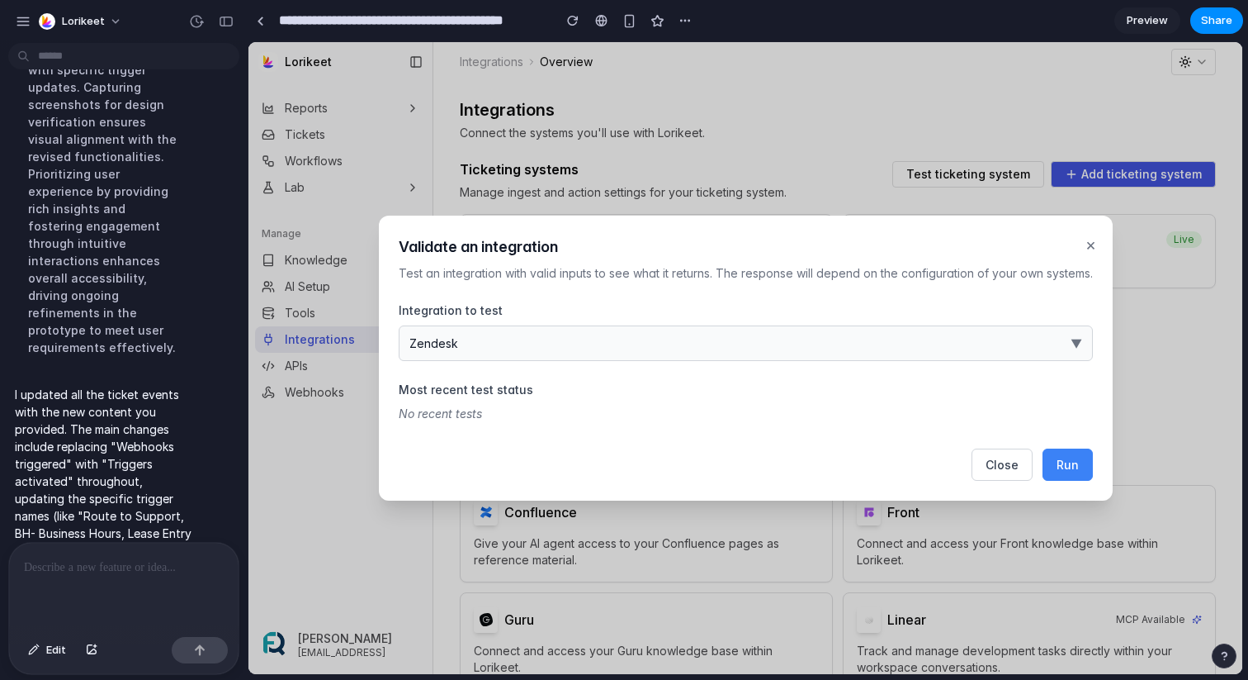
click at [1069, 459] on span "Run" at bounding box center [1068, 464] width 22 height 14
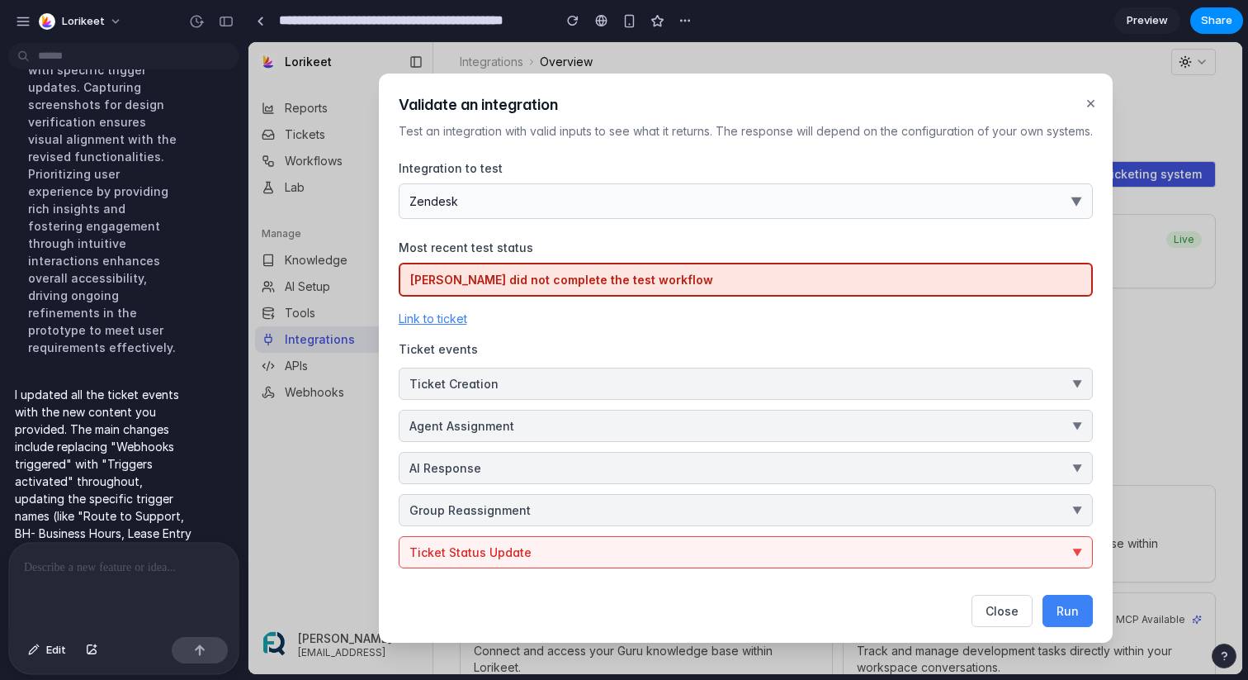
scroll to position [5, 0]
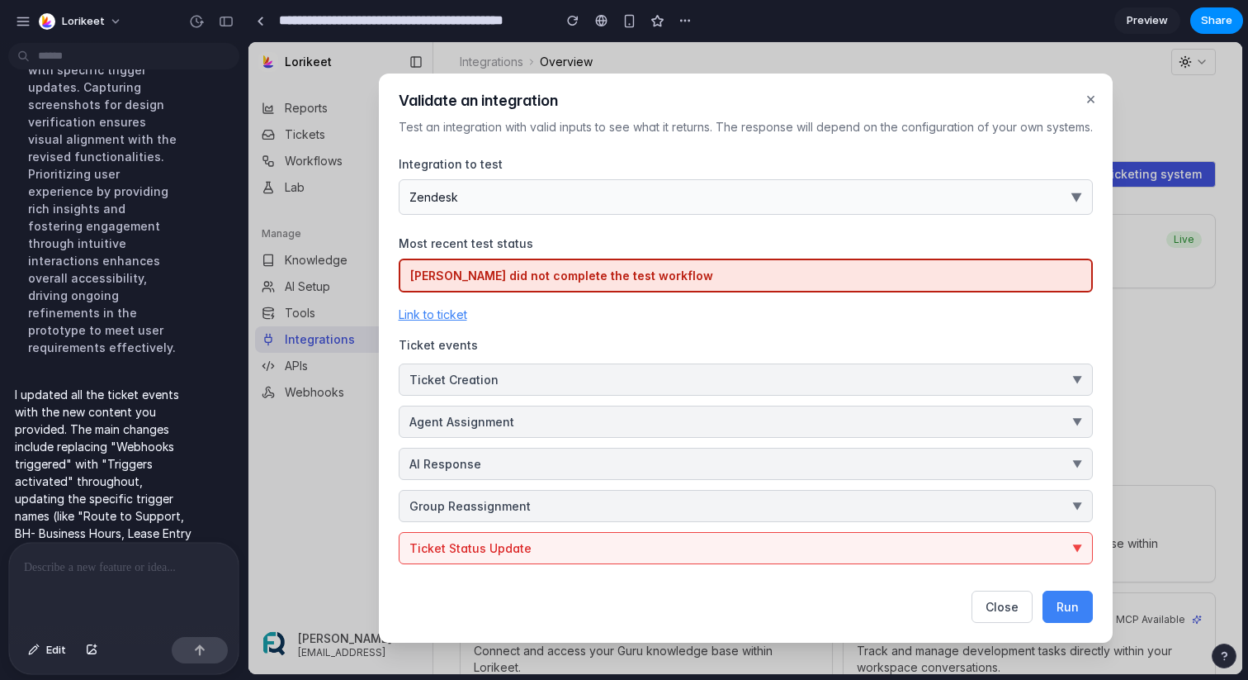
click at [839, 537] on button "Ticket Status Update ▼" at bounding box center [746, 548] width 694 height 32
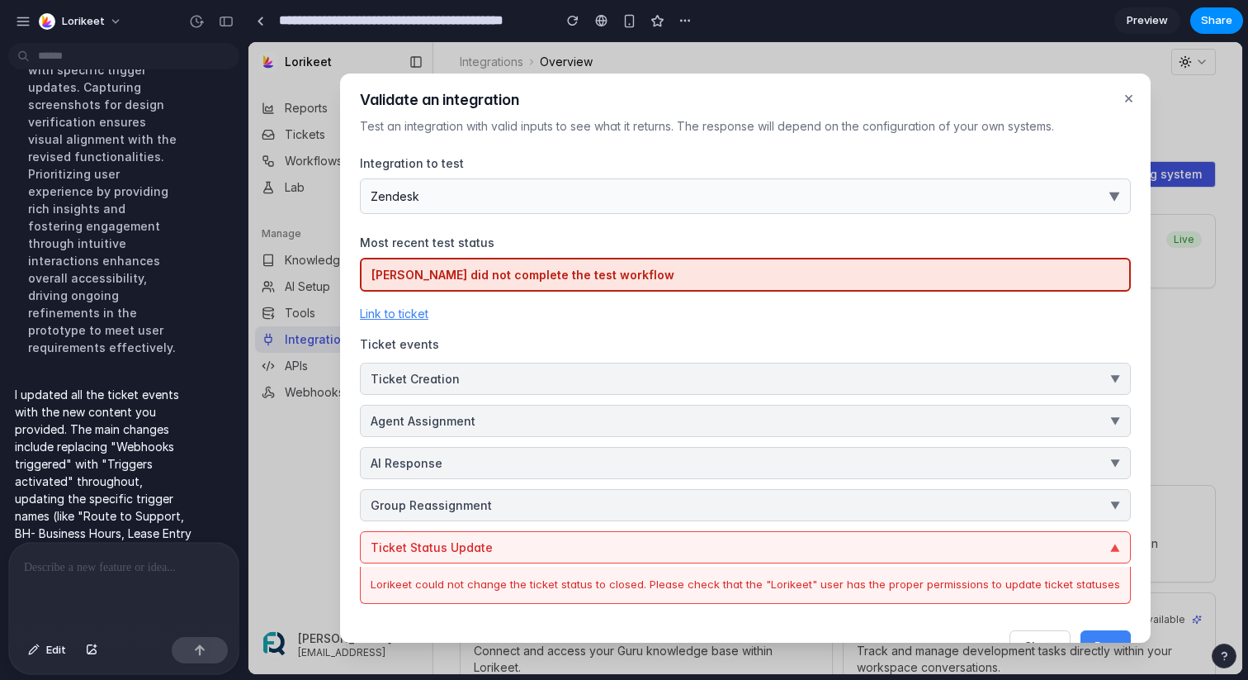
scroll to position [45, 0]
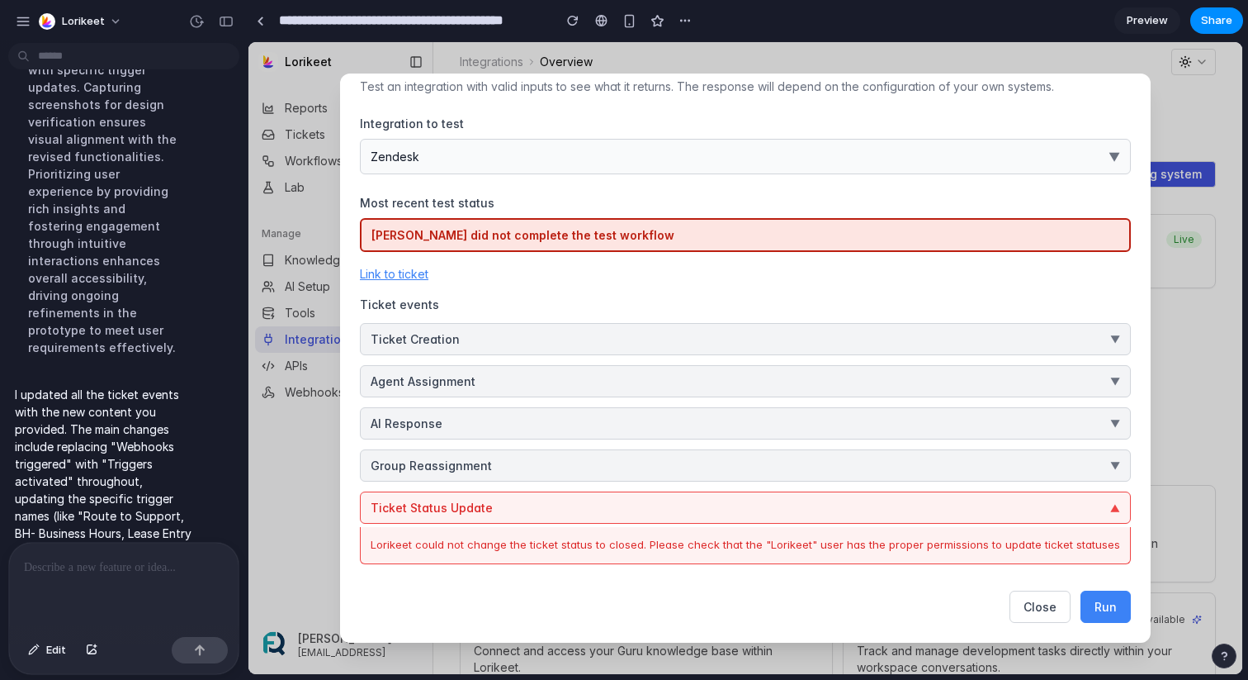
click at [807, 361] on div "Lorikeet did not complete the test workflow Link to ticket Ticket events Ticket…" at bounding box center [745, 391] width 771 height 346
click at [767, 327] on button "Ticket Creation ▼" at bounding box center [745, 339] width 771 height 32
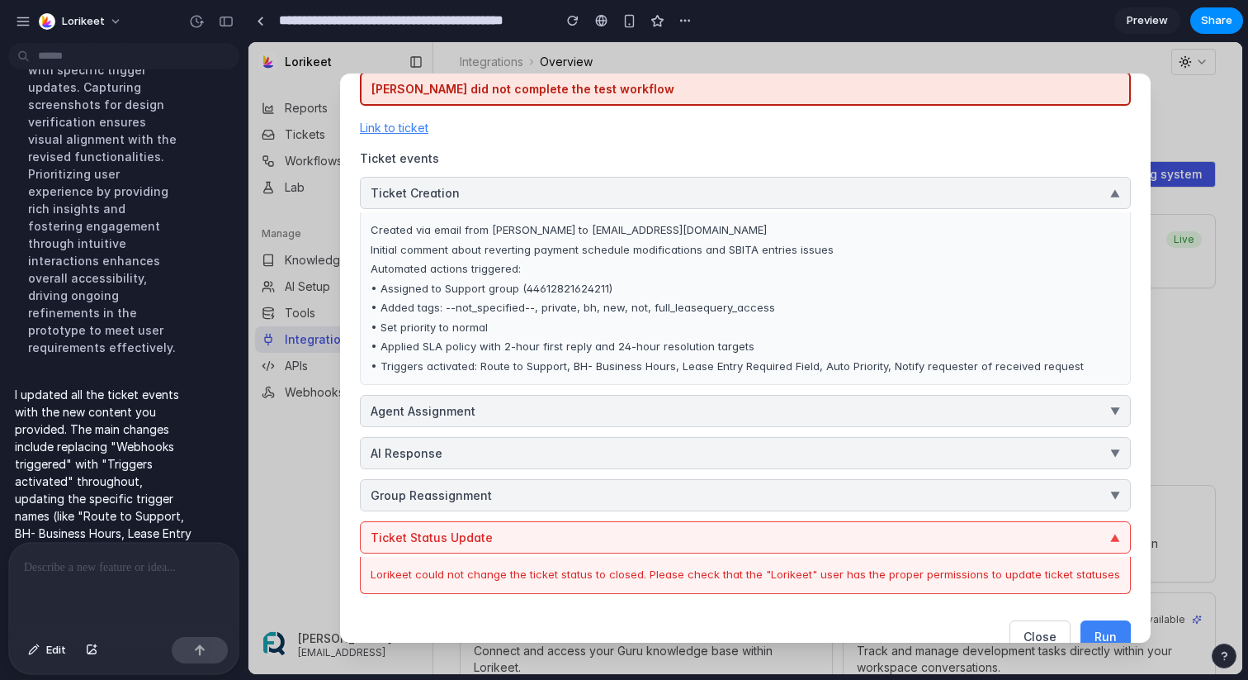
scroll to position [220, 0]
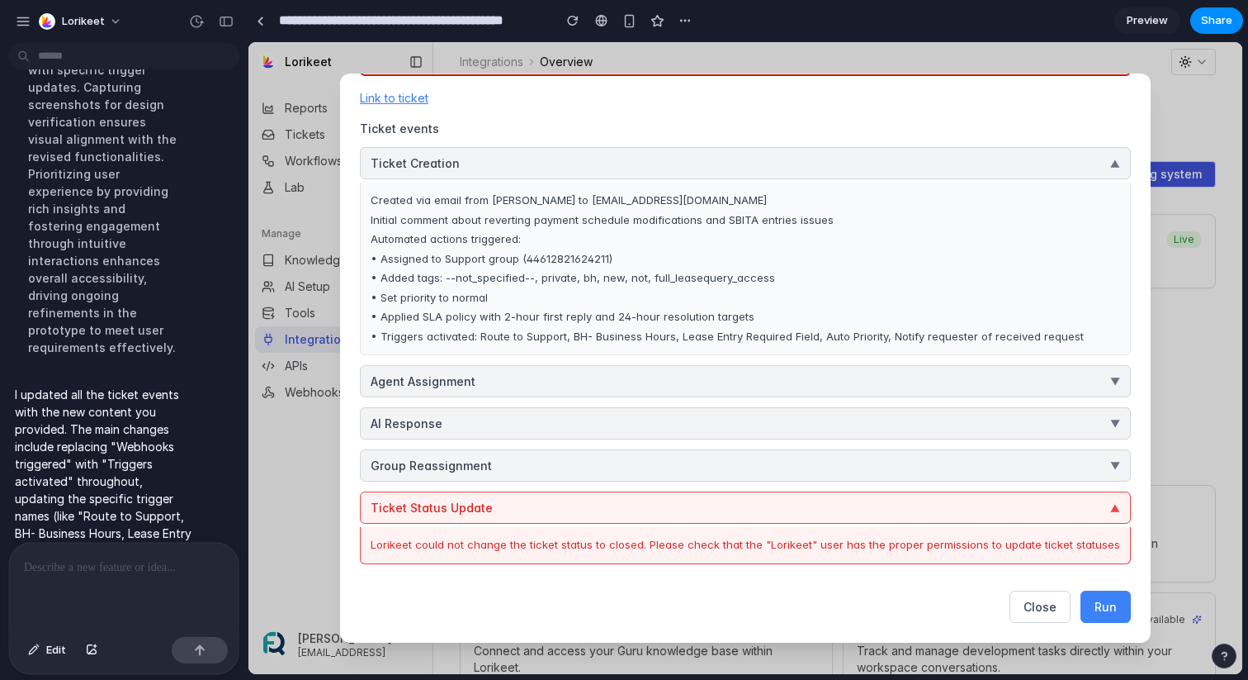
click at [933, 372] on button "Agent Assignment ▼" at bounding box center [745, 381] width 771 height 32
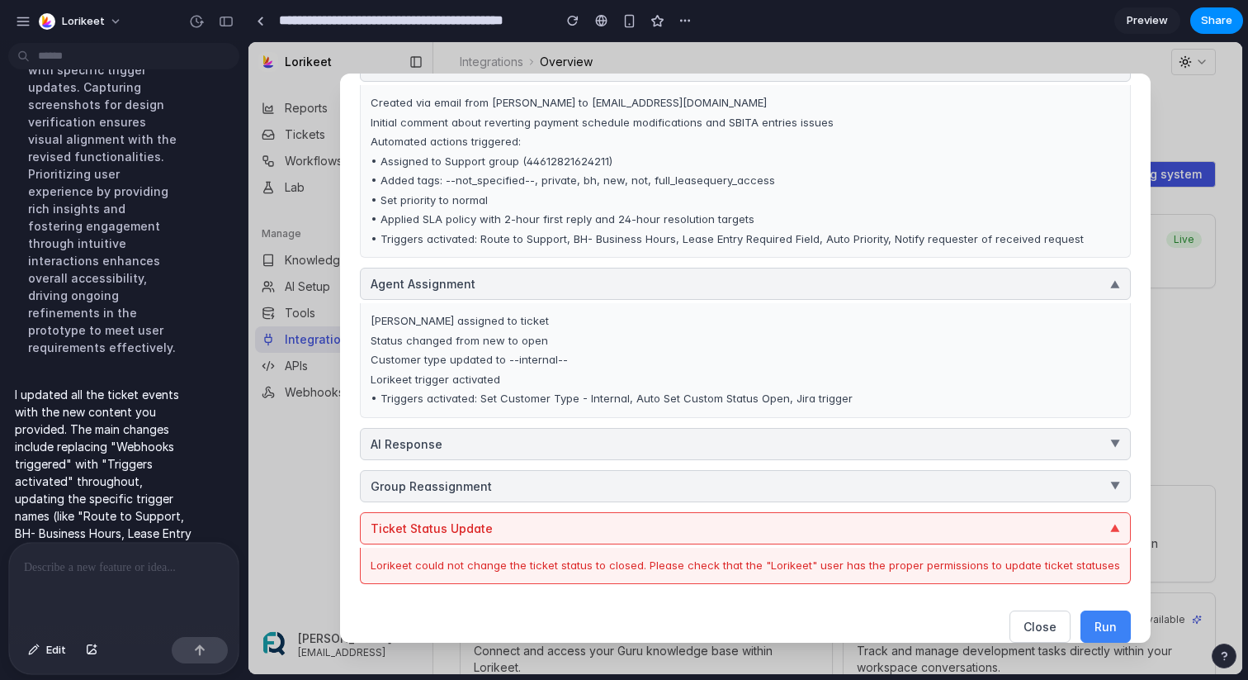
scroll to position [339, 0]
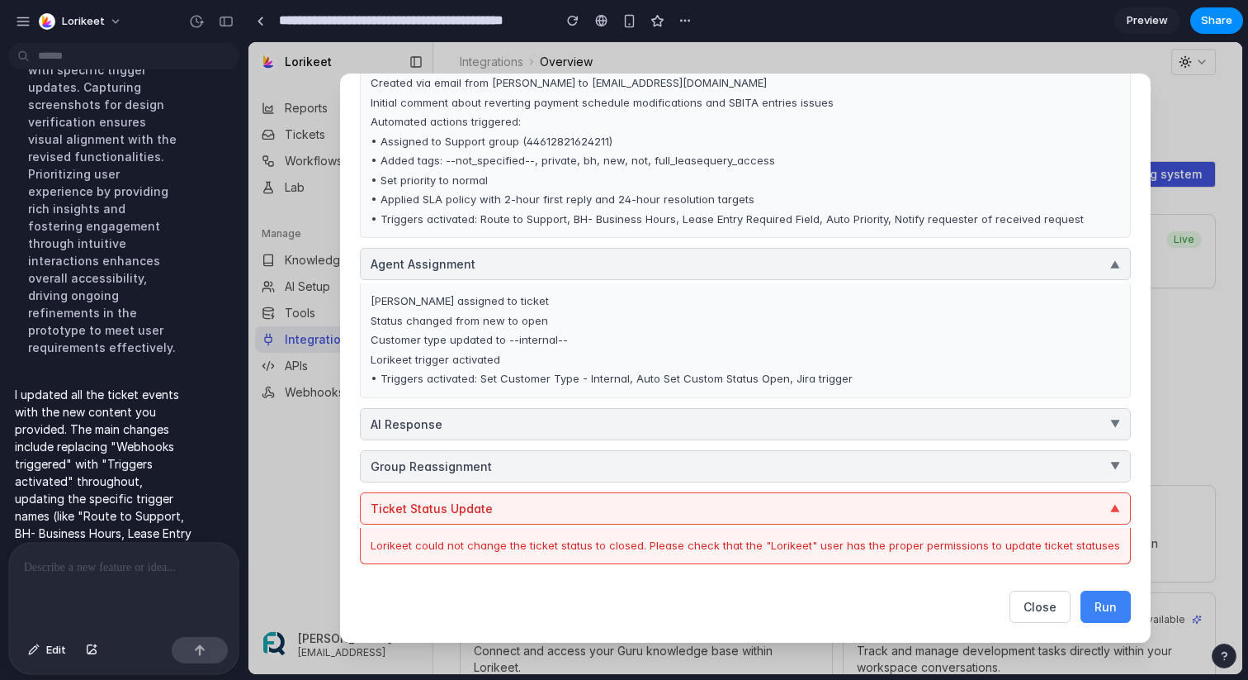
click at [900, 424] on button "AI Response ▼" at bounding box center [745, 424] width 771 height 32
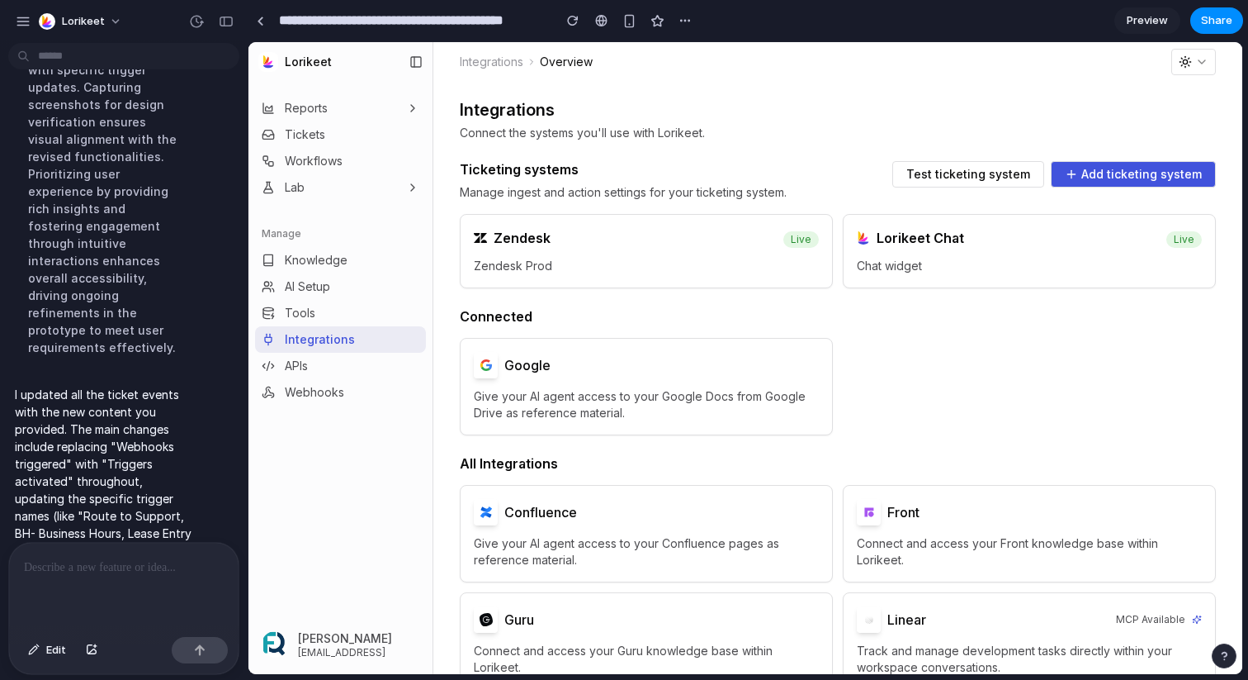
click at [154, 562] on p at bounding box center [124, 567] width 200 height 20
click at [968, 178] on span "Test ticketing system" at bounding box center [969, 174] width 124 height 12
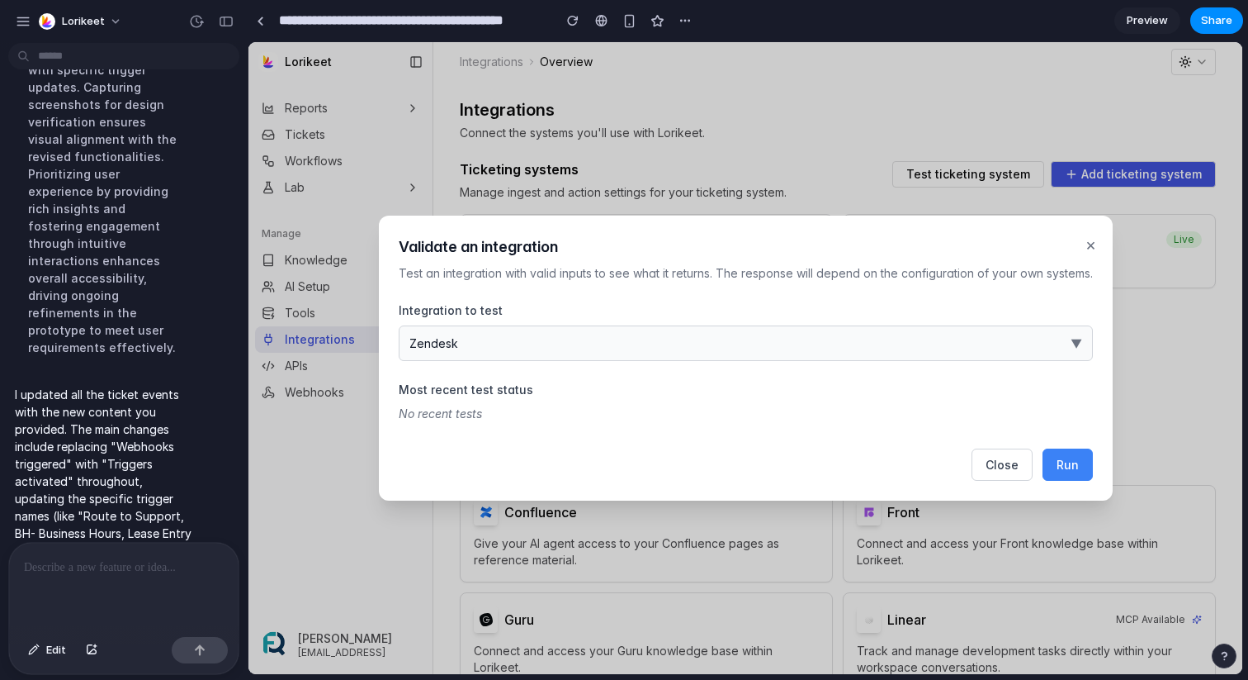
click at [577, 350] on button "Zendesk ▼" at bounding box center [746, 343] width 694 height 36
click at [1072, 460] on div "Zendesk Freshdesk ServiceNow Jira Service Management HubSpot Service Hub" at bounding box center [746, 358] width 994 height 632
click at [1068, 468] on span "Run" at bounding box center [1068, 464] width 22 height 14
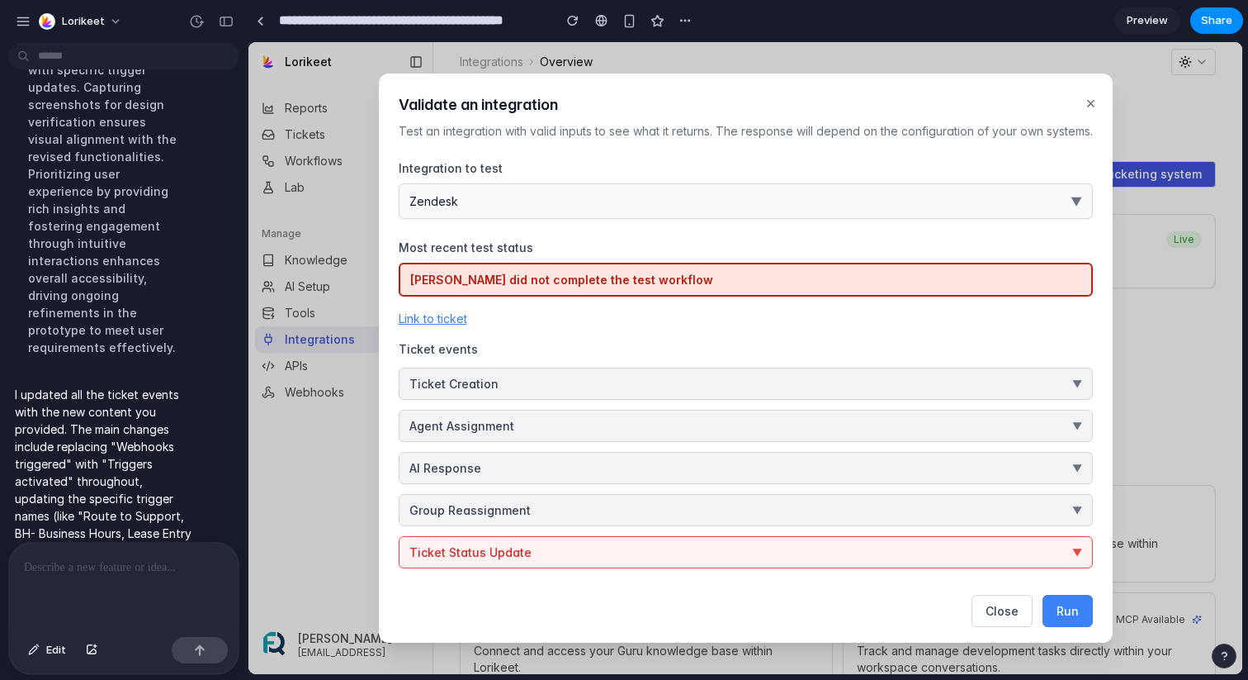
scroll to position [5, 0]
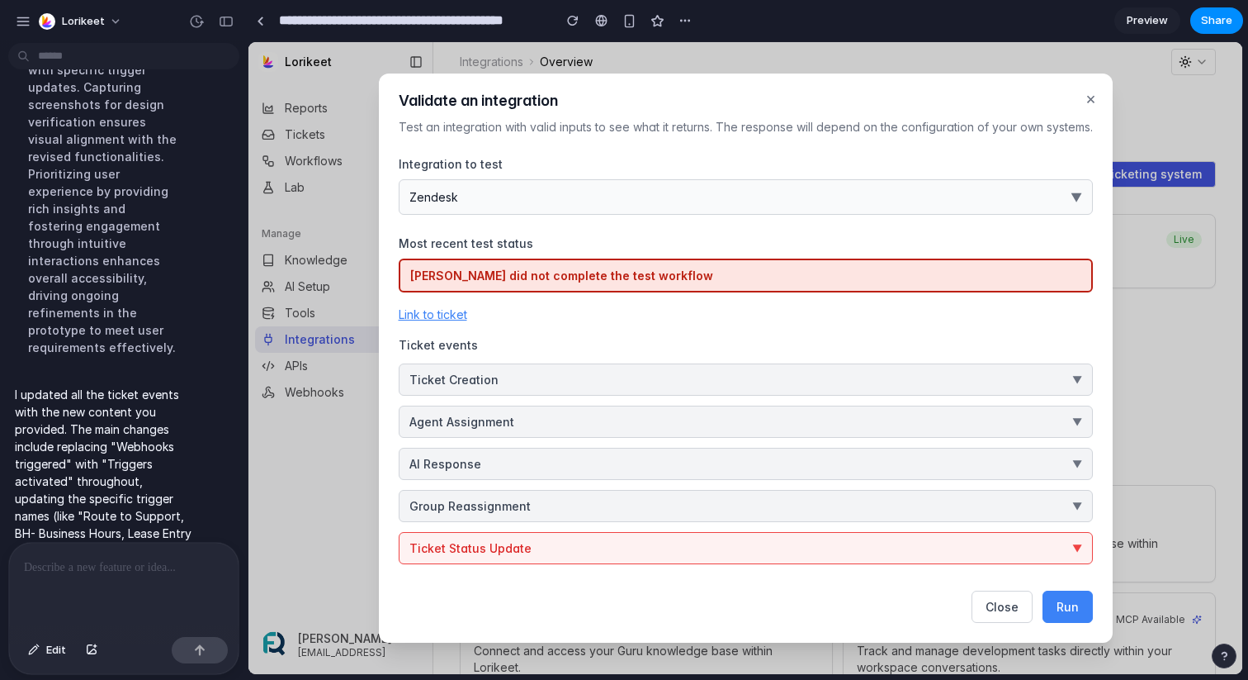
click at [120, 583] on div at bounding box center [124, 586] width 230 height 88
click at [505, 453] on button "AI Response ▼" at bounding box center [746, 464] width 694 height 32
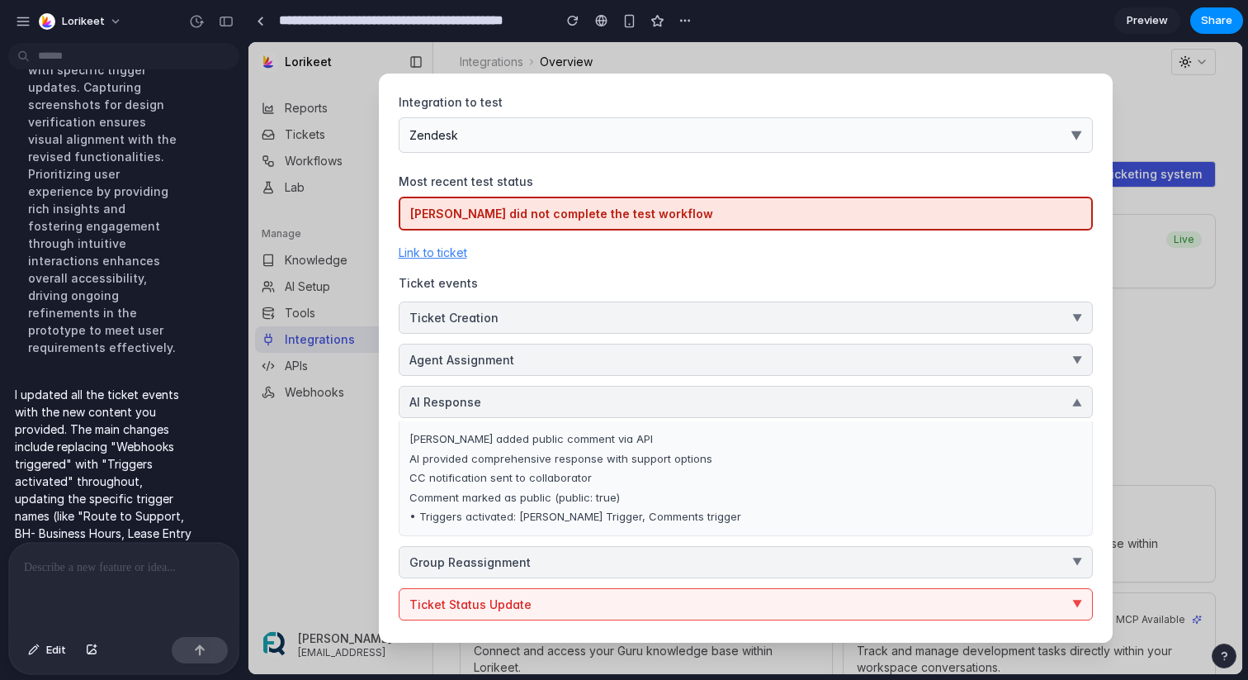
scroll to position [80, 0]
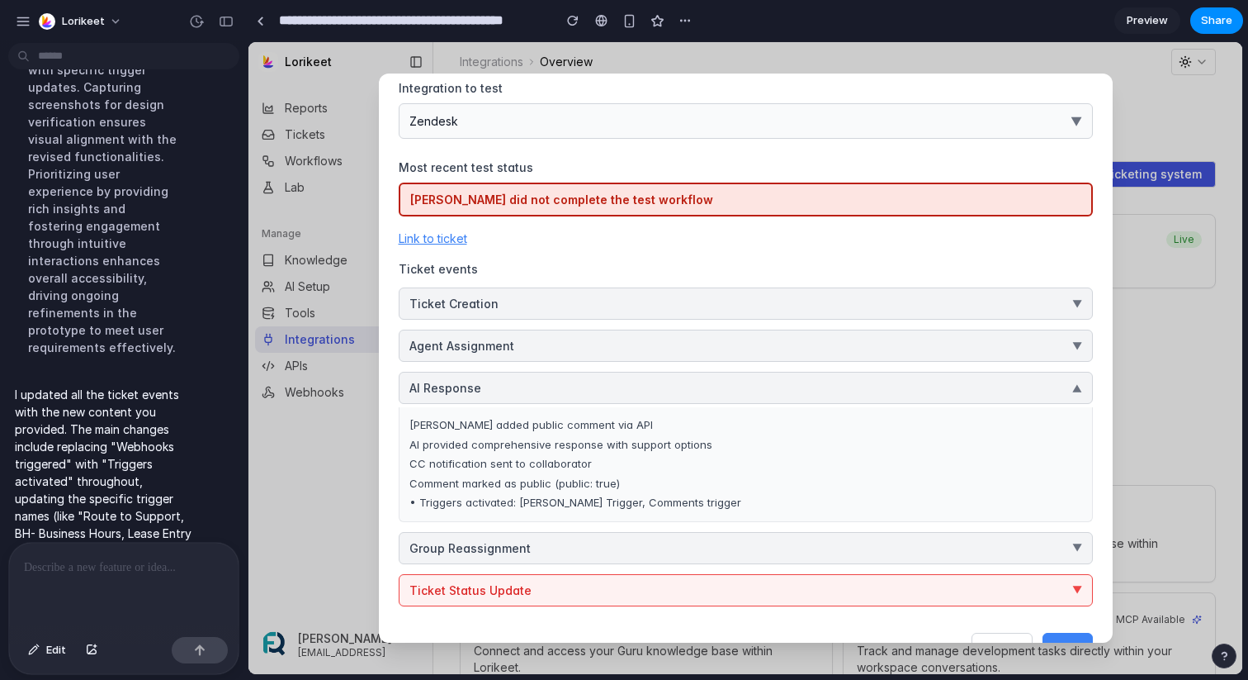
click at [537, 347] on button "Agent Assignment ▼" at bounding box center [746, 345] width 694 height 32
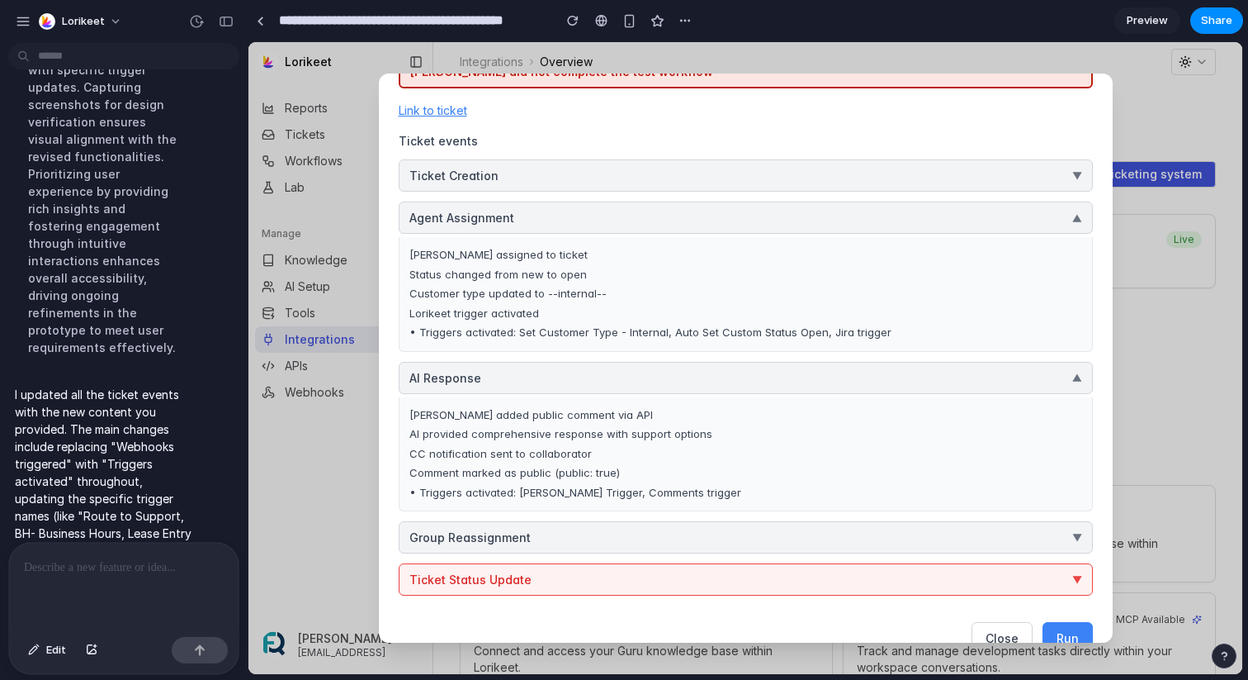
scroll to position [240, 0]
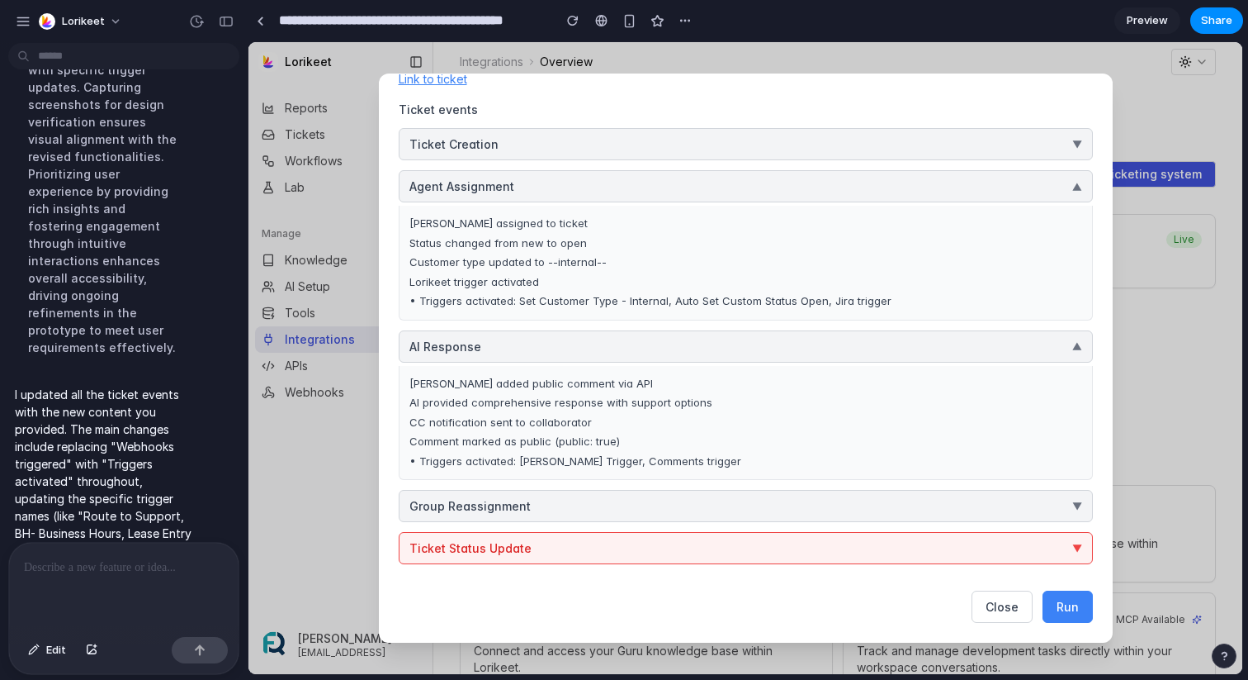
click at [784, 495] on button "Group Reassignment ▼" at bounding box center [746, 506] width 694 height 32
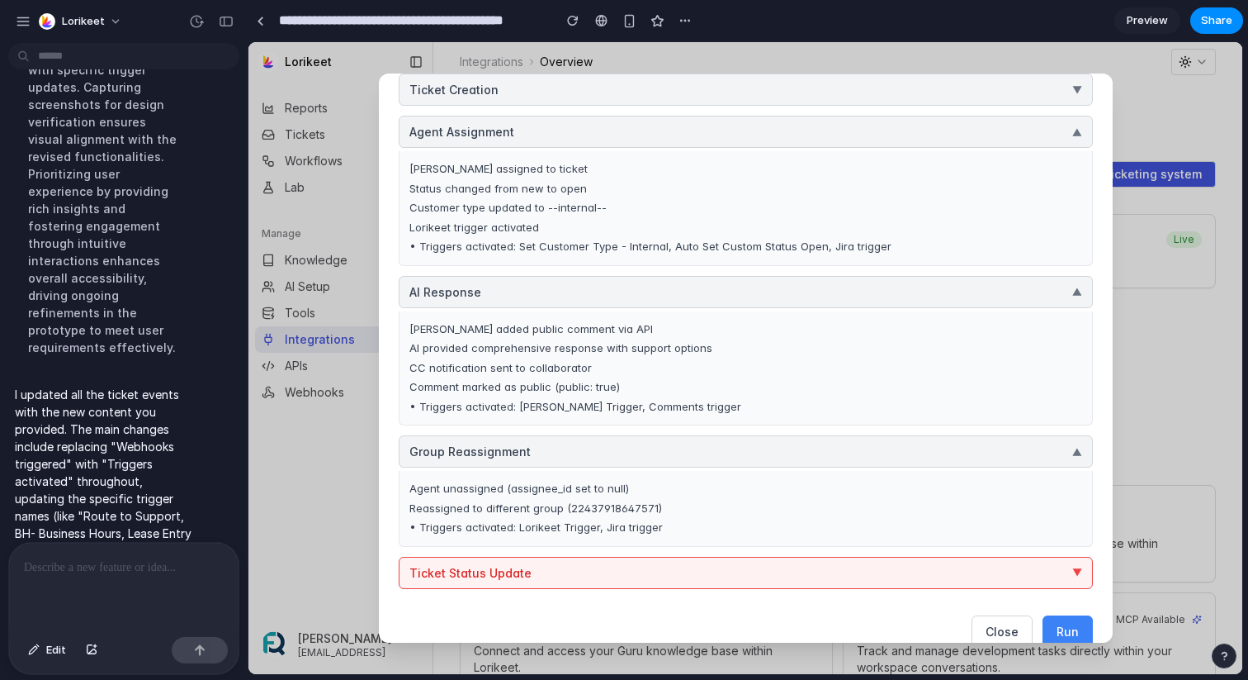
scroll to position [298, 0]
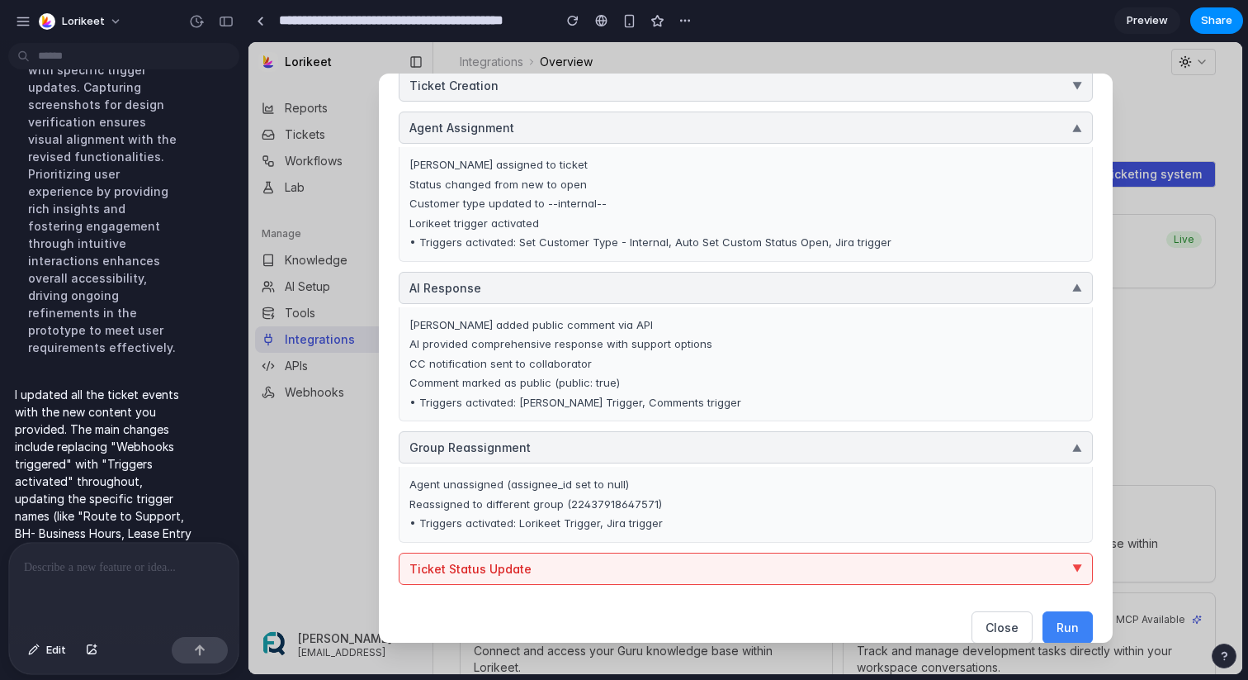
click at [744, 567] on button "Ticket Status Update ▼" at bounding box center [746, 568] width 694 height 32
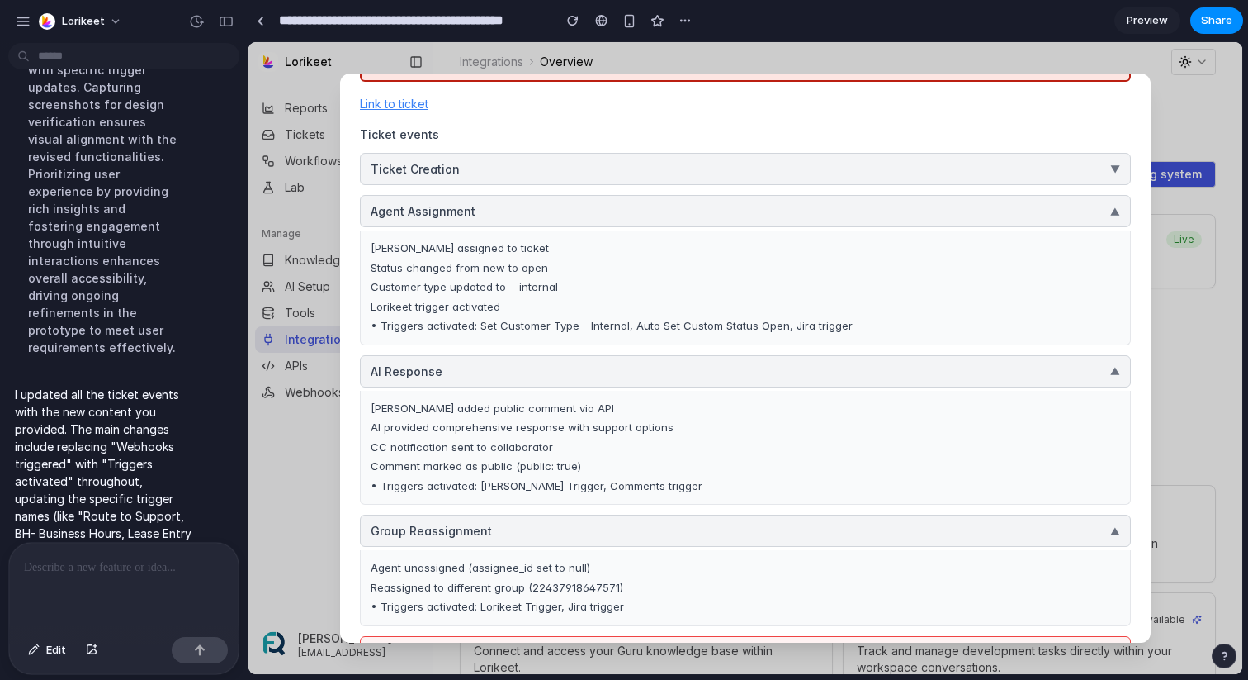
scroll to position [213, 0]
click at [161, 565] on p at bounding box center [124, 567] width 200 height 20
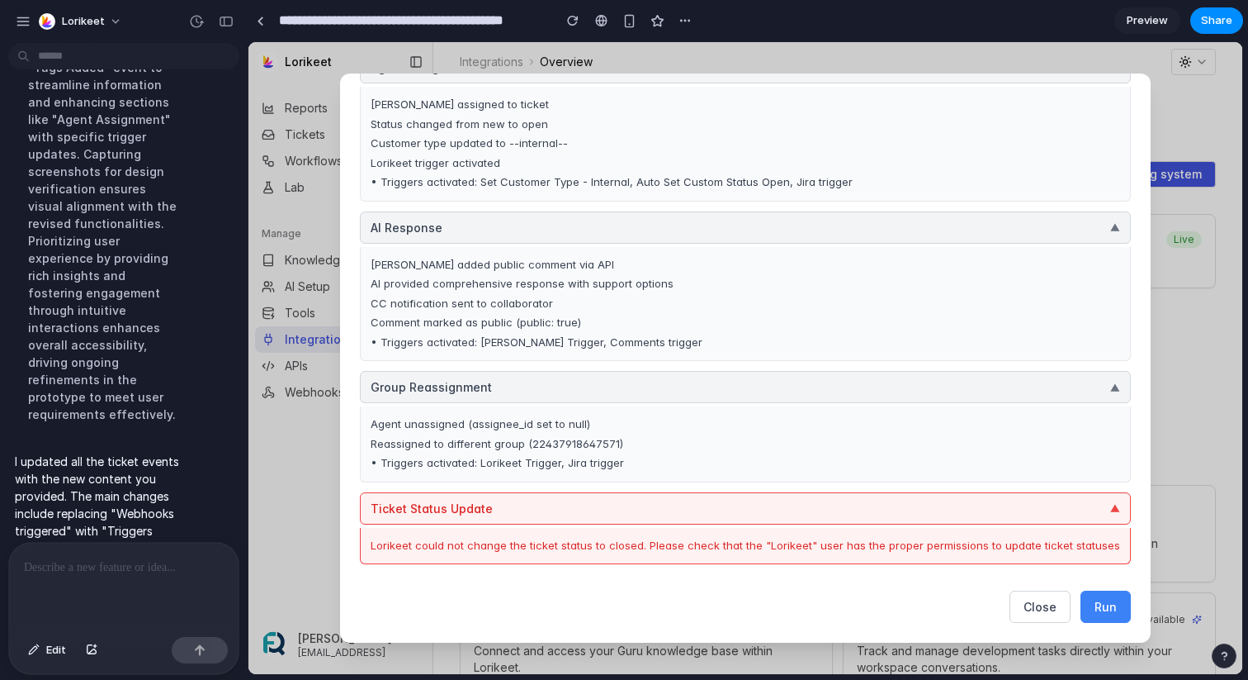
scroll to position [2467, 0]
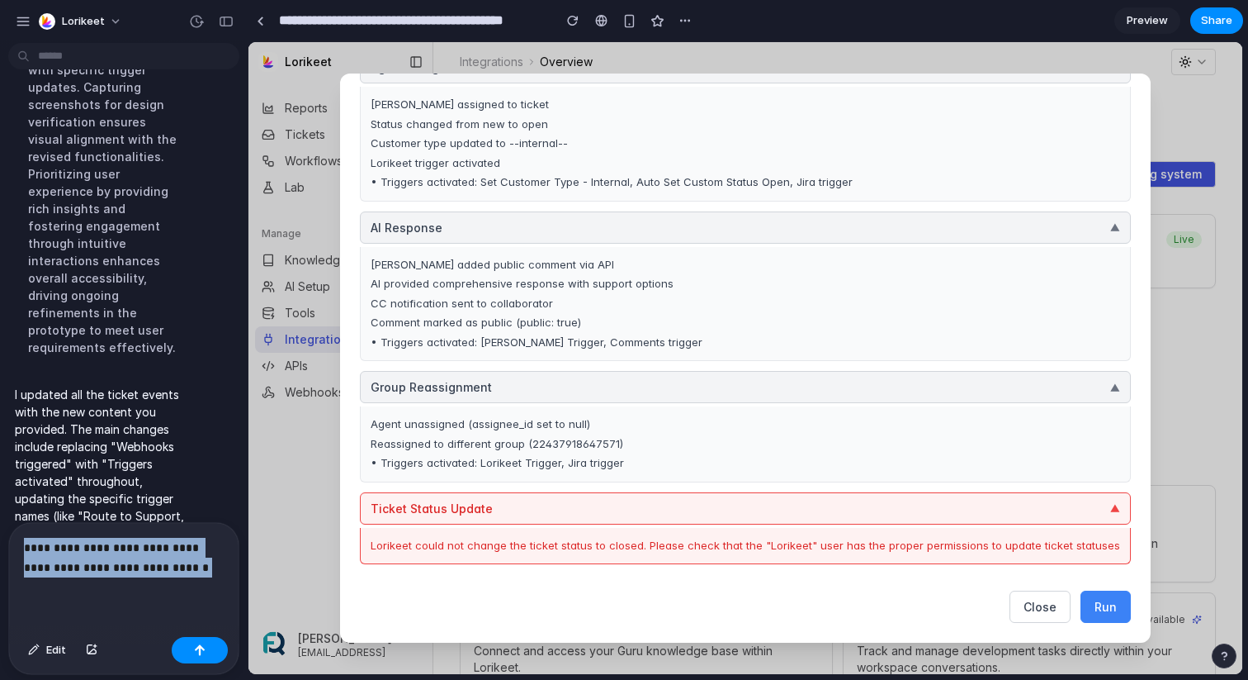
drag, startPoint x: 196, startPoint y: 576, endPoint x: 0, endPoint y: 540, distance: 198.9
click at [0, 540] on div "**********" at bounding box center [119, 598] width 238 height 153
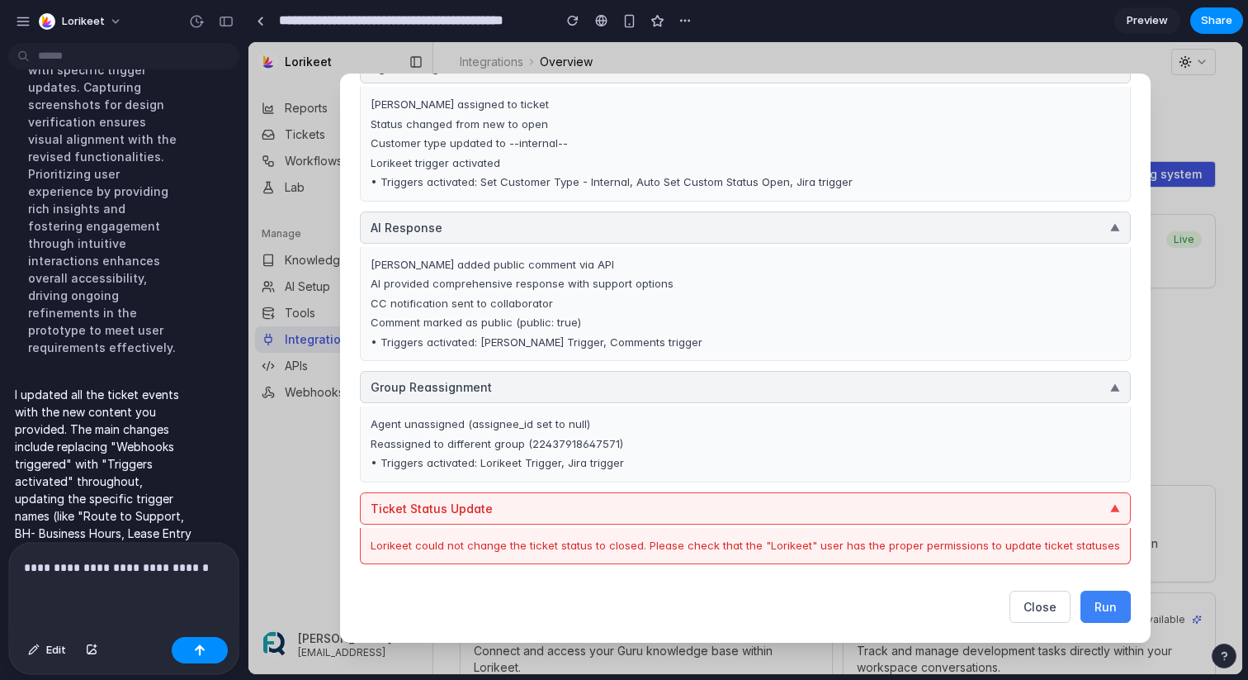
click at [671, 555] on div "Lorikeet could not change the ticket status to closed. Please check that the "L…" at bounding box center [745, 546] width 771 height 37
click at [206, 568] on p "**********" at bounding box center [124, 547] width 200 height 59
drag, startPoint x: 180, startPoint y: 570, endPoint x: 142, endPoint y: 571, distance: 38.0
click at [142, 571] on p "**********" at bounding box center [124, 558] width 200 height 40
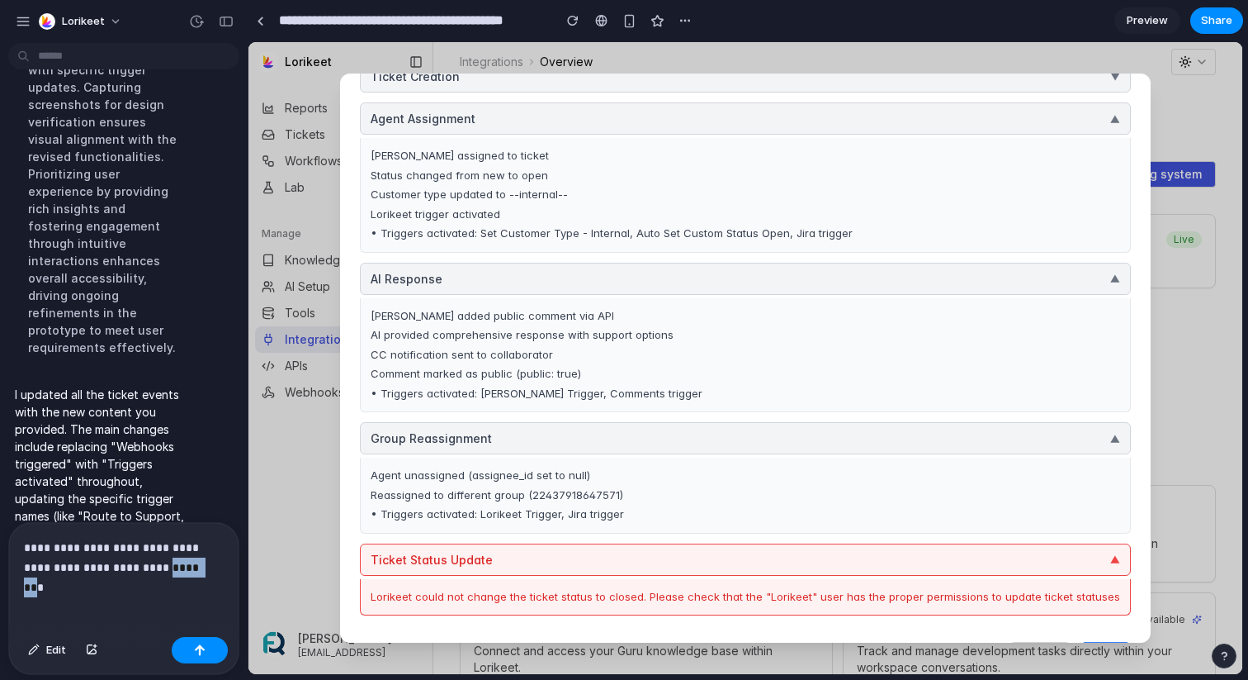
scroll to position [298, 0]
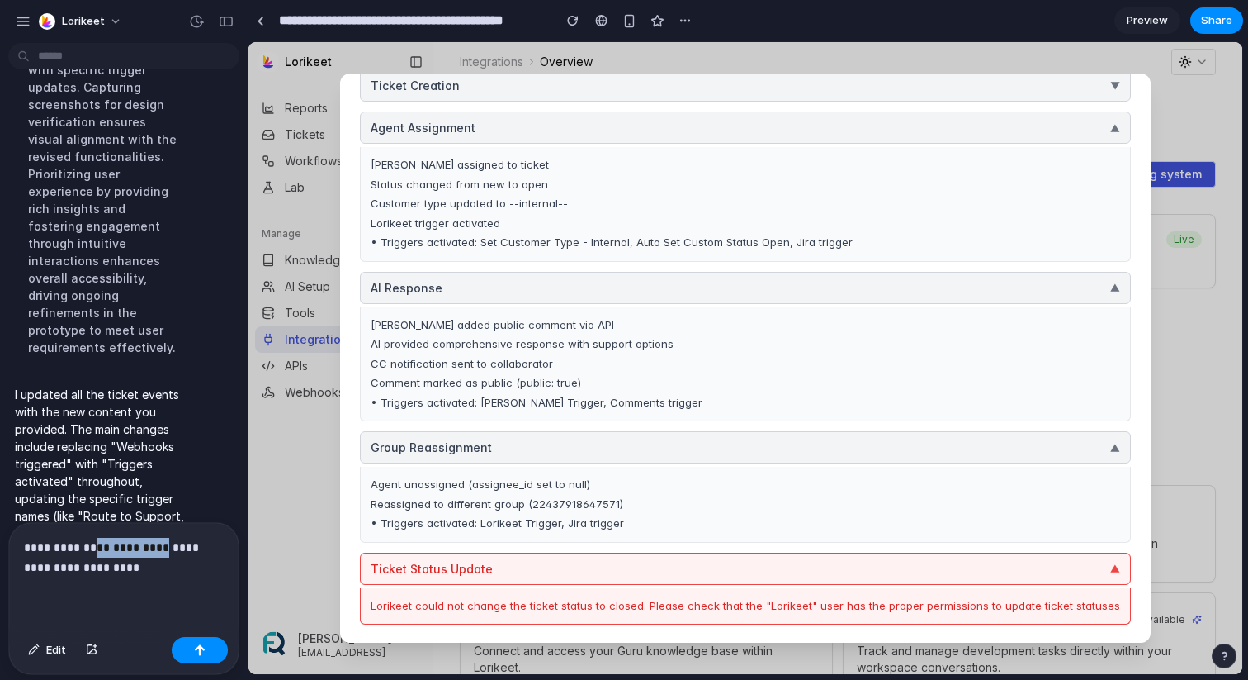
drag, startPoint x: 155, startPoint y: 545, endPoint x: 95, endPoint y: 543, distance: 60.3
click at [95, 543] on p "**********" at bounding box center [124, 558] width 200 height 40
click at [101, 547] on p "**********" at bounding box center [124, 558] width 200 height 40
drag, startPoint x: 201, startPoint y: 549, endPoint x: 165, endPoint y: 551, distance: 36.4
click at [165, 551] on p "**********" at bounding box center [124, 558] width 200 height 40
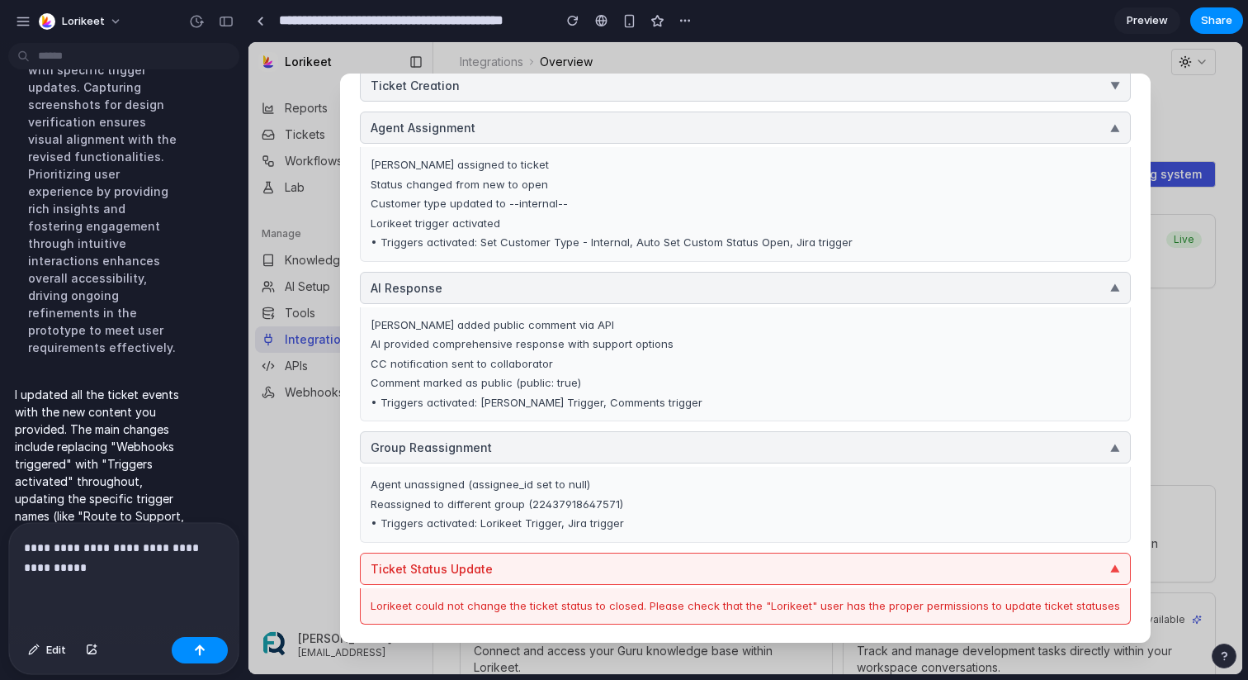
click at [170, 566] on p "**********" at bounding box center [124, 558] width 200 height 40
drag, startPoint x: 634, startPoint y: 239, endPoint x: 489, endPoint y: 249, distance: 145.7
click at [489, 249] on div "• Triggers activated: Set Customer Type - Internal, Auto Set Custom Status Open…" at bounding box center [746, 242] width 750 height 17
copy div "Set Customer Type - Internal"
click at [73, 569] on p "**********" at bounding box center [124, 558] width 200 height 40
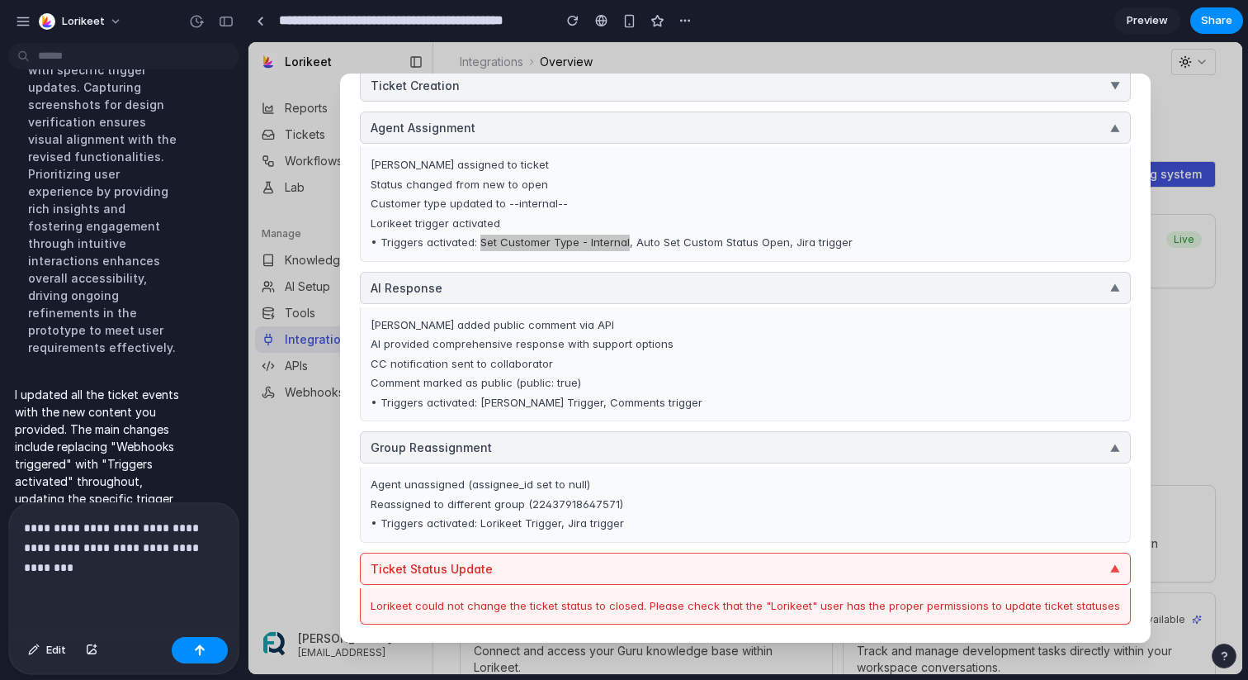
click at [129, 570] on p "**********" at bounding box center [124, 547] width 200 height 59
click at [163, 563] on p "**********" at bounding box center [124, 547] width 200 height 59
click at [28, 548] on p "**********" at bounding box center [124, 547] width 200 height 59
click at [21, 549] on div "**********" at bounding box center [124, 566] width 230 height 127
click at [145, 573] on p "**********" at bounding box center [124, 547] width 200 height 59
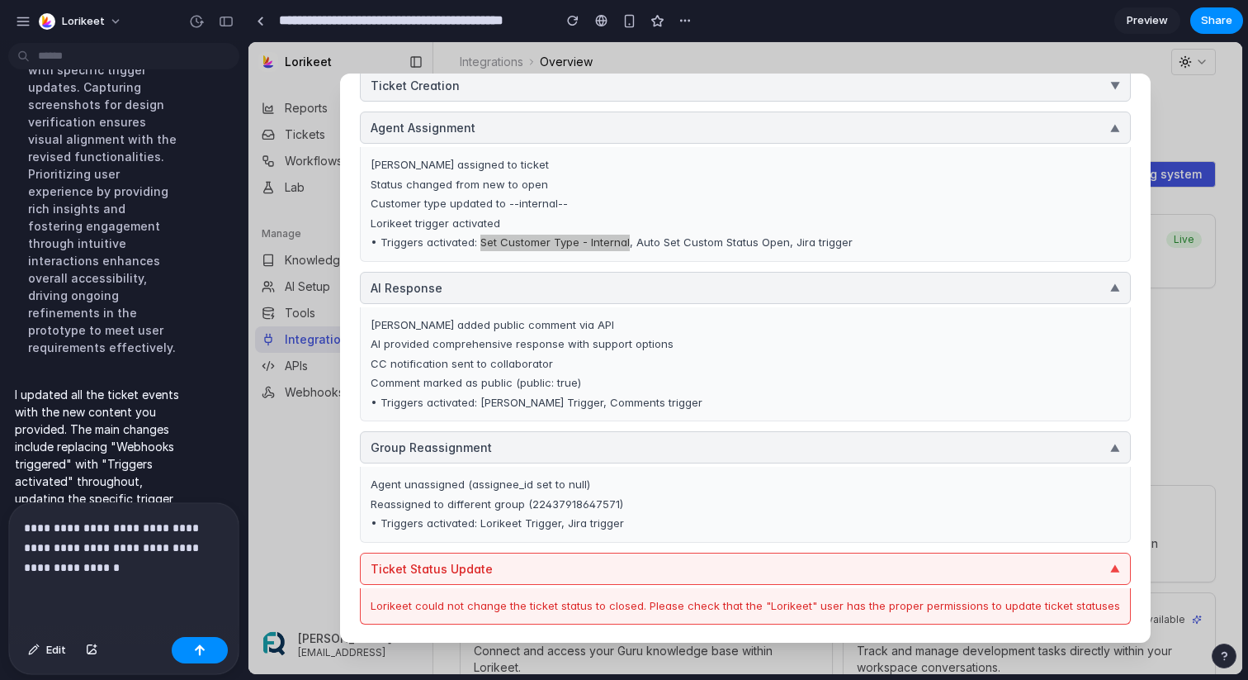
scroll to position [2507, 0]
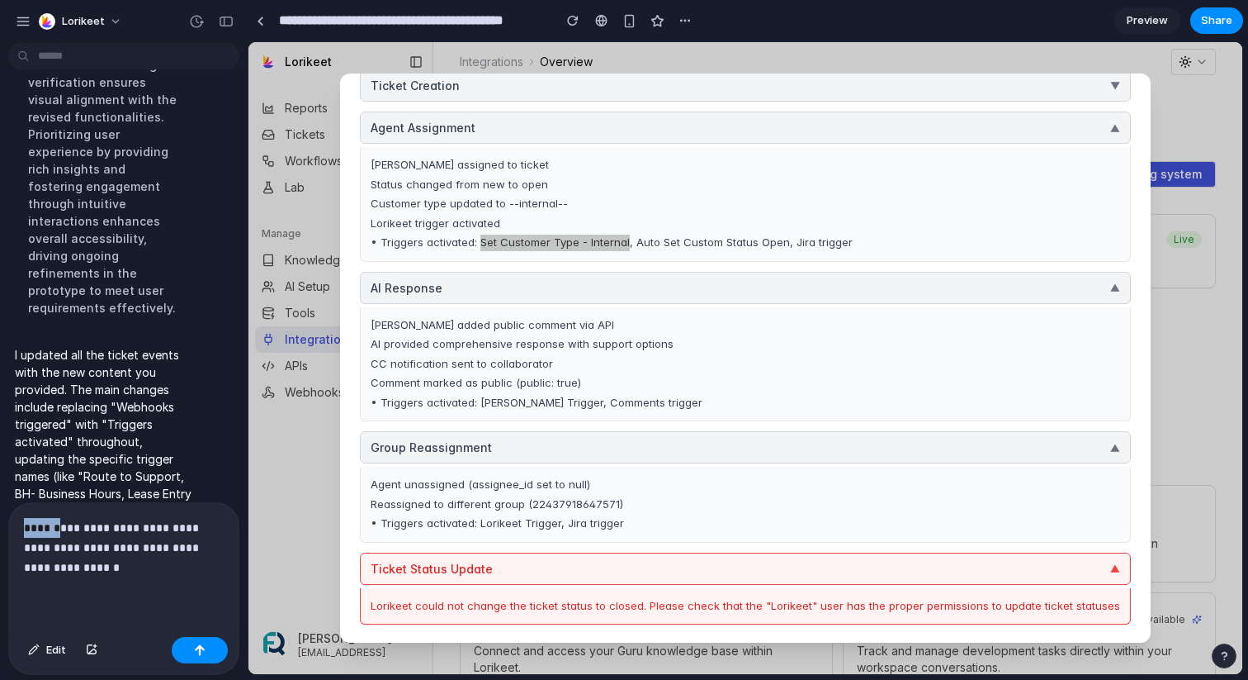
drag, startPoint x: 50, startPoint y: 527, endPoint x: 0, endPoint y: 524, distance: 50.4
click at [0, 524] on div "**********" at bounding box center [119, 588] width 238 height 173
click at [126, 557] on p "**********" at bounding box center [124, 547] width 200 height 59
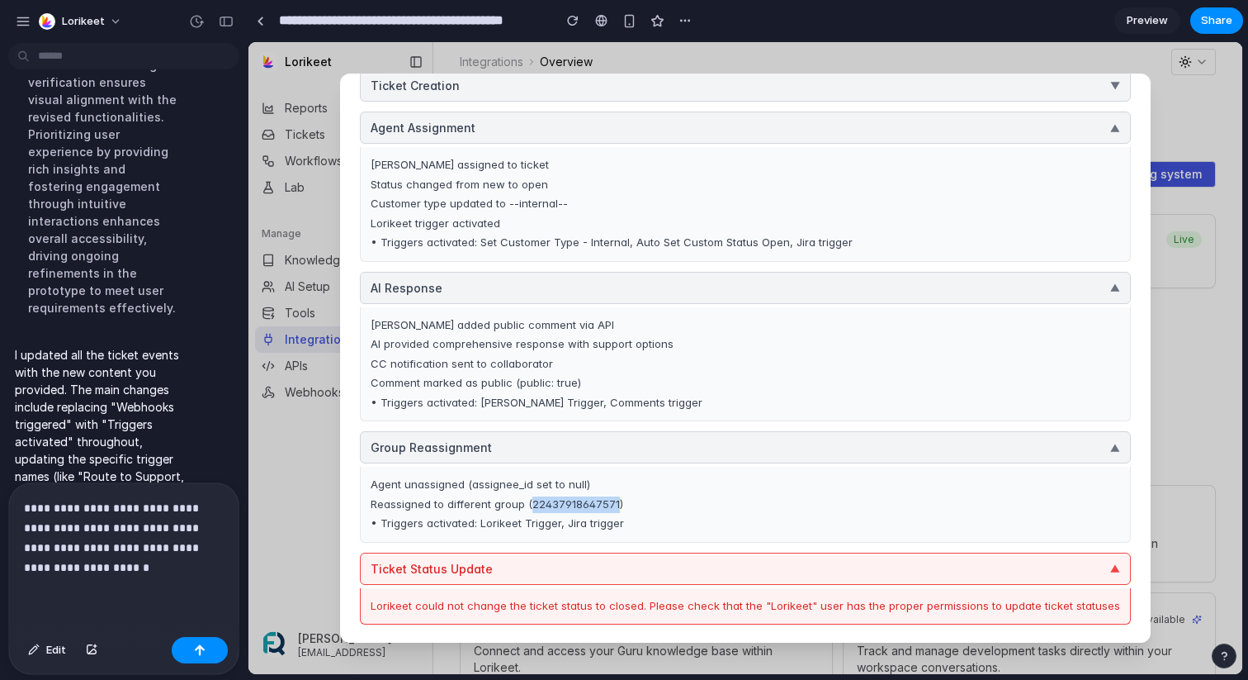
drag, startPoint x: 623, startPoint y: 506, endPoint x: 538, endPoint y: 504, distance: 84.2
click at [538, 504] on div "Reassigned to different group (22437918647571)" at bounding box center [746, 504] width 750 height 17
copy div "22437918647571"
click at [176, 558] on p "**********" at bounding box center [124, 537] width 200 height 79
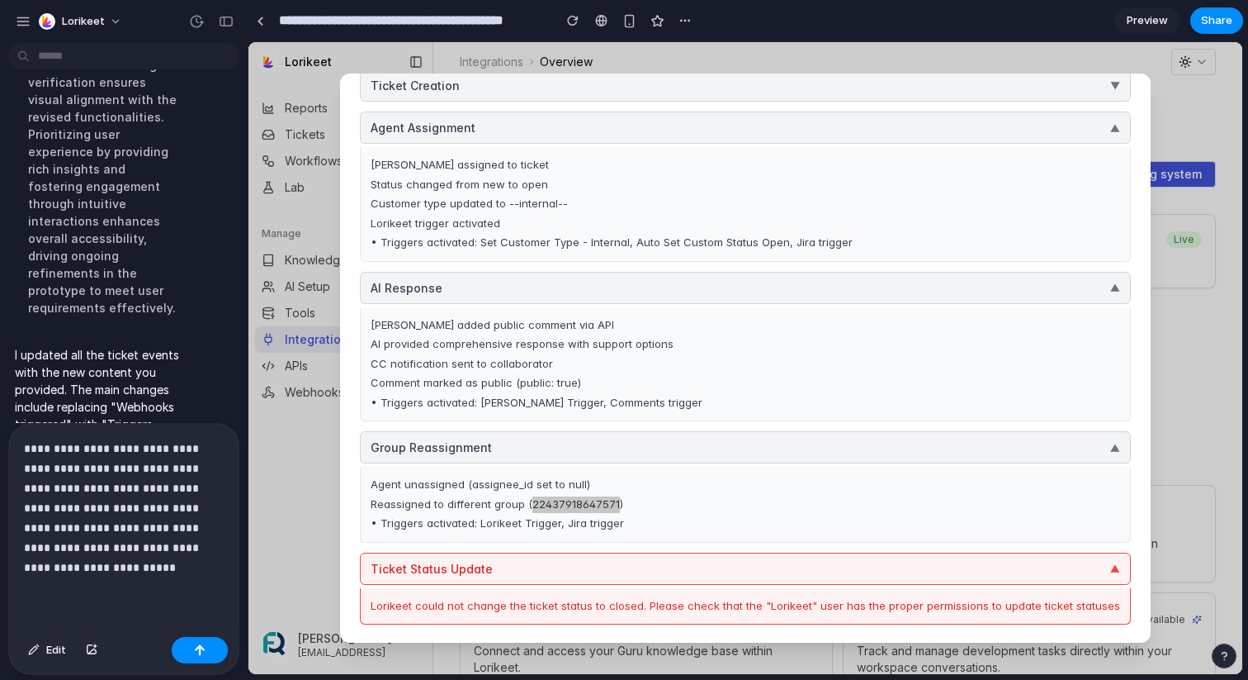
click at [50, 516] on p "**********" at bounding box center [124, 507] width 200 height 139
click at [26, 446] on p "**********" at bounding box center [124, 507] width 200 height 139
click at [136, 571] on p "**********" at bounding box center [124, 507] width 200 height 139
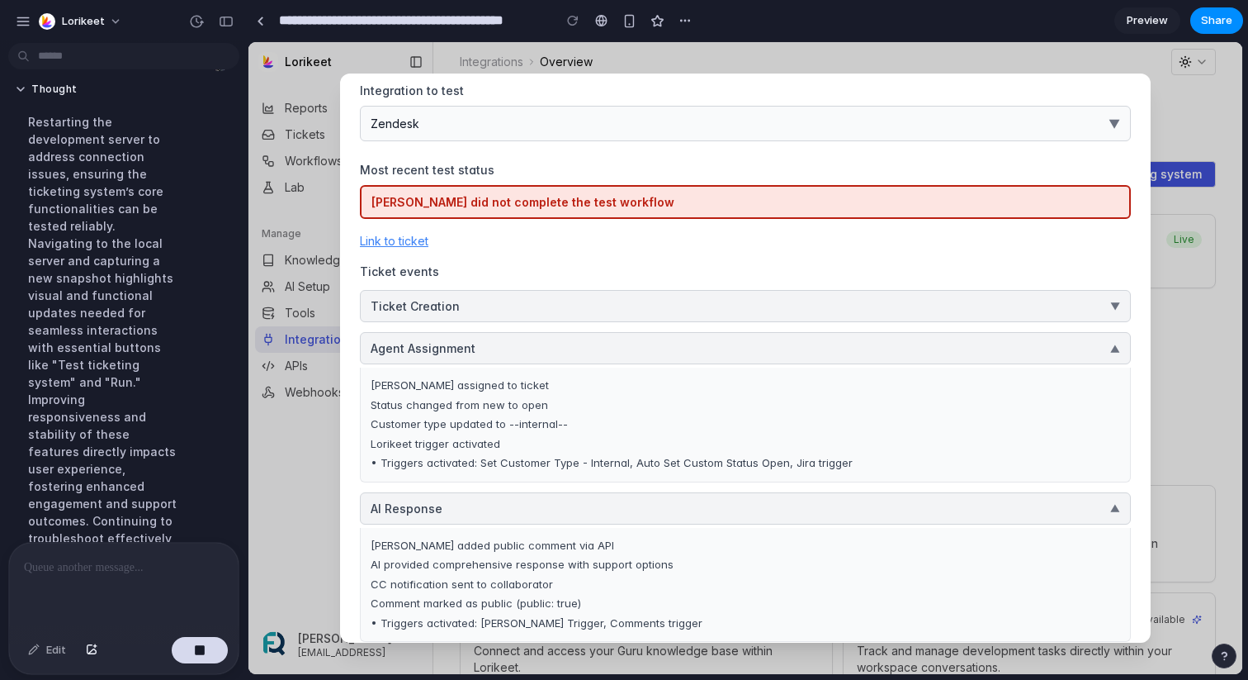
scroll to position [81, 0]
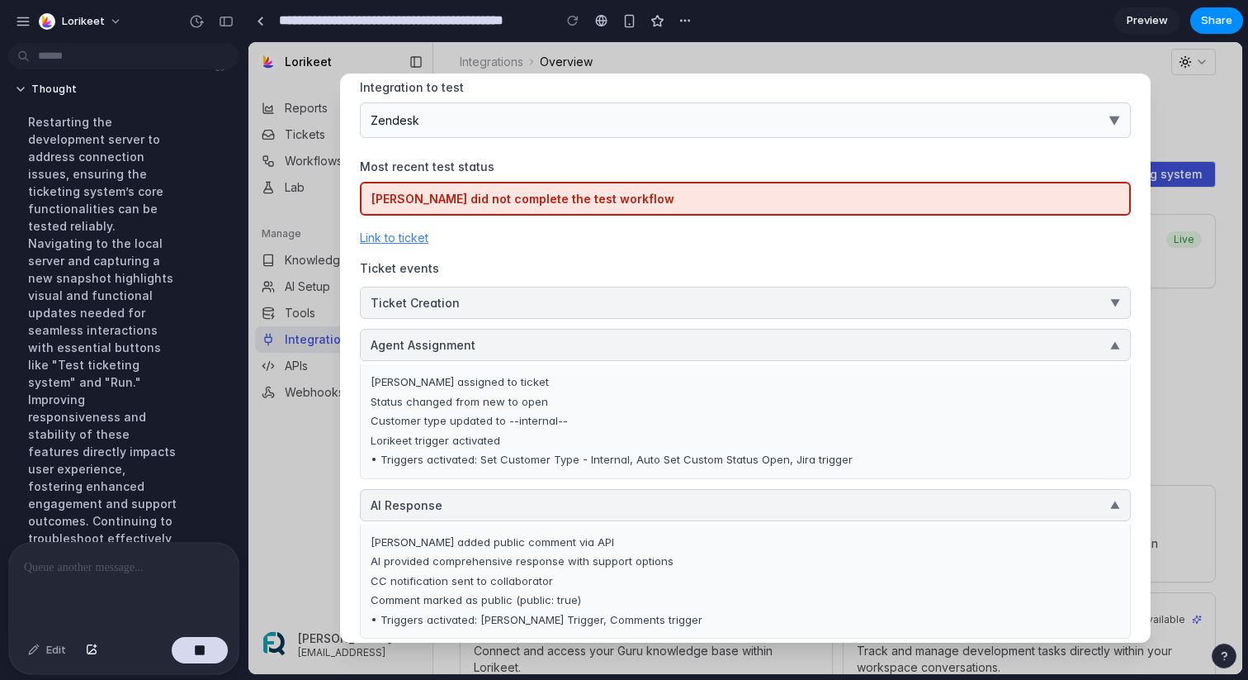
click at [693, 341] on button "Agent Assignment ▼" at bounding box center [745, 345] width 771 height 32
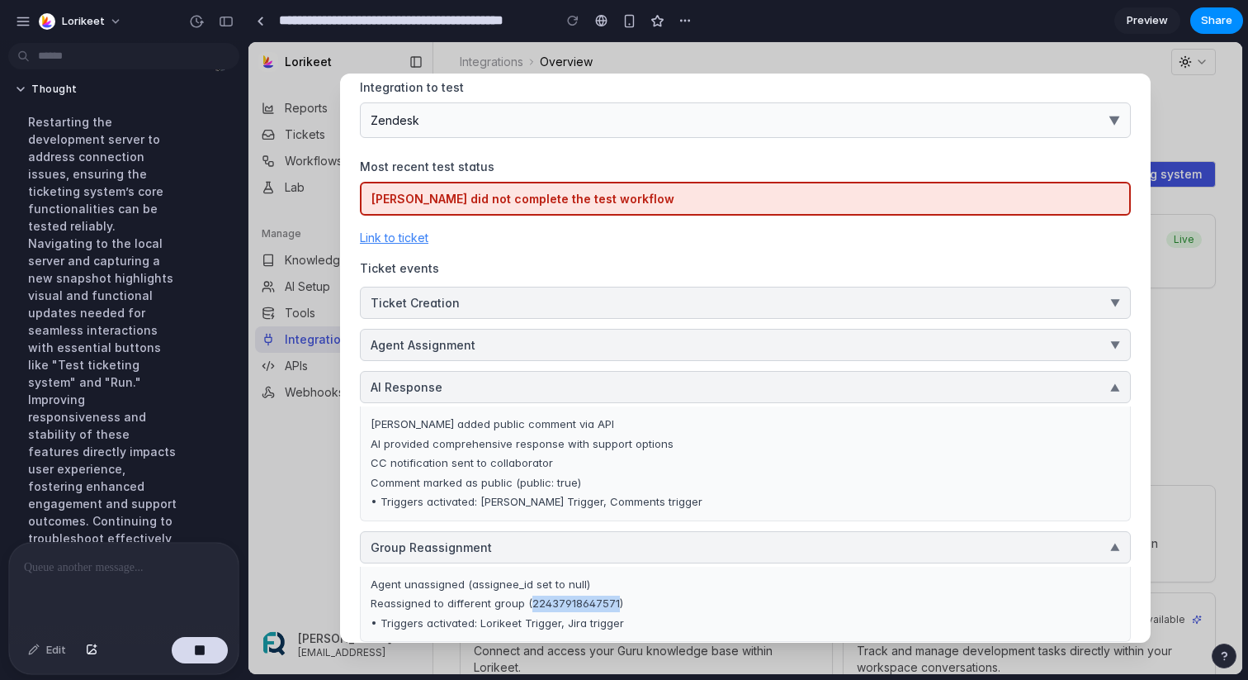
click at [705, 396] on button "AI Response ▼" at bounding box center [745, 387] width 771 height 32
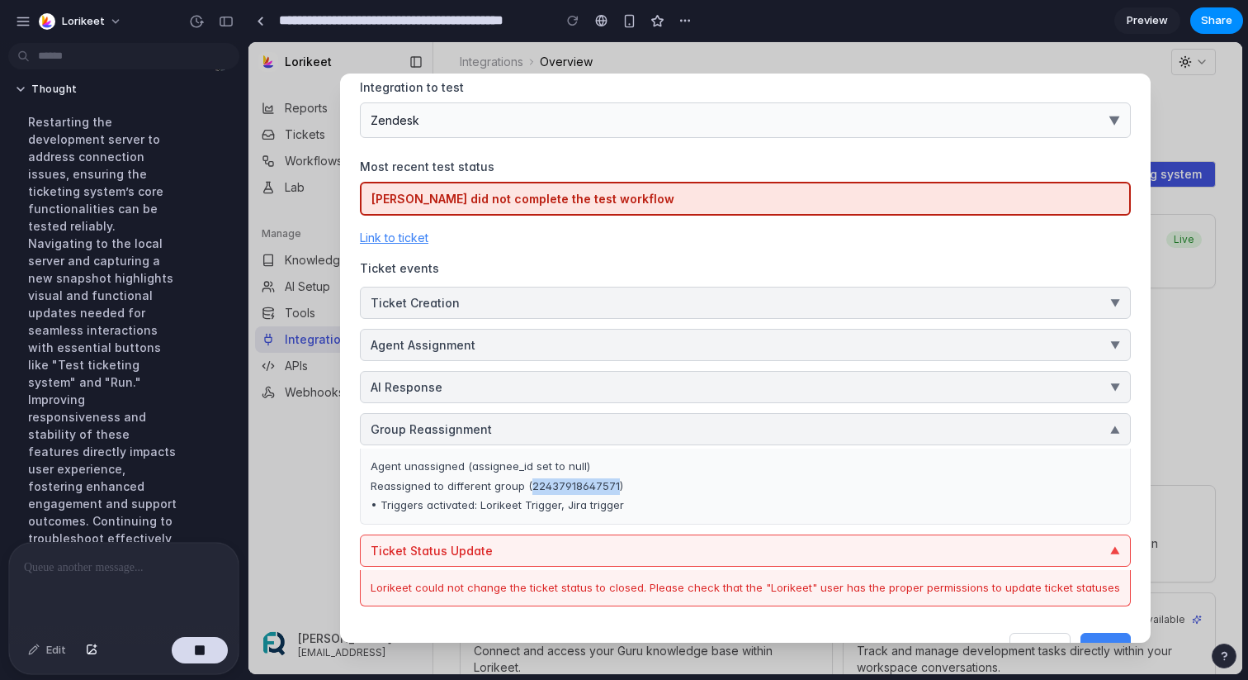
click at [718, 429] on button "Group Reassignment ▼" at bounding box center [745, 429] width 771 height 32
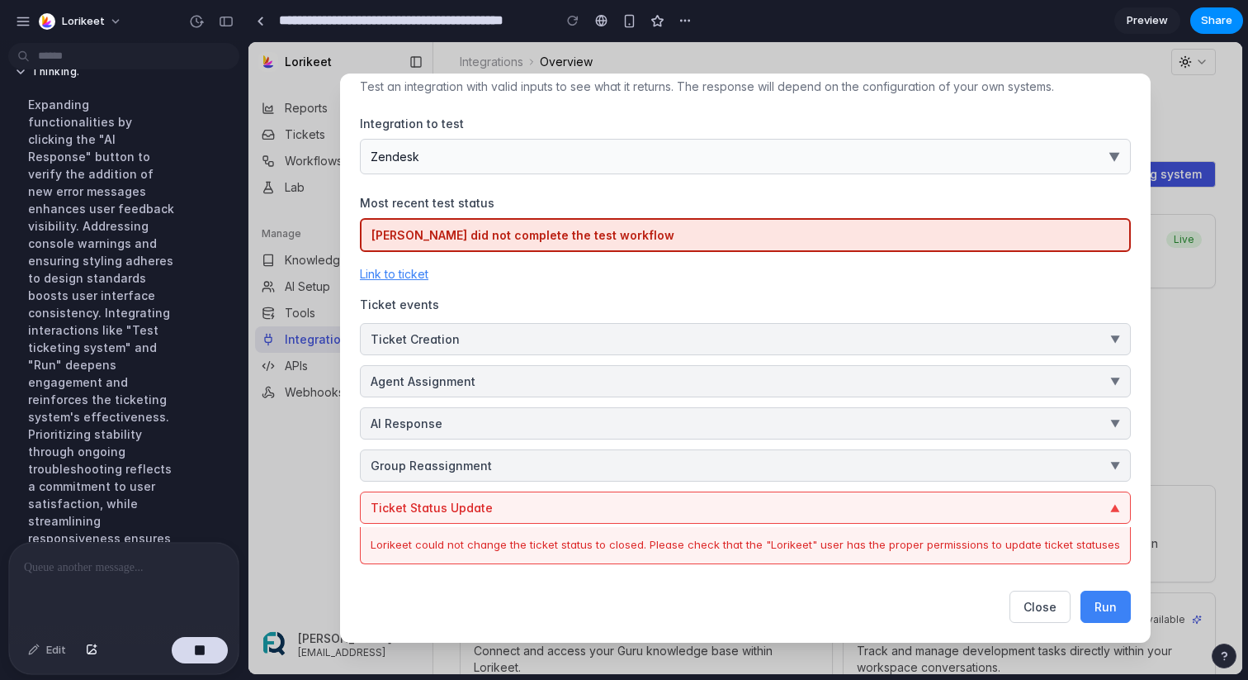
scroll to position [2801, 0]
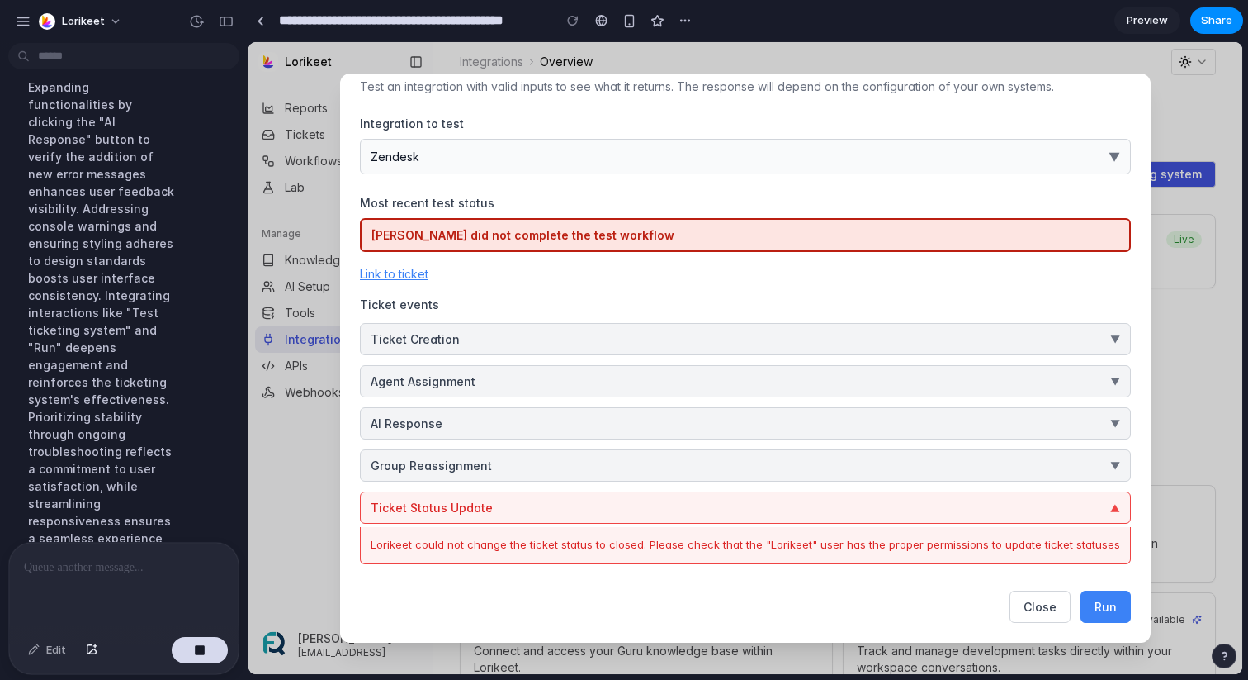
click at [850, 512] on button "Ticket Status Update ▼" at bounding box center [745, 507] width 771 height 32
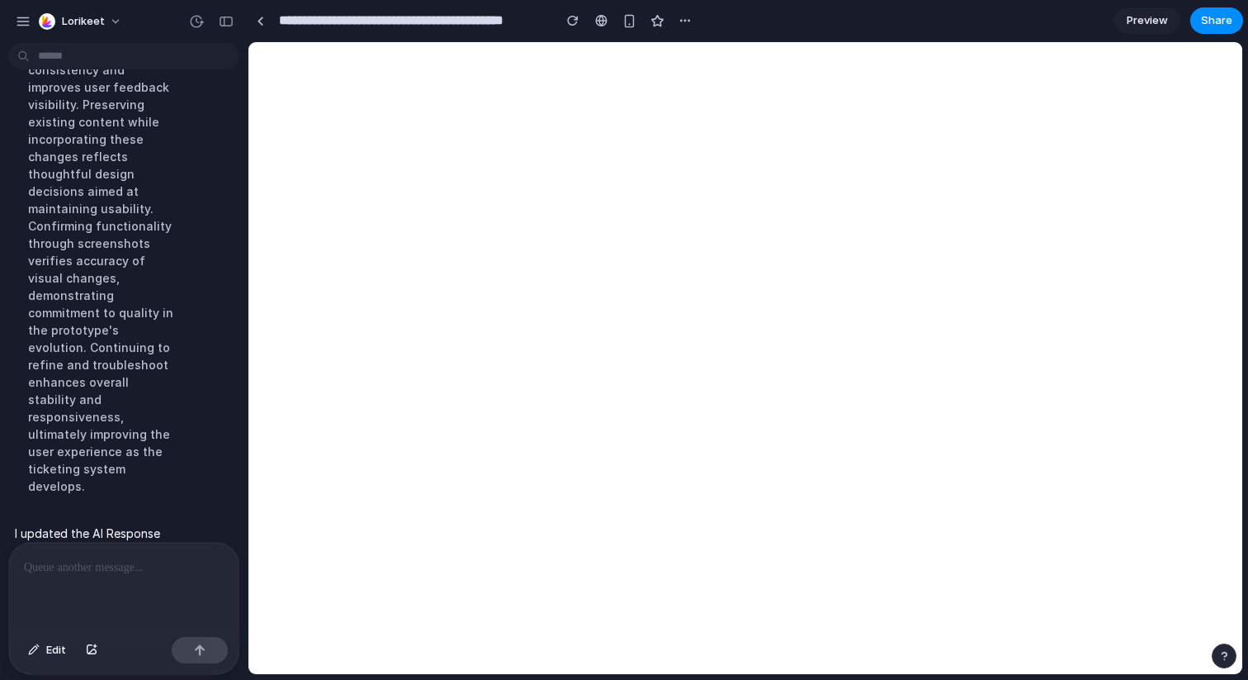
scroll to position [0, 0]
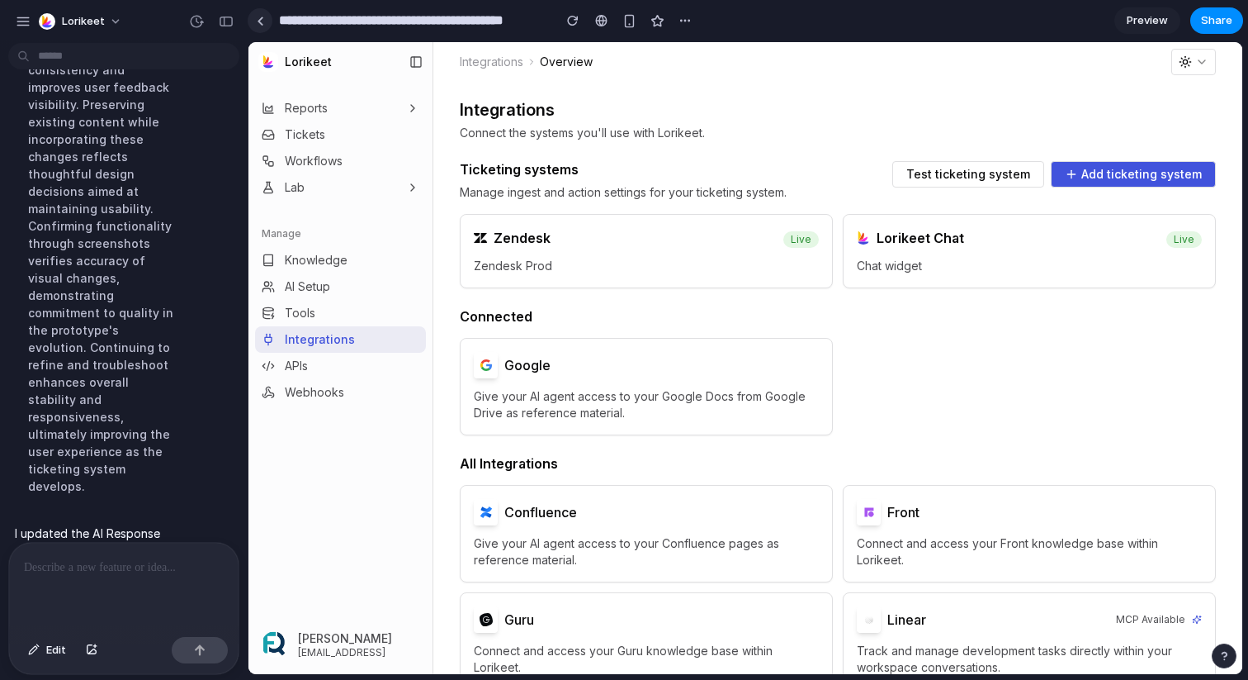
click at [258, 21] on div at bounding box center [260, 21] width 7 height 9
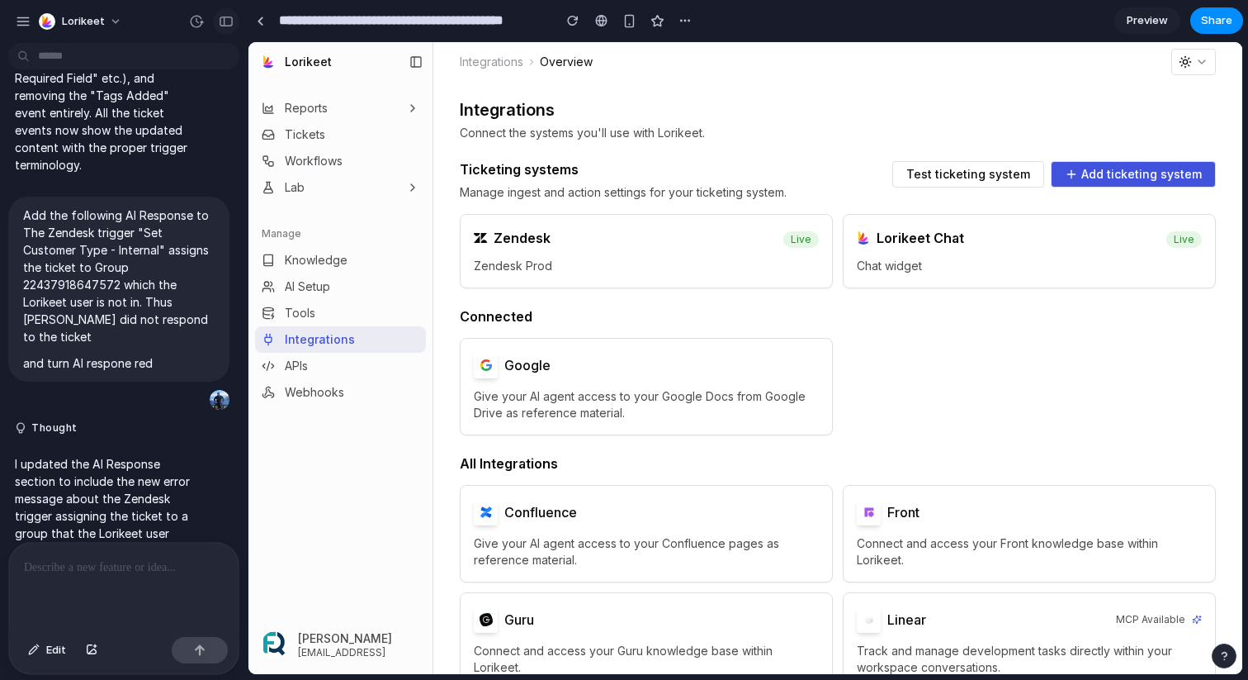
click at [224, 21] on div "button" at bounding box center [226, 22] width 15 height 12
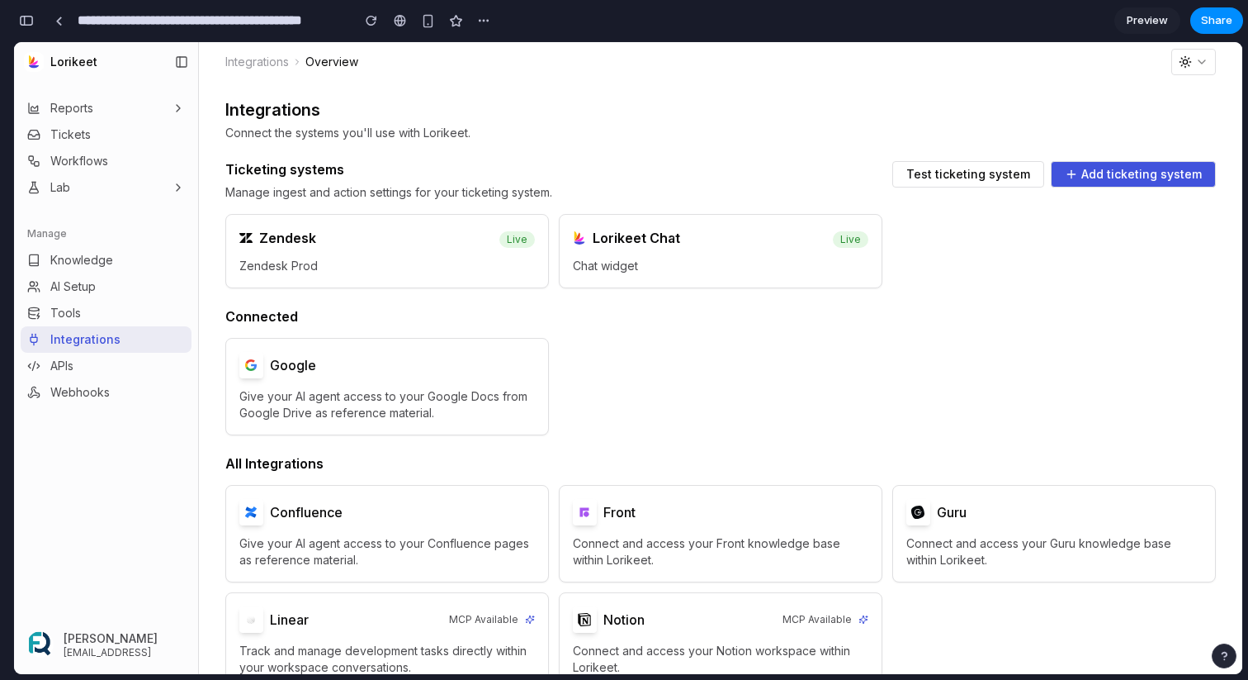
scroll to position [3190, 0]
click at [937, 179] on span "Test ticketing system" at bounding box center [969, 174] width 124 height 12
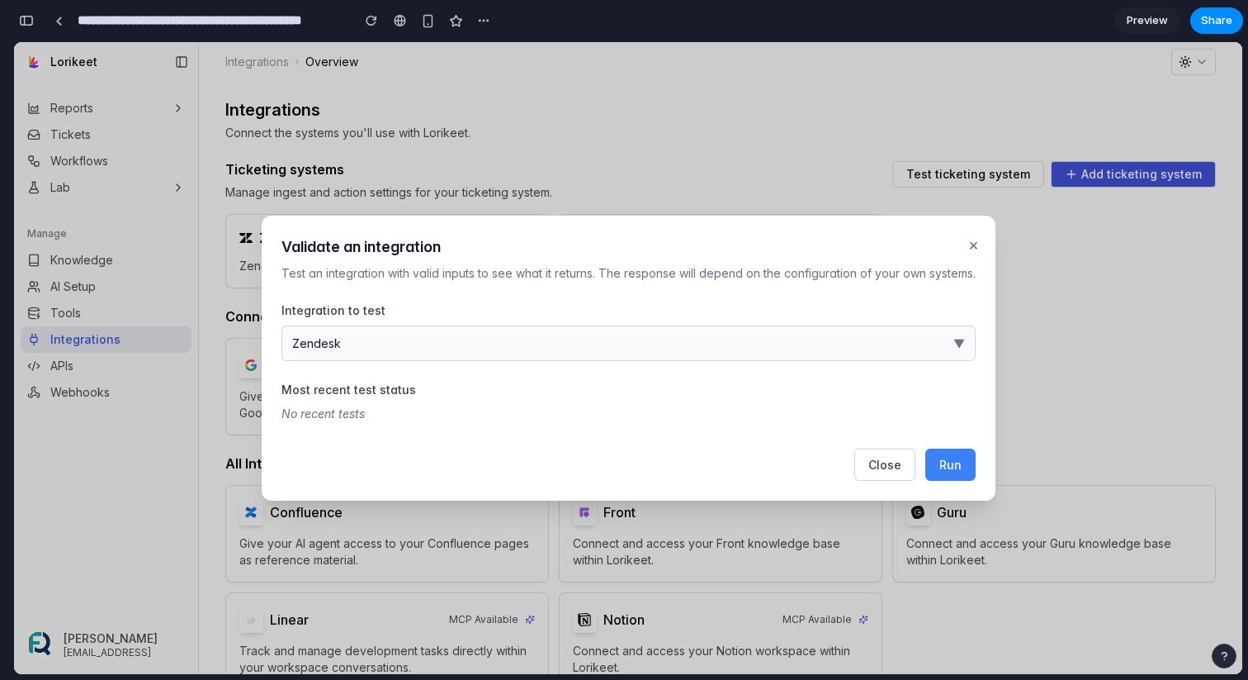
click at [951, 457] on span "Run" at bounding box center [951, 464] width 22 height 14
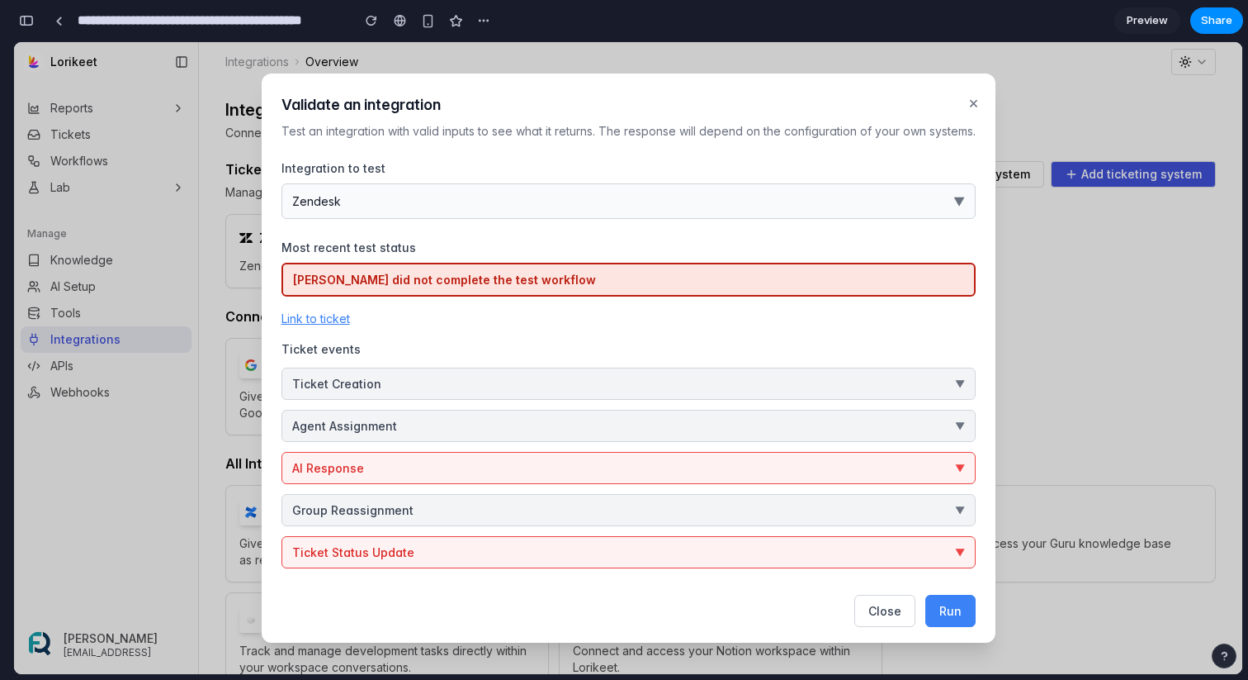
scroll to position [5, 0]
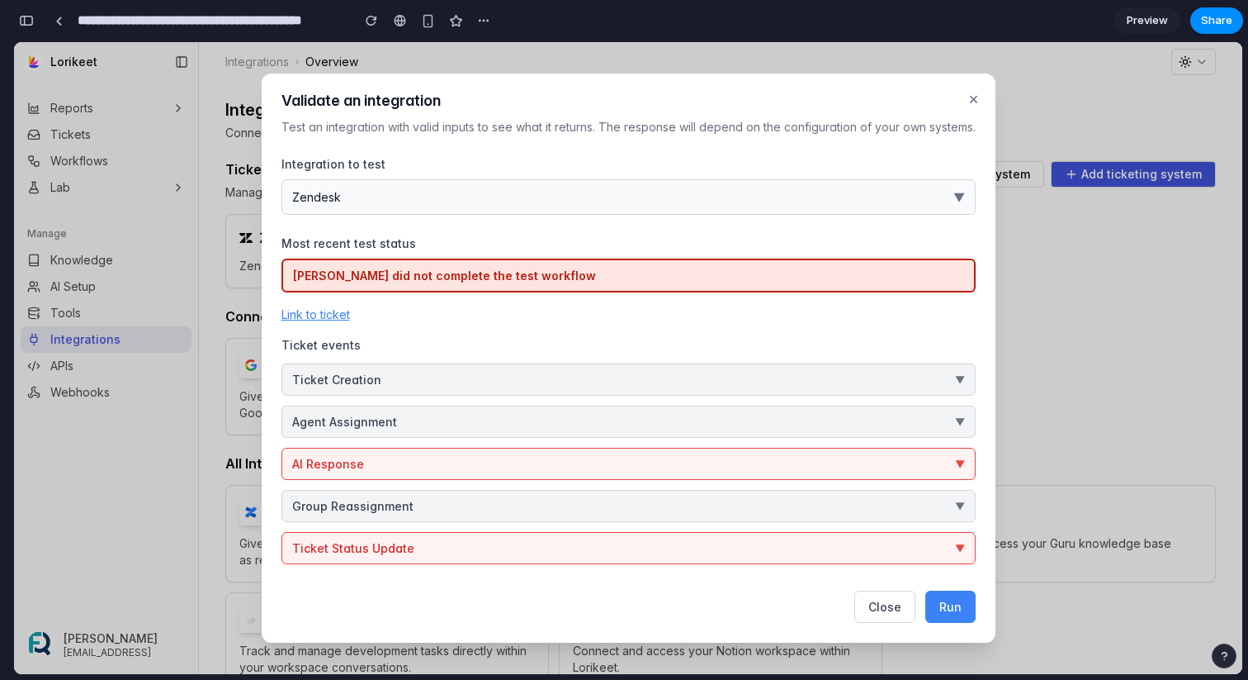
click at [758, 448] on button "AI Response ▼" at bounding box center [629, 464] width 694 height 32
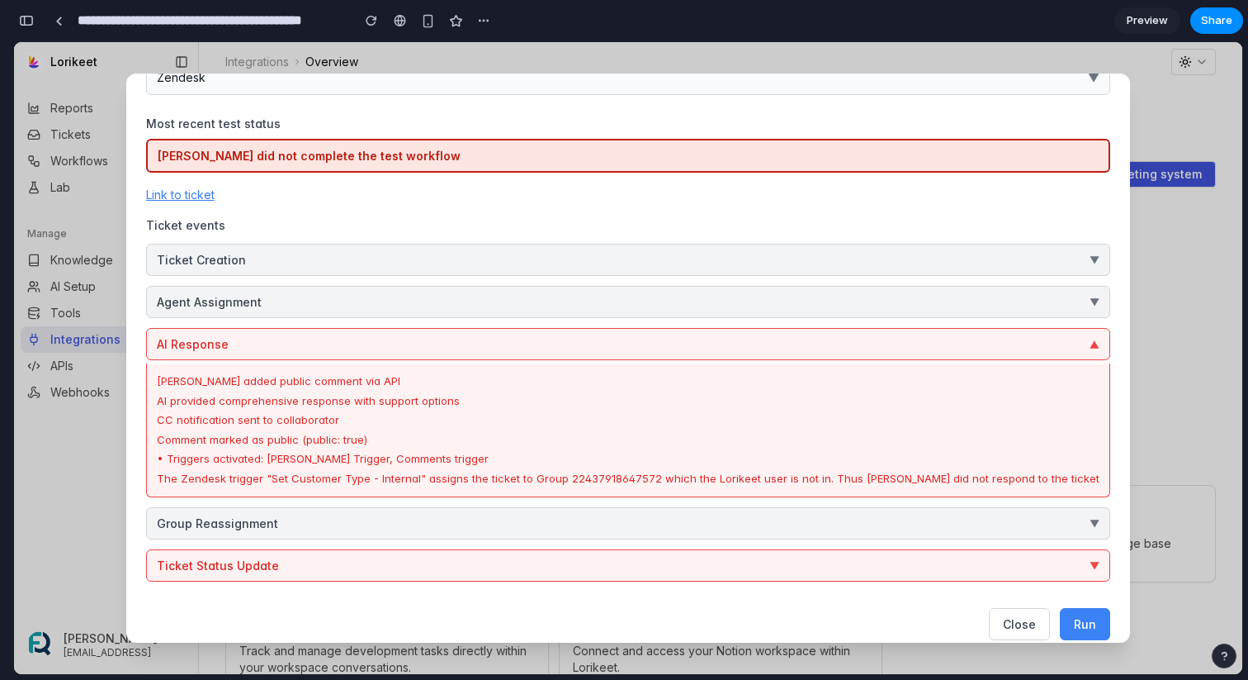
scroll to position [142, 0]
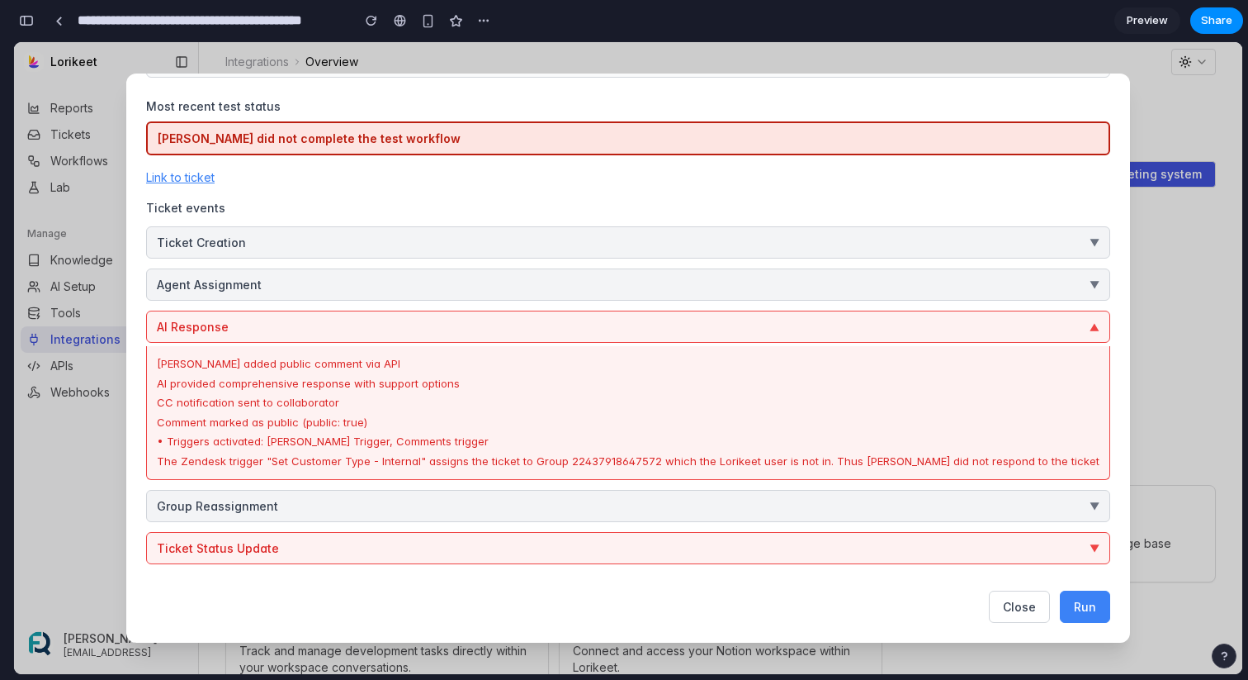
click at [969, 329] on button "AI Response ▼" at bounding box center [628, 326] width 964 height 32
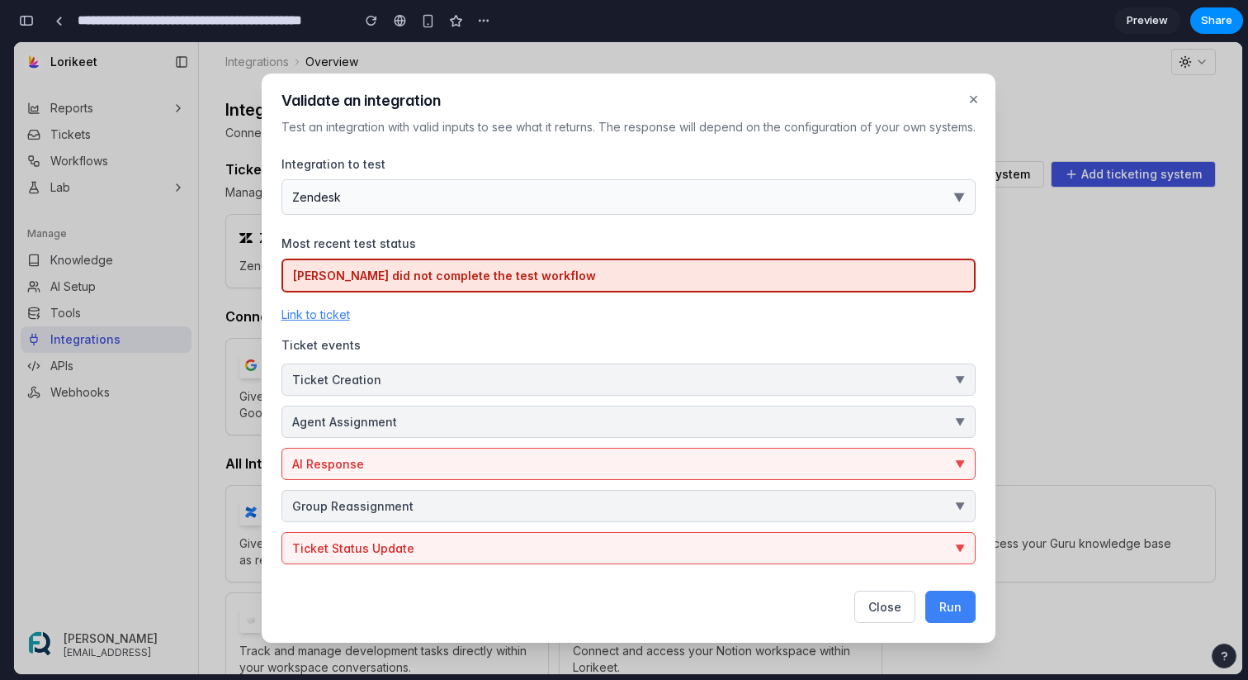
click at [858, 452] on button "AI Response ▼" at bounding box center [629, 464] width 694 height 32
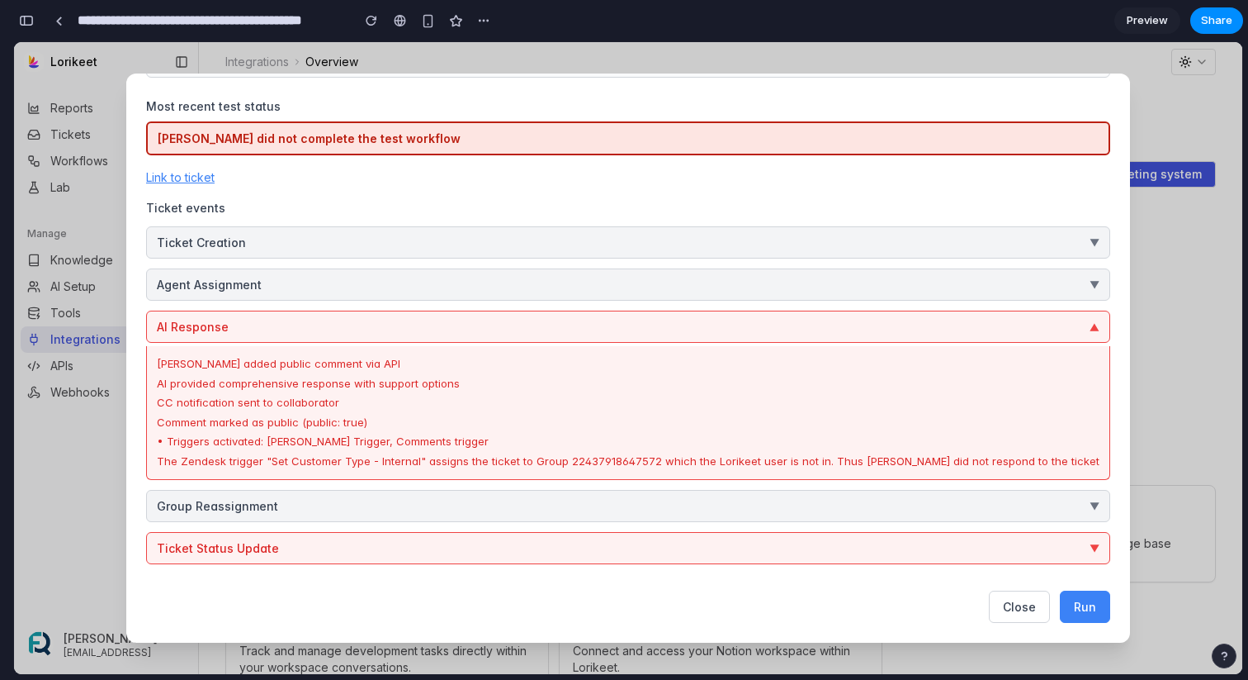
click at [893, 323] on button "AI Response ▼" at bounding box center [628, 326] width 964 height 32
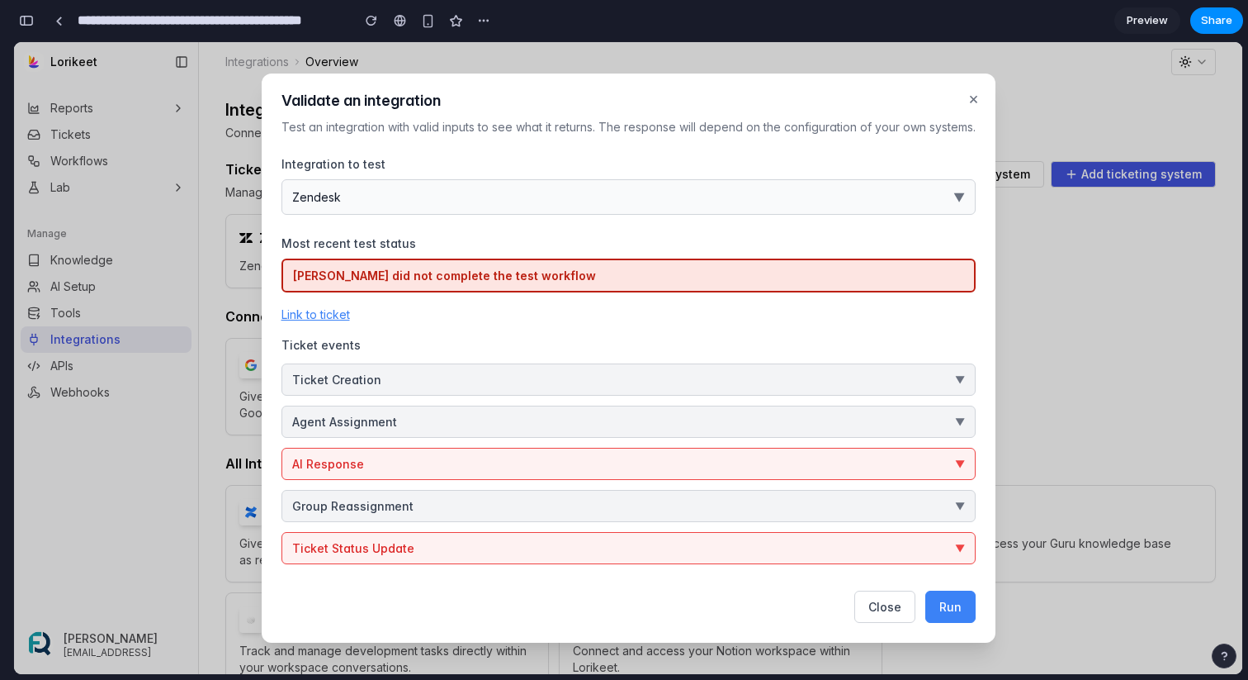
scroll to position [5, 0]
click at [26, 22] on div "button" at bounding box center [26, 21] width 15 height 12
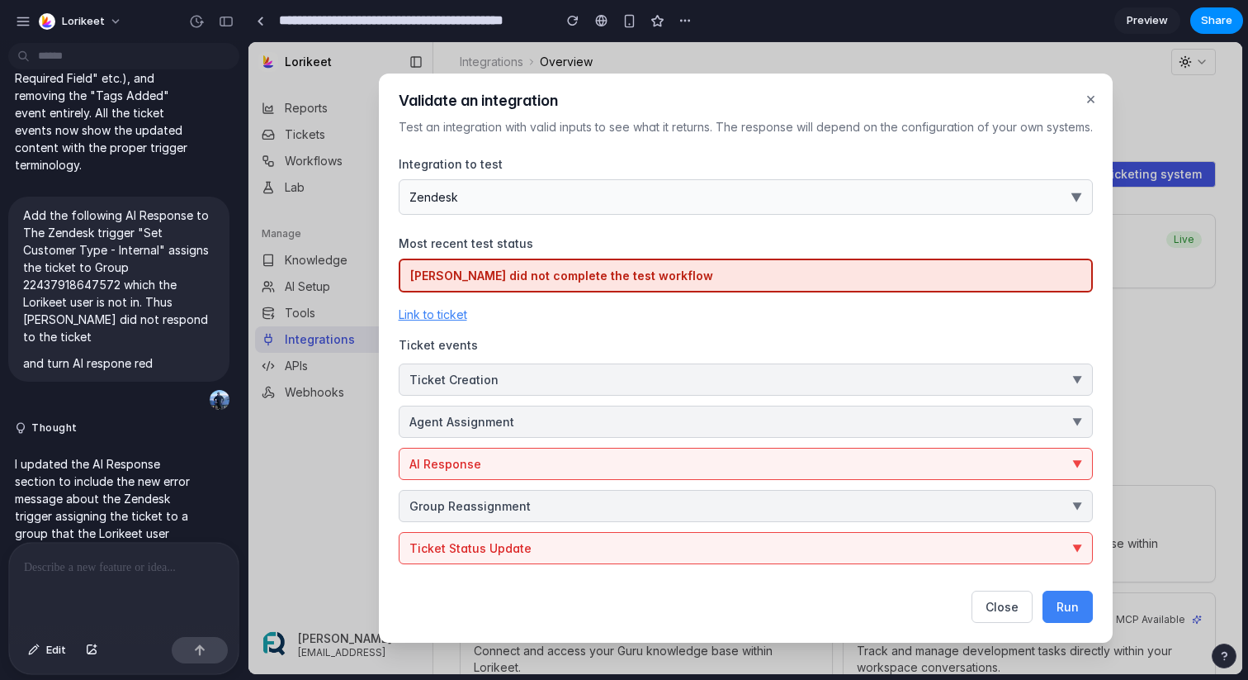
click at [579, 458] on button "AI Response ▼" at bounding box center [746, 464] width 694 height 32
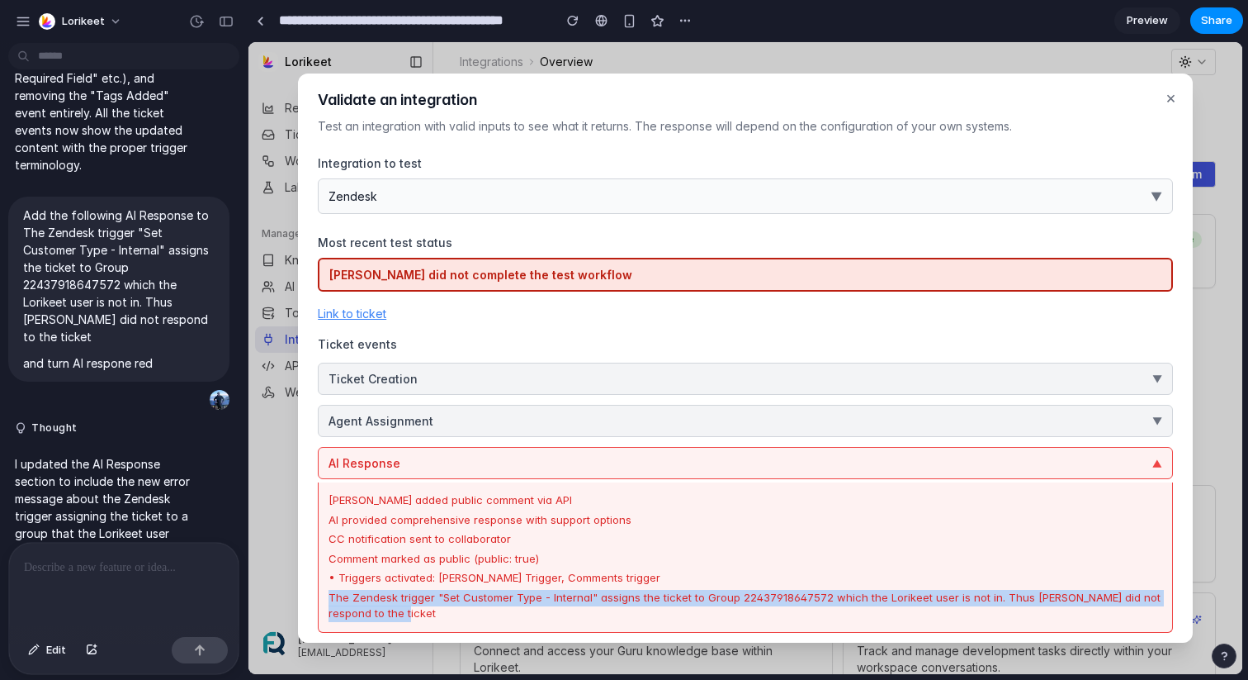
drag, startPoint x: 402, startPoint y: 610, endPoint x: 328, endPoint y: 588, distance: 77.6
click at [328, 588] on div "Lorikeet added public comment via API AI provided comprehensive response with s…" at bounding box center [745, 557] width 855 height 150
copy div "The Zendesk trigger "Set Customer Type - Internal" assigns the ticket to Group …"
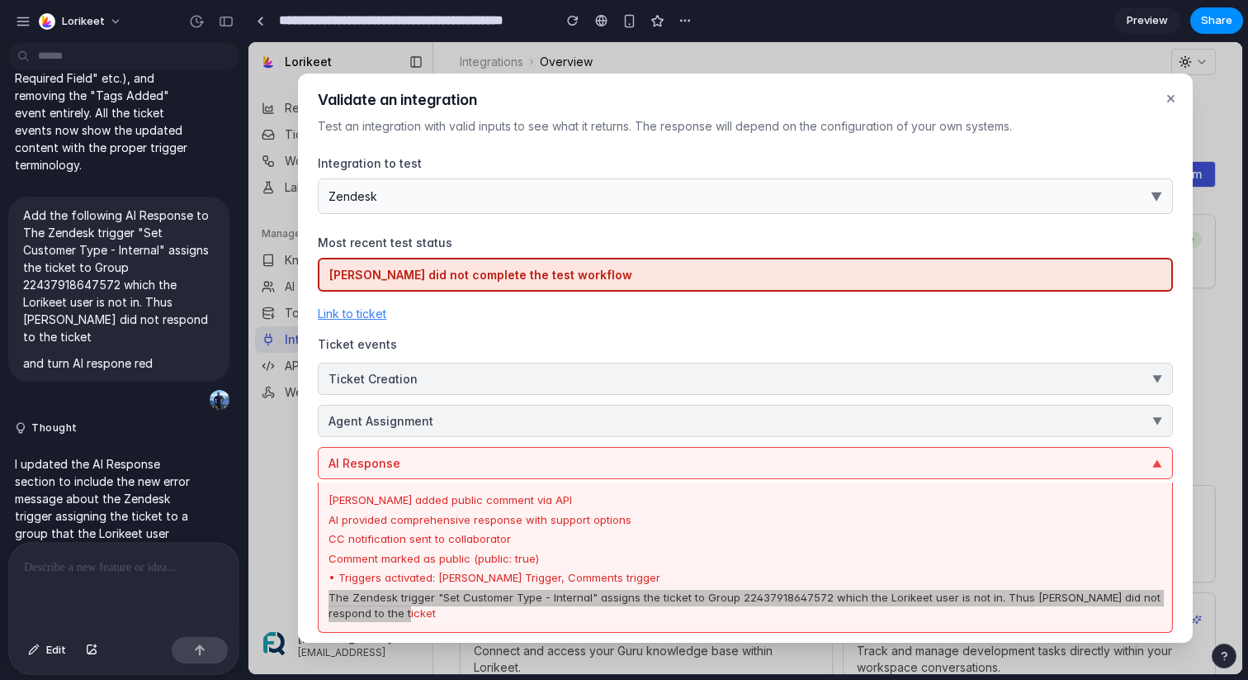
click at [104, 585] on div at bounding box center [124, 586] width 230 height 88
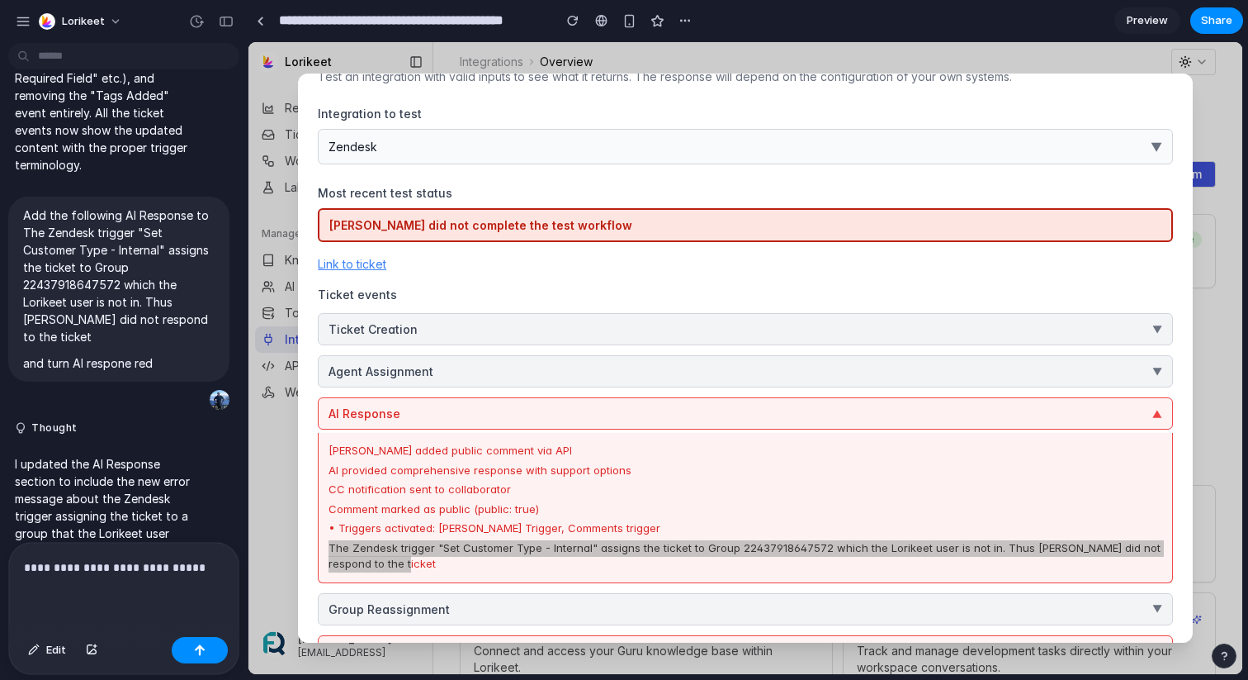
scroll to position [2545, 0]
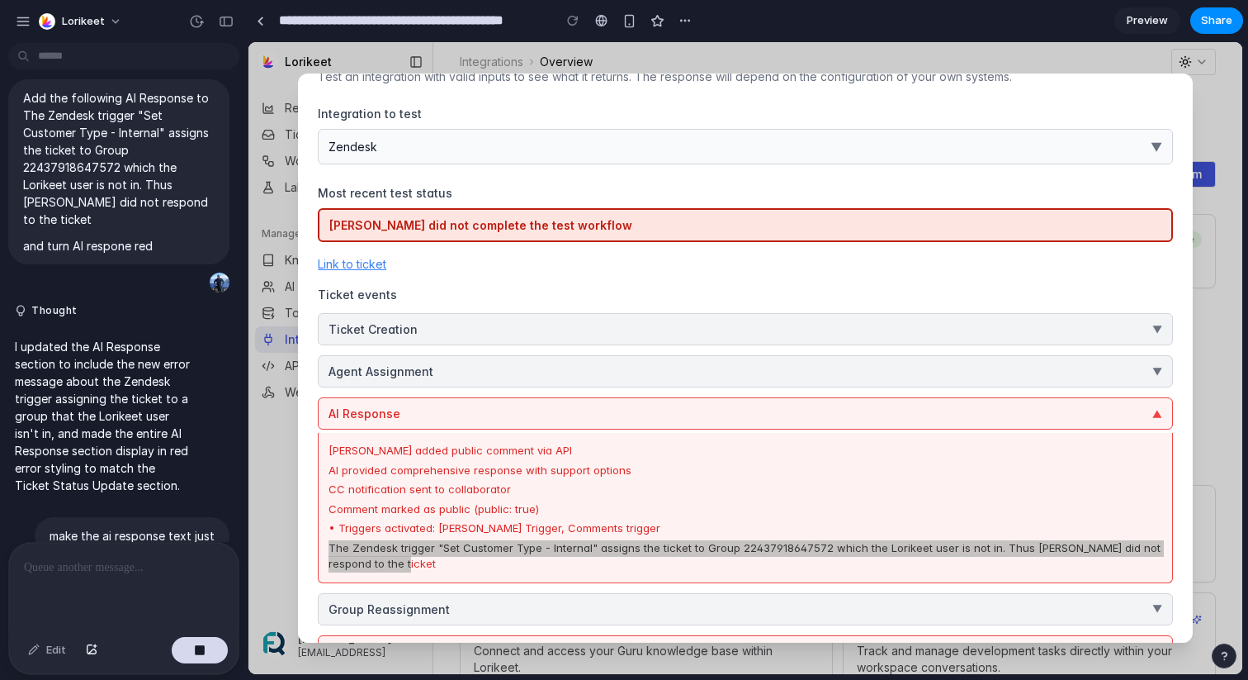
click at [173, 574] on p at bounding box center [124, 567] width 200 height 20
click at [187, 648] on button "button" at bounding box center [200, 650] width 56 height 26
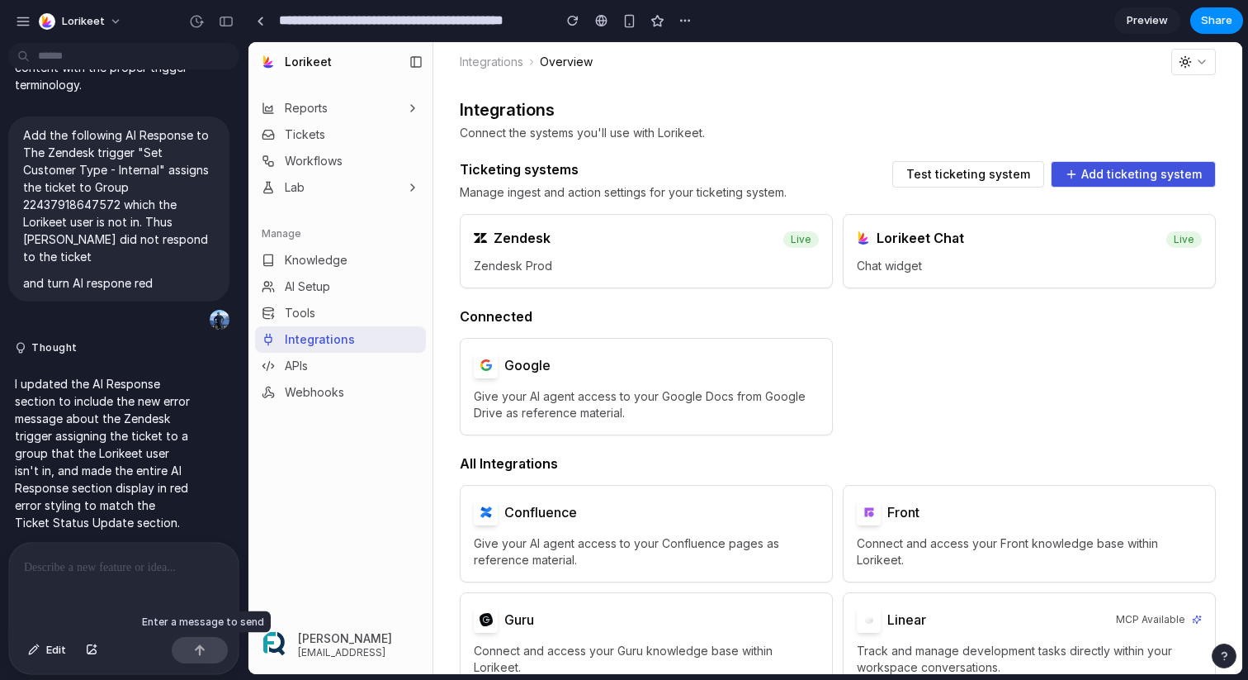
scroll to position [0, 0]
click at [121, 571] on p at bounding box center [124, 567] width 200 height 20
click at [562, 258] on span "Zendesk Prod" at bounding box center [646, 266] width 345 height 17
click at [954, 190] on div "Ticketing systems Manage ingest and action settings for your ticketing system. …" at bounding box center [838, 181] width 756 height 40
click at [950, 178] on span "Test ticketing system" at bounding box center [969, 174] width 124 height 12
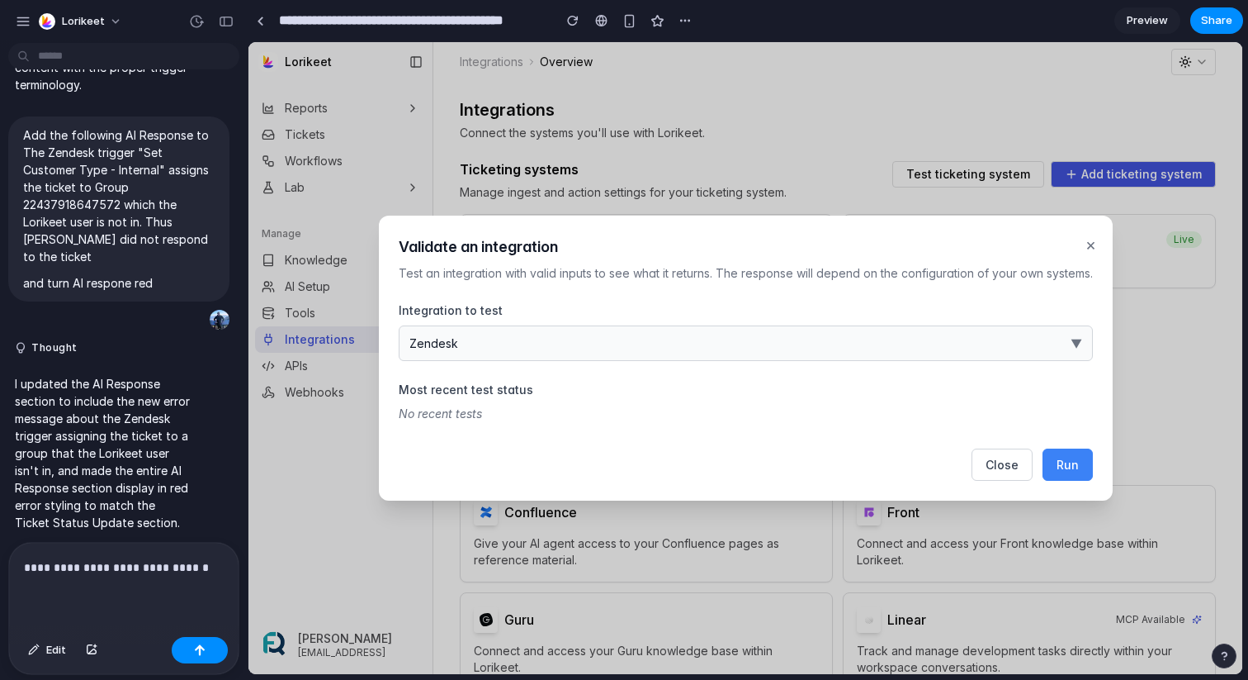
click at [772, 342] on button "Zendesk ▼" at bounding box center [746, 343] width 694 height 36
click at [1077, 467] on div "Zendesk Freshdesk ServiceNow Jira Service Management HubSpot Service Hub" at bounding box center [746, 358] width 994 height 632
click at [1065, 471] on button "Run" at bounding box center [1068, 464] width 50 height 32
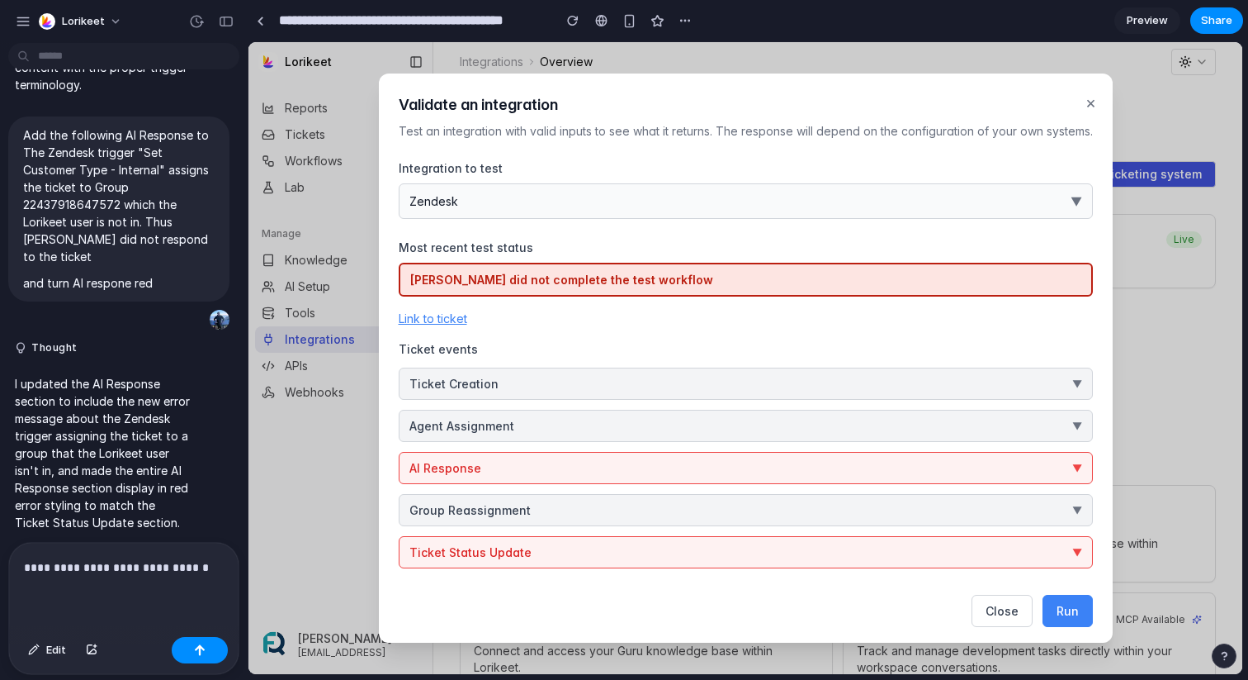
click at [562, 468] on button "AI Response ▼" at bounding box center [746, 468] width 694 height 32
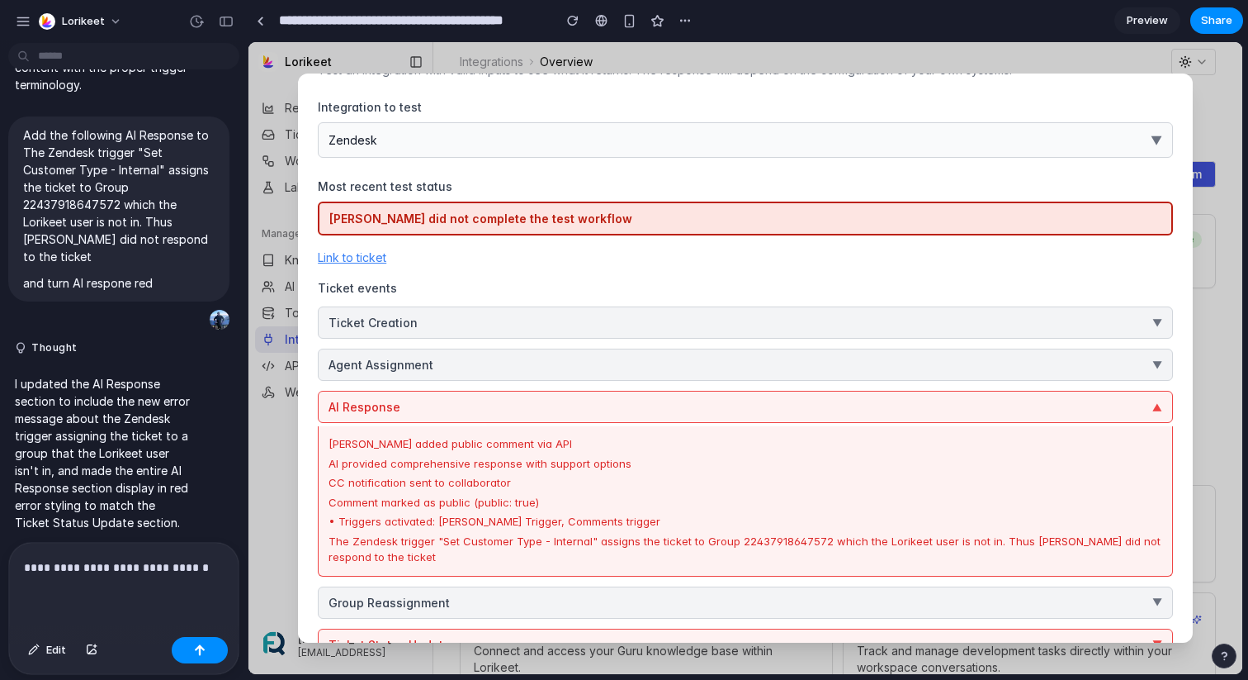
scroll to position [62, 0]
click at [395, 558] on div "The Zendesk trigger "Set Customer Type - Internal" assigns the ticket to Group …" at bounding box center [746, 549] width 834 height 32
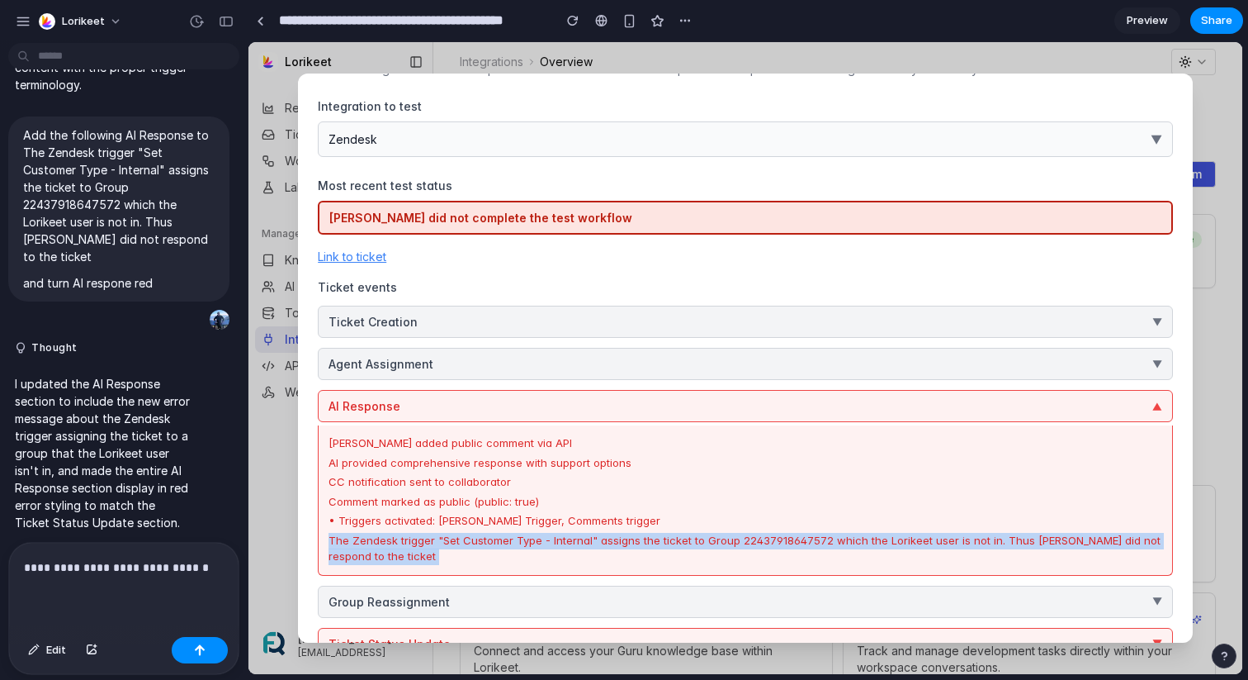
click at [395, 558] on div "The Zendesk trigger "Set Customer Type - Internal" assigns the ticket to Group …" at bounding box center [746, 549] width 834 height 32
copy div "The Zendesk trigger "Set Customer Type - Internal" assigns the ticket to Group …"
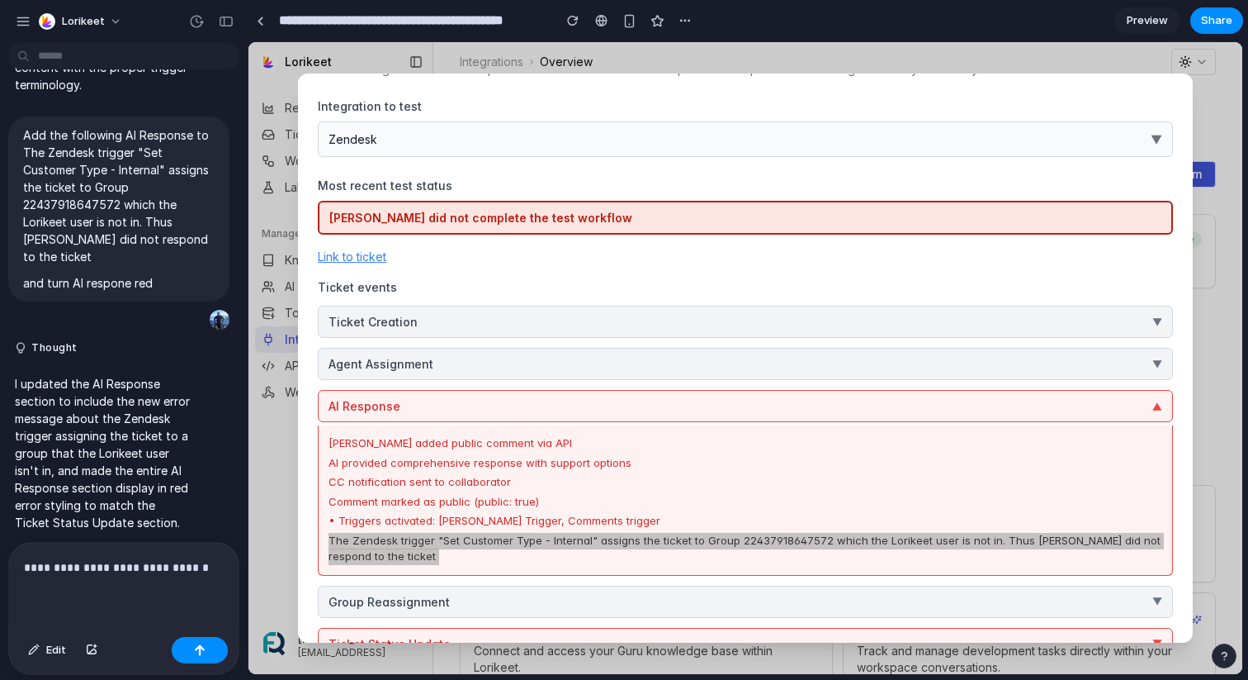
click at [178, 576] on p "**********" at bounding box center [124, 567] width 200 height 20
click at [208, 574] on p "**********" at bounding box center [124, 567] width 200 height 20
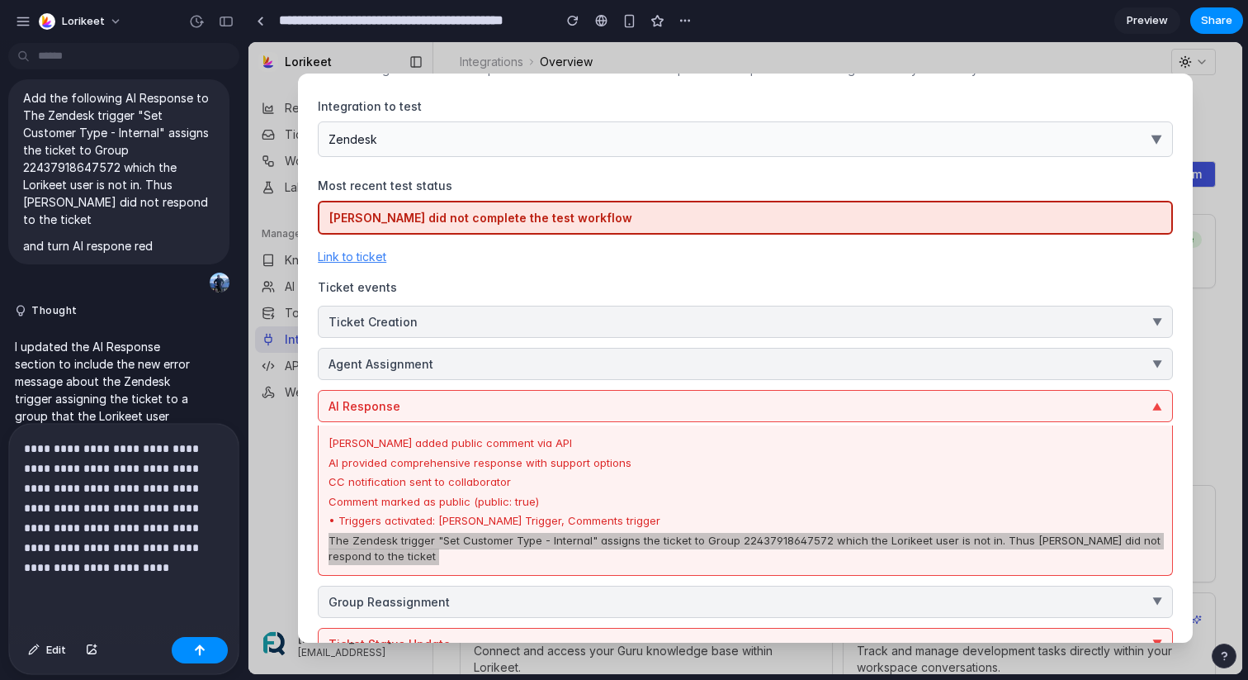
click at [197, 595] on div "**********" at bounding box center [124, 527] width 230 height 206
click at [206, 651] on button "button" at bounding box center [200, 650] width 56 height 26
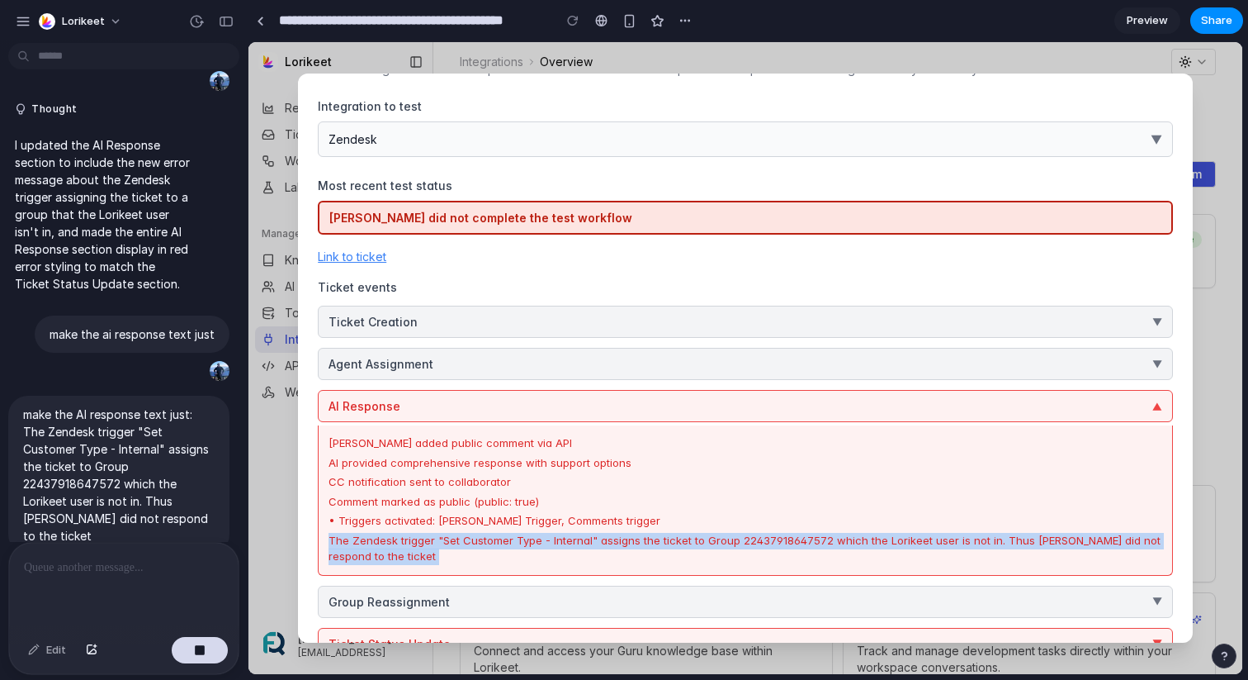
click at [850, 405] on button "AI Response ▼" at bounding box center [745, 406] width 855 height 32
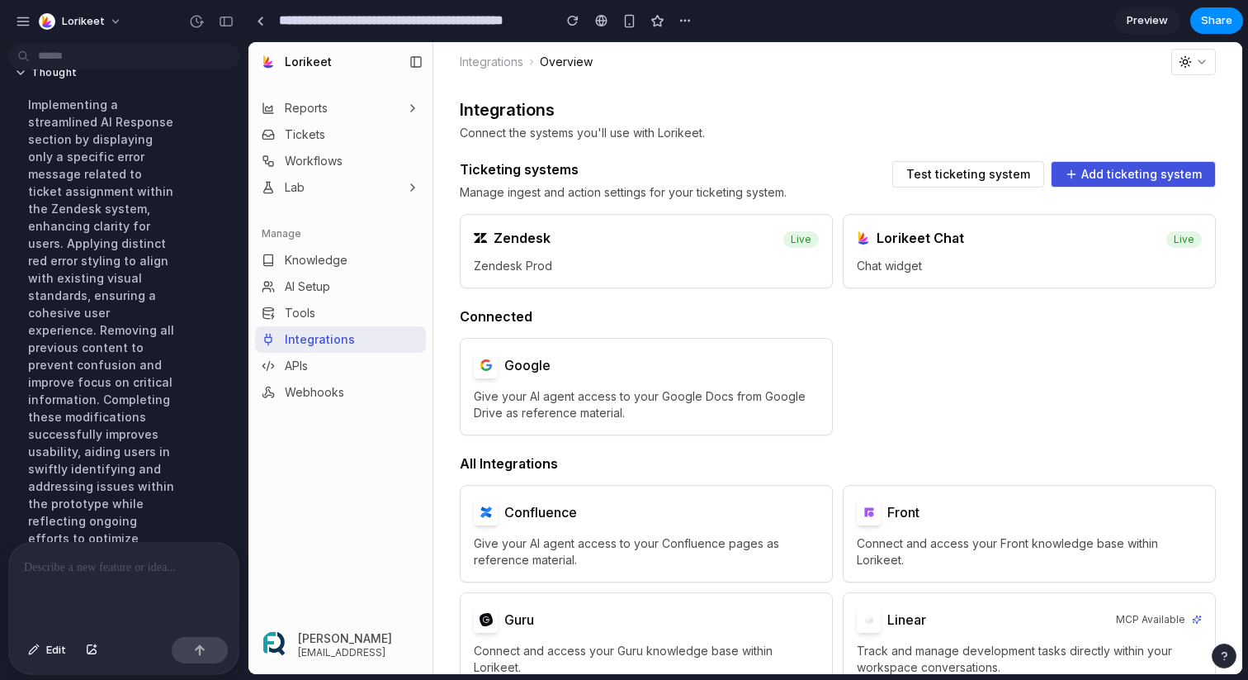
scroll to position [3395, 0]
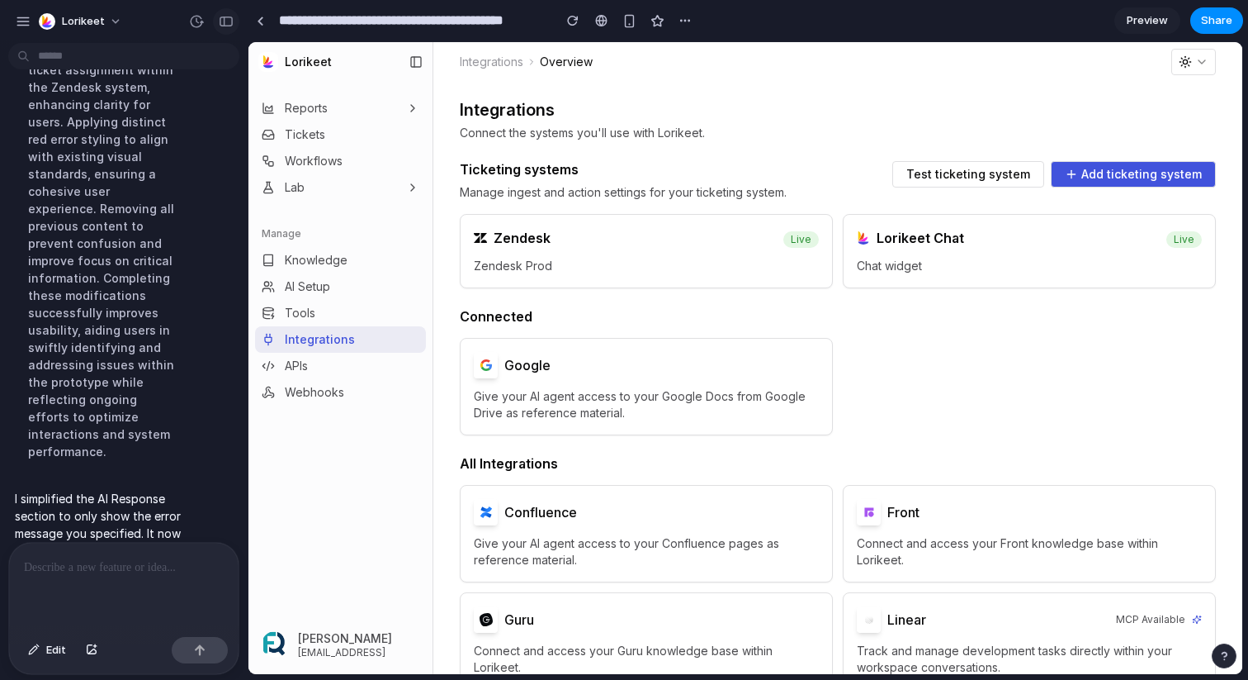
click at [234, 25] on button "button" at bounding box center [226, 21] width 26 height 26
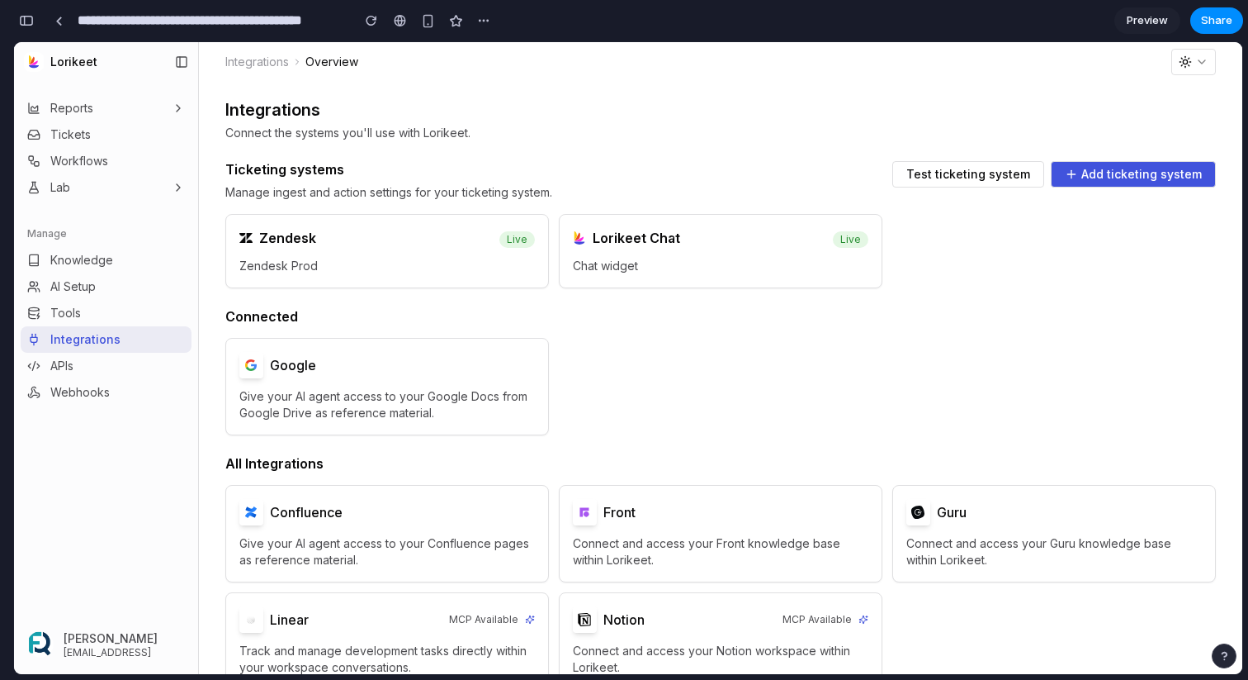
scroll to position [4453, 0]
click at [964, 178] on span "Test ticketing system" at bounding box center [969, 174] width 124 height 12
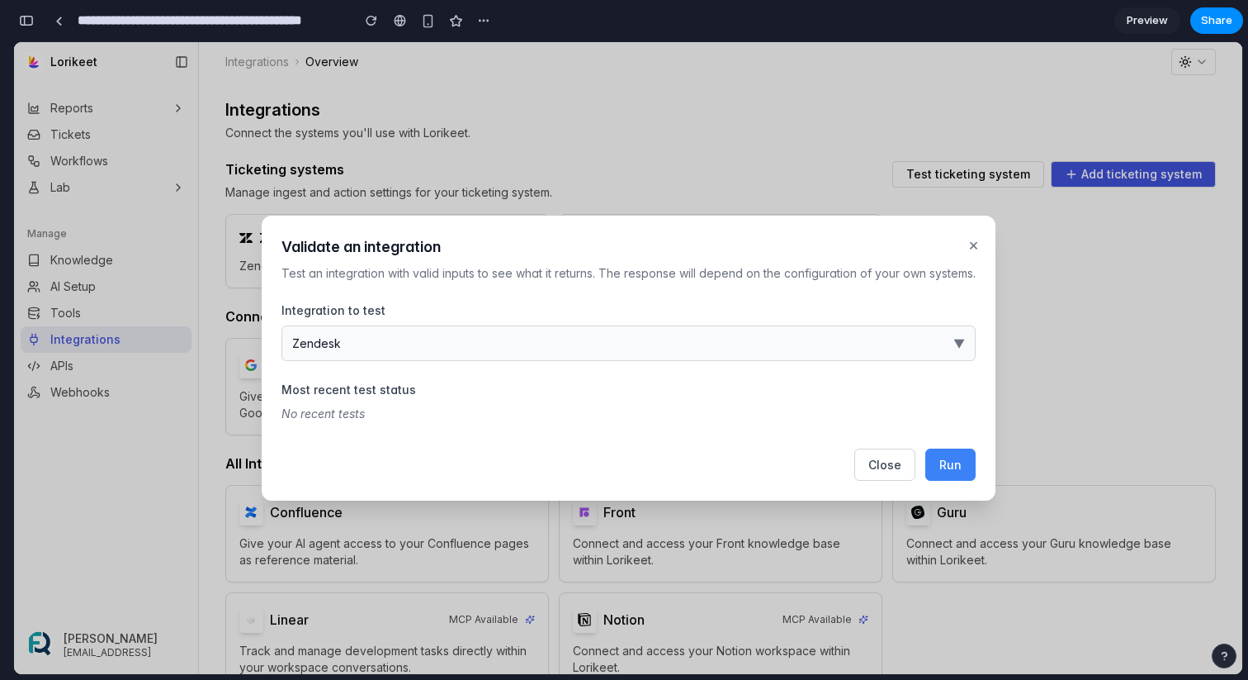
click at [960, 473] on button "Run" at bounding box center [951, 464] width 50 height 32
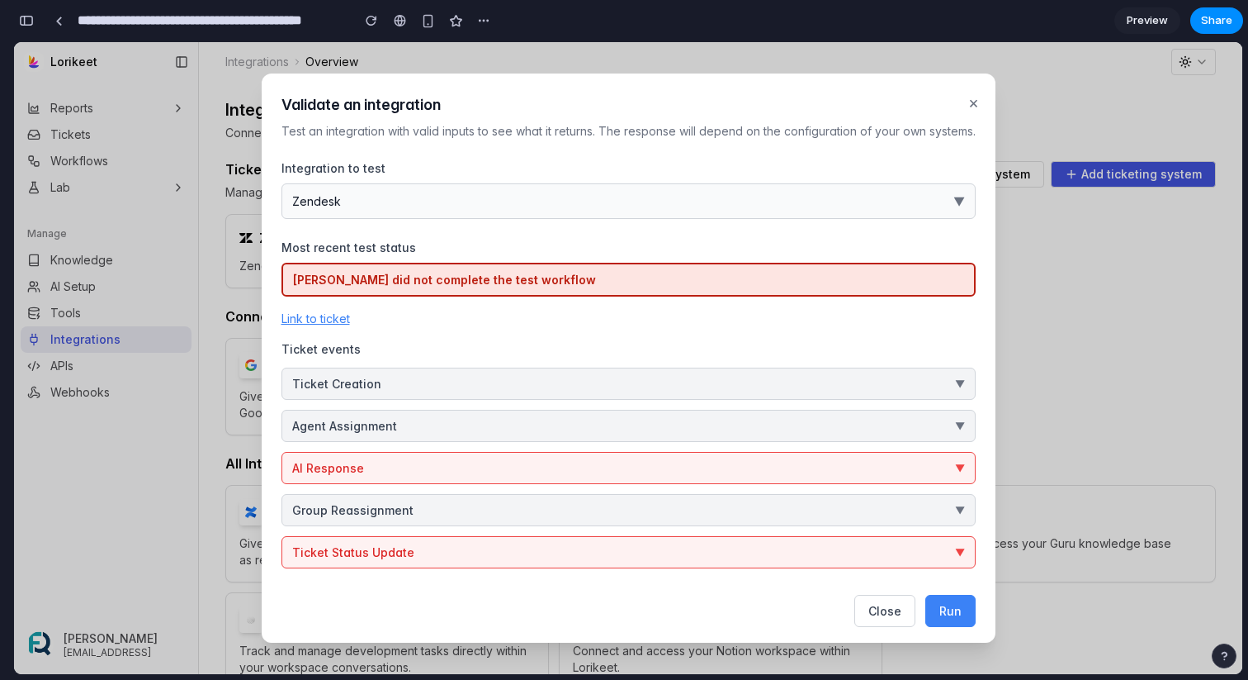
scroll to position [5, 0]
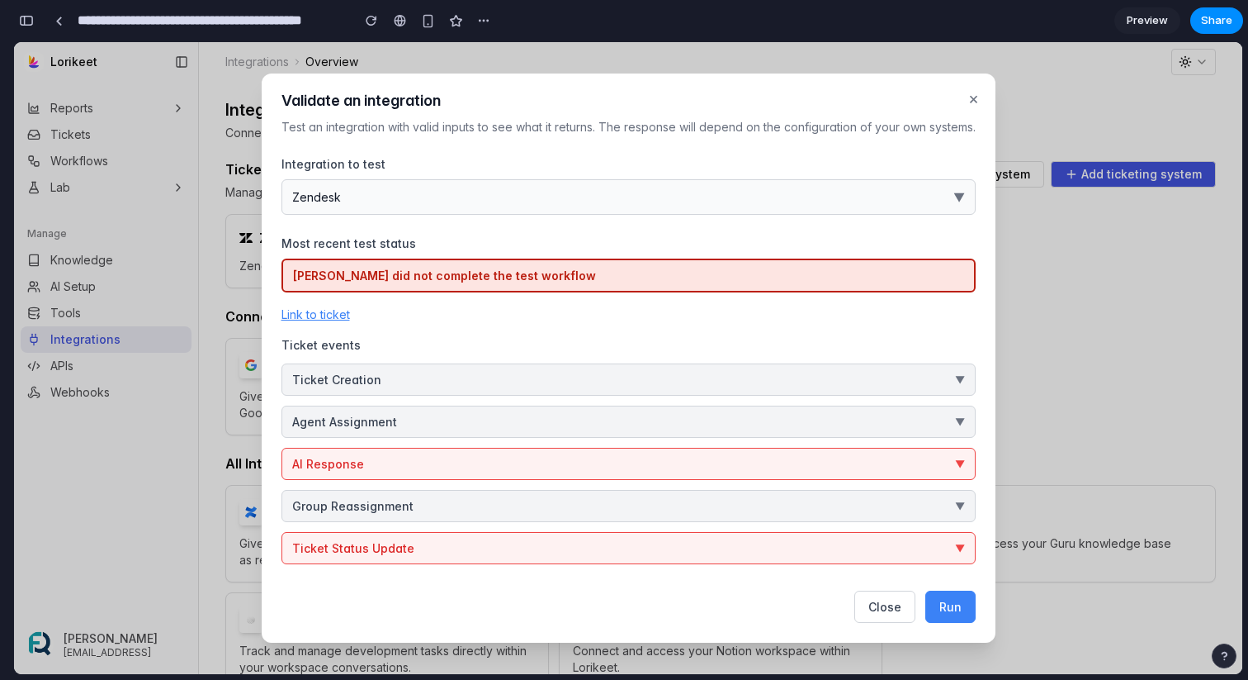
click at [640, 535] on button "Ticket Status Update ▼" at bounding box center [629, 548] width 694 height 32
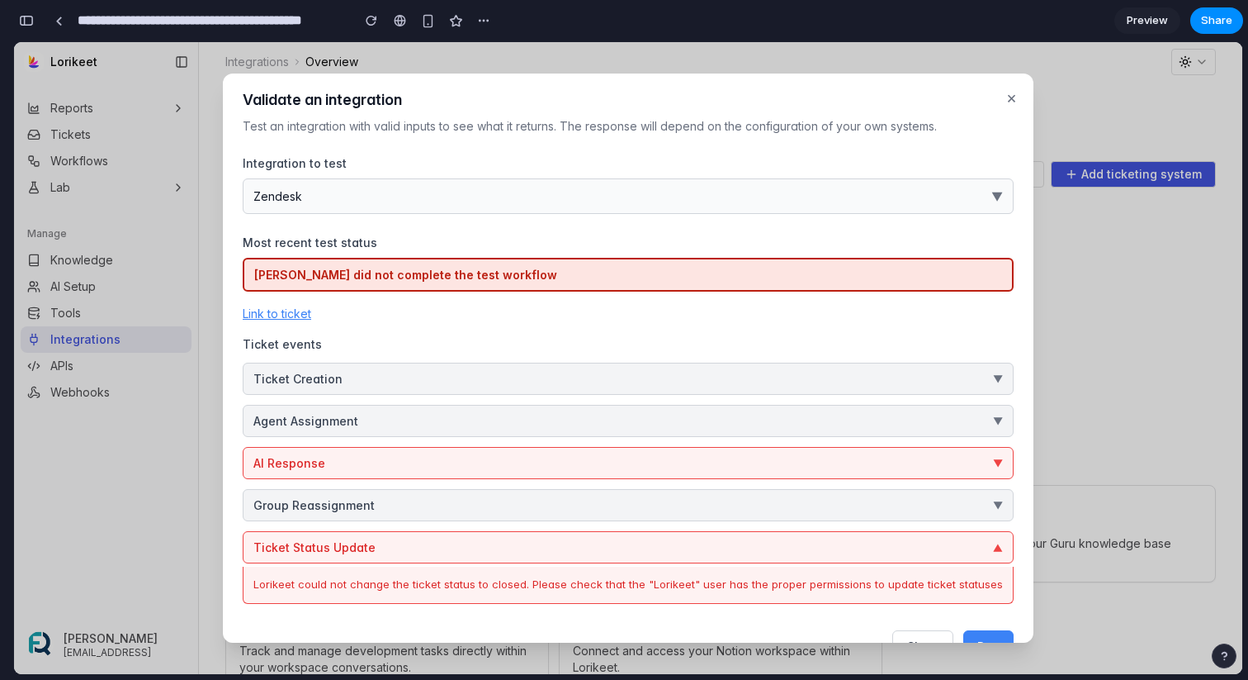
scroll to position [45, 0]
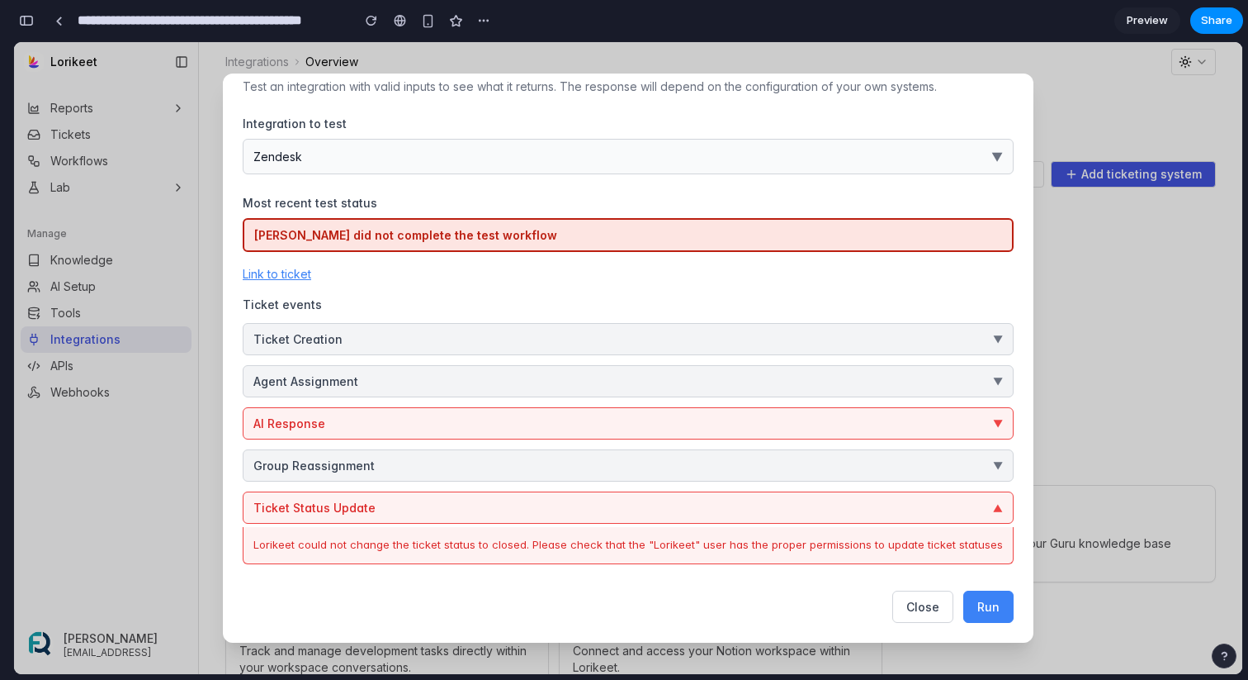
click at [626, 502] on button "Ticket Status Update ▼" at bounding box center [628, 507] width 771 height 32
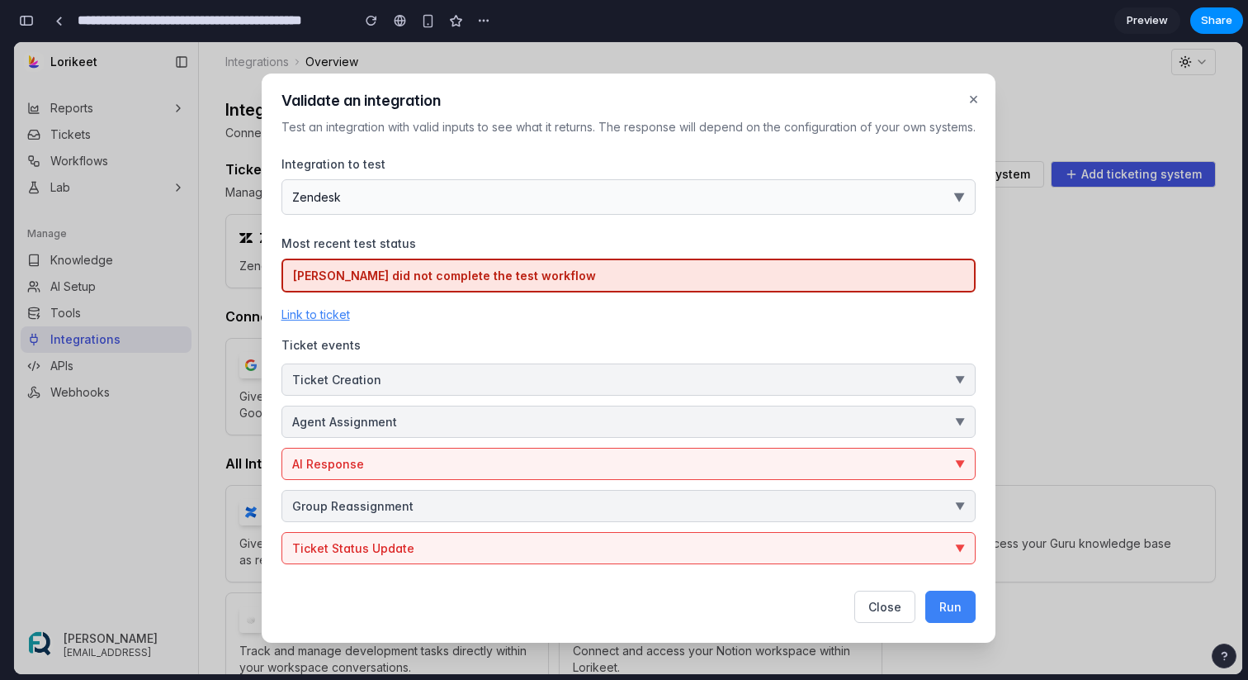
scroll to position [5, 0]
click at [592, 463] on button "AI Response ▼" at bounding box center [629, 464] width 694 height 32
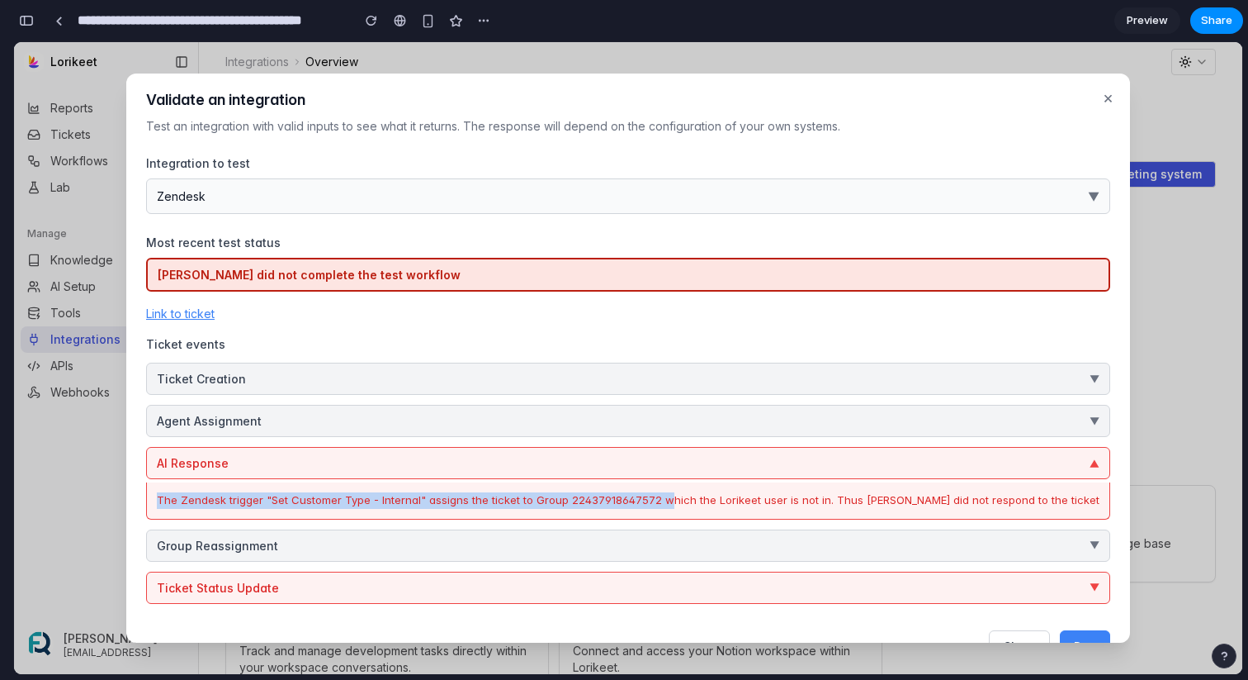
drag, startPoint x: 187, startPoint y: 497, endPoint x: 694, endPoint y: 503, distance: 507.8
click at [694, 503] on div "The Zendesk trigger "Set Customer Type - Internal" assigns the ticket to Group …" at bounding box center [628, 500] width 964 height 37
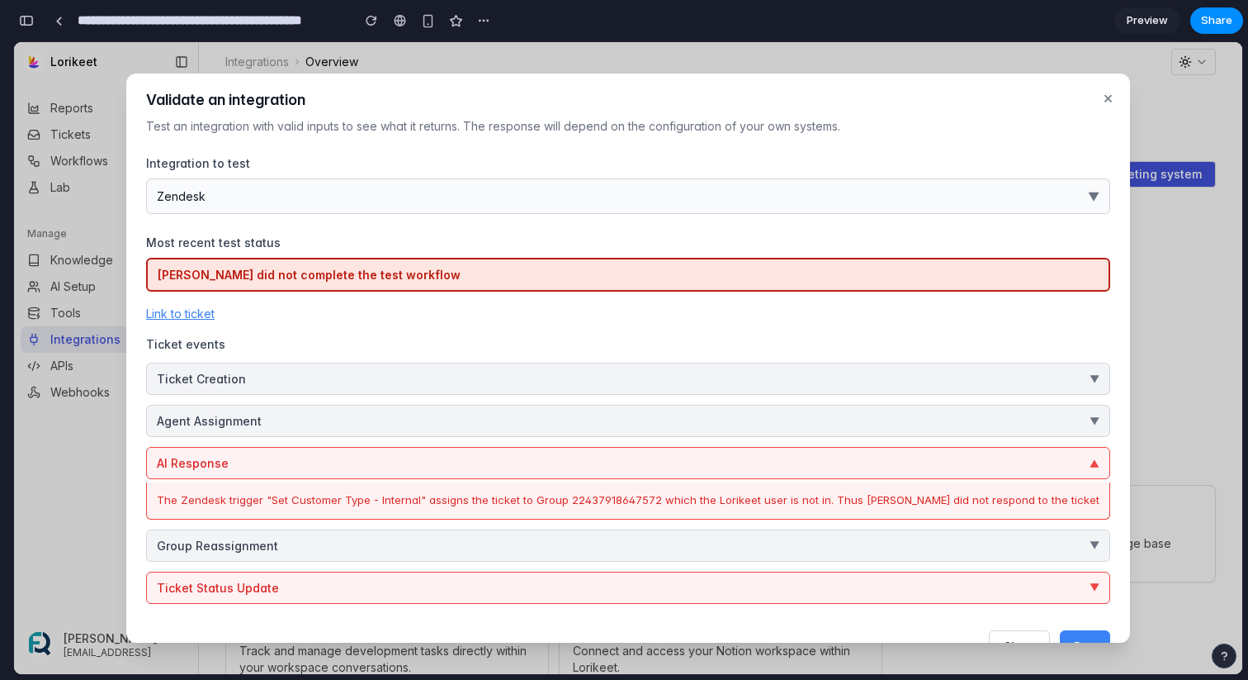
click at [732, 496] on div "The Zendesk trigger "Set Customer Type - Internal" assigns the ticket to Group …" at bounding box center [628, 500] width 943 height 17
click at [797, 417] on button "Agent Assignment ▼" at bounding box center [628, 421] width 964 height 32
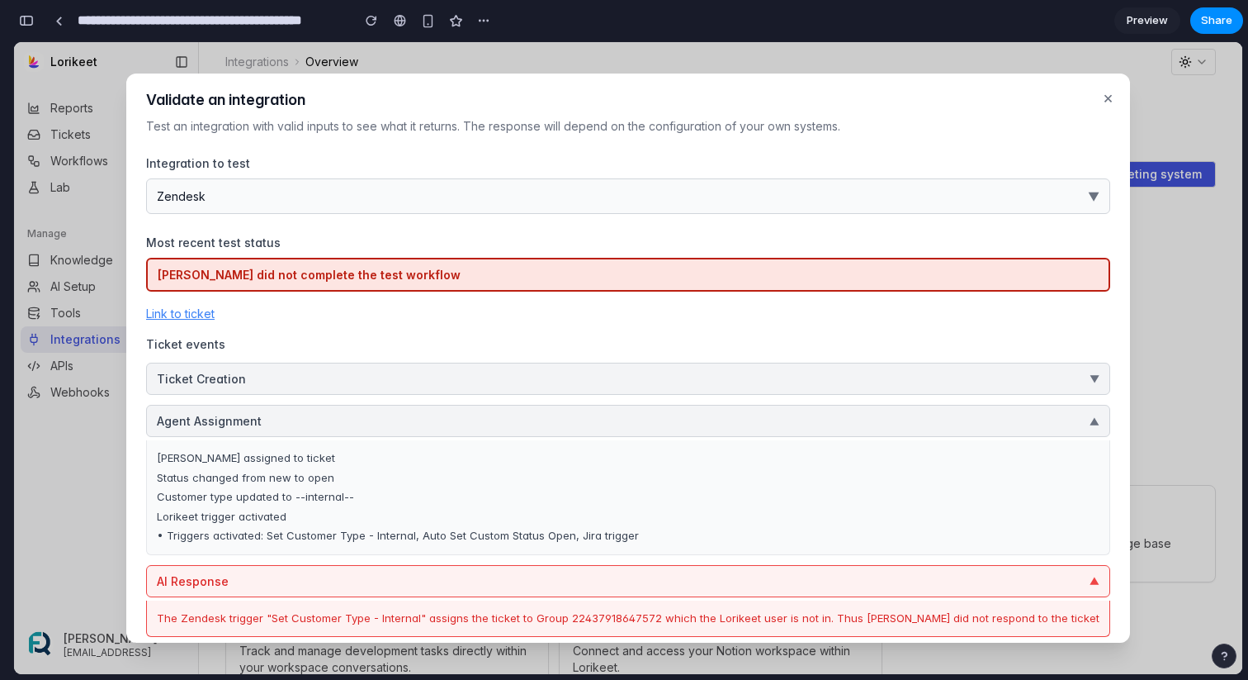
click at [353, 421] on button "Agent Assignment ▼" at bounding box center [628, 421] width 964 height 32
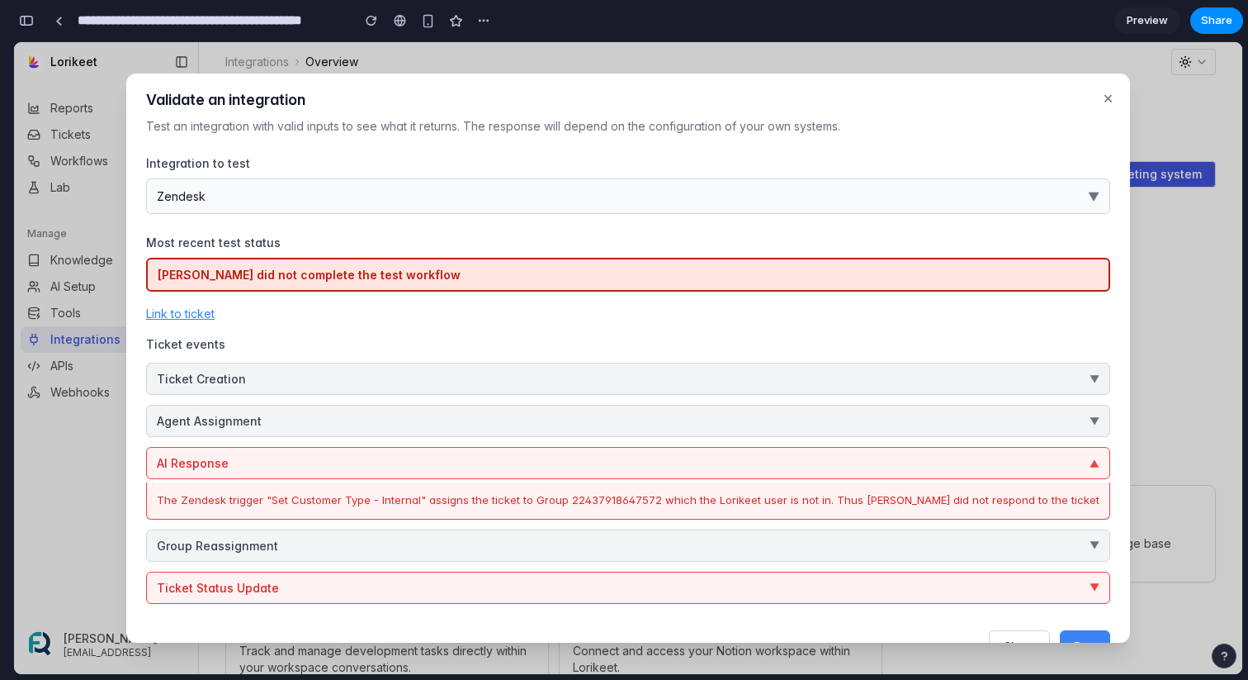
click at [343, 420] on button "Agent Assignment ▼" at bounding box center [628, 421] width 964 height 32
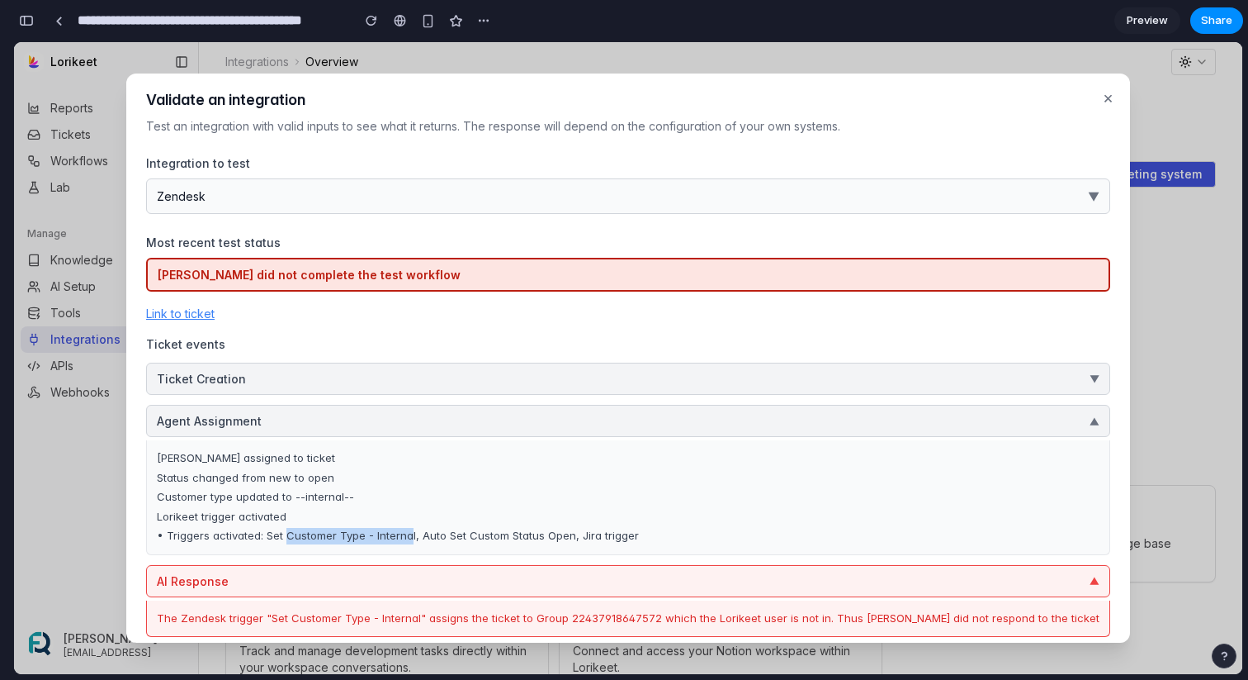
drag, startPoint x: 440, startPoint y: 539, endPoint x: 318, endPoint y: 538, distance: 122.2
click at [318, 538] on div "• Triggers activated: Set Customer Type - Internal, Auto Set Custom Status Open…" at bounding box center [628, 536] width 943 height 17
click at [425, 523] on div "Lorikeet trigger activated" at bounding box center [628, 517] width 943 height 17
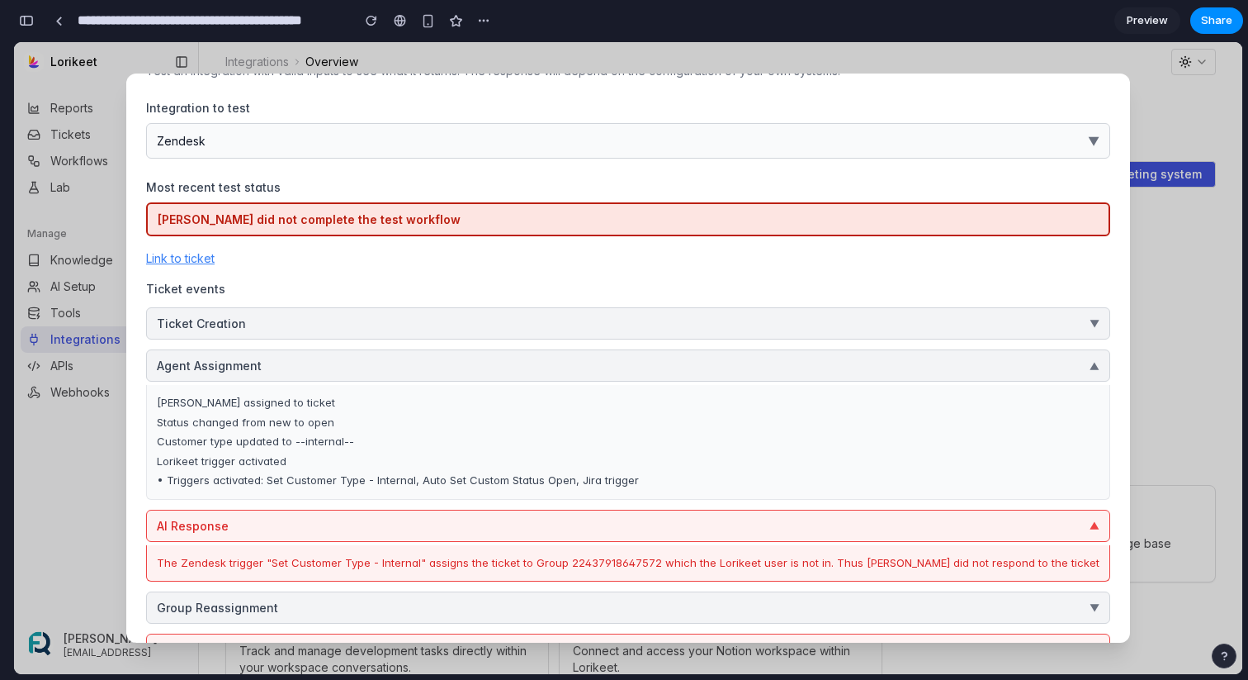
scroll to position [66, 0]
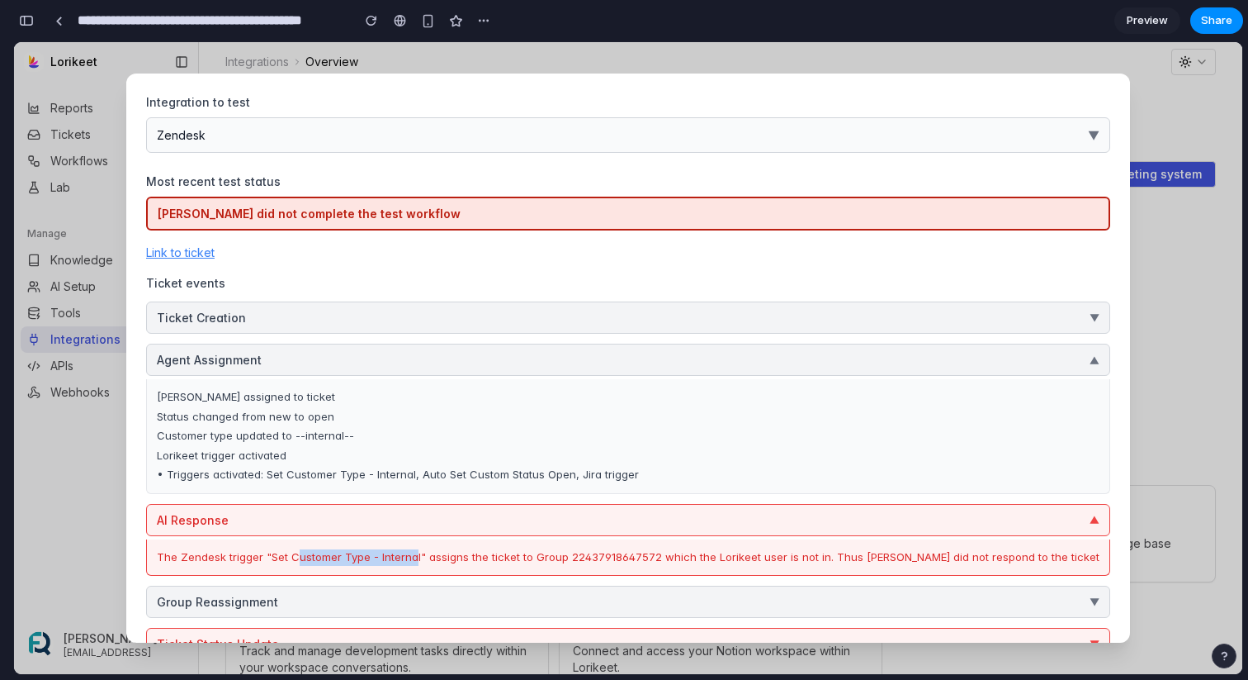
drag, startPoint x: 443, startPoint y: 557, endPoint x: 326, endPoint y: 558, distance: 117.2
click at [326, 558] on div "The Zendesk trigger "Set Customer Type - Internal" assigns the ticket to Group …" at bounding box center [628, 557] width 943 height 17
drag, startPoint x: 440, startPoint y: 473, endPoint x: 339, endPoint y: 469, distance: 100.8
click at [339, 469] on div "• Triggers activated: Set Customer Type - Internal, Auto Set Custom Status Open…" at bounding box center [628, 475] width 943 height 17
drag, startPoint x: 315, startPoint y: 474, endPoint x: 445, endPoint y: 480, distance: 129.8
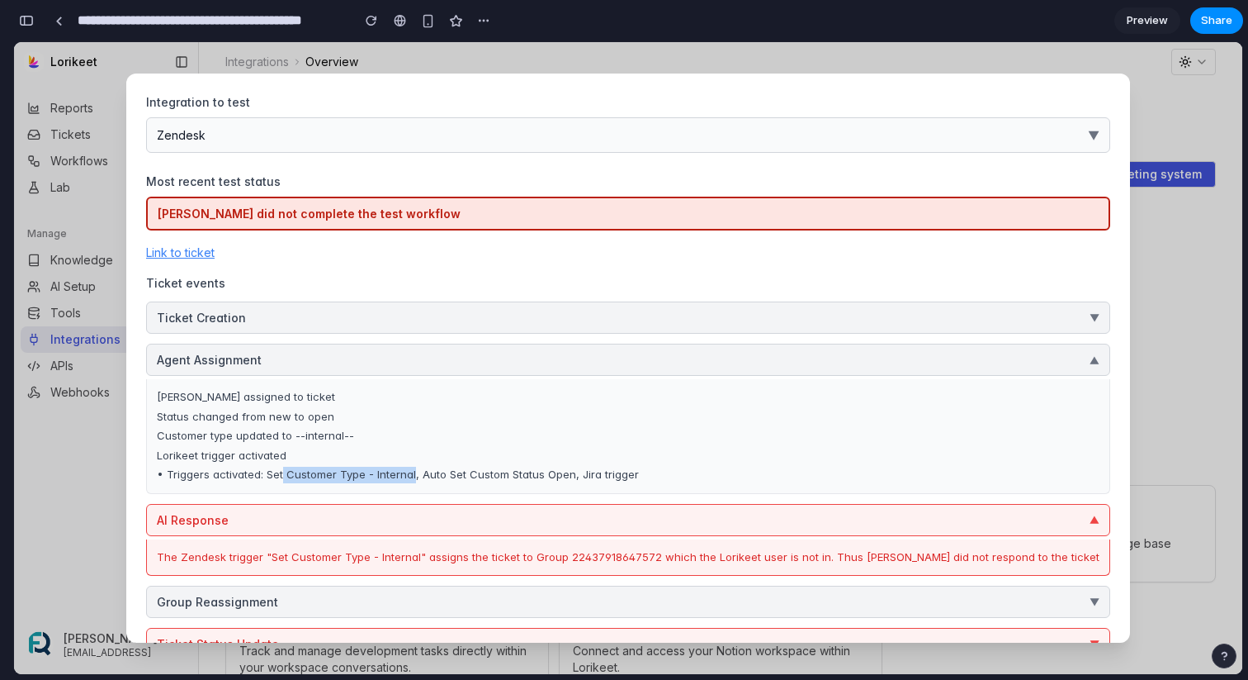
click at [445, 480] on div "• Triggers activated: Set Customer Type - Internal, Auto Set Custom Status Open…" at bounding box center [628, 475] width 943 height 17
click at [436, 473] on div "• Triggers activated: Set Customer Type - Internal, Auto Set Custom Status Open…" at bounding box center [628, 475] width 943 height 17
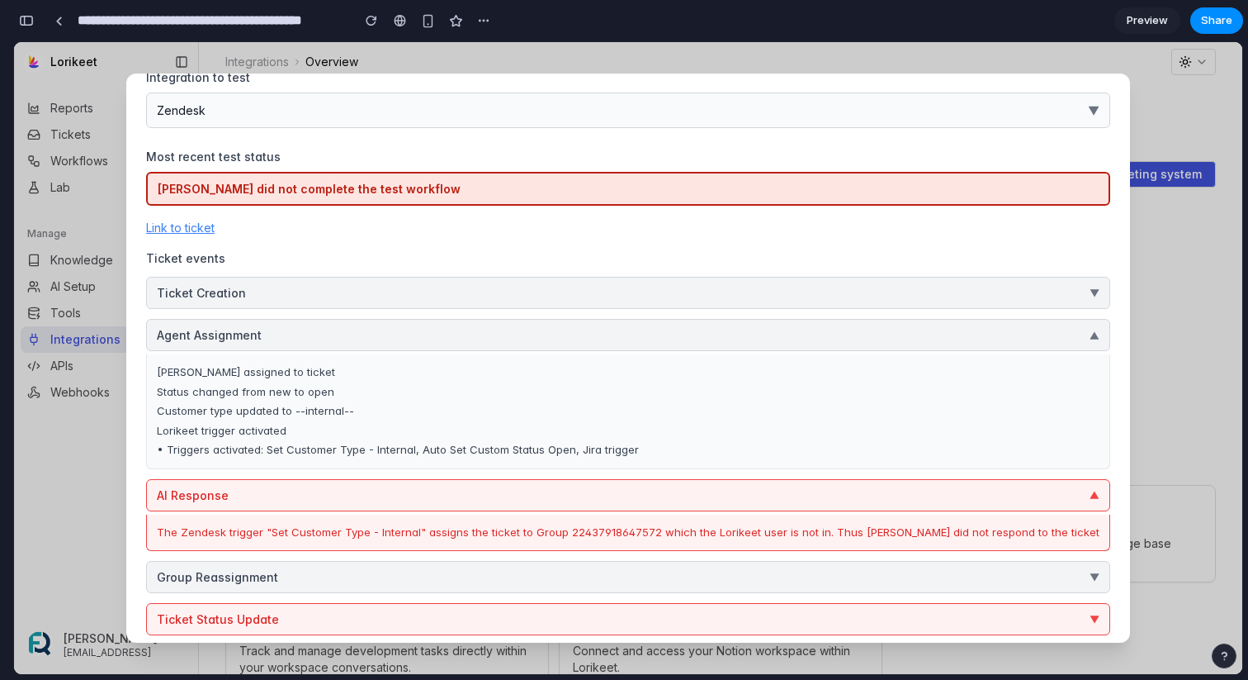
scroll to position [92, 0]
click at [617, 332] on button "Agent Assignment ▼" at bounding box center [628, 333] width 964 height 32
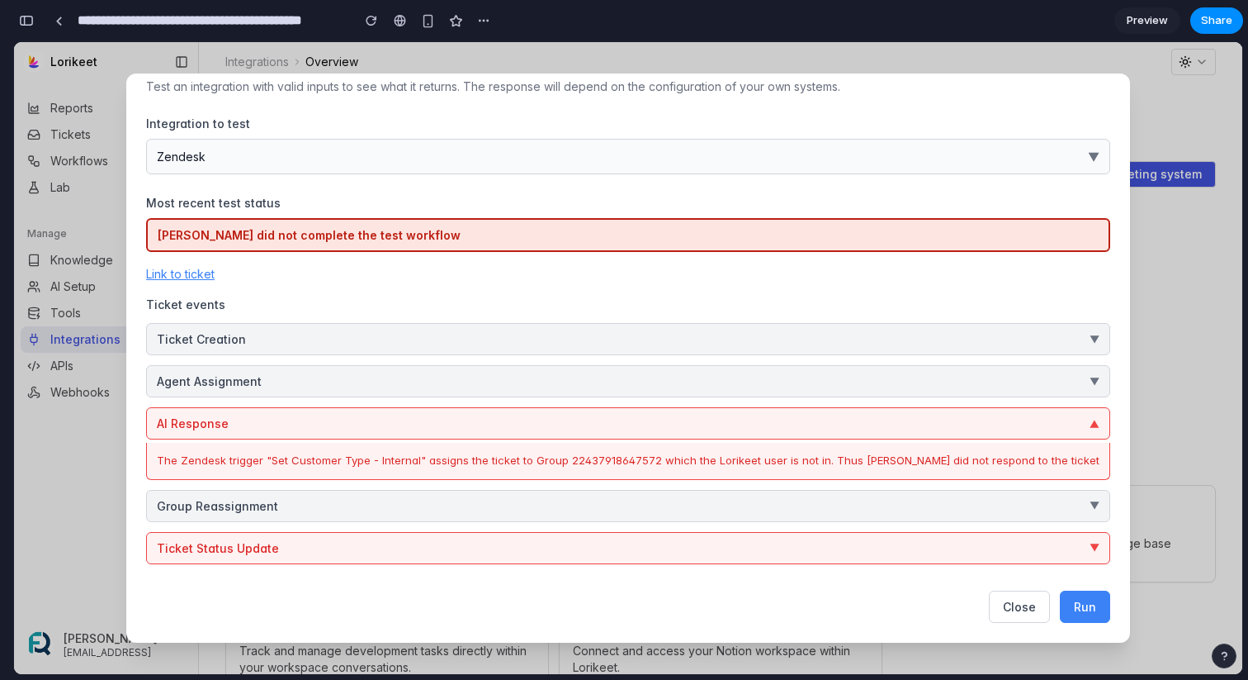
click at [656, 420] on button "AI Response ▼" at bounding box center [628, 423] width 964 height 32
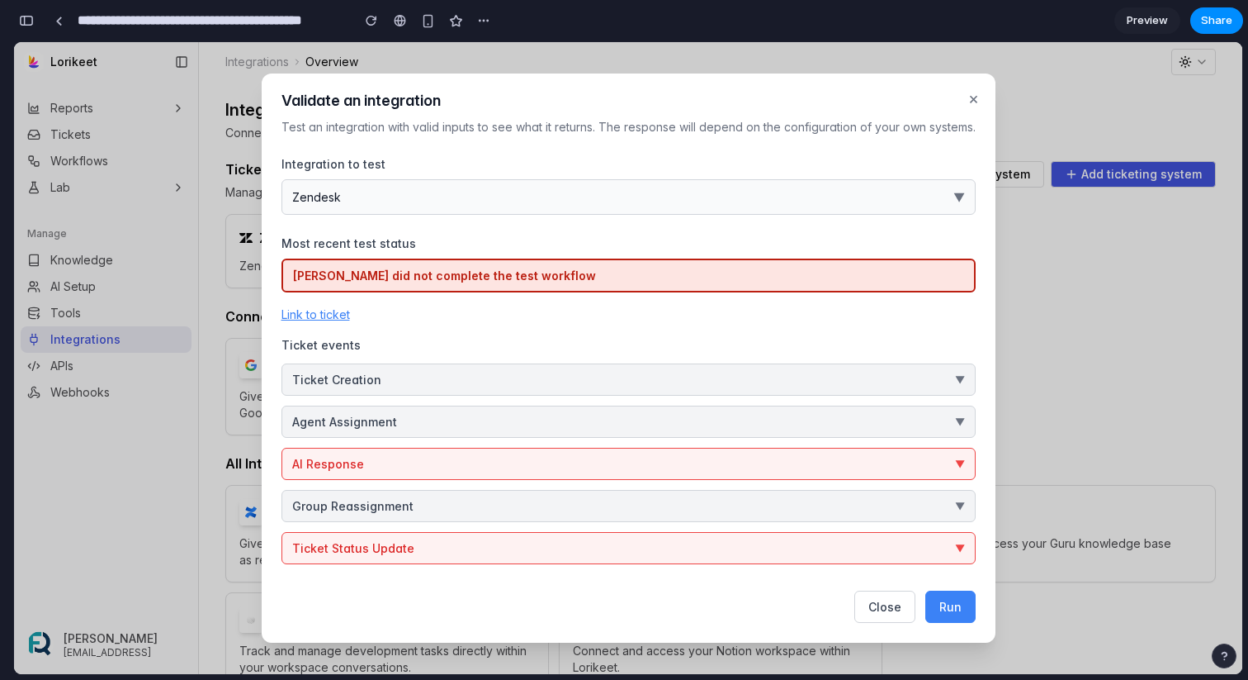
click at [656, 529] on div "[PERSON_NAME] did not complete the test workflow Link to ticket Ticket events T…" at bounding box center [629, 411] width 694 height 306
click at [637, 538] on button "Ticket Status Update ▼" at bounding box center [629, 548] width 694 height 32
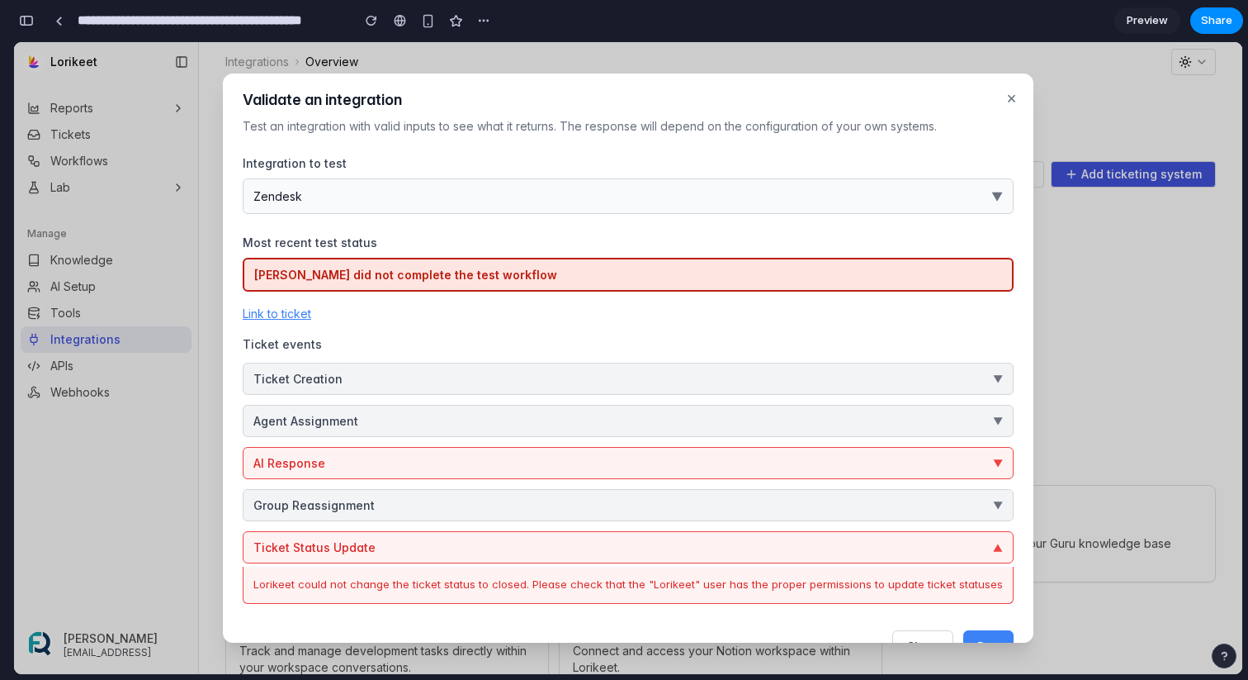
scroll to position [41, 0]
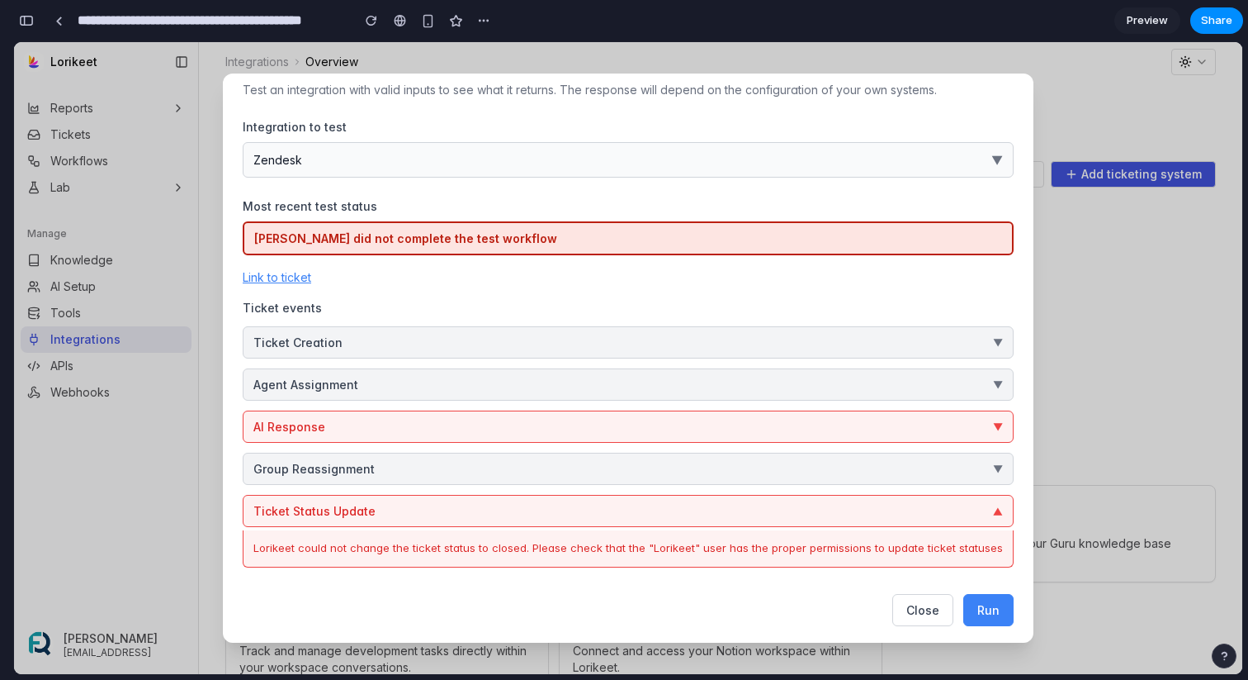
click at [532, 545] on div "Lorikeet could not change the ticket status to closed. Please check that the "L…" at bounding box center [628, 548] width 750 height 17
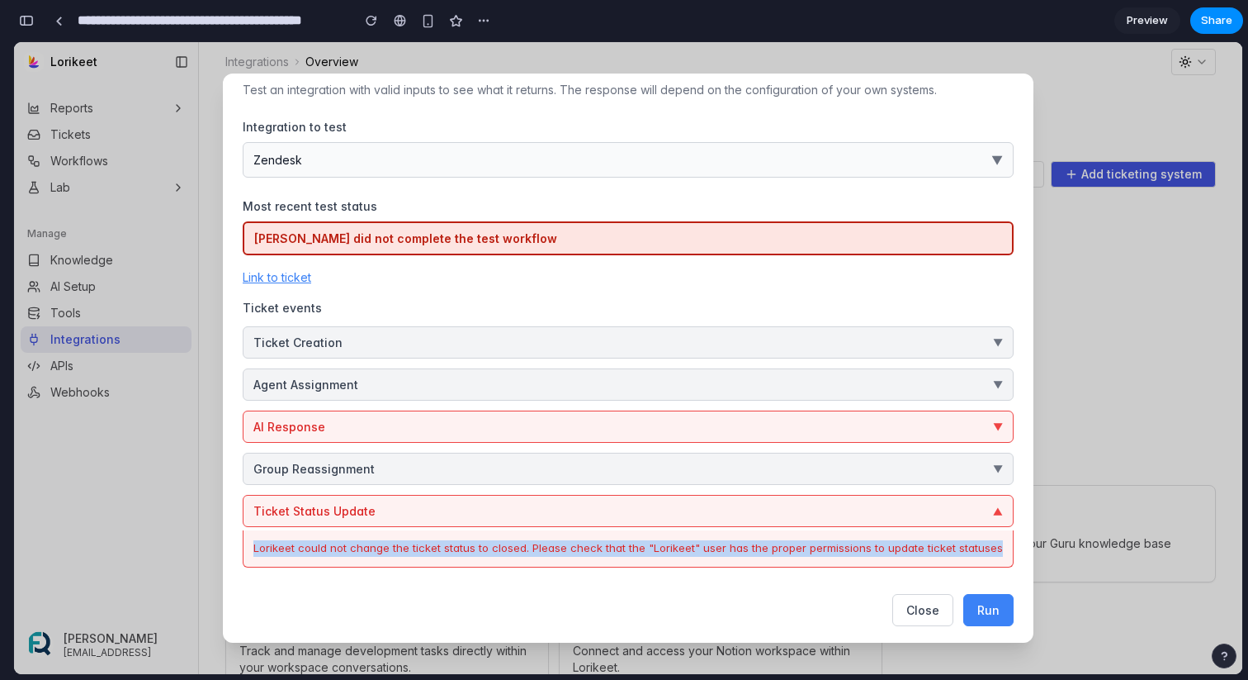
click at [532, 545] on div "Lorikeet could not change the ticket status to closed. Please check that the "L…" at bounding box center [628, 548] width 750 height 17
click at [647, 541] on div "Lorikeet could not change the ticket status to closed. Please check that the "L…" at bounding box center [628, 548] width 750 height 17
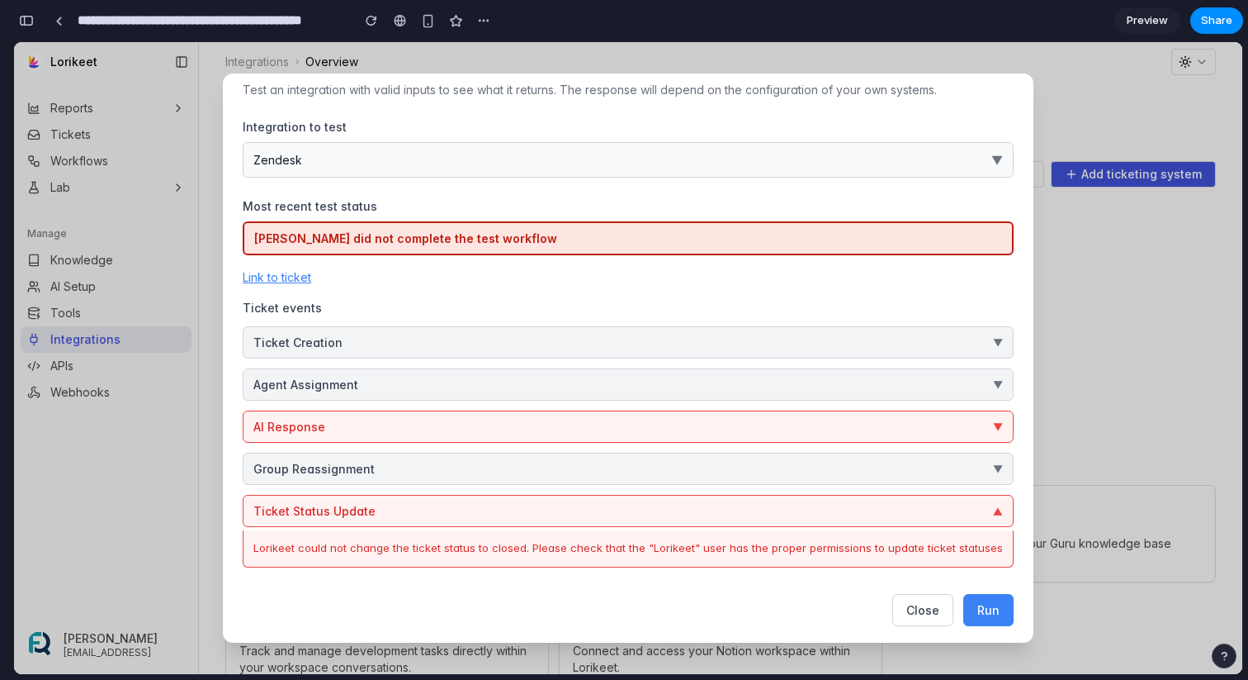
click at [561, 428] on button "AI Response ▼" at bounding box center [628, 426] width 771 height 32
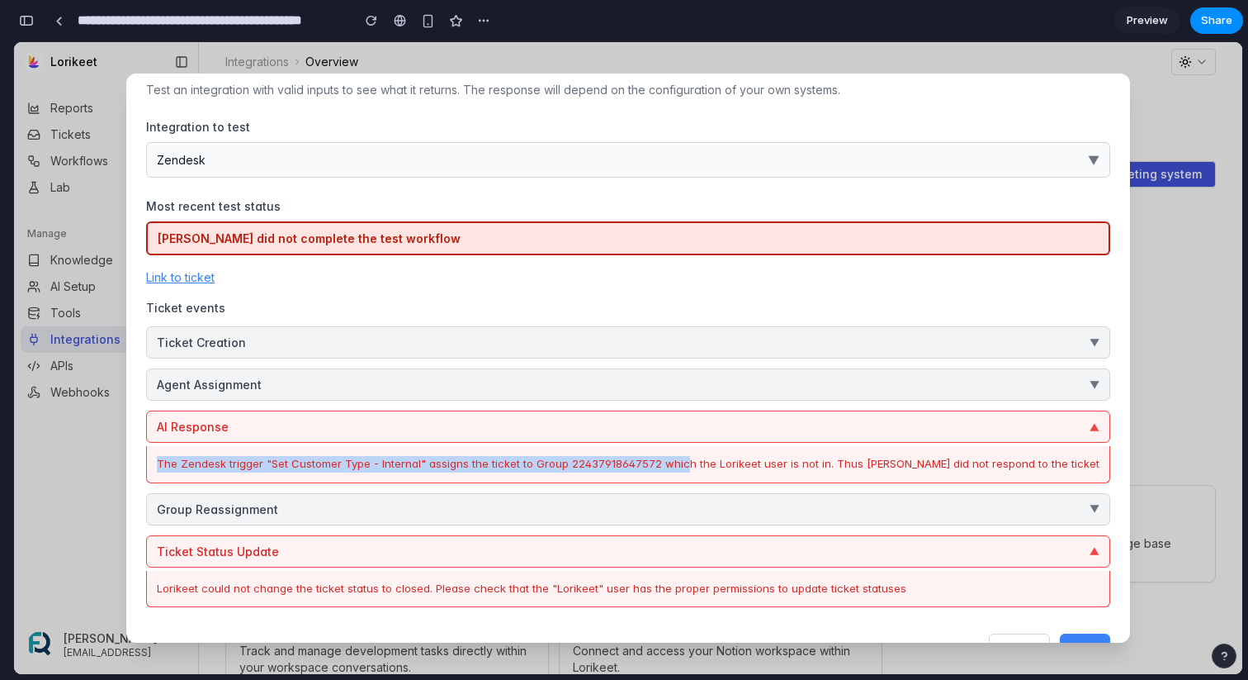
drag, startPoint x: 190, startPoint y: 462, endPoint x: 708, endPoint y: 468, distance: 517.7
click at [708, 468] on div "The Zendesk trigger "Set Customer Type - Internal" assigns the ticket to Group …" at bounding box center [628, 464] width 943 height 17
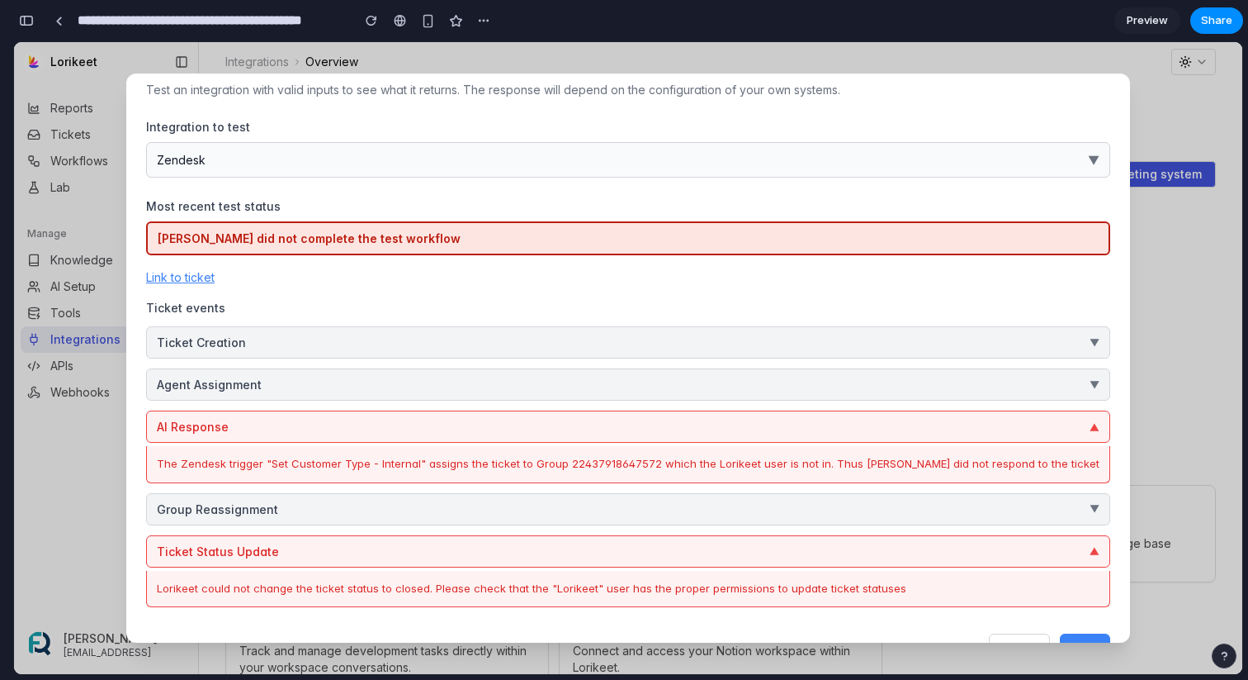
click at [762, 383] on button "Agent Assignment ▼" at bounding box center [628, 384] width 964 height 32
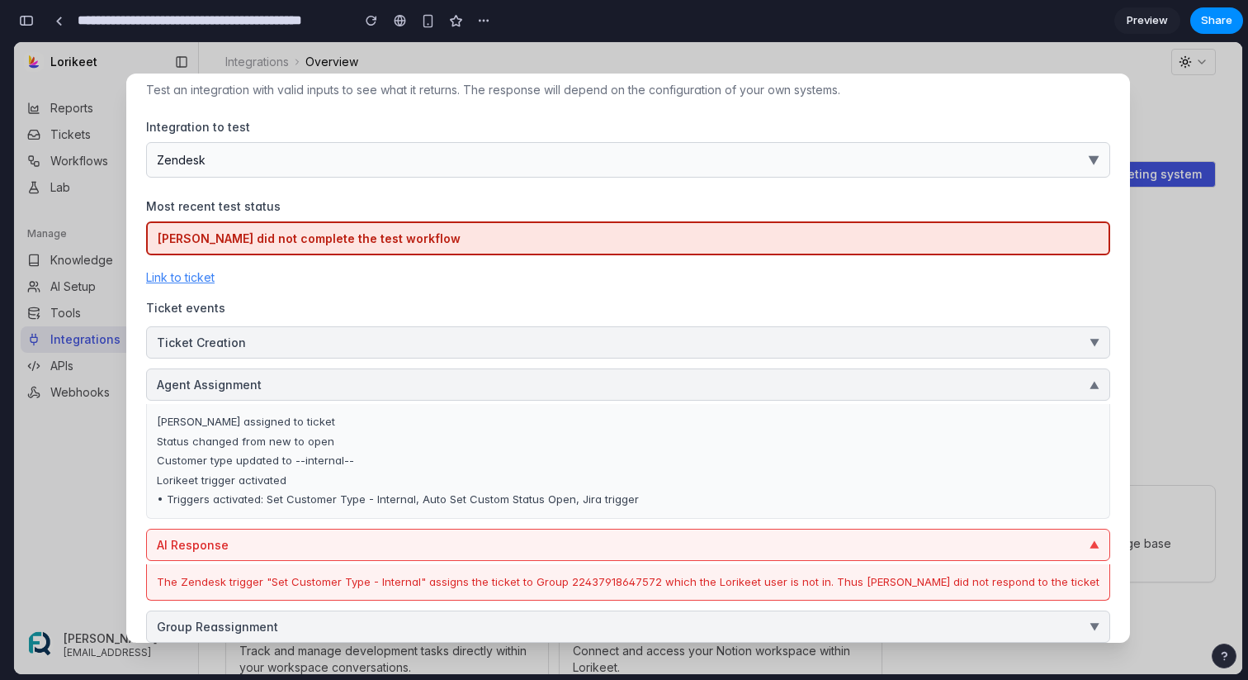
click at [467, 504] on div "• Triggers activated: Set Customer Type - Internal, Auto Set Custom Status Open…" at bounding box center [628, 499] width 943 height 17
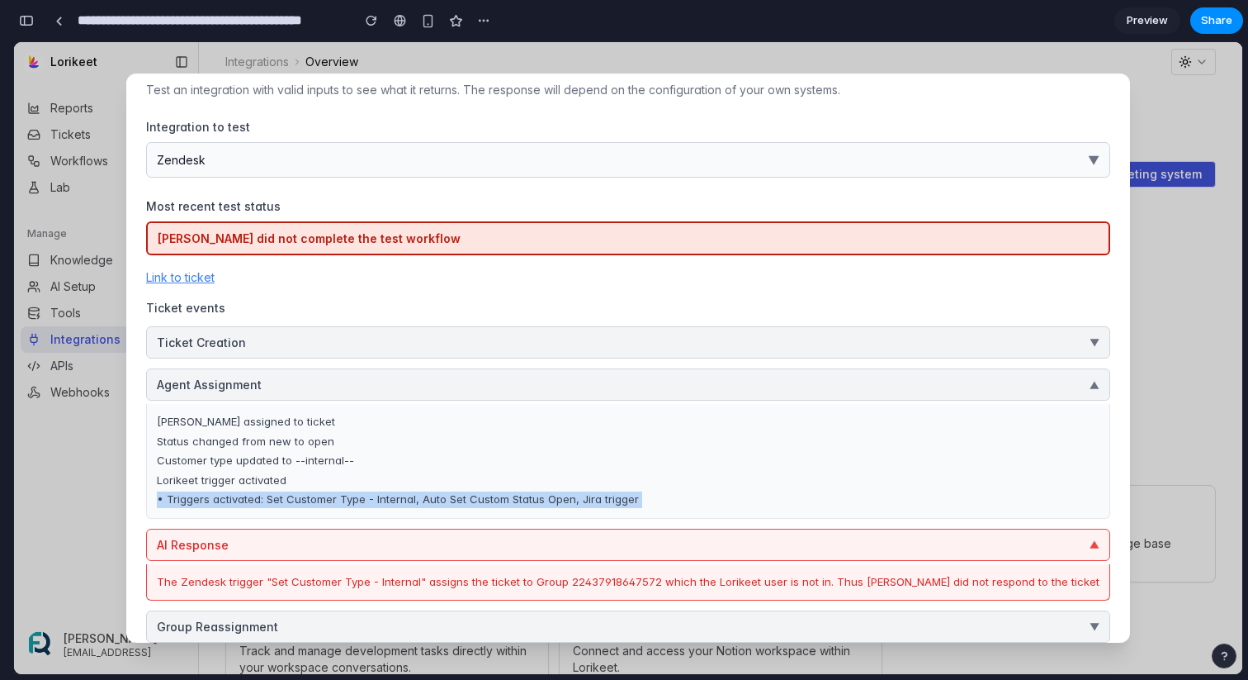
click at [467, 504] on div "• Triggers activated: Set Customer Type - Internal, Auto Set Custom Status Open…" at bounding box center [628, 499] width 943 height 17
click at [333, 495] on div "• Triggers activated: Set Customer Type - Internal, Auto Set Custom Status Open…" at bounding box center [628, 499] width 943 height 17
drag, startPoint x: 298, startPoint y: 503, endPoint x: 448, endPoint y: 502, distance: 149.5
click at [448, 502] on div "• Triggers activated: Set Customer Type - Internal, Auto Set Custom Status Open…" at bounding box center [628, 499] width 943 height 17
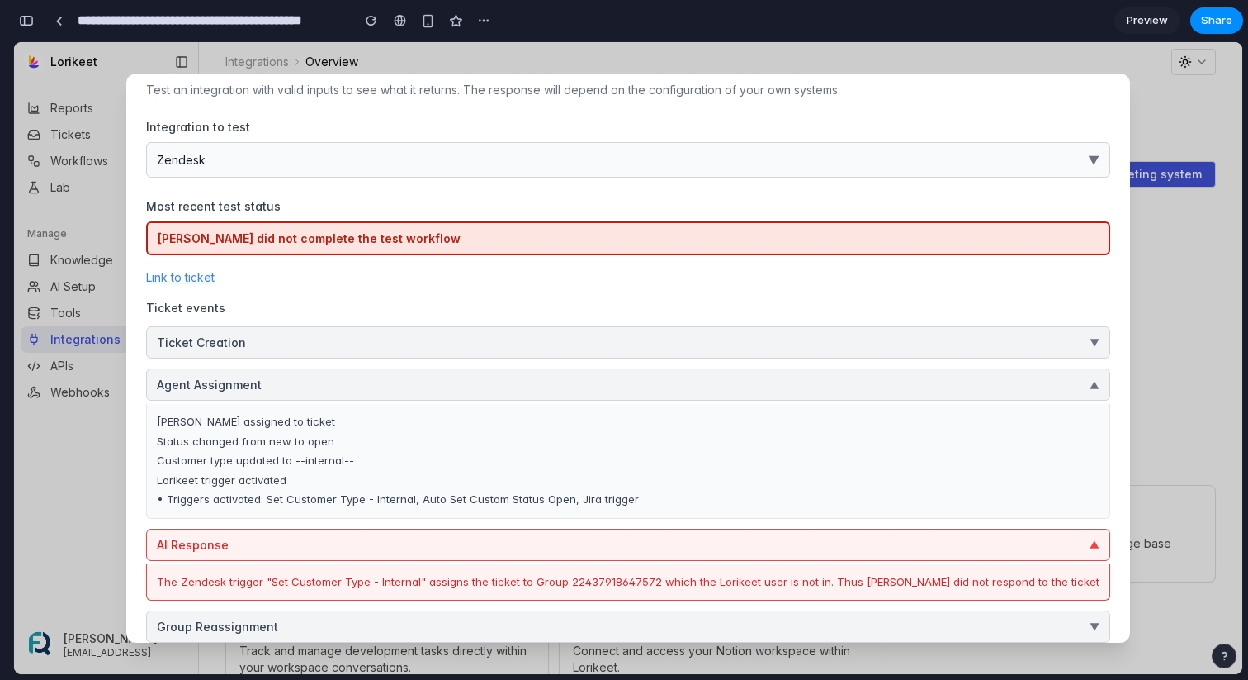
click at [552, 488] on div "Lorikeet assigned to ticket Status changed from new to open Customer type updat…" at bounding box center [628, 461] width 964 height 115
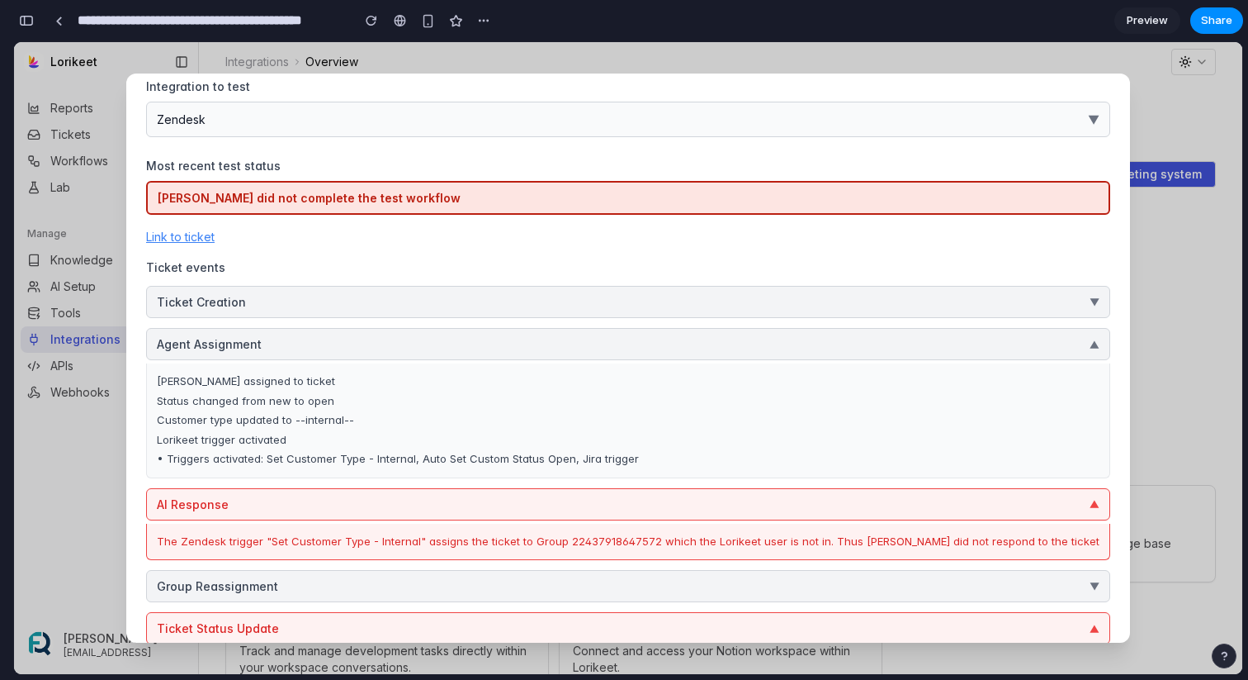
scroll to position [83, 0]
click at [720, 423] on div "Customer type updated to --internal--" at bounding box center [628, 419] width 943 height 17
click at [767, 343] on button "Agent Assignment ▼" at bounding box center [628, 343] width 964 height 32
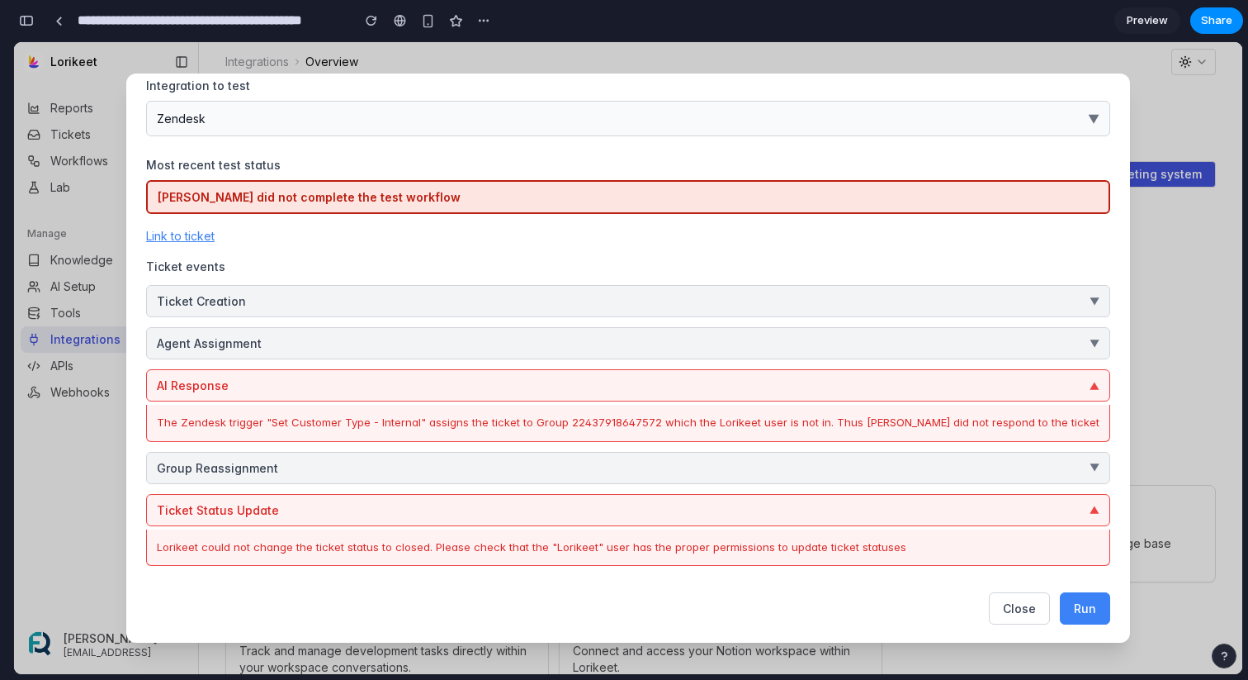
click at [783, 384] on button "AI Response ▼" at bounding box center [628, 385] width 964 height 32
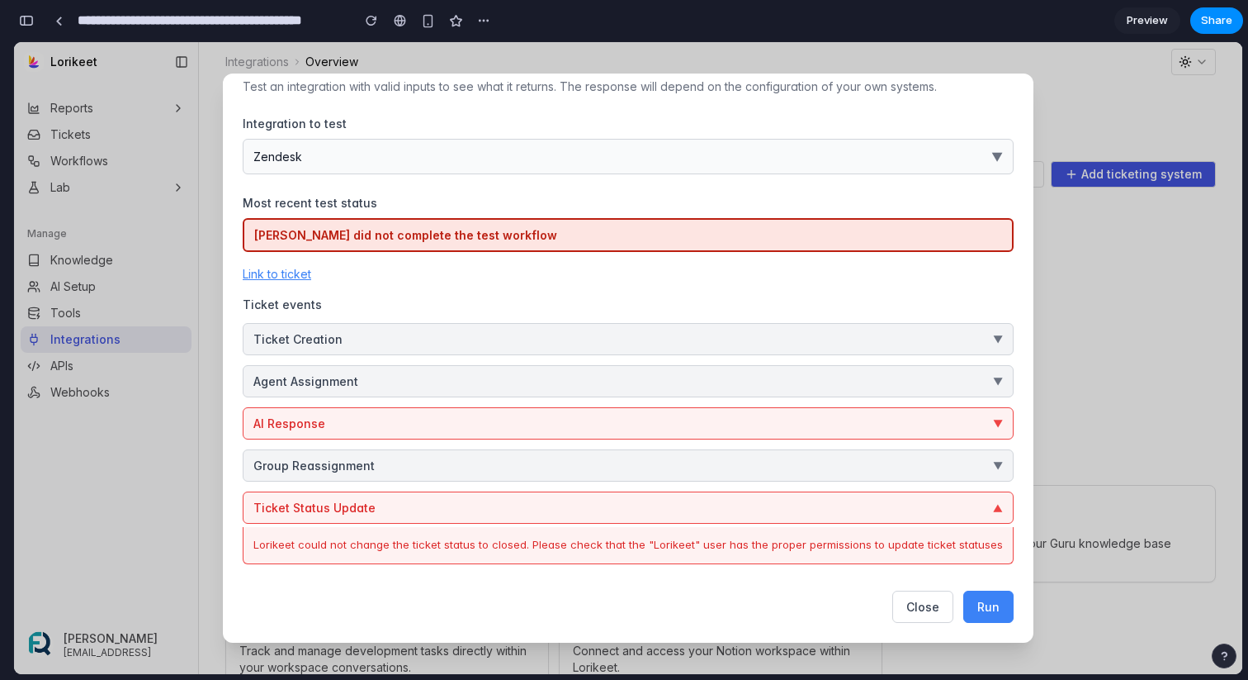
scroll to position [45, 0]
click at [821, 495] on button "Ticket Status Update ▼" at bounding box center [628, 507] width 771 height 32
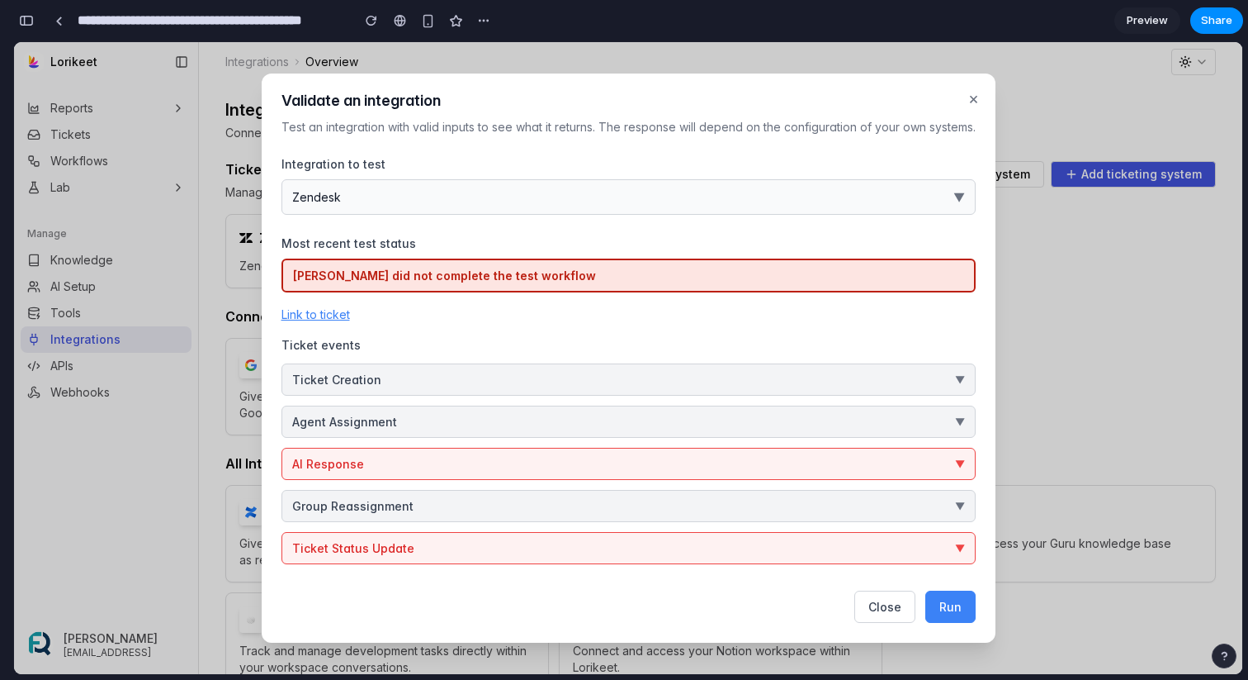
click at [973, 100] on button "×" at bounding box center [973, 98] width 17 height 31
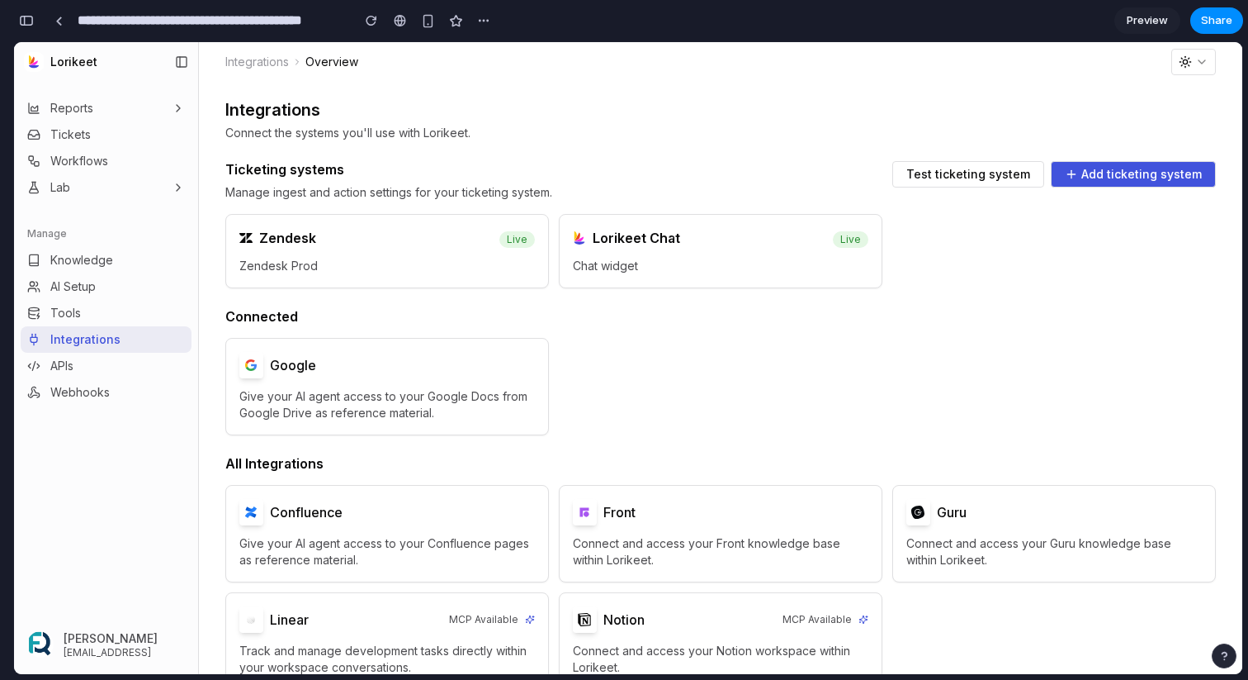
click at [974, 173] on span "Test ticketing system" at bounding box center [969, 174] width 124 height 12
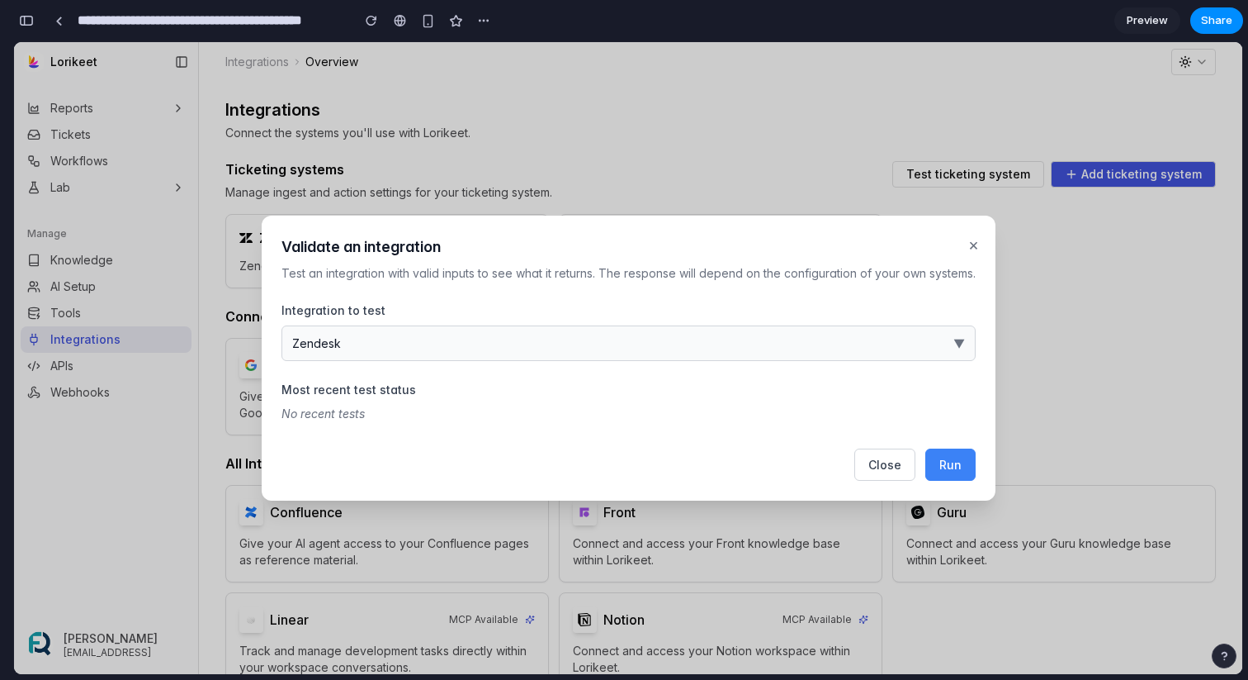
click at [965, 467] on button "Run" at bounding box center [951, 464] width 50 height 32
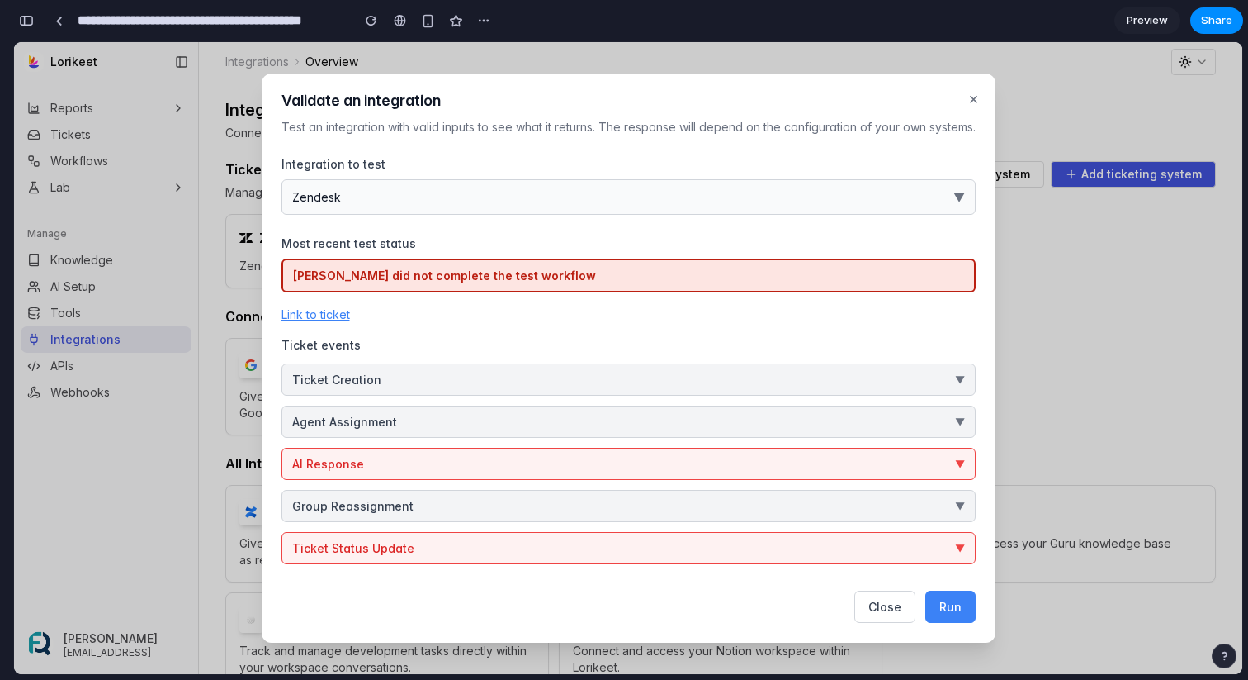
click at [681, 440] on div "[PERSON_NAME] did not complete the test workflow Link to ticket Ticket events T…" at bounding box center [629, 411] width 694 height 306
click at [681, 453] on button "AI Response ▼" at bounding box center [629, 464] width 694 height 32
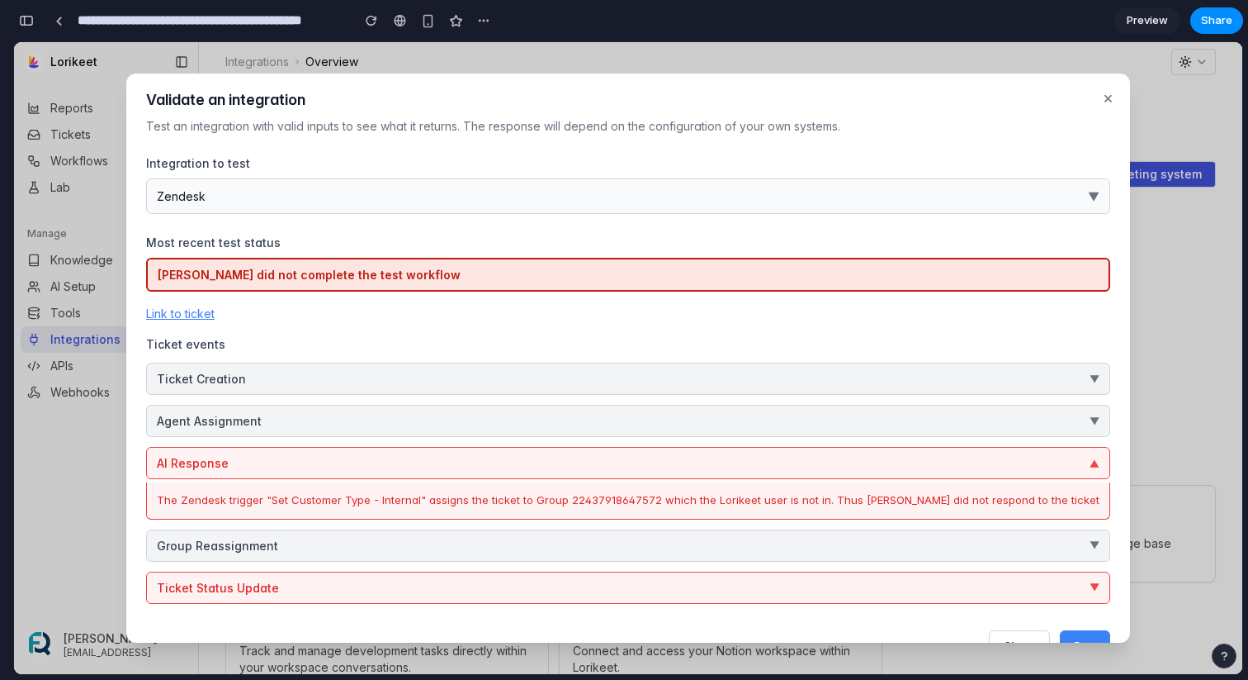
scroll to position [45, 0]
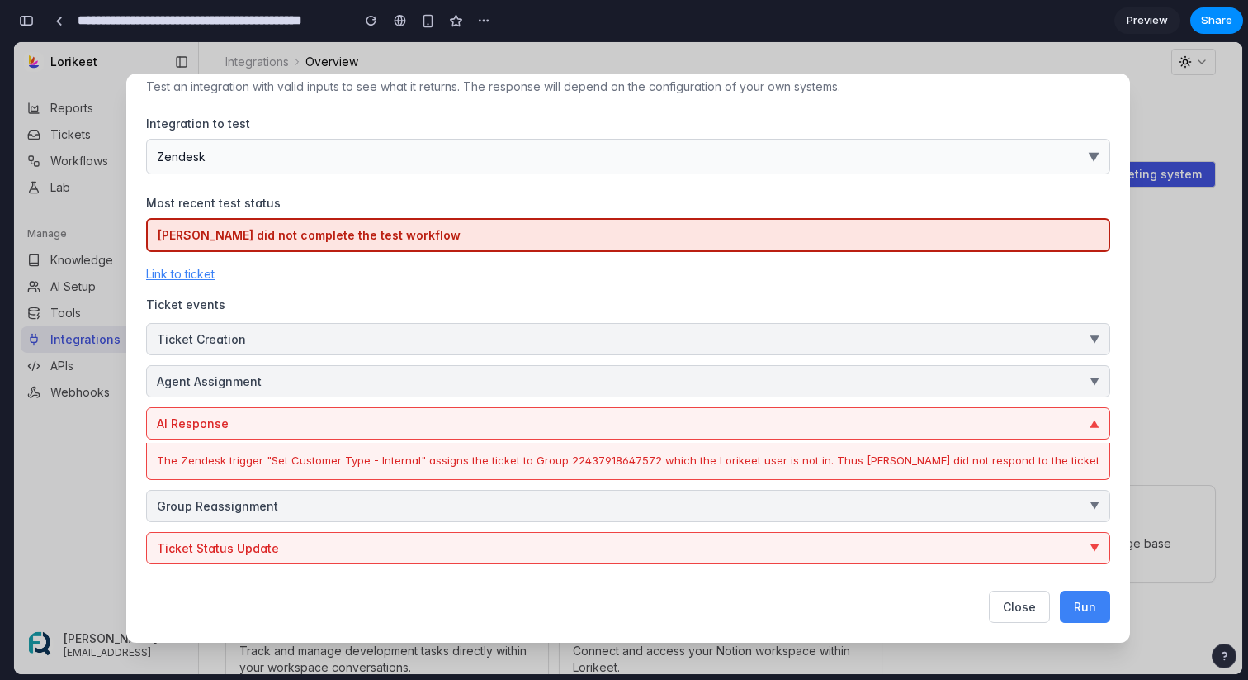
click at [744, 460] on div "The Zendesk trigger "Set Customer Type - Internal" assigns the ticket to Group …" at bounding box center [628, 460] width 943 height 17
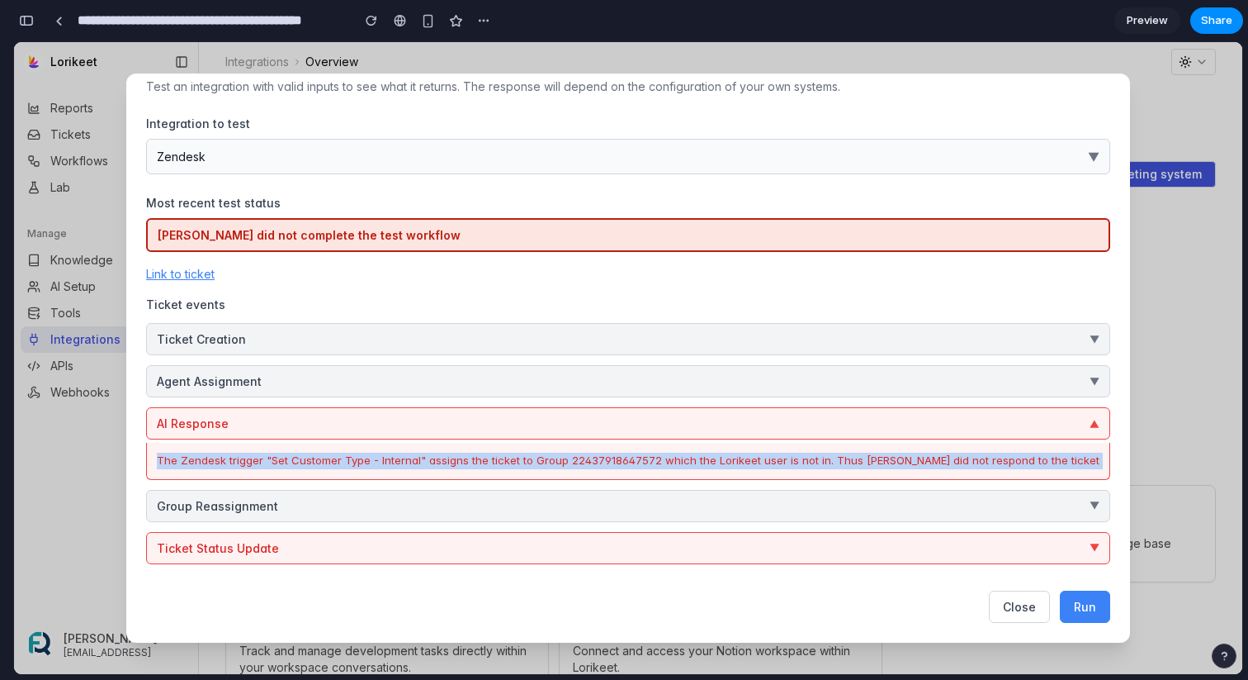
click at [744, 460] on div "The Zendesk trigger "Set Customer Type - Internal" assigns the ticket to Group …" at bounding box center [628, 460] width 943 height 17
click at [489, 467] on div "The Zendesk trigger "Set Customer Type - Internal" assigns the ticket to Group …" at bounding box center [628, 460] width 943 height 17
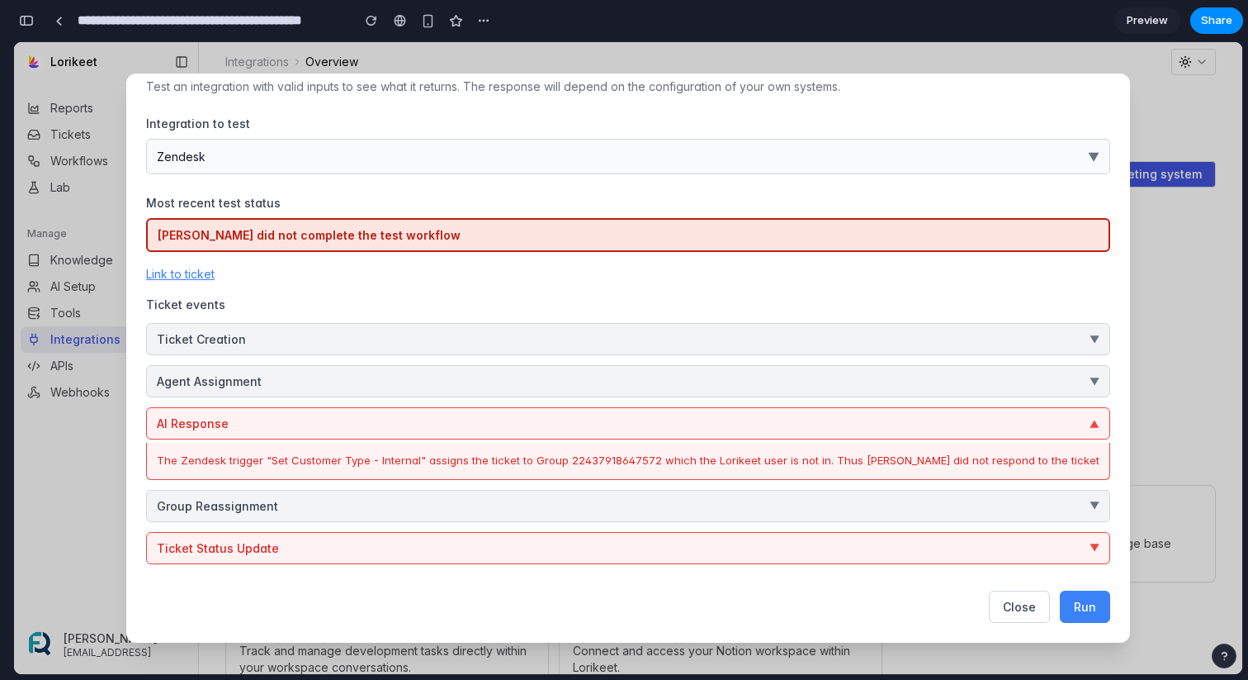
click at [586, 461] on div "The Zendesk trigger "Set Customer Type - Internal" assigns the ticket to Group …" at bounding box center [628, 460] width 943 height 17
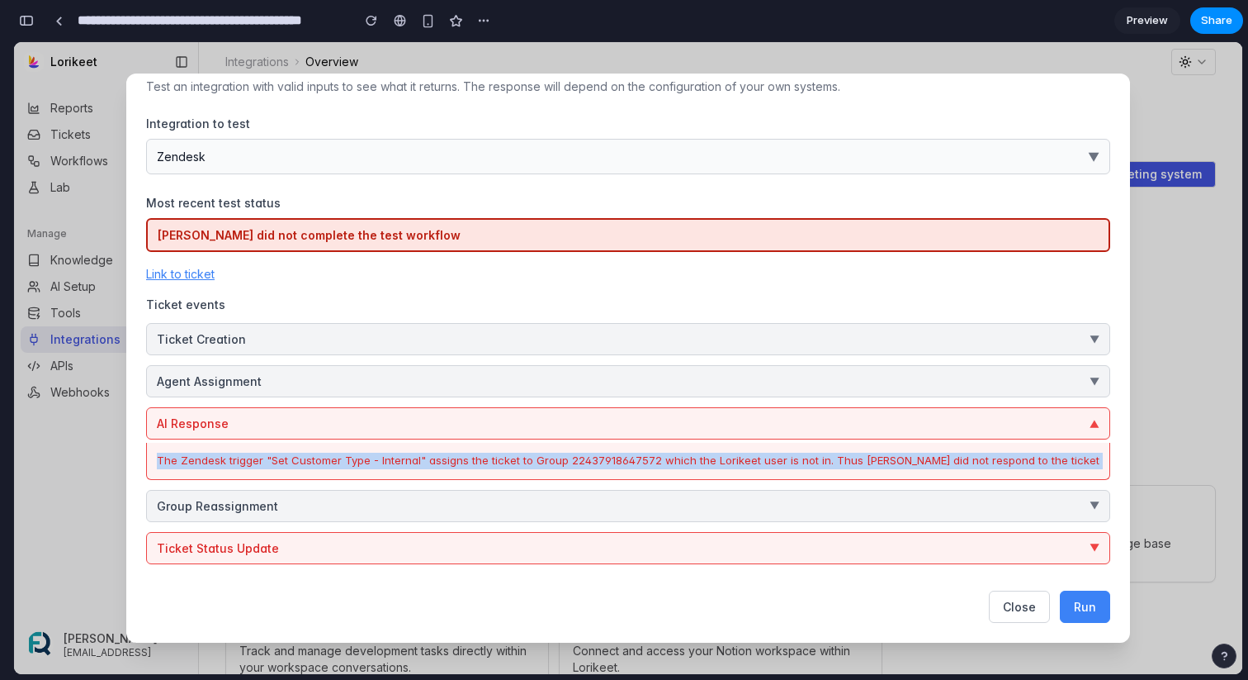
click at [586, 461] on div "The Zendesk trigger "Set Customer Type - Internal" assigns the ticket to Group …" at bounding box center [628, 460] width 943 height 17
copy div "The Zendesk trigger "Set Customer Type - Internal" assigns the ticket to Group …"
click at [749, 464] on div "The Zendesk trigger "Set Customer Type - Internal" assigns the ticket to Group …" at bounding box center [628, 460] width 943 height 17
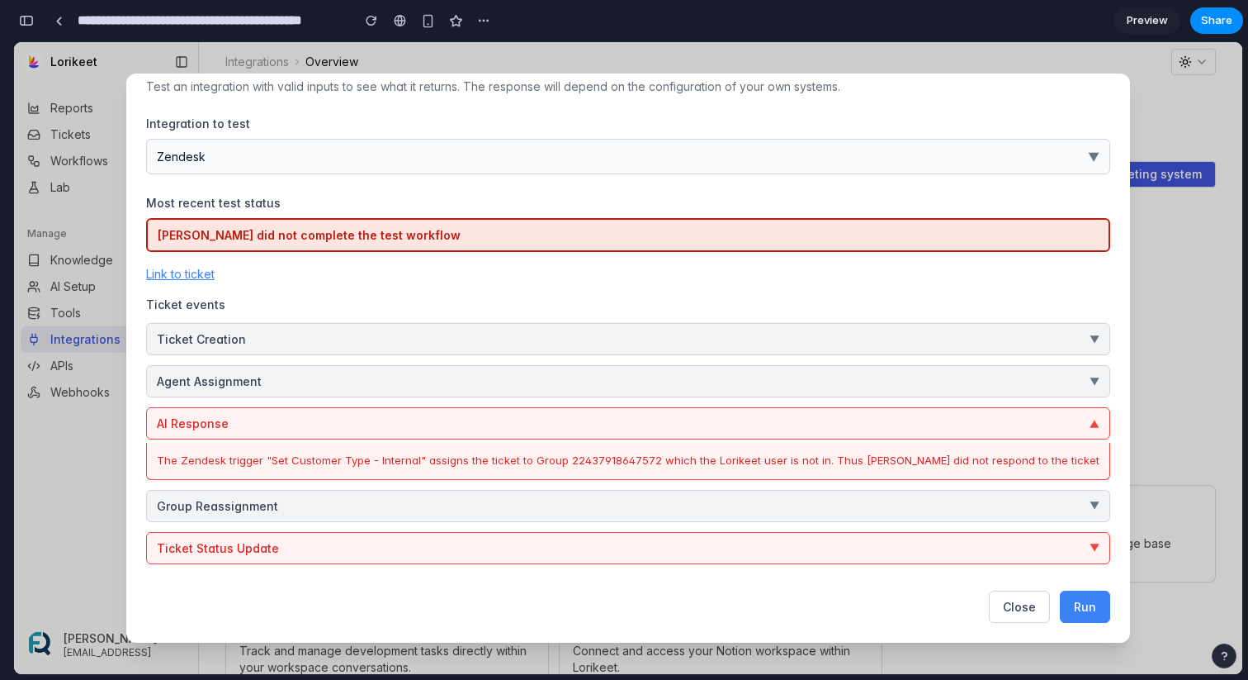
click at [666, 426] on button "AI Response ▼" at bounding box center [628, 423] width 964 height 32
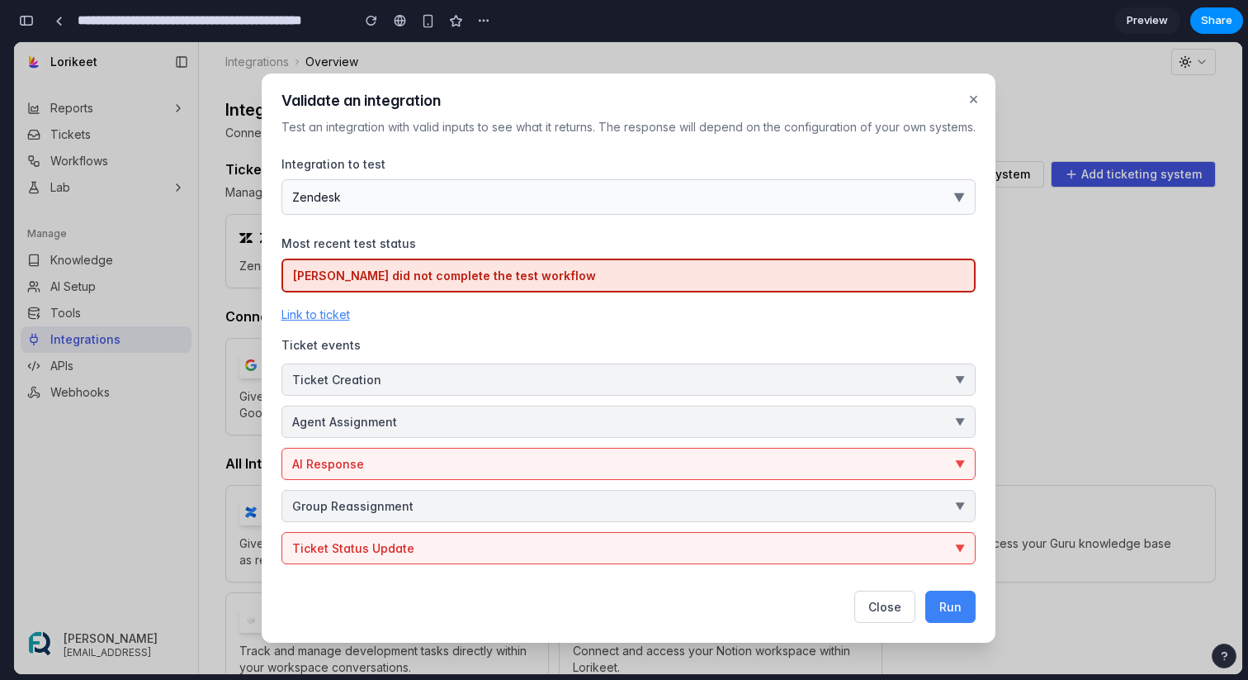
click at [636, 418] on button "Agent Assignment ▼" at bounding box center [629, 421] width 694 height 32
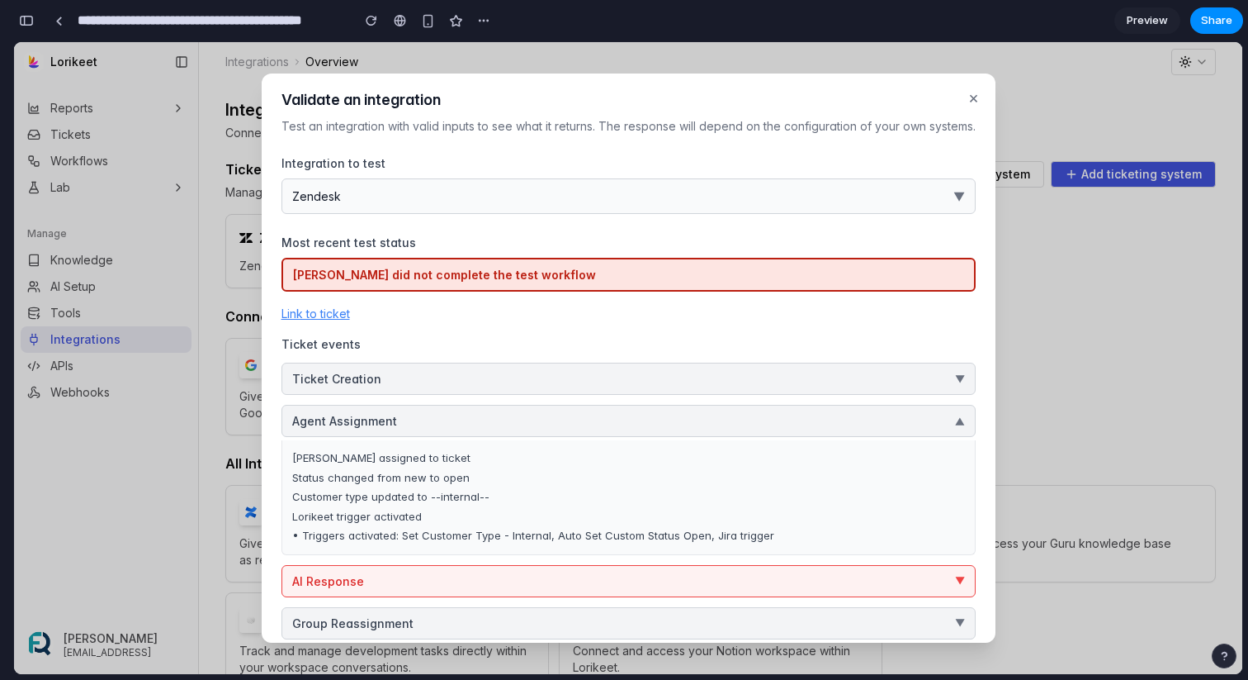
click at [636, 418] on button "Agent Assignment ▼" at bounding box center [629, 421] width 694 height 32
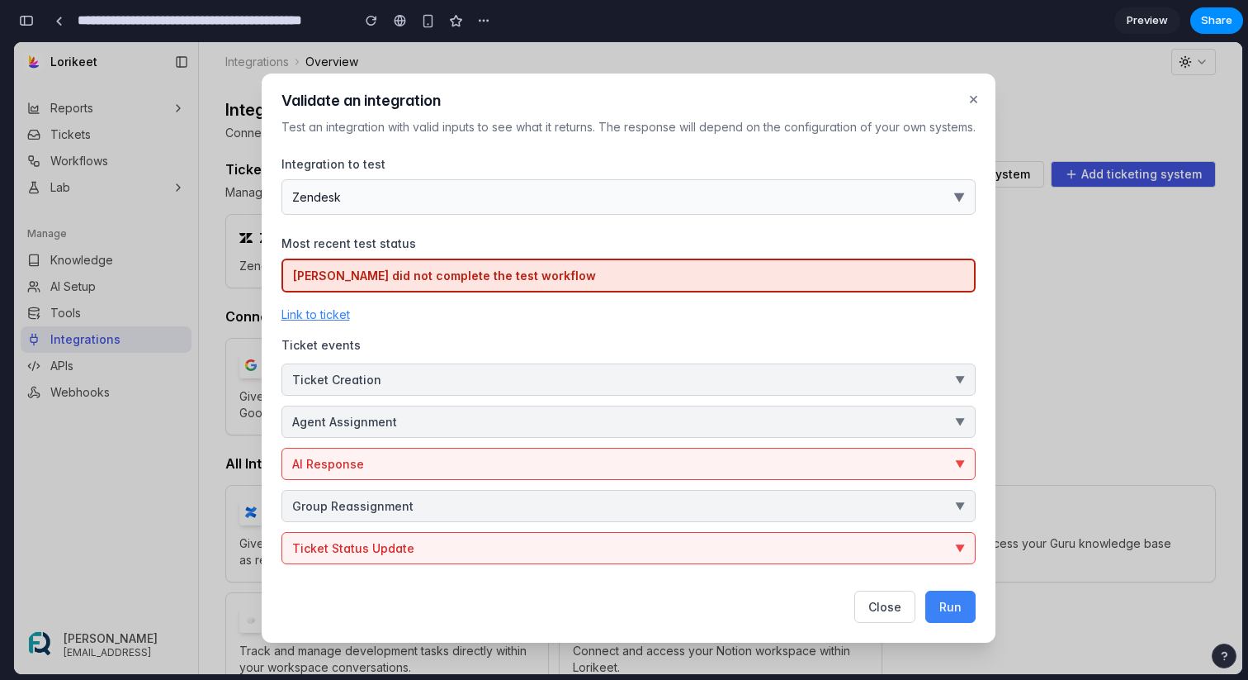
click at [974, 103] on button "×" at bounding box center [973, 98] width 17 height 31
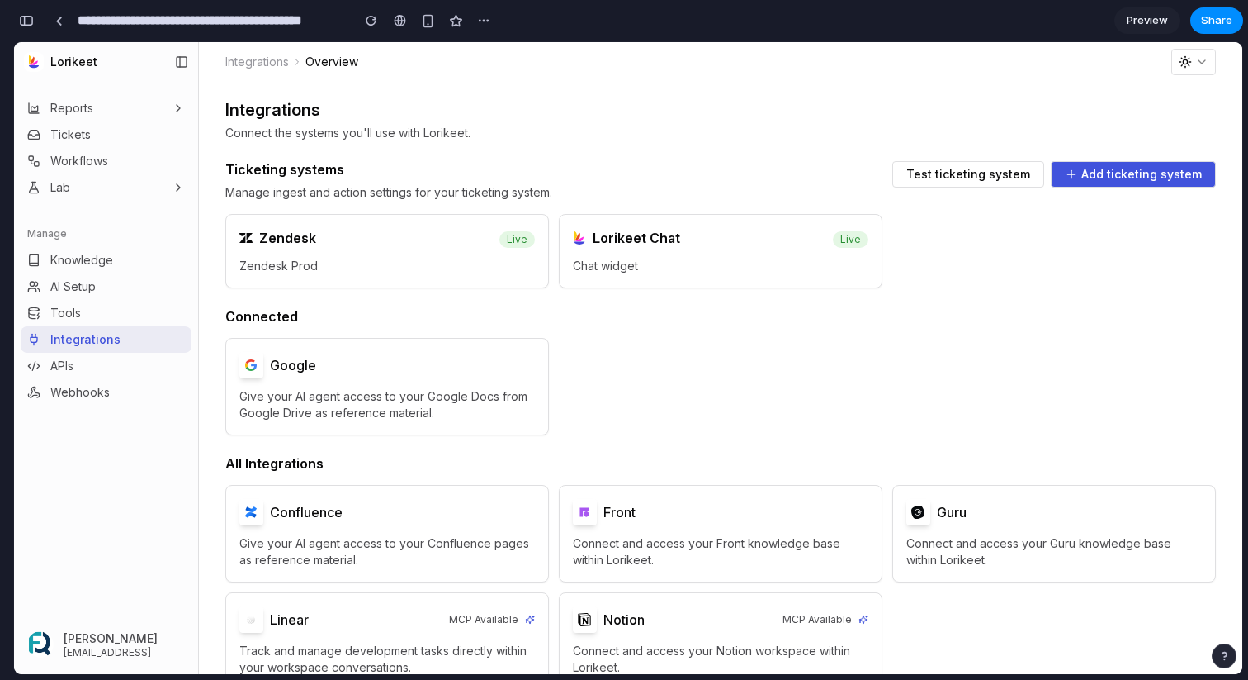
click at [966, 174] on span "Test ticketing system" at bounding box center [969, 174] width 124 height 12
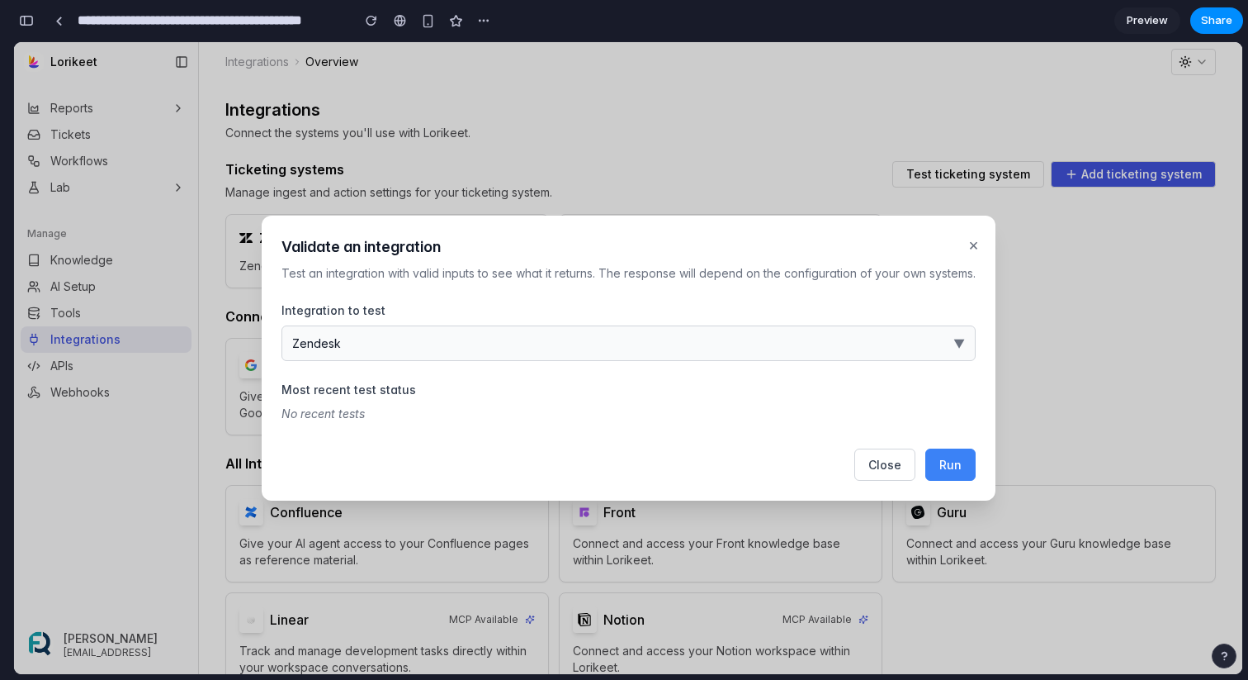
click at [883, 339] on button "Zendesk ▼" at bounding box center [629, 343] width 694 height 36
click at [884, 458] on div "Zendesk Freshdesk ServiceNow Jira Service Management HubSpot Service Hub" at bounding box center [628, 358] width 1229 height 632
click at [882, 460] on span "Close" at bounding box center [885, 464] width 33 height 14
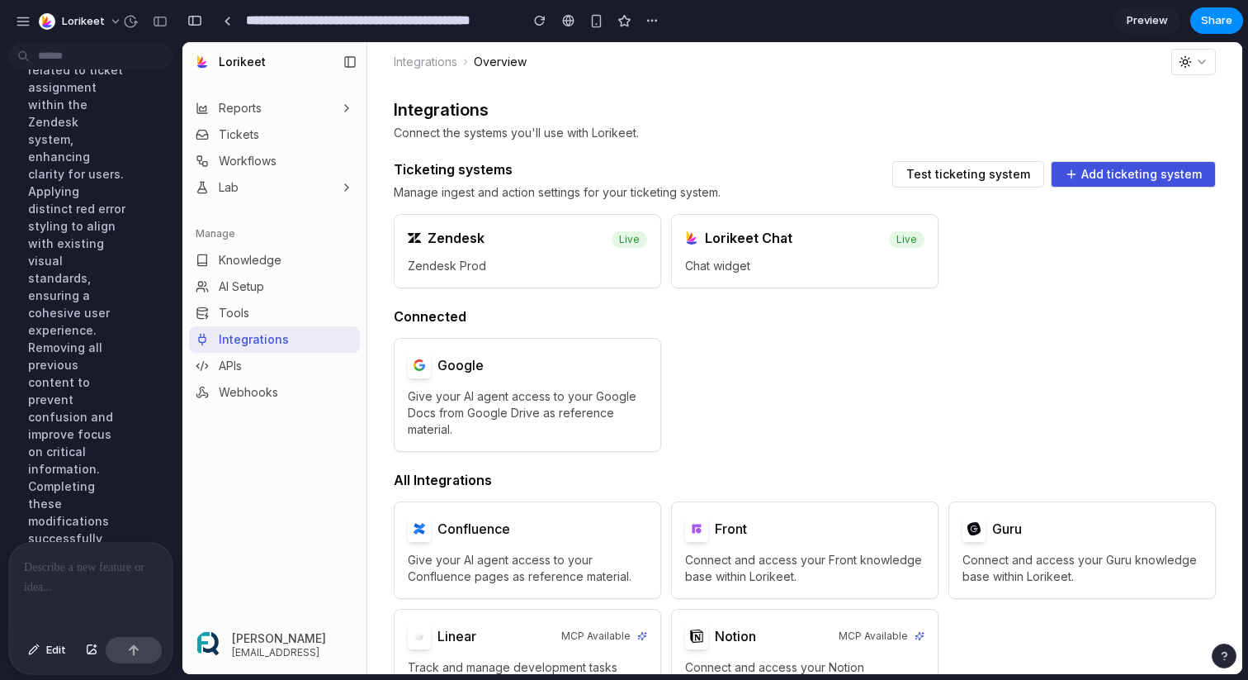
click at [10, 21] on div at bounding box center [7, 340] width 15 height 680
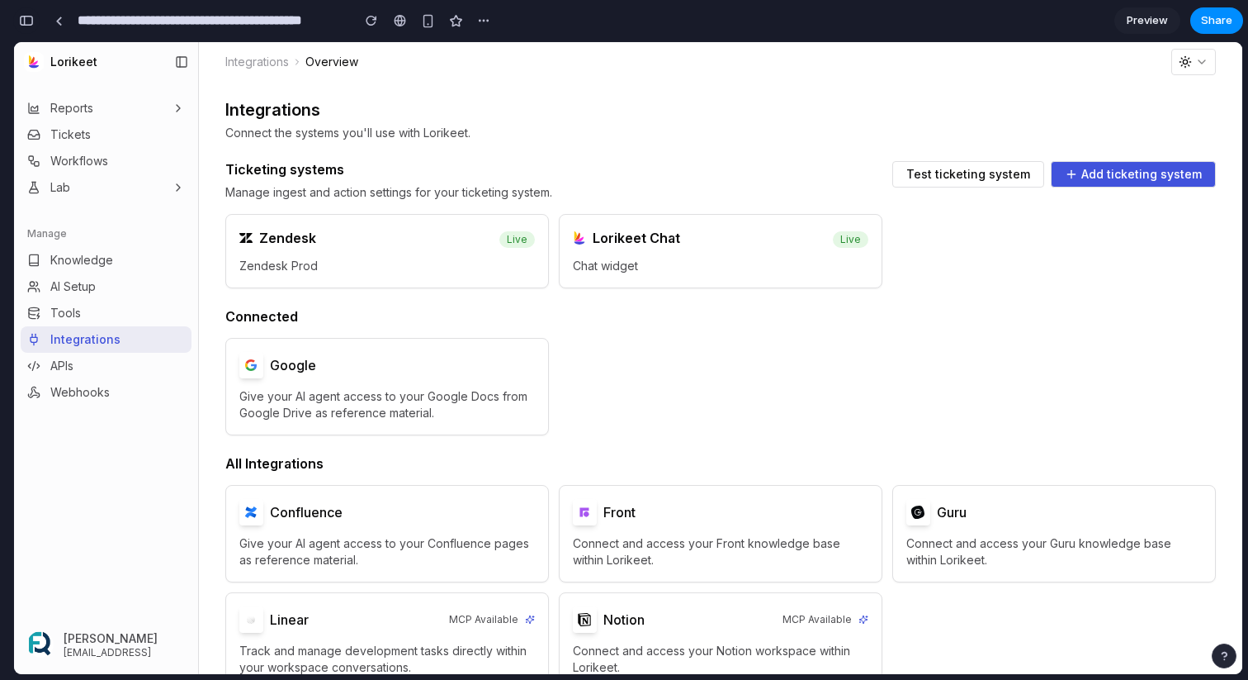
click at [30, 17] on div "button" at bounding box center [26, 21] width 15 height 12
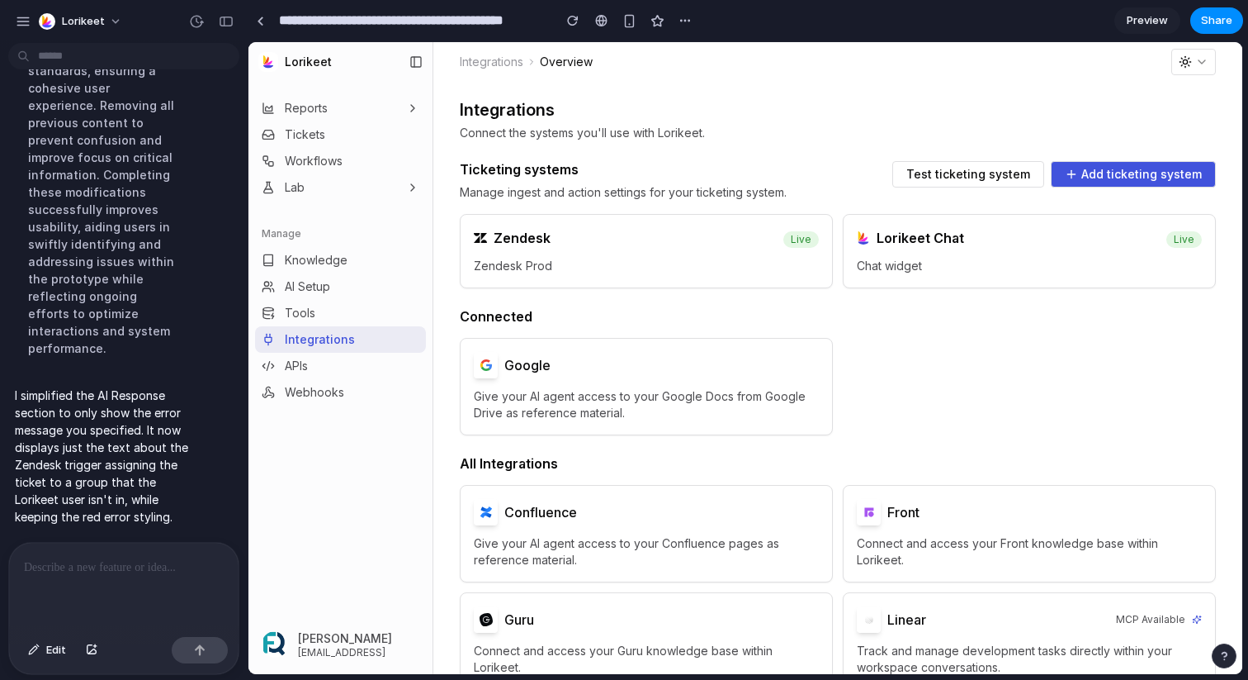
scroll to position [3395, 0]
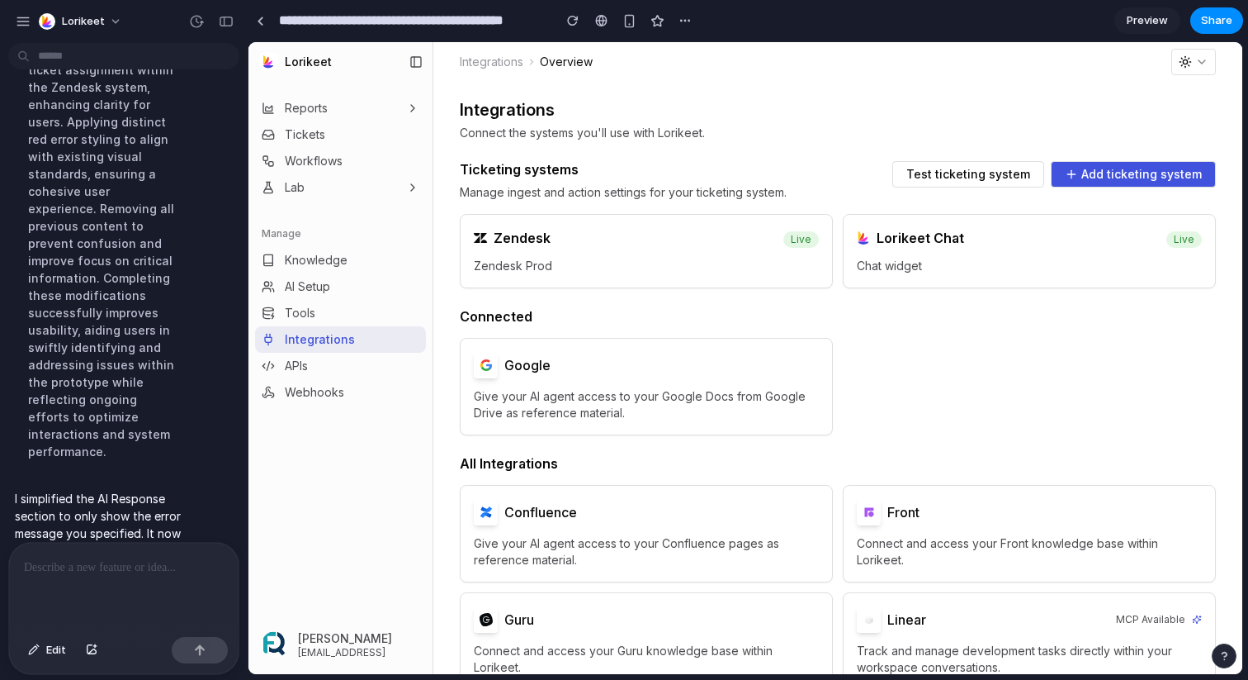
click at [88, 581] on div at bounding box center [124, 586] width 230 height 88
click at [998, 176] on span "Test ticketing system" at bounding box center [969, 174] width 124 height 12
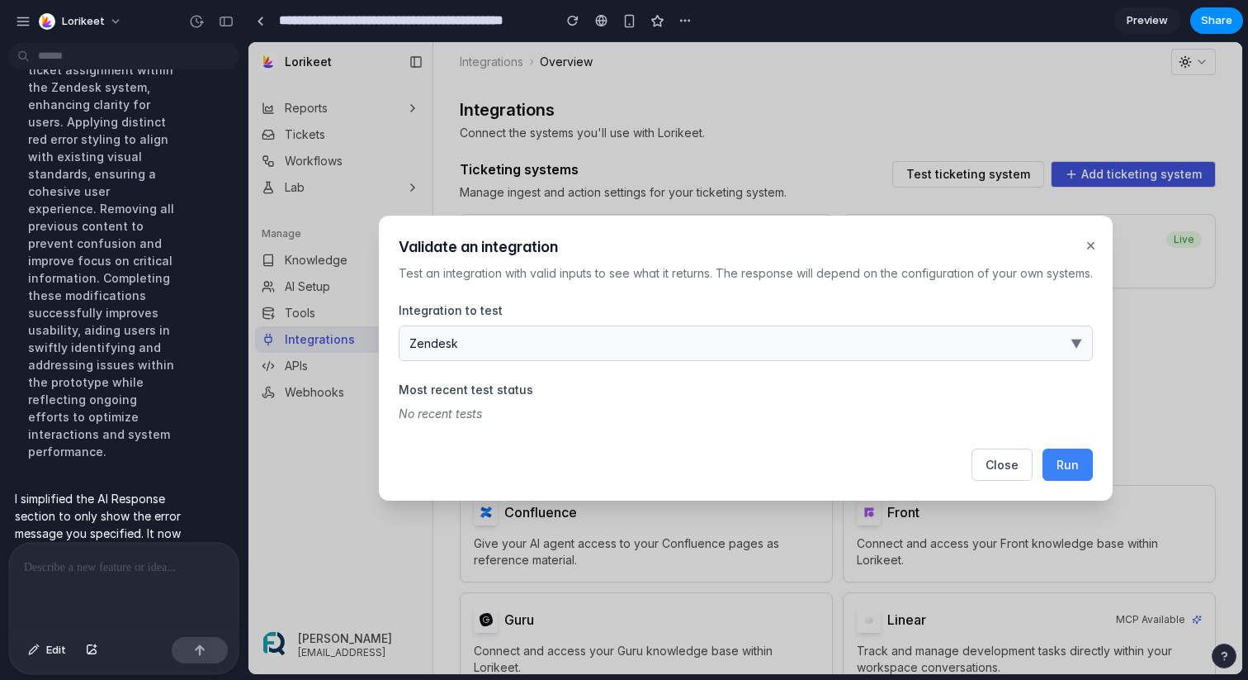
click at [163, 569] on p at bounding box center [124, 567] width 200 height 20
click at [1089, 244] on button "×" at bounding box center [1090, 244] width 17 height 31
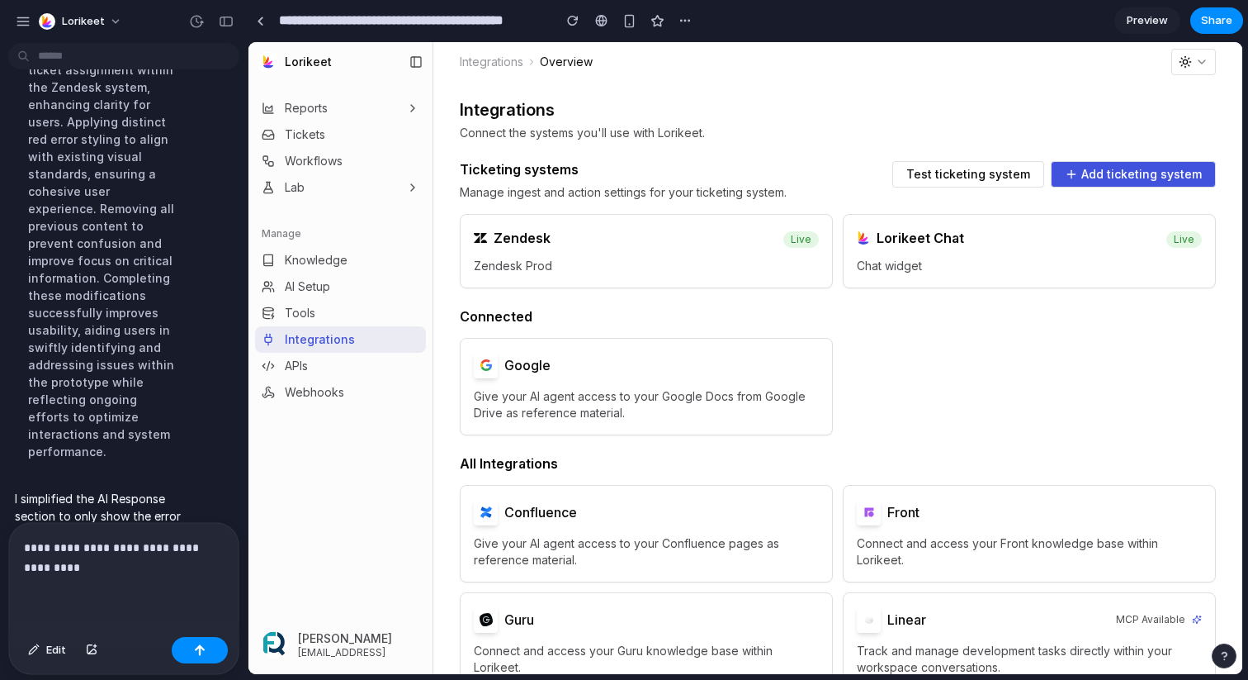
click at [187, 565] on p "**********" at bounding box center [124, 558] width 200 height 40
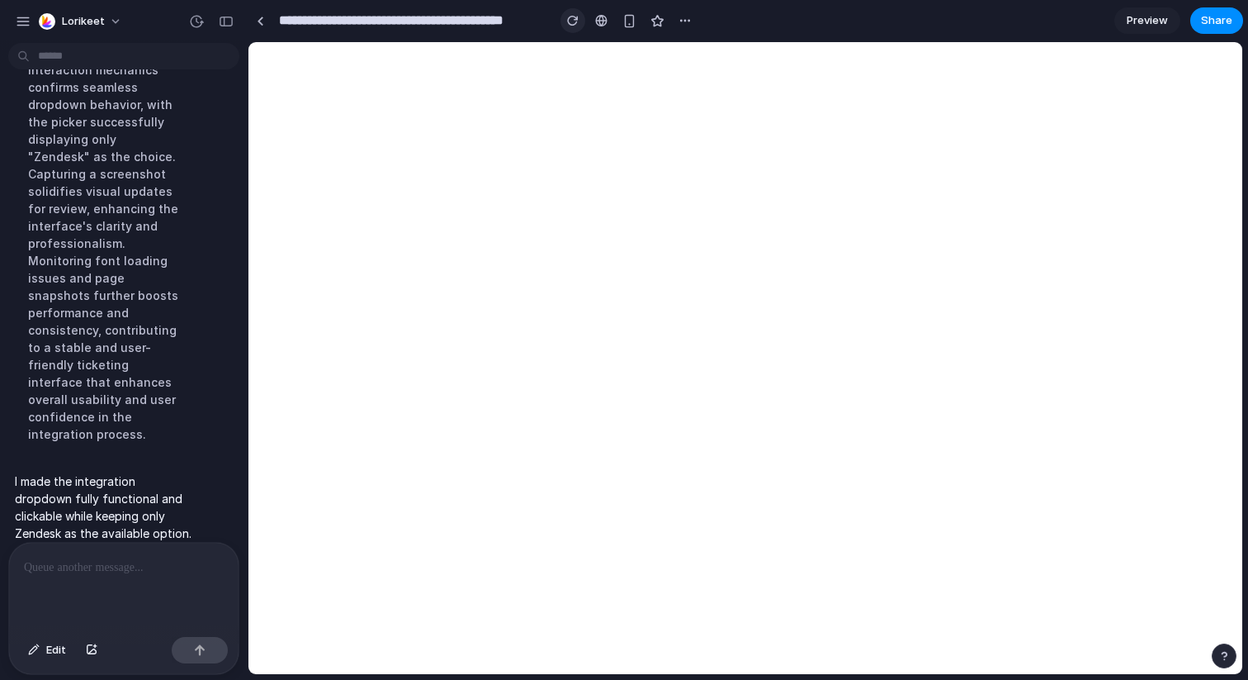
scroll to position [0, 0]
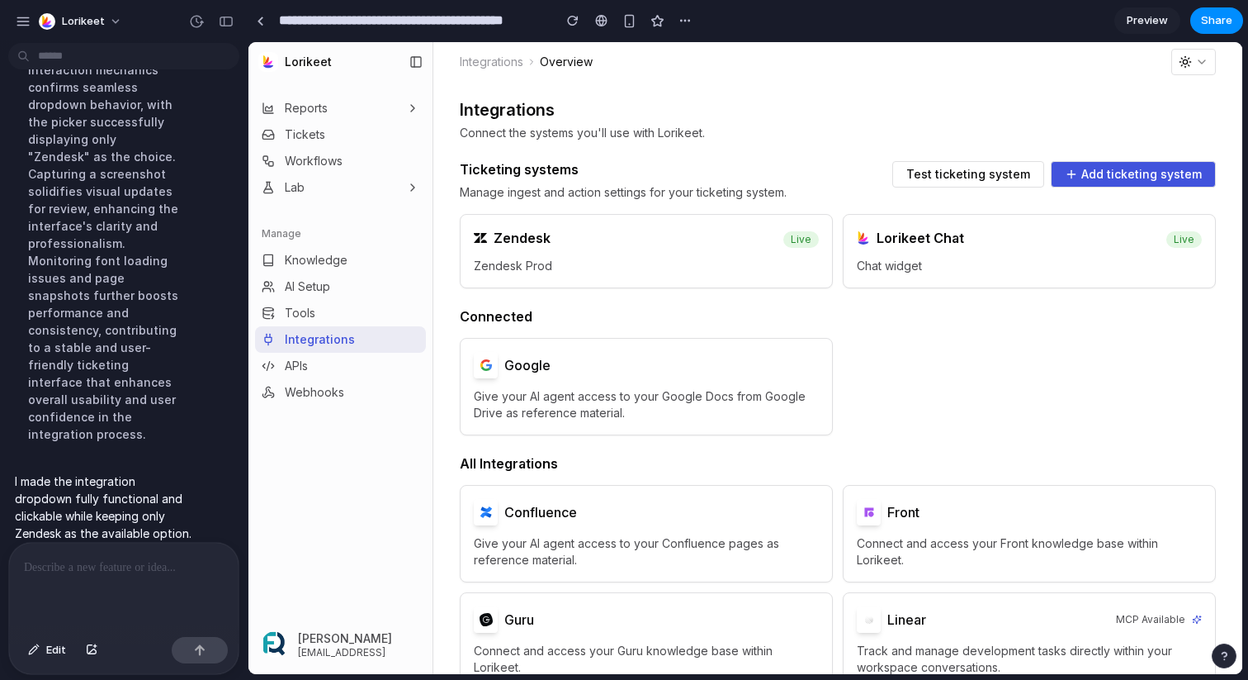
click at [968, 173] on span "Test ticketing system" at bounding box center [969, 174] width 124 height 12
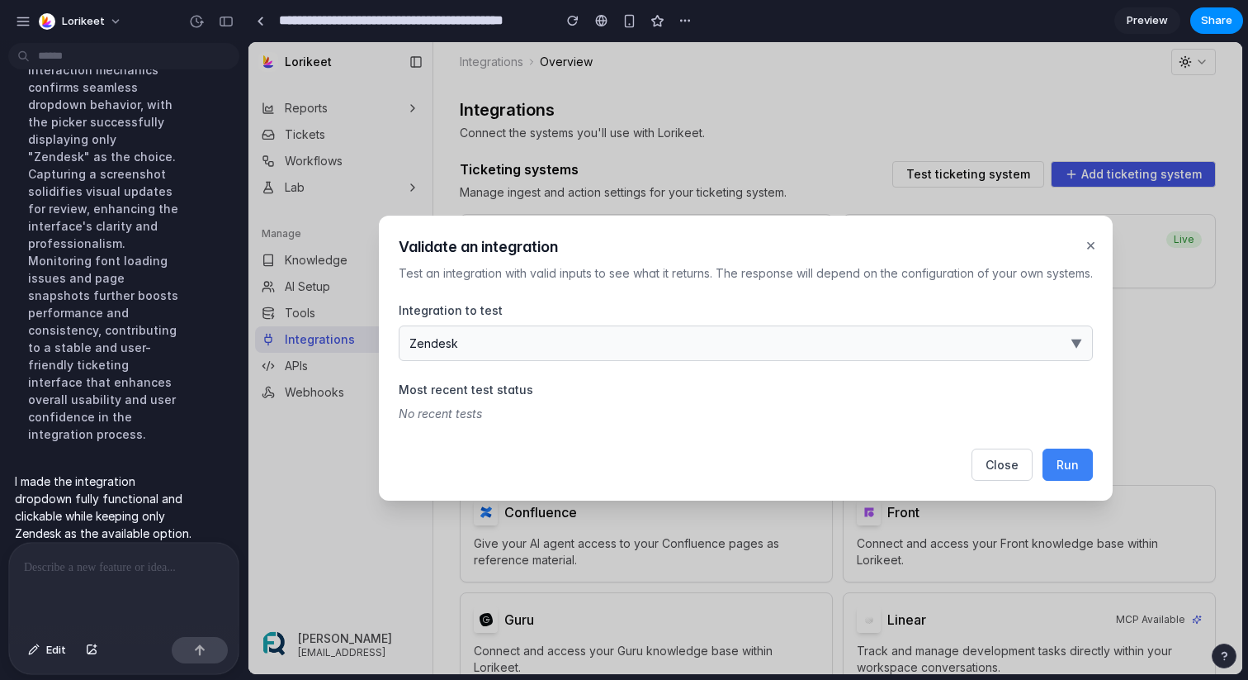
click at [888, 345] on button "Zendesk ▼" at bounding box center [746, 343] width 694 height 36
click at [1073, 339] on div "Zendesk" at bounding box center [746, 358] width 994 height 632
click at [1076, 339] on span "▼" at bounding box center [1077, 342] width 12 height 17
click at [1077, 340] on div "Zendesk" at bounding box center [746, 358] width 994 height 632
click at [1076, 342] on span "▼" at bounding box center [1077, 342] width 12 height 17
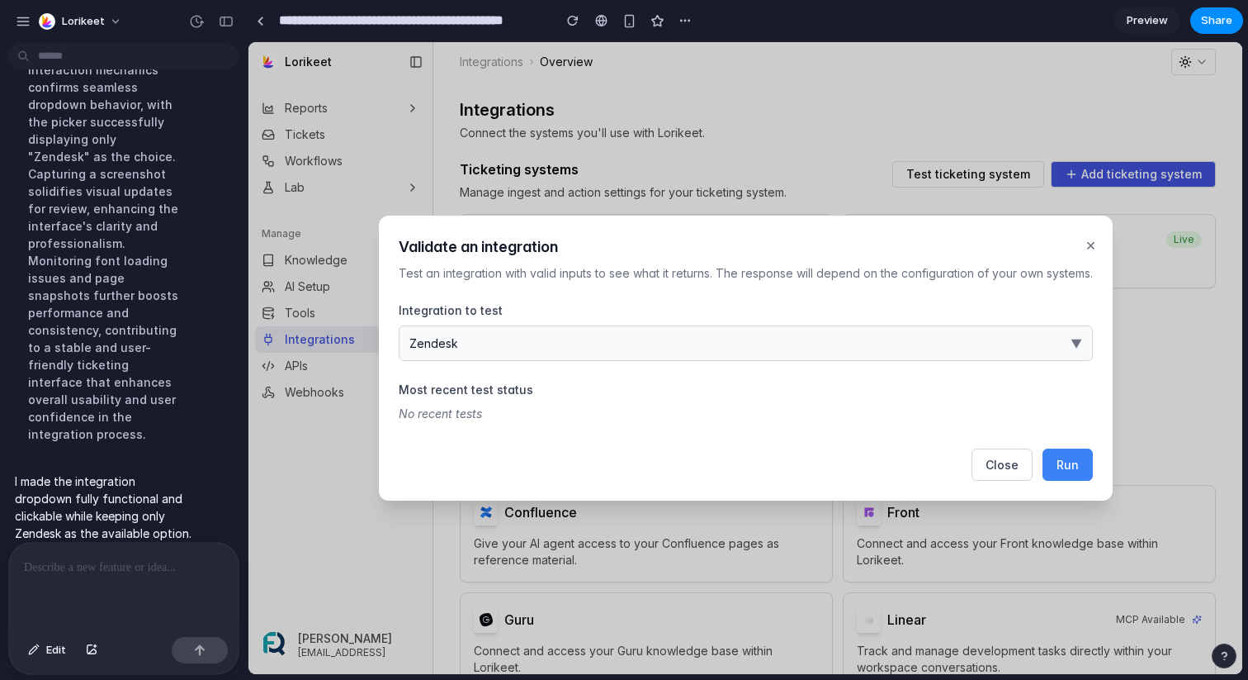
click at [1024, 342] on div "Zendesk" at bounding box center [746, 358] width 994 height 632
click at [872, 348] on button "Zendesk ▼" at bounding box center [746, 343] width 694 height 36
click at [1078, 462] on div "Zendesk" at bounding box center [746, 358] width 994 height 632
click at [1071, 470] on span "Run" at bounding box center [1068, 464] width 22 height 14
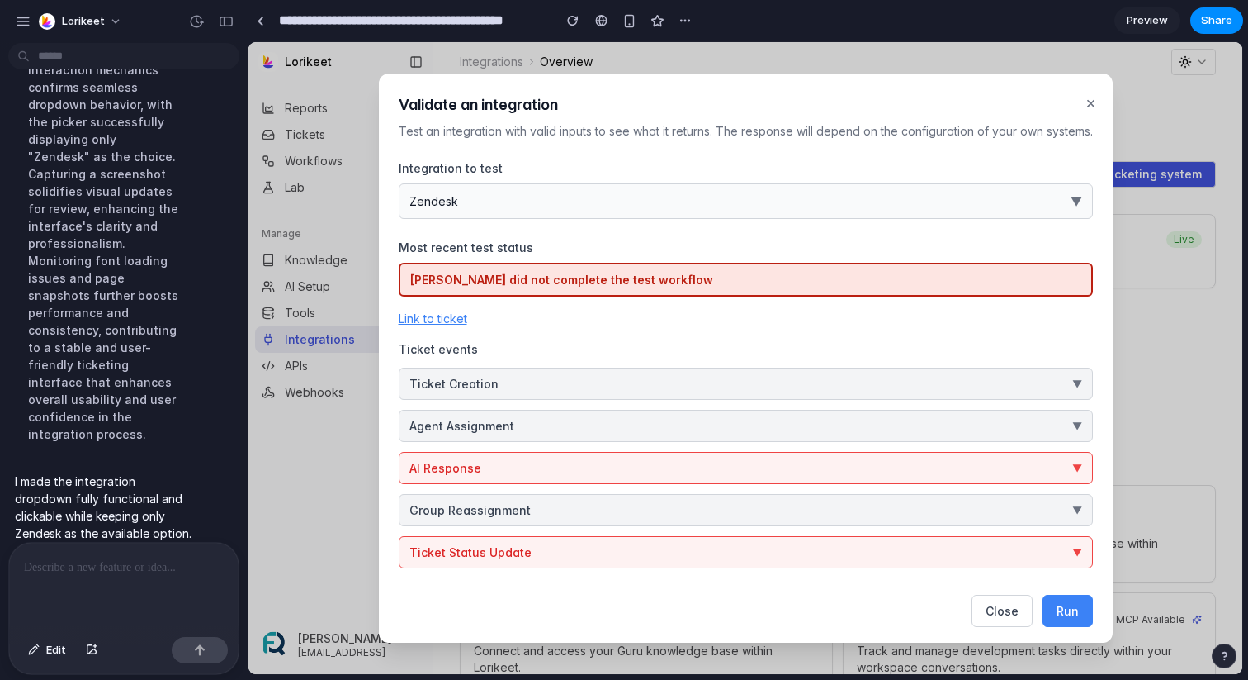
scroll to position [5, 0]
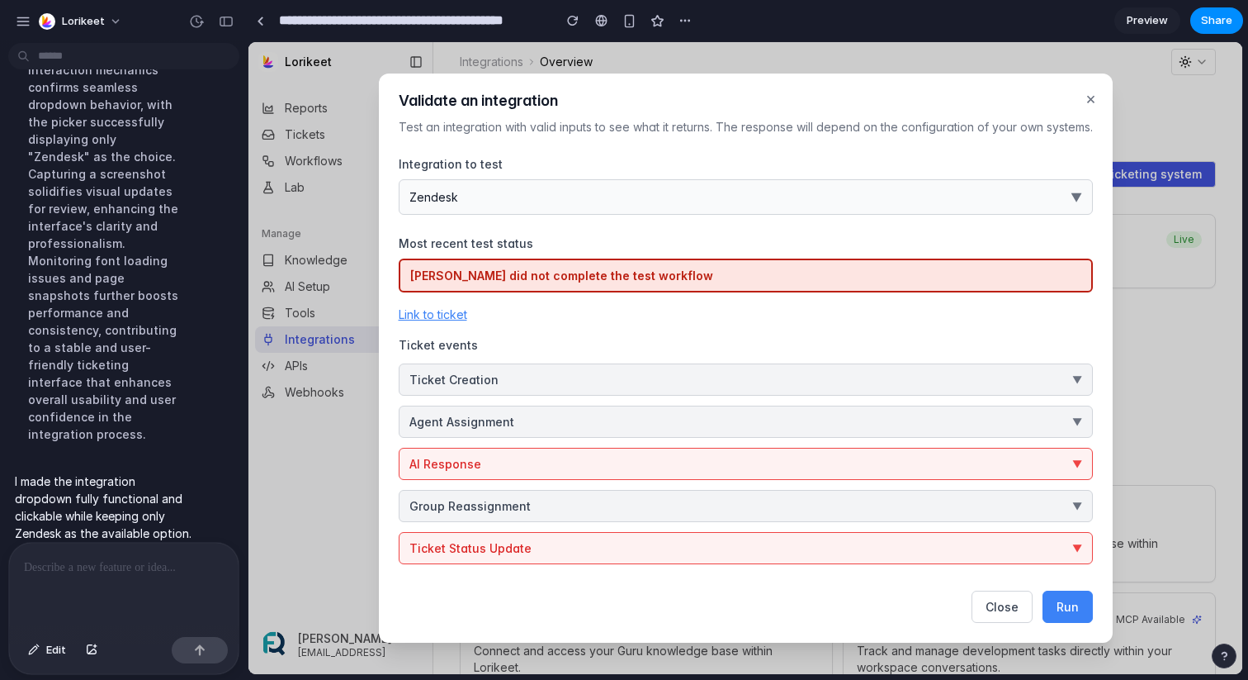
click at [154, 566] on p at bounding box center [124, 567] width 200 height 20
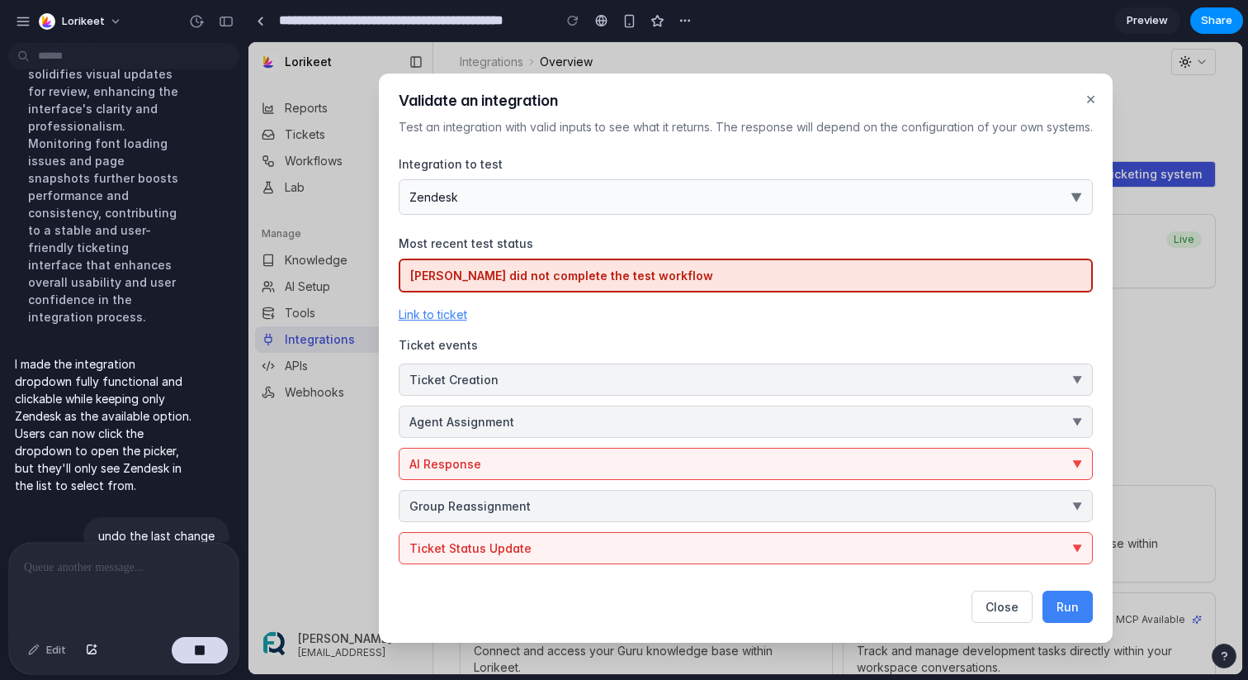
click at [533, 533] on button "Ticket Status Update ▼" at bounding box center [746, 548] width 694 height 32
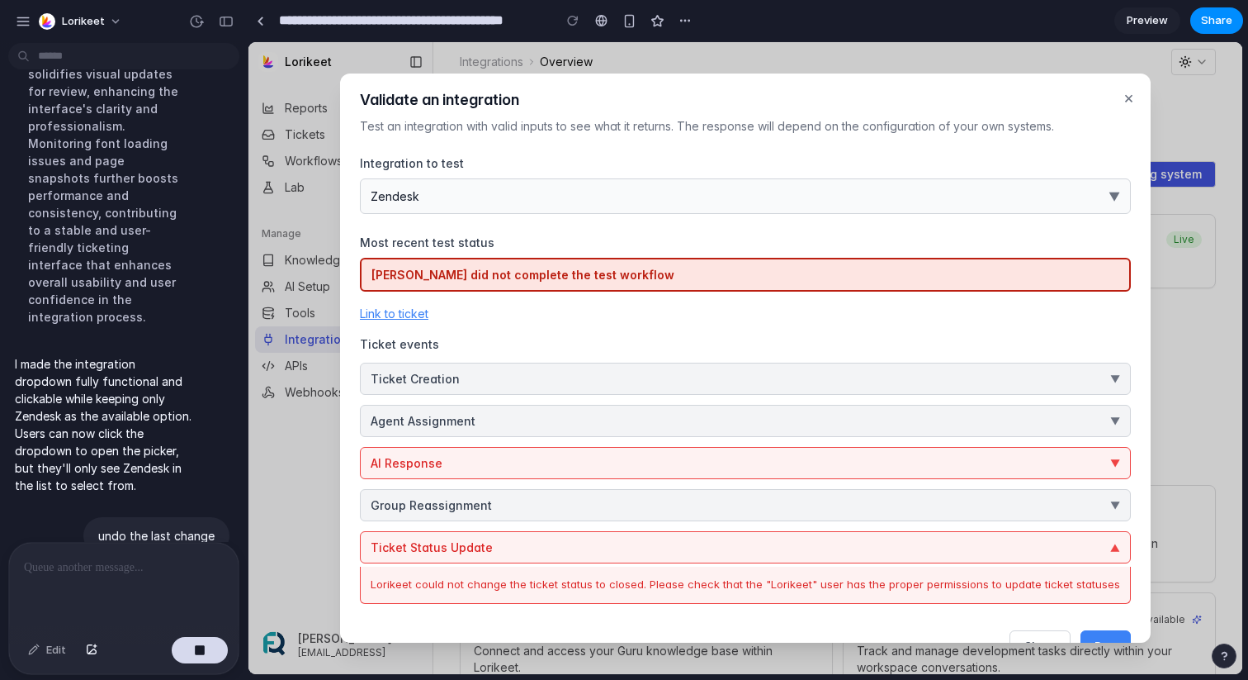
click at [604, 586] on div "Lorikeet could not change the ticket status to closed. Please check that the "L…" at bounding box center [746, 584] width 750 height 17
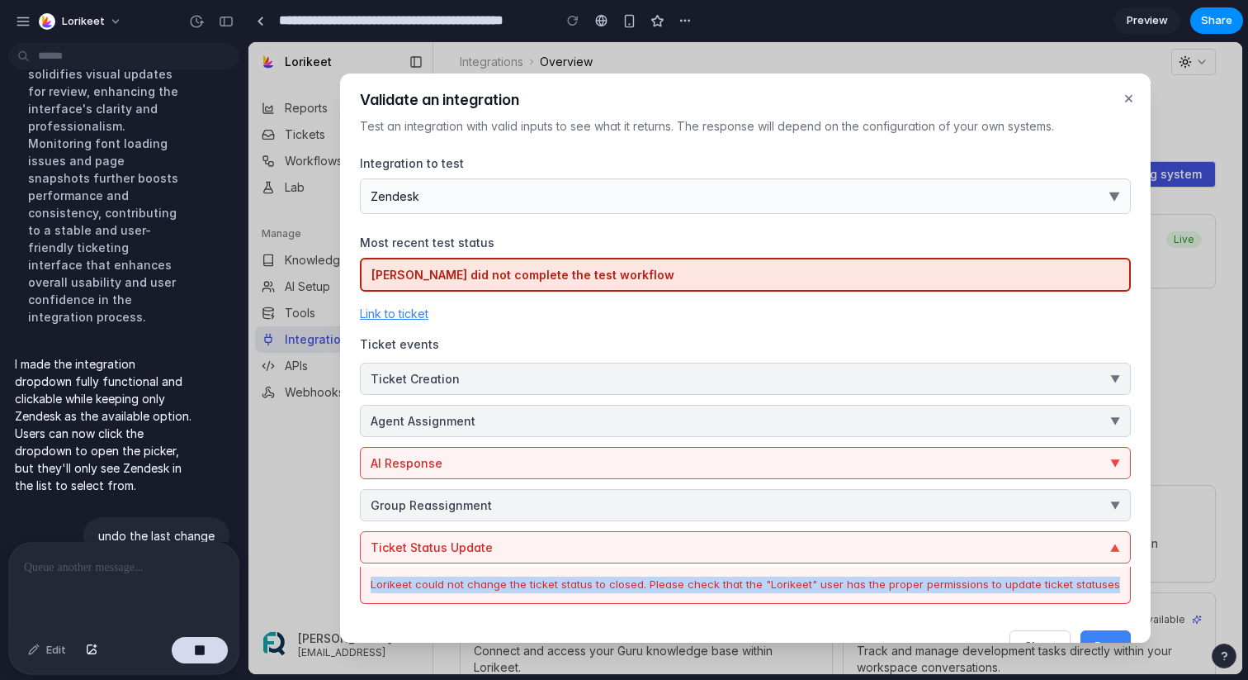
click at [604, 586] on div "Lorikeet could not change the ticket status to closed. Please check that the "L…" at bounding box center [746, 584] width 750 height 17
copy div "Lorikeet could not change the ticket status to closed. Please check that the "L…"
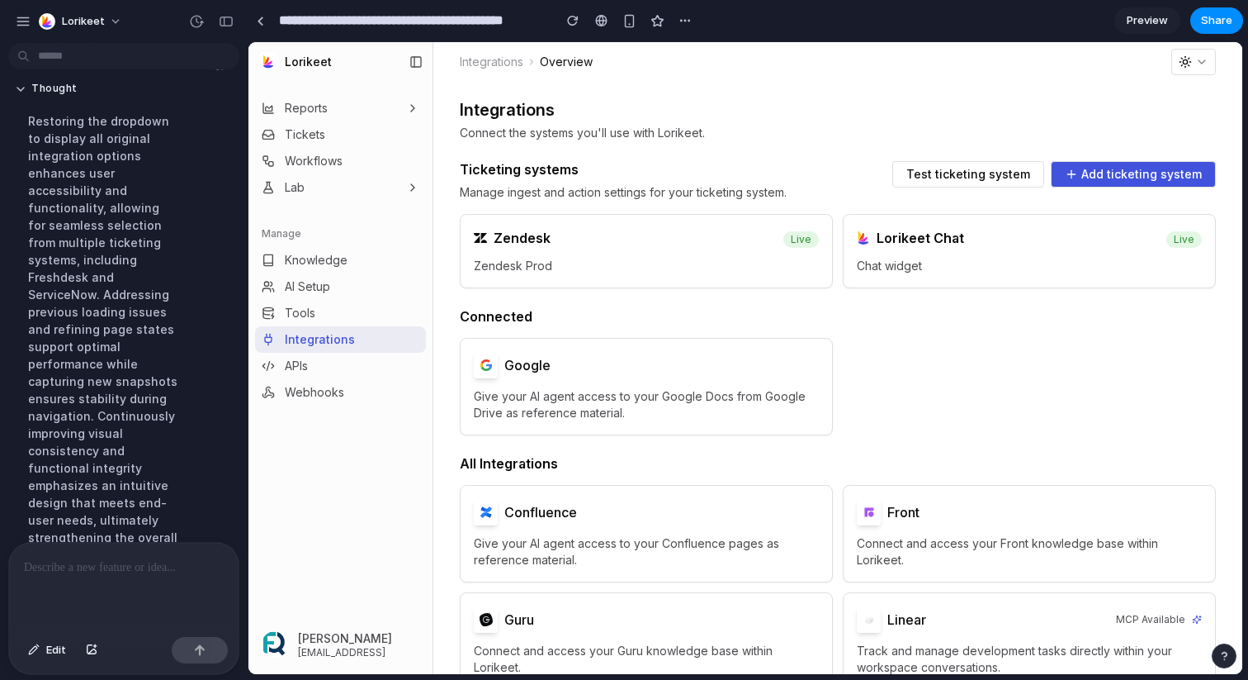
scroll to position [3957, 0]
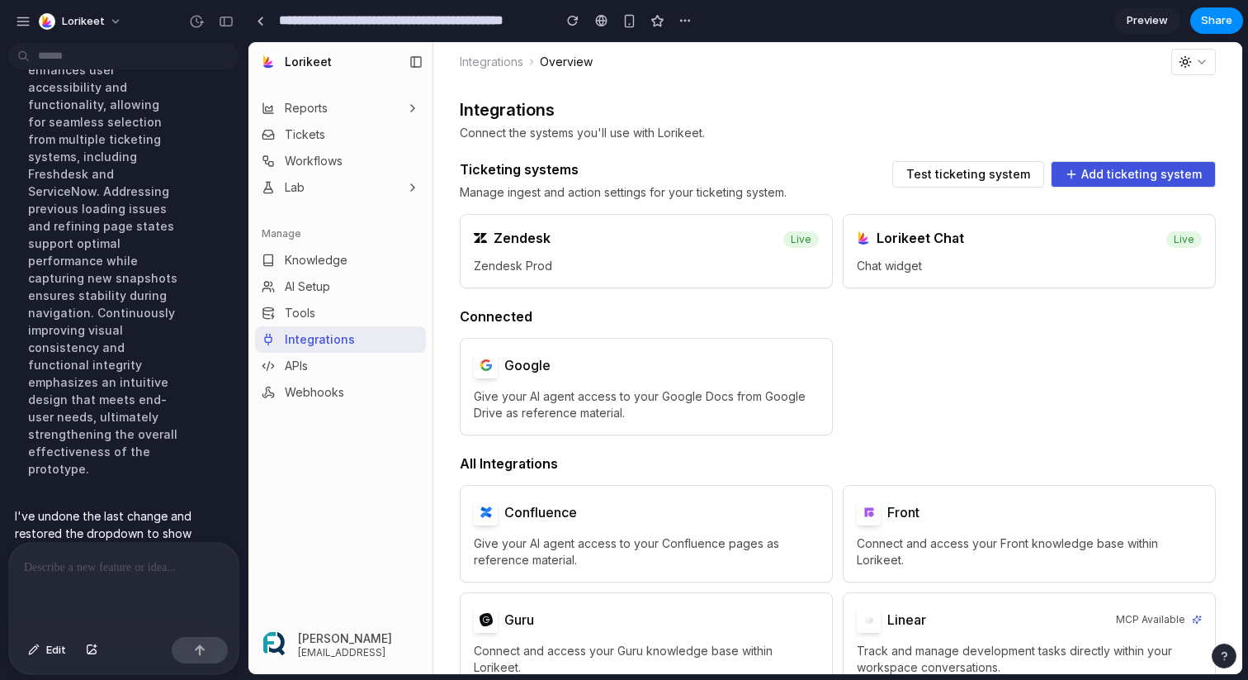
click at [151, 574] on p at bounding box center [124, 567] width 200 height 20
click at [941, 163] on button "Test ticketing system" at bounding box center [969, 174] width 152 height 26
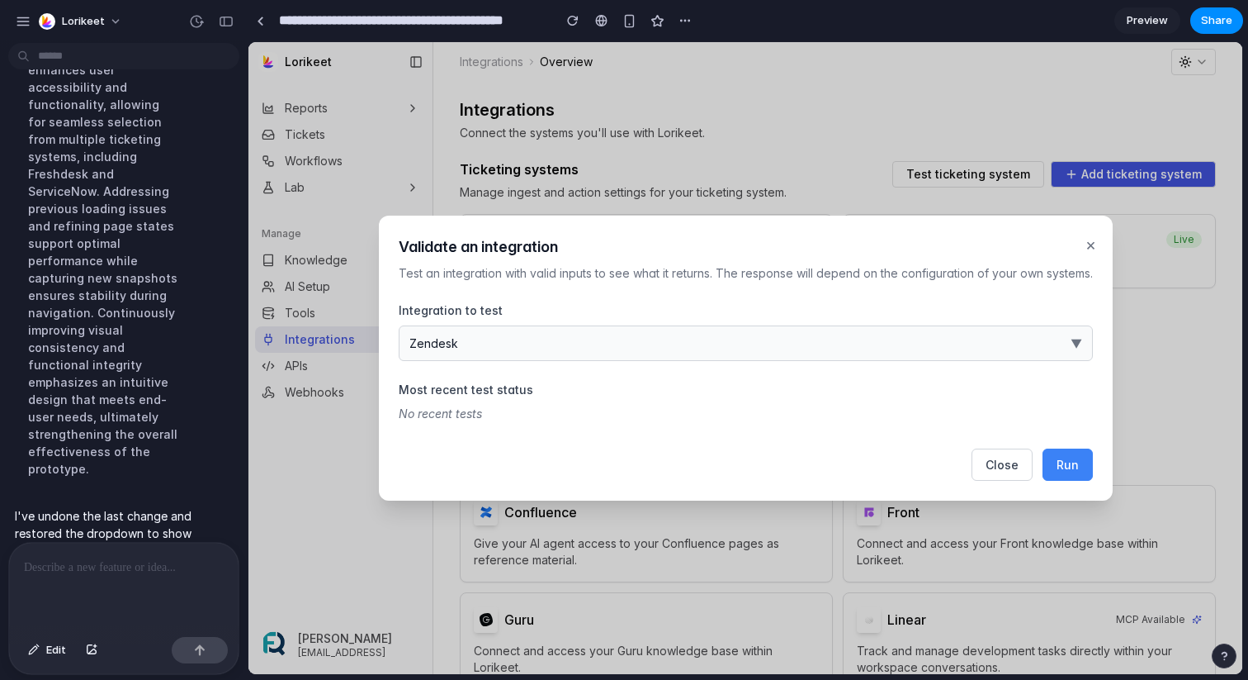
click at [912, 339] on button "Zendesk ▼" at bounding box center [746, 343] width 694 height 36
click at [1070, 470] on span "Run" at bounding box center [1068, 464] width 22 height 14
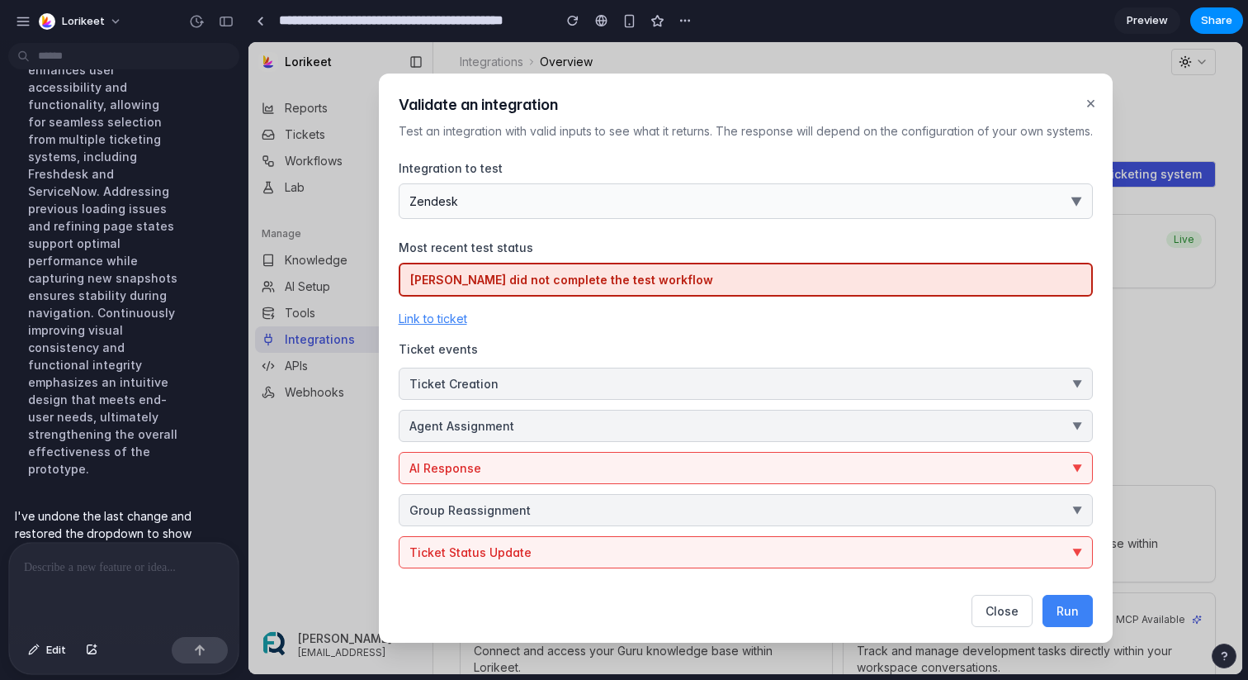
scroll to position [5, 0]
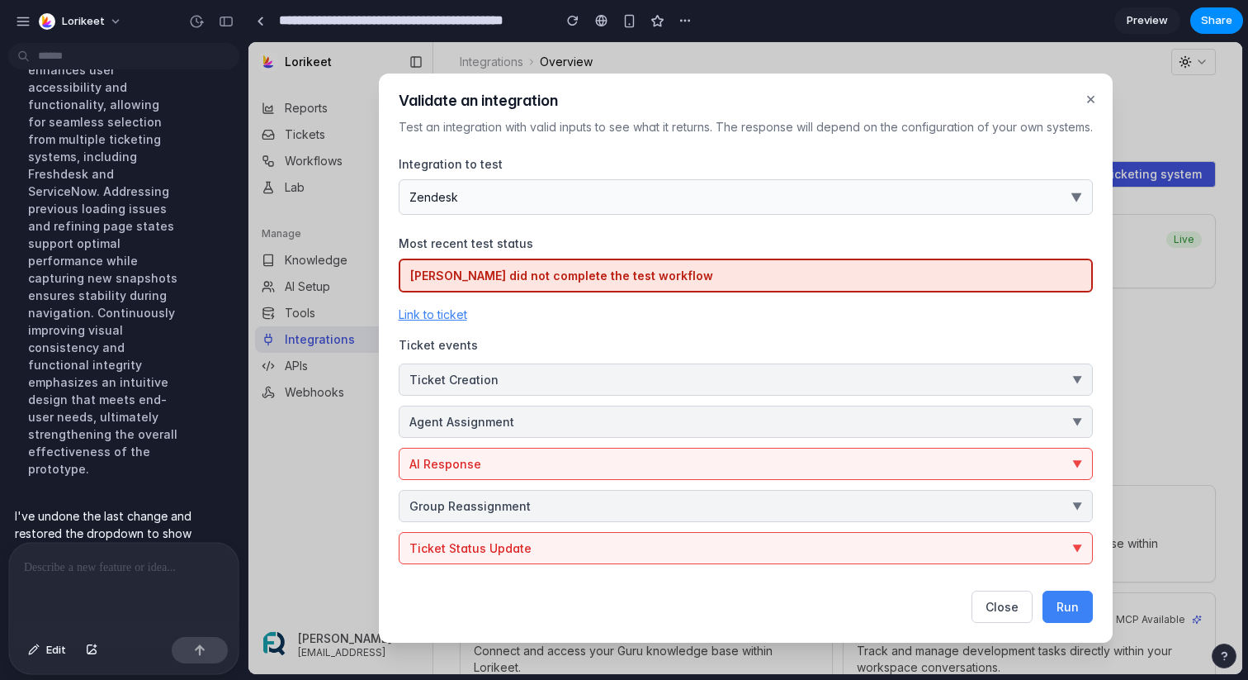
click at [59, 567] on p at bounding box center [124, 567] width 200 height 20
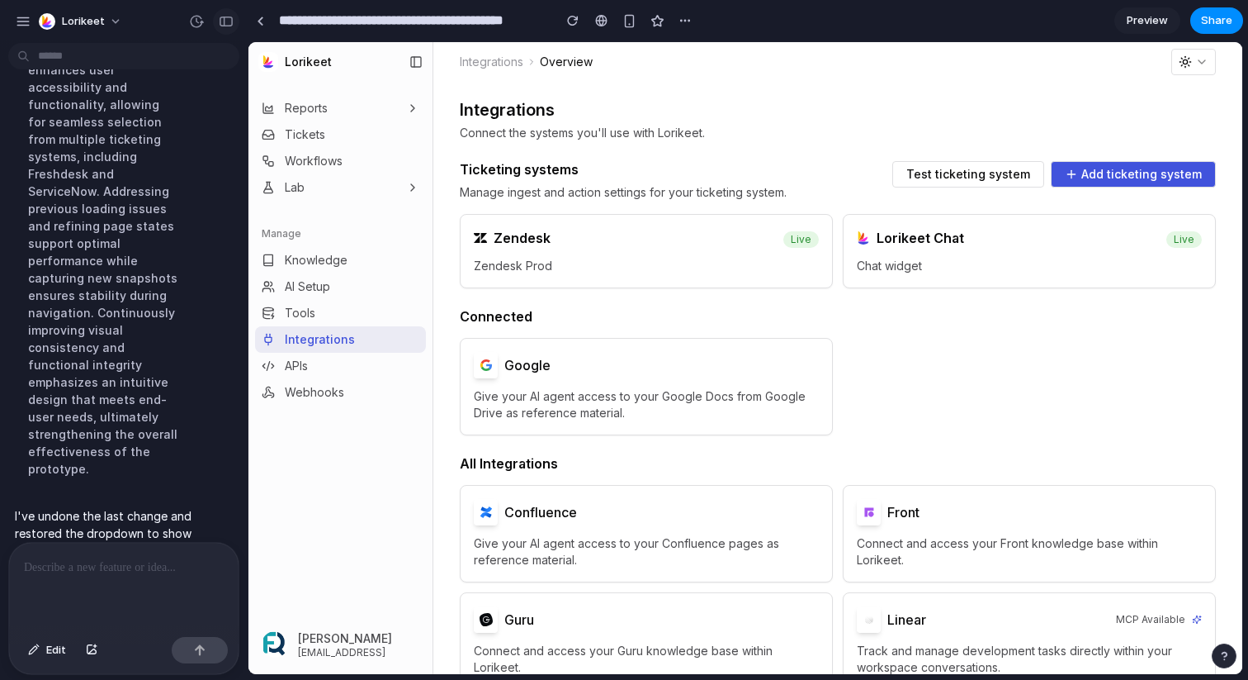
click at [225, 26] on div "button" at bounding box center [226, 22] width 15 height 12
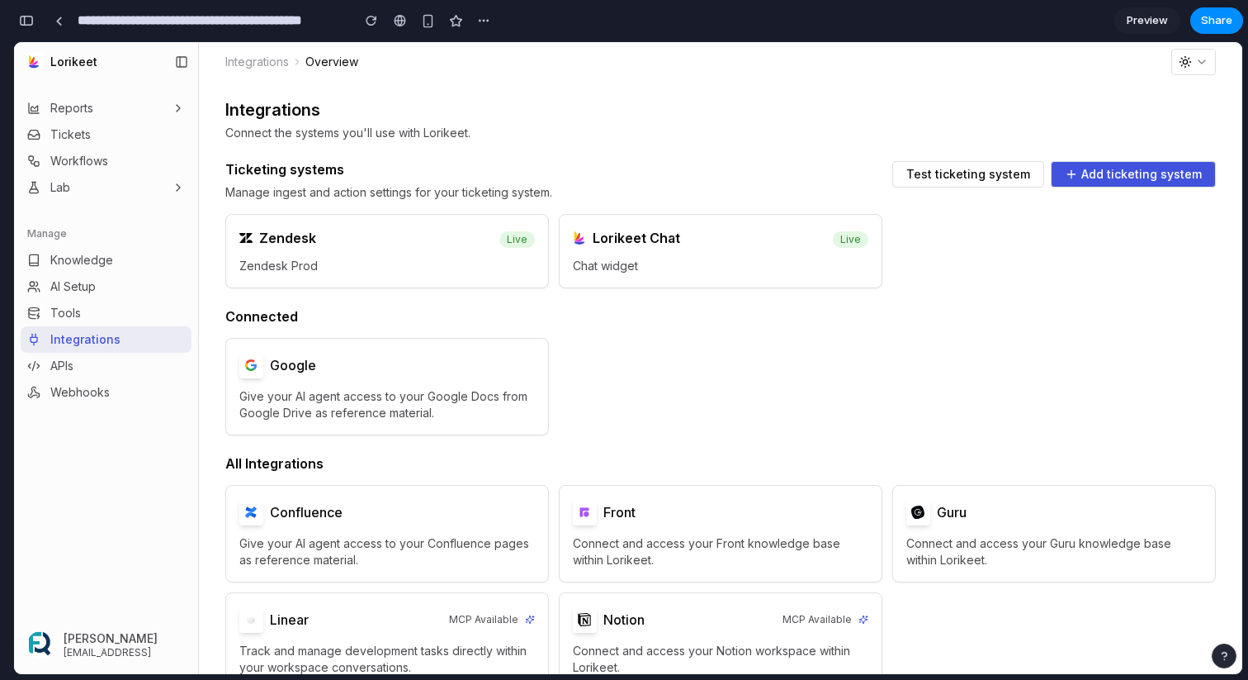
click at [954, 181] on button "Test ticketing system" at bounding box center [969, 174] width 152 height 26
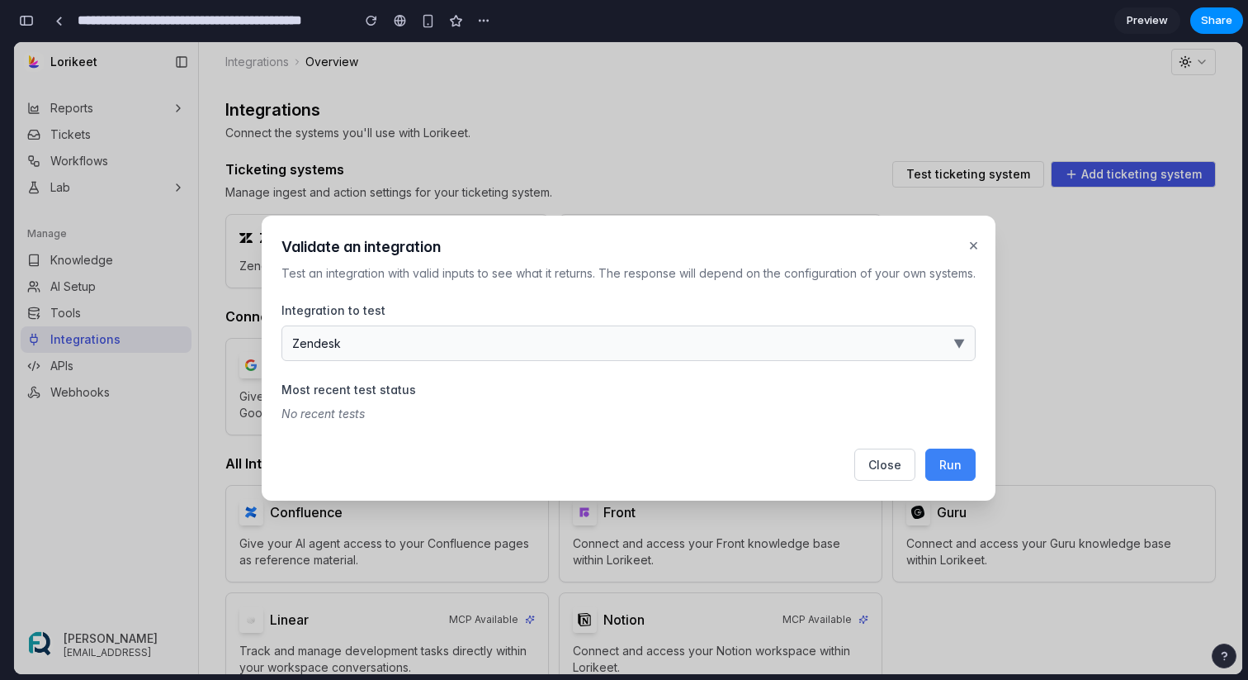
click at [788, 343] on button "Zendesk ▼" at bounding box center [629, 343] width 694 height 36
click at [969, 243] on div "Zendesk Freshdesk ServiceNow Jira Service Management HubSpot Service Hub" at bounding box center [628, 358] width 1229 height 632
click at [966, 250] on button "×" at bounding box center [973, 244] width 17 height 31
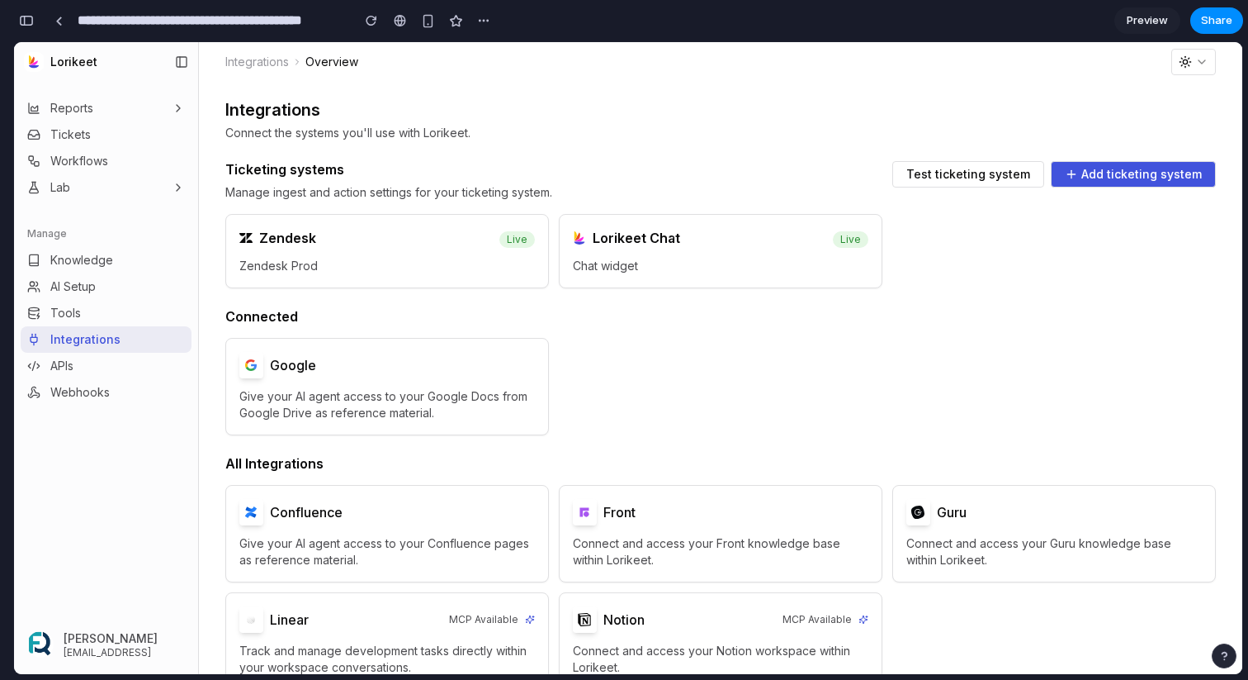
click at [1141, 26] on span "Preview" at bounding box center [1147, 20] width 41 height 17
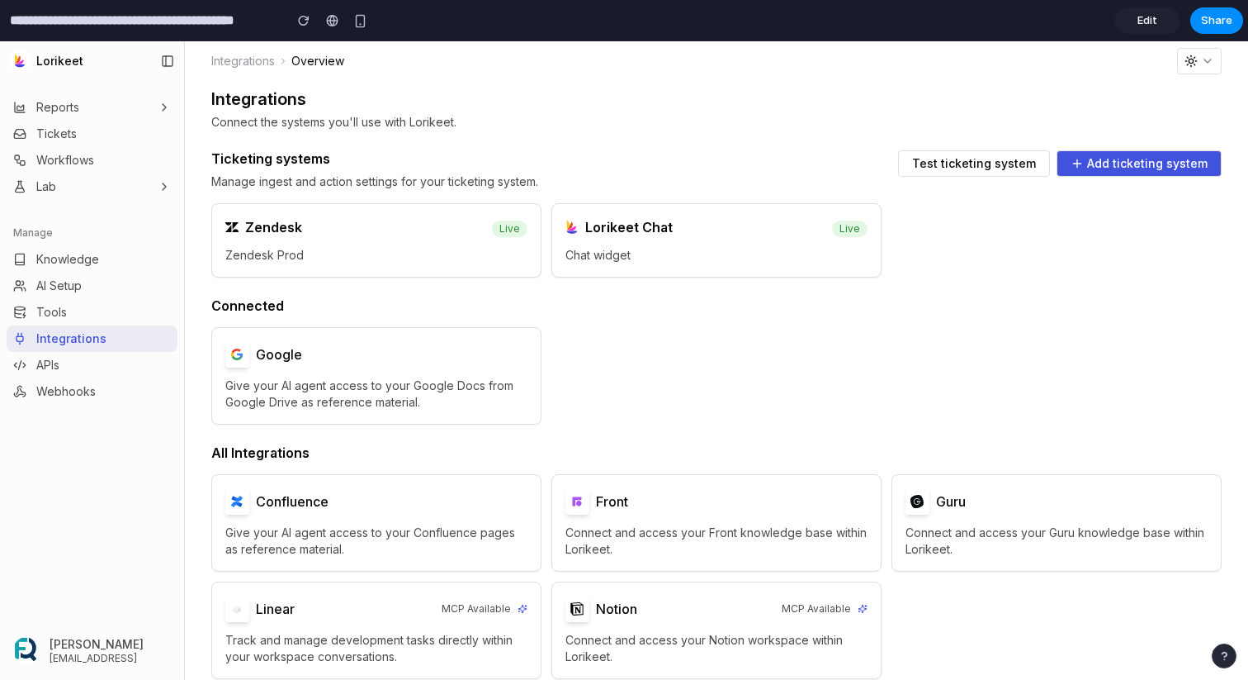
scroll to position [2, 0]
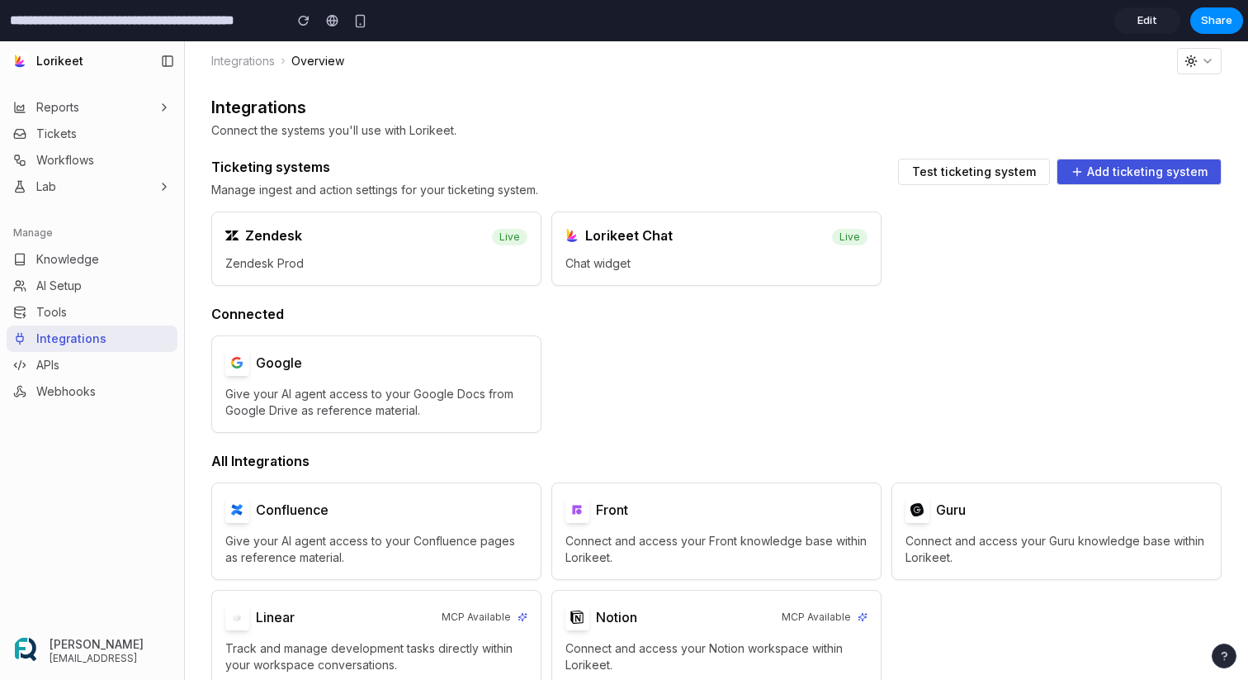
click at [976, 174] on span "Test ticketing system" at bounding box center [974, 172] width 124 height 12
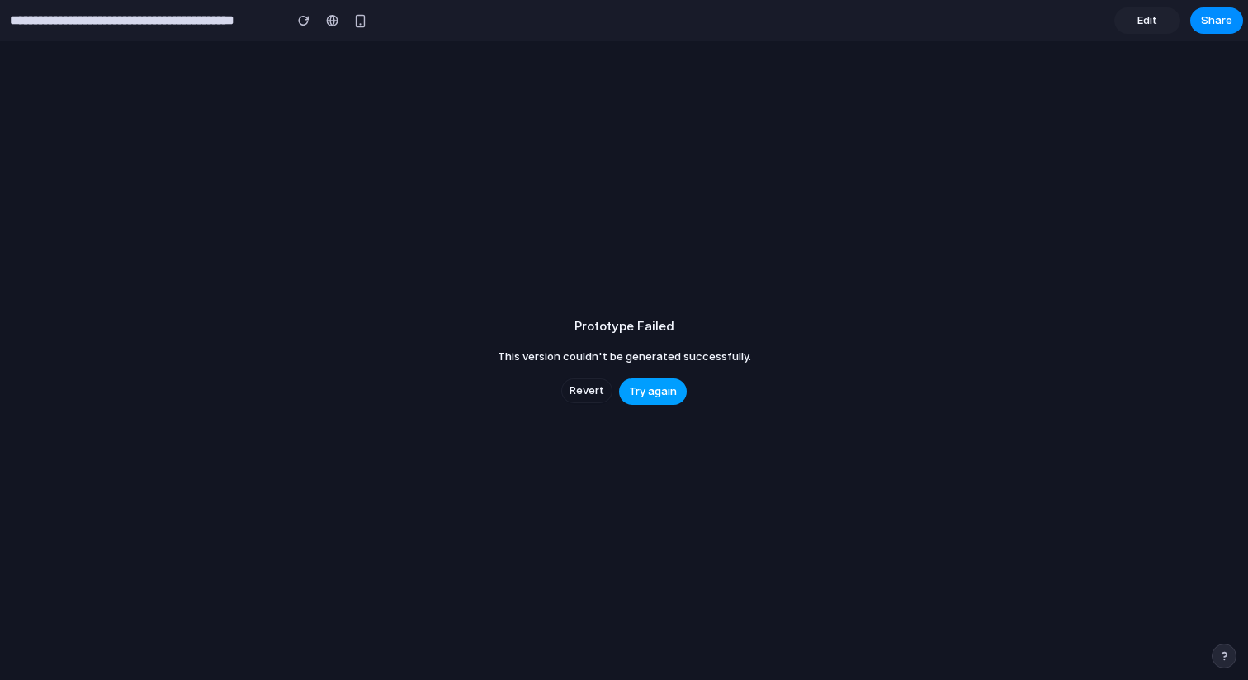
click at [643, 387] on span "Try again" at bounding box center [653, 391] width 48 height 17
click at [569, 387] on button "Revert" at bounding box center [586, 390] width 51 height 25
click at [582, 388] on span "Revert" at bounding box center [587, 390] width 35 height 17
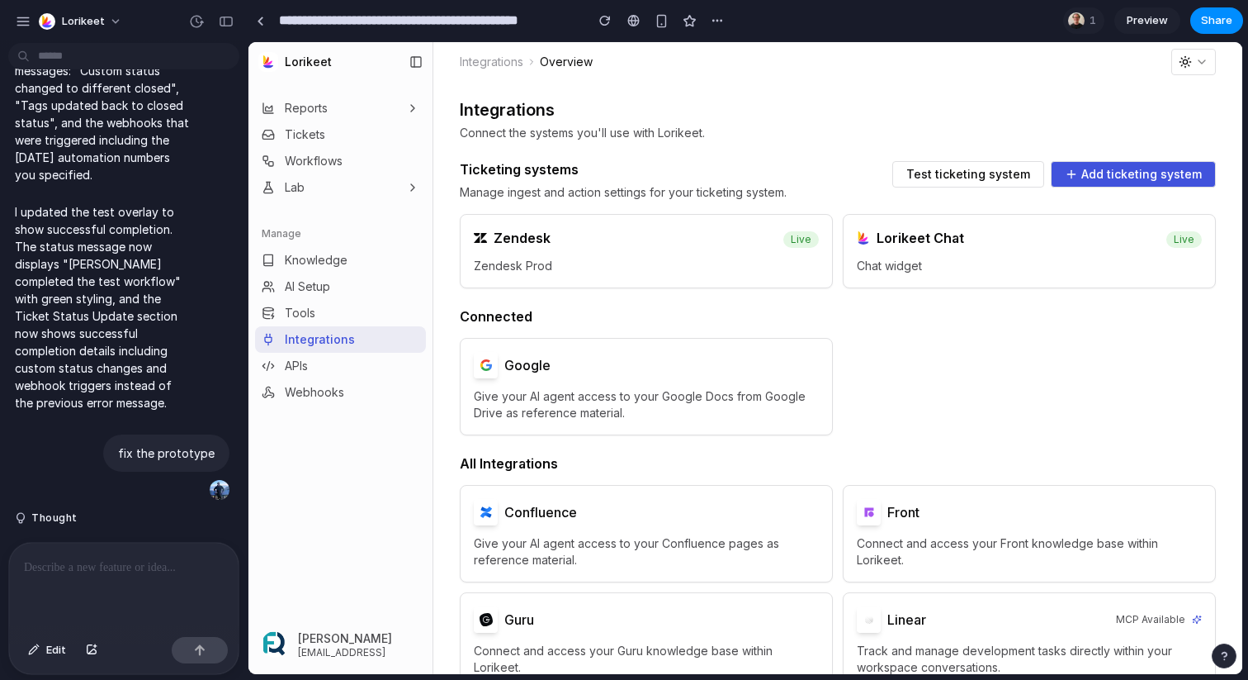
scroll to position [13209, 0]
click at [592, 249] on div "Zendesk Live" at bounding box center [647, 236] width 372 height 43
click at [931, 178] on span "Test ticketing system" at bounding box center [969, 174] width 124 height 12
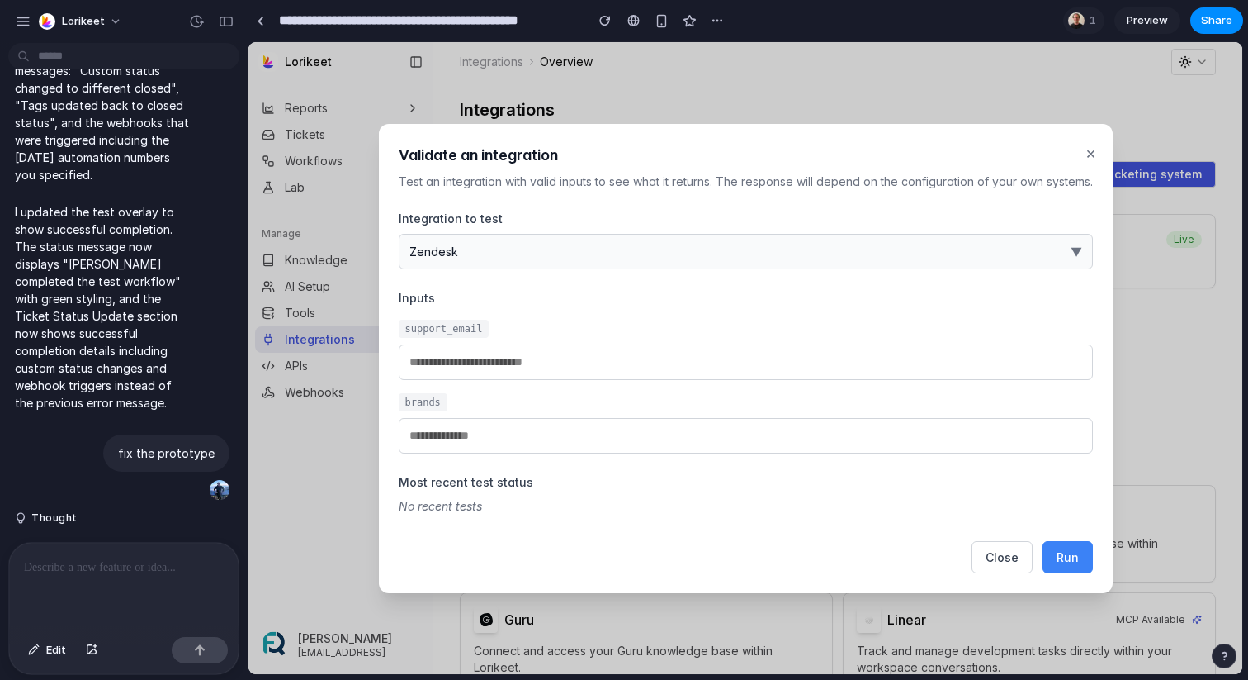
click at [1075, 570] on button "Run" at bounding box center [1068, 557] width 50 height 32
type input "**********"
type input "*********"
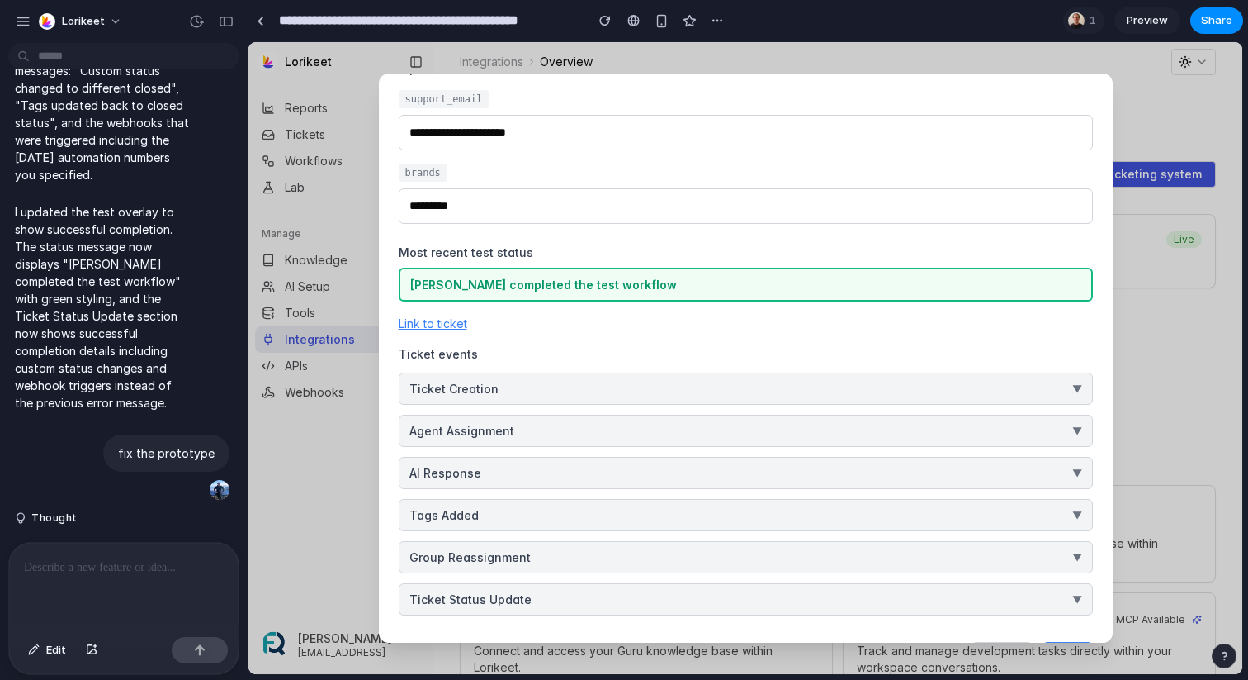
scroll to position [227, 0]
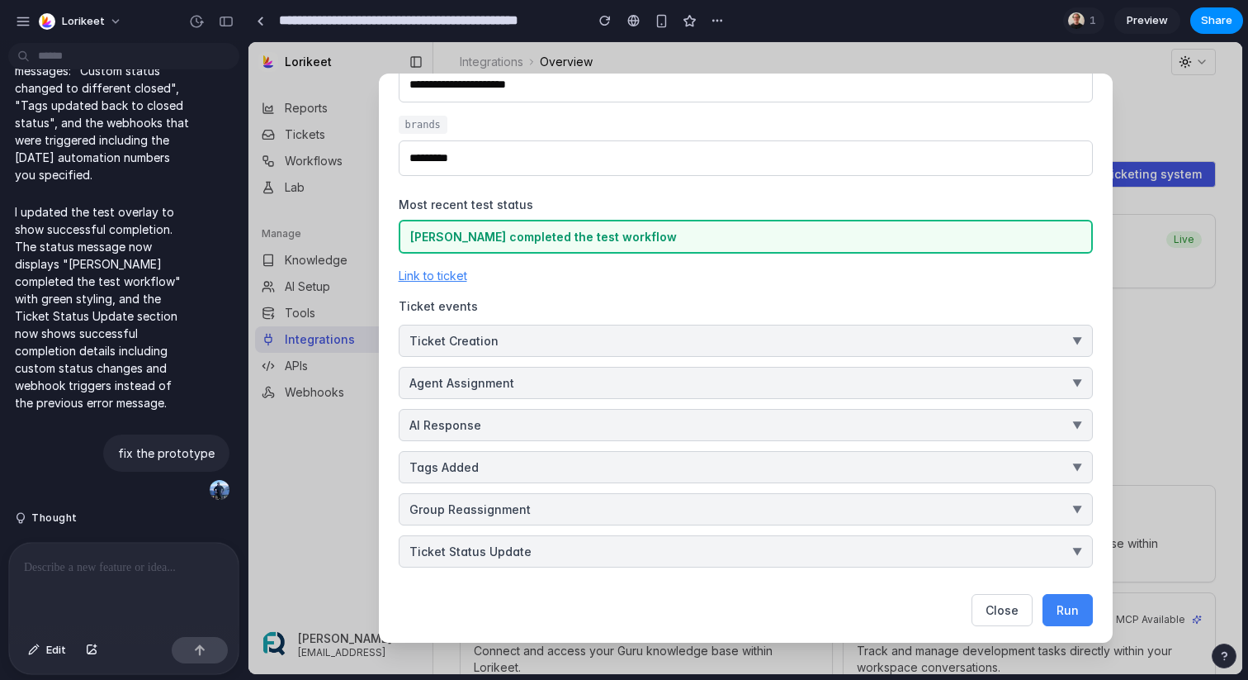
click at [445, 276] on link "Link to ticket" at bounding box center [433, 275] width 69 height 14
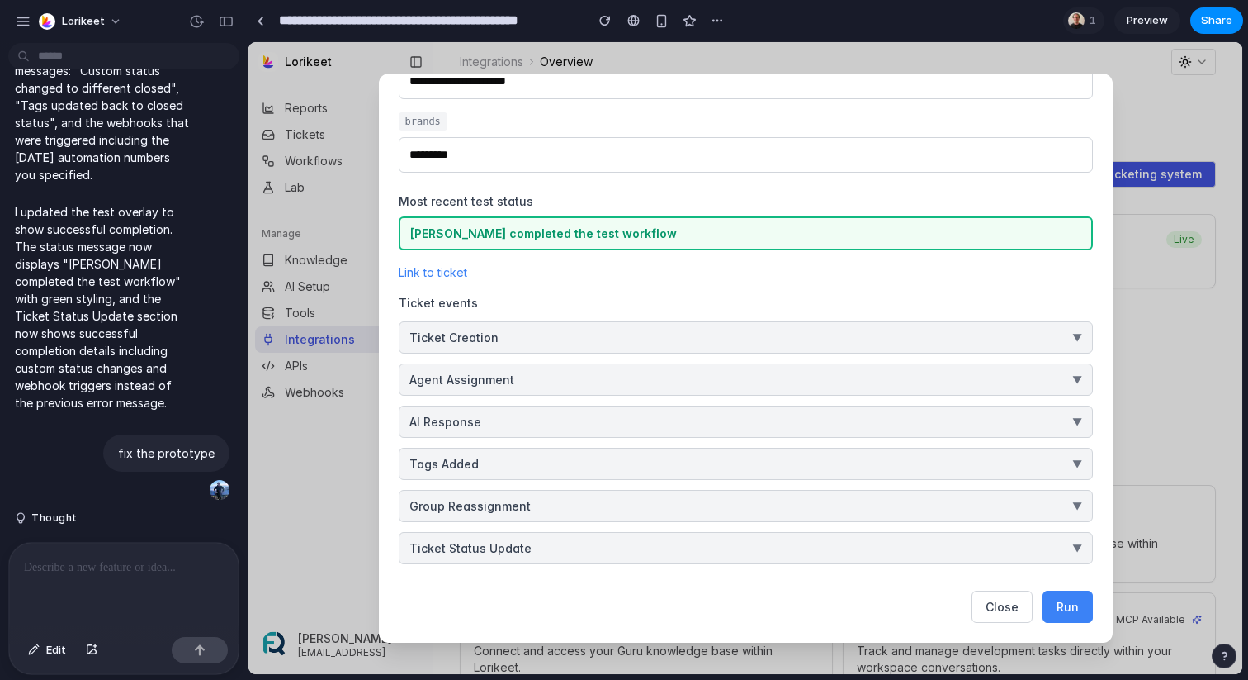
click at [618, 342] on button "Ticket Creation ▼" at bounding box center [746, 337] width 694 height 32
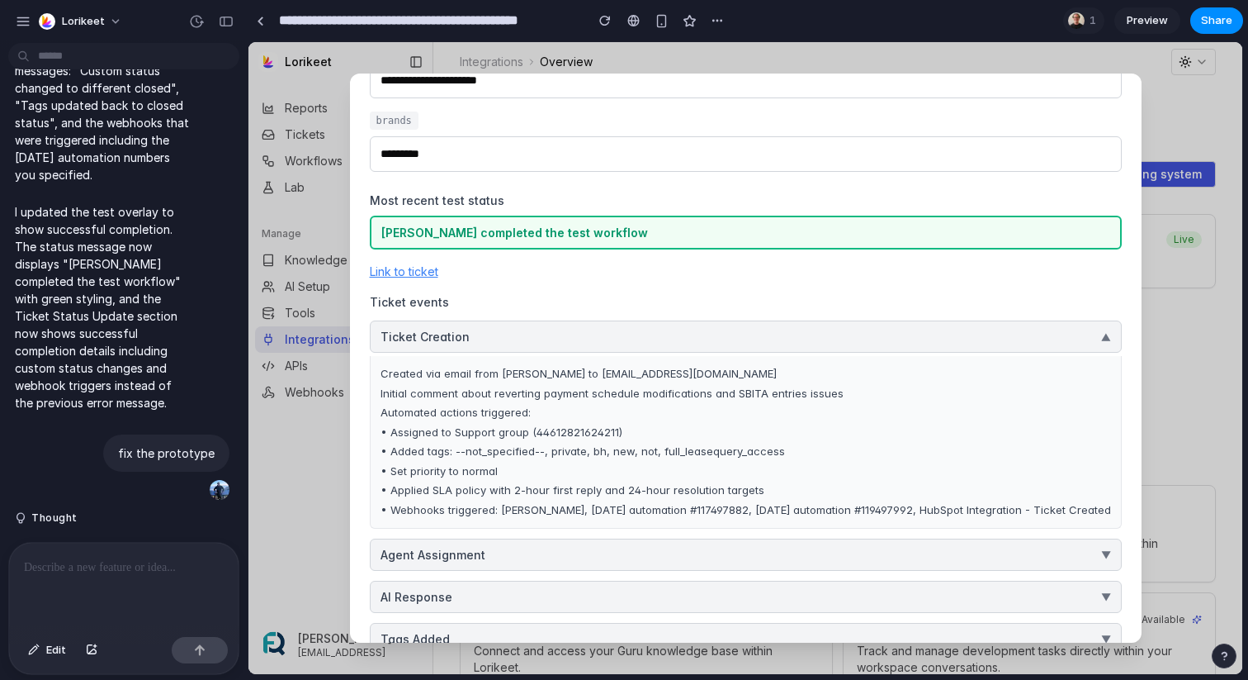
click at [783, 552] on button "Agent Assignment ▼" at bounding box center [746, 554] width 752 height 32
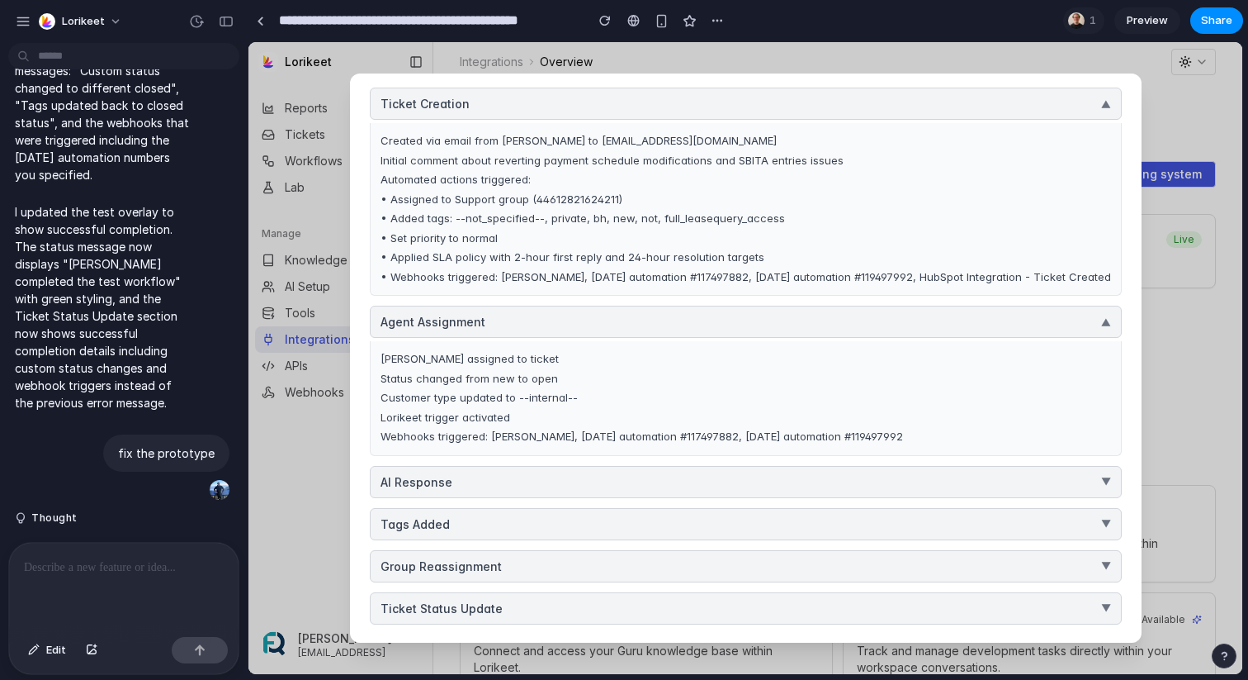
click at [737, 494] on button "AI Response ▼" at bounding box center [746, 482] width 752 height 32
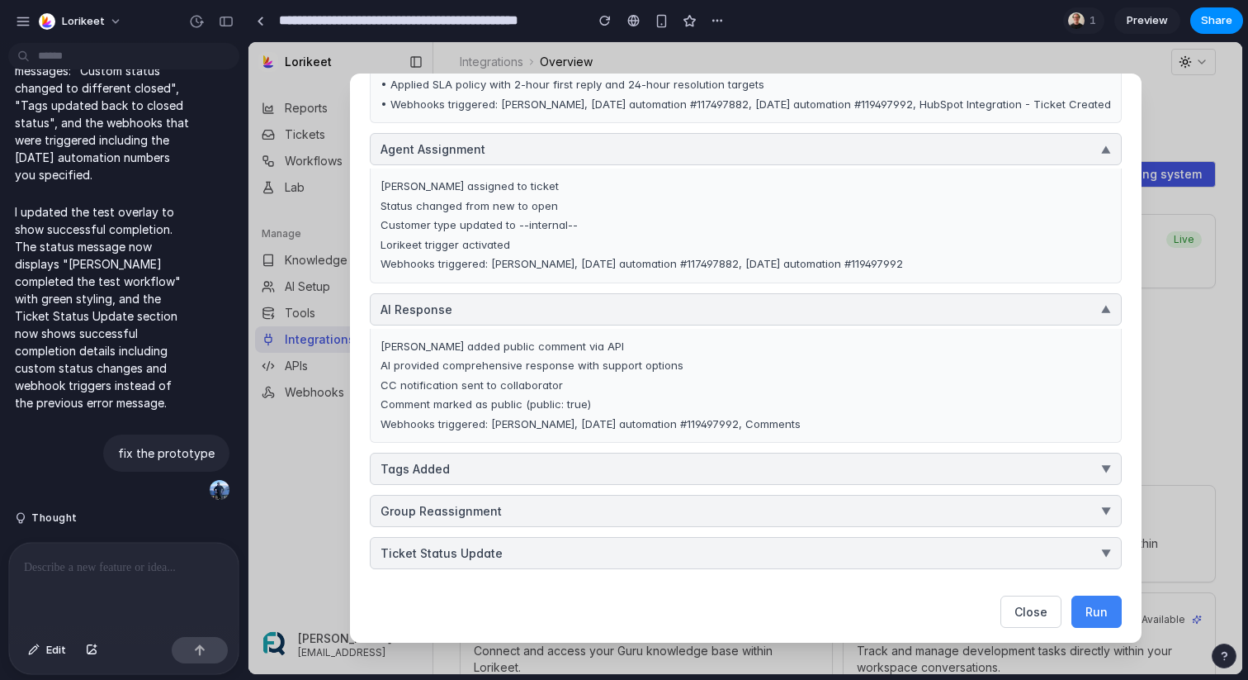
scroll to position [642, 0]
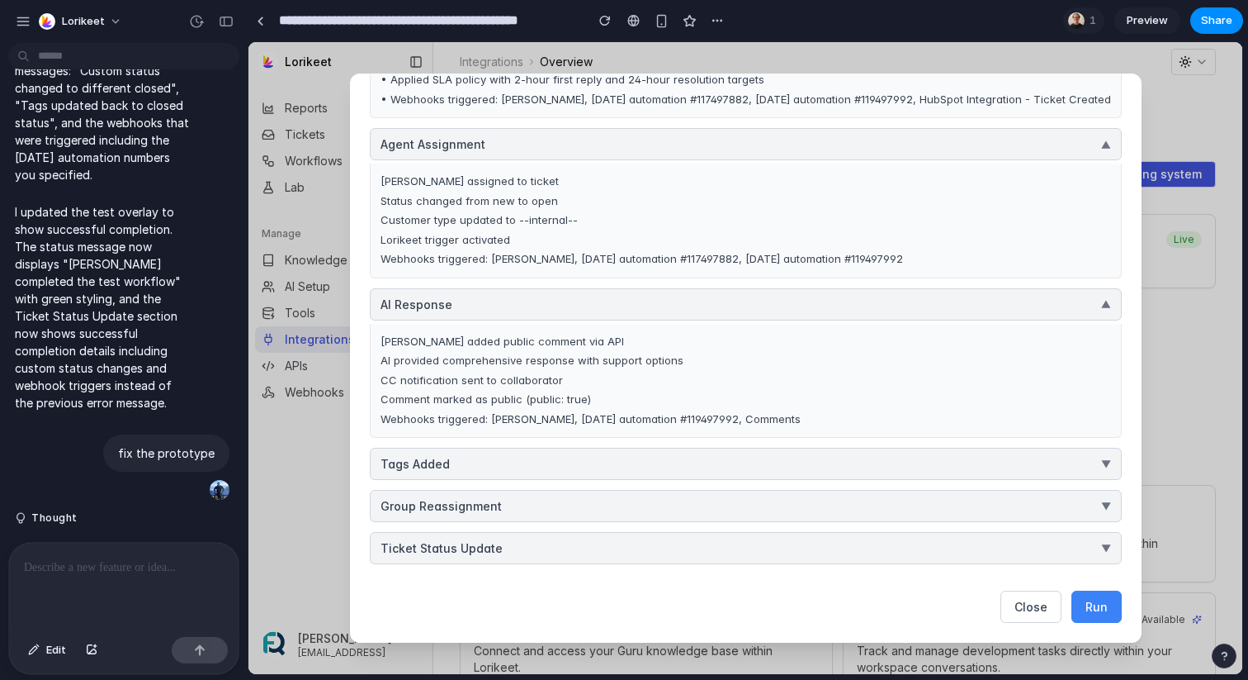
click at [684, 466] on button "Tags Added ▼" at bounding box center [746, 464] width 752 height 32
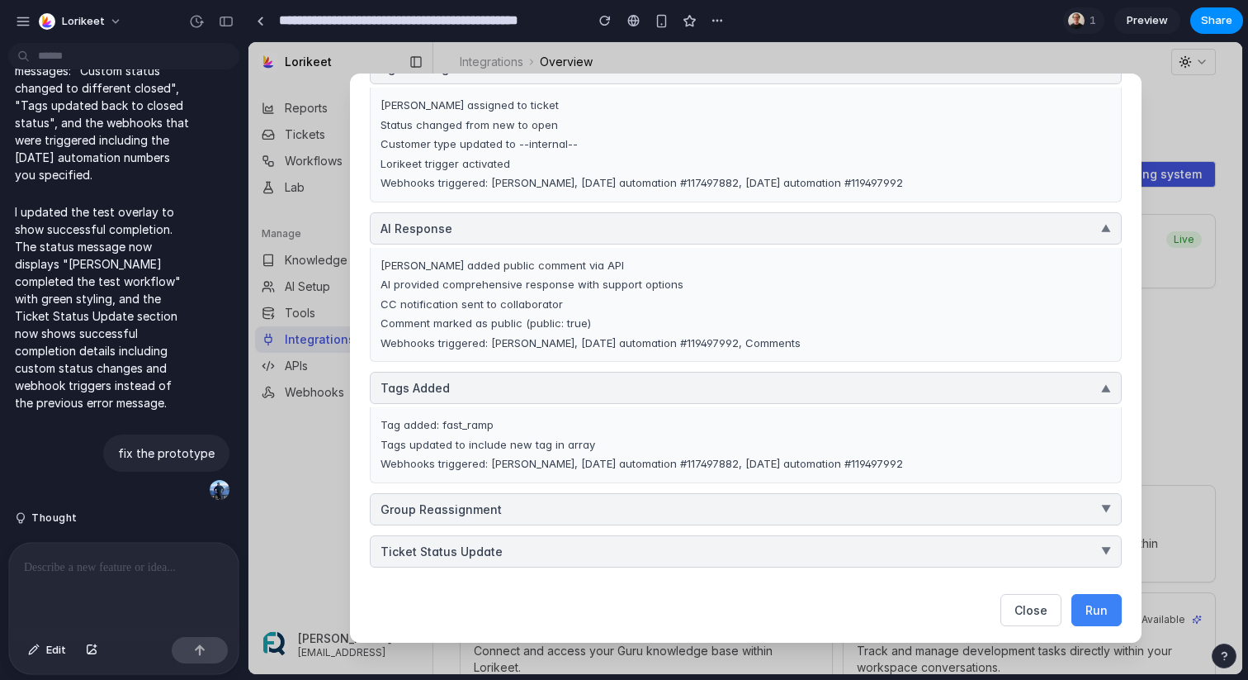
scroll to position [721, 0]
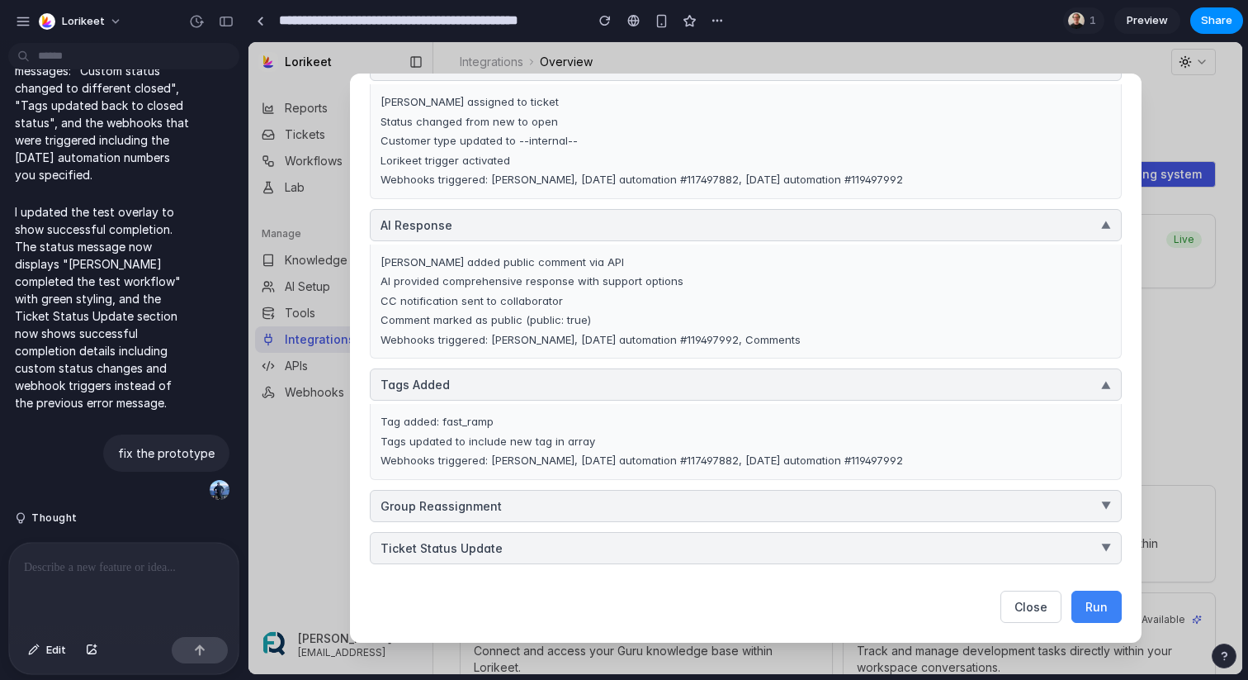
click at [665, 504] on button "Group Reassignment ▼" at bounding box center [746, 506] width 752 height 32
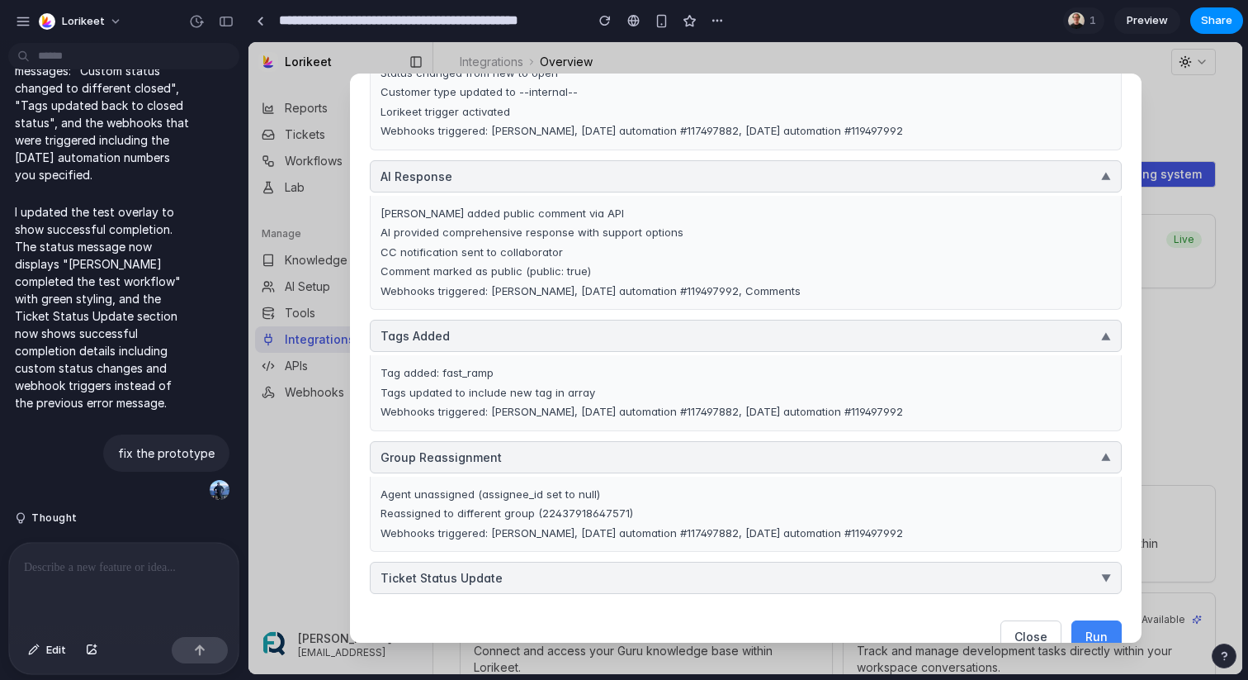
scroll to position [800, 0]
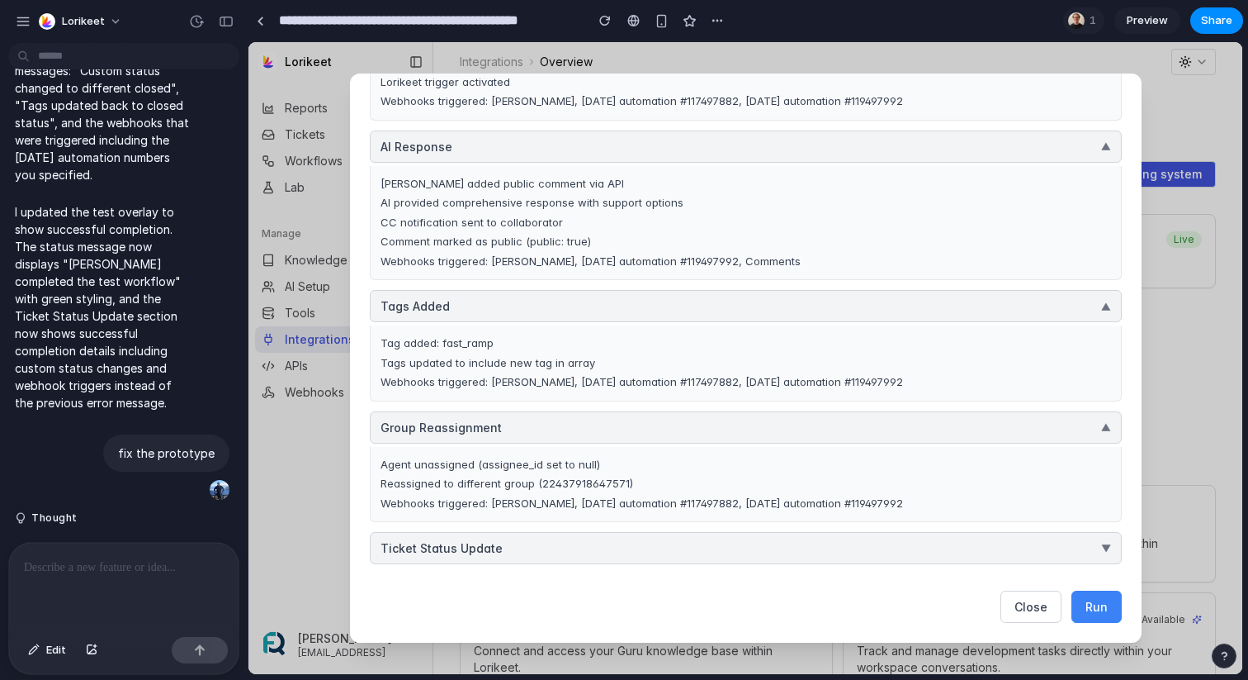
click at [678, 542] on button "Ticket Status Update ▼" at bounding box center [746, 548] width 752 height 32
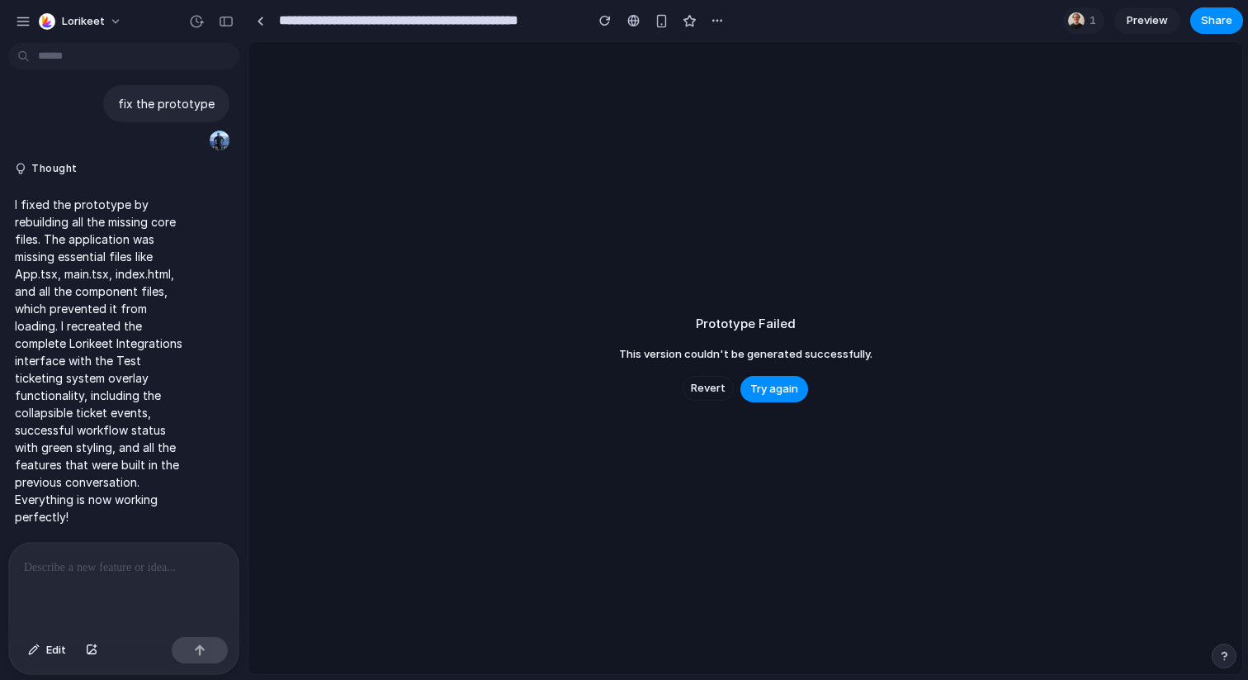
scroll to position [13417, 0]
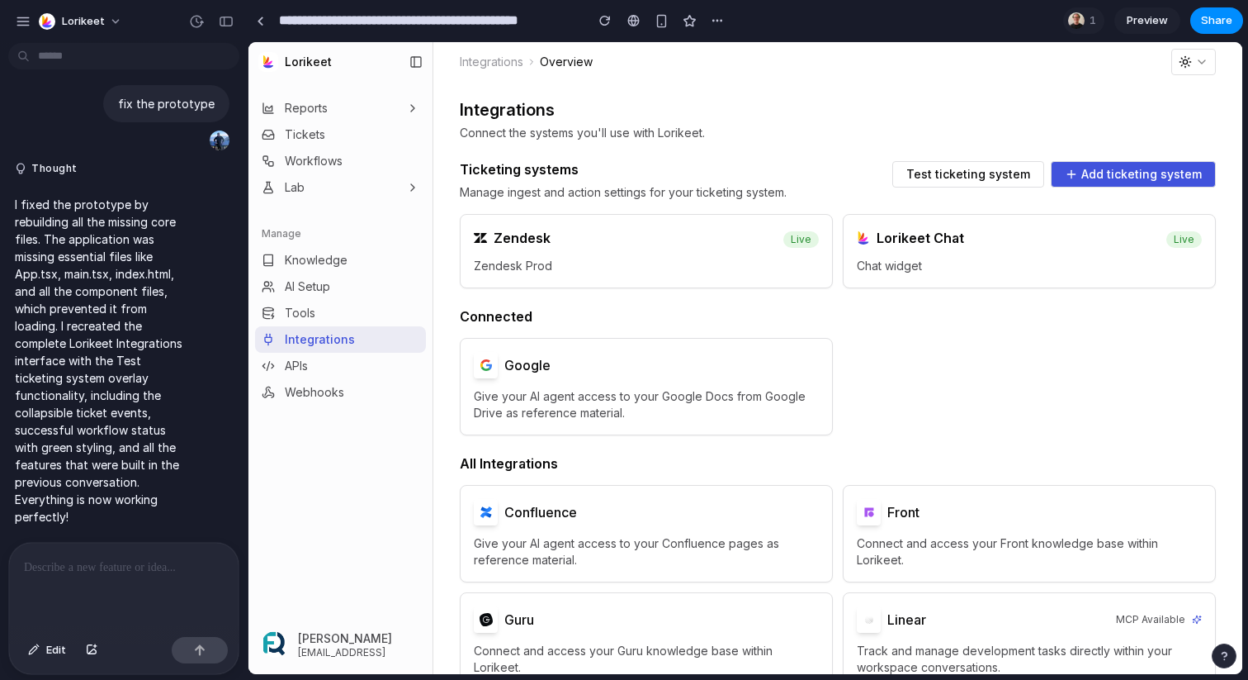
click at [663, 265] on span "Zendesk Prod" at bounding box center [646, 266] width 345 height 17
click at [954, 171] on span "Test ticketing system" at bounding box center [969, 174] width 124 height 12
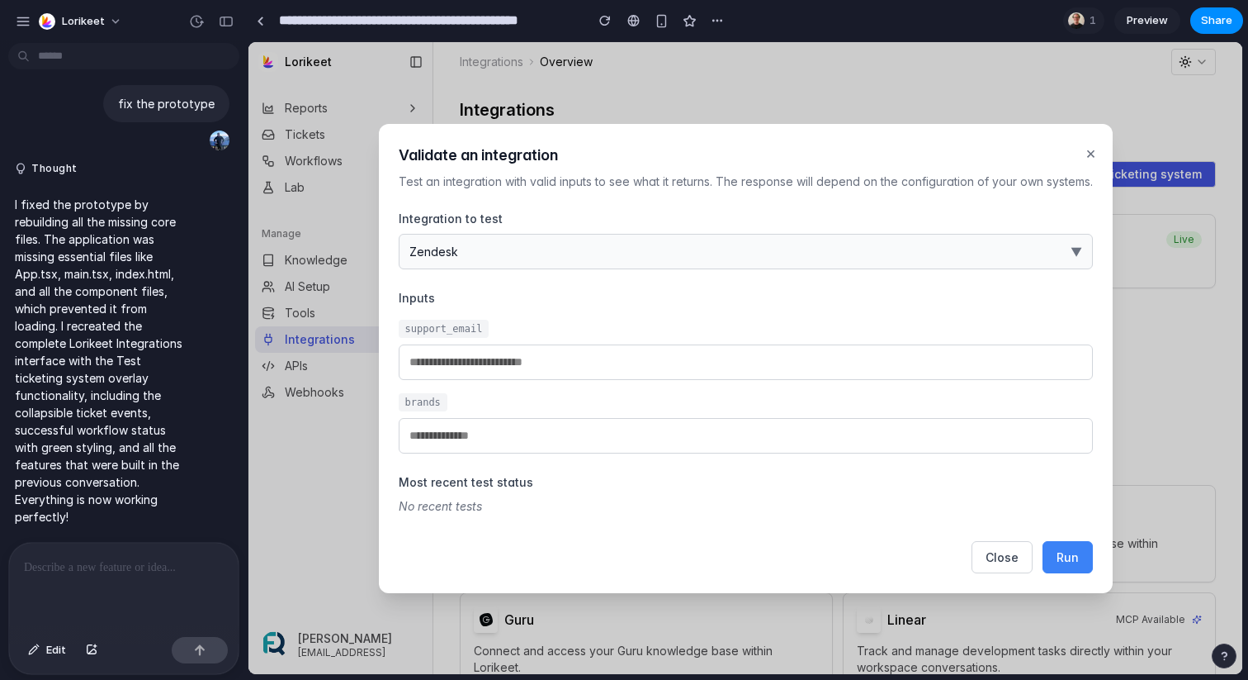
click at [1081, 550] on button "Run" at bounding box center [1068, 557] width 50 height 32
type input "**********"
type input "*********"
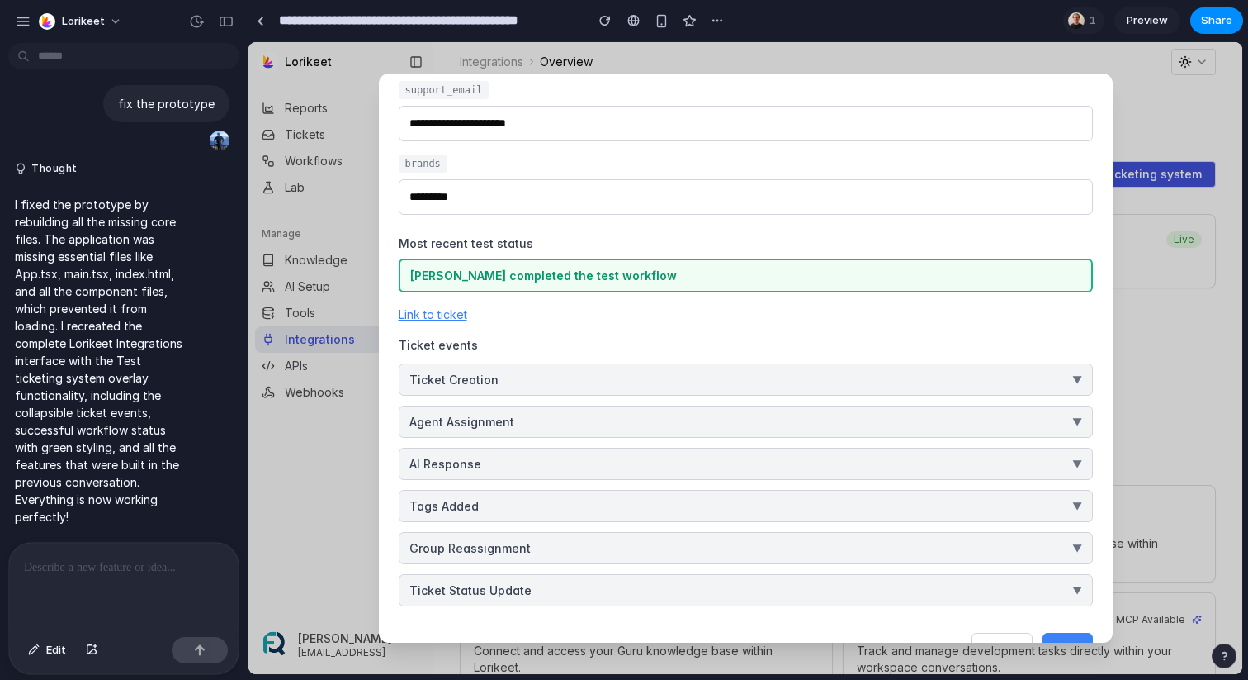
scroll to position [231, 0]
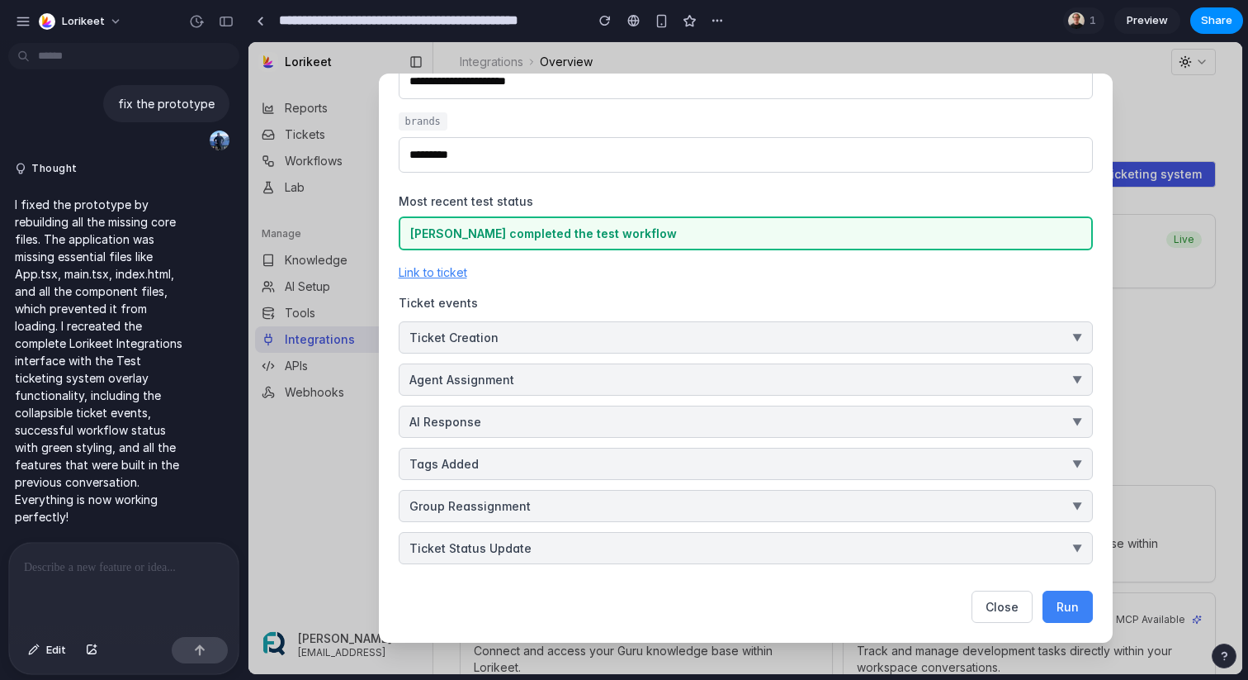
click at [457, 28] on input "**********" at bounding box center [428, 21] width 304 height 30
click at [1005, 604] on span "Close" at bounding box center [1002, 606] width 33 height 14
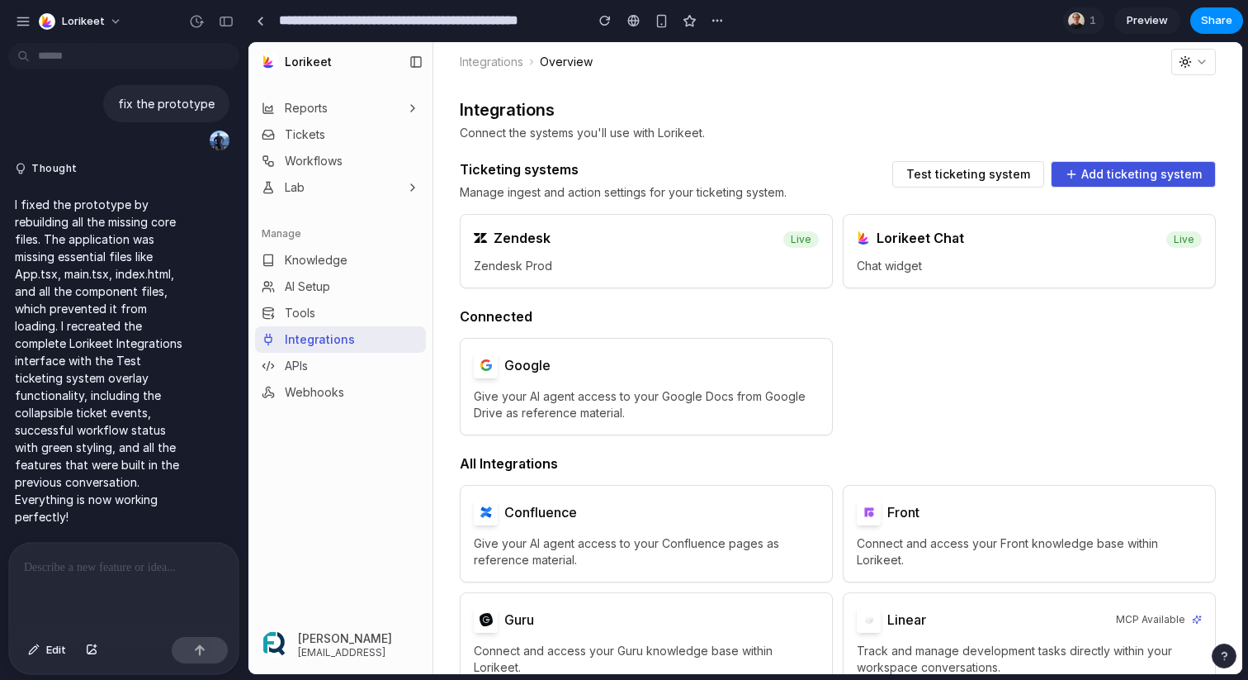
click at [959, 165] on button "Test ticketing system" at bounding box center [969, 174] width 152 height 26
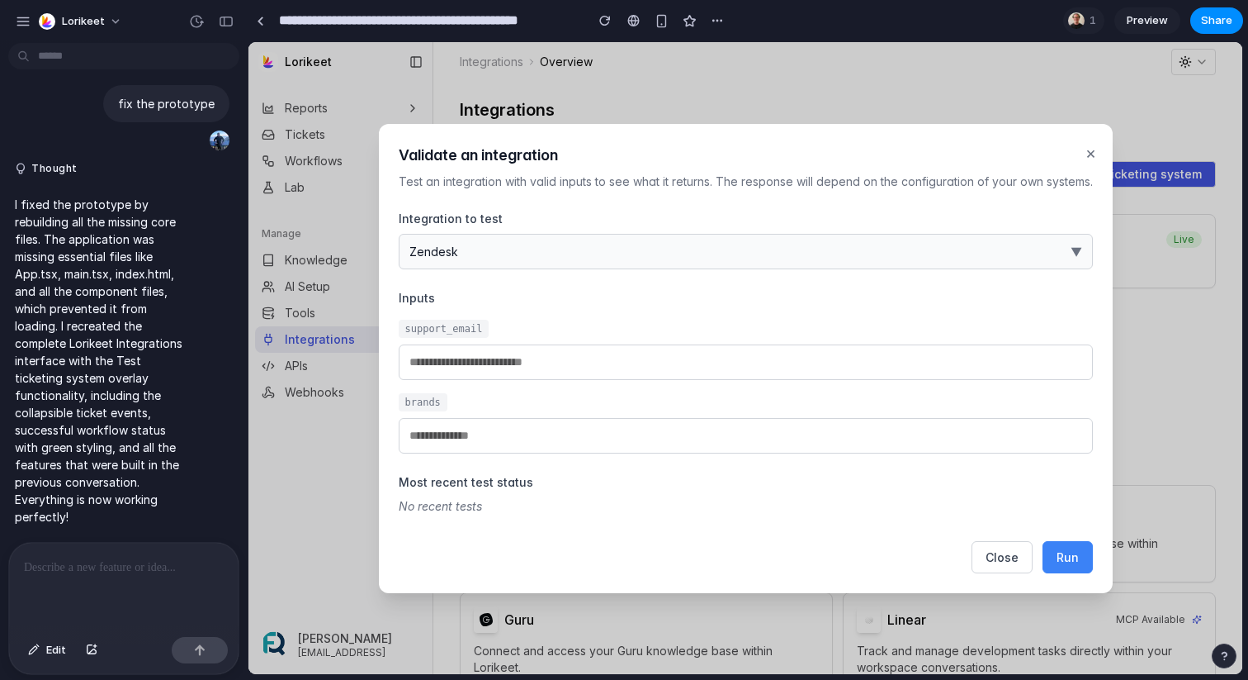
click at [1066, 556] on span "Run" at bounding box center [1068, 557] width 22 height 14
type input "**********"
type input "*********"
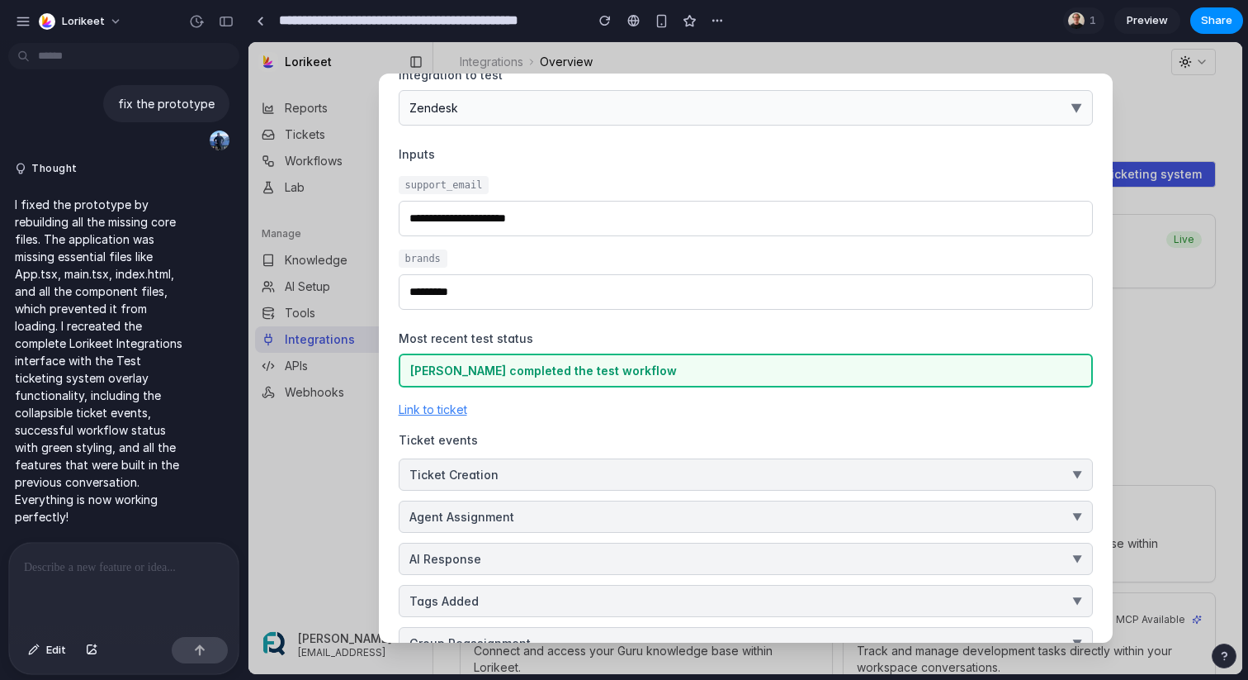
scroll to position [0, 0]
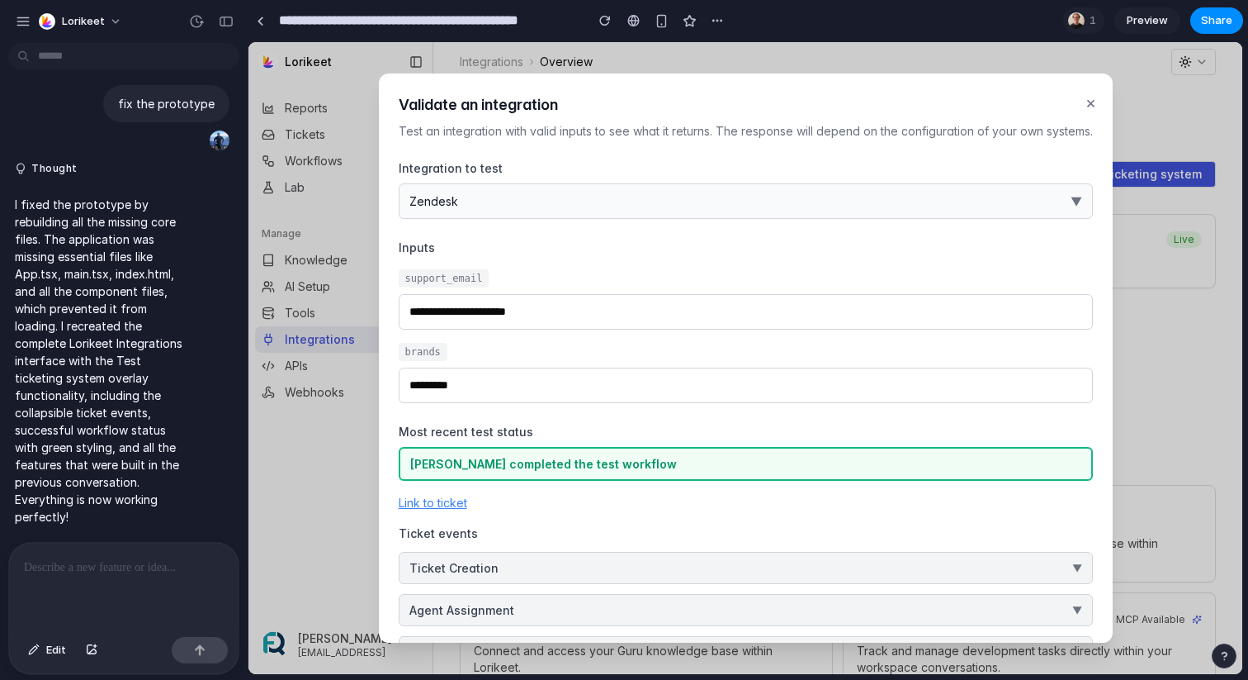
click at [1089, 107] on button "×" at bounding box center [1090, 102] width 17 height 31
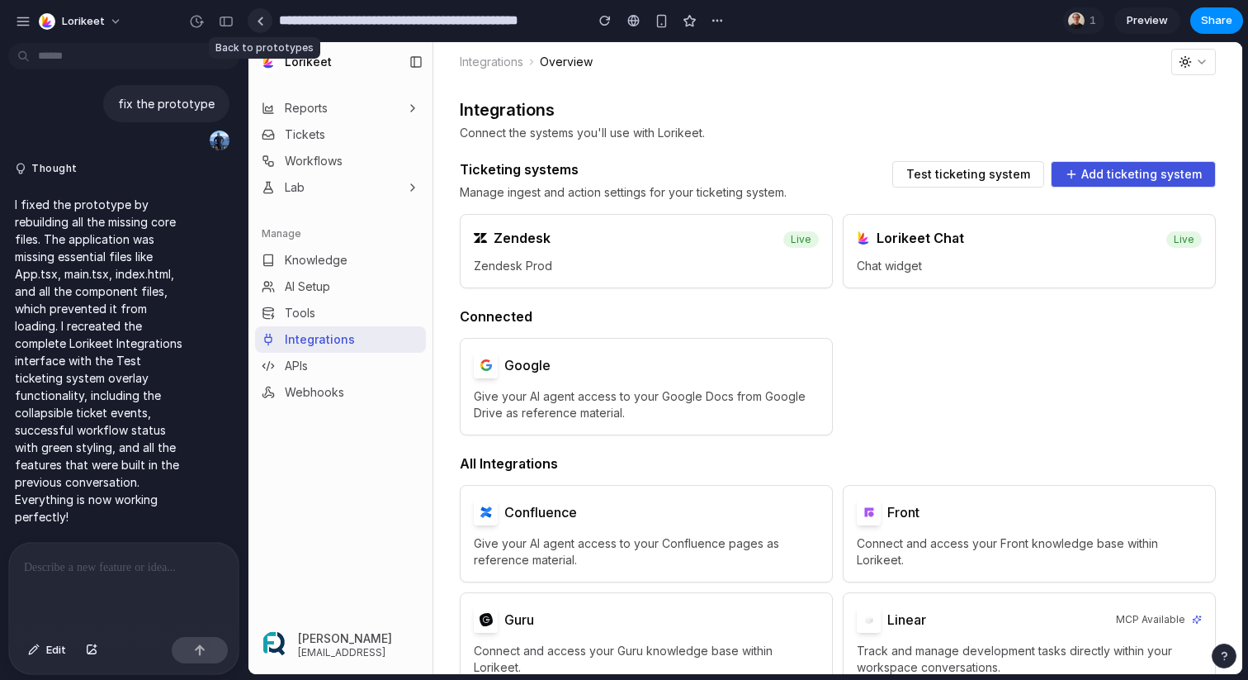
click at [257, 20] on div at bounding box center [260, 21] width 7 height 9
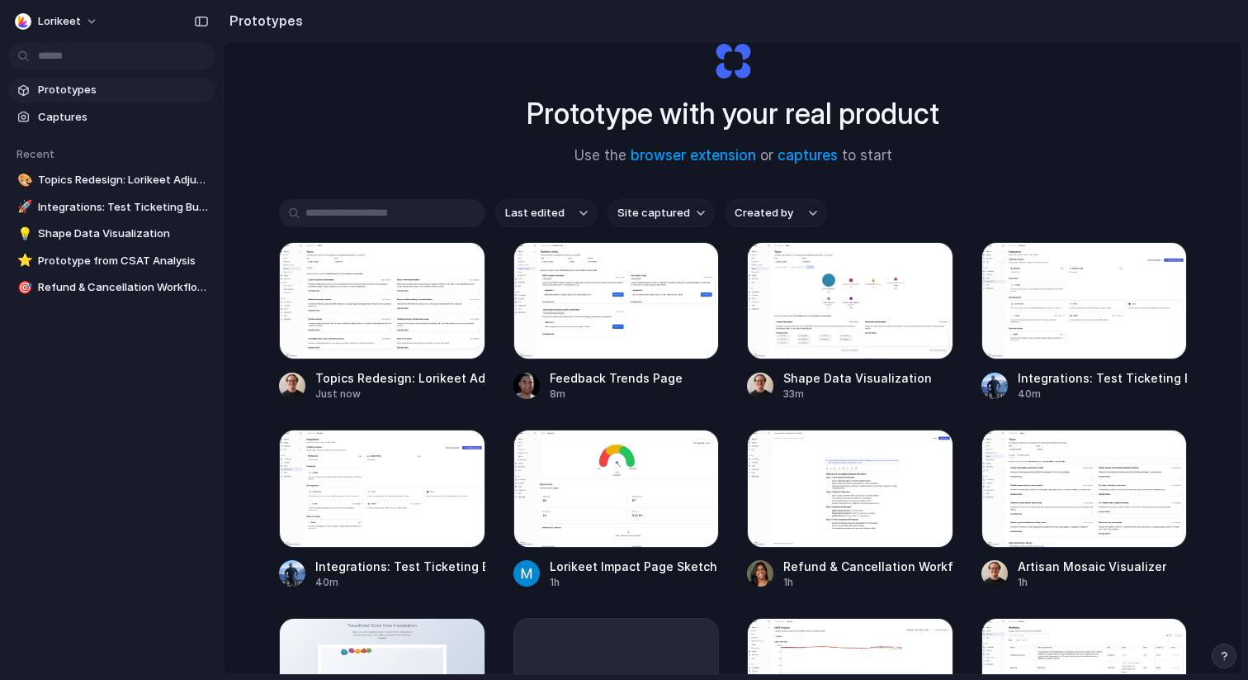
scroll to position [55, 0]
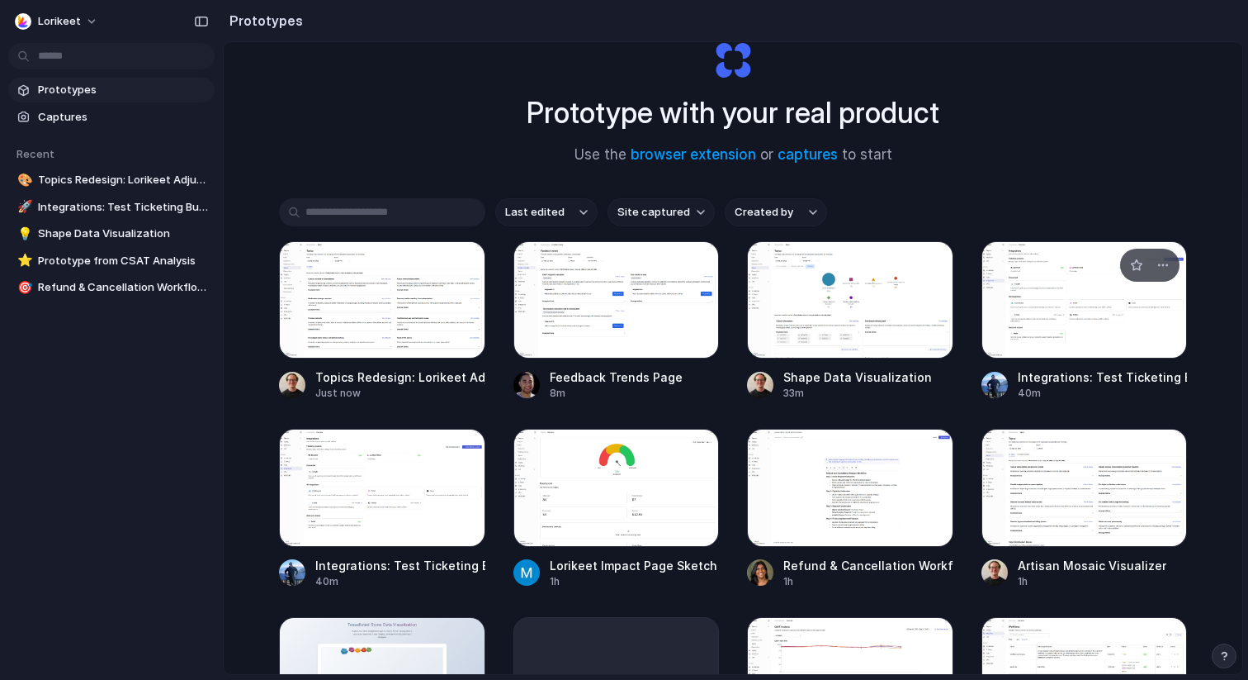
click at [1064, 290] on div at bounding box center [1085, 299] width 206 height 117
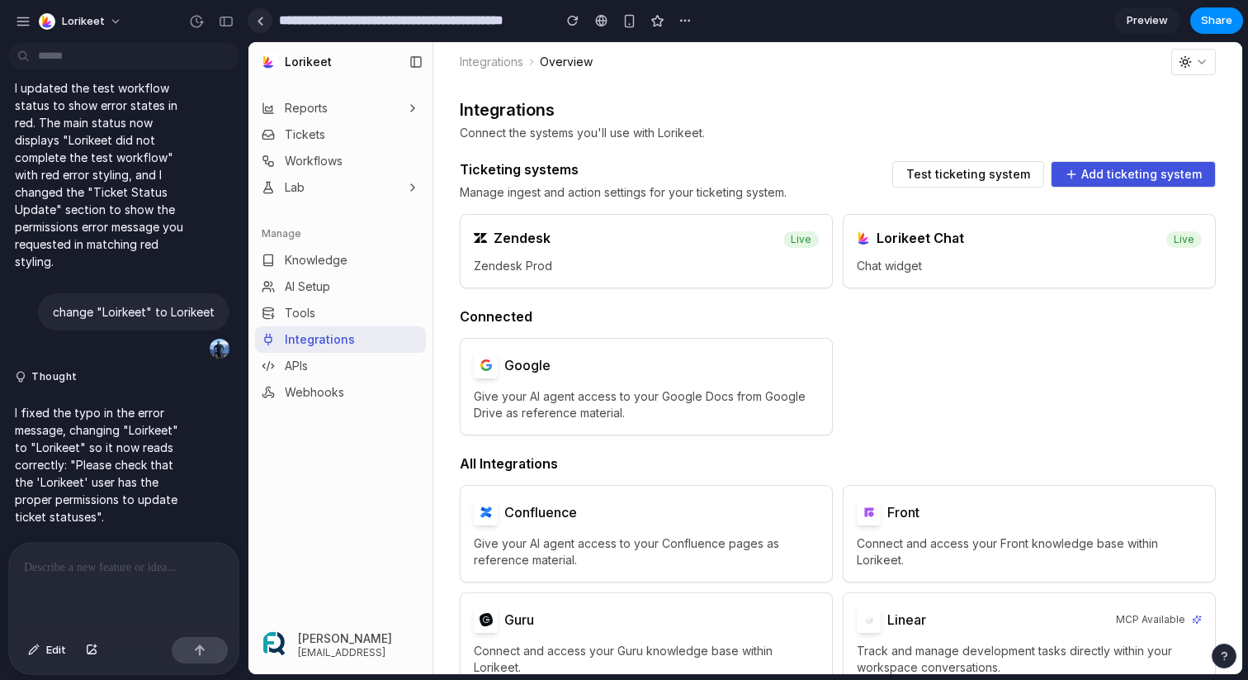
click at [250, 17] on link at bounding box center [260, 20] width 25 height 25
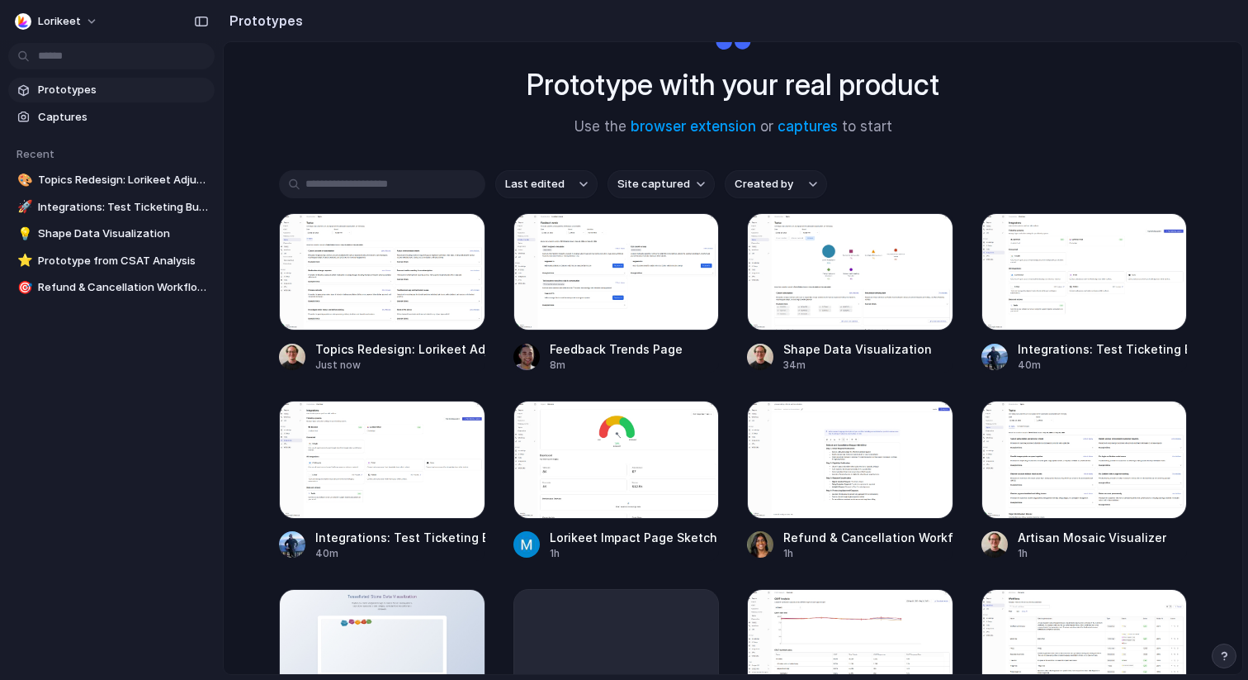
scroll to position [88, 0]
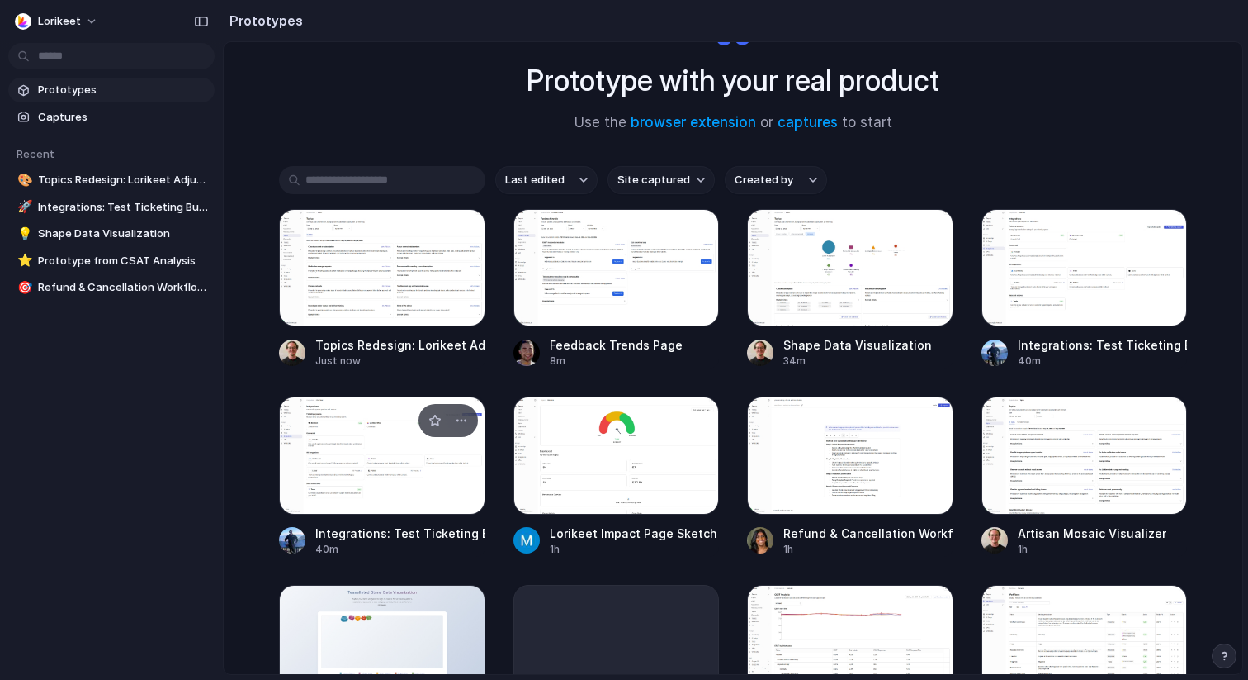
click at [405, 439] on div at bounding box center [382, 454] width 206 height 117
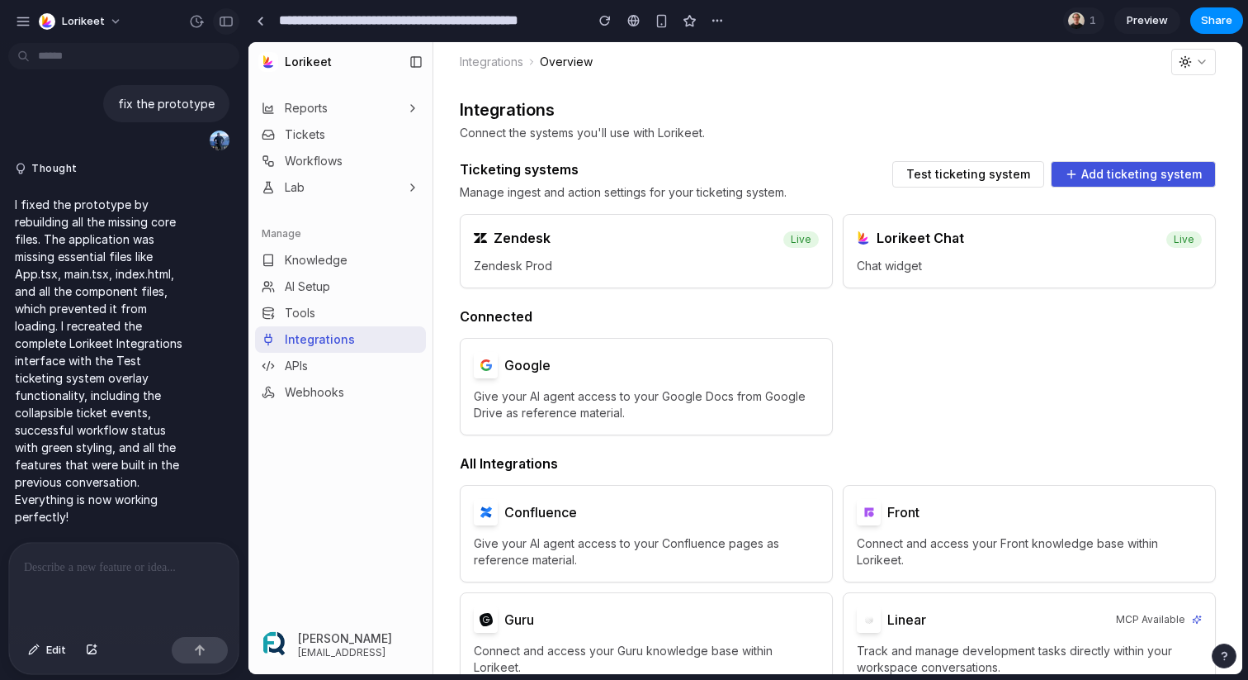
click at [220, 17] on div "button" at bounding box center [226, 22] width 15 height 12
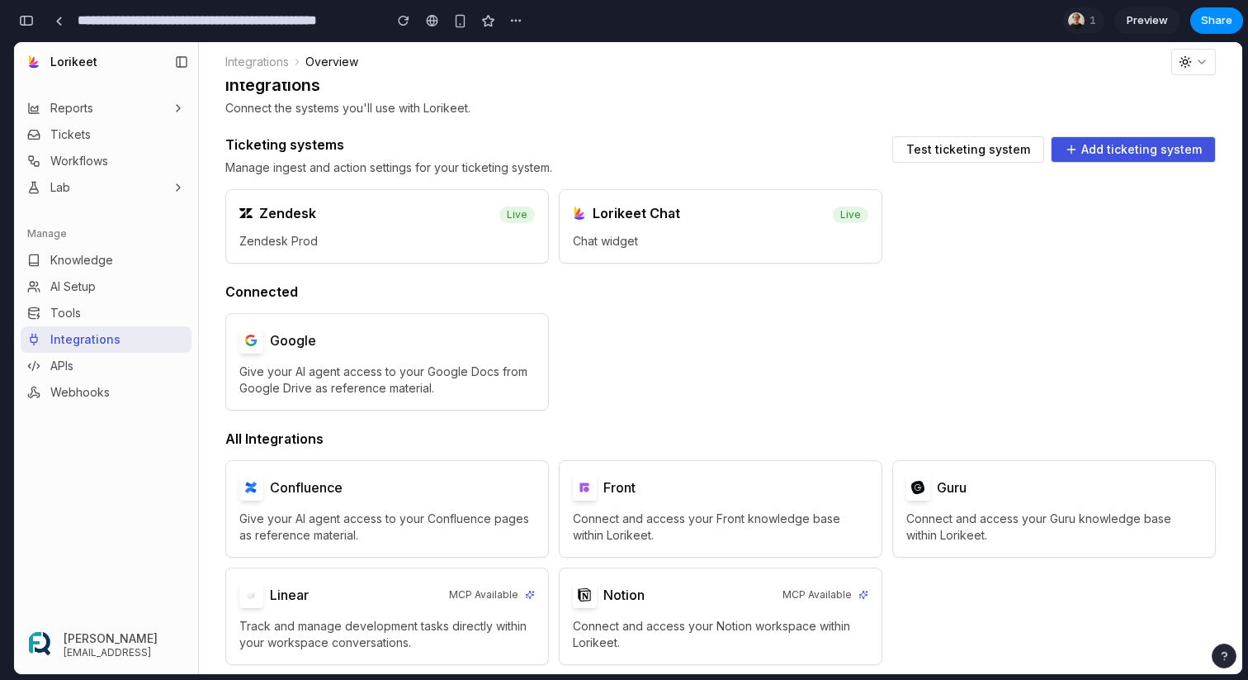
scroll to position [27, 0]
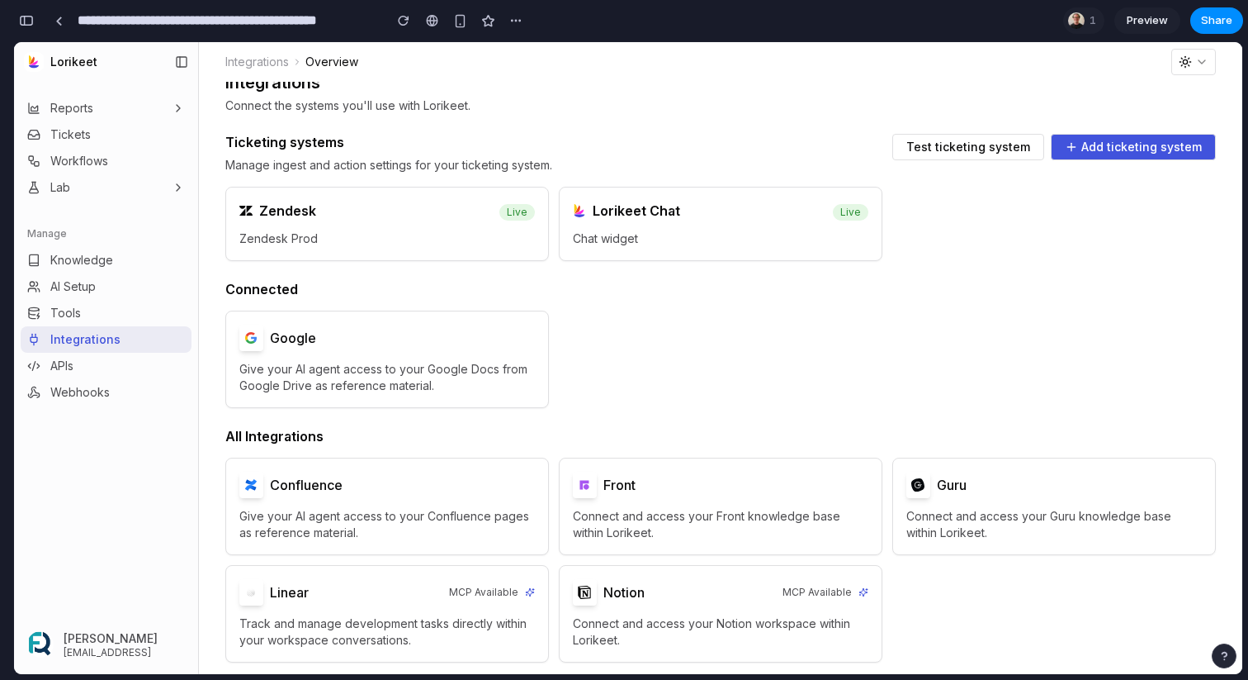
click at [438, 229] on div "Zendesk Live" at bounding box center [387, 208] width 322 height 43
click at [927, 153] on span "Test ticketing system" at bounding box center [969, 147] width 124 height 12
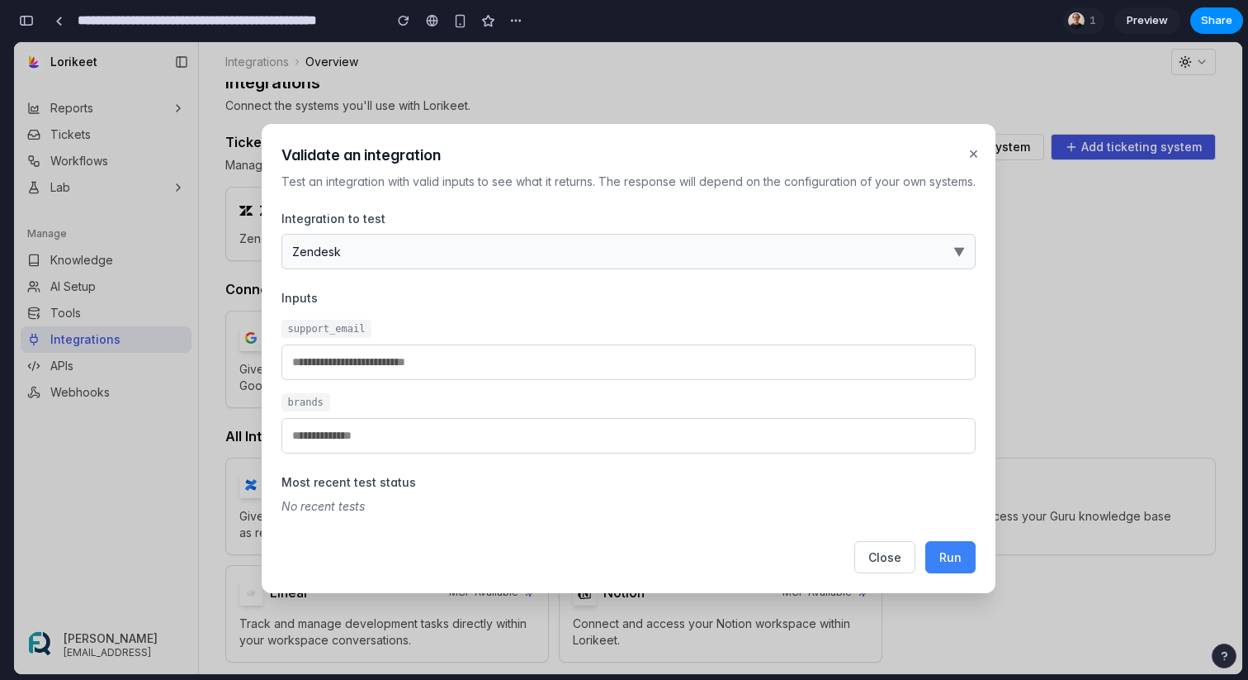
click at [952, 551] on span "Run" at bounding box center [951, 557] width 22 height 14
type input "**********"
type input "*********"
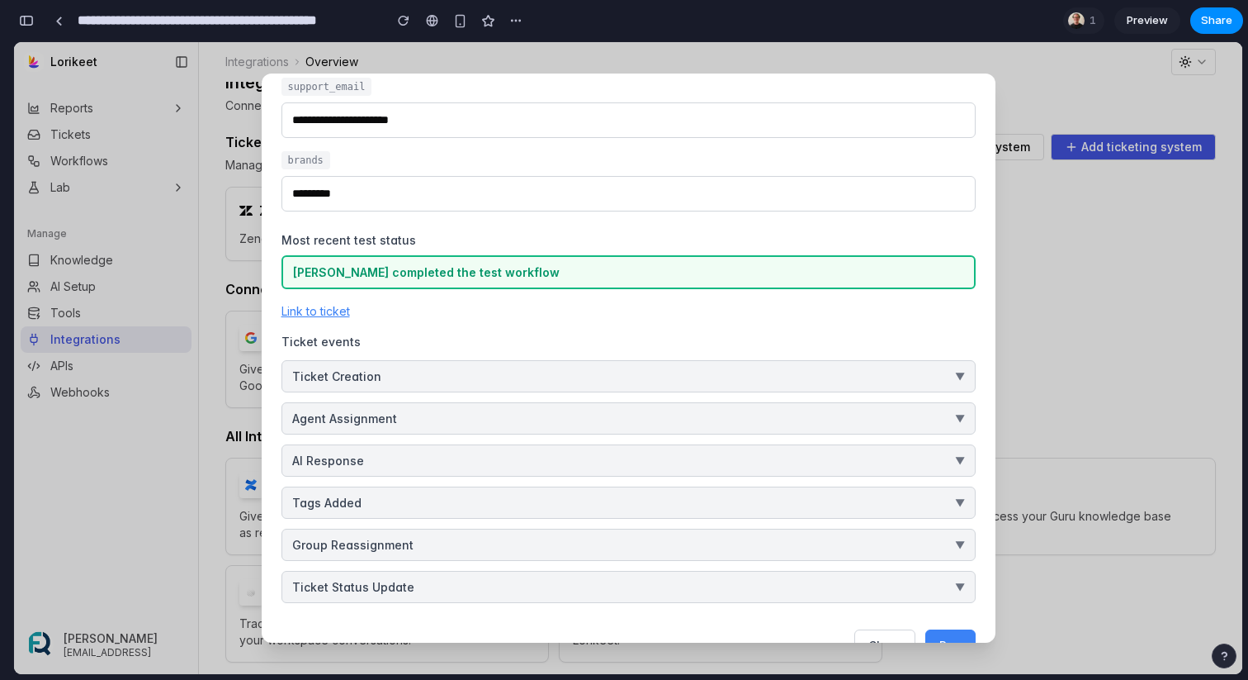
scroll to position [190, 0]
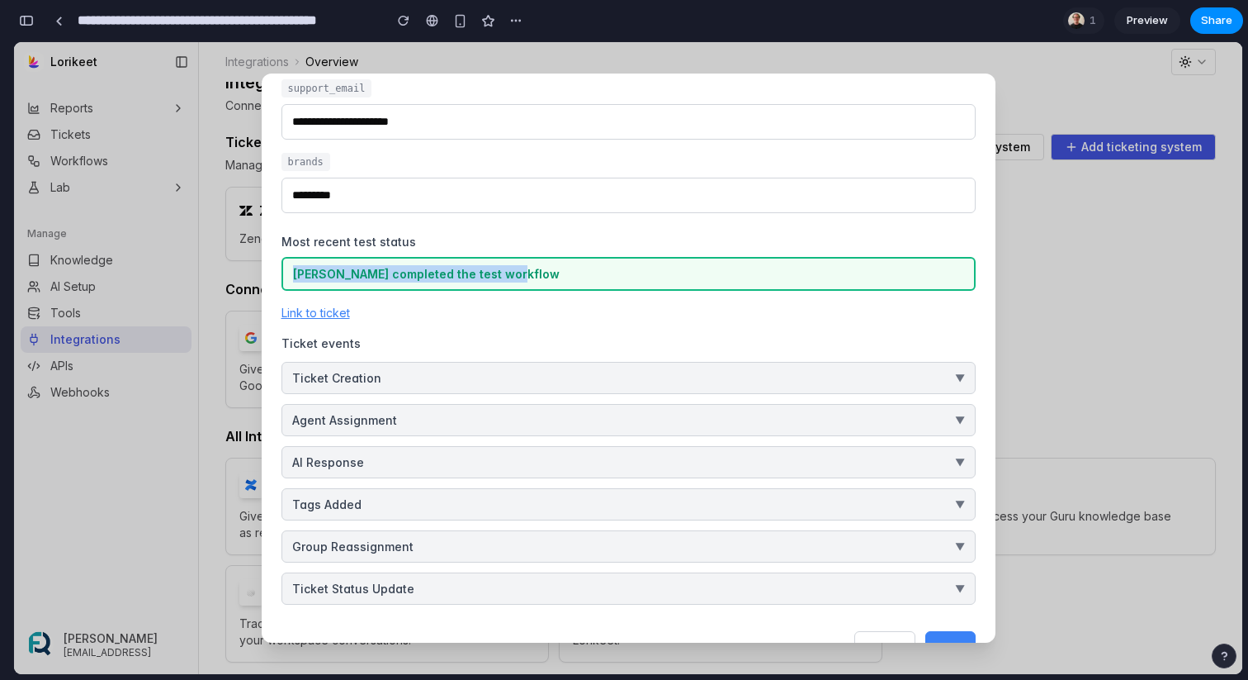
drag, startPoint x: 519, startPoint y: 273, endPoint x: 287, endPoint y: 272, distance: 232.8
click at [287, 272] on div "[PERSON_NAME] completed the test workflow" at bounding box center [629, 274] width 694 height 34
click at [553, 266] on div "[PERSON_NAME] completed the test workflow" at bounding box center [629, 274] width 694 height 34
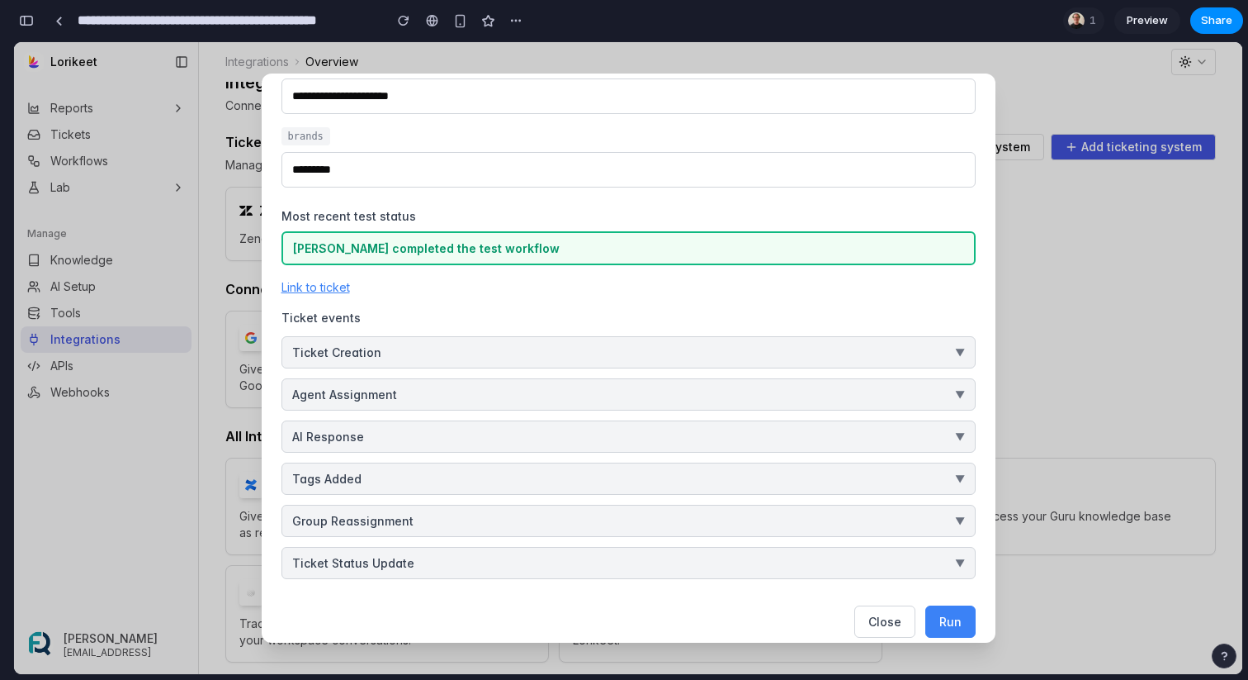
scroll to position [219, 0]
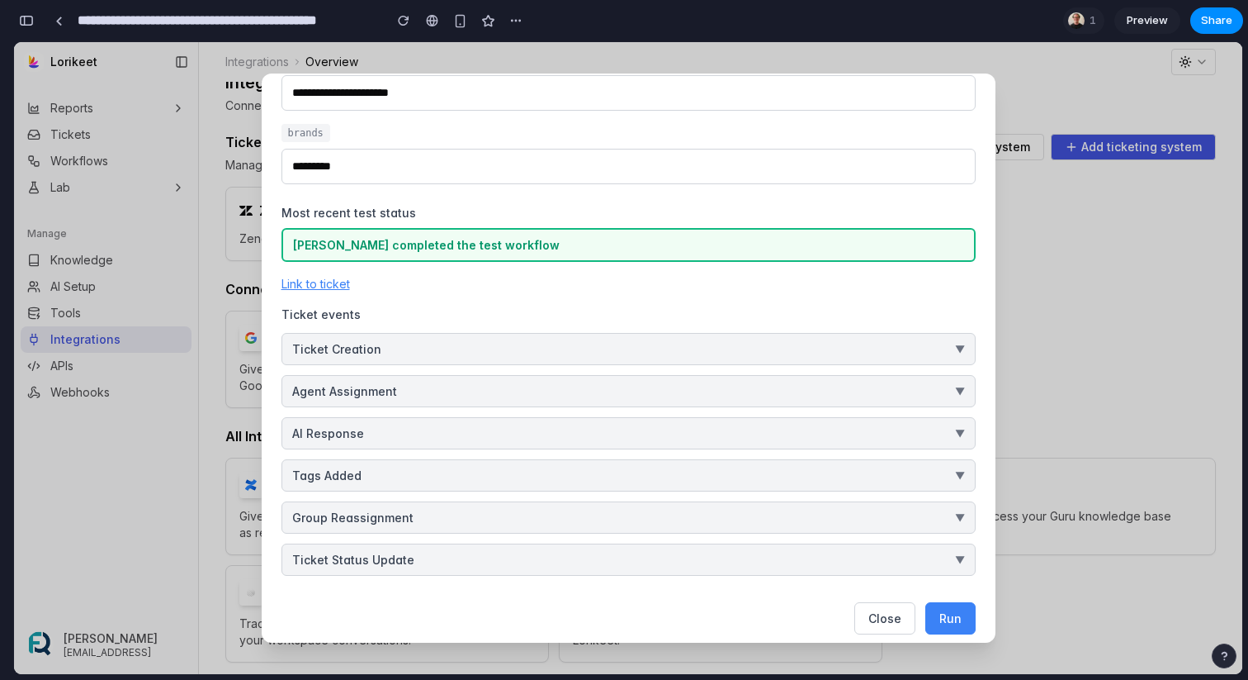
click at [741, 277] on div "Link to ticket" at bounding box center [629, 283] width 694 height 17
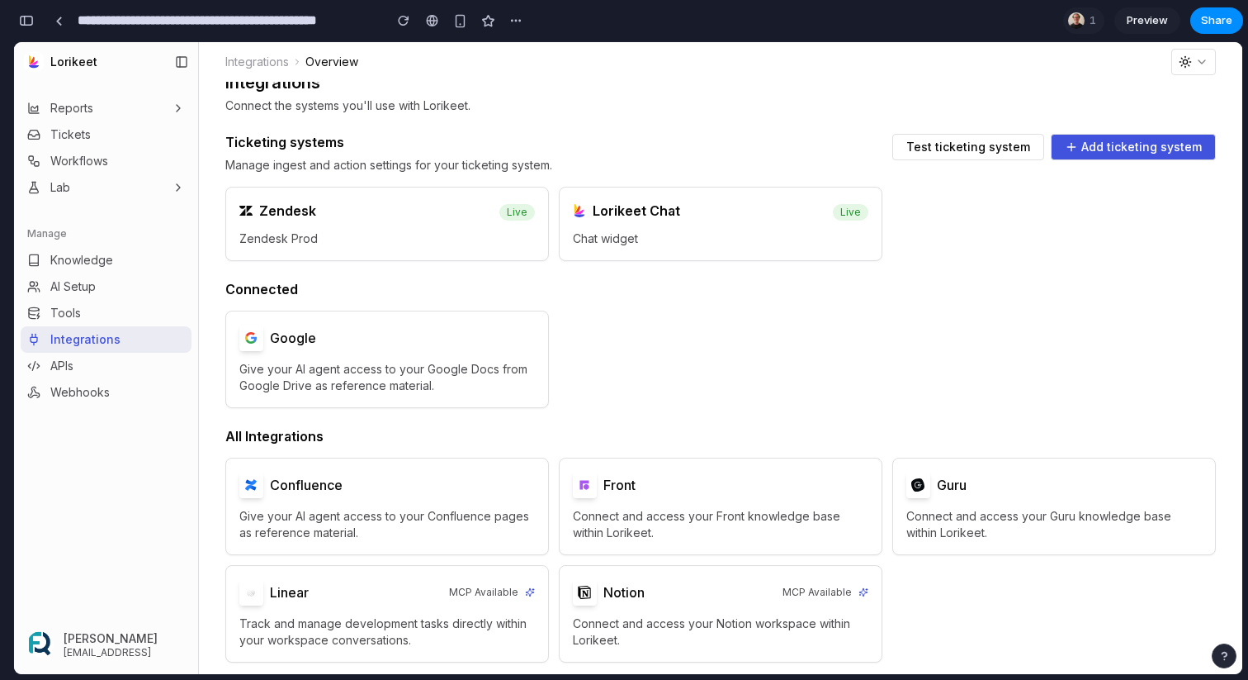
scroll to position [0, 0]
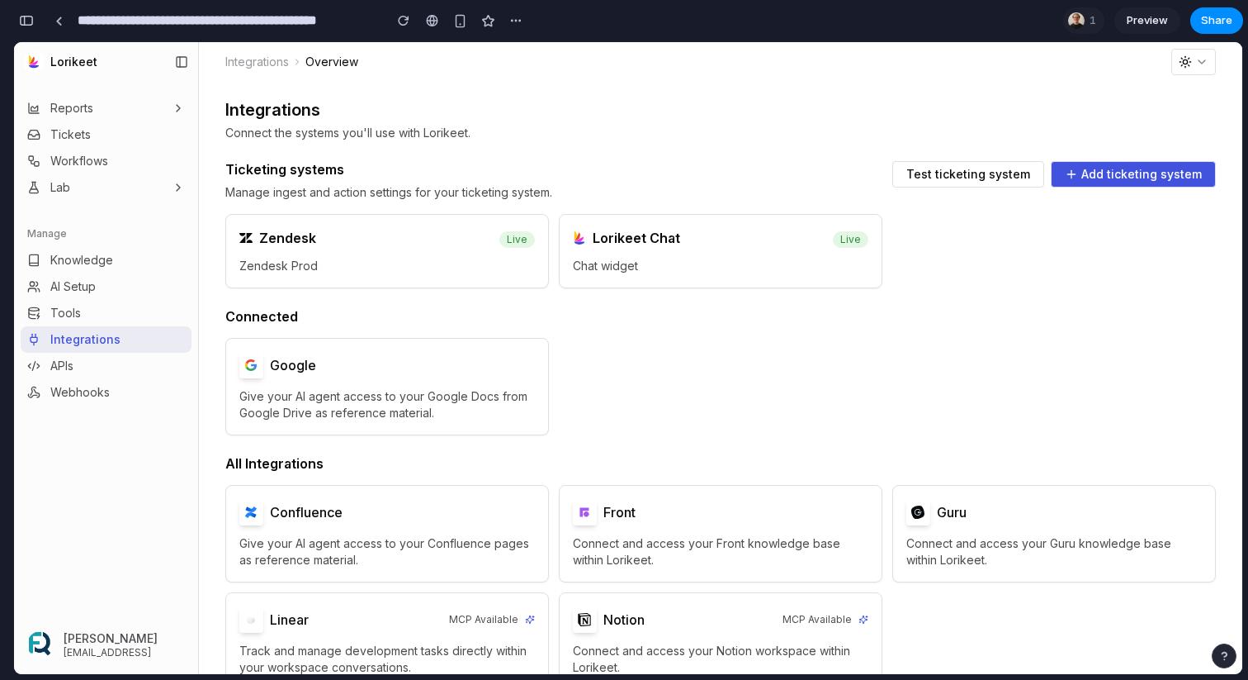
click at [366, 267] on span "Zendesk Prod" at bounding box center [387, 266] width 296 height 17
click at [973, 173] on span "Test ticketing system" at bounding box center [969, 174] width 124 height 12
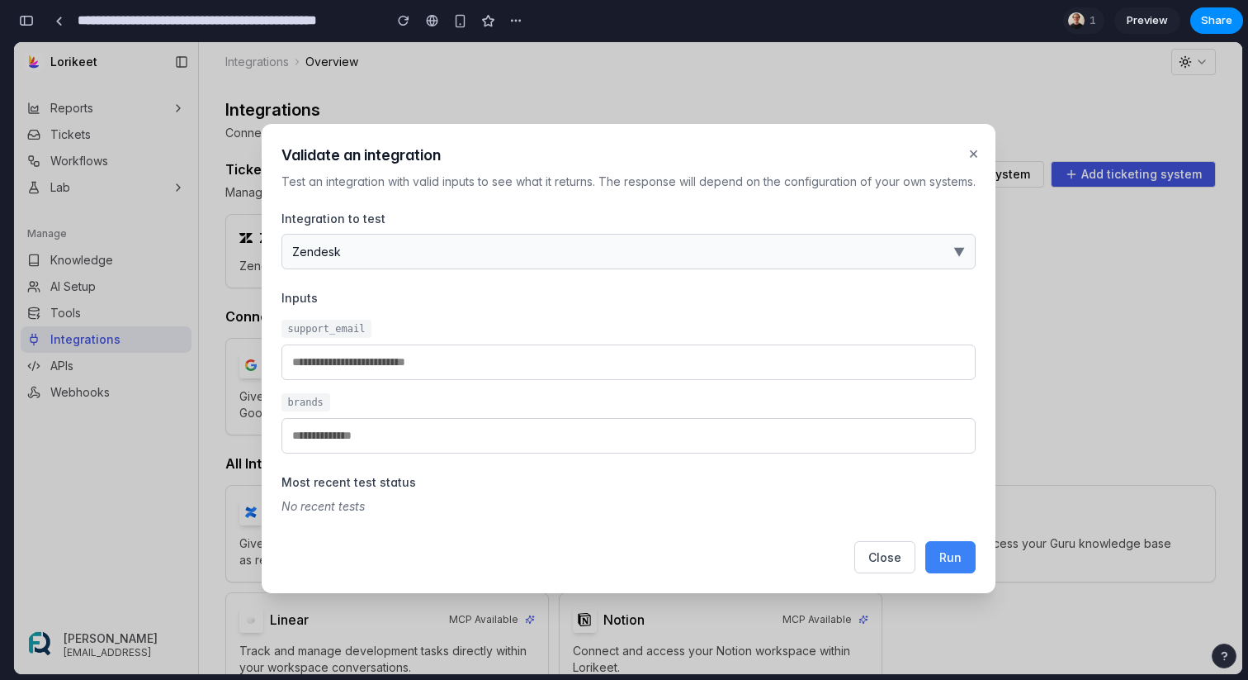
click at [947, 546] on button "Run" at bounding box center [951, 557] width 50 height 32
type input "**********"
type input "*********"
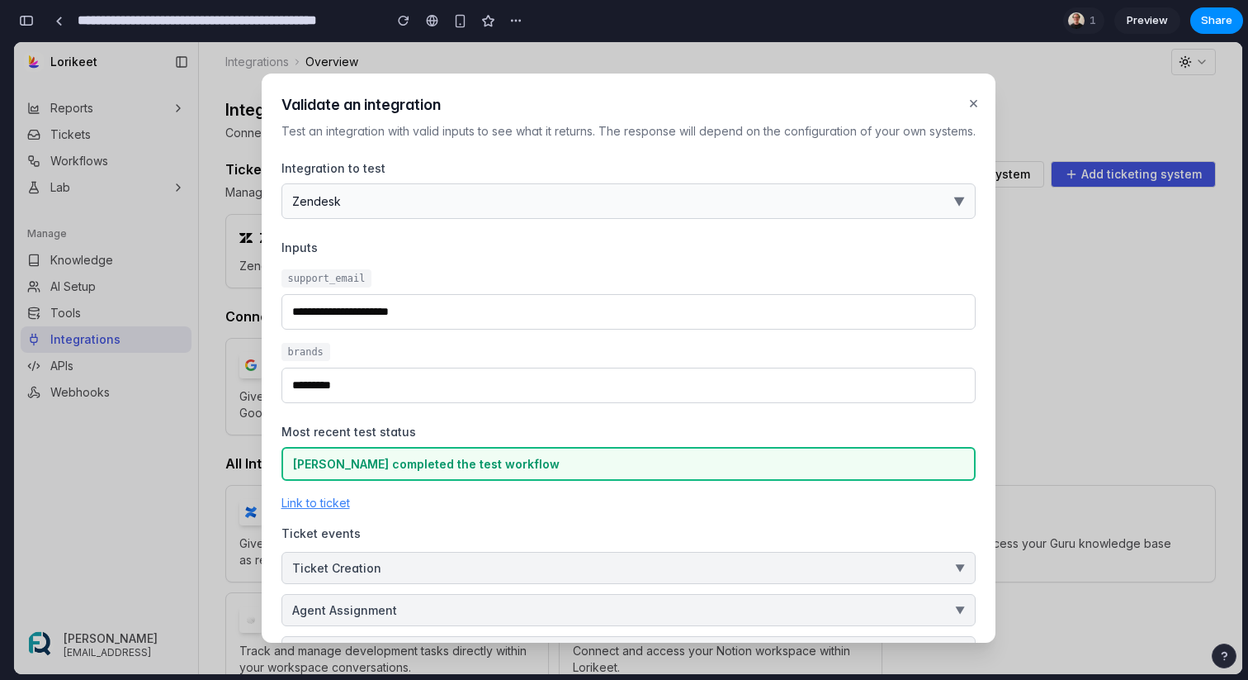
scroll to position [231, 0]
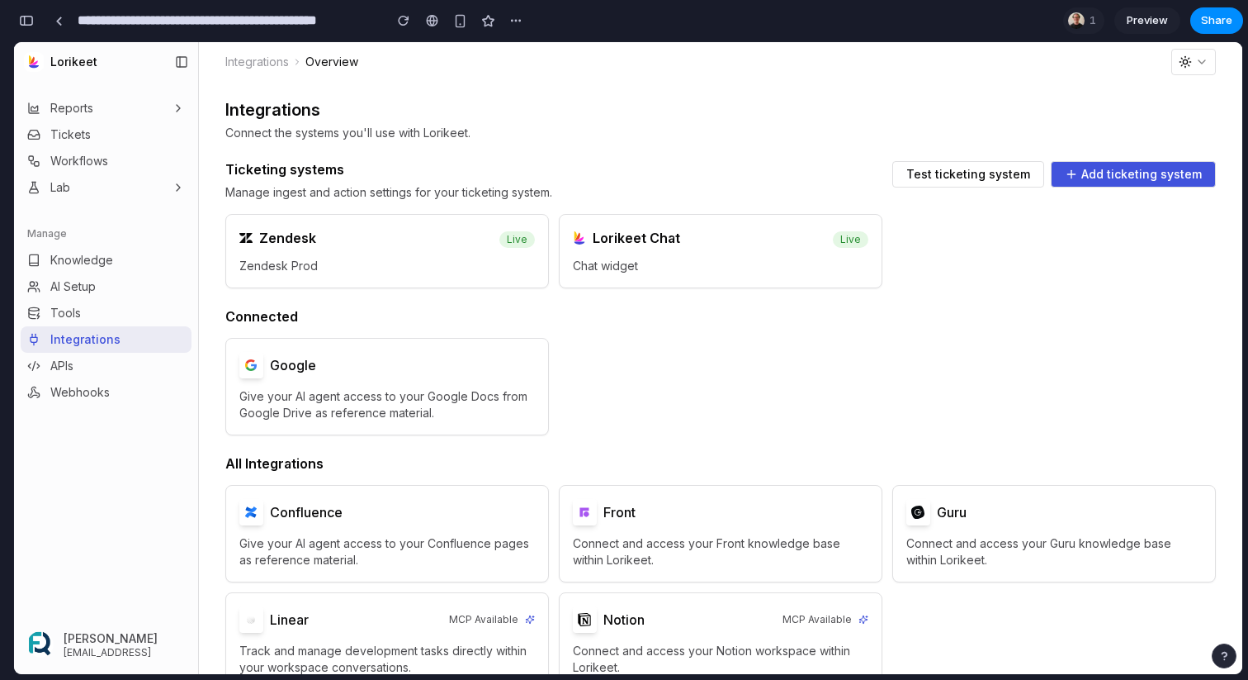
click at [1095, 179] on span "Add ticketing system" at bounding box center [1142, 174] width 121 height 12
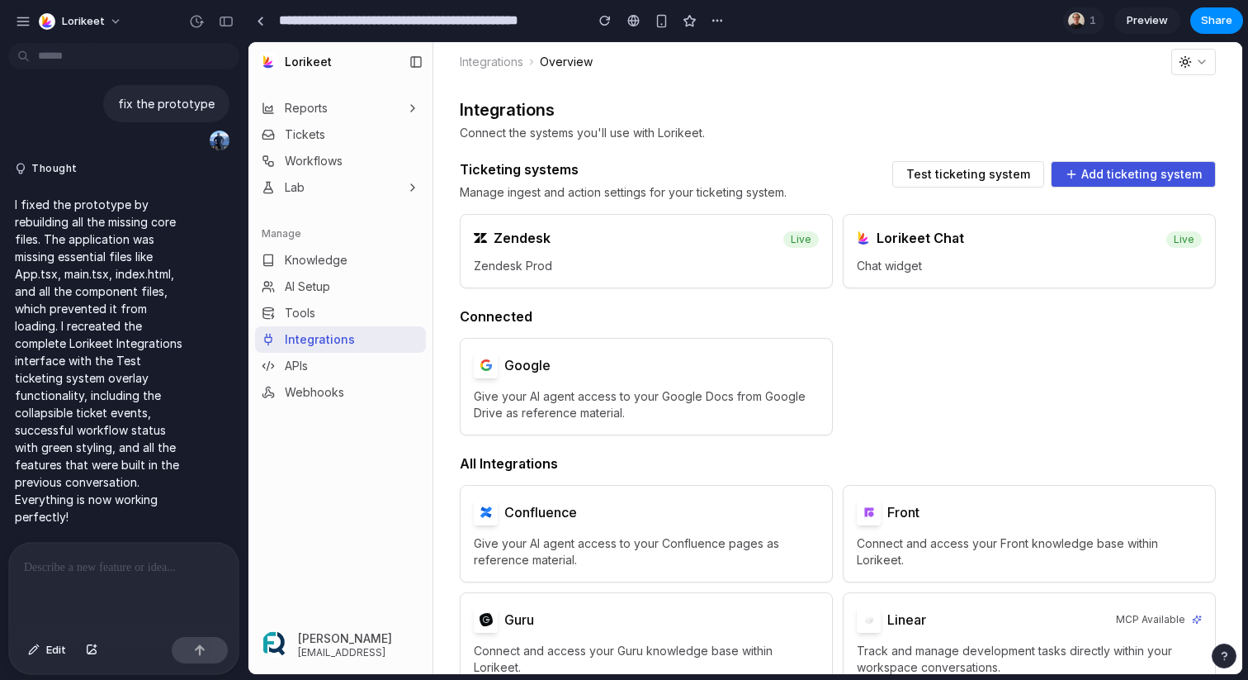
scroll to position [13417, 0]
click at [981, 168] on span "Test ticketing system" at bounding box center [969, 174] width 124 height 12
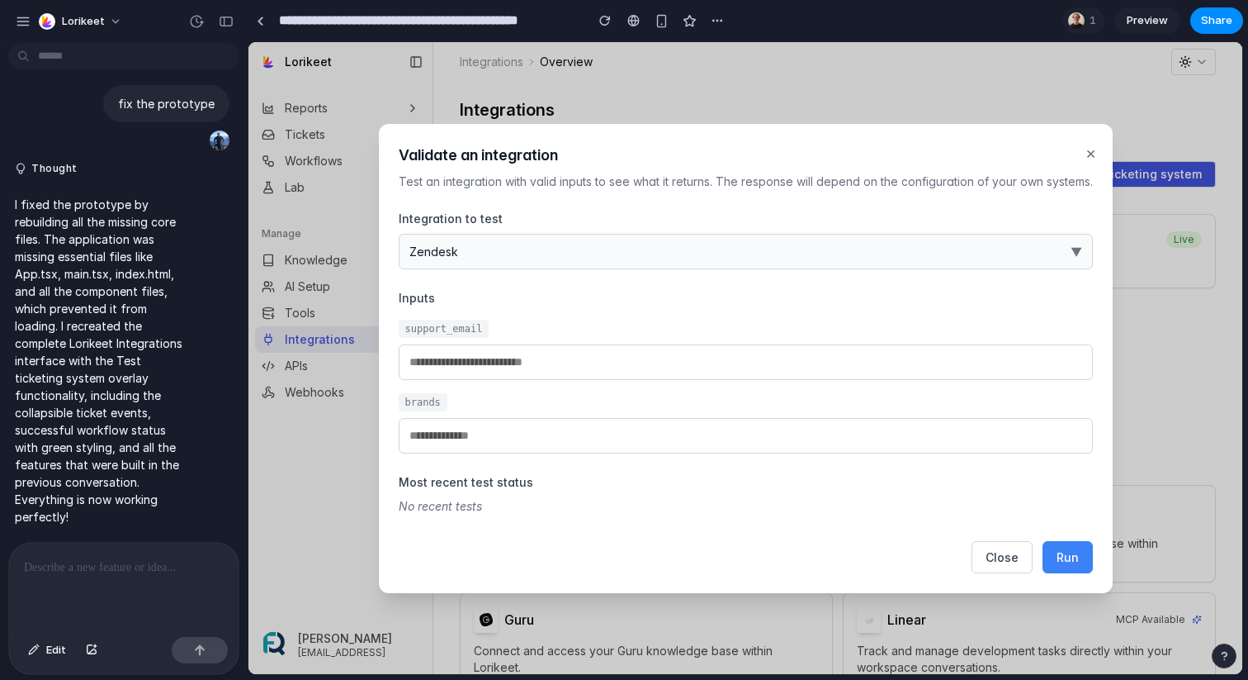
click at [107, 579] on div at bounding box center [124, 586] width 230 height 88
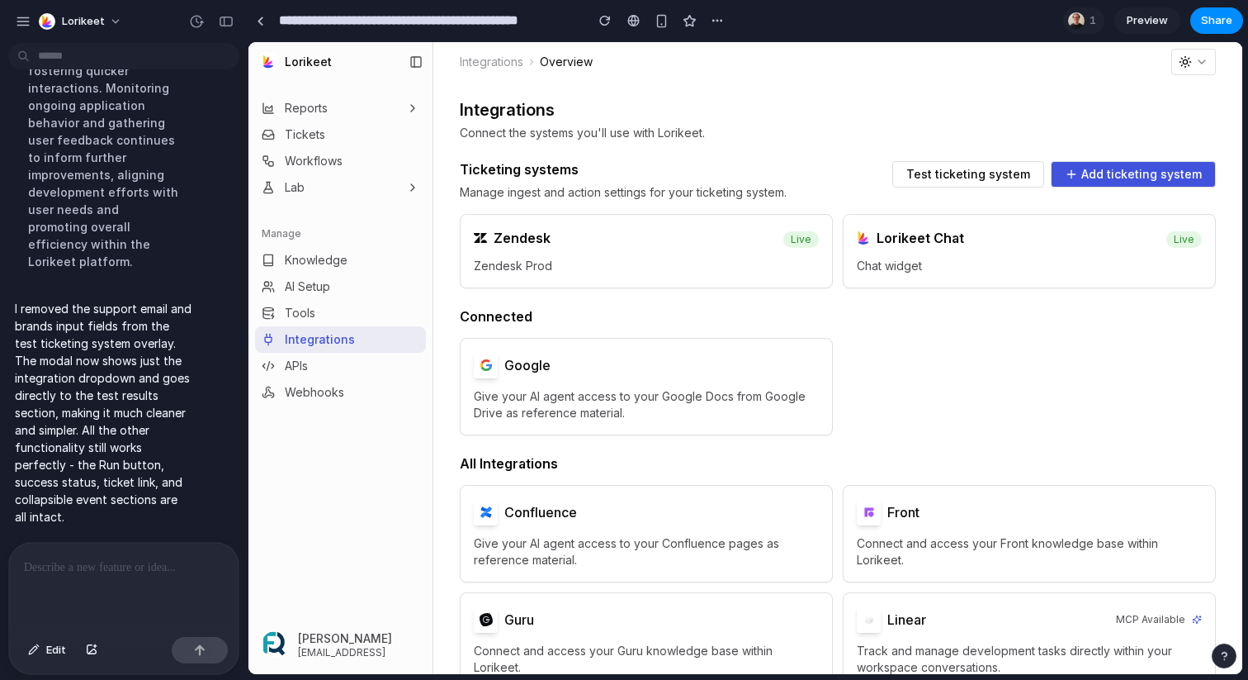
scroll to position [13763, 0]
click at [268, 18] on link at bounding box center [260, 20] width 25 height 25
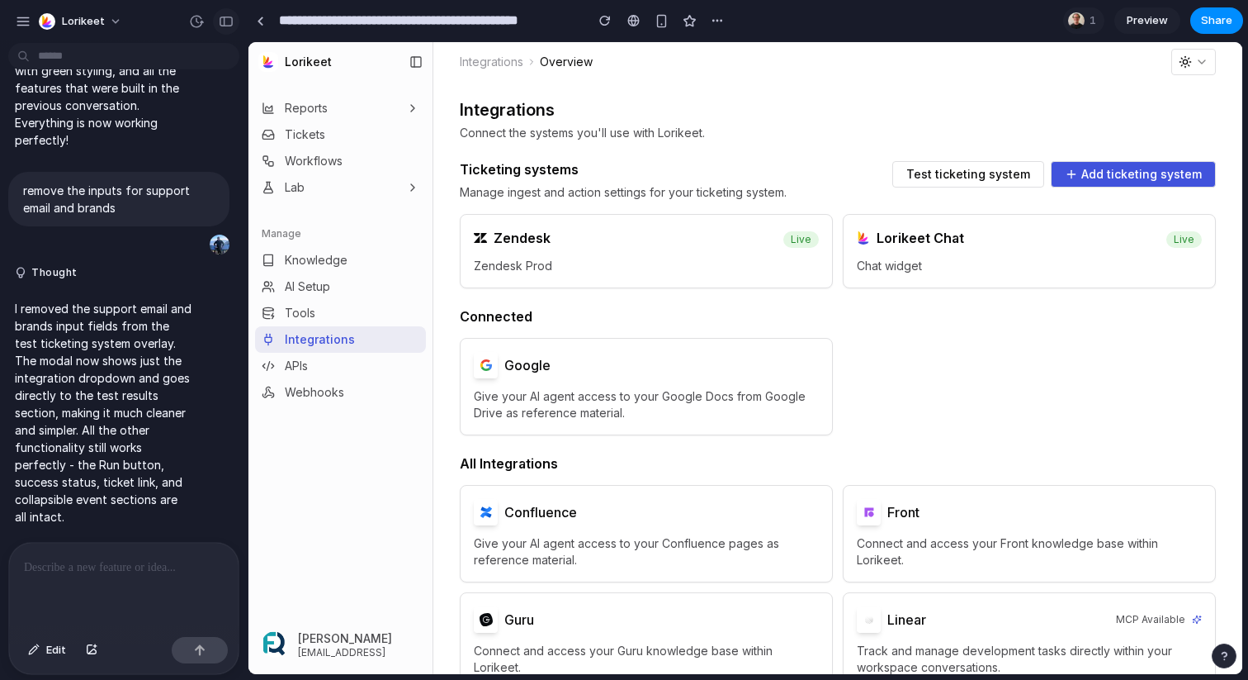
click at [233, 20] on div "button" at bounding box center [226, 22] width 15 height 12
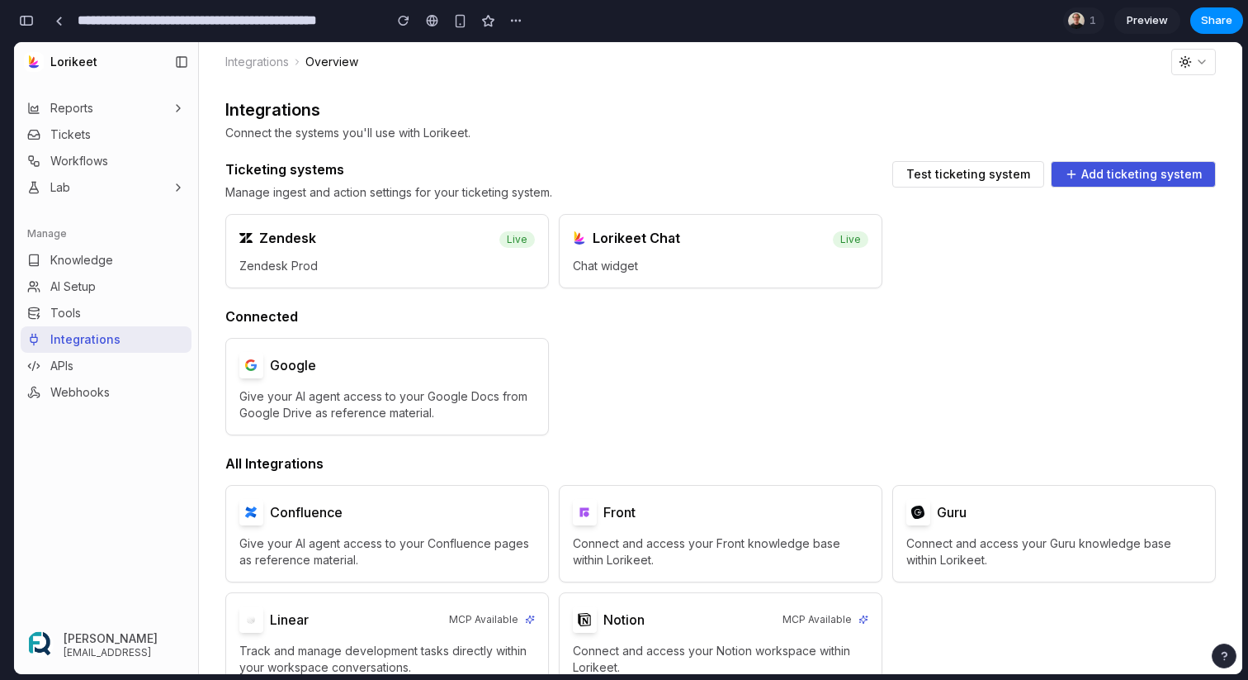
click at [975, 174] on span "Test ticketing system" at bounding box center [969, 174] width 124 height 12
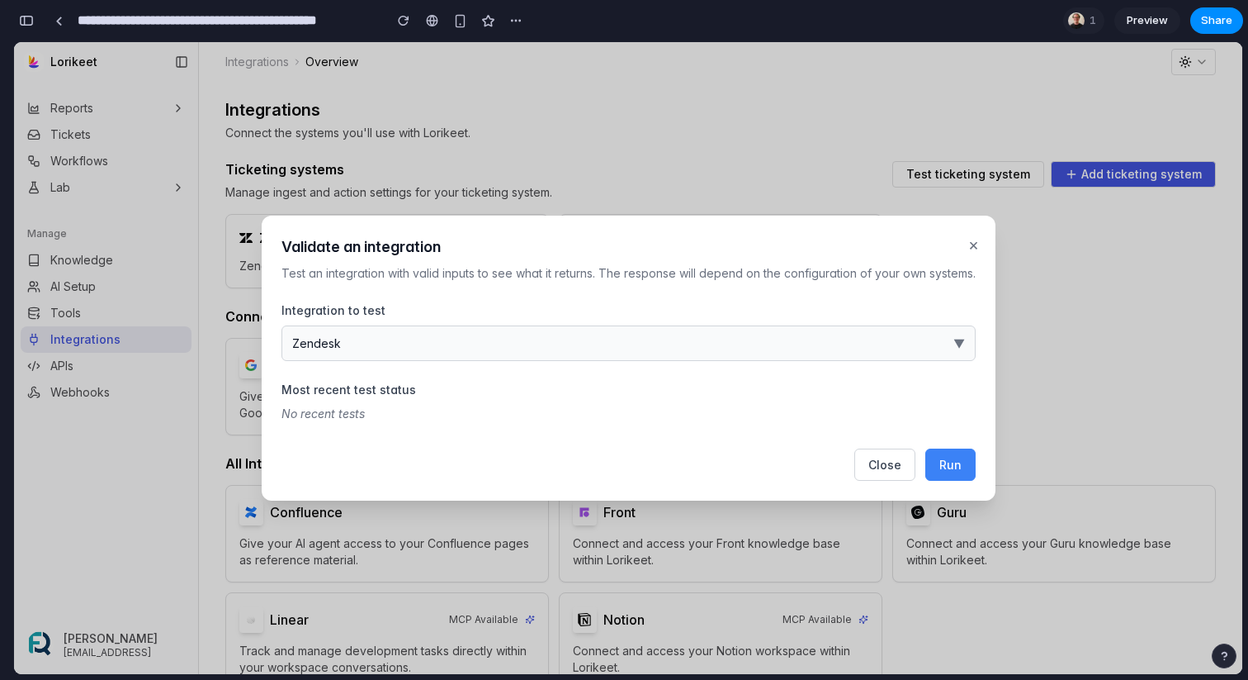
click at [950, 469] on span "Run" at bounding box center [951, 464] width 22 height 14
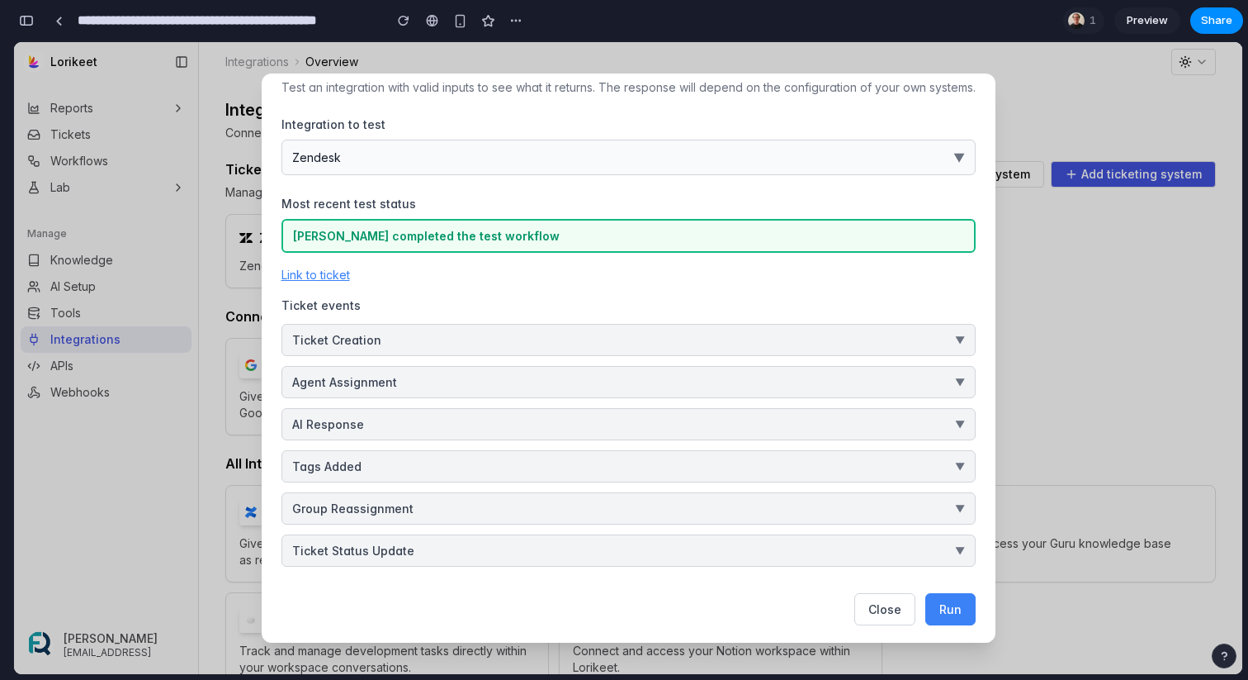
scroll to position [47, 0]
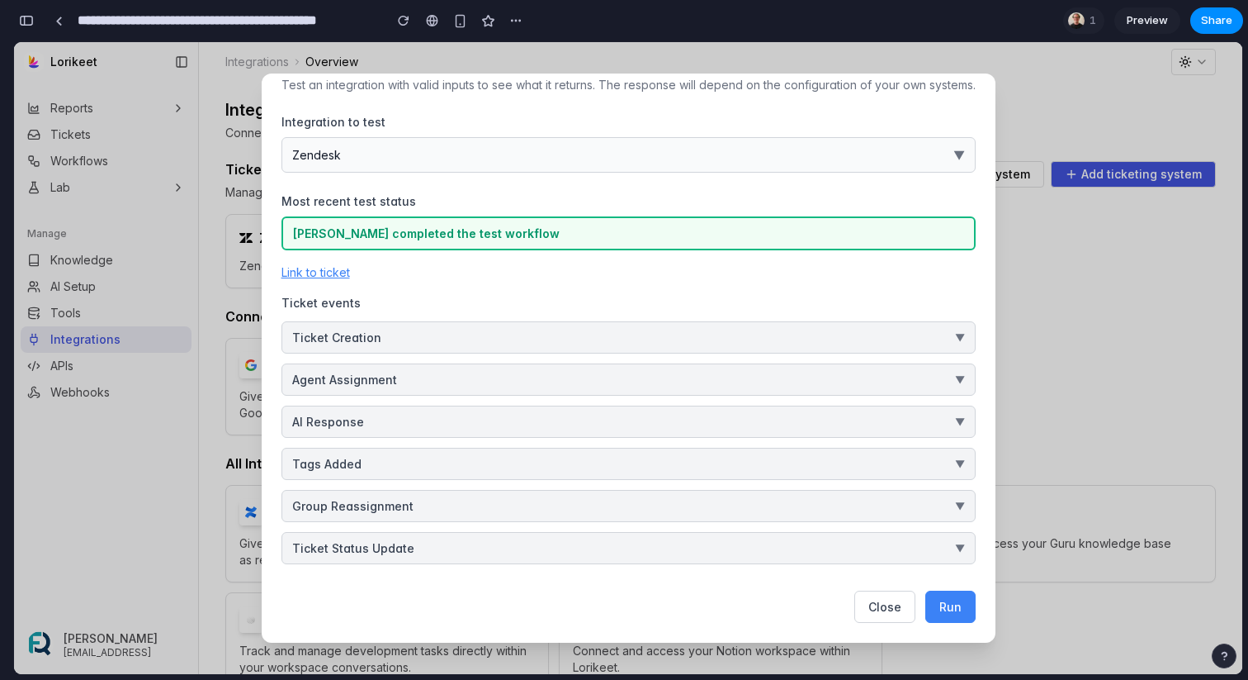
click at [519, 339] on button "Ticket Creation ▼" at bounding box center [629, 337] width 694 height 32
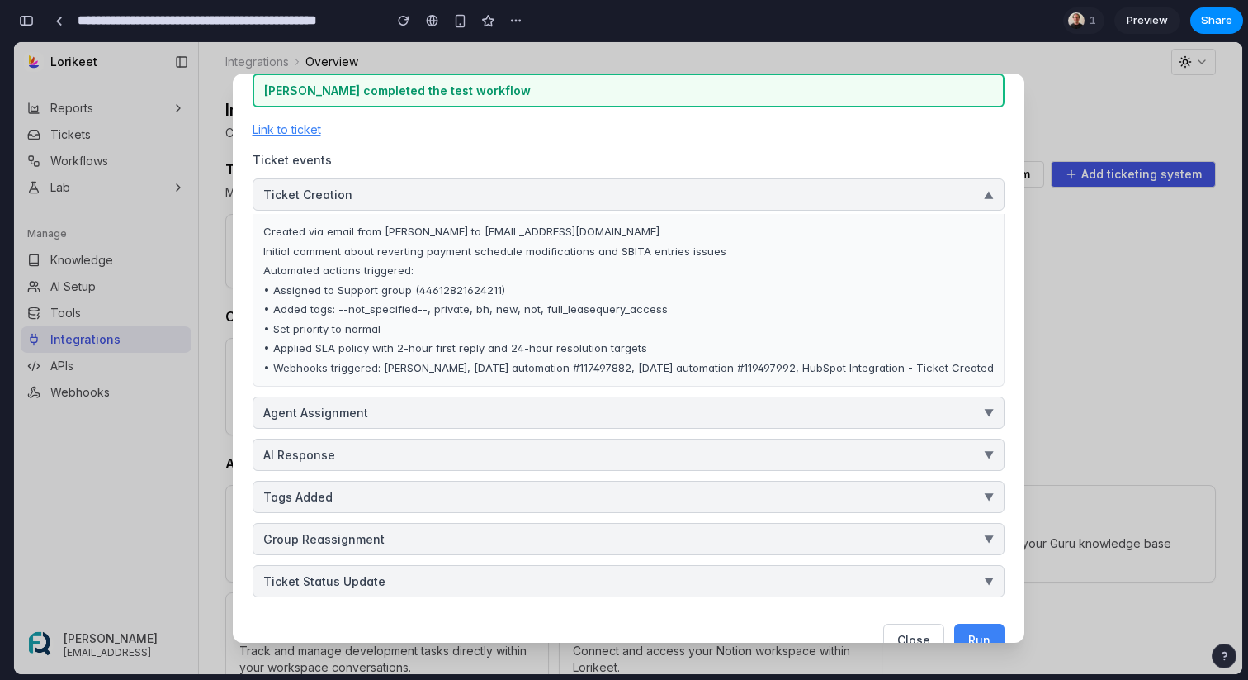
click at [504, 396] on button "Agent Assignment ▼" at bounding box center [629, 412] width 752 height 32
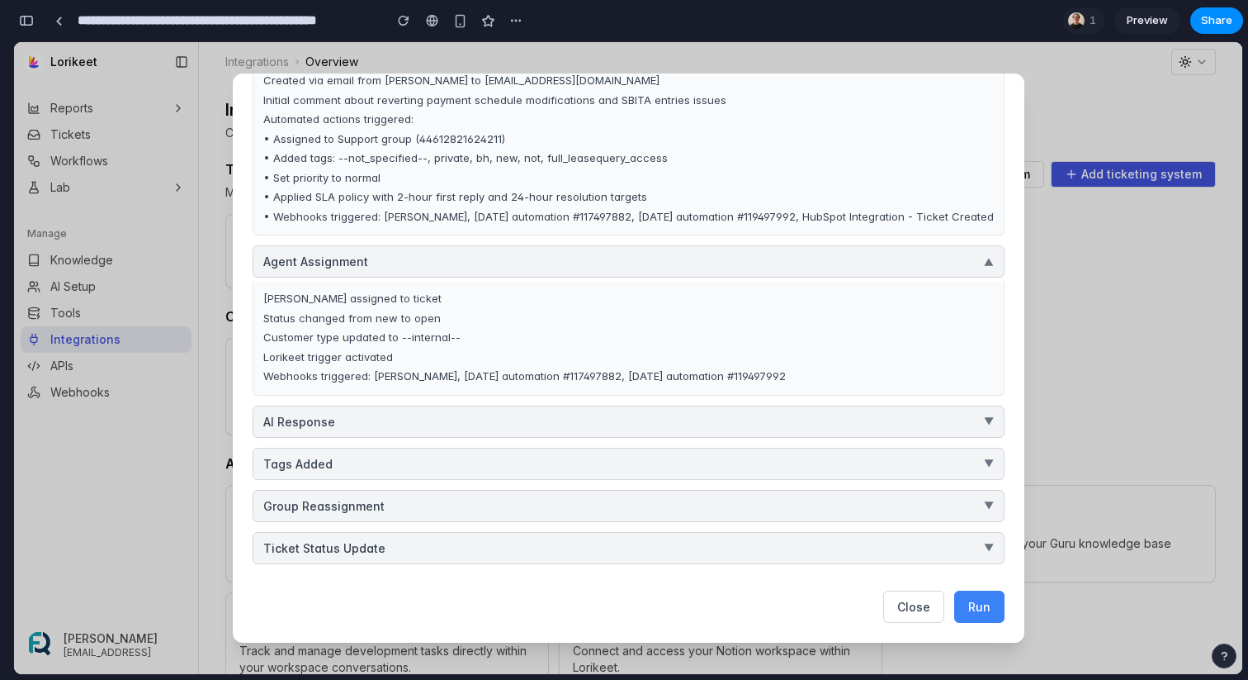
scroll to position [0, 0]
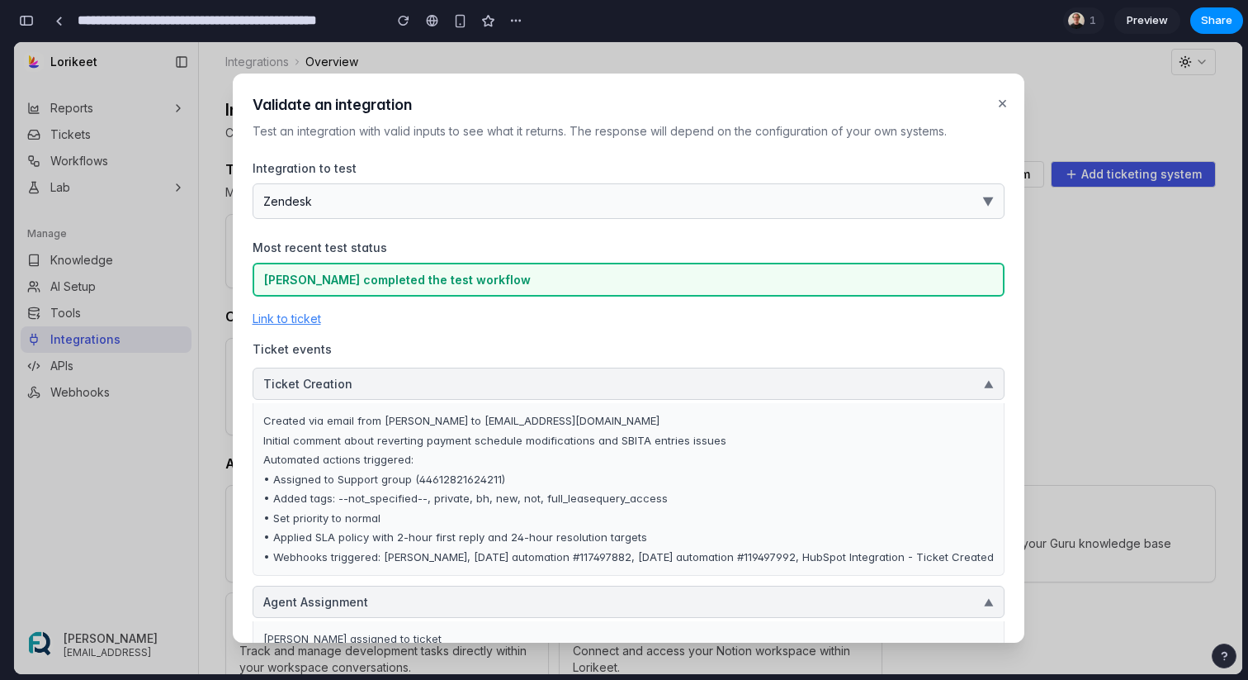
click at [577, 391] on button "Ticket Creation ▼" at bounding box center [629, 383] width 752 height 32
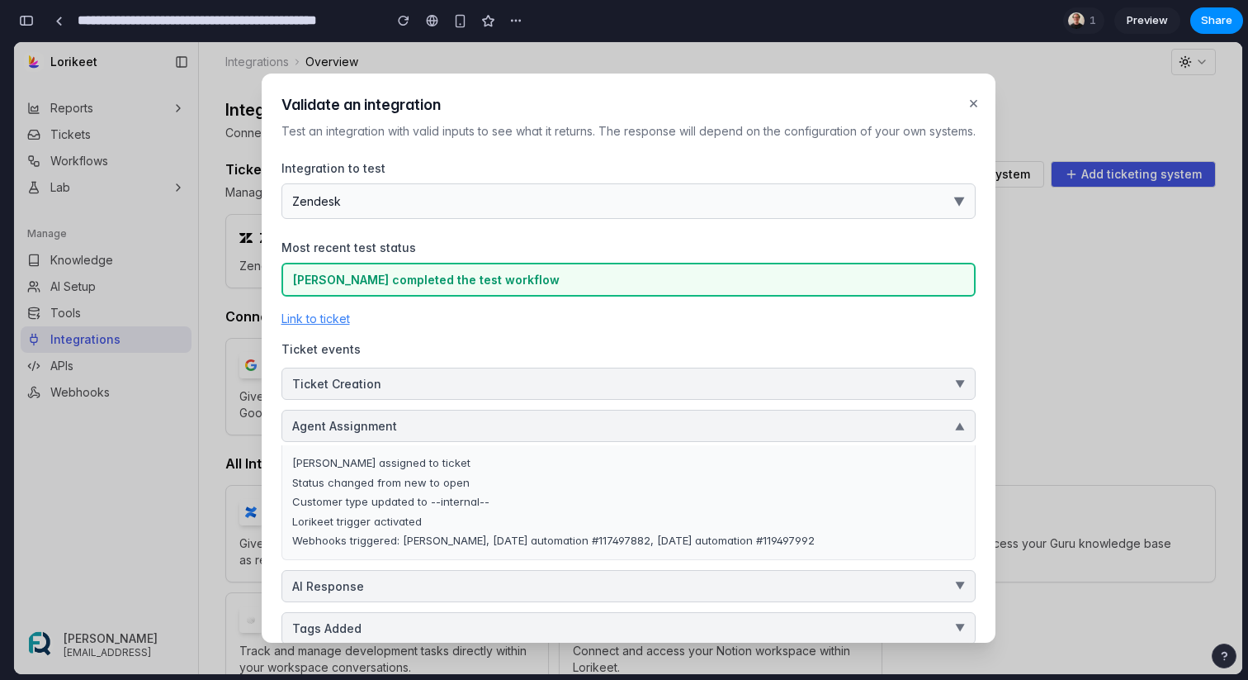
click at [543, 424] on button "Agent Assignment ▼" at bounding box center [629, 426] width 694 height 32
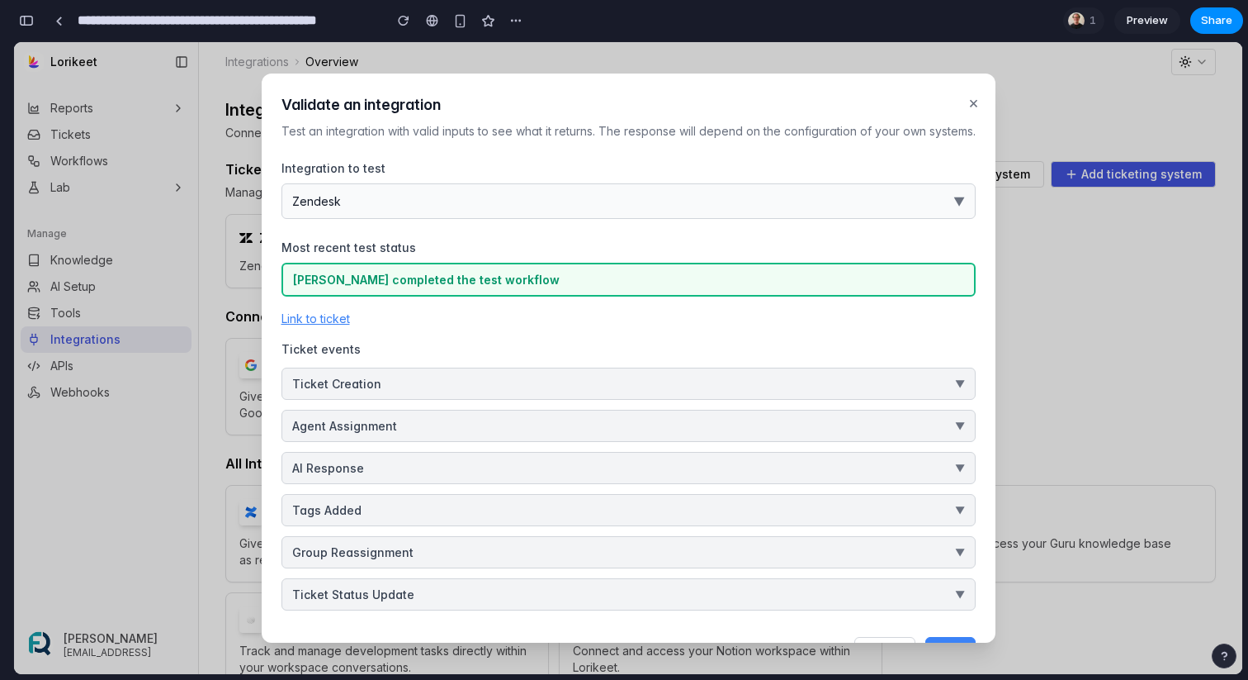
click at [970, 103] on button "×" at bounding box center [973, 102] width 17 height 31
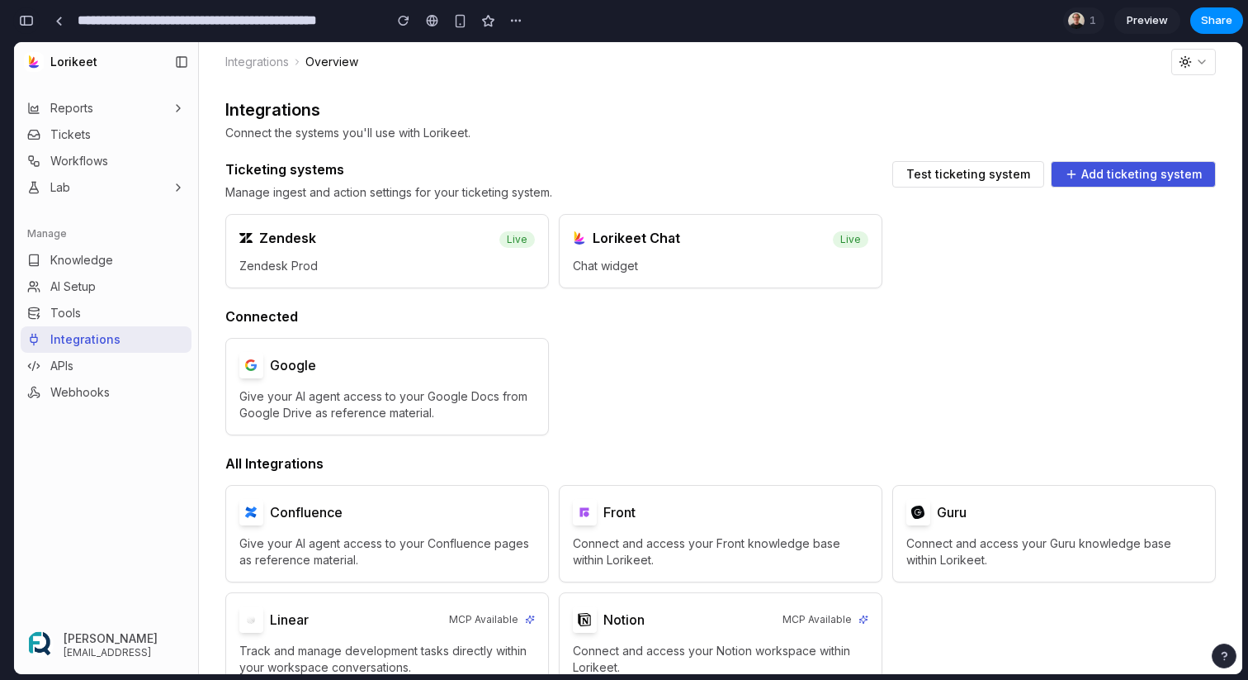
click at [26, 17] on div "button" at bounding box center [26, 21] width 15 height 12
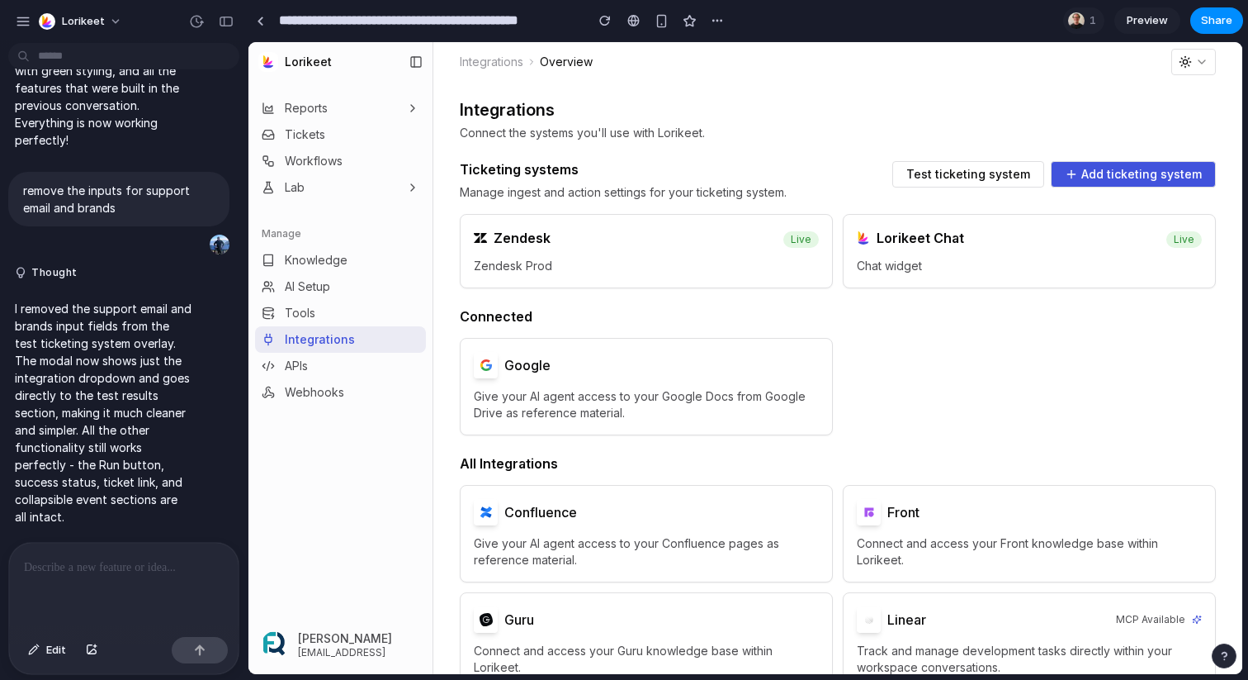
click at [135, 580] on div at bounding box center [124, 586] width 230 height 88
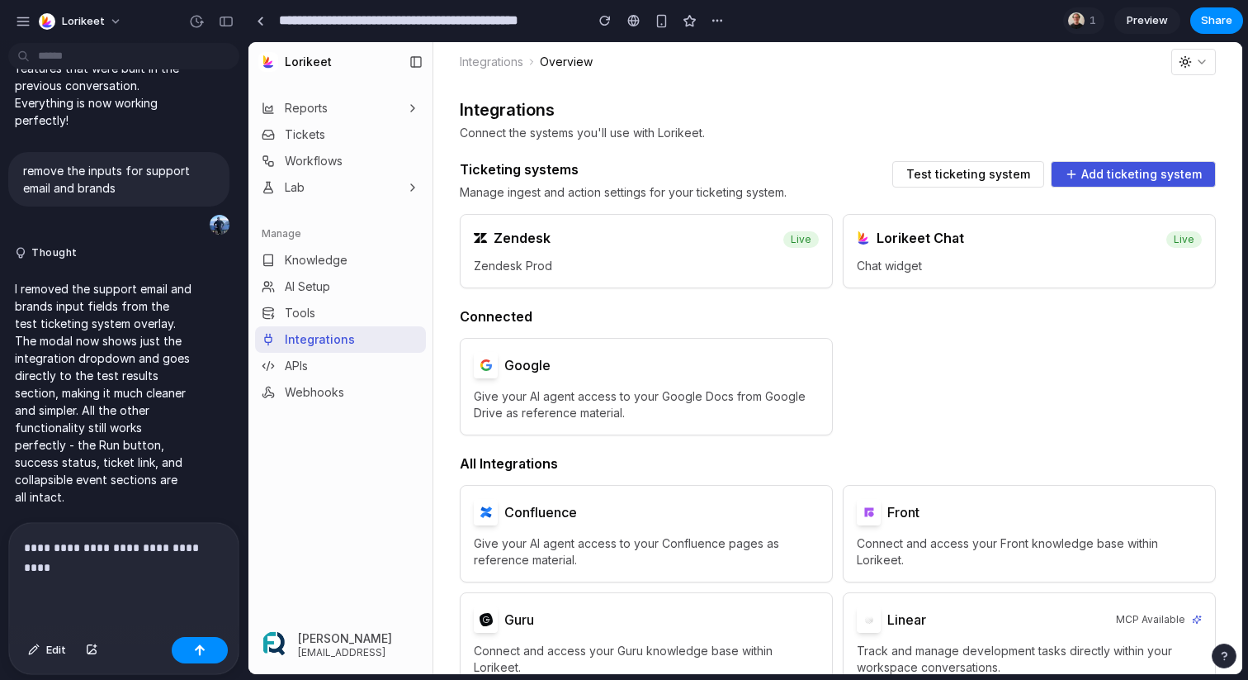
scroll to position [13271, 0]
click at [79, 565] on p "**********" at bounding box center [124, 558] width 200 height 40
click at [101, 602] on div "**********" at bounding box center [124, 576] width 230 height 107
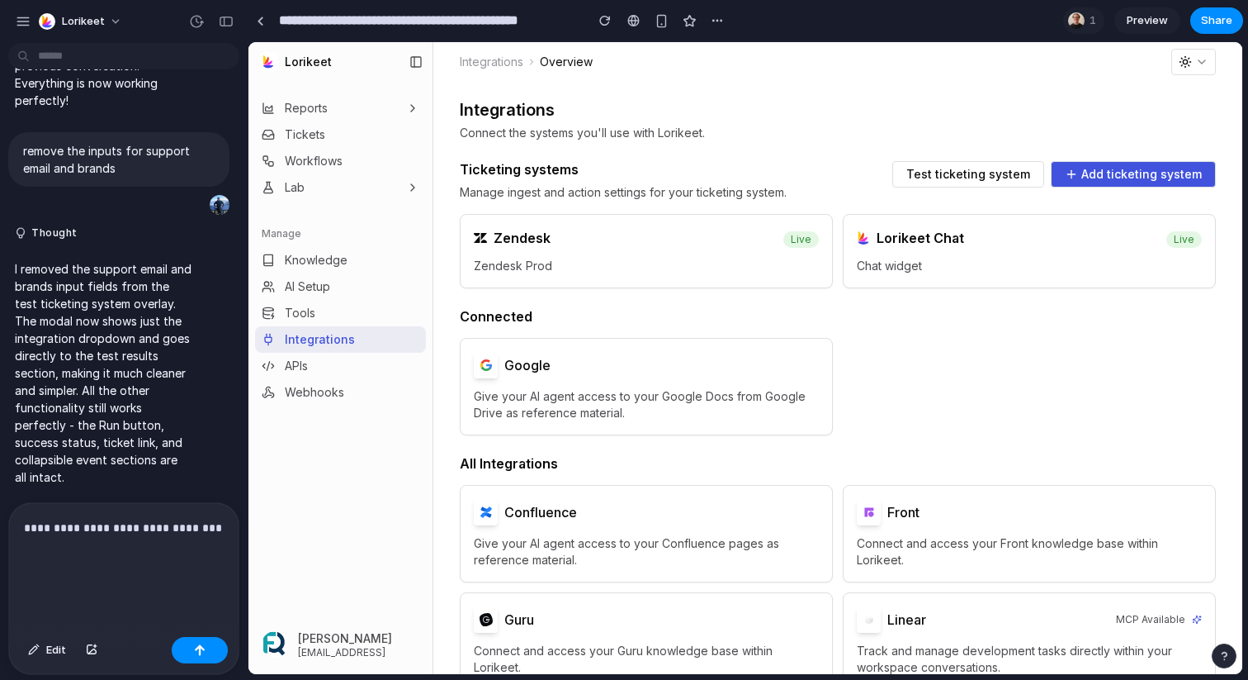
click at [110, 588] on div "**********" at bounding box center [124, 566] width 230 height 127
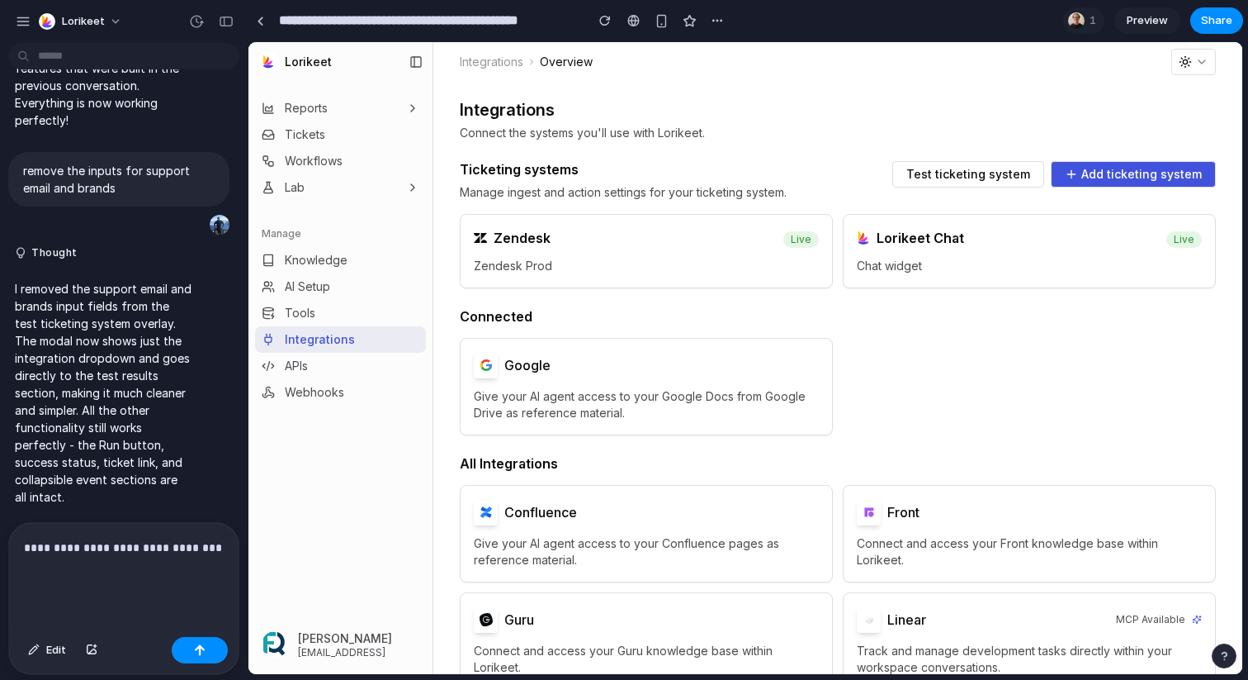
scroll to position [13251, 0]
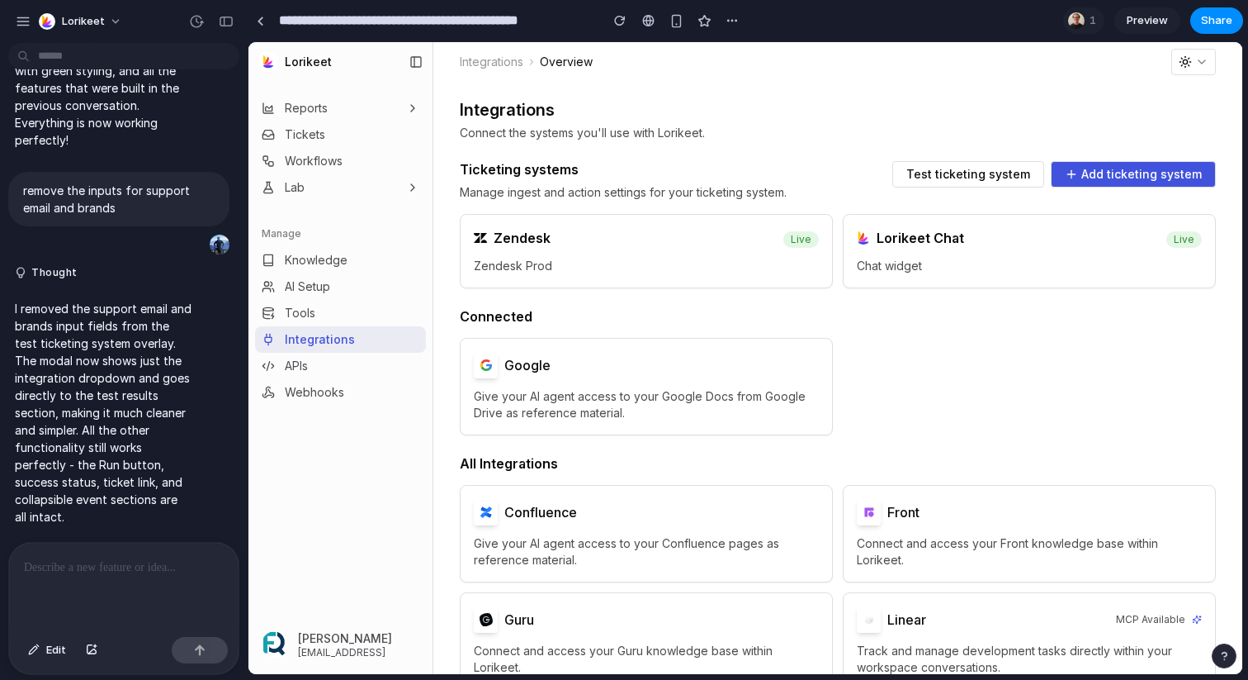
scroll to position [13251, 0]
paste div
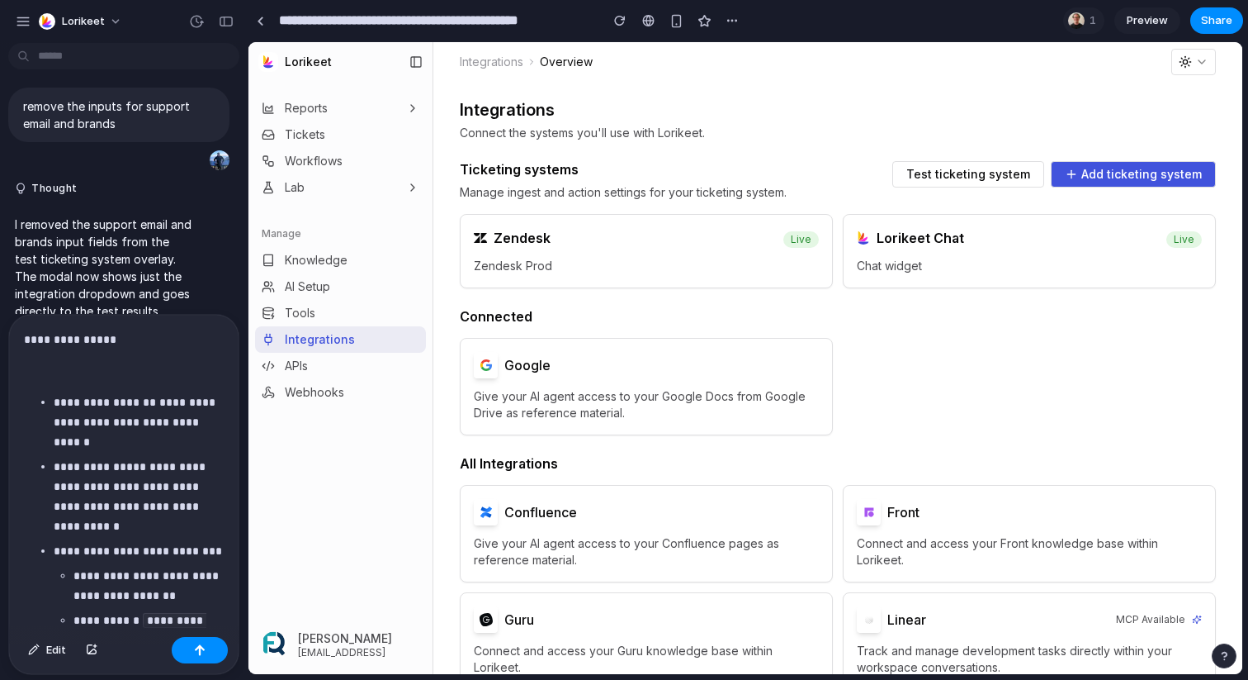
click at [43, 370] on p at bounding box center [124, 371] width 200 height 20
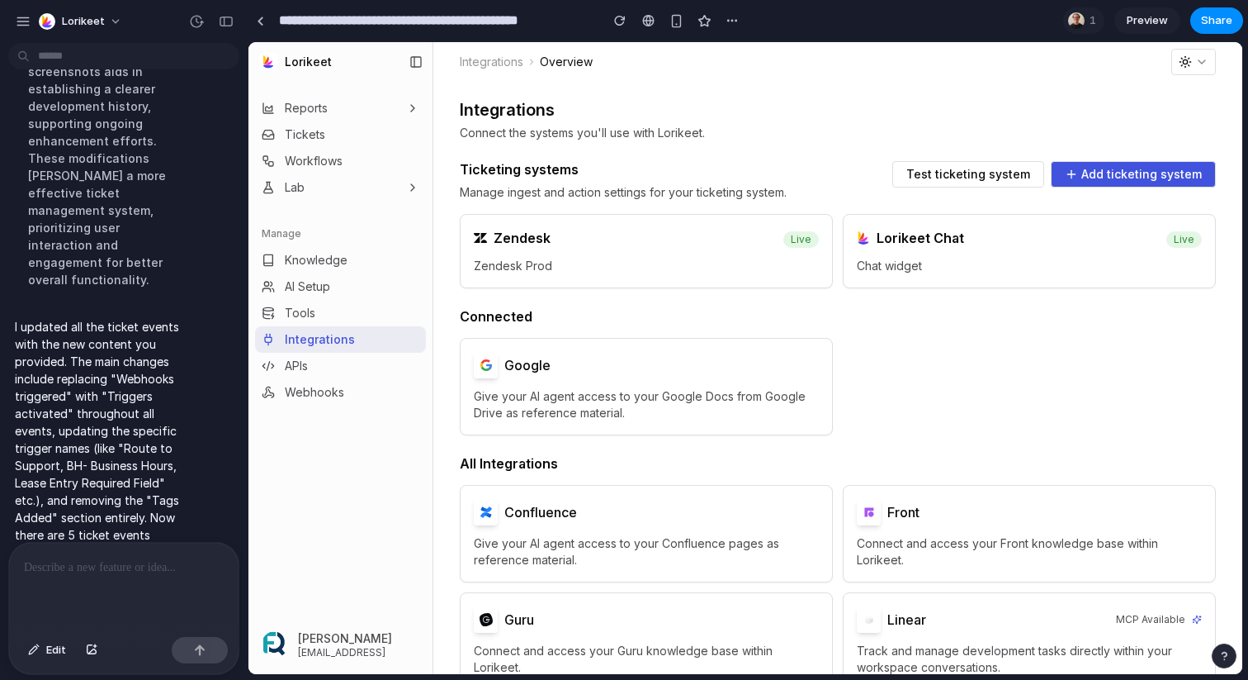
scroll to position [14976, 0]
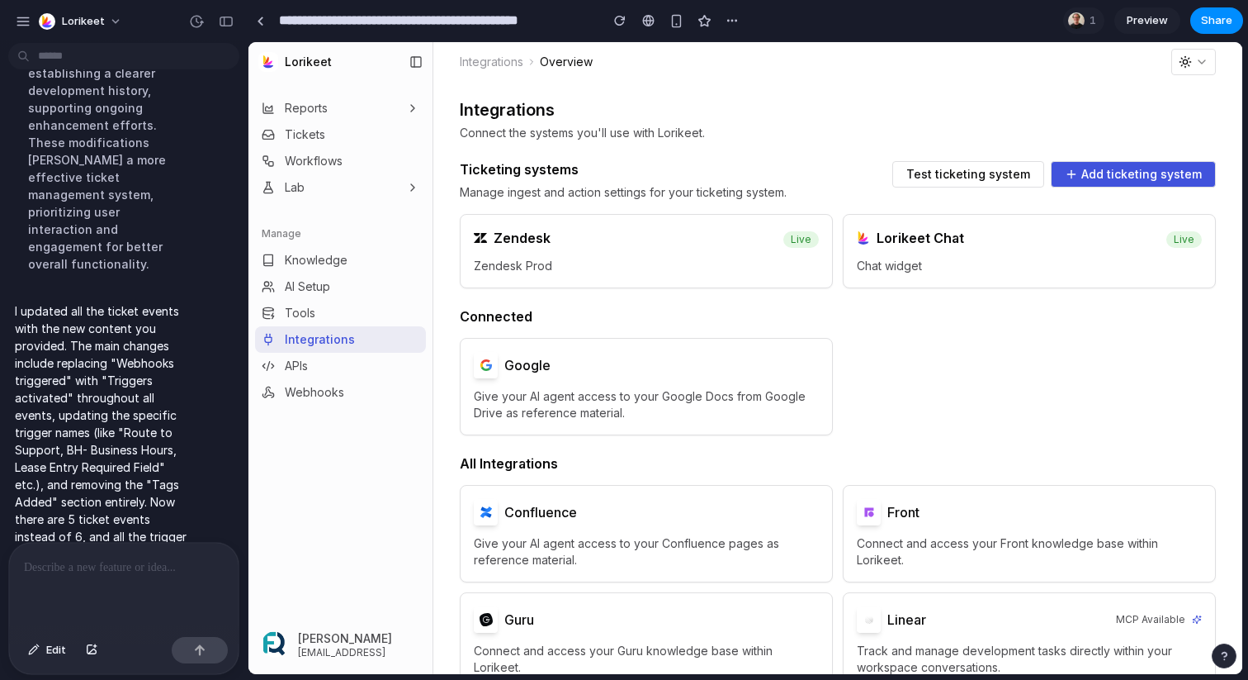
click at [923, 173] on span "Test ticketing system" at bounding box center [969, 174] width 124 height 12
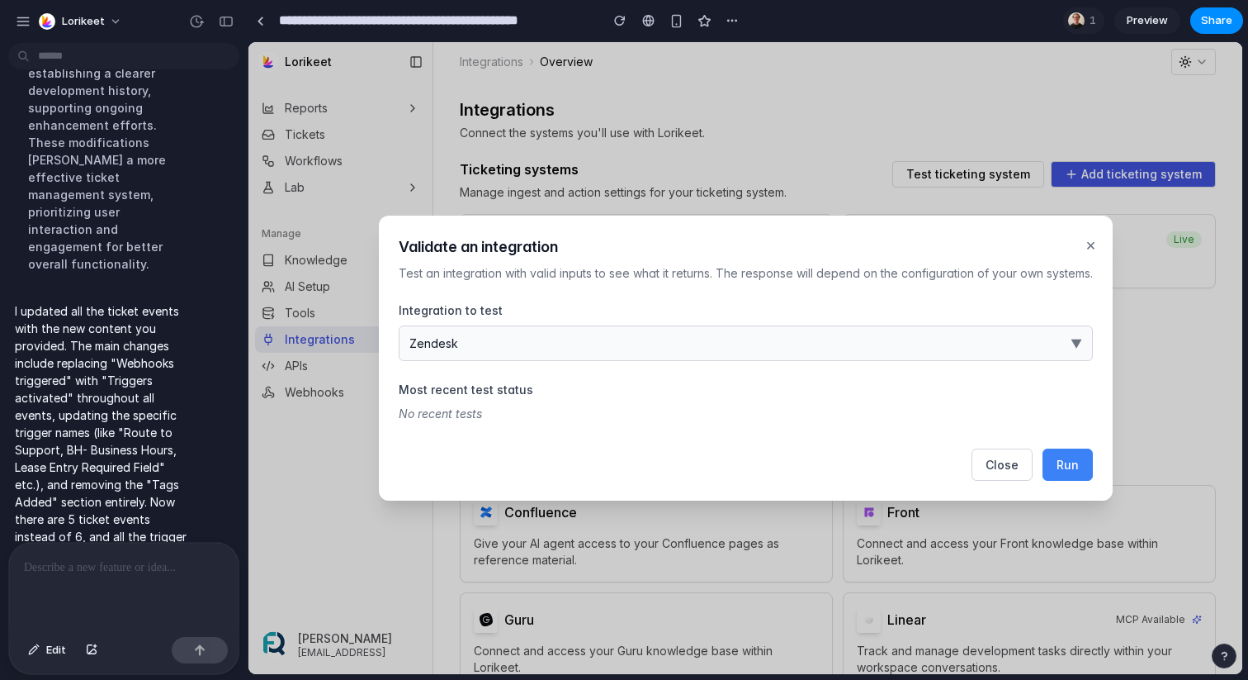
click at [729, 336] on button "Zendesk ▼" at bounding box center [746, 343] width 694 height 36
click at [1076, 468] on div "Zendesk Freshdesk ServiceNow Jira Service Management HubSpot Service Hub" at bounding box center [746, 358] width 994 height 632
click at [1052, 462] on button "Run" at bounding box center [1068, 464] width 50 height 32
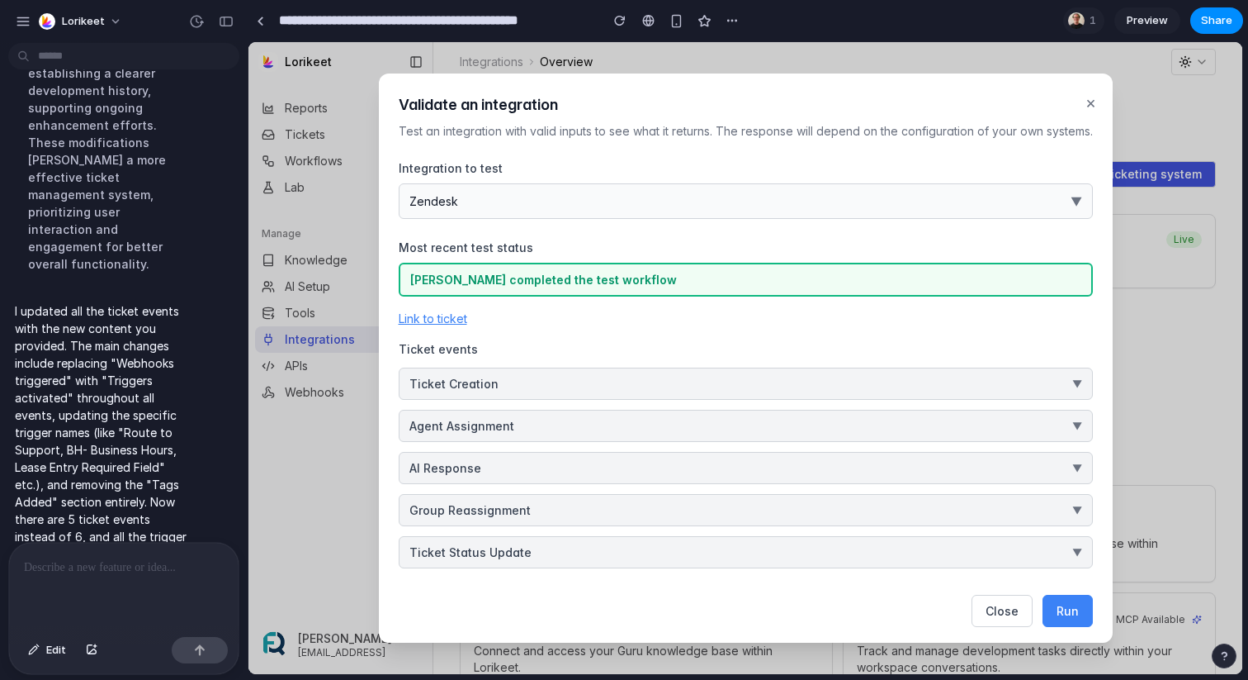
scroll to position [5, 0]
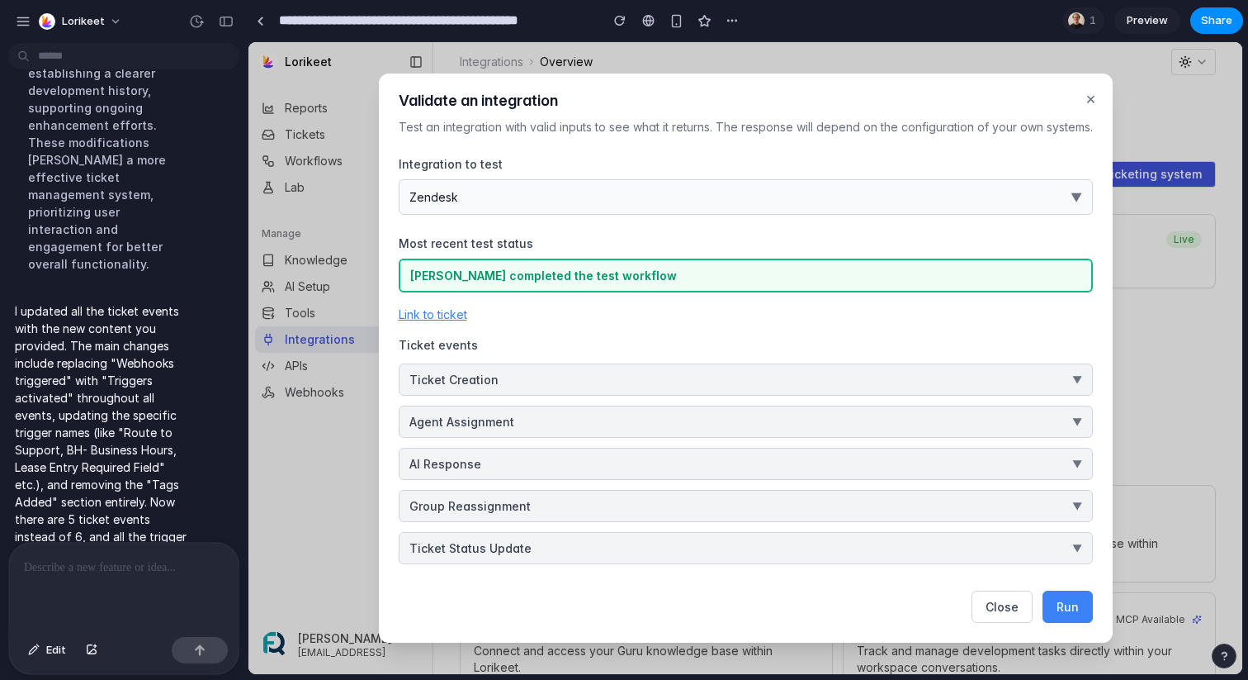
click at [576, 376] on button "Ticket Creation ▼" at bounding box center [746, 379] width 694 height 32
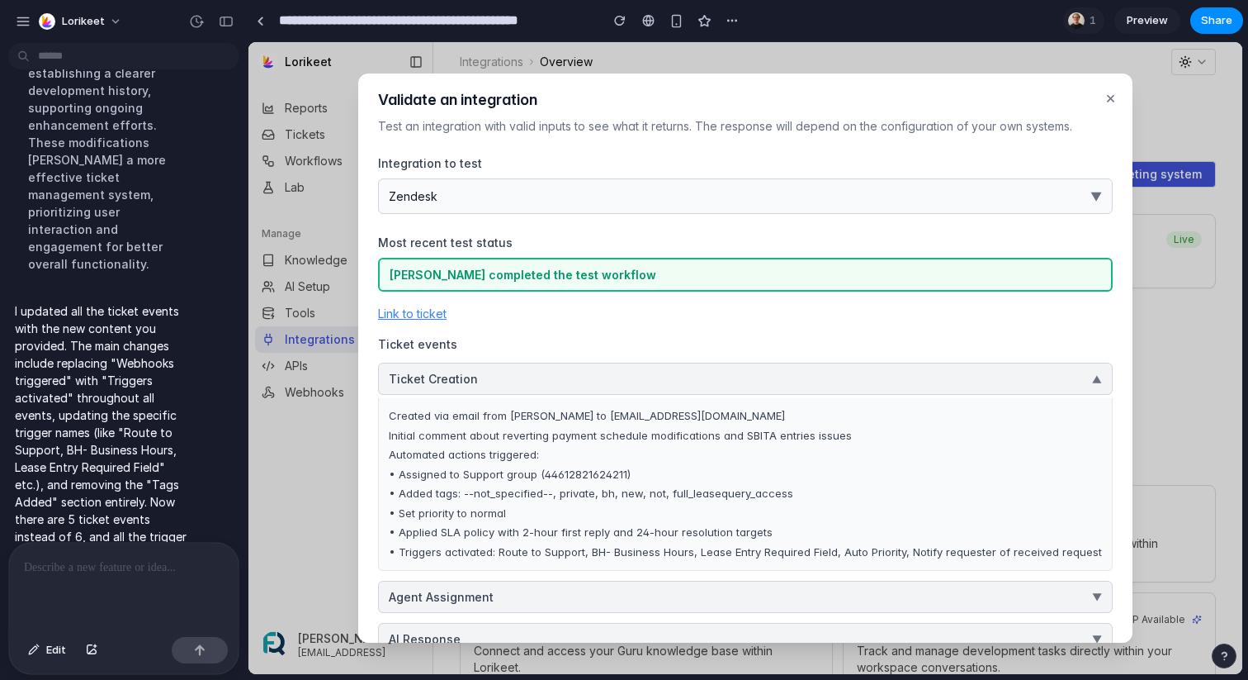
click at [576, 376] on button "Ticket Creation ▼" at bounding box center [745, 378] width 735 height 32
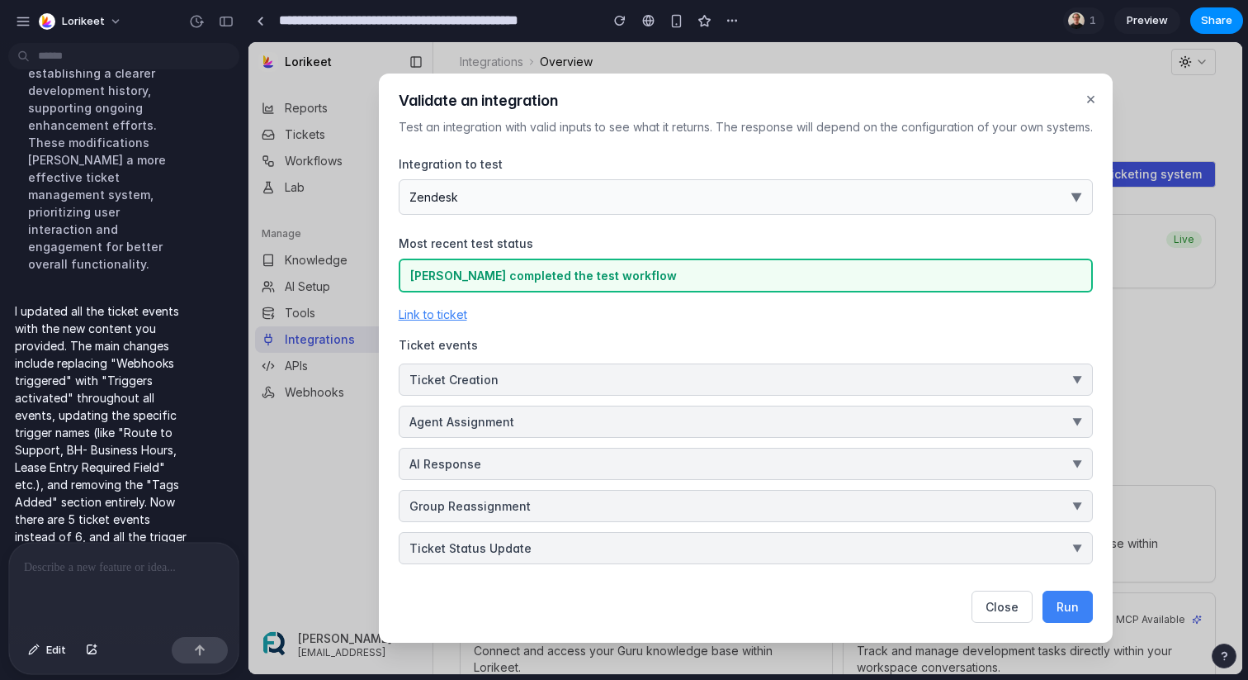
click at [1094, 97] on button "×" at bounding box center [1090, 98] width 17 height 31
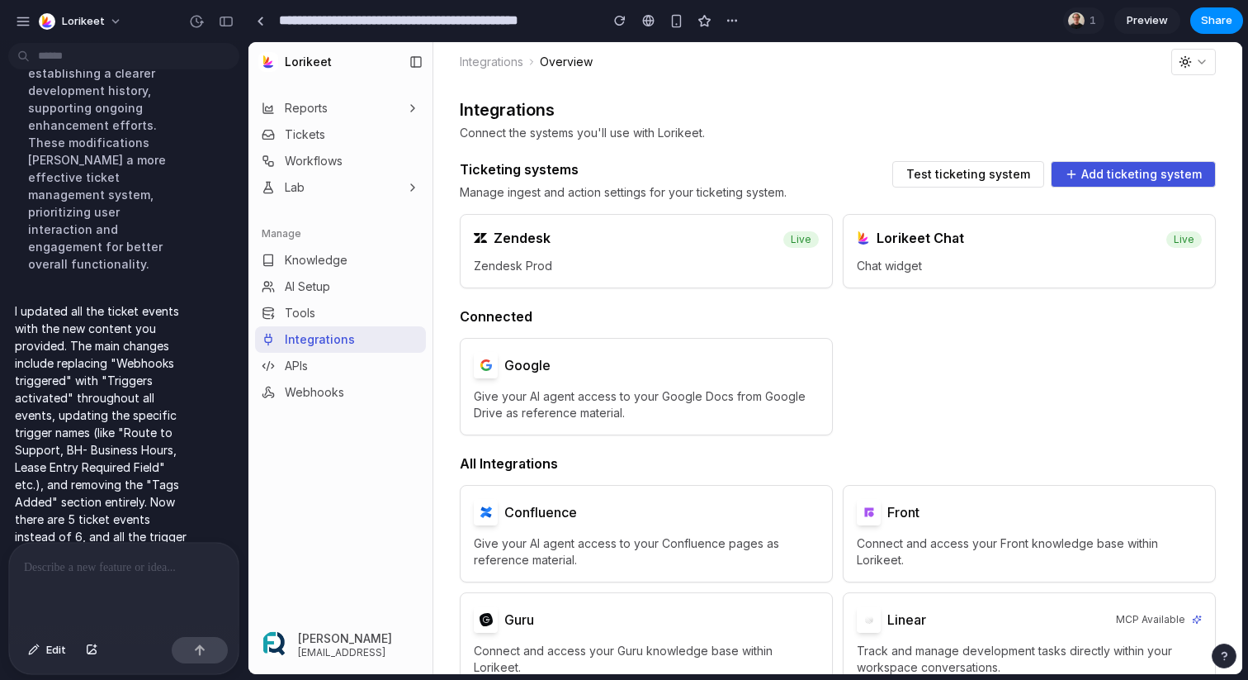
click at [957, 171] on span "Test ticketing system" at bounding box center [969, 174] width 124 height 12
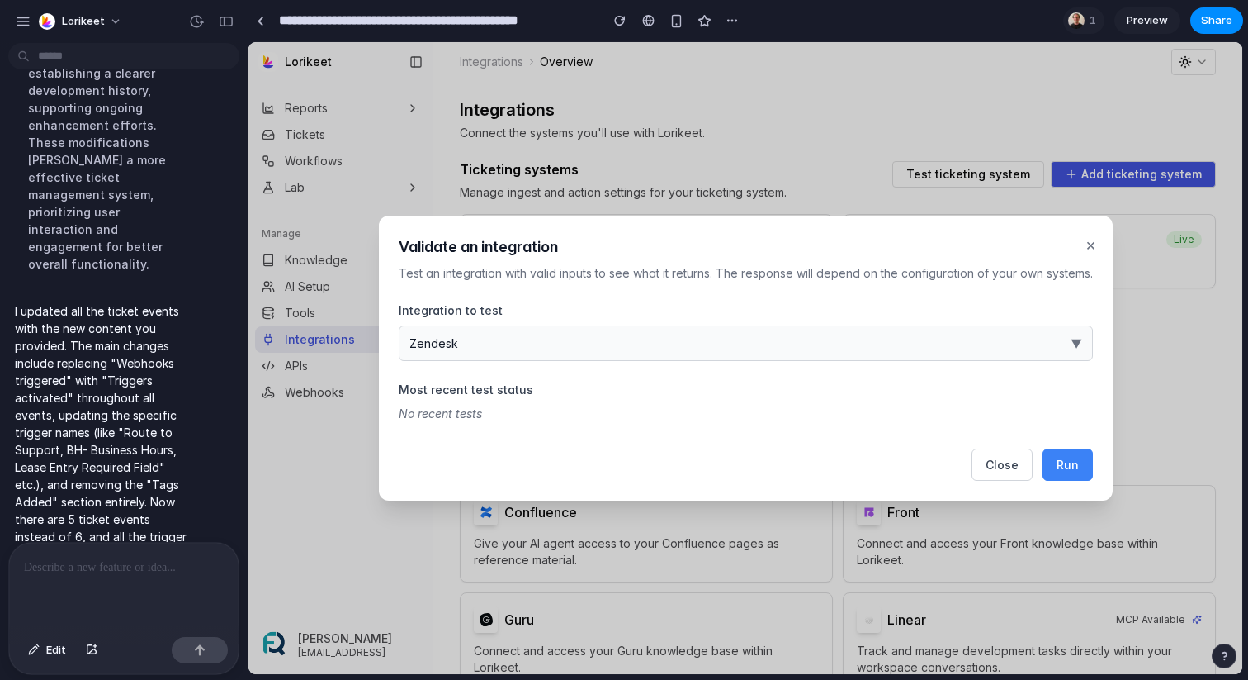
click at [1057, 459] on span "Run" at bounding box center [1068, 464] width 22 height 14
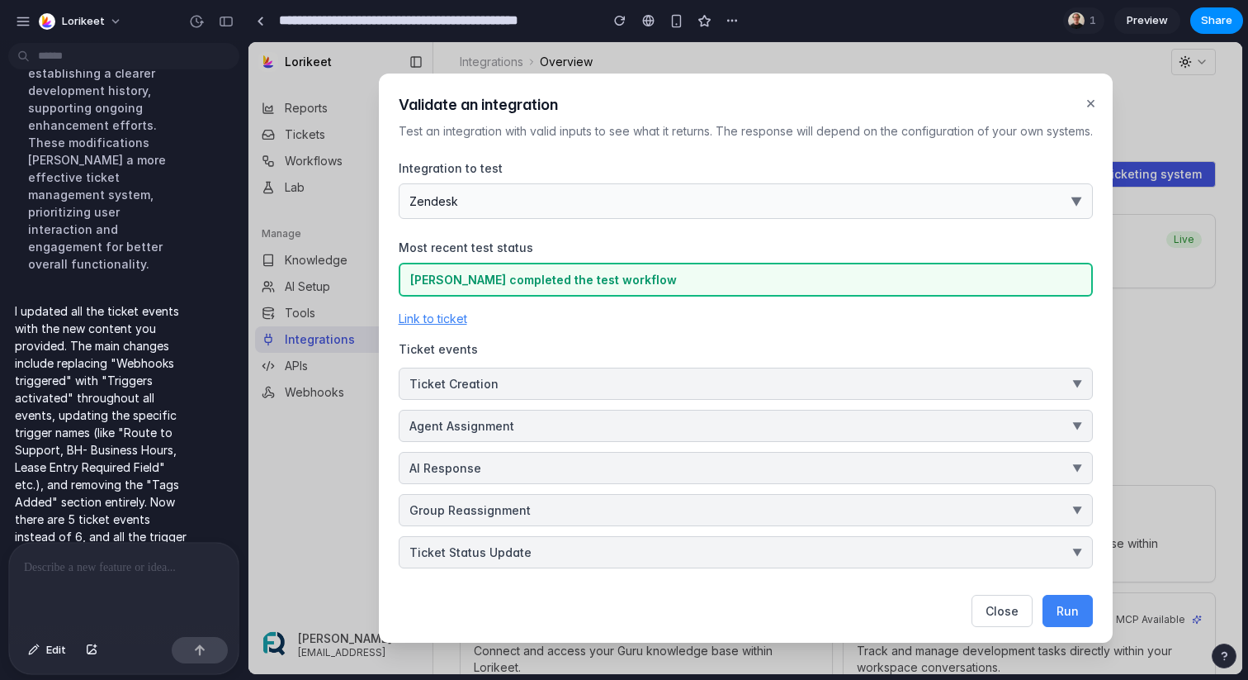
click at [573, 385] on button "Ticket Creation ▼" at bounding box center [746, 383] width 694 height 32
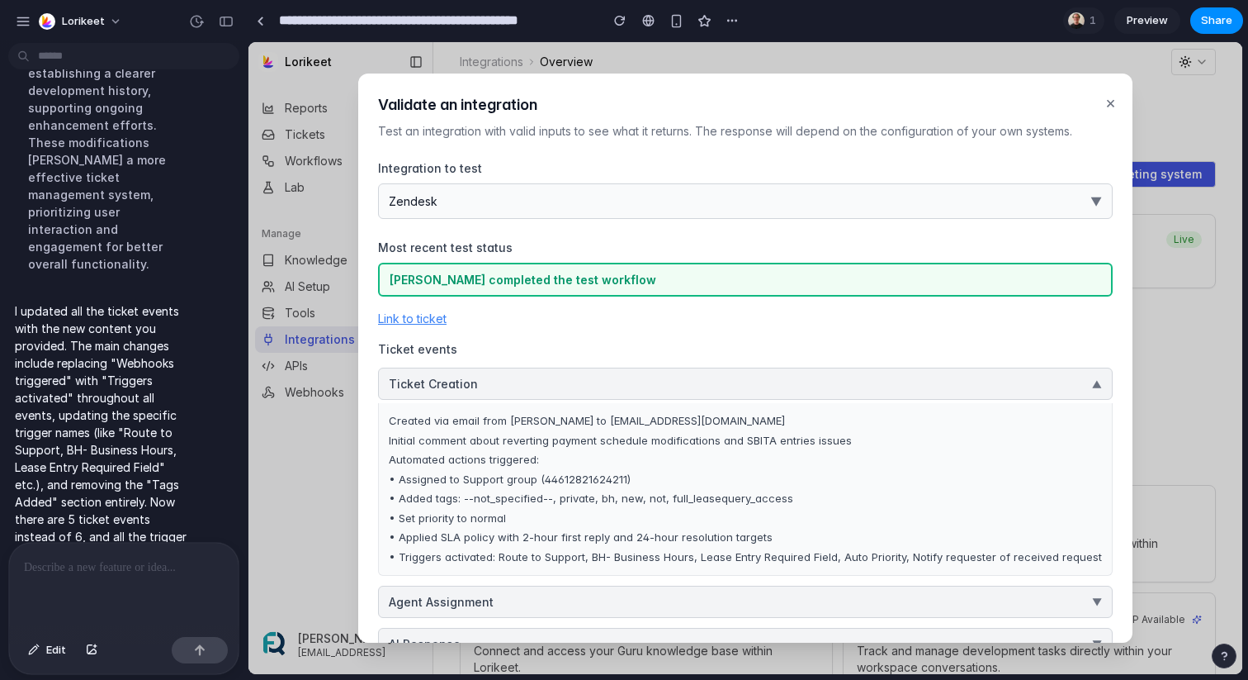
click at [753, 385] on button "Ticket Creation ▼" at bounding box center [745, 383] width 735 height 32
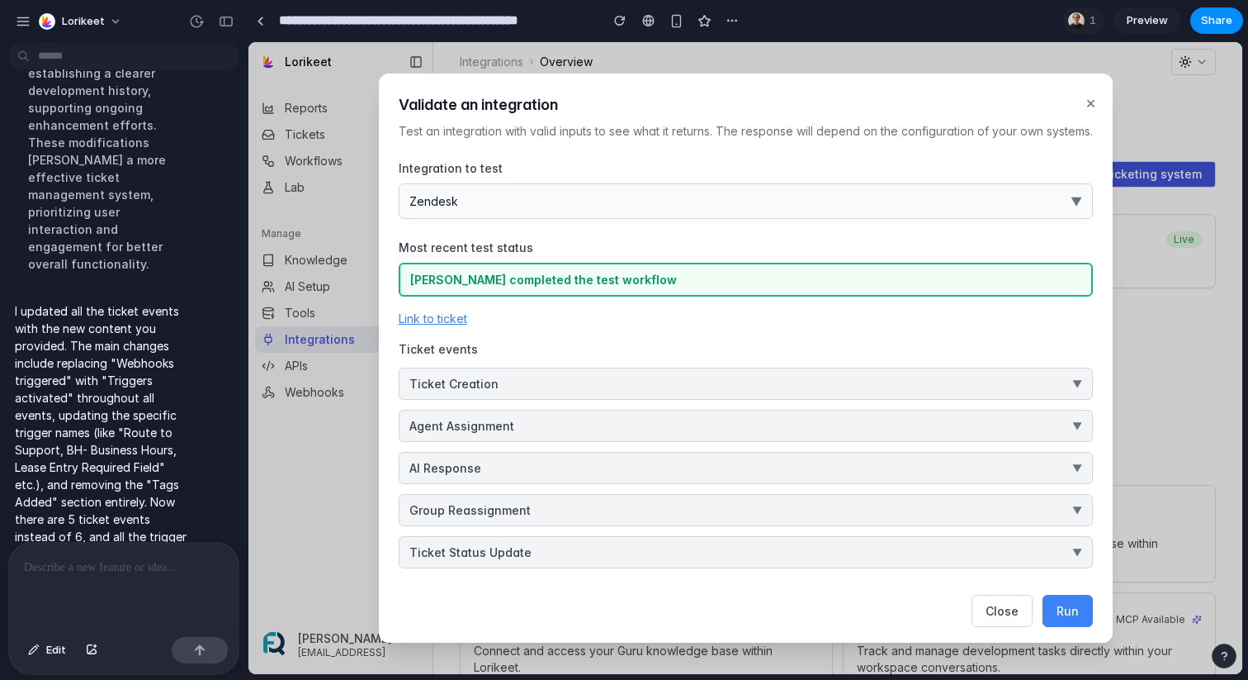
click at [1088, 96] on button "×" at bounding box center [1090, 102] width 17 height 31
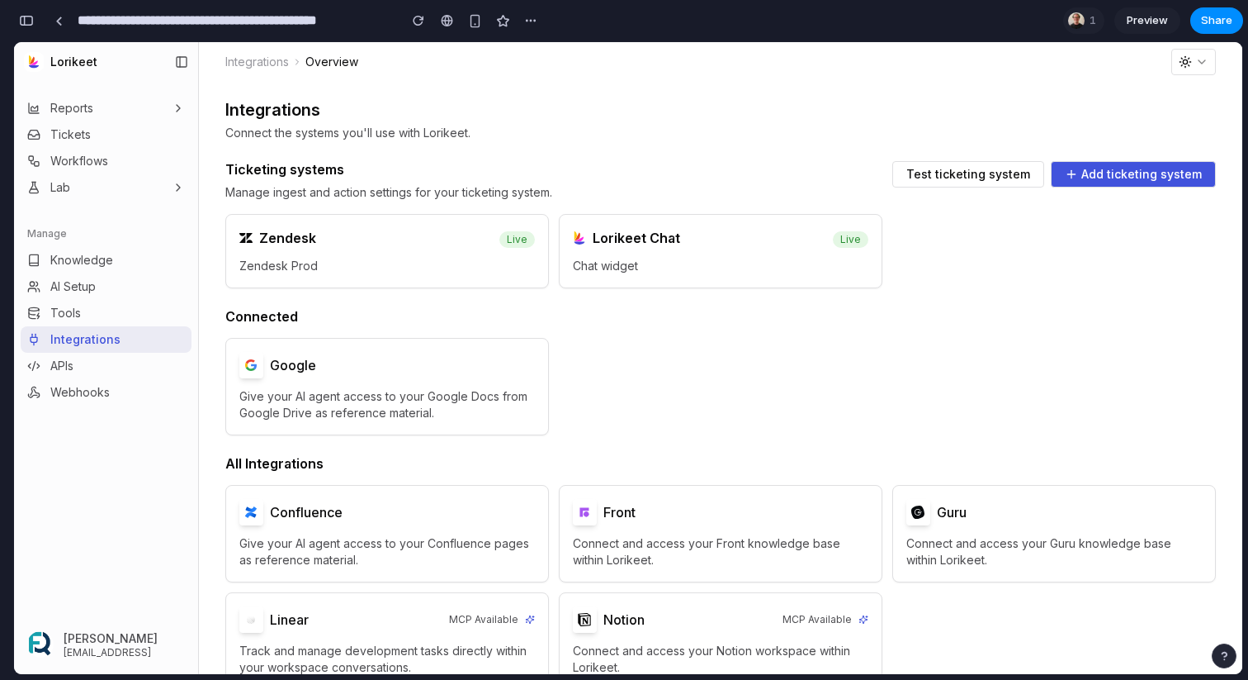
scroll to position [20874, 0]
click at [958, 176] on span "Test ticketing system" at bounding box center [969, 174] width 124 height 12
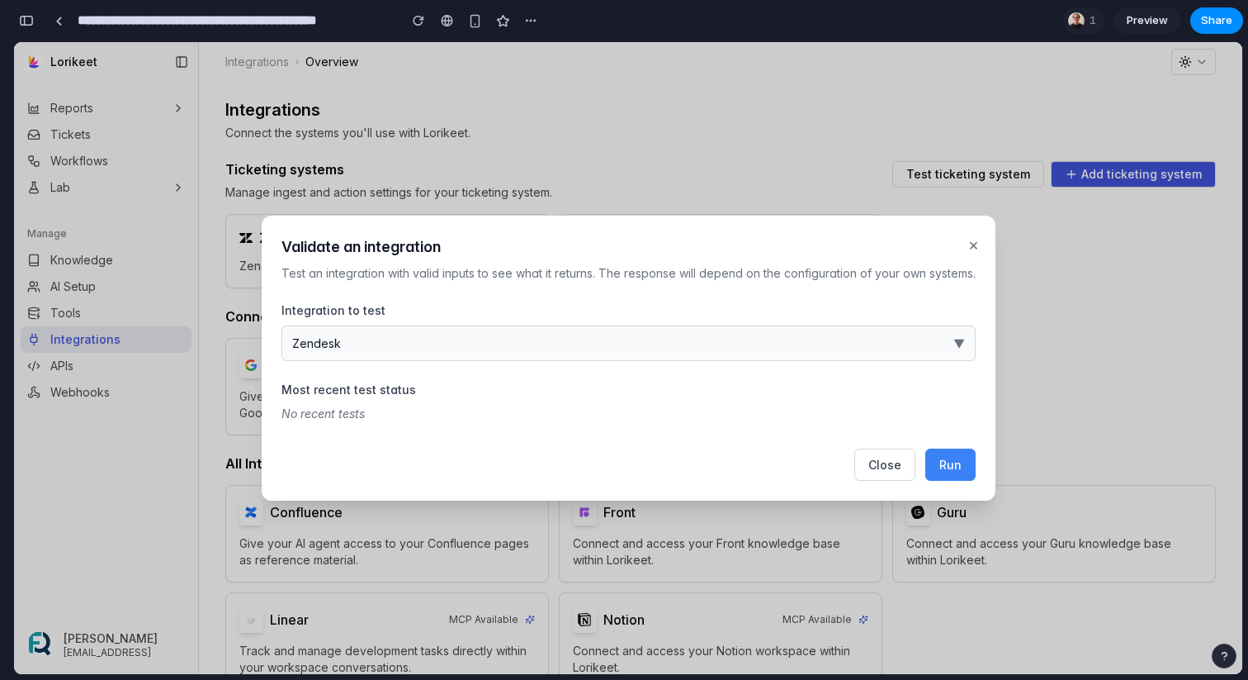
click at [949, 468] on span "Run" at bounding box center [951, 464] width 22 height 14
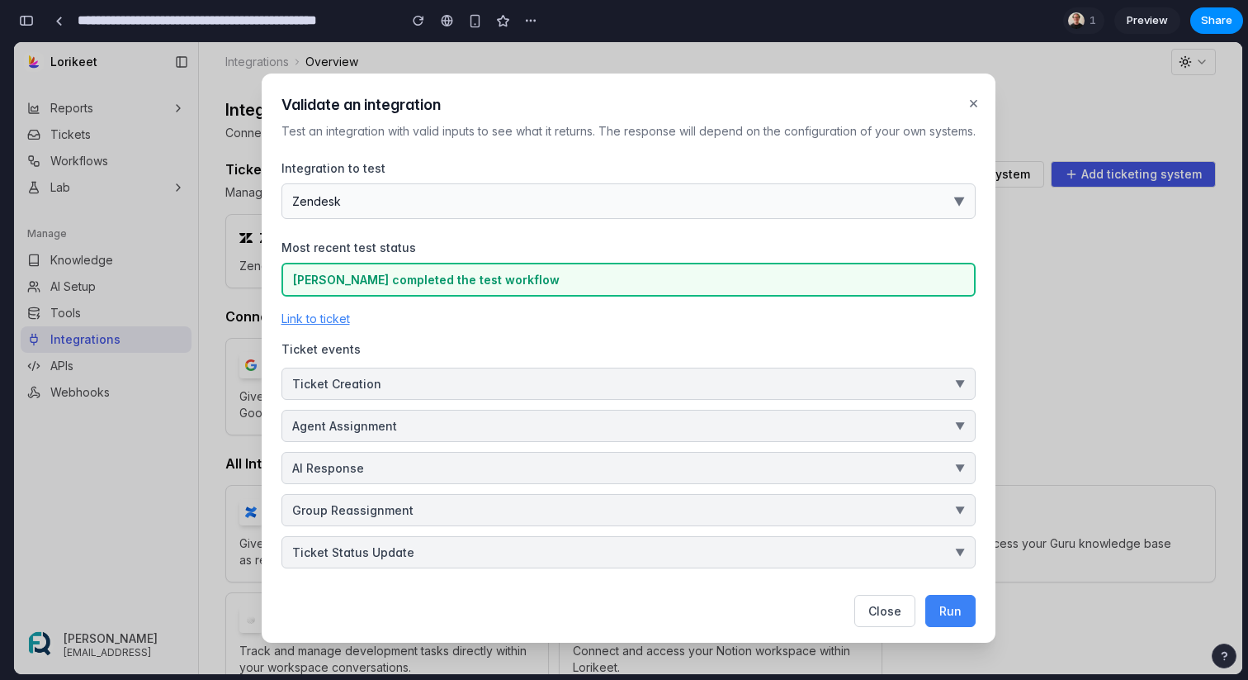
click at [683, 467] on button "AI Response ▼" at bounding box center [629, 468] width 694 height 32
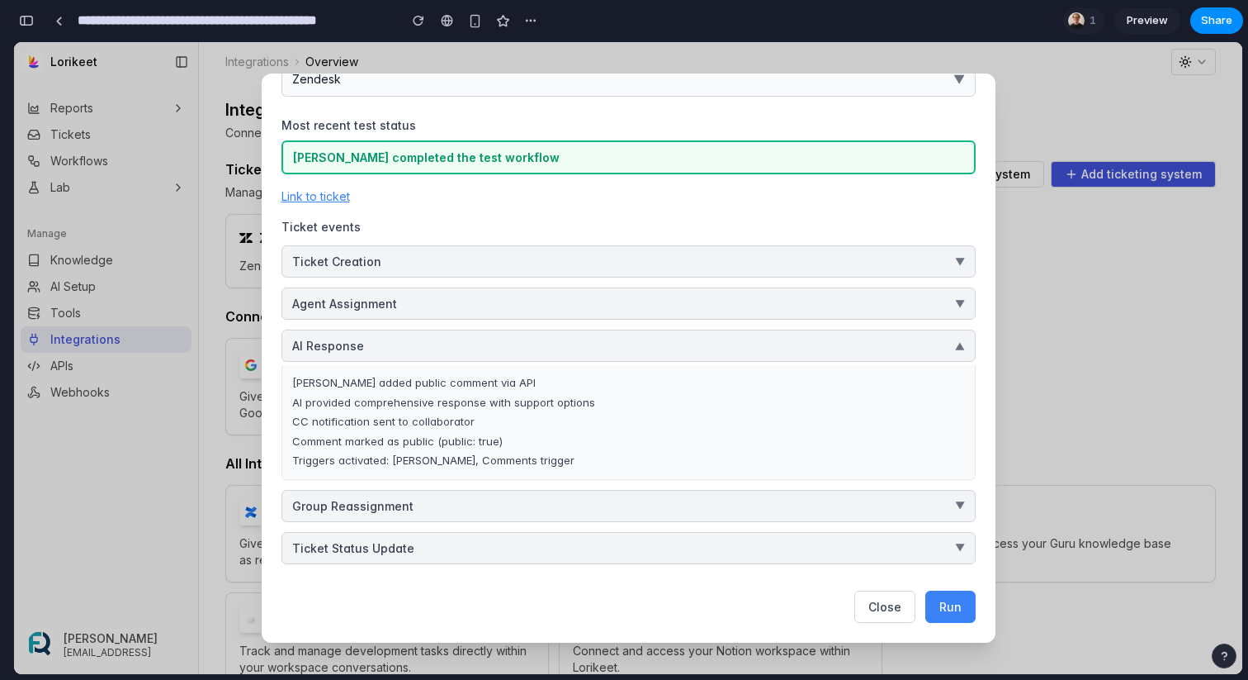
click at [618, 550] on button "Ticket Status Update ▼" at bounding box center [629, 548] width 694 height 32
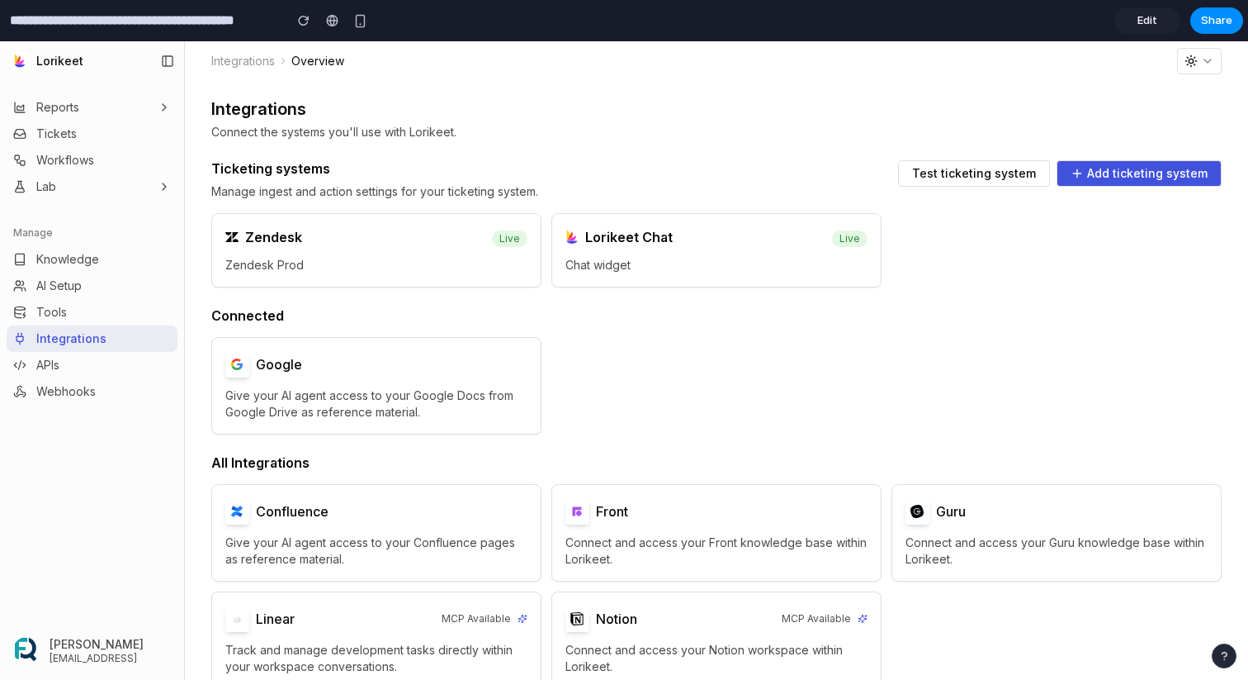
click at [1146, 21] on span "Edit" at bounding box center [1148, 20] width 20 height 17
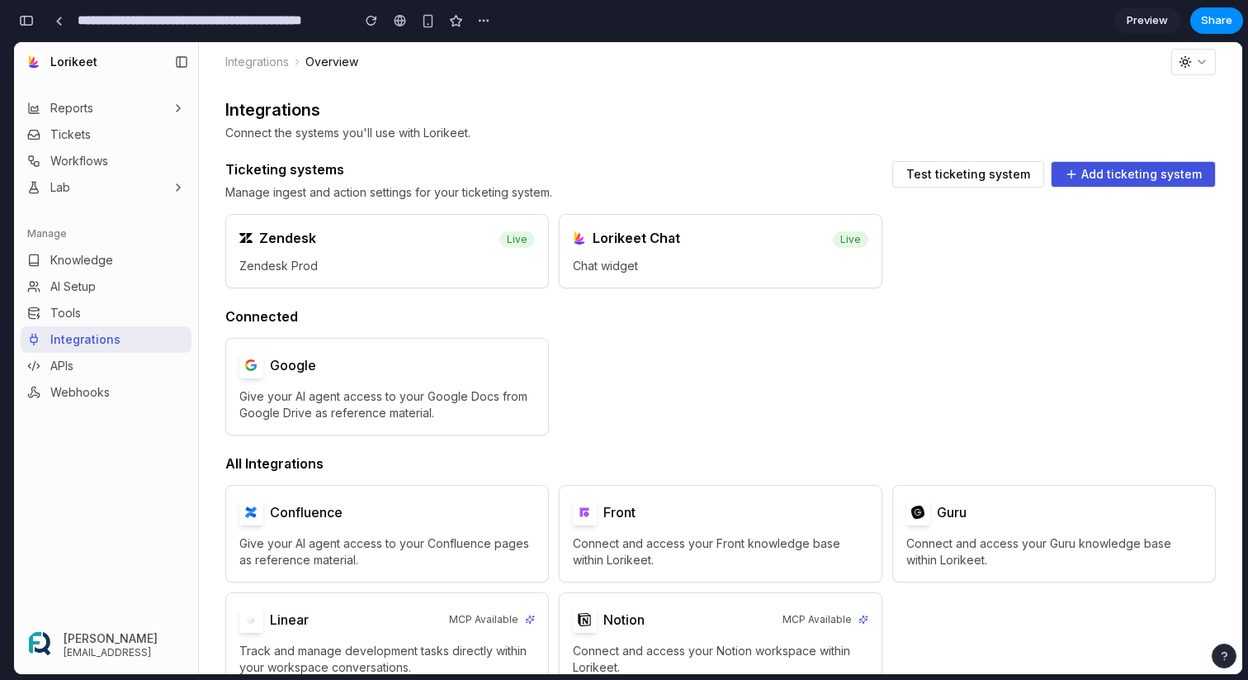
scroll to position [5269, 0]
click at [29, 22] on div "button" at bounding box center [26, 21] width 15 height 12
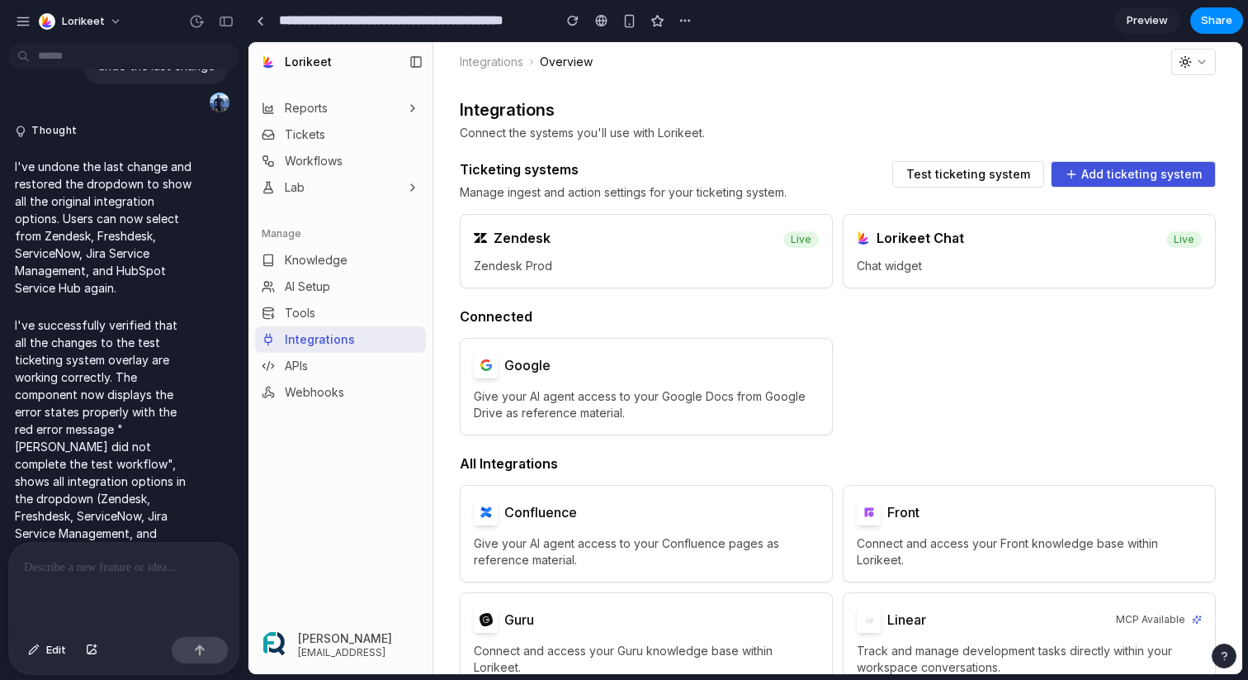
scroll to position [0, 0]
click at [946, 174] on span "Test ticketing system" at bounding box center [969, 174] width 124 height 12
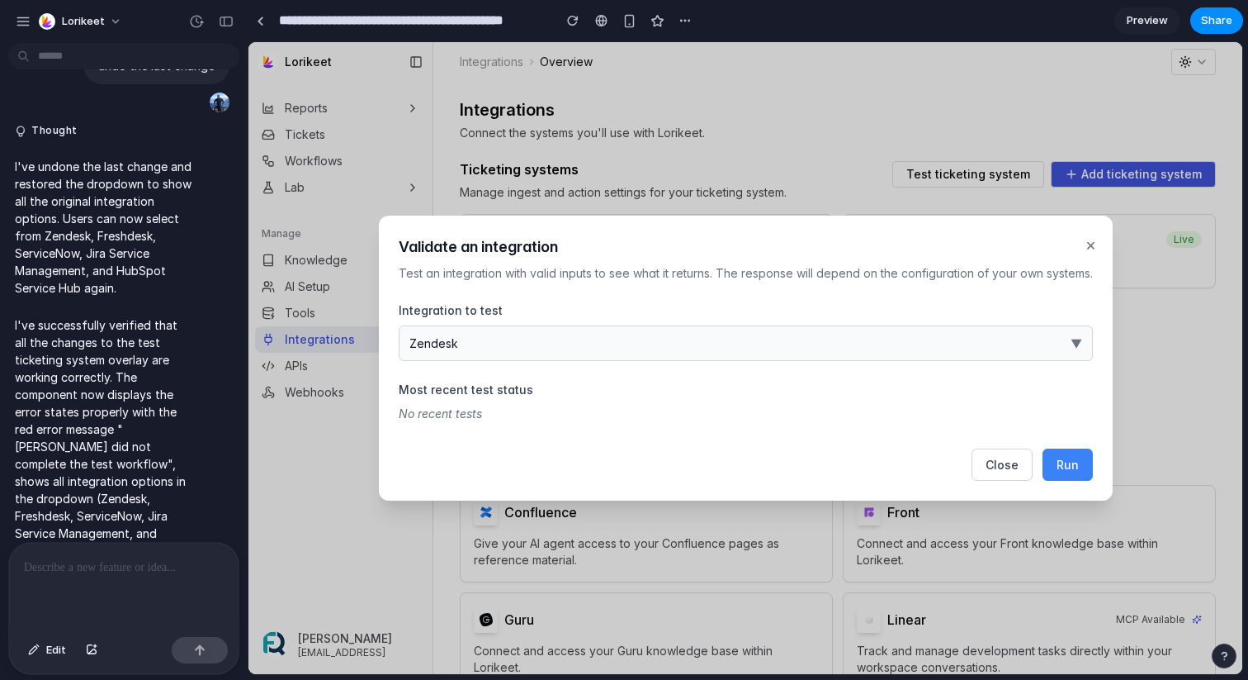
click at [1073, 462] on span "Run" at bounding box center [1068, 464] width 22 height 14
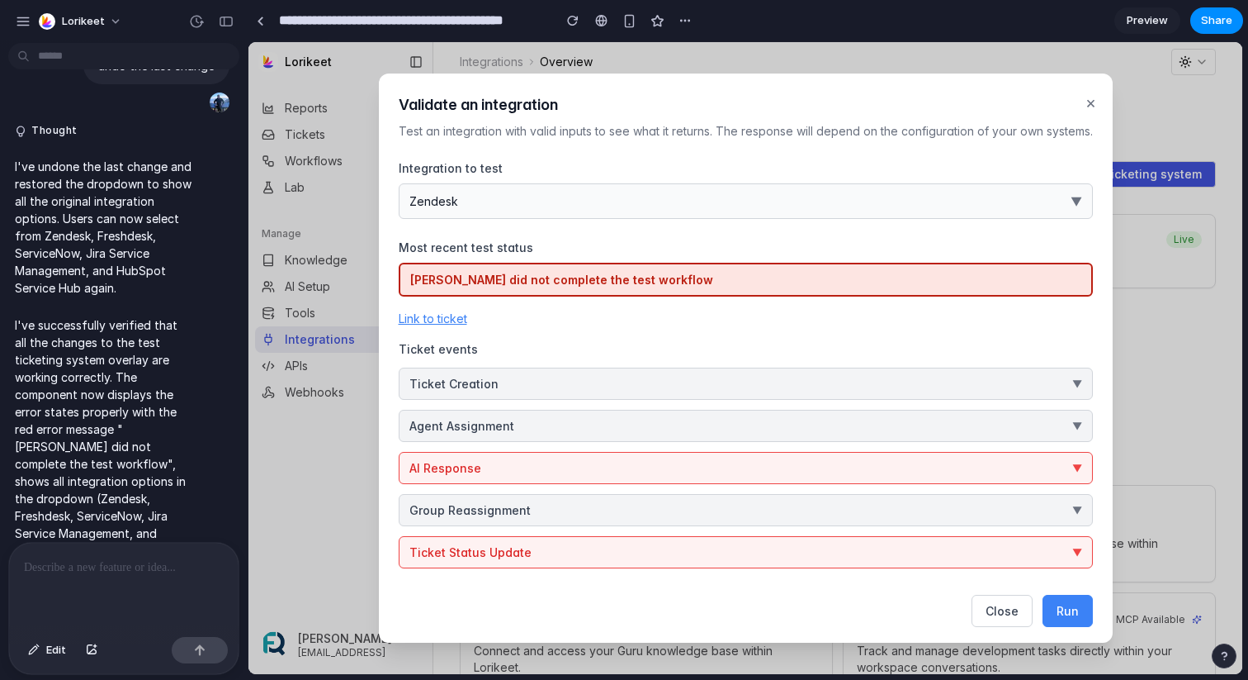
click at [950, 562] on button "Ticket Status Update ▼" at bounding box center [746, 552] width 694 height 32
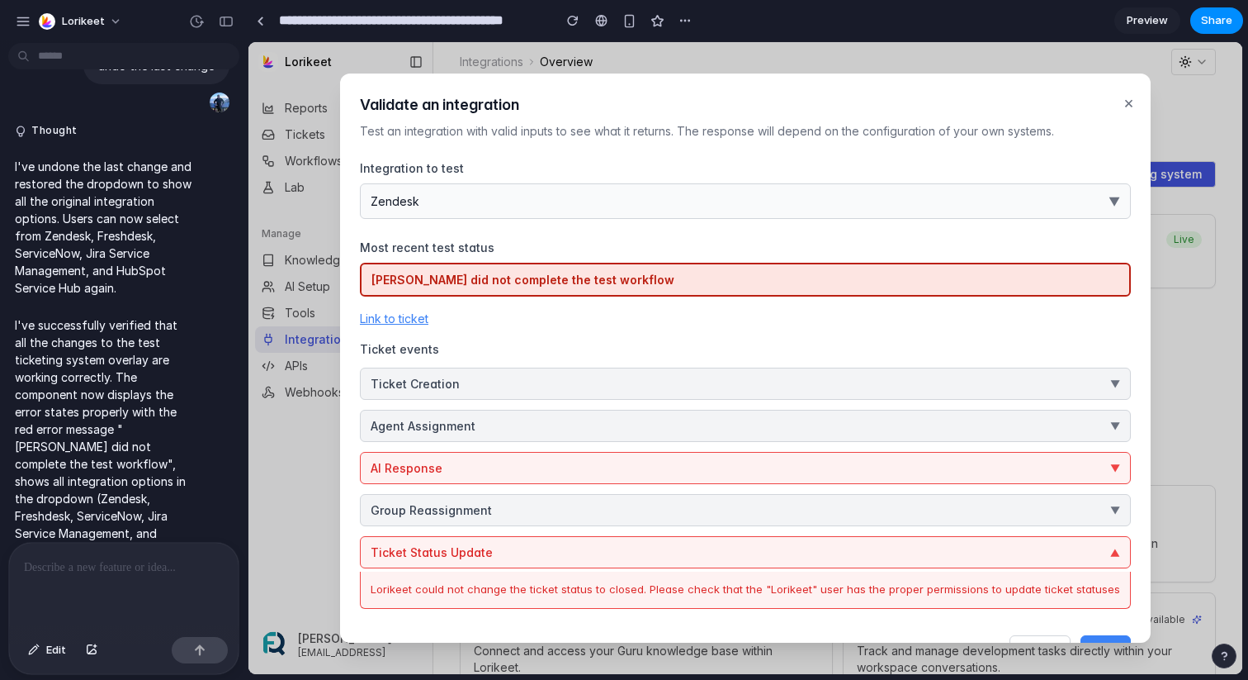
scroll to position [45, 0]
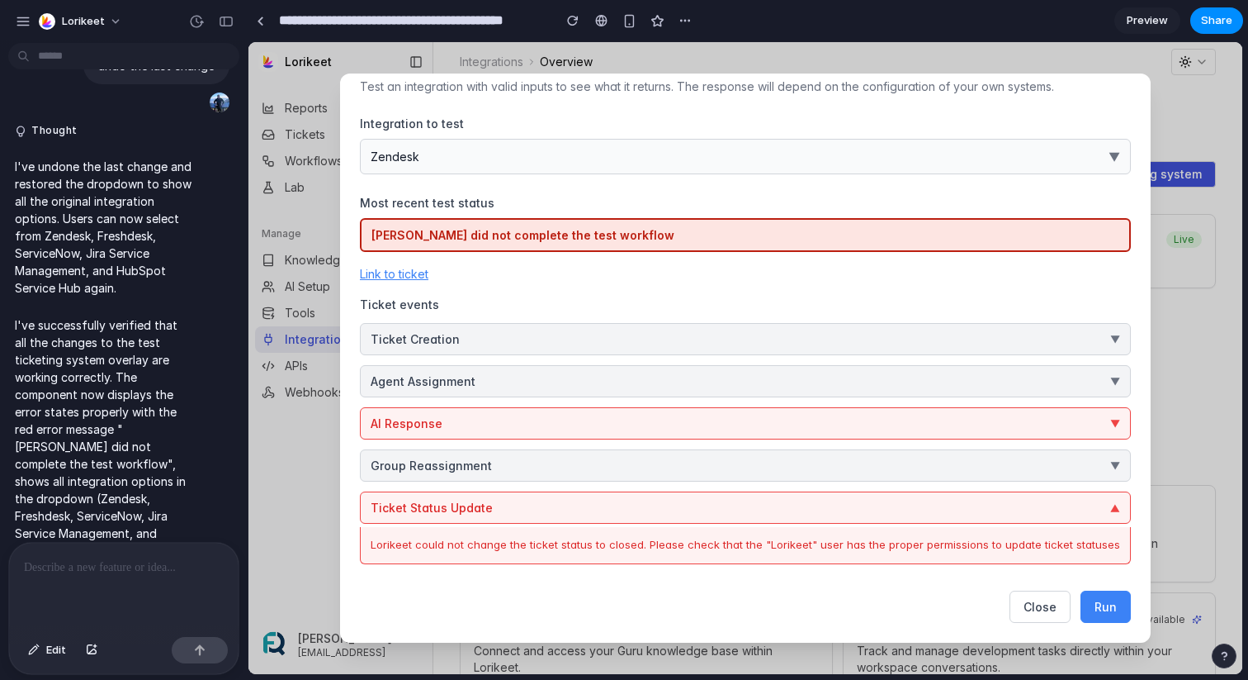
click at [922, 506] on button "Ticket Status Update ▼" at bounding box center [745, 507] width 771 height 32
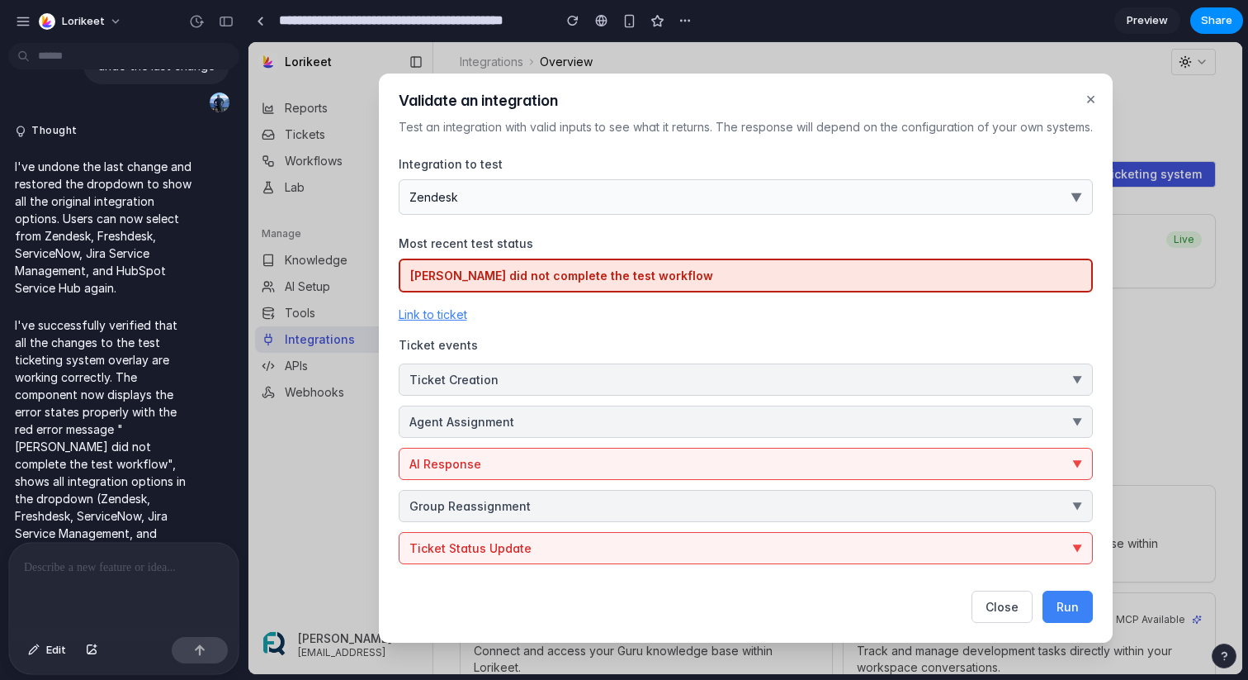
scroll to position [5, 0]
click at [863, 456] on button "AI Response ▼" at bounding box center [746, 464] width 694 height 32
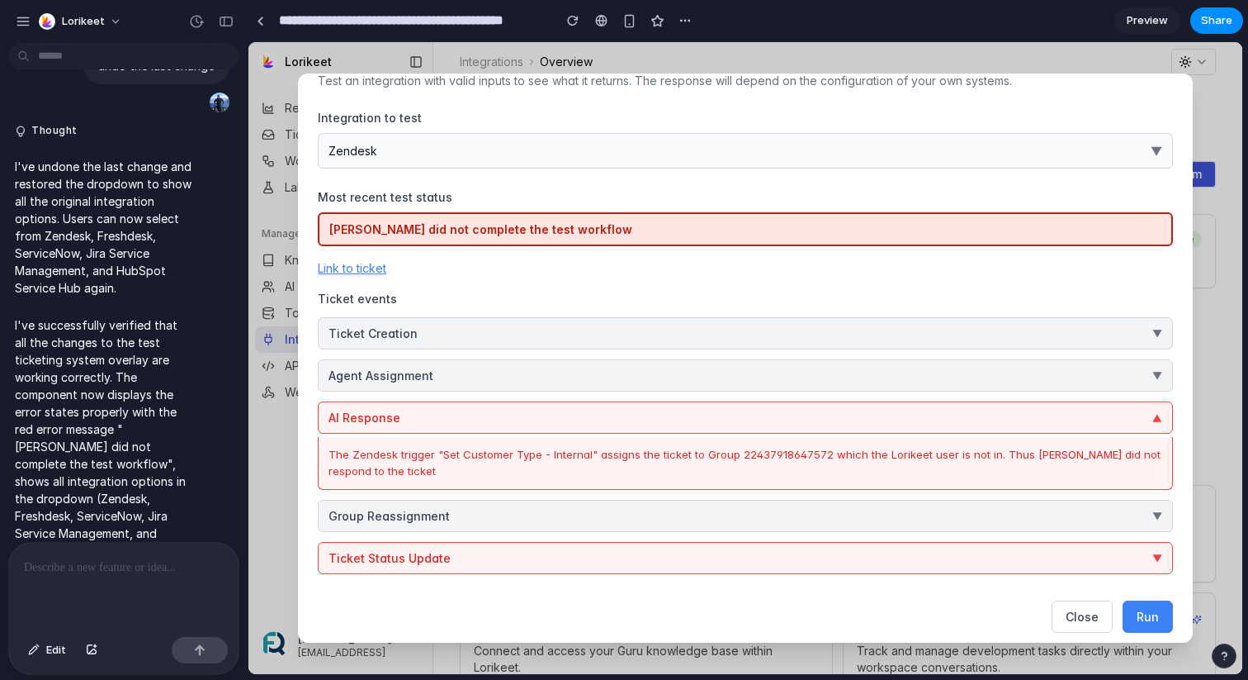
scroll to position [61, 0]
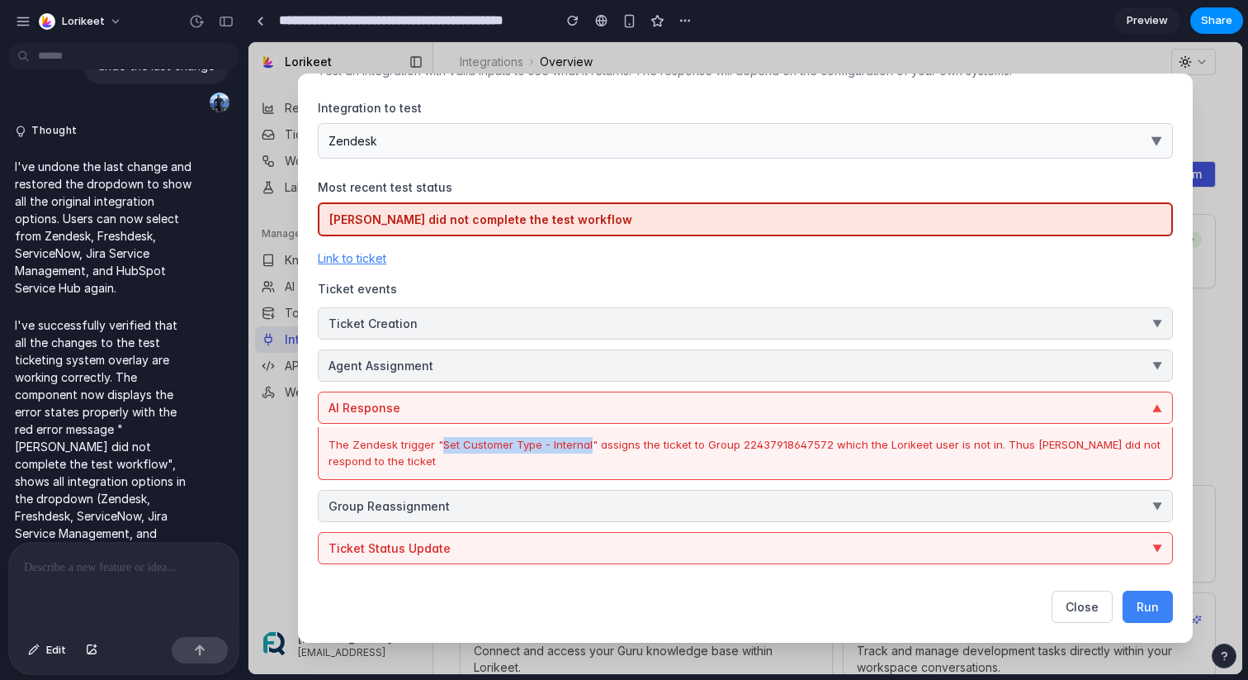
drag, startPoint x: 587, startPoint y: 445, endPoint x: 442, endPoint y: 444, distance: 145.3
click at [442, 444] on div "The Zendesk trigger "Set Customer Type - Internal" assigns the ticket to Group …" at bounding box center [746, 453] width 834 height 32
copy div "Set Customer Type - Internal"
click at [651, 442] on div "The Zendesk trigger "Set Customer Type - Internal" assigns the ticket to Group …" at bounding box center [746, 453] width 834 height 32
click at [109, 563] on p at bounding box center [124, 567] width 200 height 20
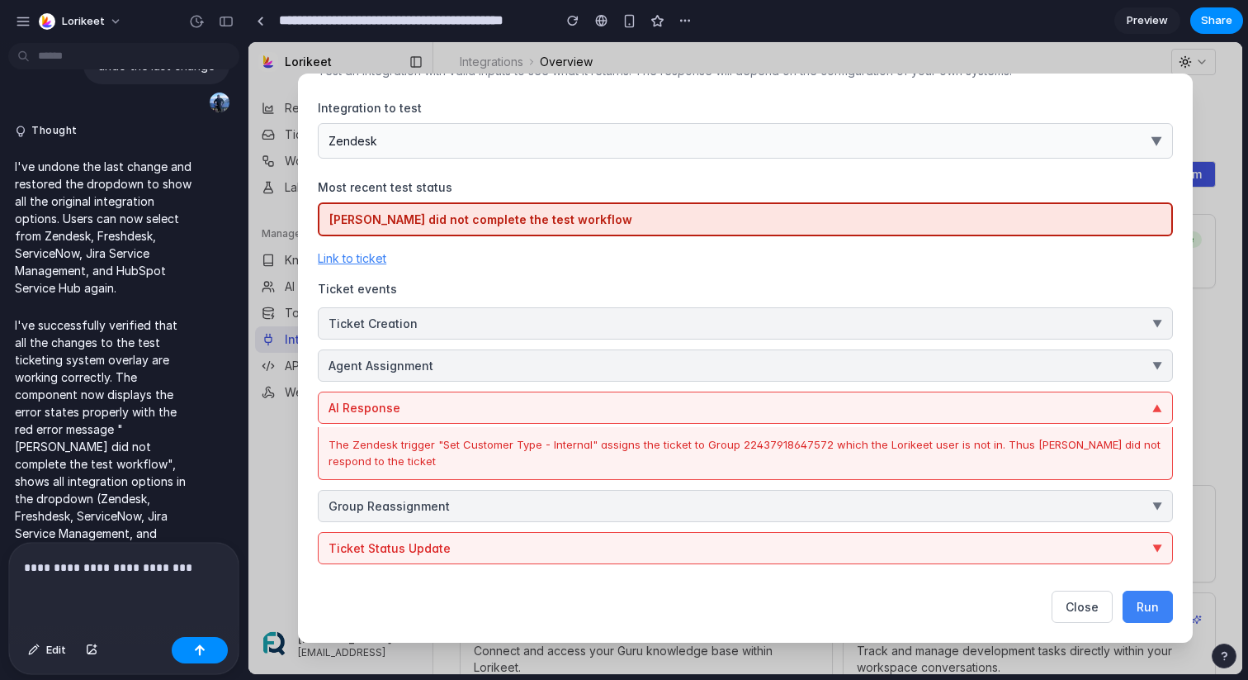
click at [18, 567] on div "**********" at bounding box center [124, 586] width 230 height 88
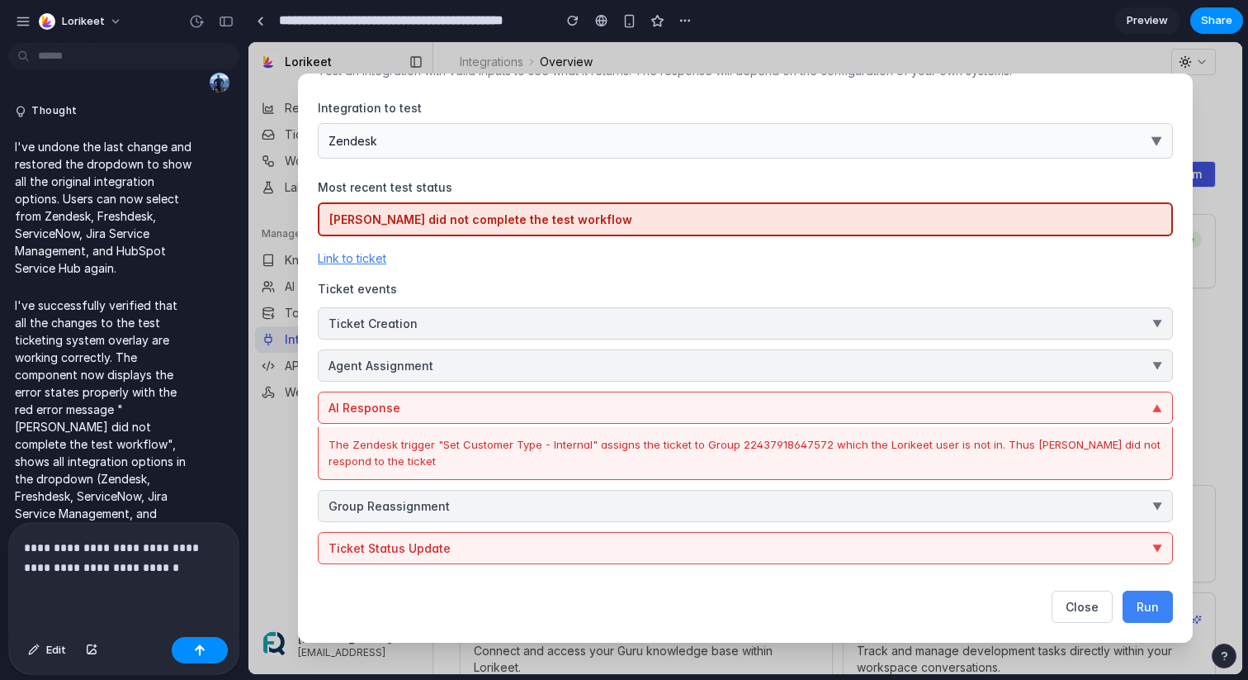
click at [185, 562] on p "**********" at bounding box center [124, 558] width 200 height 40
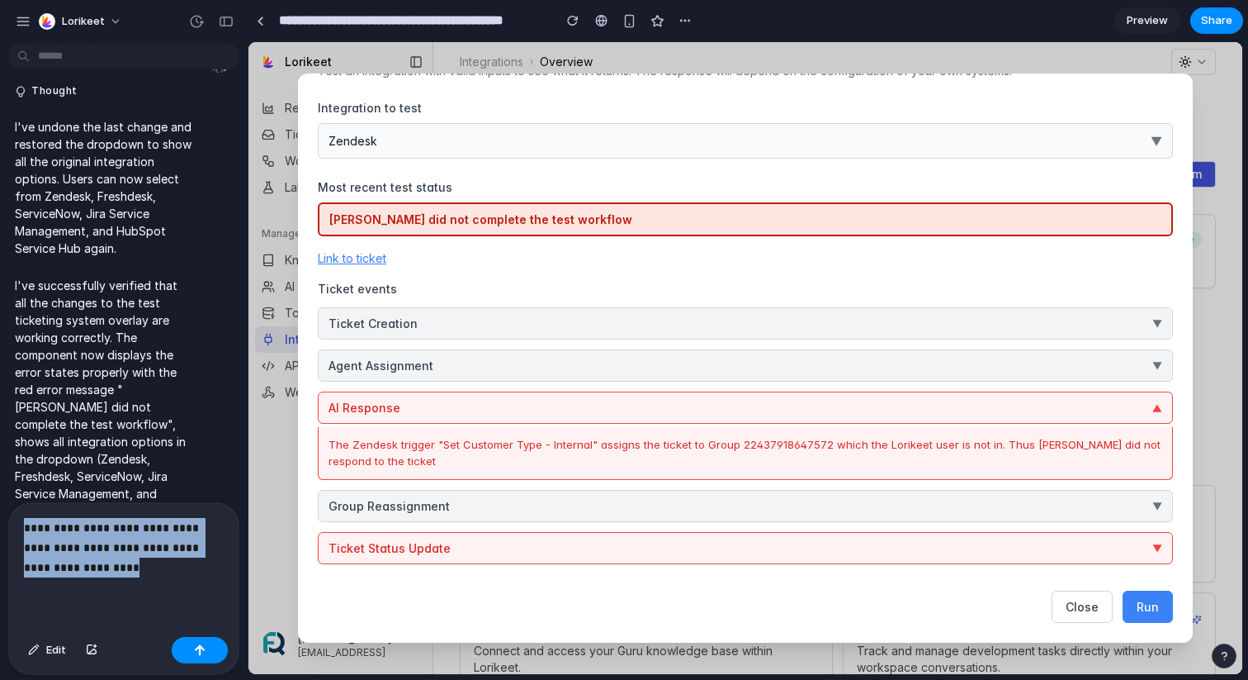
drag, startPoint x: 140, startPoint y: 575, endPoint x: 18, endPoint y: 521, distance: 133.5
click at [18, 521] on div "**********" at bounding box center [124, 566] width 230 height 127
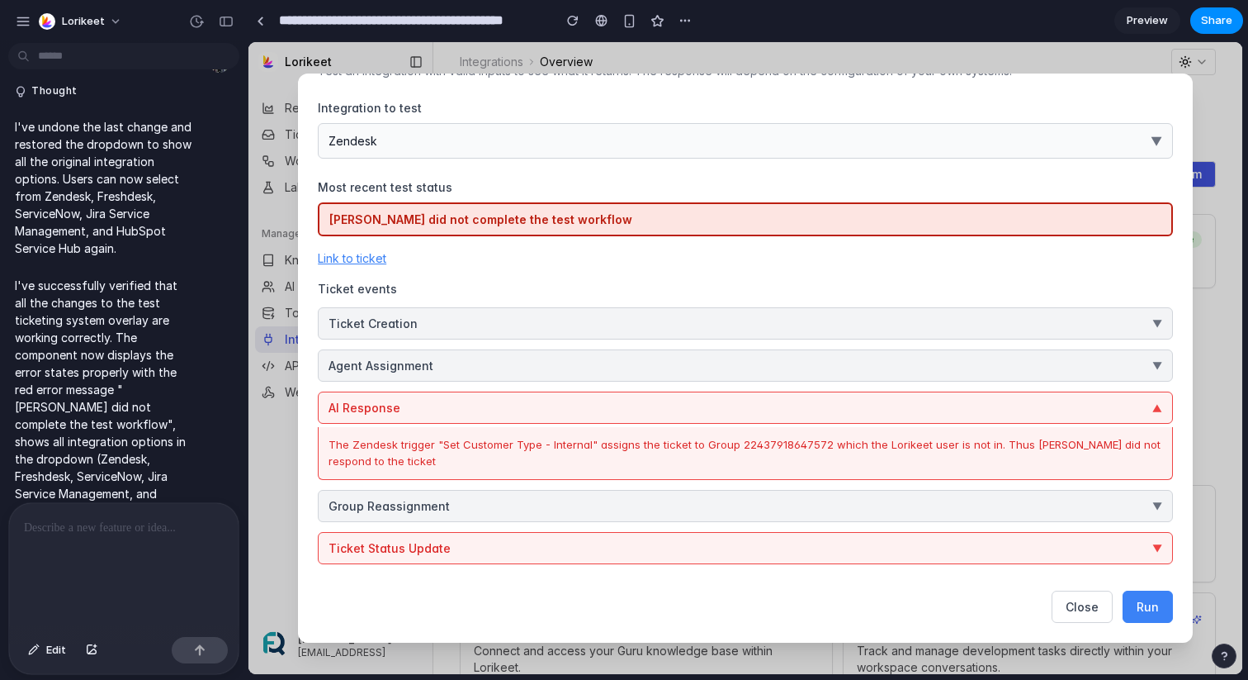
scroll to position [3812, 0]
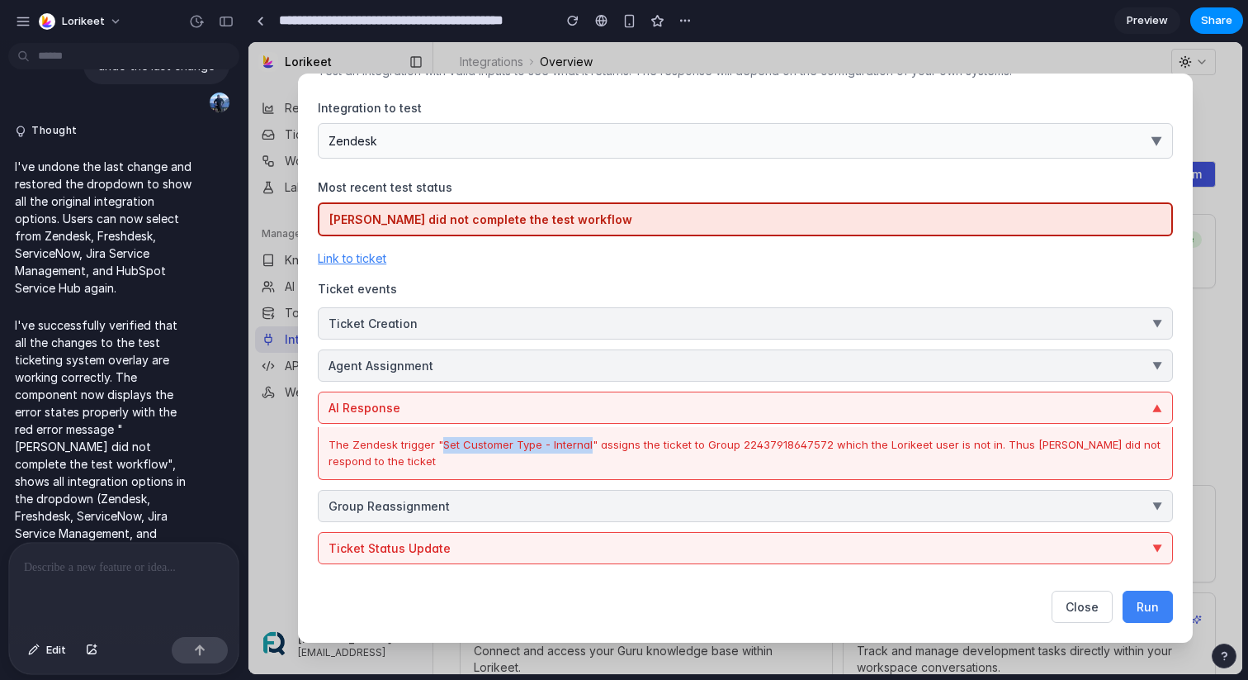
drag, startPoint x: 442, startPoint y: 444, endPoint x: 589, endPoint y: 448, distance: 147.0
click at [589, 448] on div "The Zendesk trigger "Set Customer Type - Internal" assigns the ticket to Group …" at bounding box center [746, 453] width 834 height 32
click at [651, 533] on button "Ticket Status Update ▼" at bounding box center [745, 548] width 855 height 32
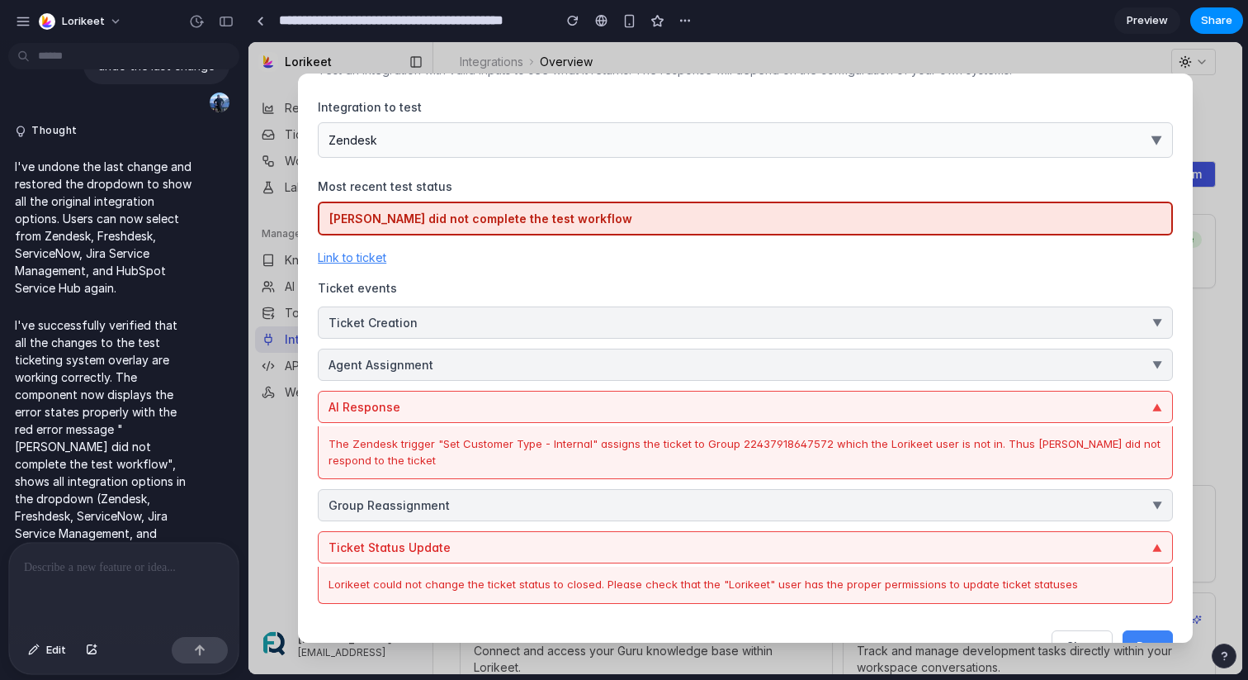
click at [673, 565] on div "Ticket Status Update ▼ [PERSON_NAME] could not change the ticket status to clos…" at bounding box center [745, 567] width 855 height 73
click at [672, 558] on button "Ticket Status Update ▼" at bounding box center [745, 547] width 855 height 32
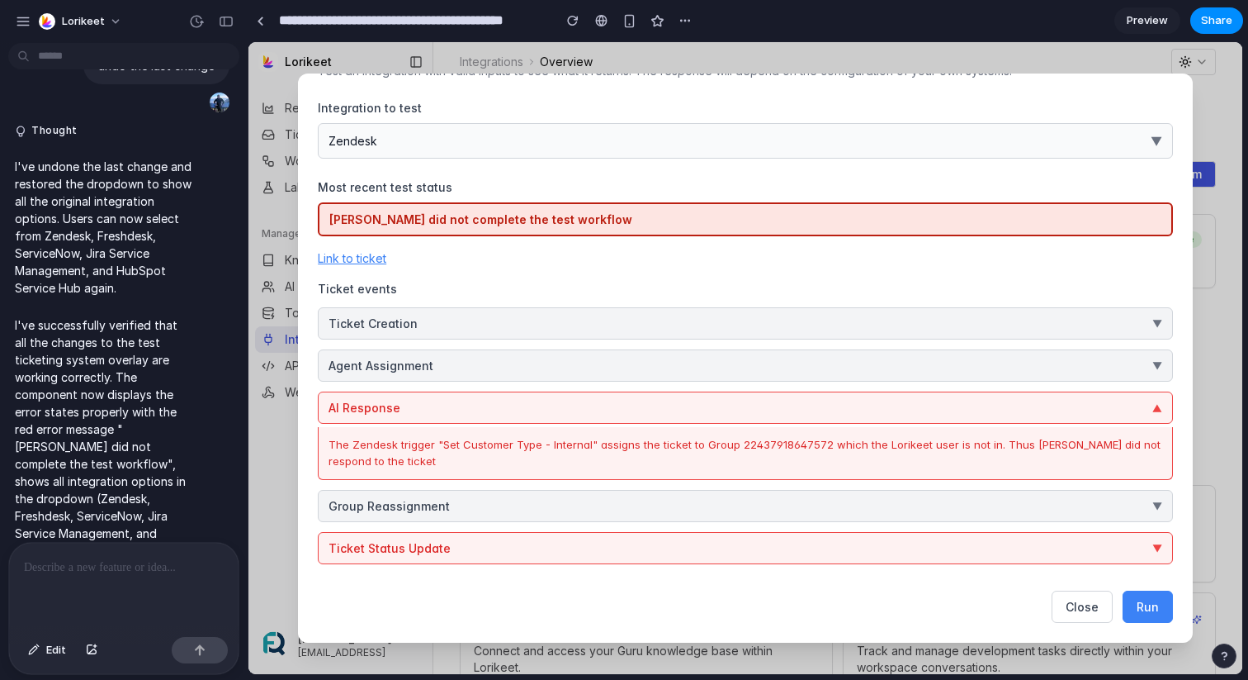
click at [680, 400] on button "AI Response ▼" at bounding box center [745, 407] width 855 height 32
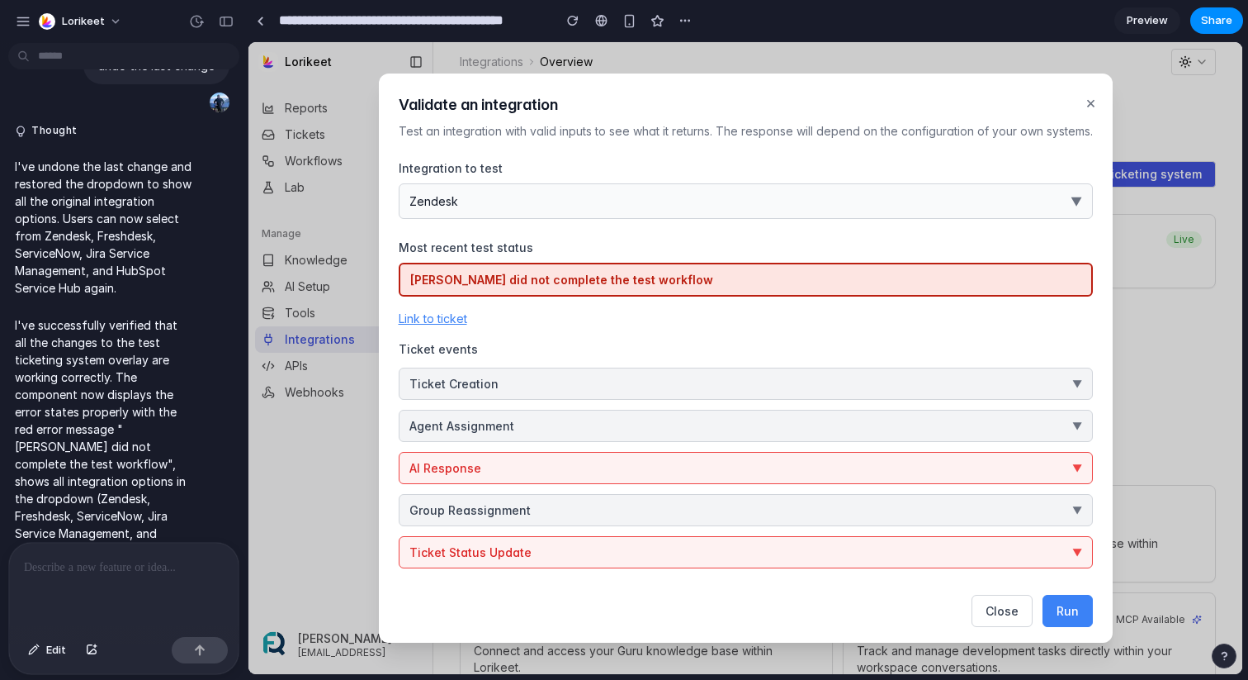
click at [624, 461] on button "AI Response ▼" at bounding box center [746, 468] width 694 height 32
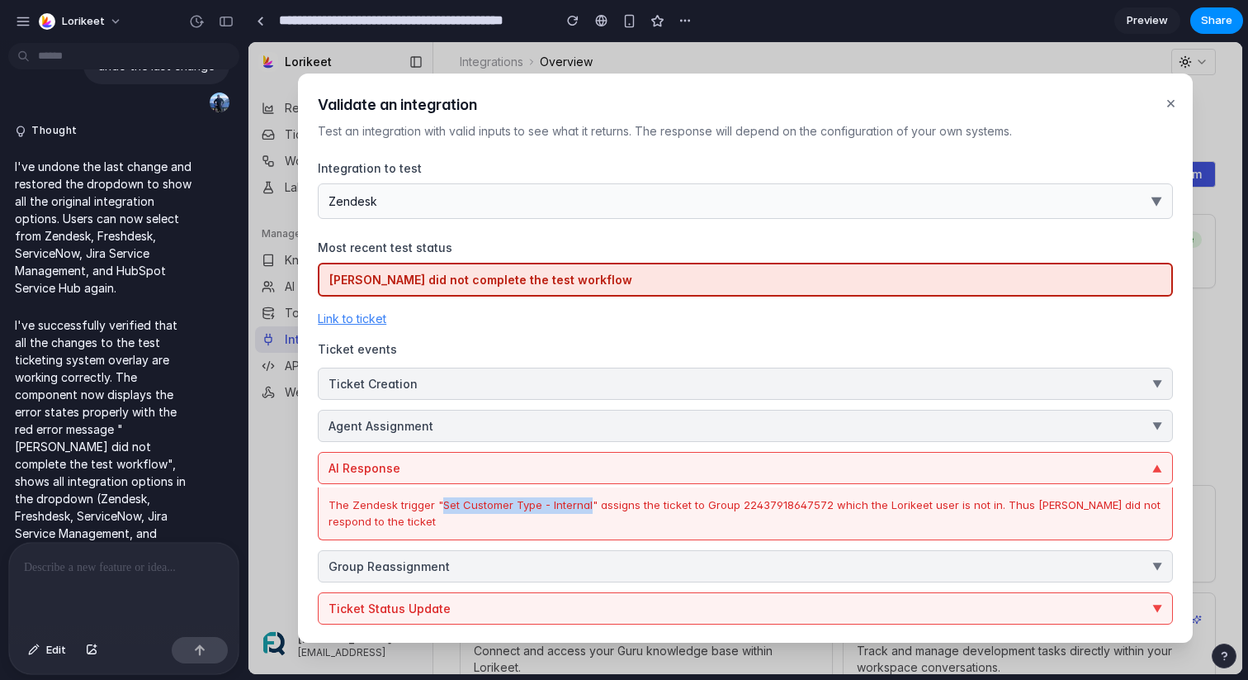
drag, startPoint x: 587, startPoint y: 504, endPoint x: 439, endPoint y: 504, distance: 147.8
click at [439, 504] on div "The Zendesk trigger "Set Customer Type - Internal" assigns the ticket to Group …" at bounding box center [746, 513] width 834 height 32
copy div "Set Customer Type - Internal"
click at [141, 576] on p at bounding box center [124, 567] width 200 height 20
drag, startPoint x: 492, startPoint y: 507, endPoint x: 541, endPoint y: 499, distance: 49.4
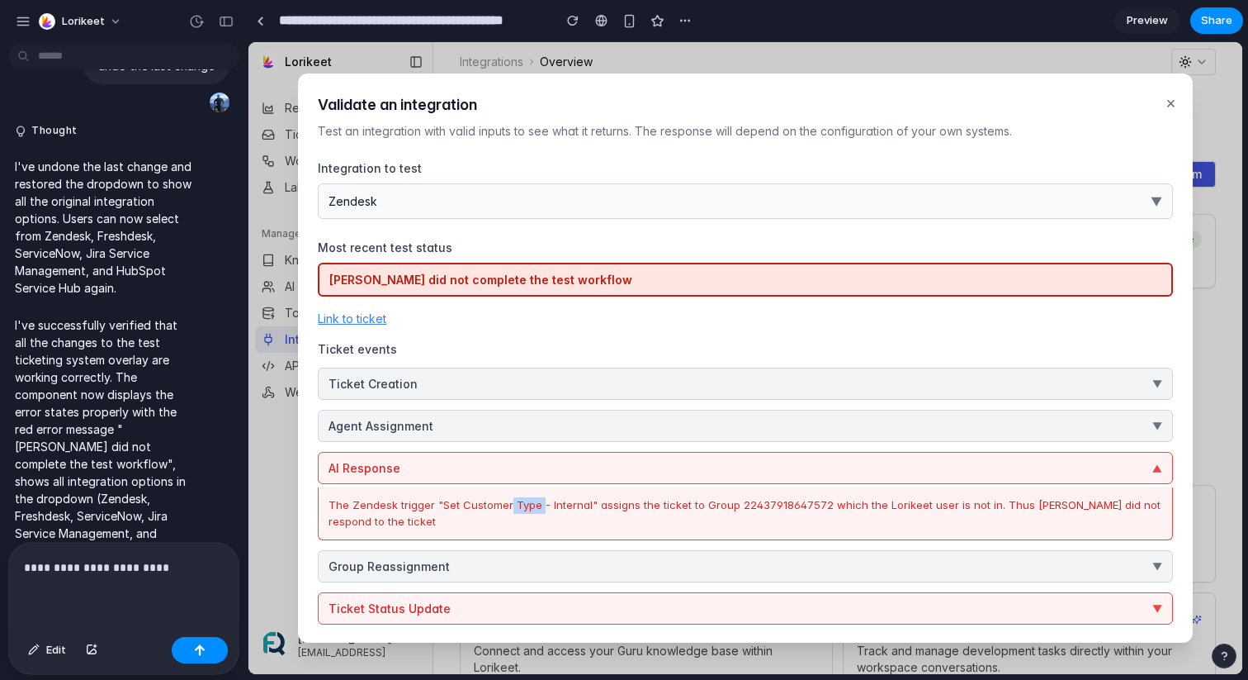
click at [541, 499] on div "The Zendesk trigger "Set Customer Type - Internal" assigns the ticket to Group …" at bounding box center [746, 513] width 834 height 32
click at [598, 500] on div "The Zendesk trigger "Set Customer Type - Internal" assigns the ticket to Group …" at bounding box center [746, 513] width 834 height 32
drag, startPoint x: 587, startPoint y: 506, endPoint x: 443, endPoint y: 509, distance: 144.5
click at [443, 509] on div "The Zendesk trigger "Set Customer Type - Internal" assigns the ticket to Group …" at bounding box center [746, 513] width 834 height 32
drag, startPoint x: 483, startPoint y: 502, endPoint x: 491, endPoint y: 501, distance: 8.3
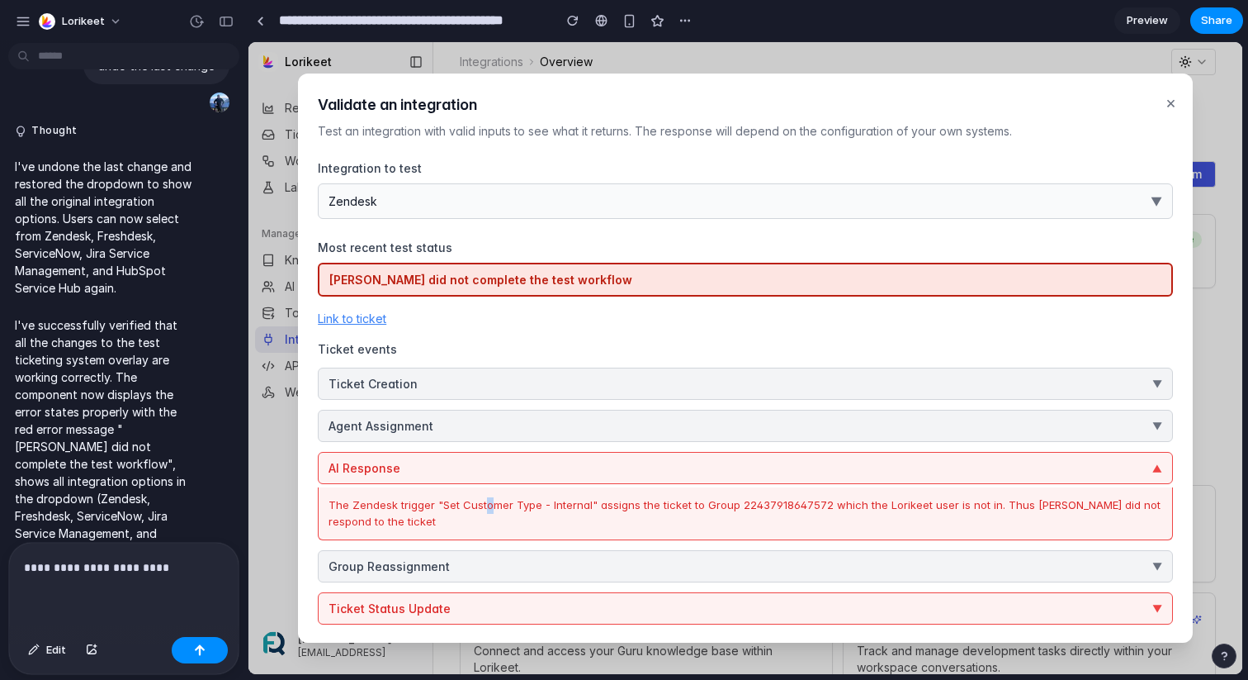
click at [491, 501] on div "The Zendesk trigger "Set Customer Type - Internal" assigns the ticket to Group …" at bounding box center [746, 513] width 834 height 32
drag, startPoint x: 538, startPoint y: 507, endPoint x: 525, endPoint y: 507, distance: 12.4
click at [525, 507] on div "The Zendesk trigger "Set Customer Type - Internal" assigns the ticket to Group …" at bounding box center [746, 513] width 834 height 32
drag, startPoint x: 588, startPoint y: 506, endPoint x: 441, endPoint y: 509, distance: 147.0
click at [441, 509] on div "The Zendesk trigger "Set Customer Type - Internal" assigns the ticket to Group …" at bounding box center [746, 513] width 834 height 32
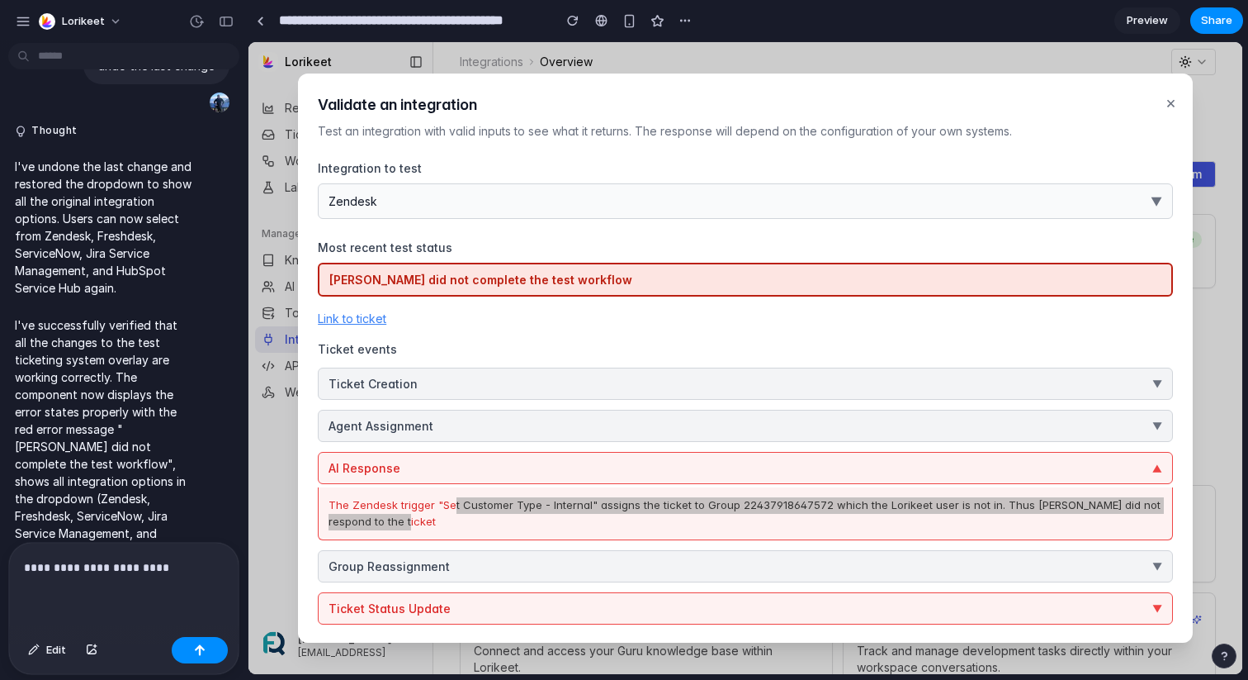
drag, startPoint x: 450, startPoint y: 508, endPoint x: 425, endPoint y: 536, distance: 37.4
click at [249, 536] on html "Lorikeet Reports Tickets Workflows Lab Manage Knowledge AI Setup Tools Integrat…" at bounding box center [746, 358] width 994 height 632
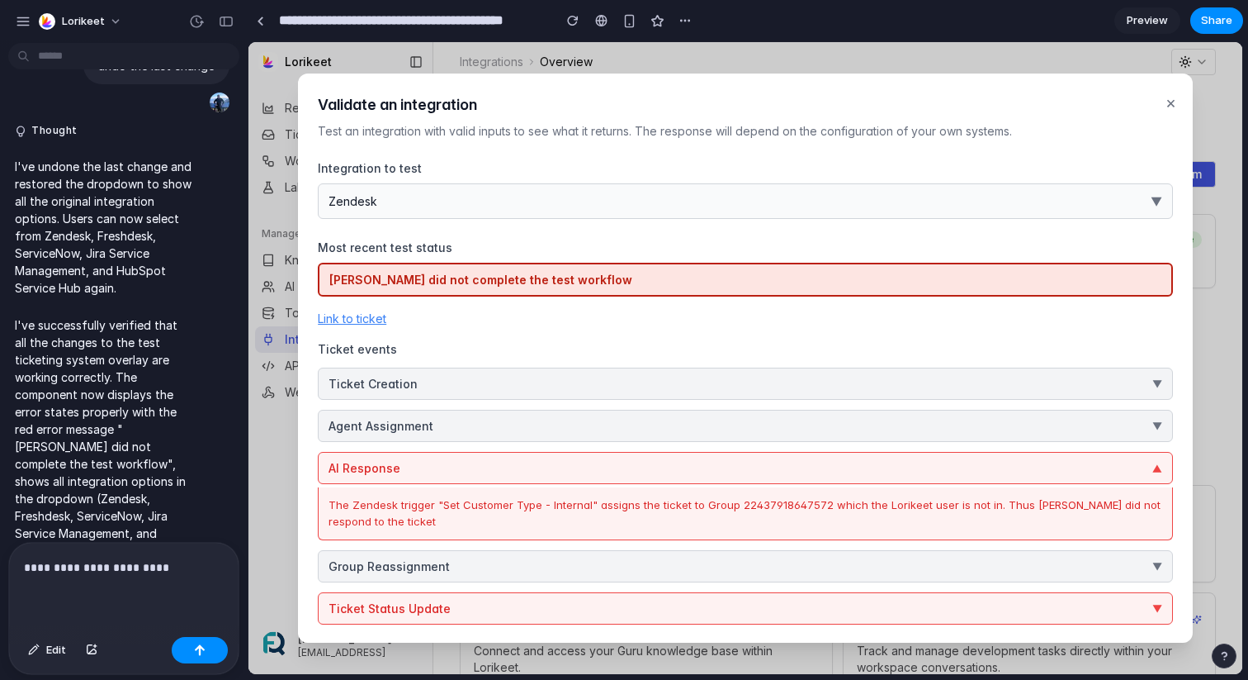
click at [513, 504] on div "The Zendesk trigger "Set Customer Type - Internal" assigns the ticket to Group …" at bounding box center [746, 513] width 834 height 32
drag, startPoint x: 587, startPoint y: 504, endPoint x: 440, endPoint y: 504, distance: 147.0
click at [440, 504] on div "The Zendesk trigger "Set Customer Type - Internal" assigns the ticket to Group …" at bounding box center [746, 513] width 834 height 32
copy div "Set Customer Type - Internal"
click at [196, 565] on p "**********" at bounding box center [124, 567] width 200 height 20
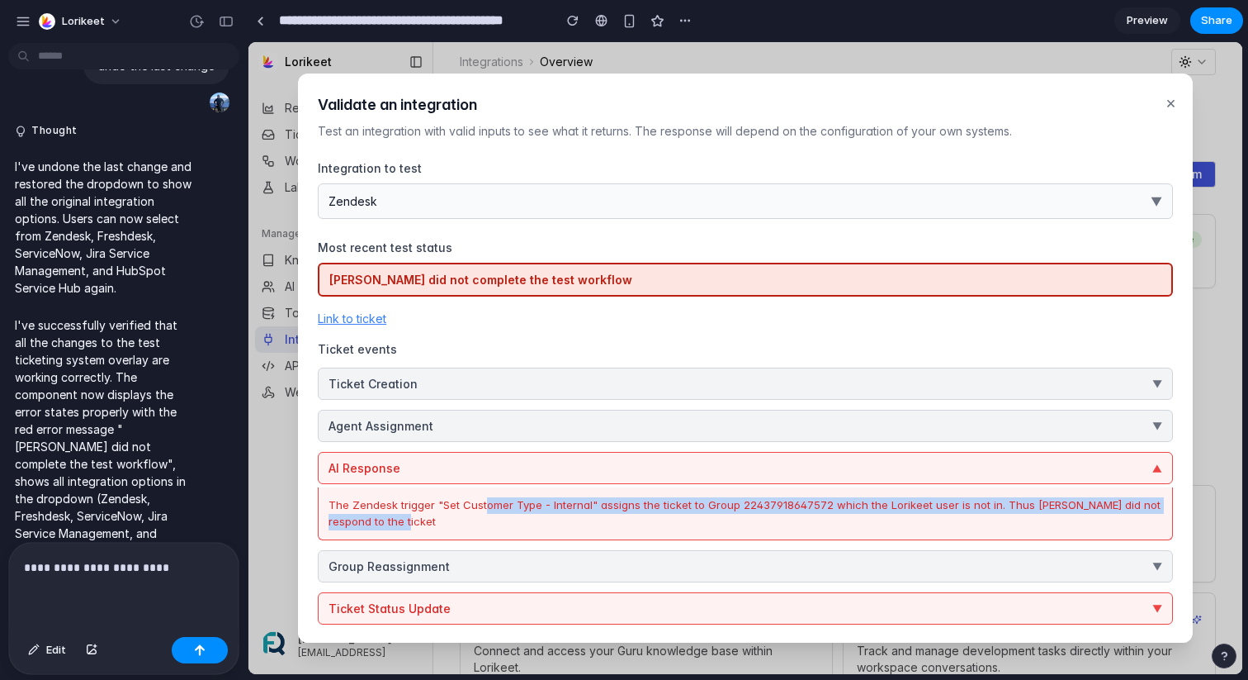
drag, startPoint x: 485, startPoint y: 504, endPoint x: 478, endPoint y: 540, distance: 36.1
click at [478, 540] on div "[PERSON_NAME] did not complete the test workflow Link to ticket Ticket events T…" at bounding box center [745, 444] width 855 height 362
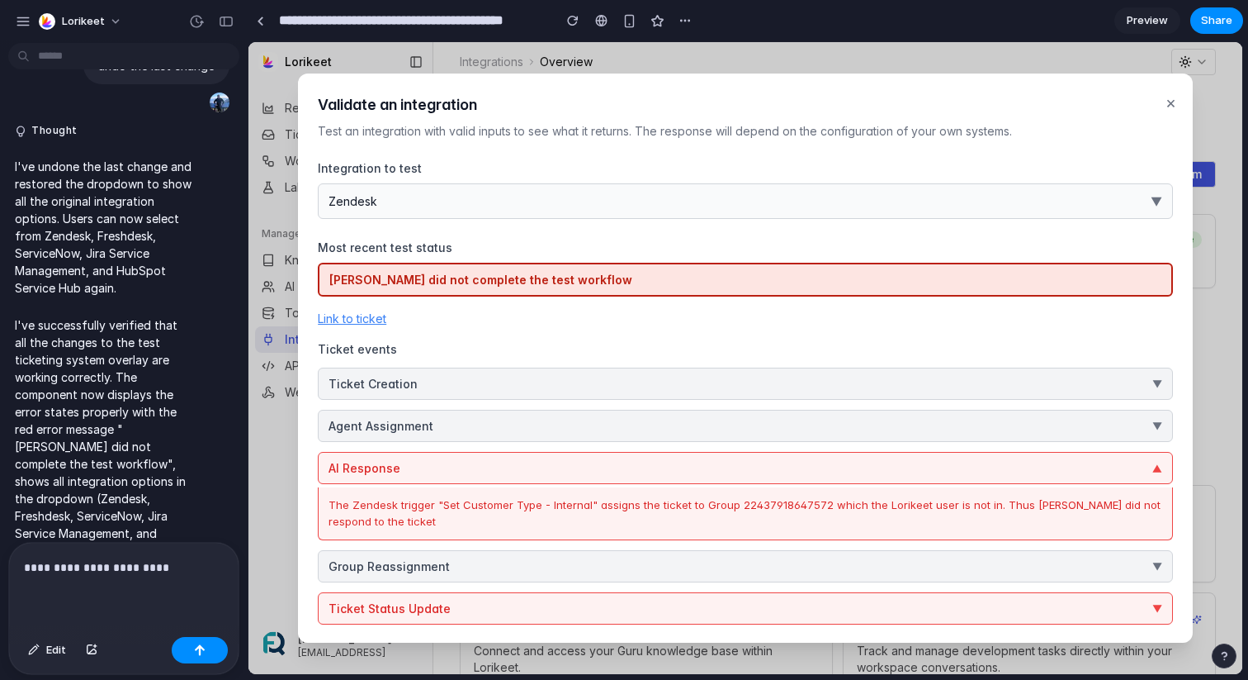
click at [410, 519] on div "The Zendesk trigger "Set Customer Type - Internal" assigns the ticket to Group …" at bounding box center [746, 513] width 834 height 32
click at [178, 572] on p "**********" at bounding box center [124, 567] width 200 height 20
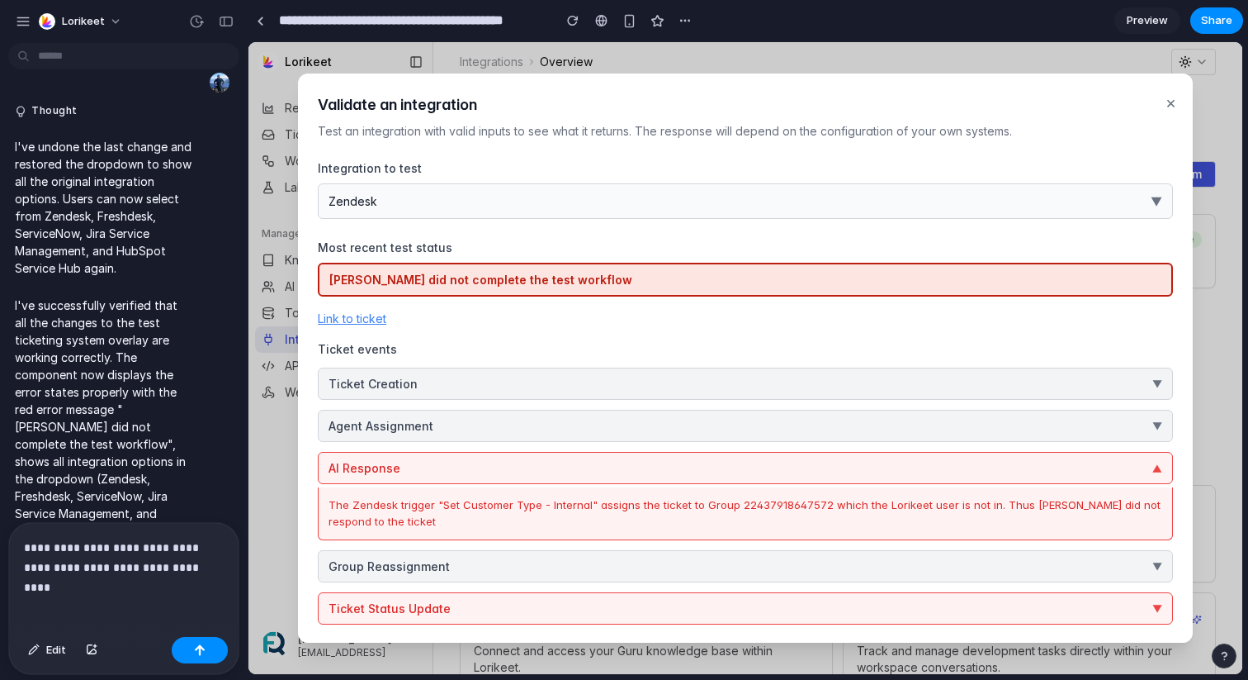
scroll to position [3852, 0]
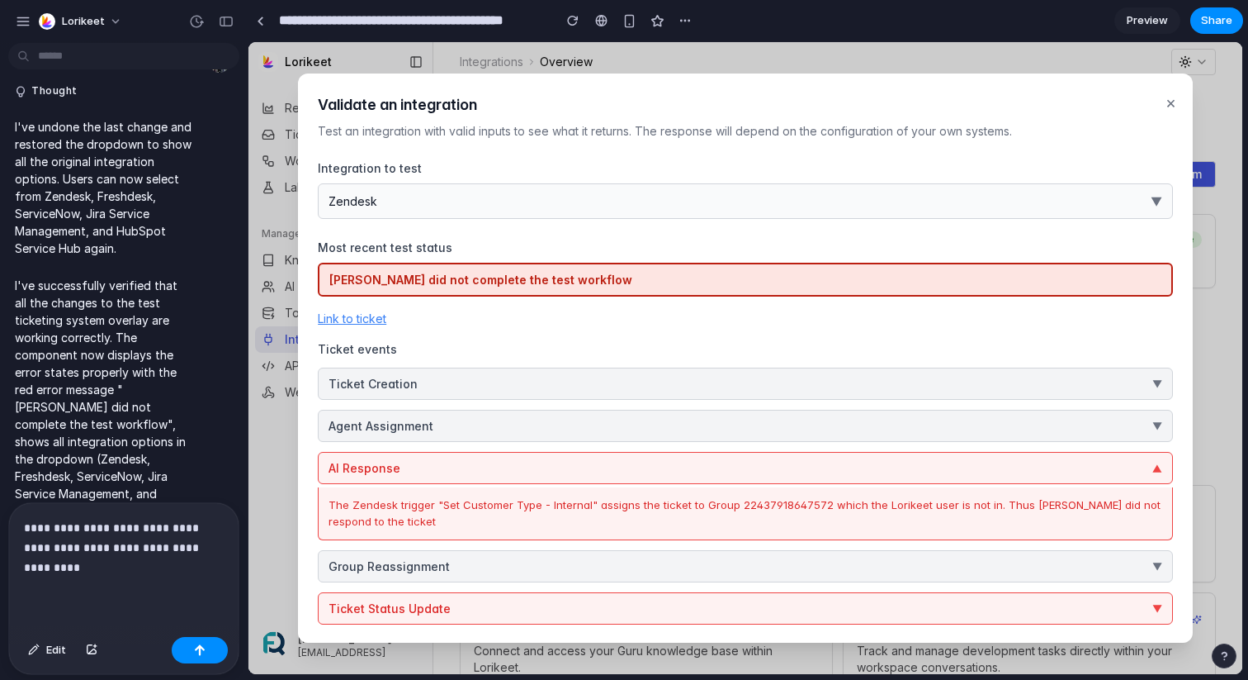
click at [27, 566] on p "**********" at bounding box center [124, 547] width 200 height 59
click at [138, 566] on p "**********" at bounding box center [124, 547] width 200 height 59
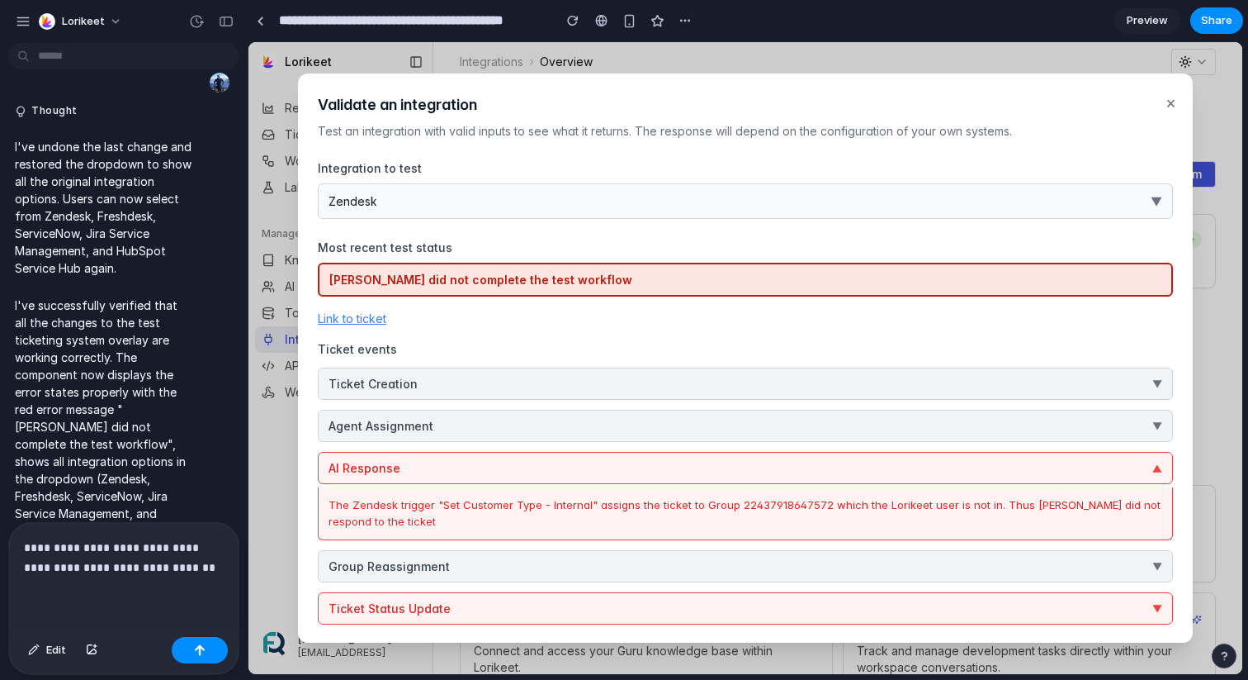
click at [514, 416] on button "Agent Assignment ▼" at bounding box center [745, 426] width 855 height 32
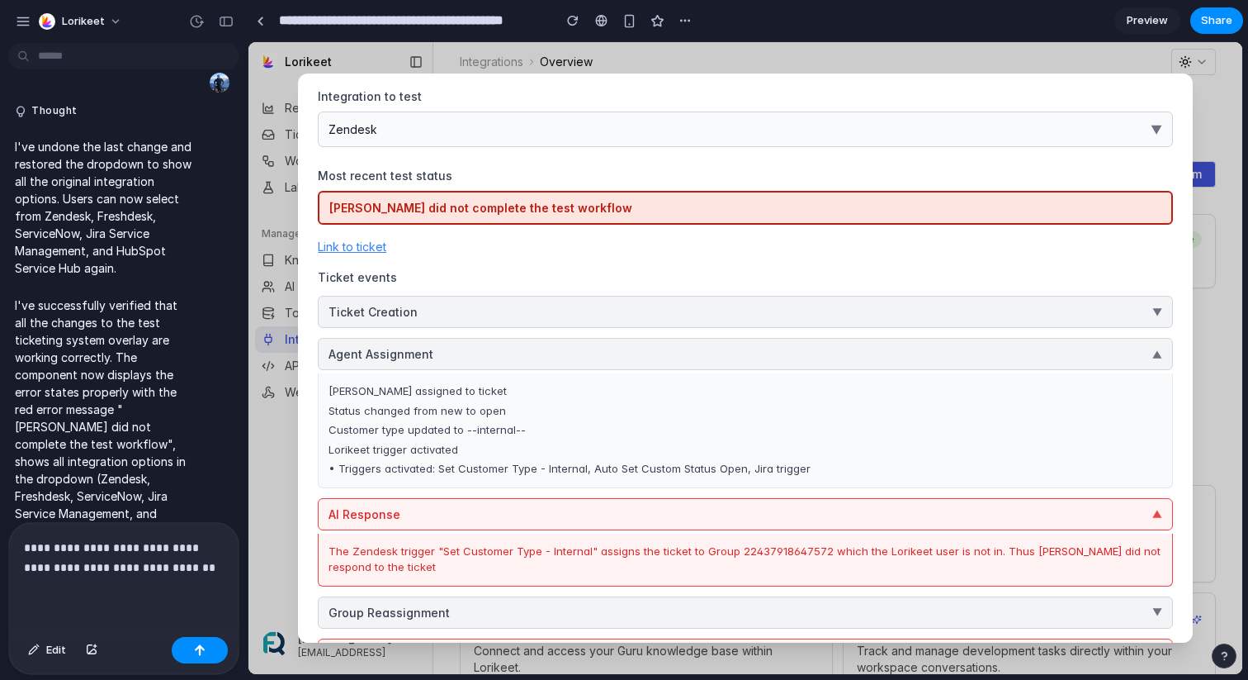
scroll to position [178, 0]
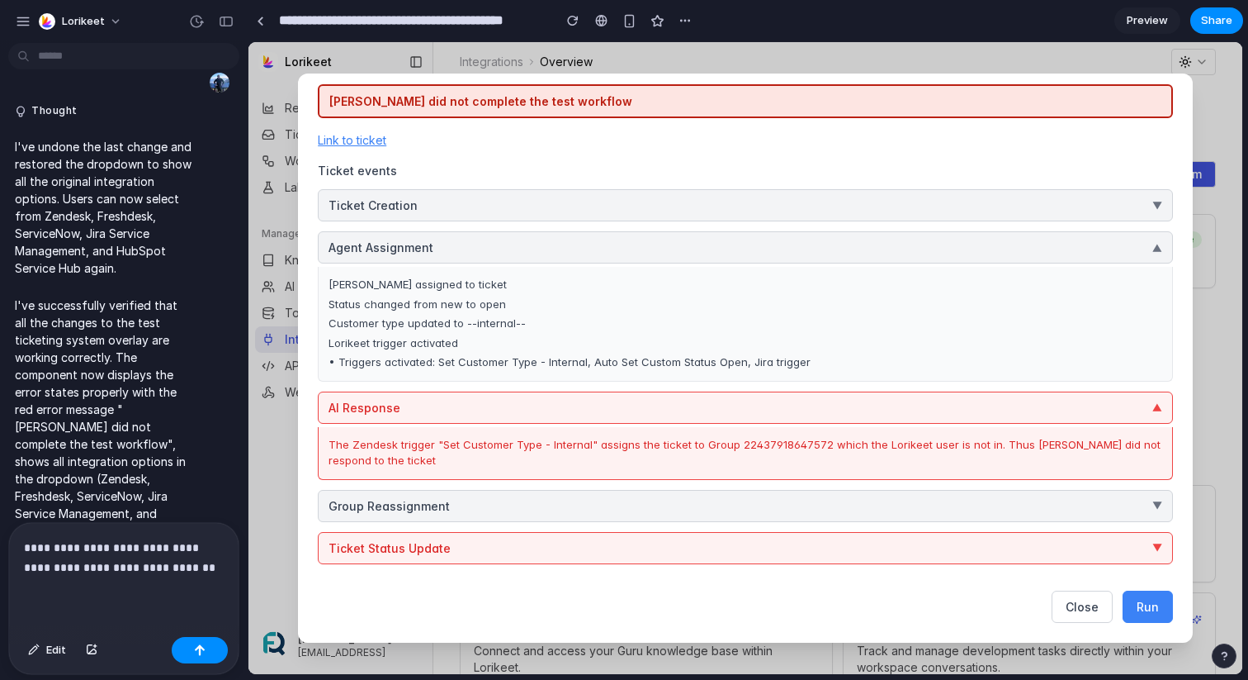
click at [422, 553] on span "Ticket Status Update" at bounding box center [390, 547] width 122 height 17
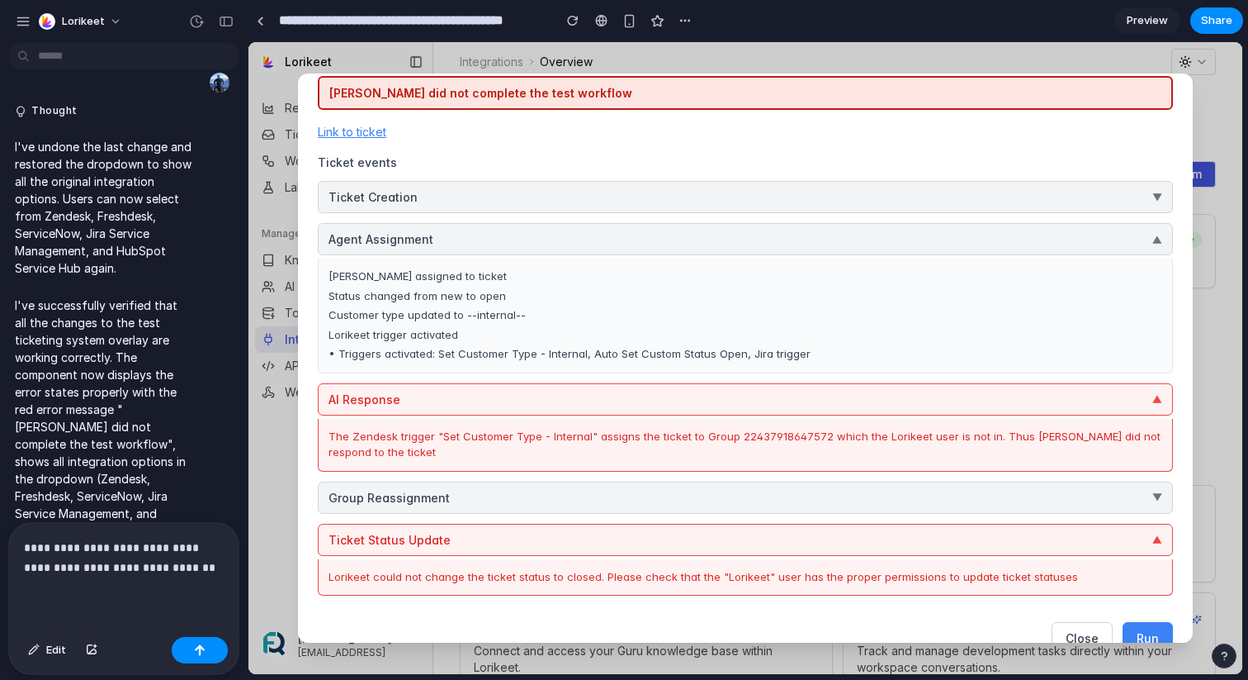
scroll to position [183, 0]
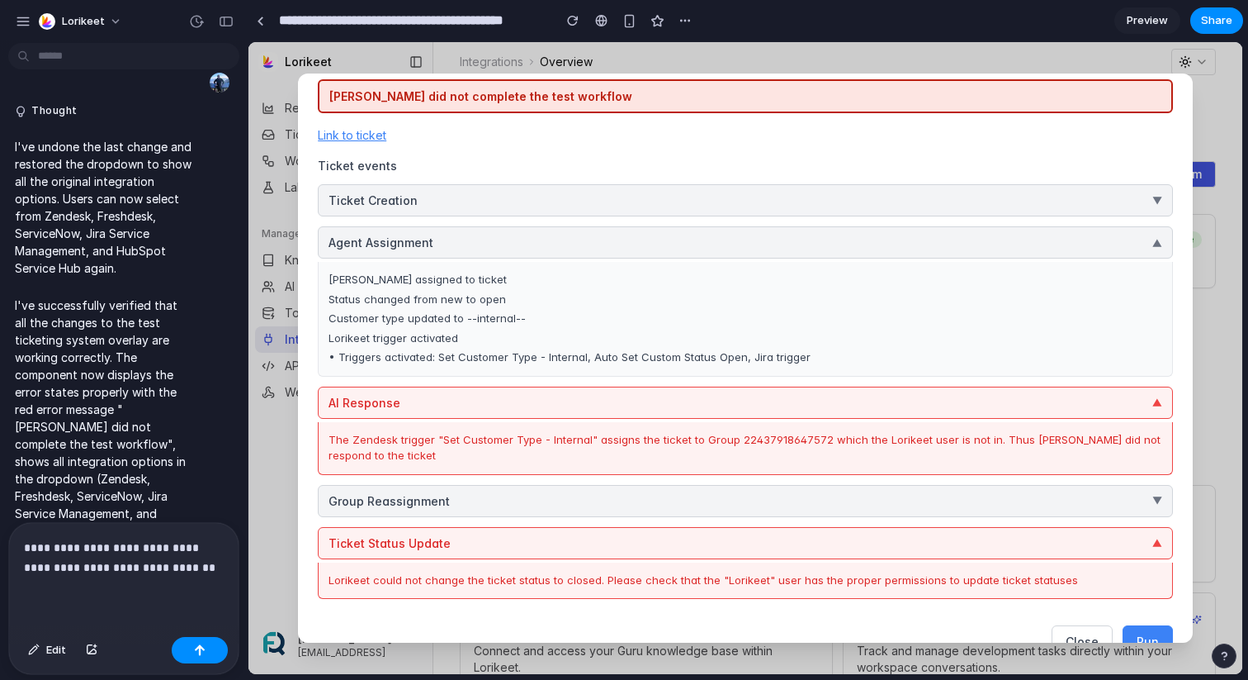
click at [220, 571] on p "**********" at bounding box center [124, 558] width 200 height 40
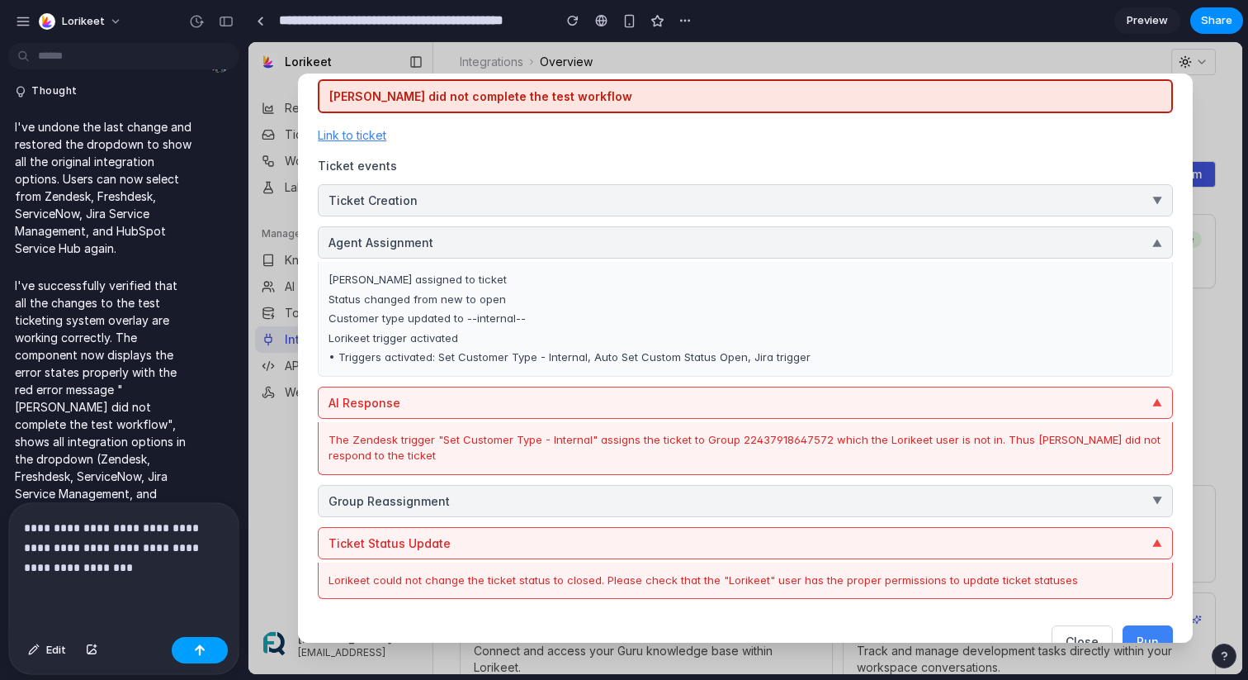
click at [204, 650] on div "button" at bounding box center [200, 650] width 12 height 12
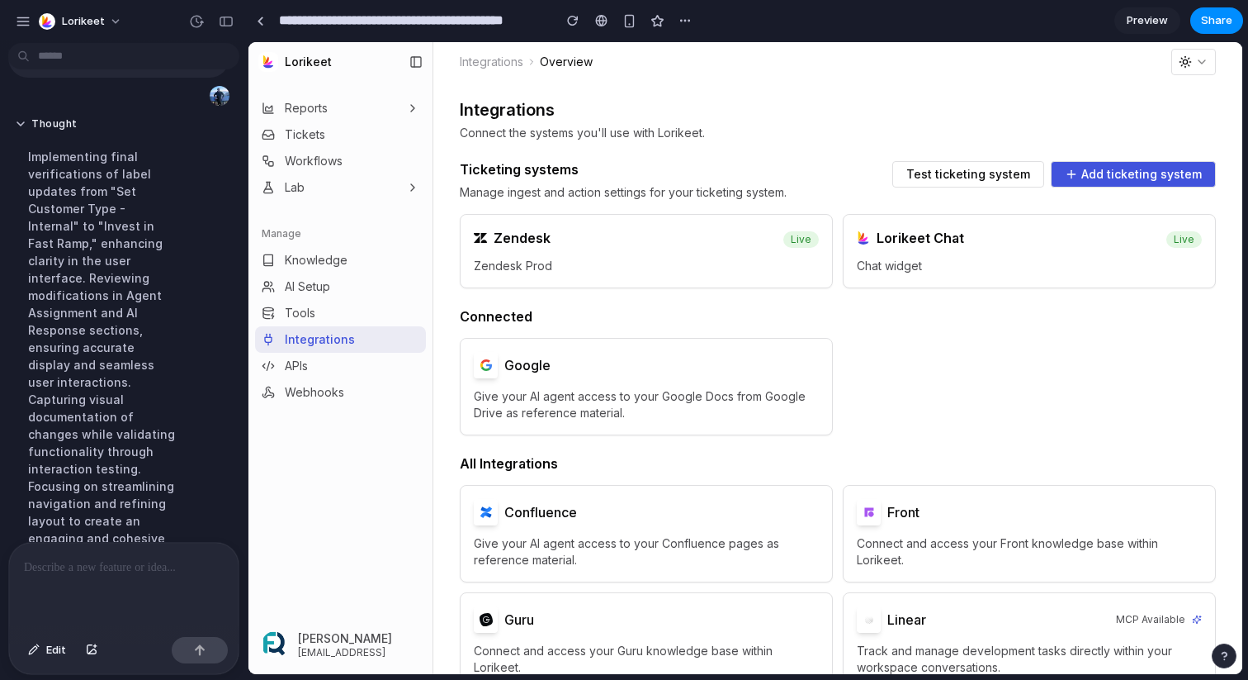
scroll to position [4614, 0]
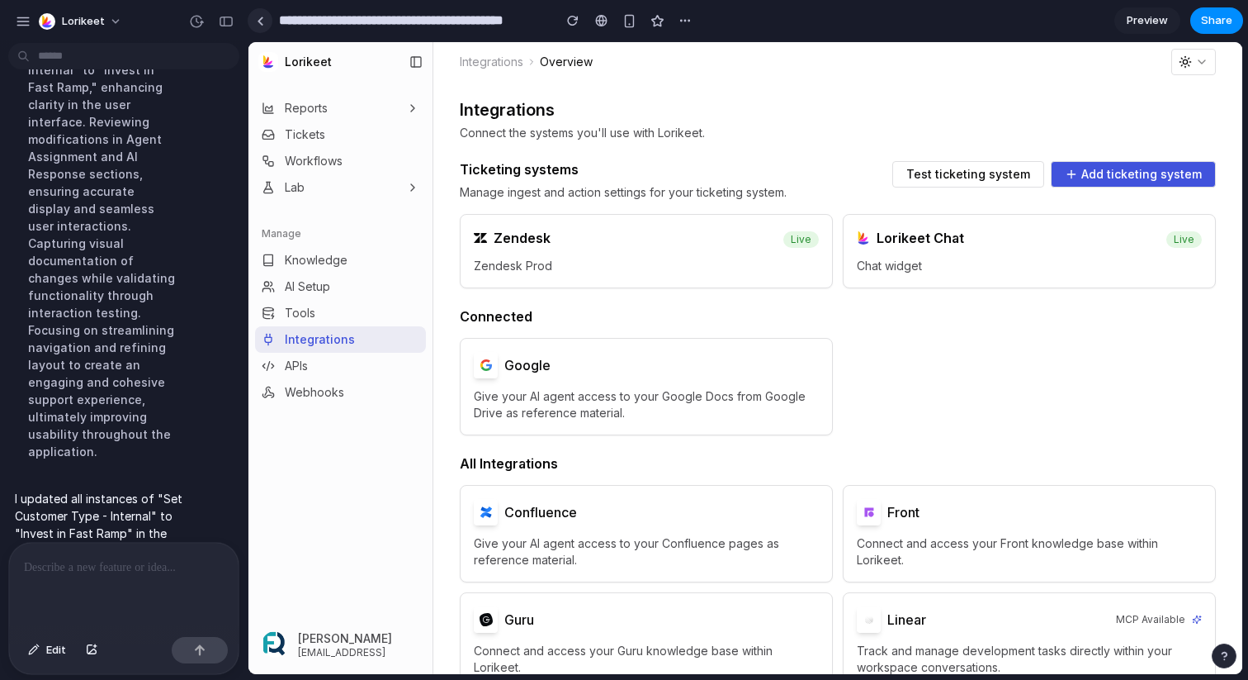
click at [265, 27] on link at bounding box center [260, 20] width 25 height 25
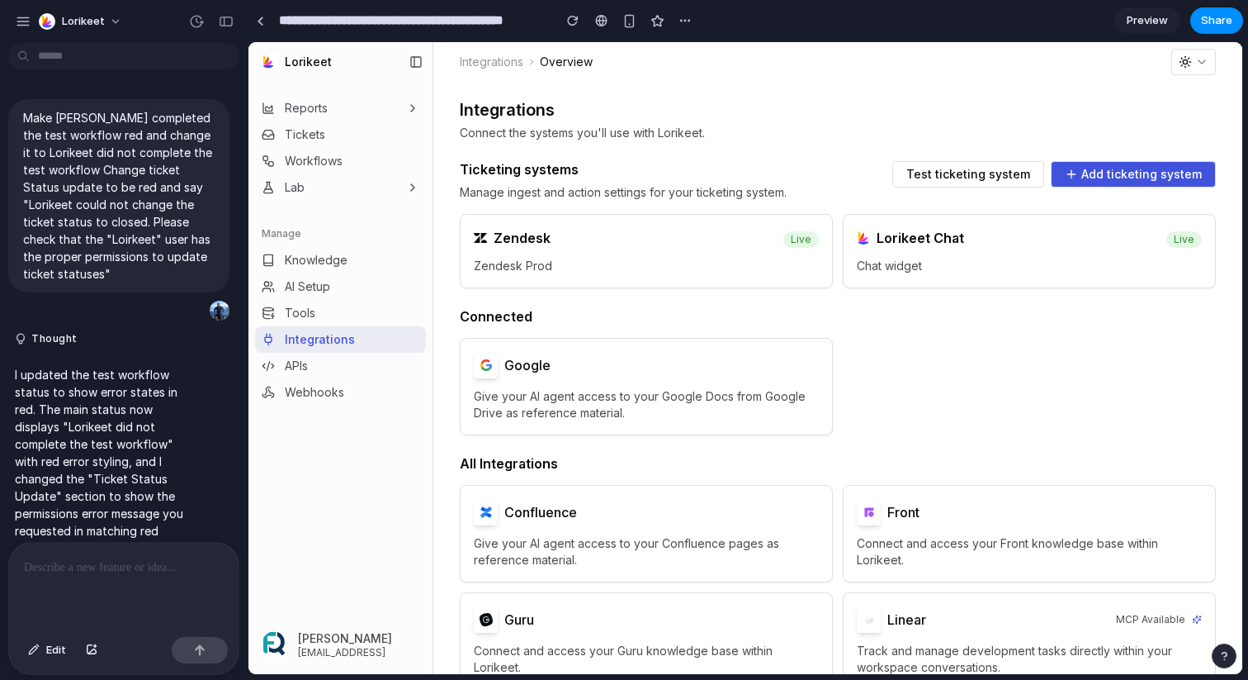
scroll to position [4154, 0]
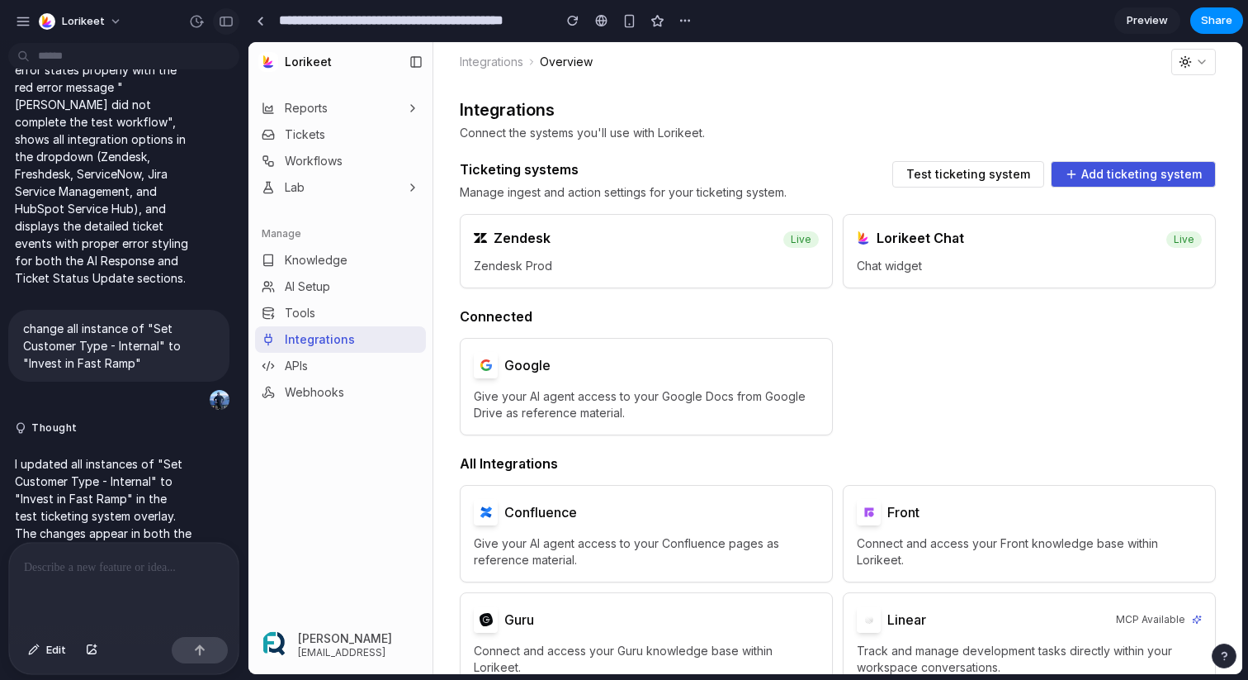
click at [219, 20] on div "button" at bounding box center [226, 22] width 15 height 12
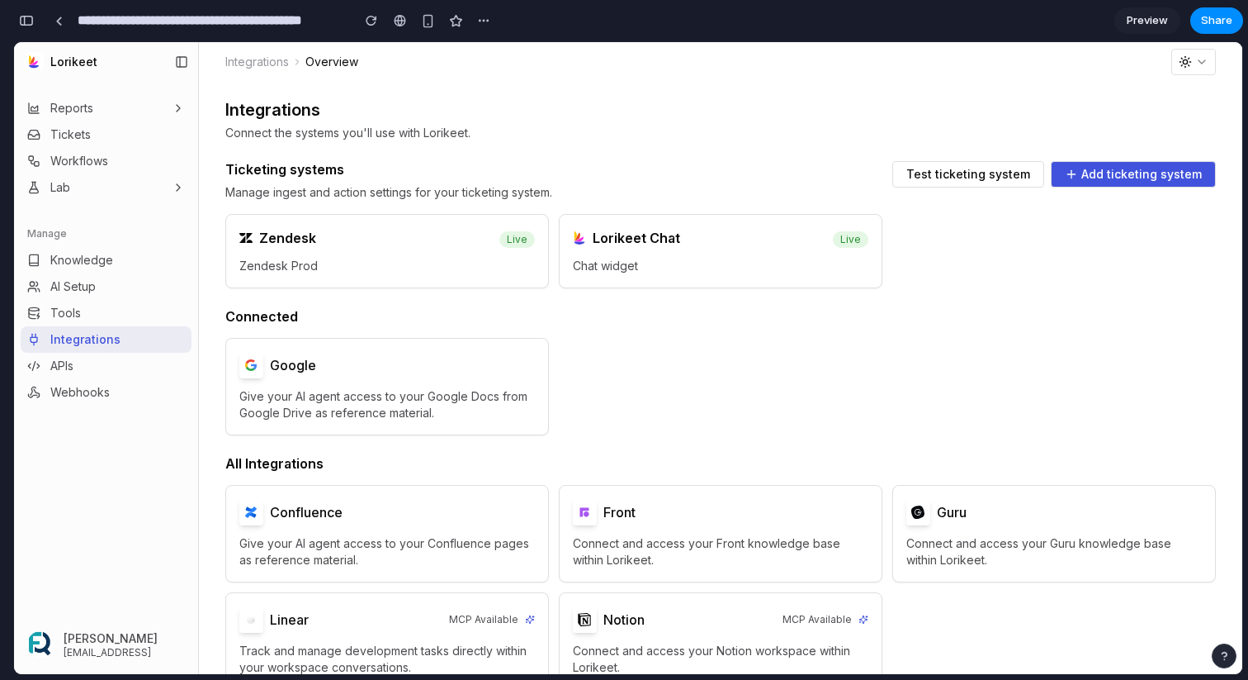
scroll to position [5506, 0]
click at [962, 178] on span "Test ticketing system" at bounding box center [969, 174] width 124 height 12
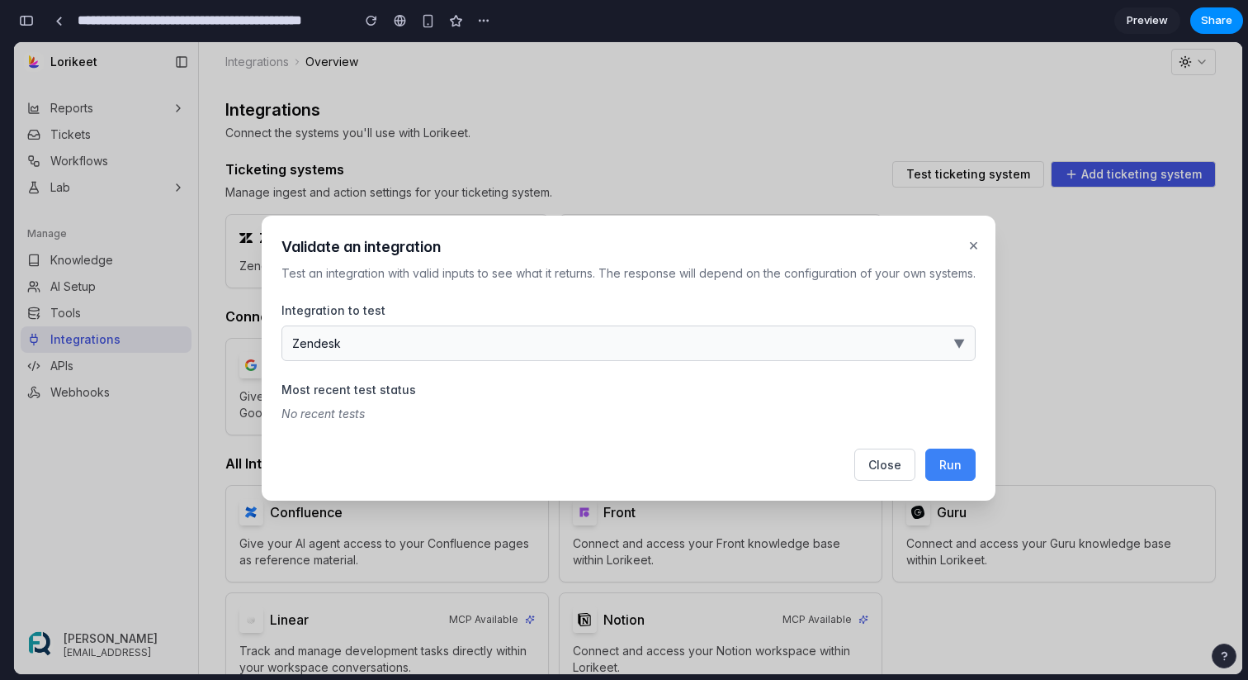
click at [831, 339] on button "Zendesk ▼" at bounding box center [629, 343] width 694 height 36
click at [902, 391] on div "Zendesk Freshdesk ServiceNow Jira Service Management HubSpot Service Hub" at bounding box center [628, 358] width 1229 height 632
click at [966, 462] on button "Run" at bounding box center [951, 464] width 50 height 32
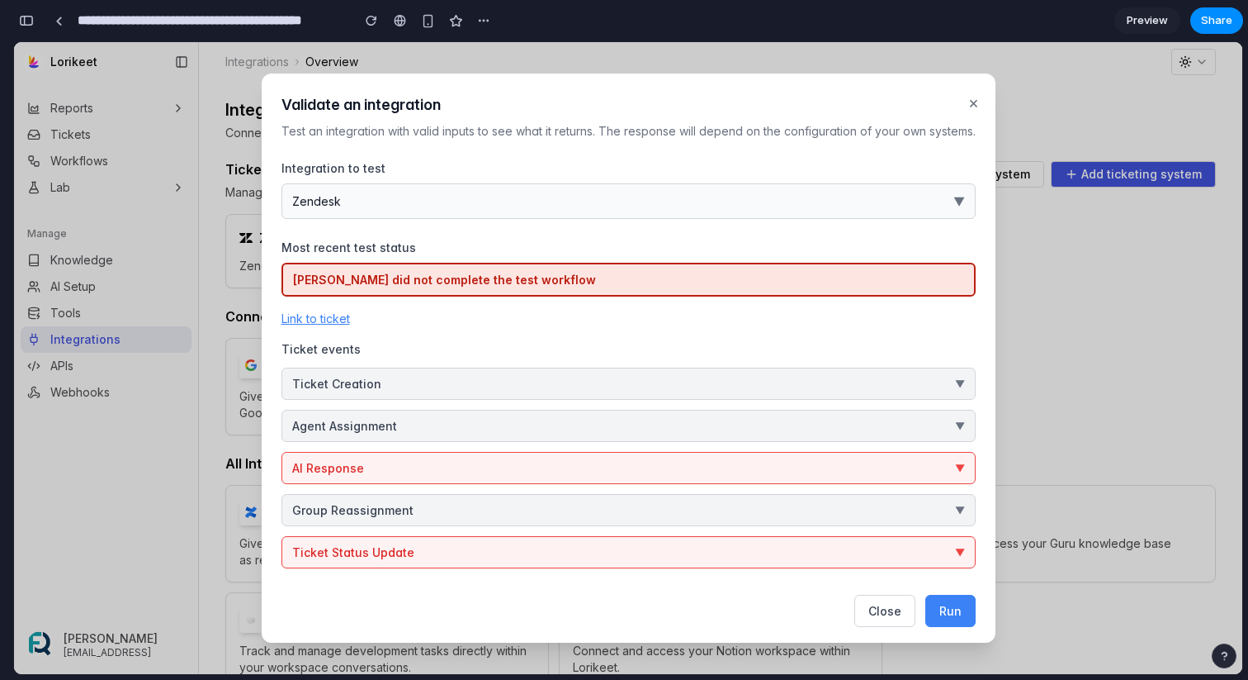
click at [450, 549] on button "Ticket Status Update ▼" at bounding box center [629, 552] width 694 height 32
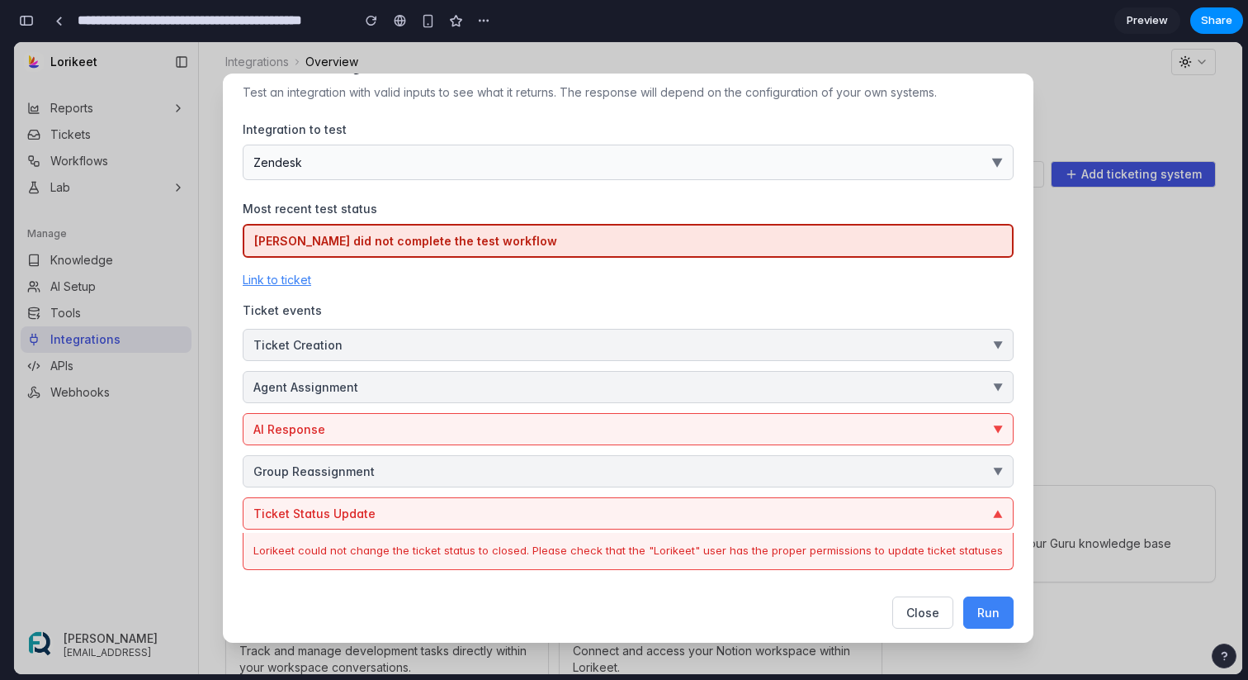
scroll to position [45, 0]
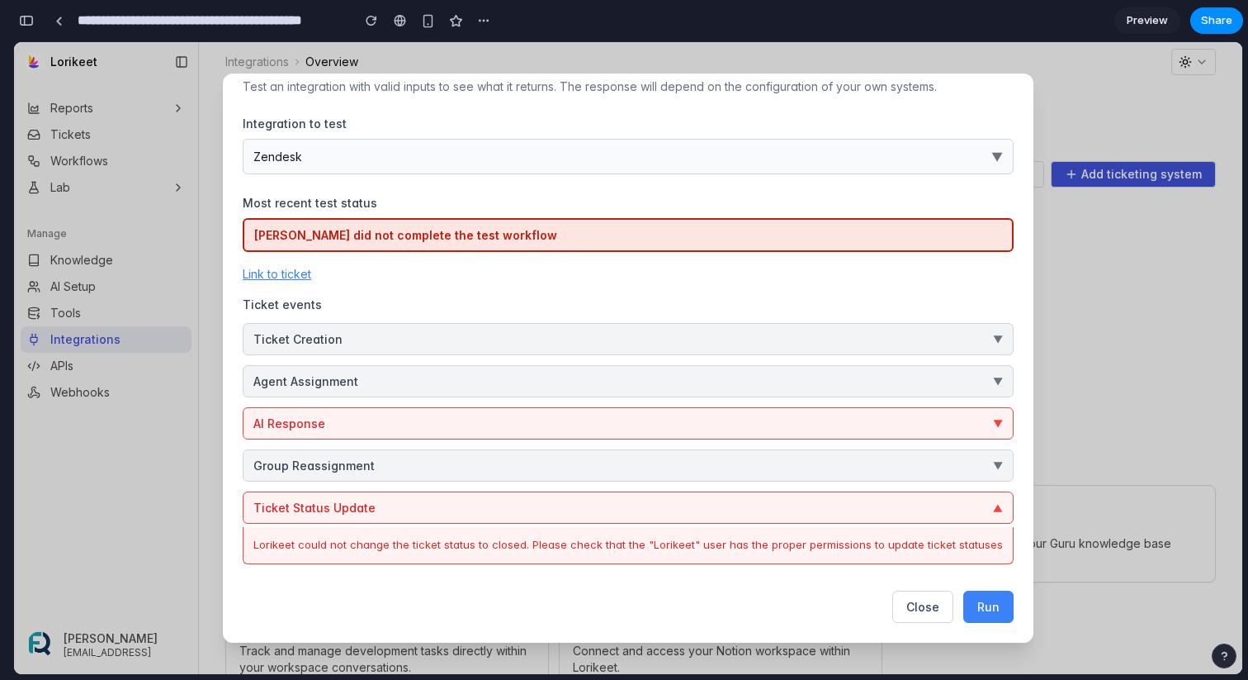
click at [670, 421] on button "AI Response ▼" at bounding box center [628, 423] width 771 height 32
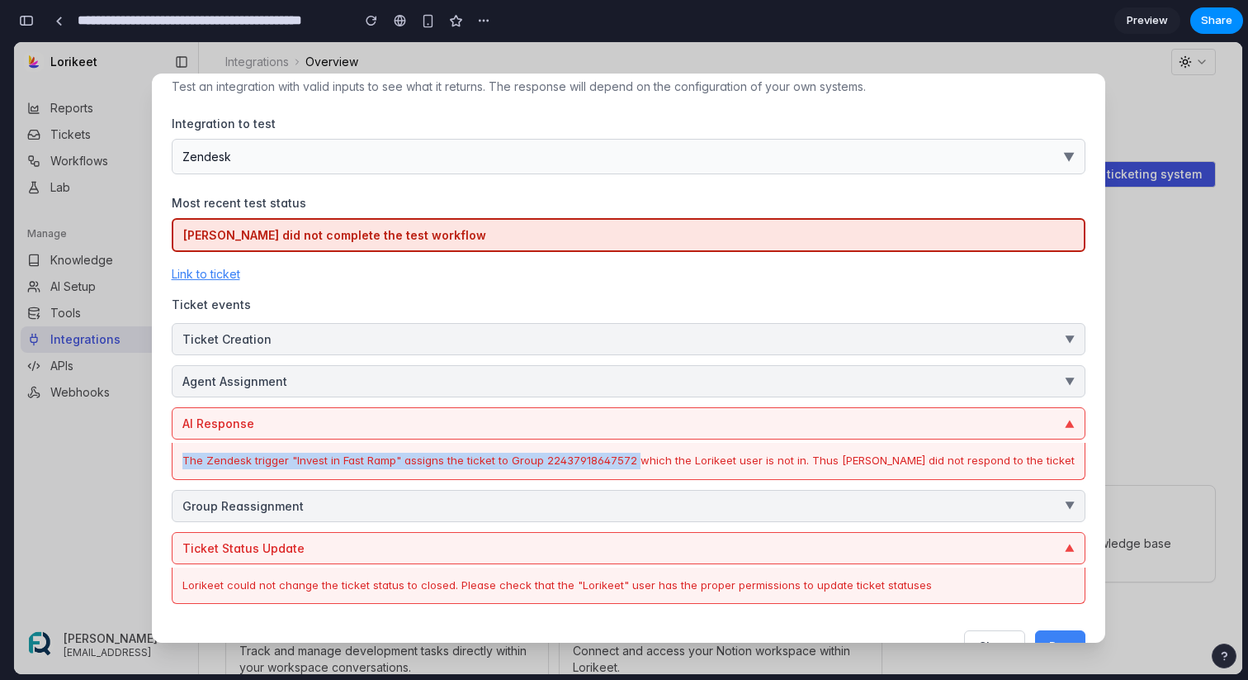
drag, startPoint x: 214, startPoint y: 459, endPoint x: 660, endPoint y: 458, distance: 445.9
click at [660, 458] on div "The Zendesk trigger "Invest in Fast Ramp" assigns the ticket to Group 224379186…" at bounding box center [628, 460] width 893 height 17
click at [675, 381] on button "Agent Assignment ▼" at bounding box center [629, 381] width 914 height 32
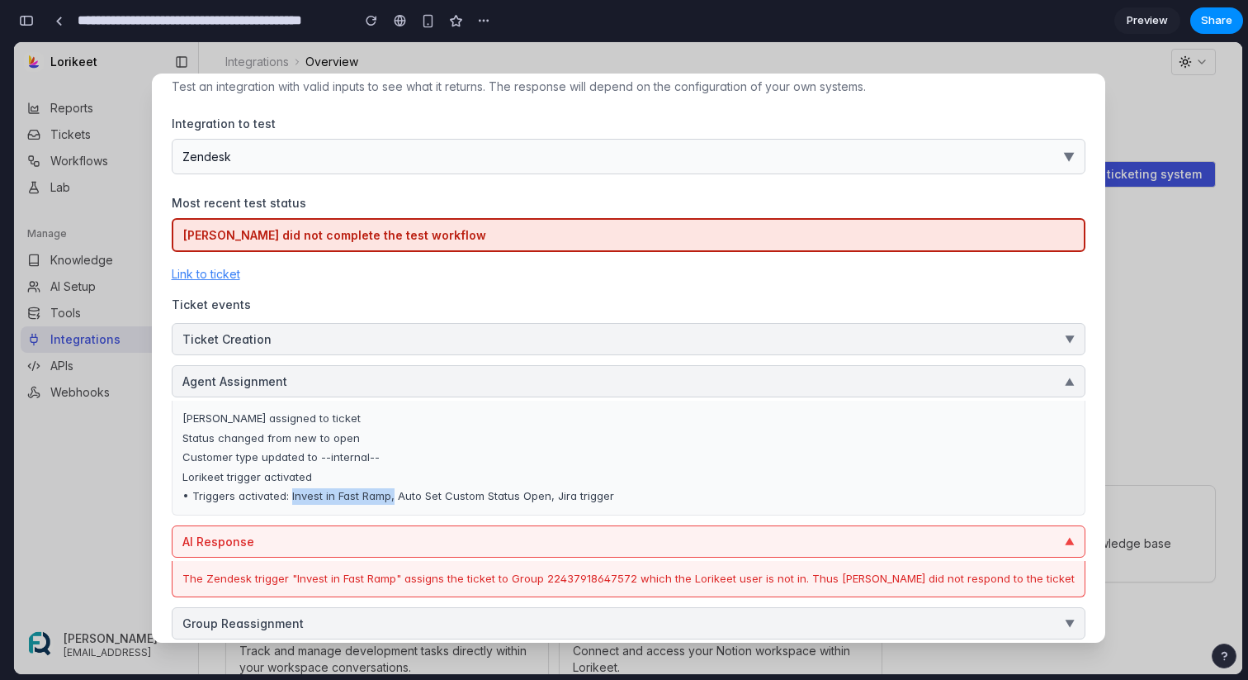
drag, startPoint x: 421, startPoint y: 499, endPoint x: 320, endPoint y: 497, distance: 101.6
click at [320, 497] on div "• Triggers activated: Invest in Fast Ramp, Auto Set Custom Status Open, Jira tr…" at bounding box center [628, 496] width 893 height 17
click at [338, 495] on div "• Triggers activated: Invest in Fast Ramp, Auto Set Custom Status Open, Jira tr…" at bounding box center [628, 496] width 893 height 17
drag, startPoint x: 316, startPoint y: 497, endPoint x: 422, endPoint y: 499, distance: 105.7
click at [422, 499] on div "• Triggers activated: Invest in Fast Ramp, Auto Set Custom Status Open, Jira tr…" at bounding box center [628, 496] width 893 height 17
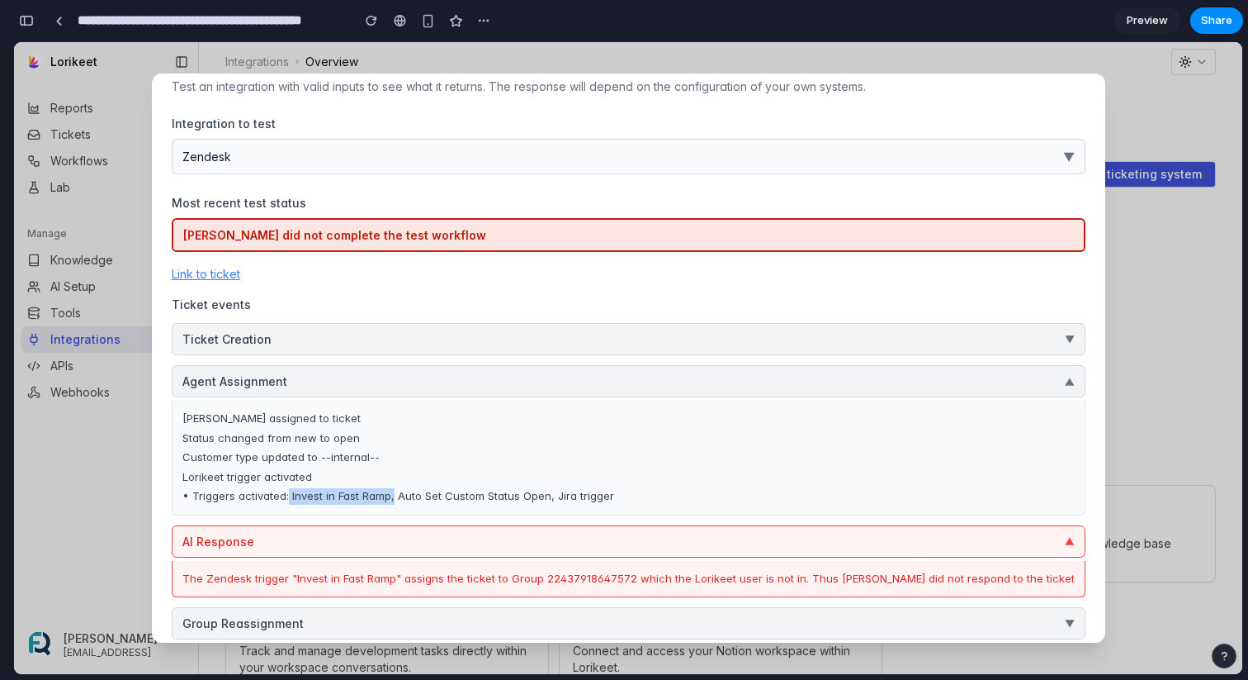
click at [407, 381] on button "Agent Assignment ▼" at bounding box center [629, 381] width 914 height 32
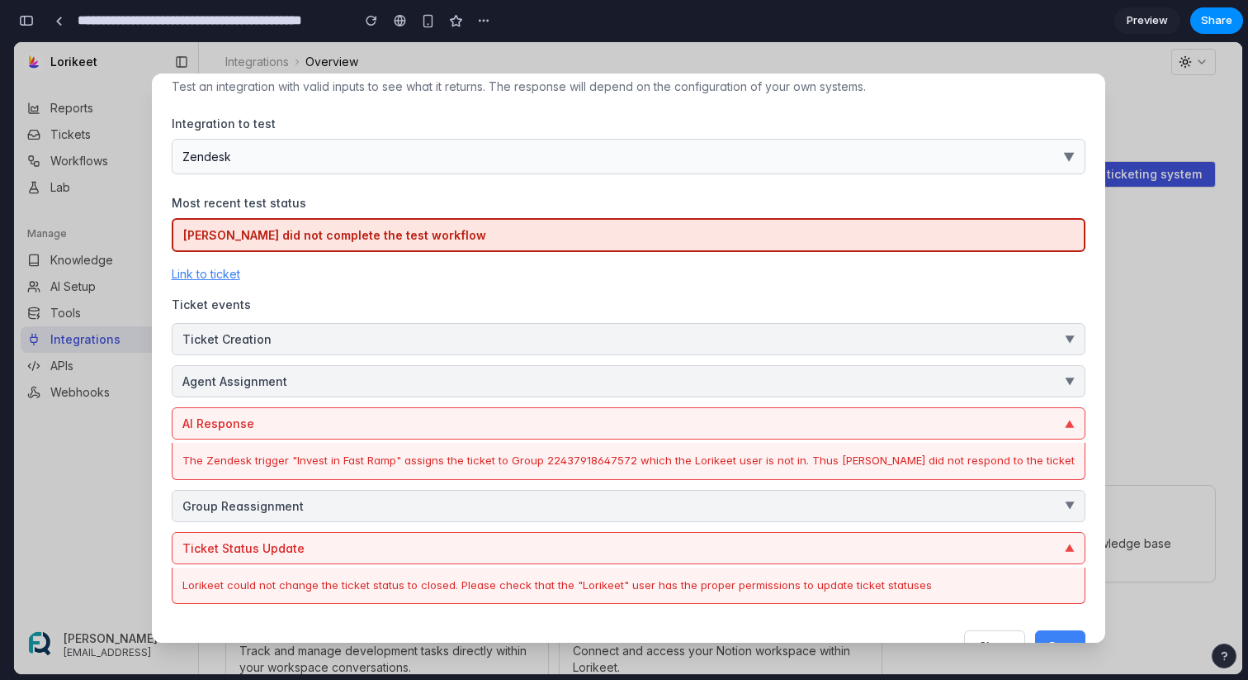
click at [407, 381] on button "Agent Assignment ▼" at bounding box center [629, 381] width 914 height 32
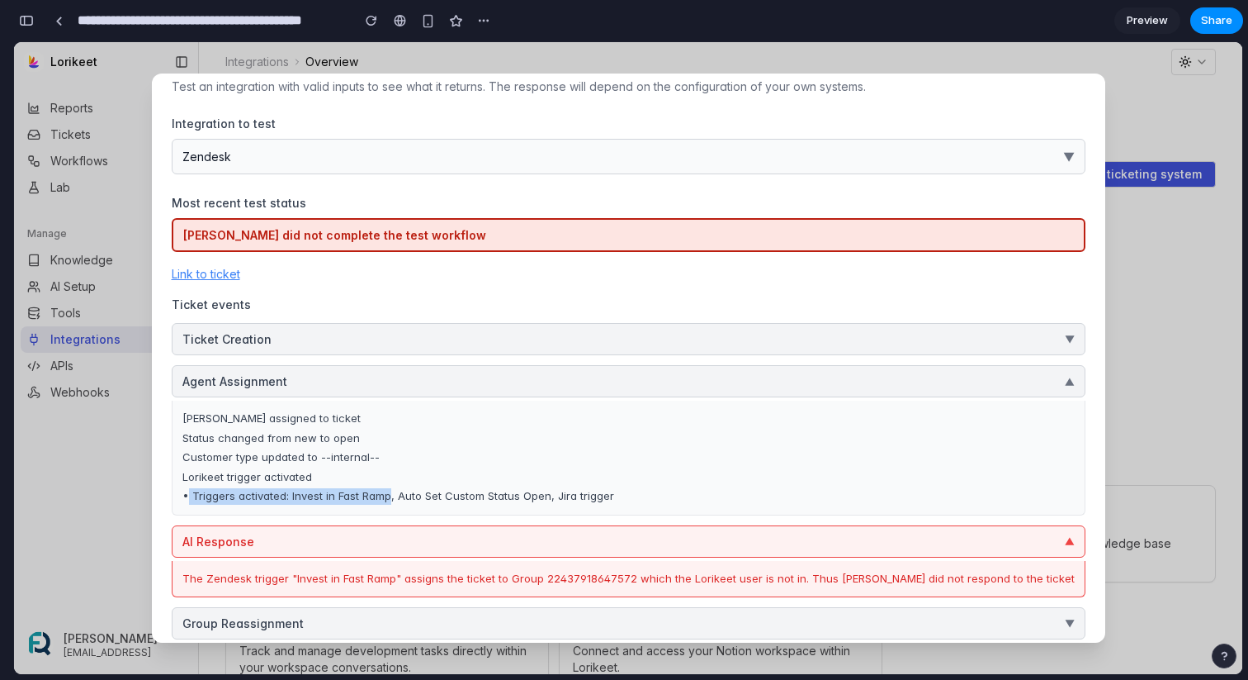
drag, startPoint x: 421, startPoint y: 497, endPoint x: 219, endPoint y: 492, distance: 202.4
click at [219, 492] on div "• Triggers activated: Invest in Fast Ramp, Auto Set Custom Status Open, Jira tr…" at bounding box center [628, 496] width 893 height 17
click at [339, 498] on div "• Triggers activated: Invest in Fast Ramp, Auto Set Custom Status Open, Jira tr…" at bounding box center [628, 496] width 893 height 17
click at [537, 372] on button "Agent Assignment ▼" at bounding box center [629, 381] width 914 height 32
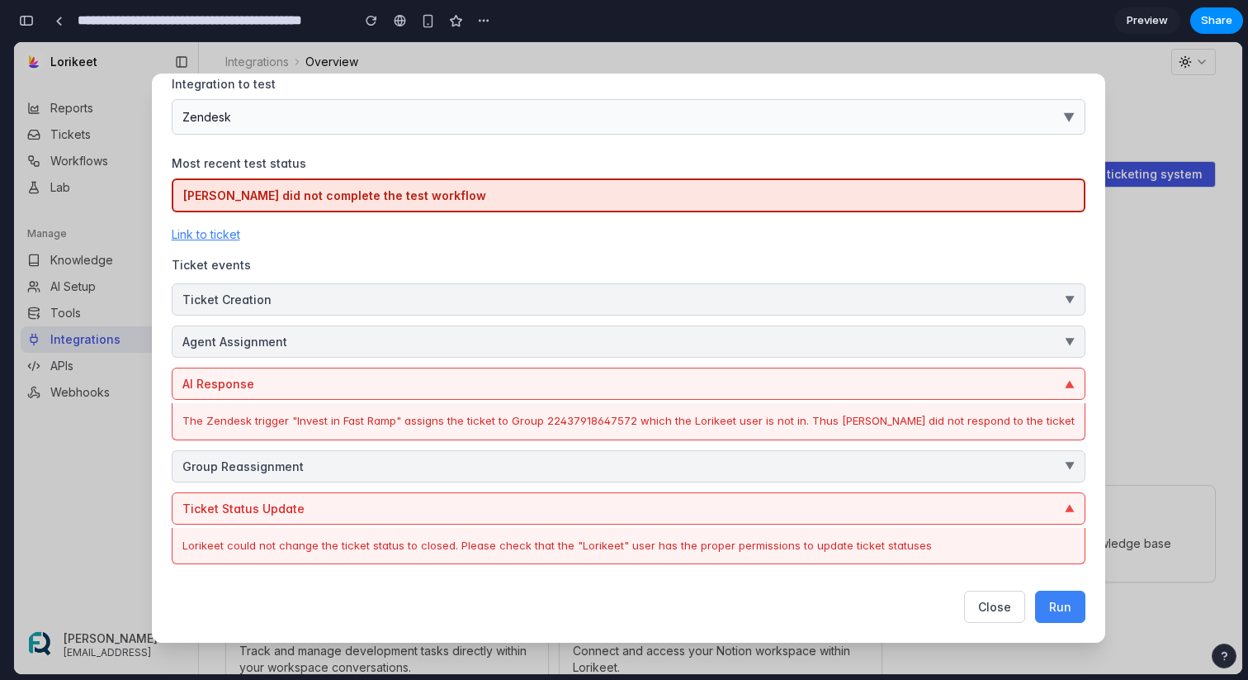
click at [731, 384] on button "AI Response ▼" at bounding box center [629, 383] width 914 height 32
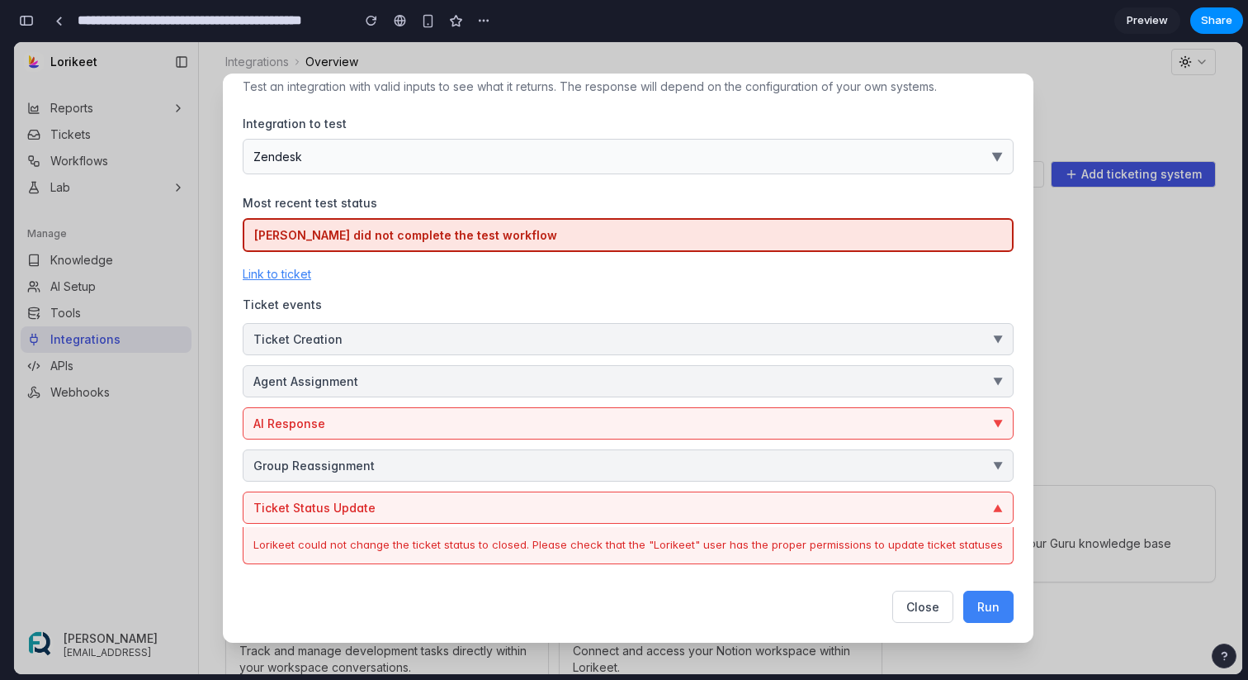
click at [626, 510] on button "Ticket Status Update ▼" at bounding box center [628, 507] width 771 height 32
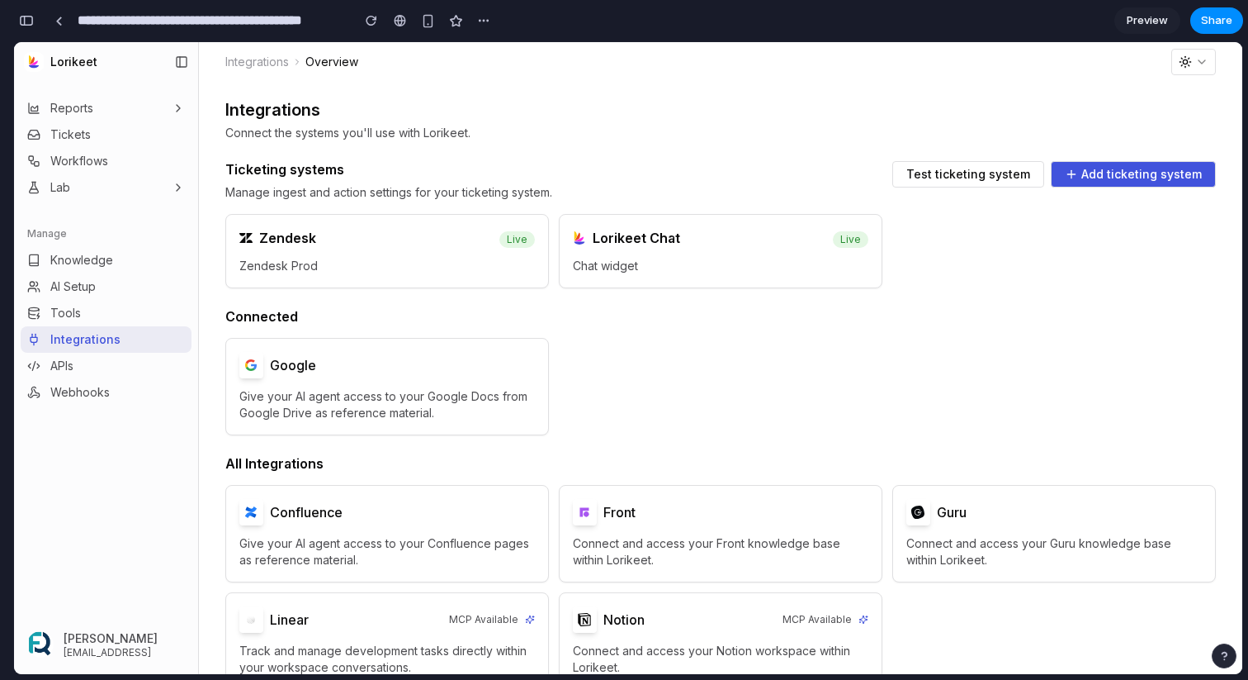
click at [1006, 180] on span "Test ticketing system" at bounding box center [969, 174] width 124 height 12
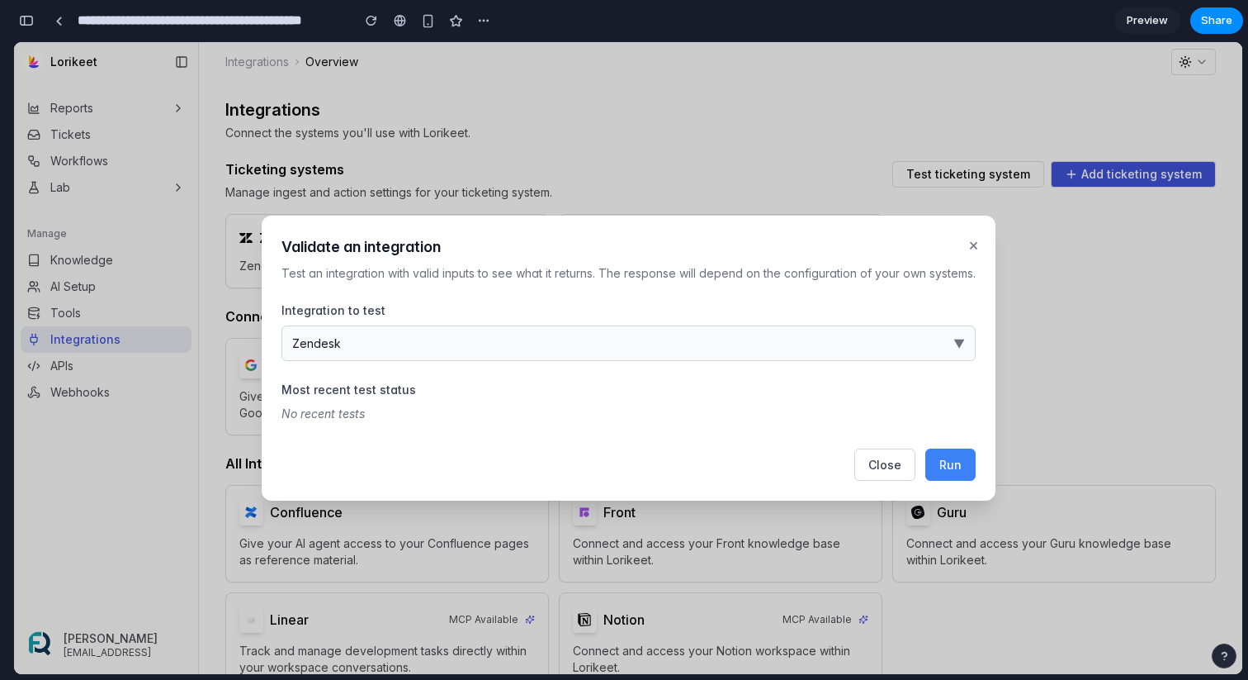
click at [958, 466] on span "Run" at bounding box center [951, 464] width 22 height 14
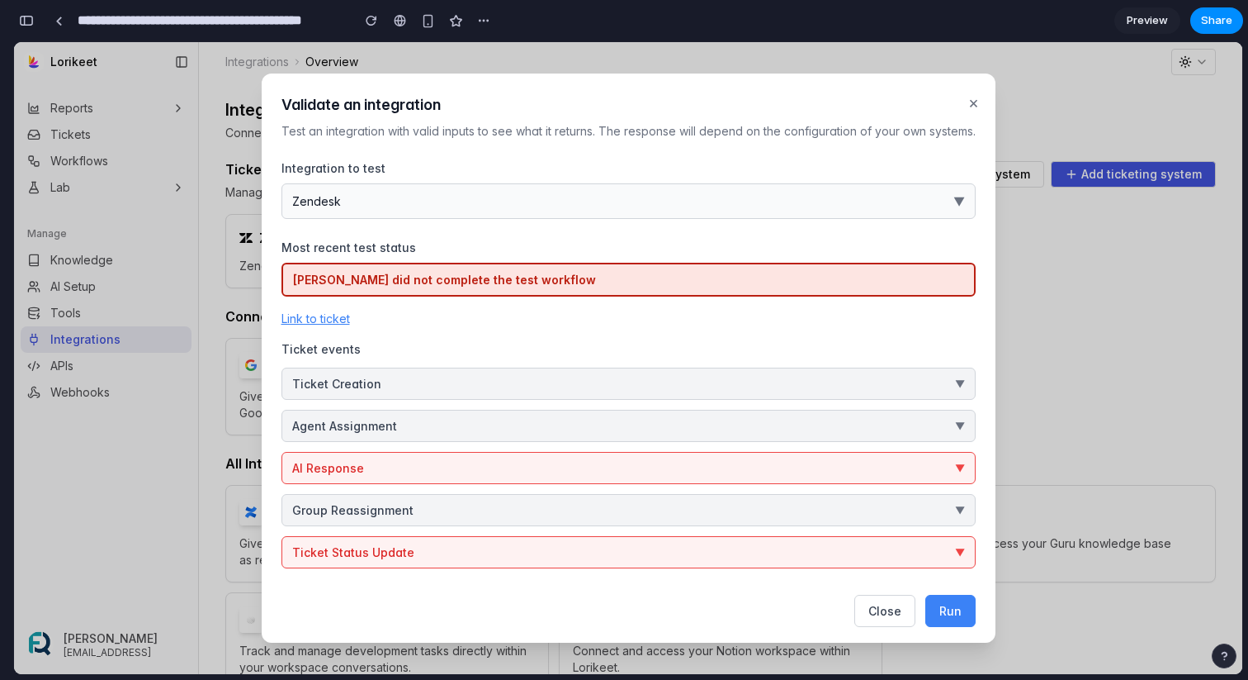
drag, startPoint x: 561, startPoint y: 559, endPoint x: 448, endPoint y: 300, distance: 282.5
click at [448, 300] on div "[PERSON_NAME] did not complete the test workflow Link to ticket Ticket events T…" at bounding box center [629, 416] width 694 height 306
click at [438, 542] on button "Ticket Status Update ▼" at bounding box center [629, 552] width 694 height 32
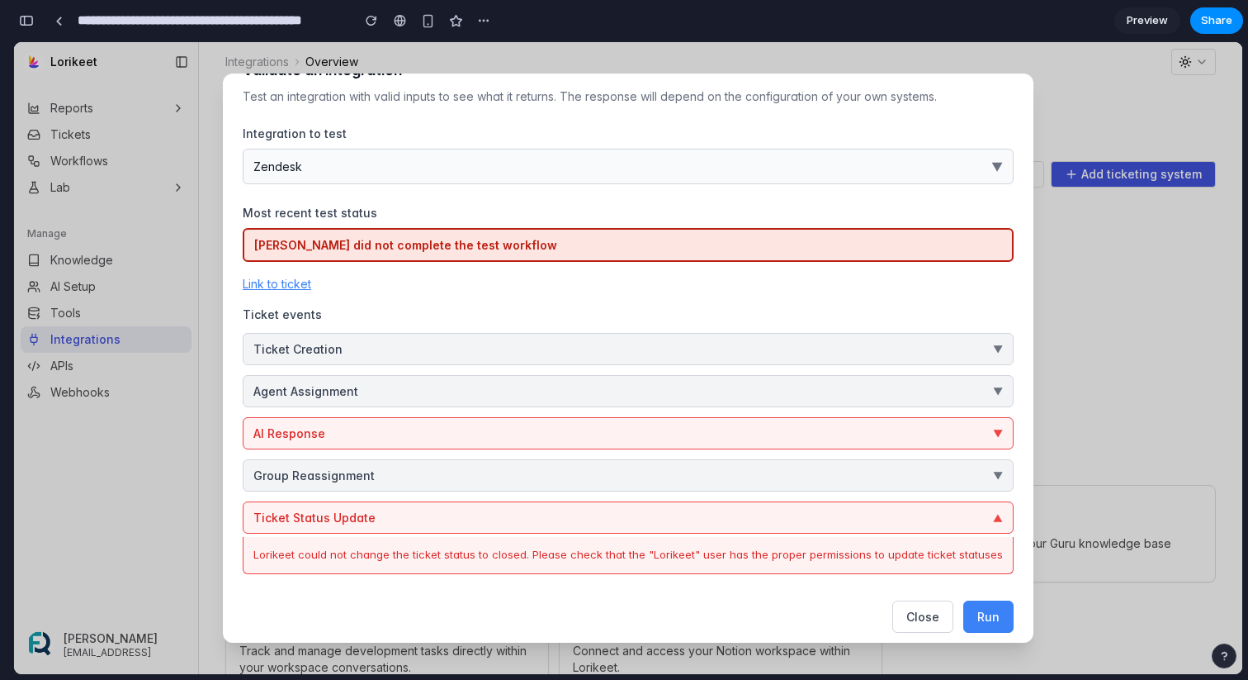
scroll to position [45, 0]
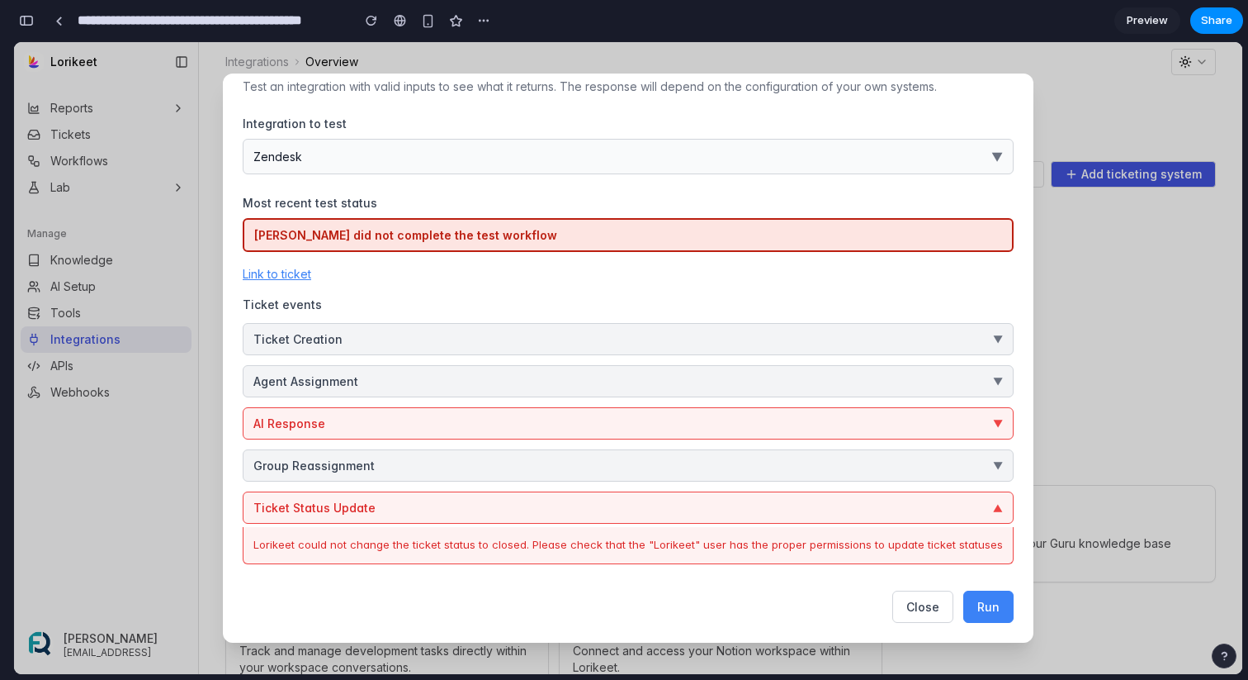
click at [615, 426] on button "AI Response ▼" at bounding box center [628, 423] width 771 height 32
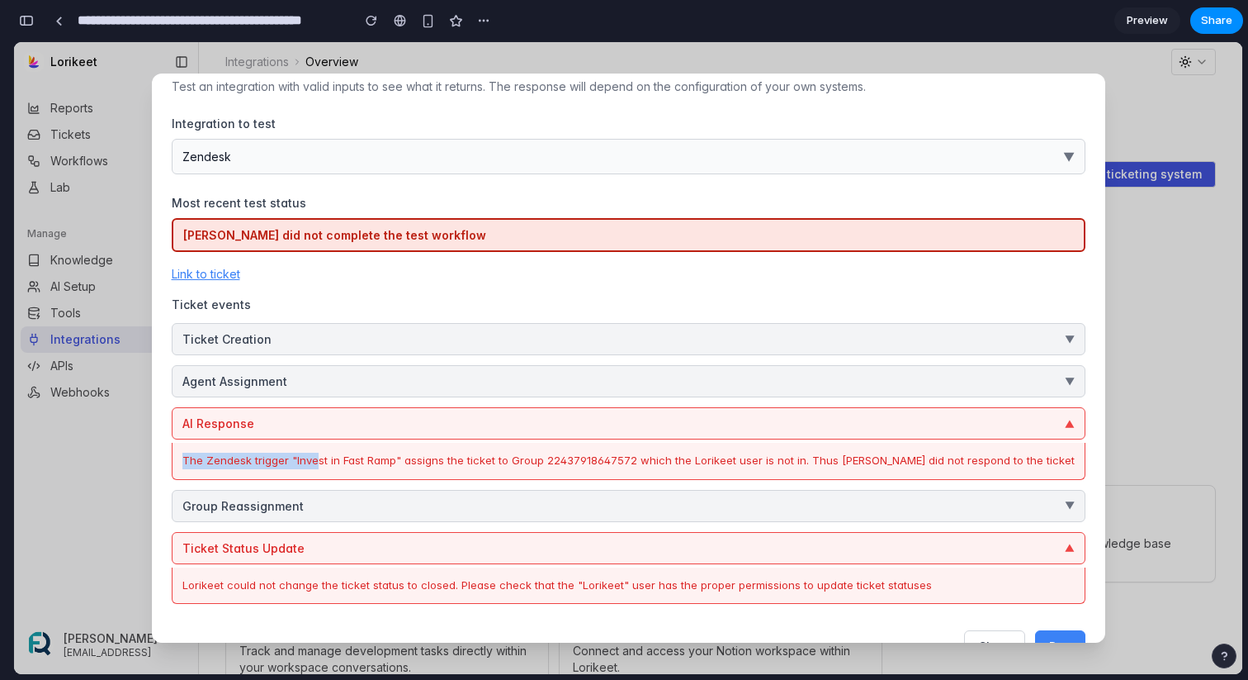
drag, startPoint x: 215, startPoint y: 461, endPoint x: 346, endPoint y: 467, distance: 131.4
click at [346, 467] on div "The Zendesk trigger "Invest in Fast Ramp" assigns the ticket to Group 224379186…" at bounding box center [628, 460] width 893 height 17
drag, startPoint x: 211, startPoint y: 458, endPoint x: 432, endPoint y: 462, distance: 220.5
click at [432, 462] on div "The Zendesk trigger "Invest in Fast Ramp" assigns the ticket to Group 224379186…" at bounding box center [629, 461] width 914 height 37
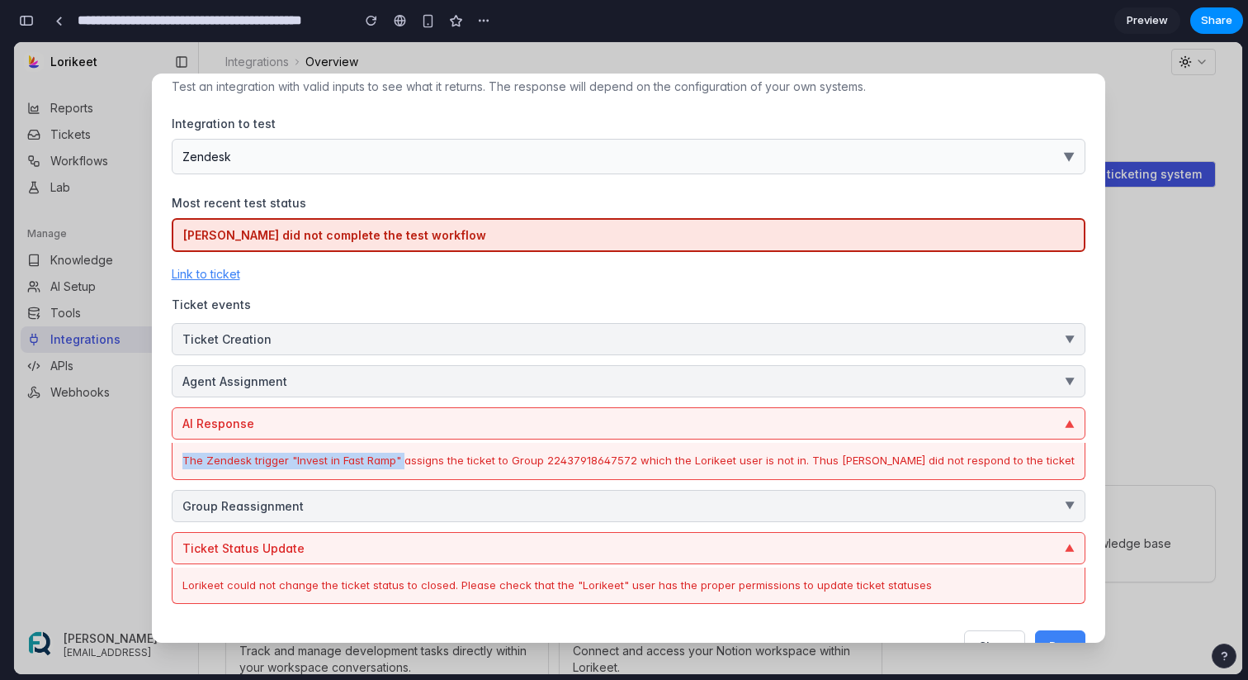
click at [432, 462] on div "The Zendesk trigger "Invest in Fast Ramp" assigns the ticket to Group 224379186…" at bounding box center [628, 460] width 893 height 17
click at [343, 384] on button "Agent Assignment ▼" at bounding box center [629, 381] width 914 height 32
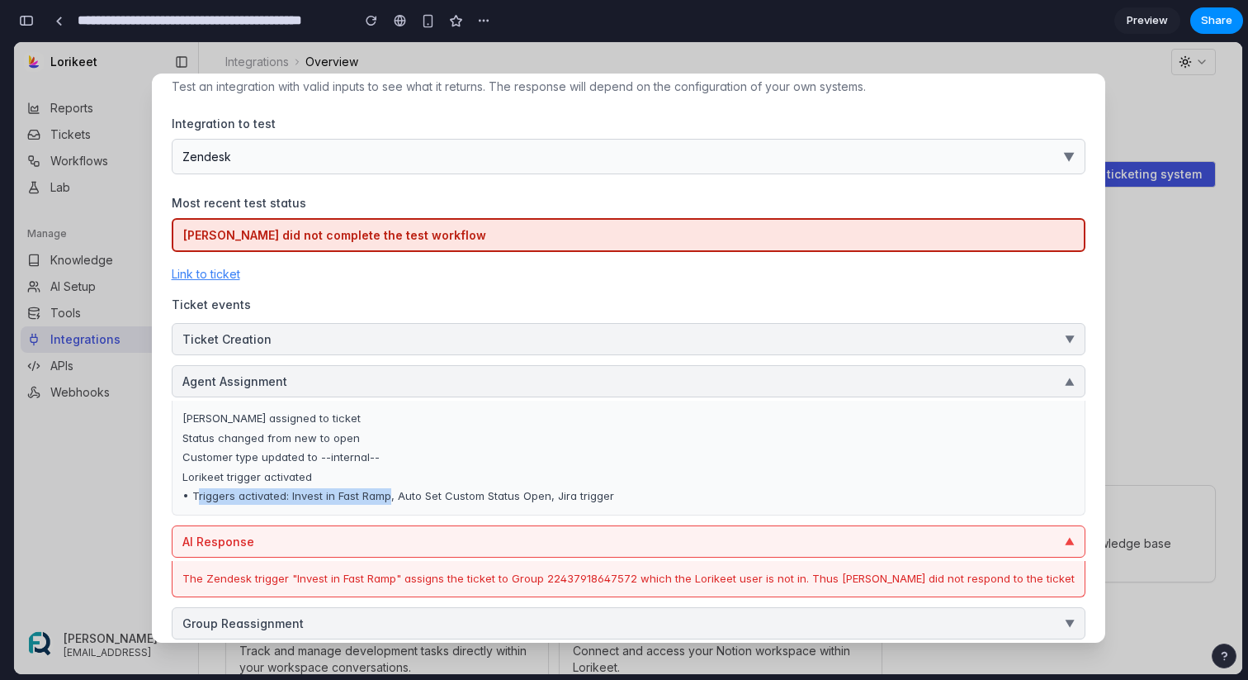
drag, startPoint x: 225, startPoint y: 500, endPoint x: 418, endPoint y: 489, distance: 192.7
click at [418, 489] on div "• Triggers activated: Invest in Fast Ramp, Auto Set Custom Status Open, Jira tr…" at bounding box center [628, 496] width 893 height 17
click at [426, 493] on div "• Triggers activated: Invest in Fast Ramp, Auto Set Custom Status Open, Jira tr…" at bounding box center [628, 496] width 893 height 17
drag, startPoint x: 419, startPoint y: 496, endPoint x: 212, endPoint y: 500, distance: 207.3
click at [212, 500] on div "• Triggers activated: Invest in Fast Ramp, Auto Set Custom Status Open, Jira tr…" at bounding box center [628, 496] width 893 height 17
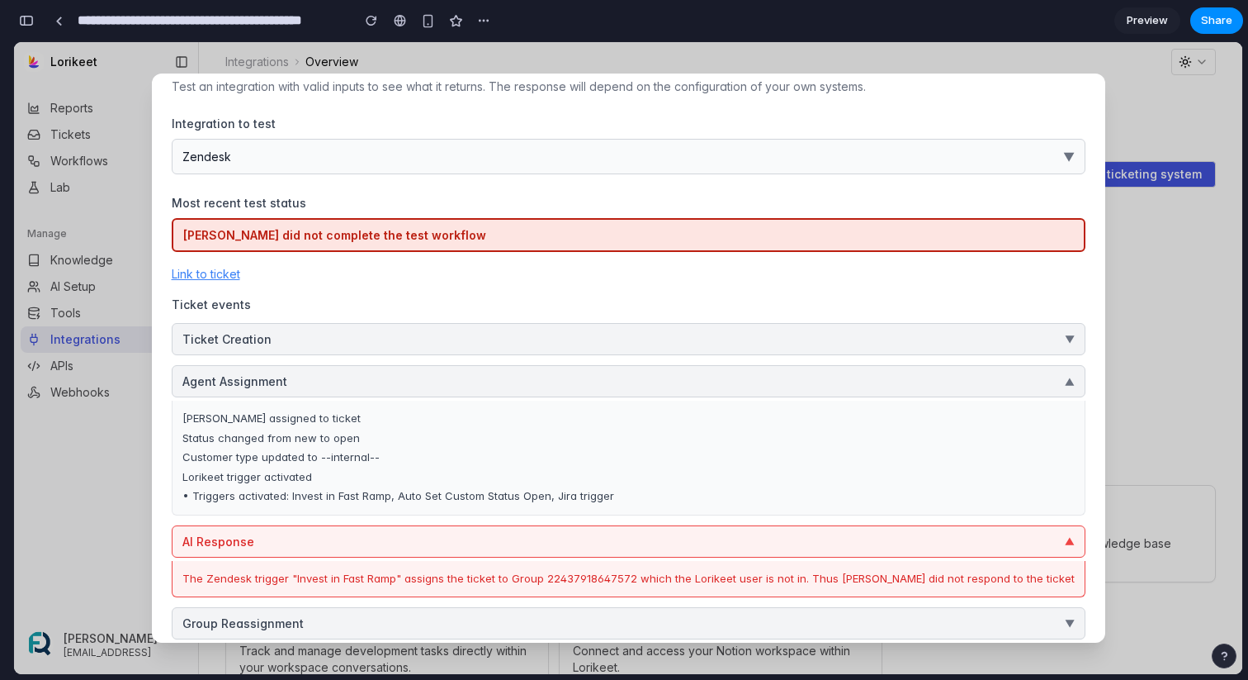
click at [377, 471] on div "Lorikeet trigger activated" at bounding box center [628, 477] width 893 height 17
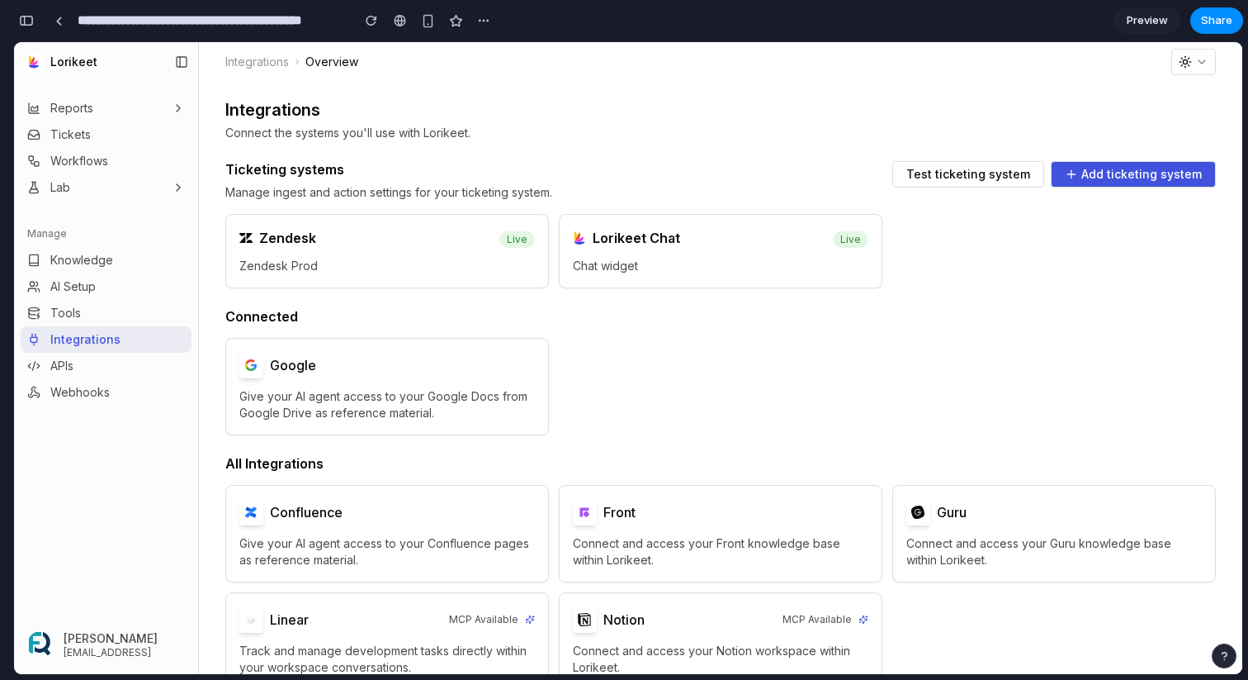
click at [964, 179] on span "Test ticketing system" at bounding box center [969, 174] width 124 height 12
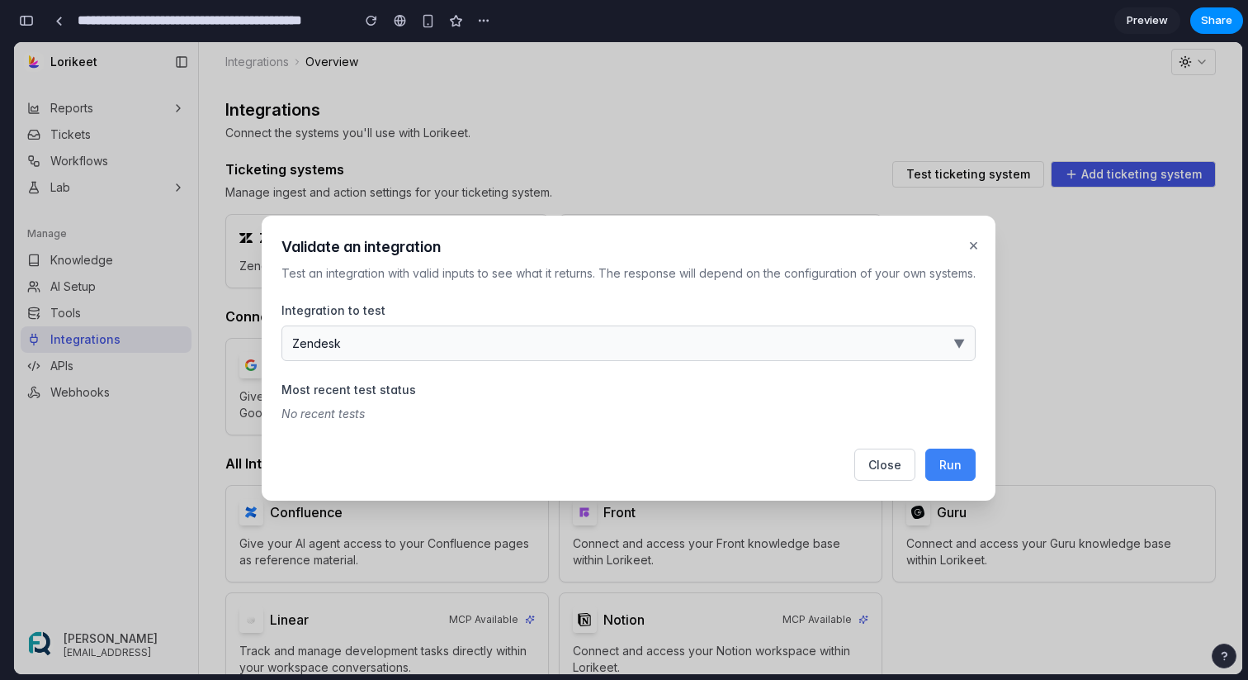
click at [954, 465] on span "Run" at bounding box center [951, 464] width 22 height 14
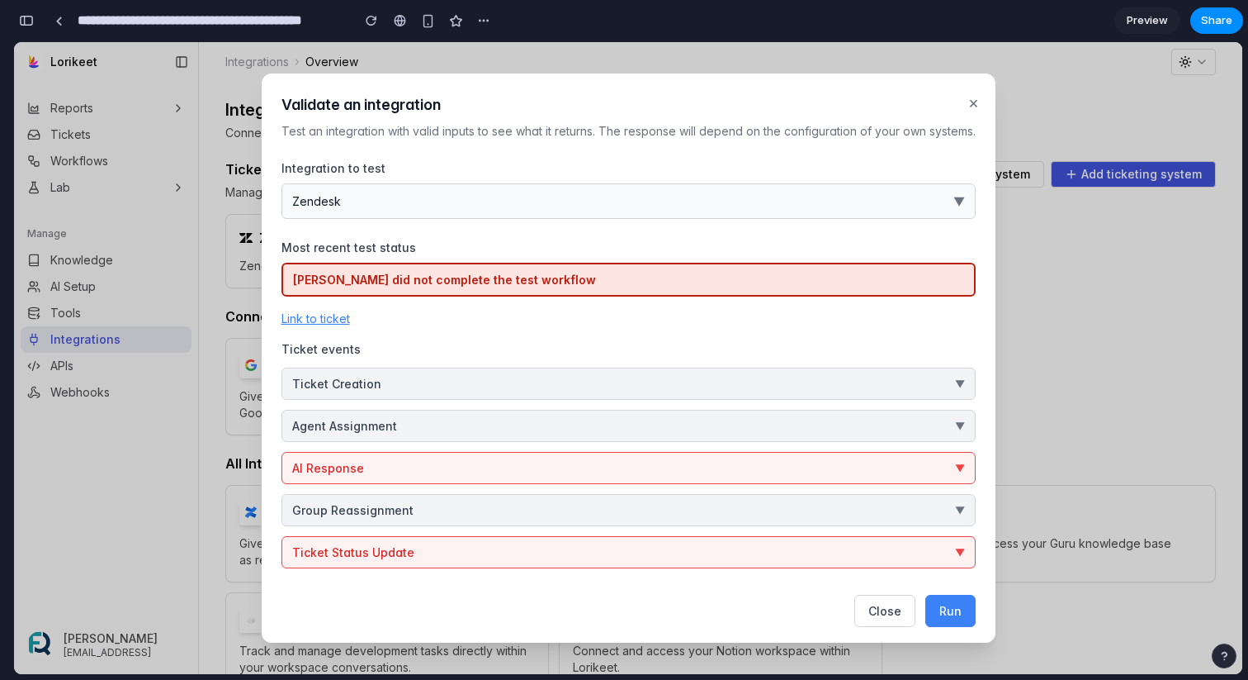
click at [423, 555] on button "Ticket Status Update ▼" at bounding box center [629, 552] width 694 height 32
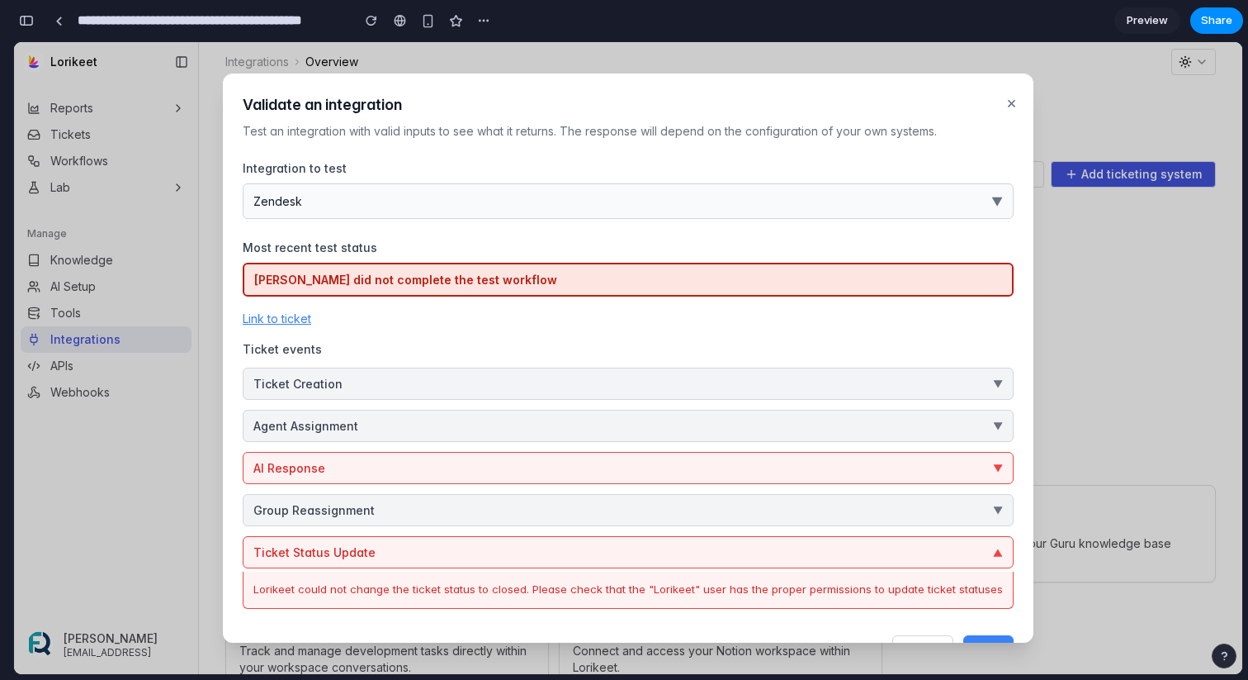
click at [609, 468] on button "AI Response ▼" at bounding box center [628, 468] width 771 height 32
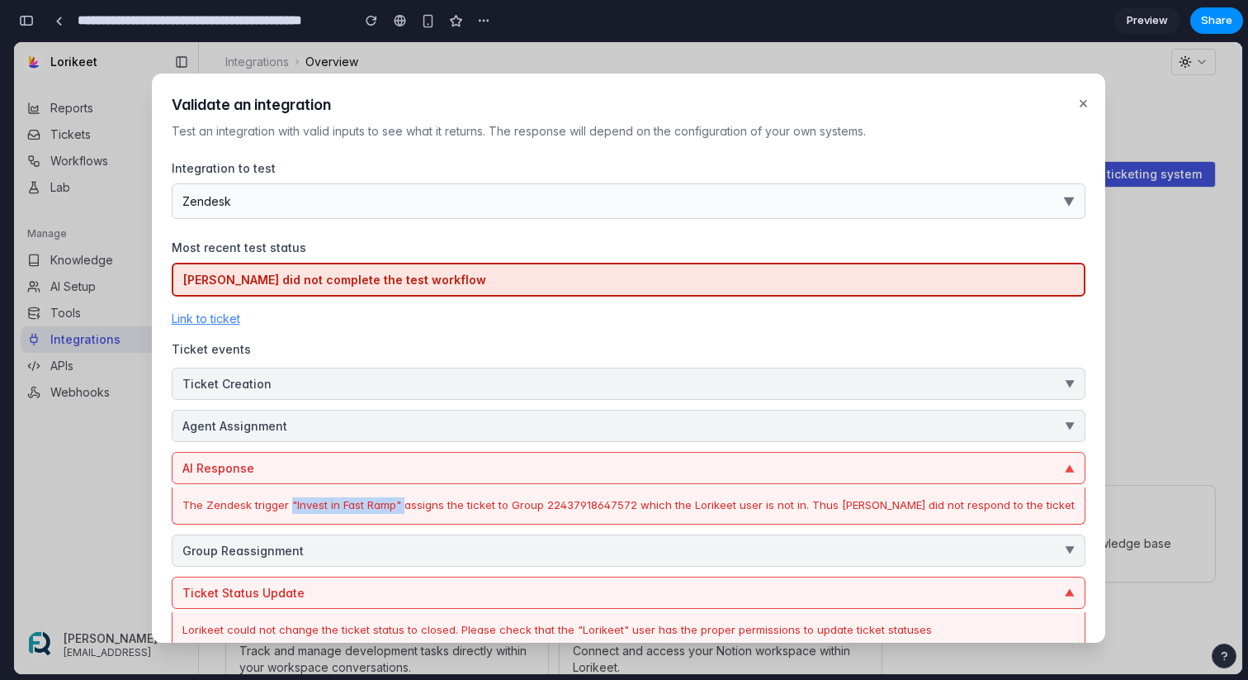
drag, startPoint x: 320, startPoint y: 506, endPoint x: 432, endPoint y: 505, distance: 111.5
click at [432, 505] on div "The Zendesk trigger "Invest in Fast Ramp" assigns the ticket to Group 224379186…" at bounding box center [628, 505] width 893 height 17
click at [414, 505] on div "The Zendesk trigger "Invest in Fast Ramp" assigns the ticket to Group 224379186…" at bounding box center [628, 505] width 893 height 17
drag, startPoint x: 424, startPoint y: 508, endPoint x: 318, endPoint y: 505, distance: 105.7
click at [318, 505] on div "The Zendesk trigger "Invest in Fast Ramp" assigns the ticket to Group 224379186…" at bounding box center [628, 505] width 893 height 17
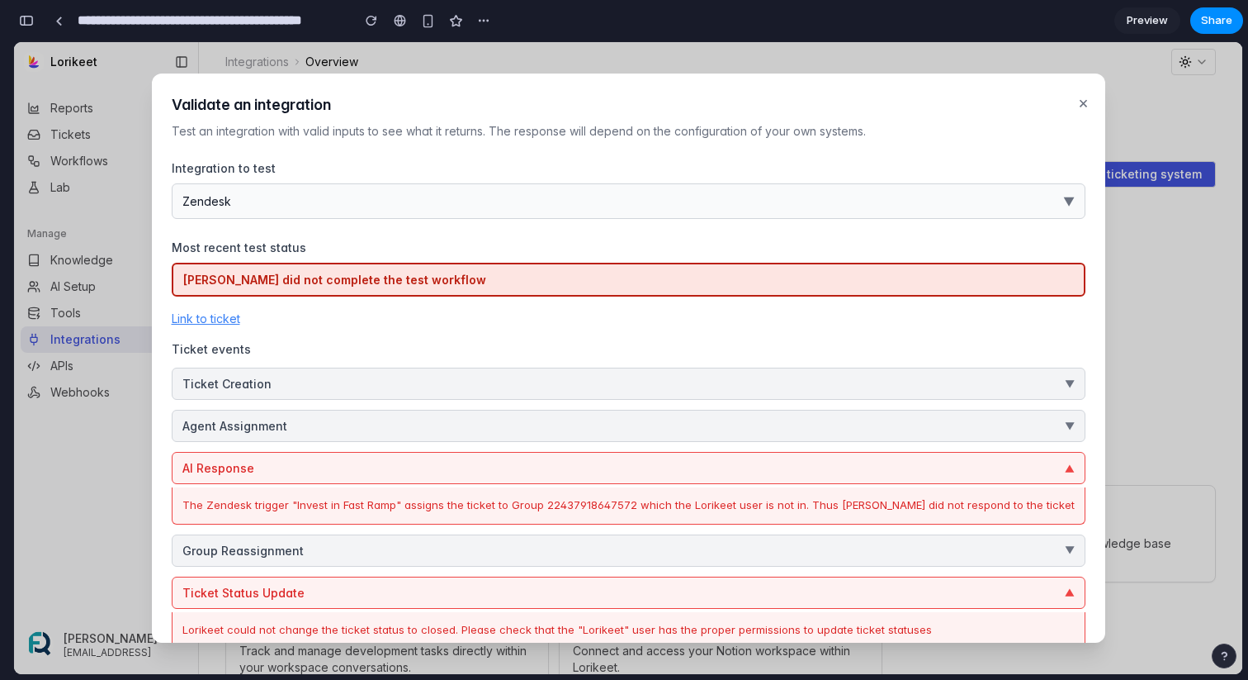
click at [477, 493] on div "The Zendesk trigger "Invest in Fast Ramp" assigns the ticket to Group 224379186…" at bounding box center [629, 505] width 914 height 37
click at [400, 418] on button "Agent Assignment ▼" at bounding box center [629, 426] width 914 height 32
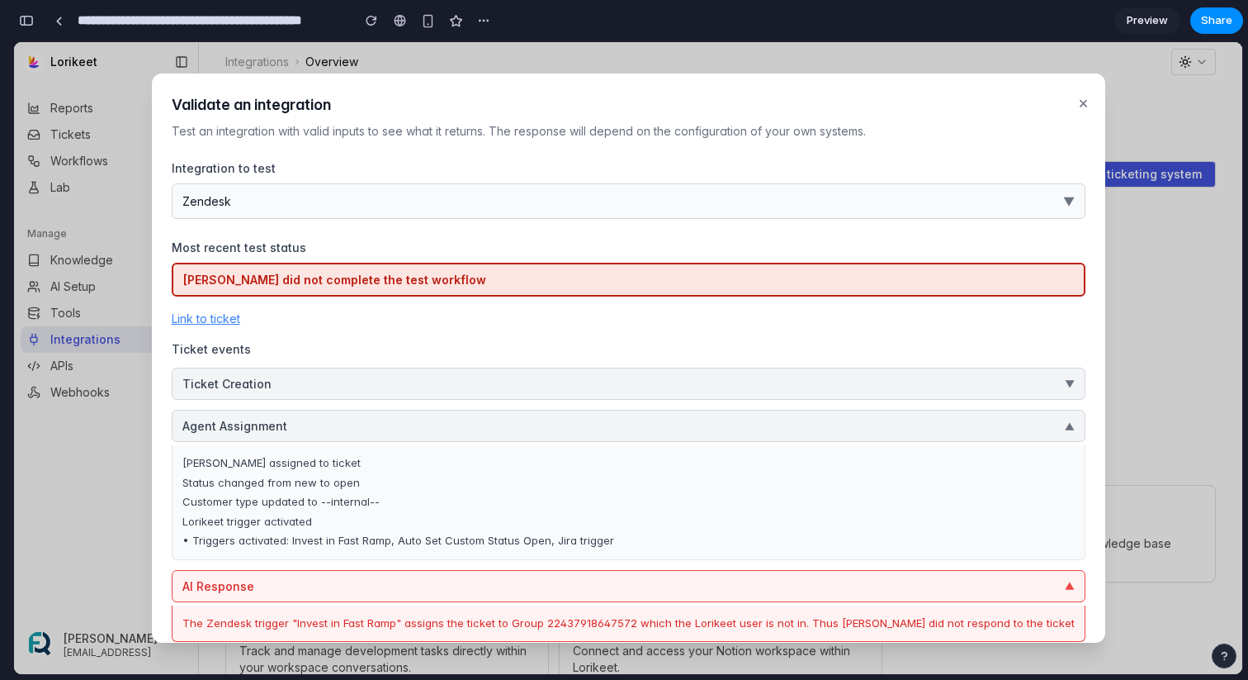
click at [268, 539] on div "• Triggers activated: Invest in Fast Ramp, Auto Set Custom Status Open, Jira tr…" at bounding box center [628, 541] width 893 height 17
click at [349, 550] on div "[PERSON_NAME] assigned to ticket Status changed from new to open Customer type …" at bounding box center [629, 502] width 914 height 115
drag, startPoint x: 421, startPoint y: 543, endPoint x: 318, endPoint y: 539, distance: 103.3
click at [318, 539] on div "• Triggers activated: Invest in Fast Ramp, Auto Set Custom Status Open, Jira tr…" at bounding box center [628, 541] width 893 height 17
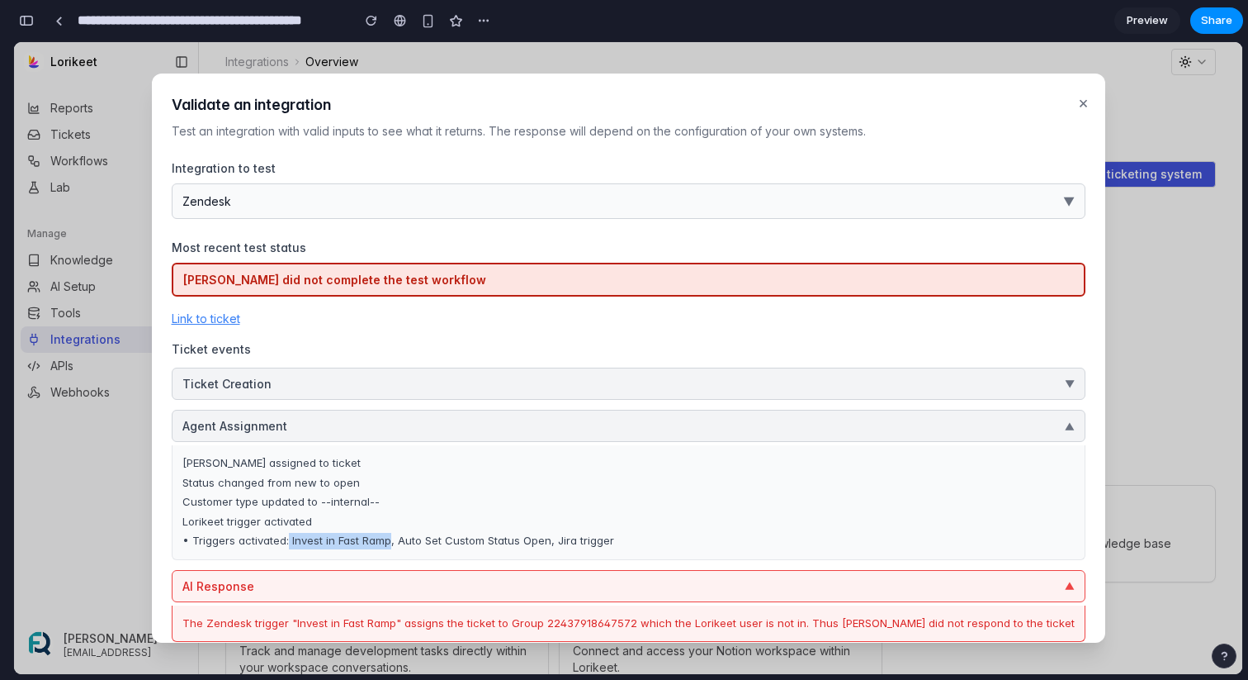
click at [1075, 103] on button "×" at bounding box center [1083, 102] width 17 height 31
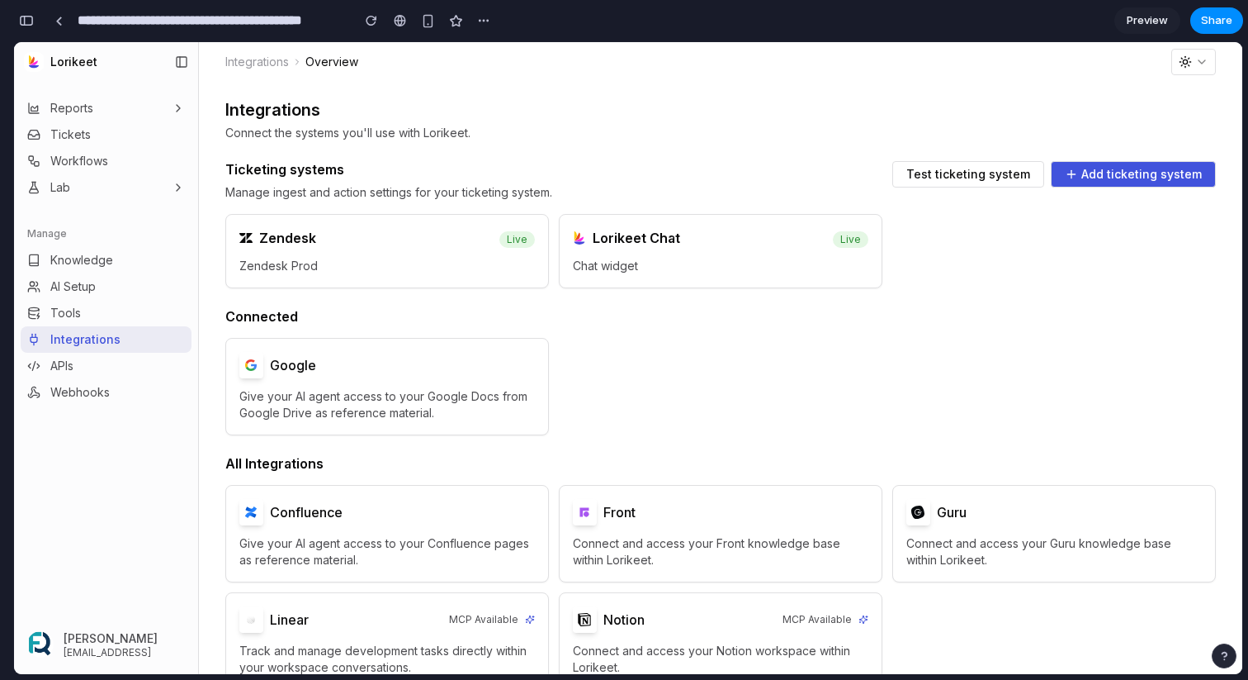
click at [950, 168] on span "Test ticketing system" at bounding box center [969, 174] width 124 height 12
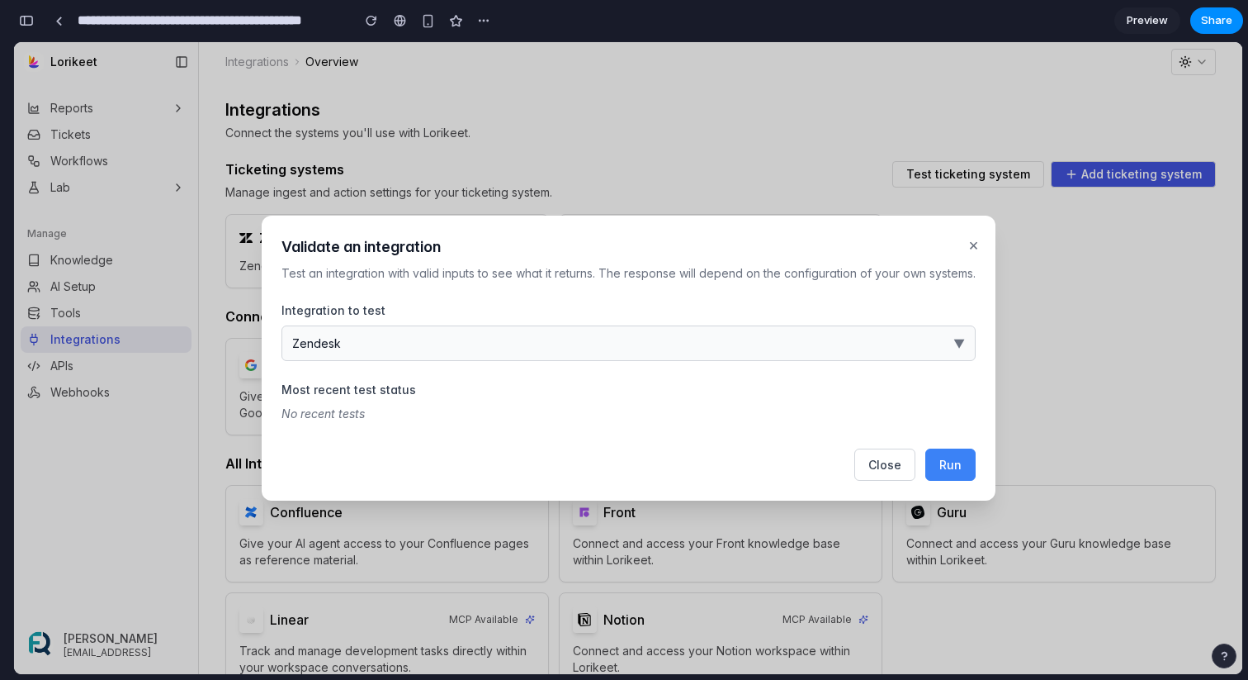
click at [947, 464] on span "Run" at bounding box center [951, 464] width 22 height 14
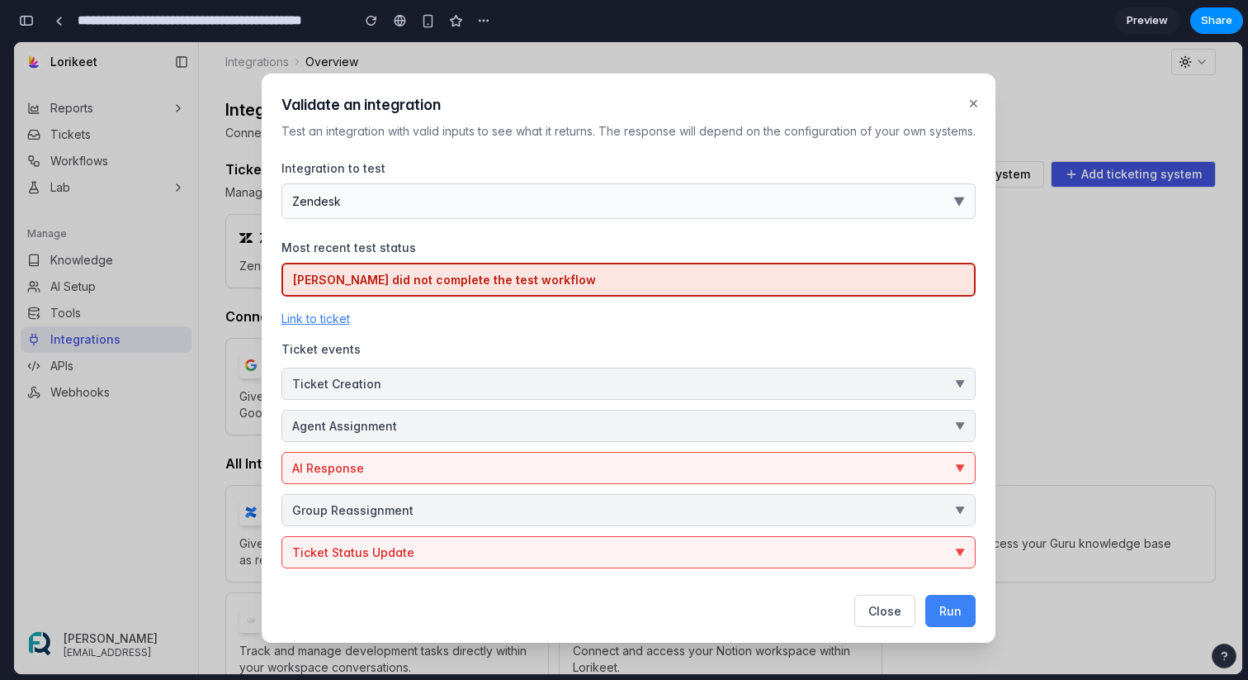
click at [710, 551] on button "Ticket Status Update ▼" at bounding box center [629, 552] width 694 height 32
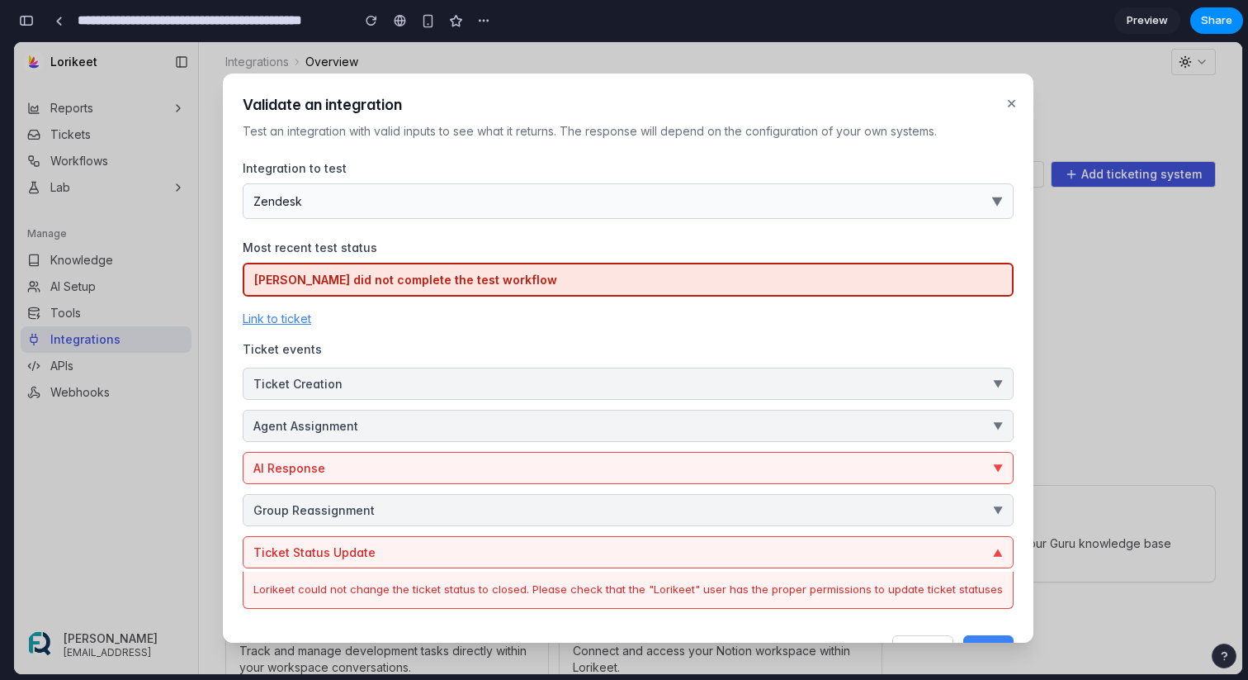
click at [546, 473] on button "AI Response ▼" at bounding box center [628, 468] width 771 height 32
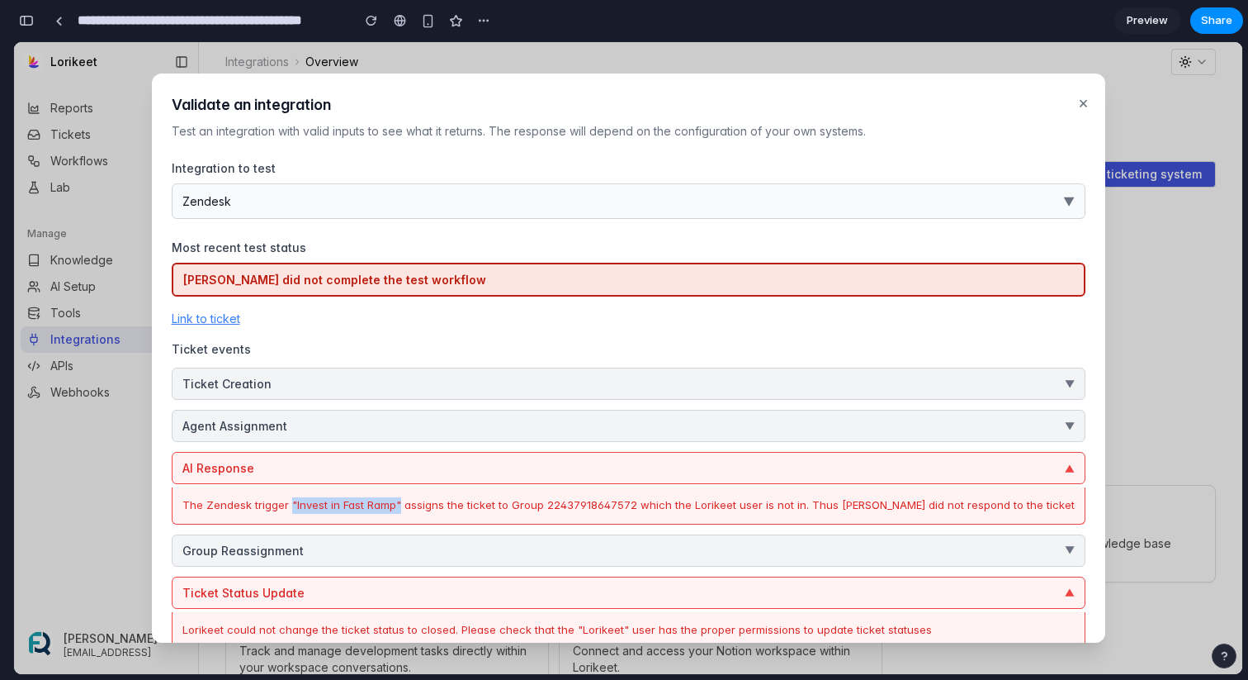
drag, startPoint x: 319, startPoint y: 506, endPoint x: 427, endPoint y: 508, distance: 108.2
click at [427, 508] on div "The Zendesk trigger "Invest in Fast Ramp" assigns the ticket to Group 224379186…" at bounding box center [628, 505] width 893 height 17
click at [424, 429] on button "Agent Assignment ▼" at bounding box center [629, 426] width 914 height 32
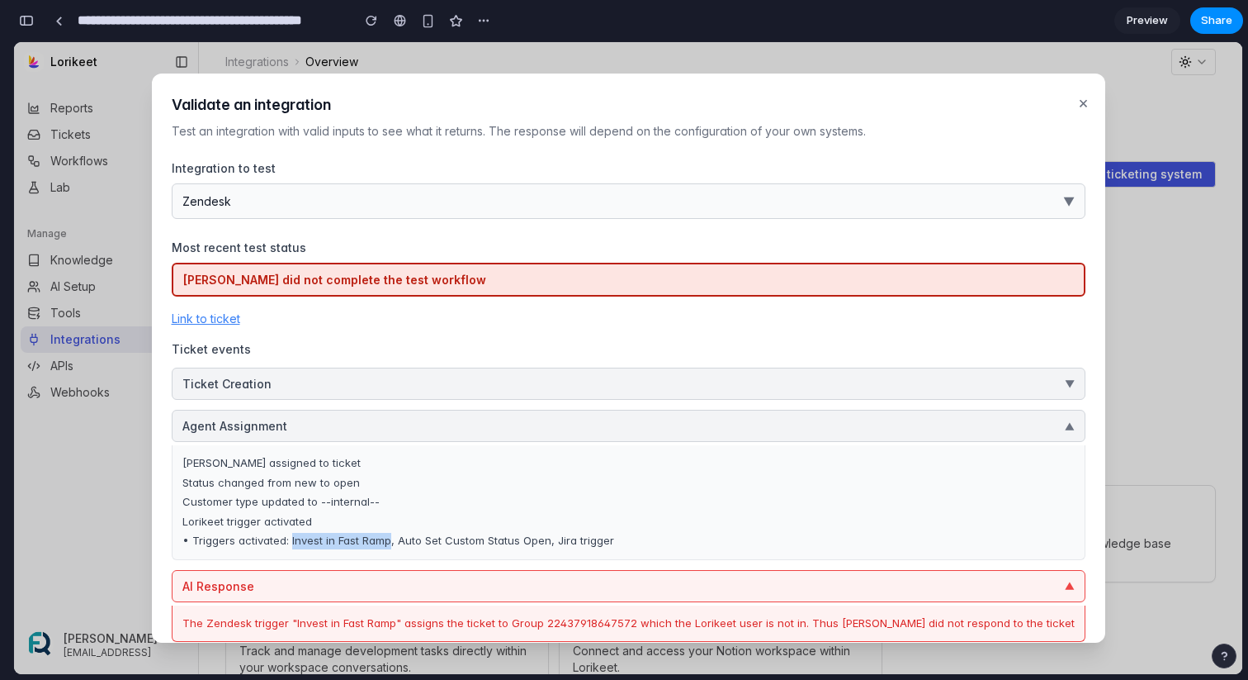
drag, startPoint x: 419, startPoint y: 542, endPoint x: 320, endPoint y: 544, distance: 99.1
click at [320, 544] on div "• Triggers activated: Invest in Fast Ramp, Auto Set Custom Status Open, Jira tr…" at bounding box center [628, 541] width 893 height 17
click at [606, 414] on button "Agent Assignment ▼" at bounding box center [629, 426] width 914 height 32
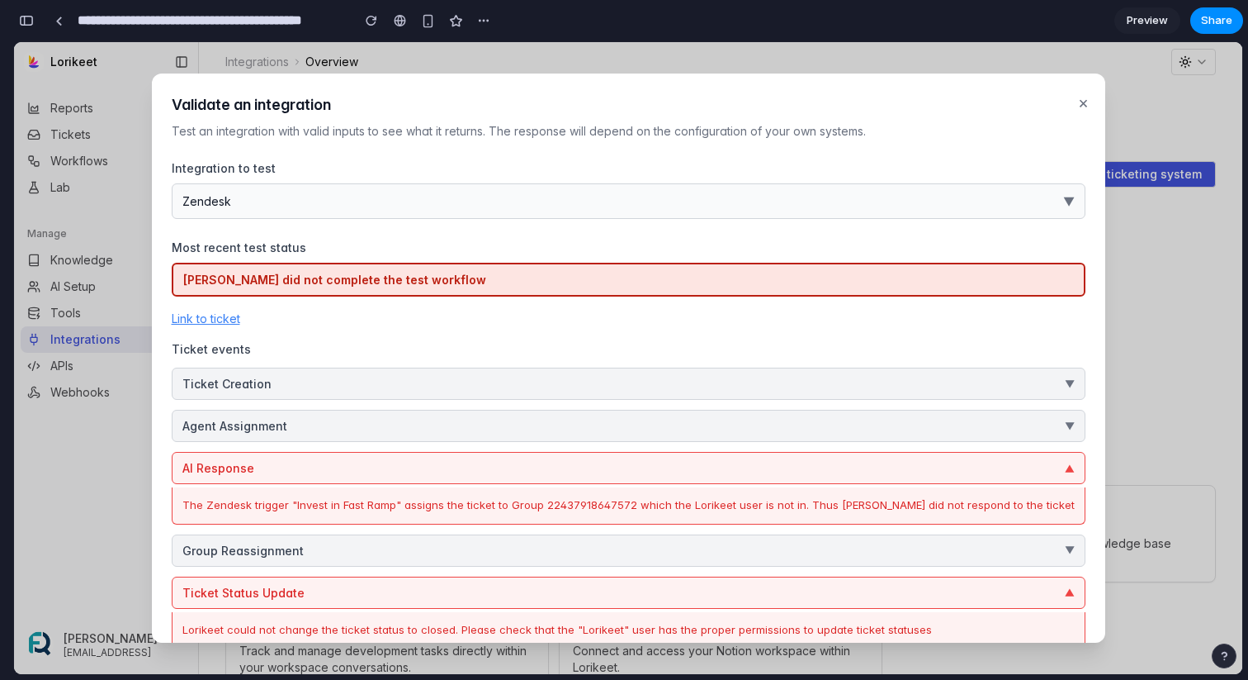
click at [759, 461] on button "AI Response ▼" at bounding box center [629, 468] width 914 height 32
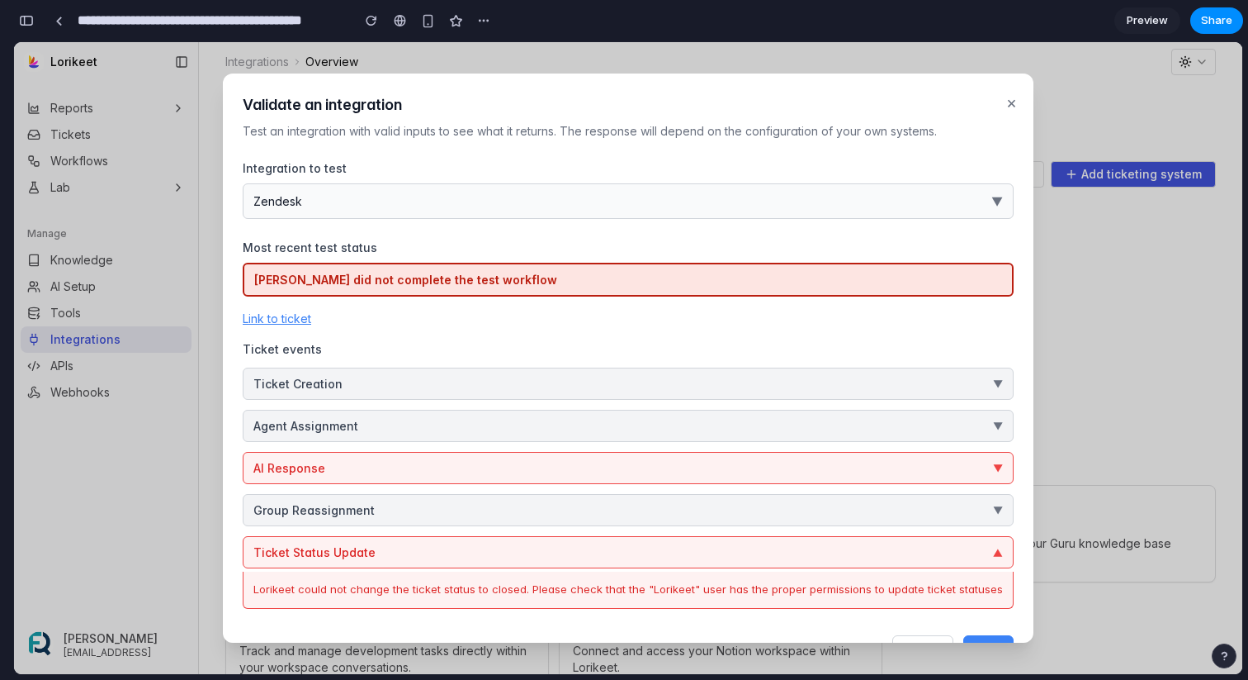
click at [755, 538] on button "Ticket Status Update ▼" at bounding box center [628, 552] width 771 height 32
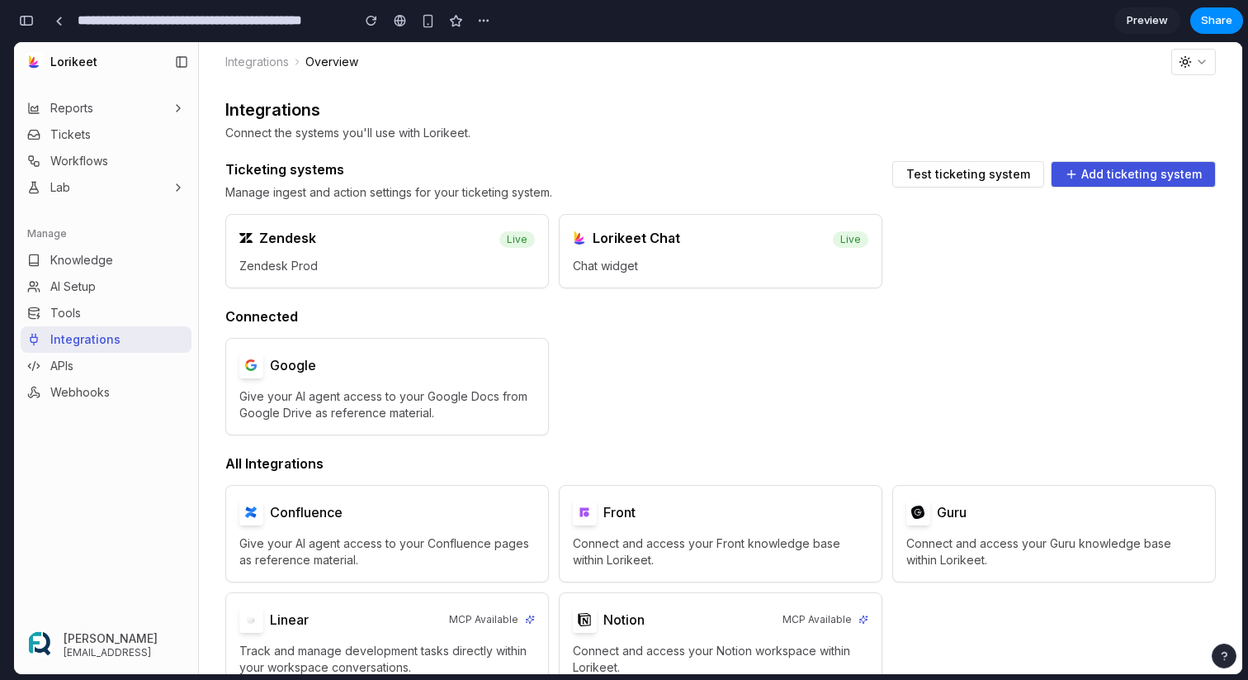
click at [973, 176] on span "Test ticketing system" at bounding box center [969, 174] width 124 height 12
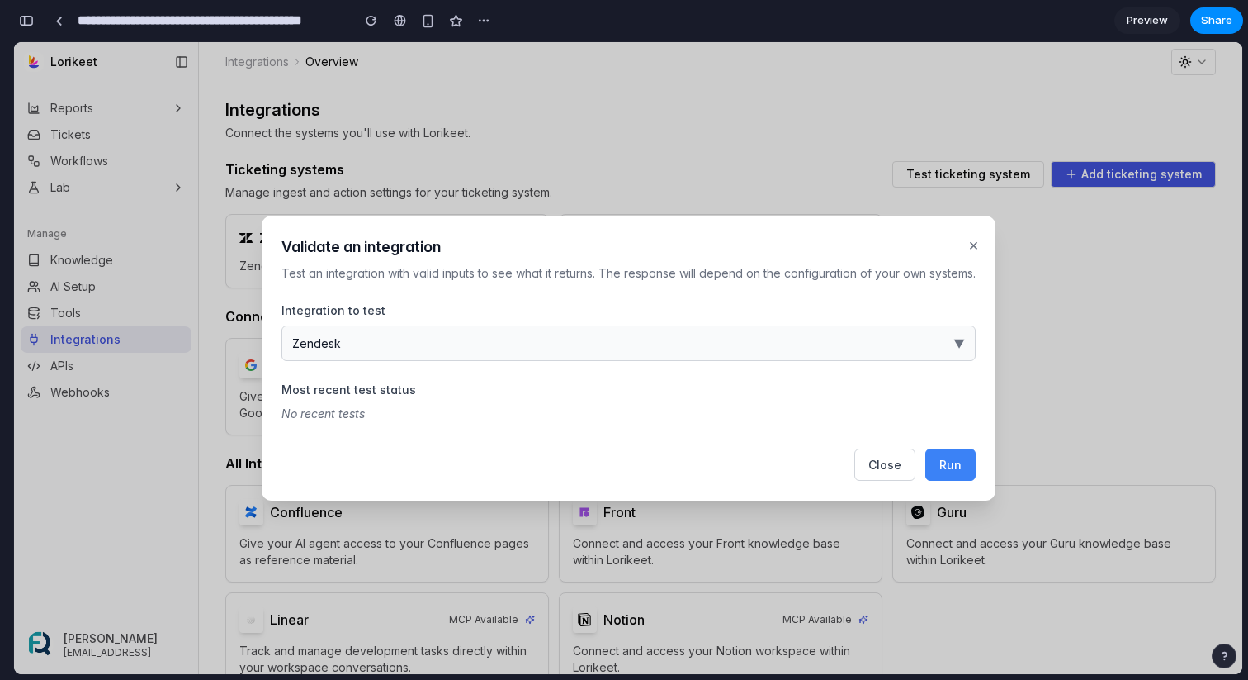
click at [945, 457] on span "Run" at bounding box center [951, 464] width 22 height 14
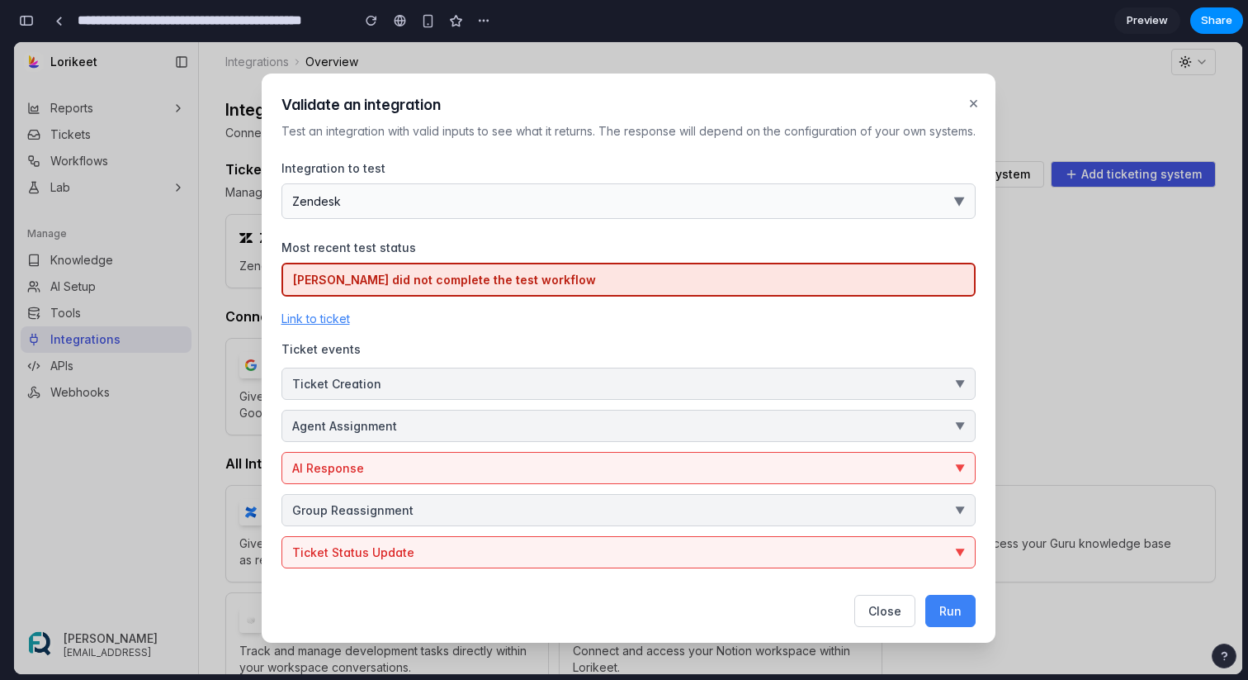
click at [448, 557] on button "Ticket Status Update ▼" at bounding box center [629, 552] width 694 height 32
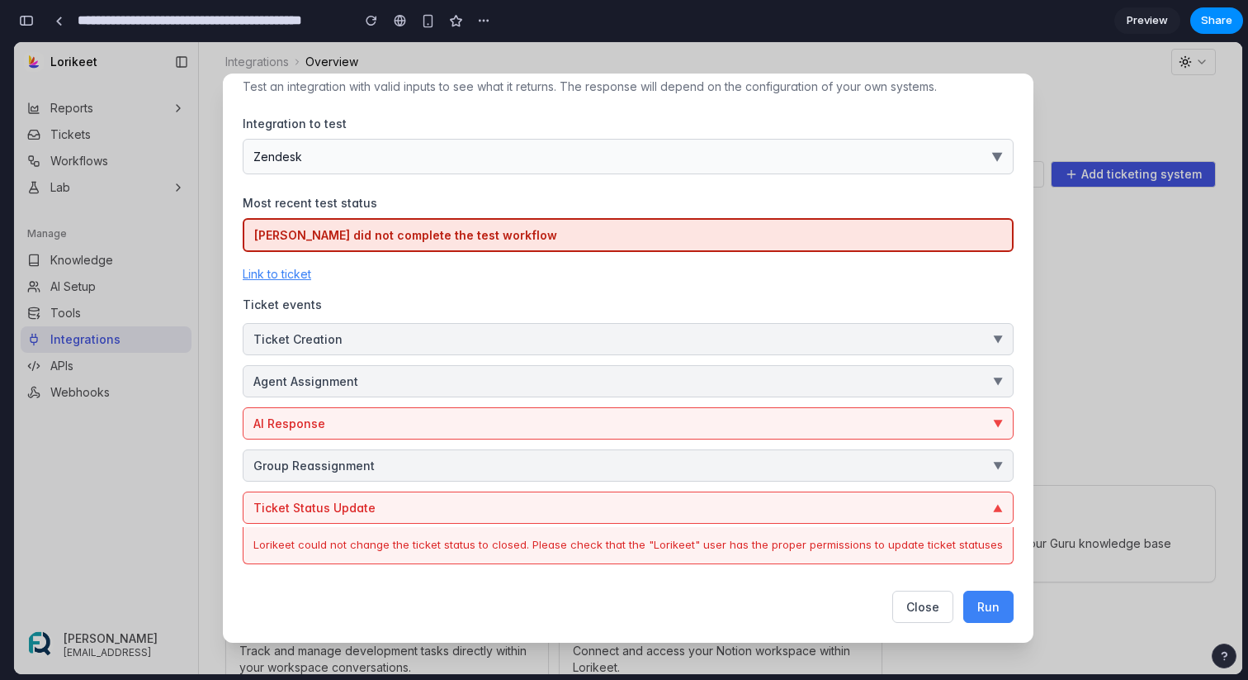
click at [405, 433] on button "AI Response ▼" at bounding box center [628, 423] width 771 height 32
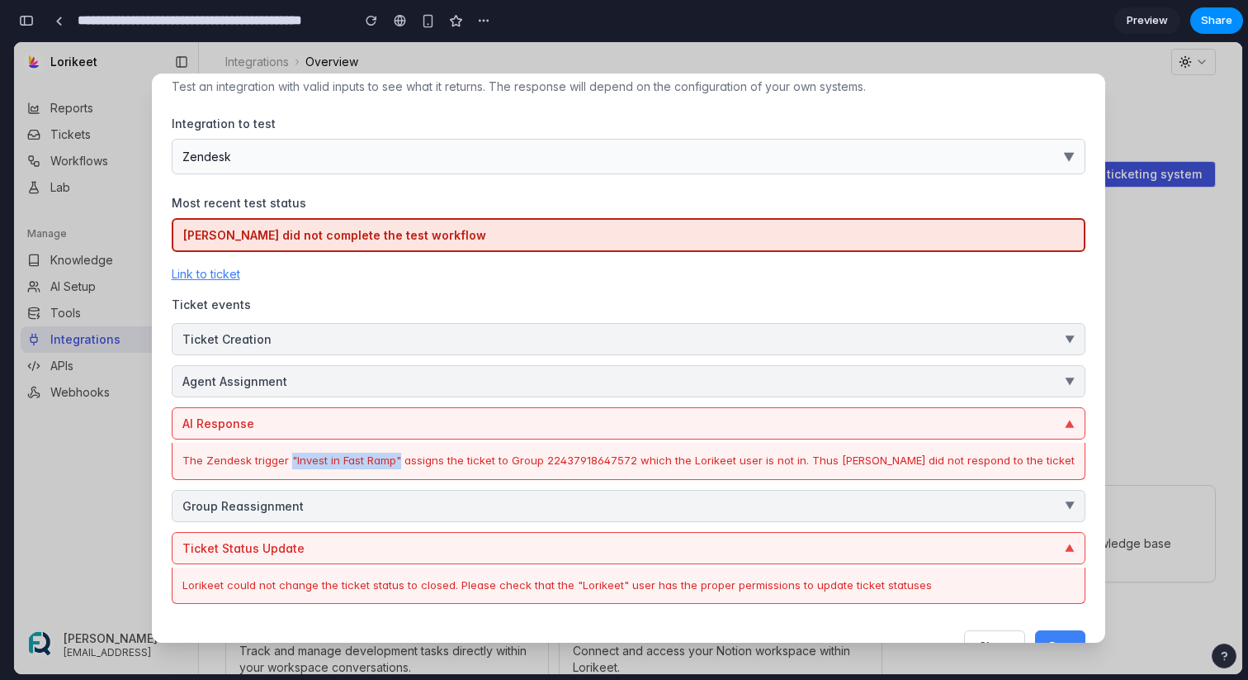
drag, startPoint x: 319, startPoint y: 460, endPoint x: 429, endPoint y: 459, distance: 109.8
click at [429, 459] on div "The Zendesk trigger "Invest in Fast Ramp" assigns the ticket to Group 224379186…" at bounding box center [628, 460] width 893 height 17
click at [571, 386] on button "Agent Assignment ▼" at bounding box center [629, 381] width 914 height 32
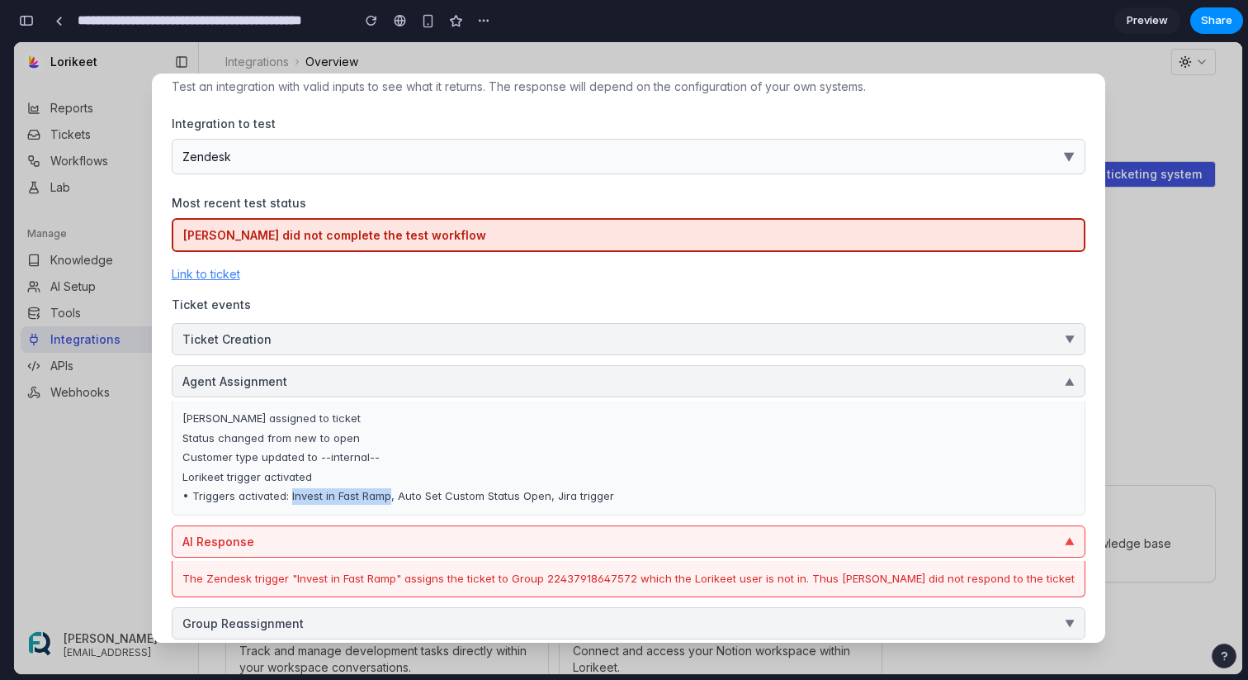
drag, startPoint x: 419, startPoint y: 499, endPoint x: 320, endPoint y: 498, distance: 99.1
click at [320, 498] on div "• Triggers activated: Invest in Fast Ramp, Auto Set Custom Status Open, Jira tr…" at bounding box center [628, 496] width 893 height 17
click at [375, 489] on div "• Triggers activated: Invest in Fast Ramp, Auto Set Custom Status Open, Jira tr…" at bounding box center [628, 496] width 893 height 17
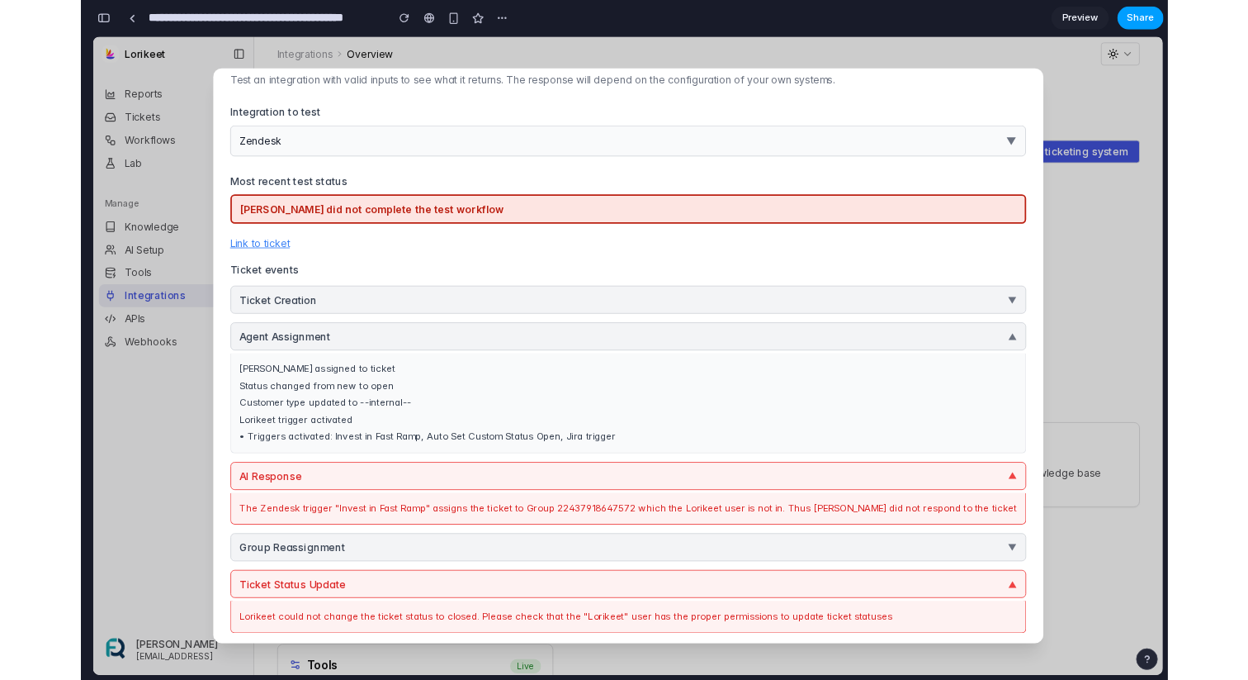
scroll to position [5596, 0]
